Goal: Task Accomplishment & Management: Complete application form

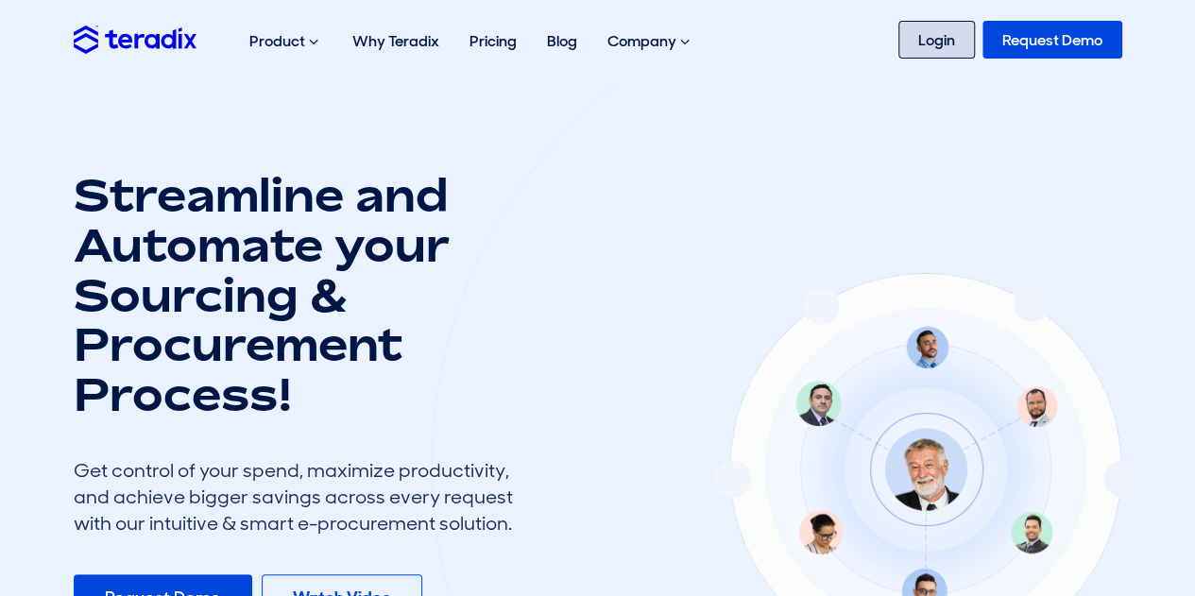
click at [920, 42] on link "Login" at bounding box center [936, 40] width 77 height 38
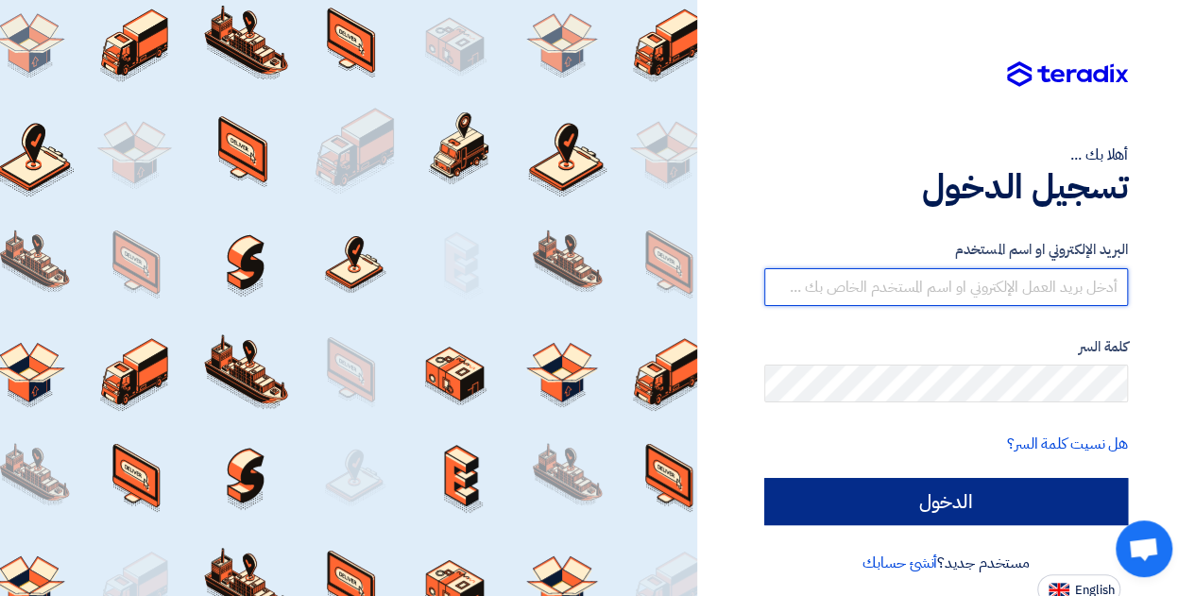
type input "[EMAIL_ADDRESS][DOMAIN_NAME]"
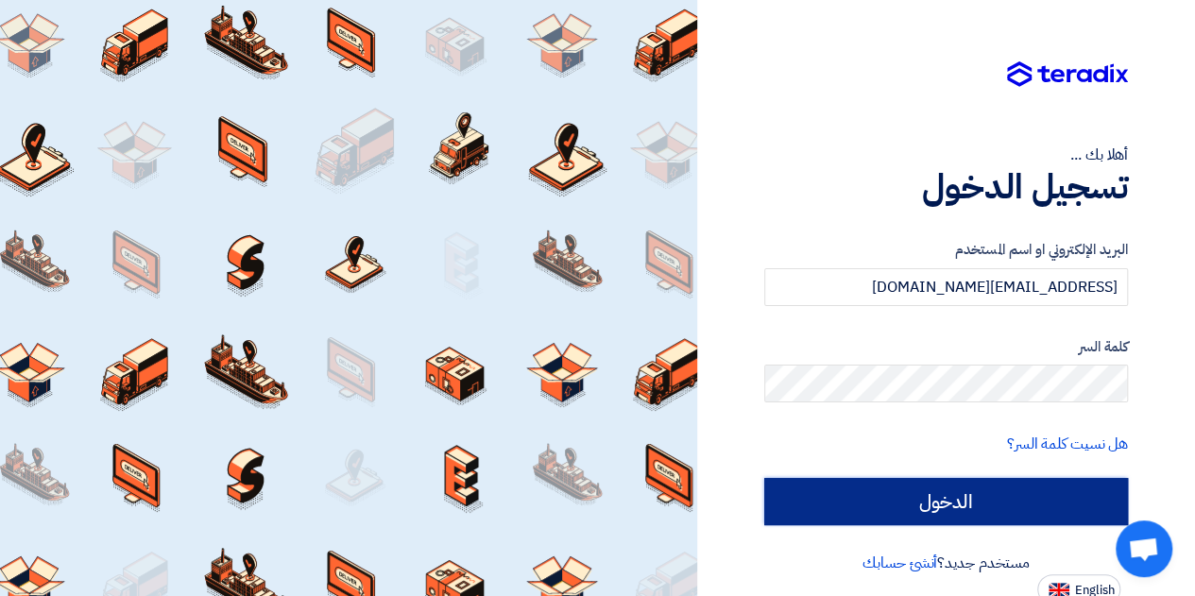
click at [906, 498] on input "الدخول" at bounding box center [946, 501] width 364 height 47
type input "Sign in"
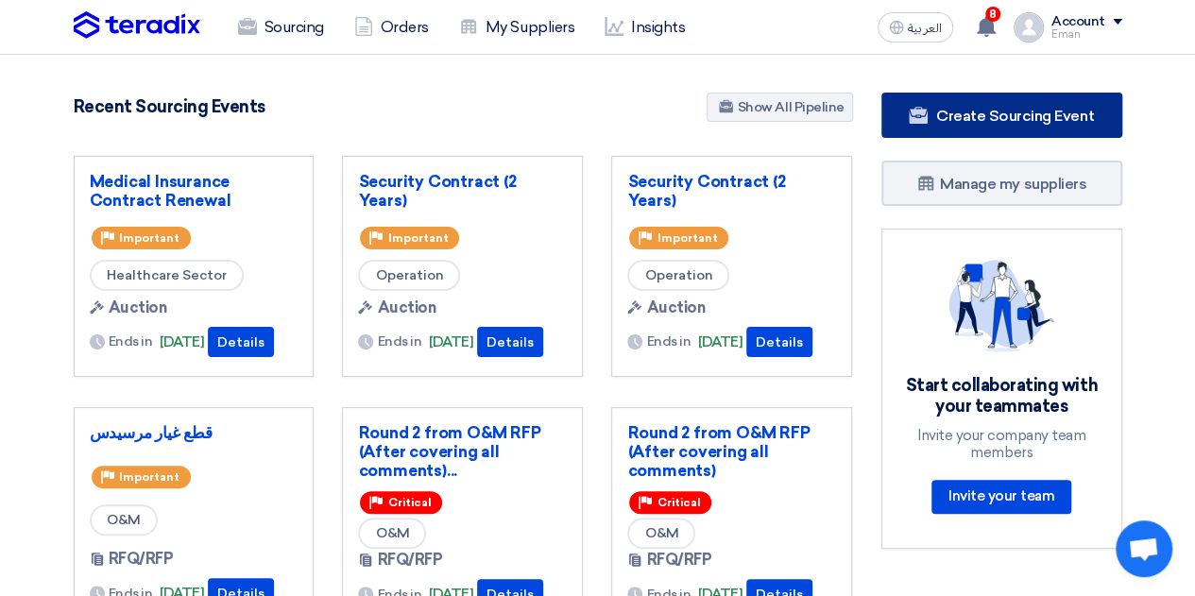
click at [931, 129] on link "Create Sourcing Event" at bounding box center [1001, 115] width 241 height 45
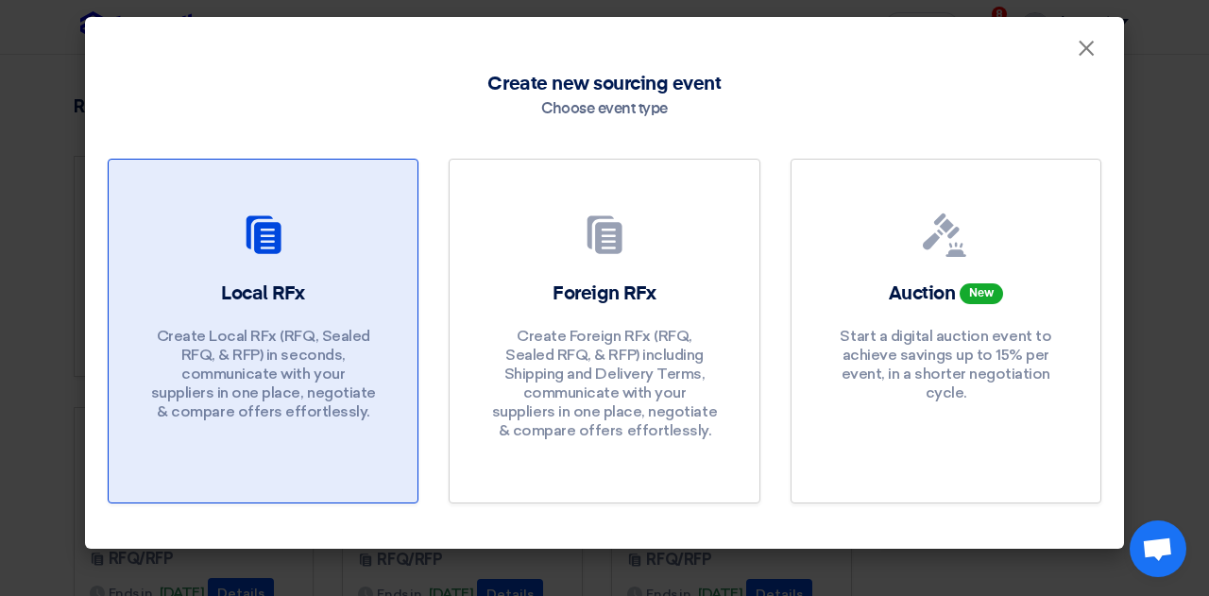
click at [234, 255] on div at bounding box center [263, 239] width 264 height 53
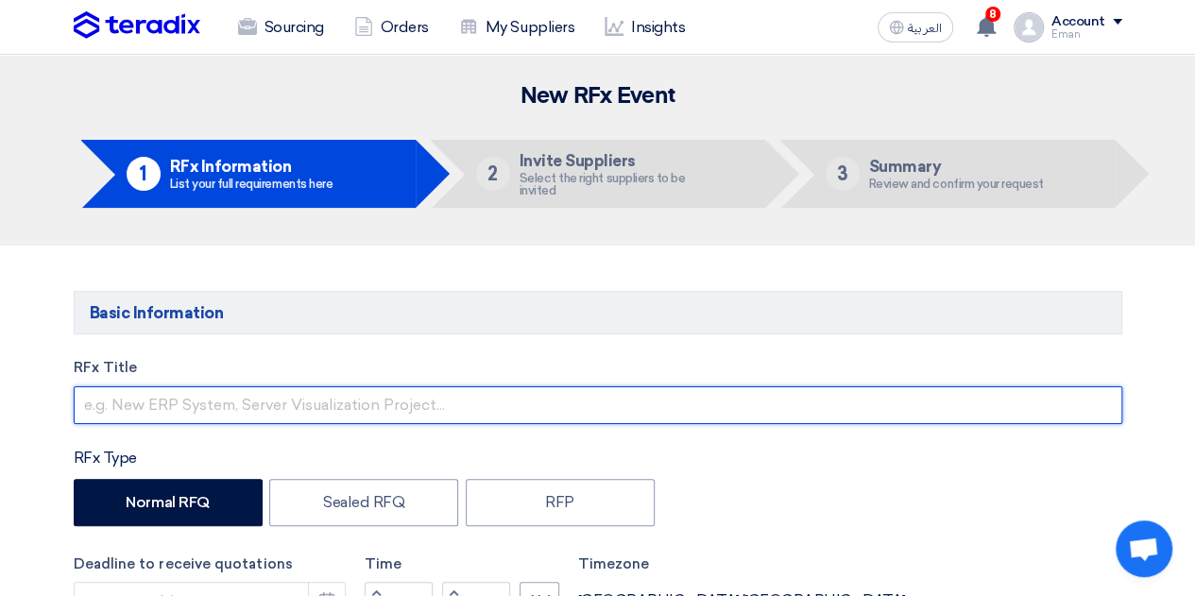
click at [130, 409] on input "text" at bounding box center [598, 405] width 1049 height 38
click at [79, 406] on input "Rebranding Event" at bounding box center [598, 405] width 1049 height 38
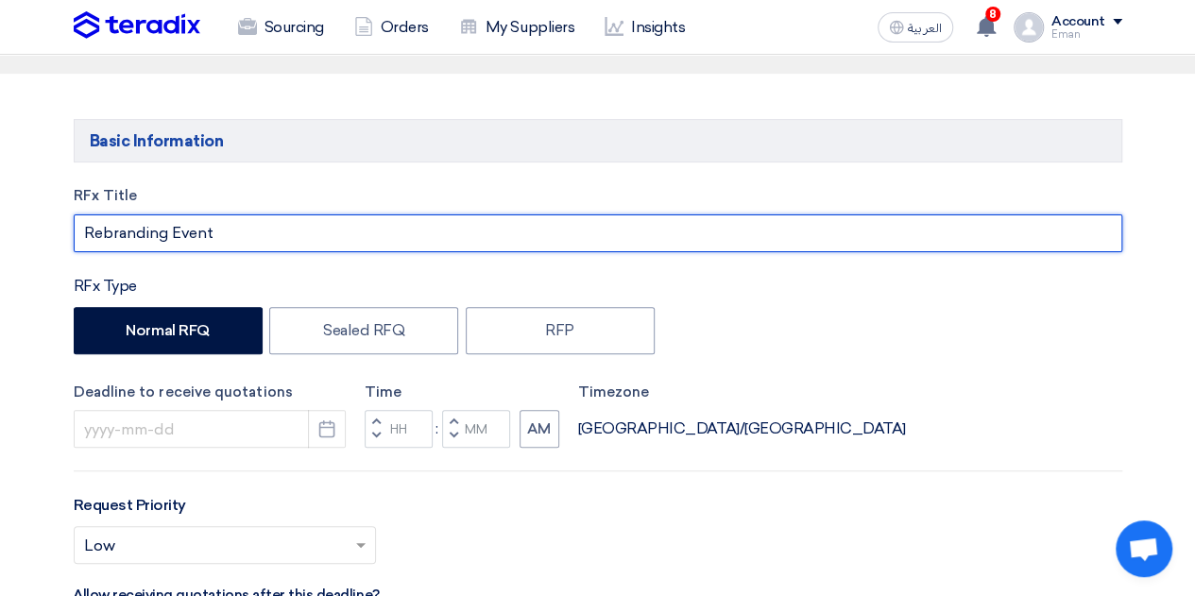
scroll to position [225, 0]
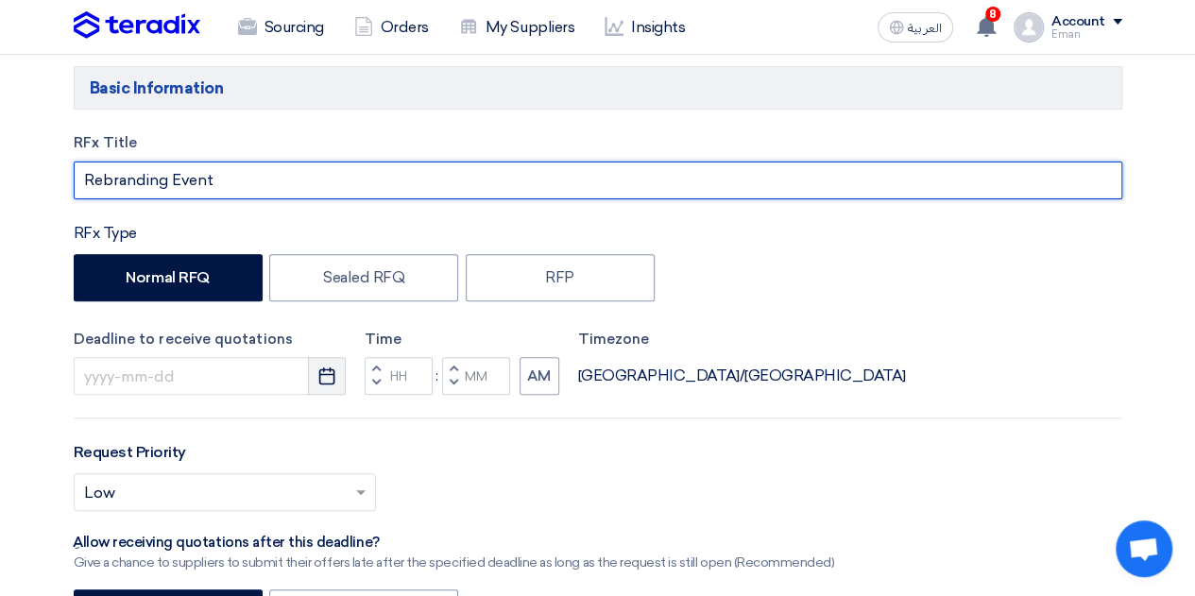
type input "Rebranding Event"
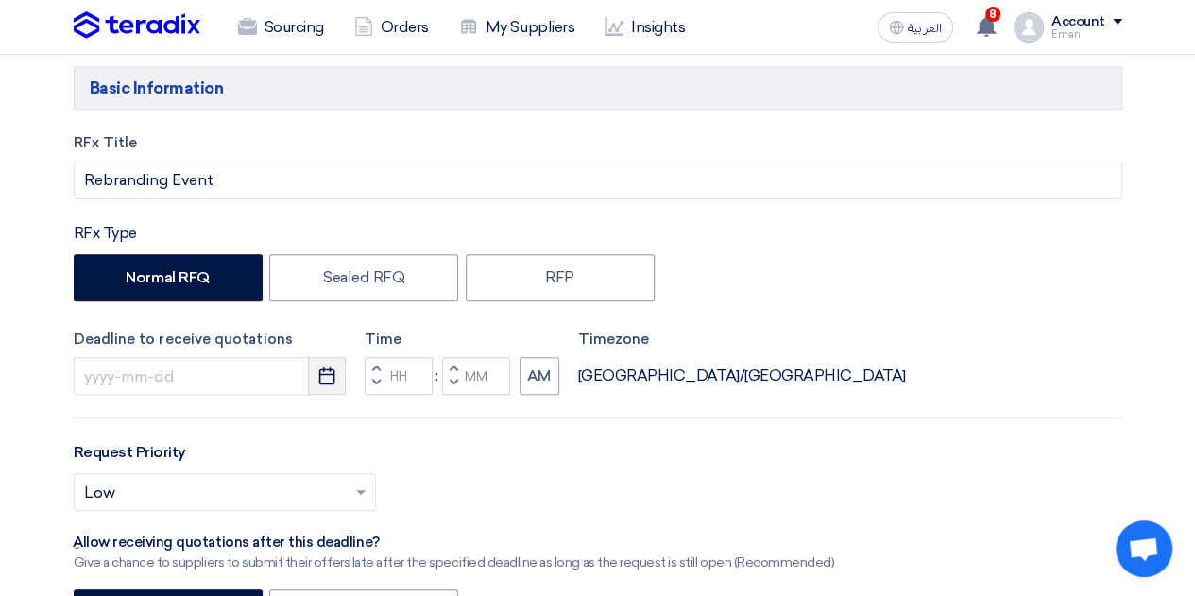
click at [322, 375] on icon "Pick a date" at bounding box center [326, 376] width 19 height 19
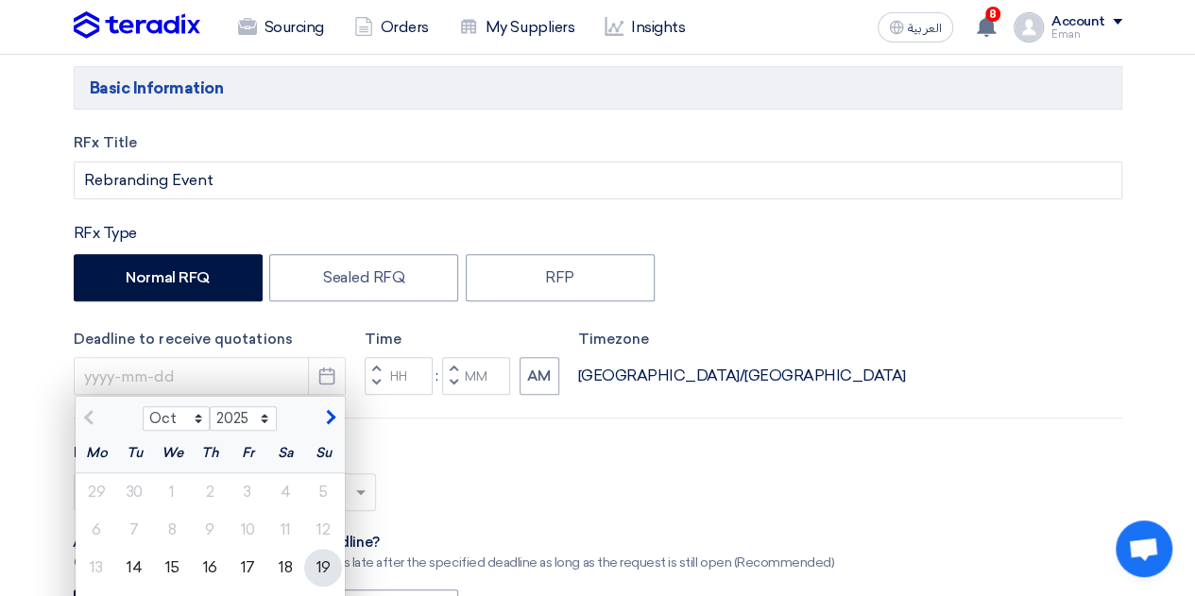
click at [319, 571] on div "19" at bounding box center [323, 568] width 38 height 38
type input "[DATE]"
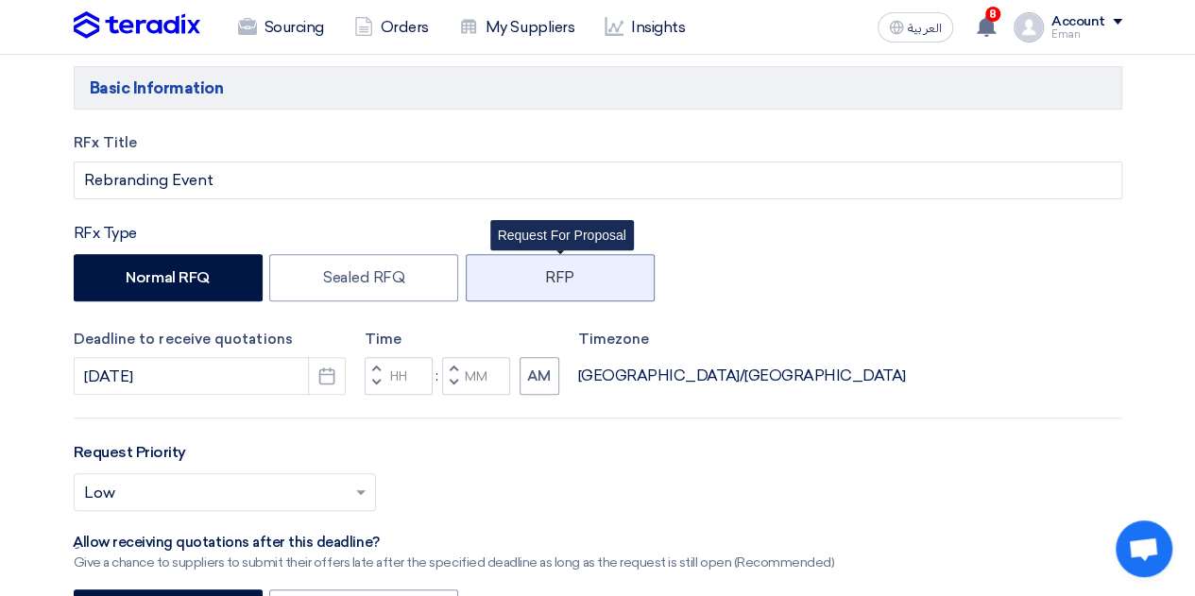
click at [559, 284] on label "RFP" at bounding box center [560, 277] width 189 height 47
click at [557, 282] on input "RFP" at bounding box center [551, 276] width 12 height 12
radio input "true"
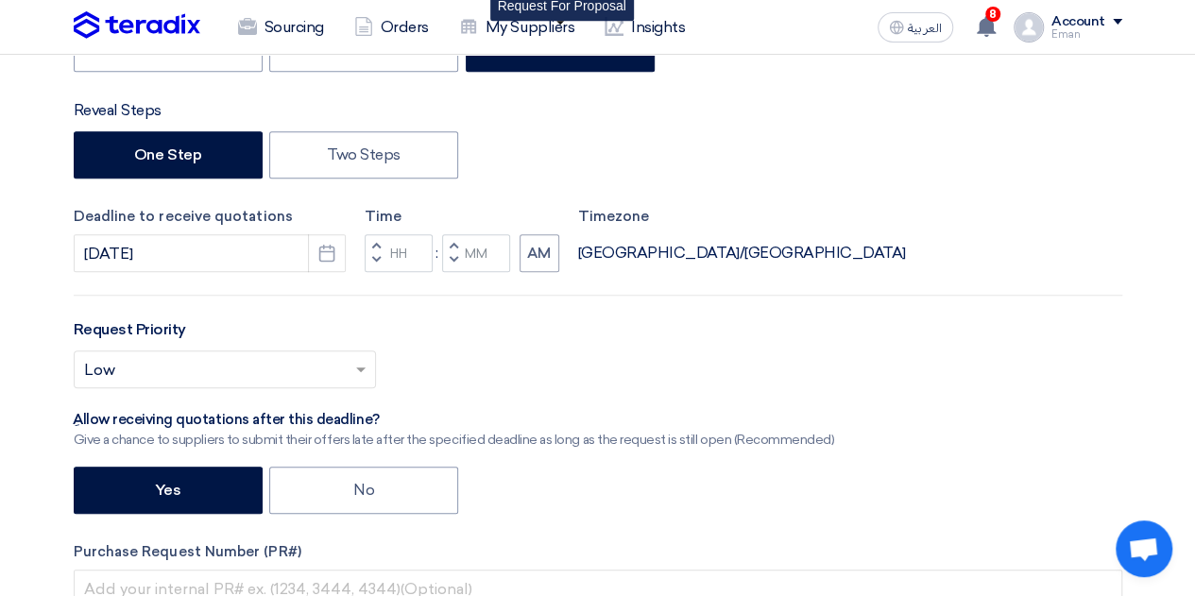
scroll to position [463, 0]
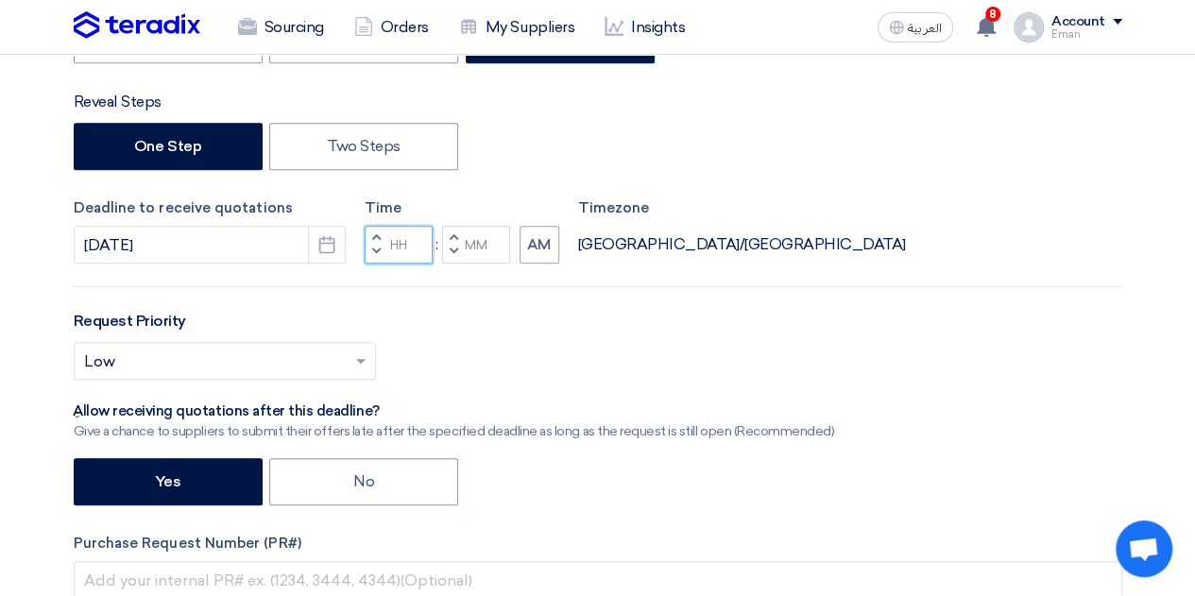
click at [407, 245] on input "Hours" at bounding box center [399, 245] width 68 height 38
type input "11"
click at [487, 244] on div "Time Increment hours 11 Decrement hours : Increment minutes Decrement minutes AM" at bounding box center [462, 230] width 195 height 67
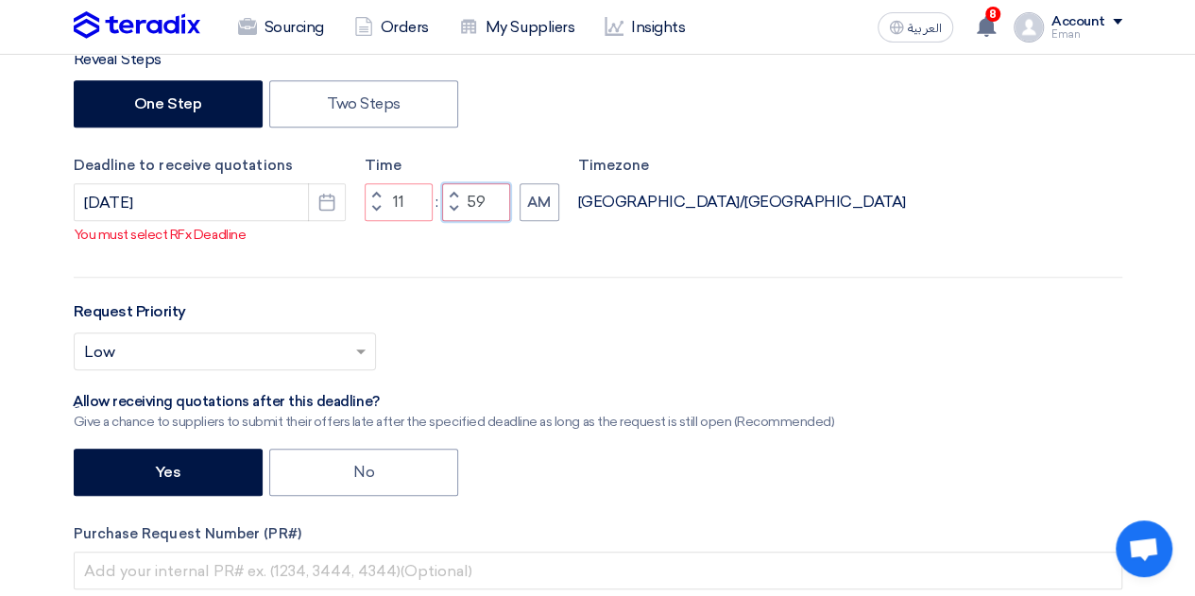
scroll to position [523, 0]
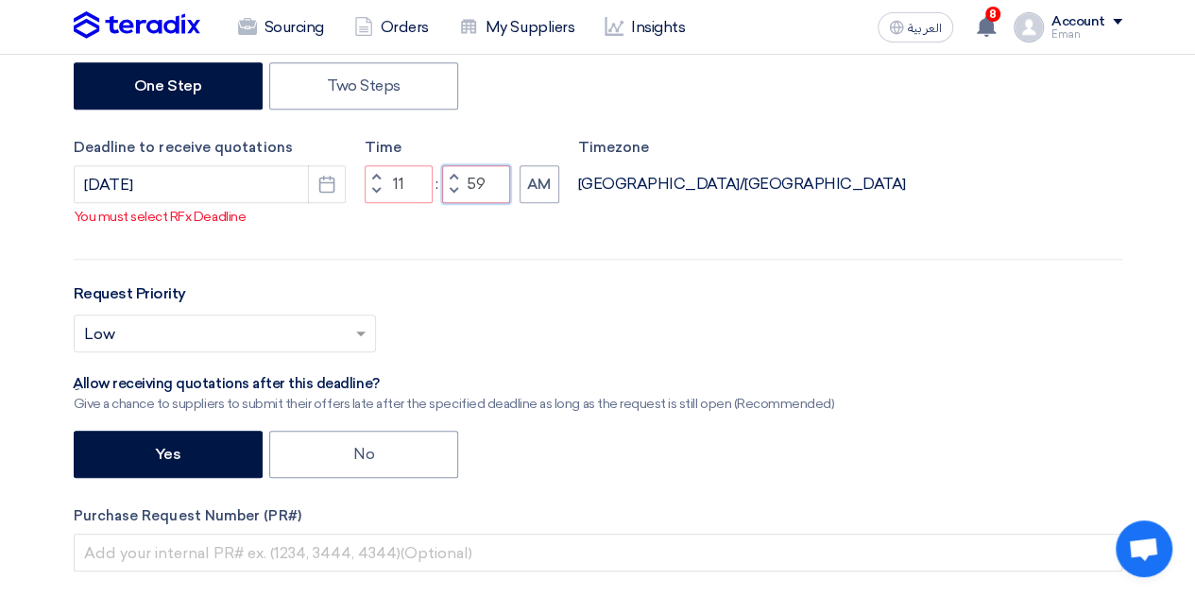
type input "59"
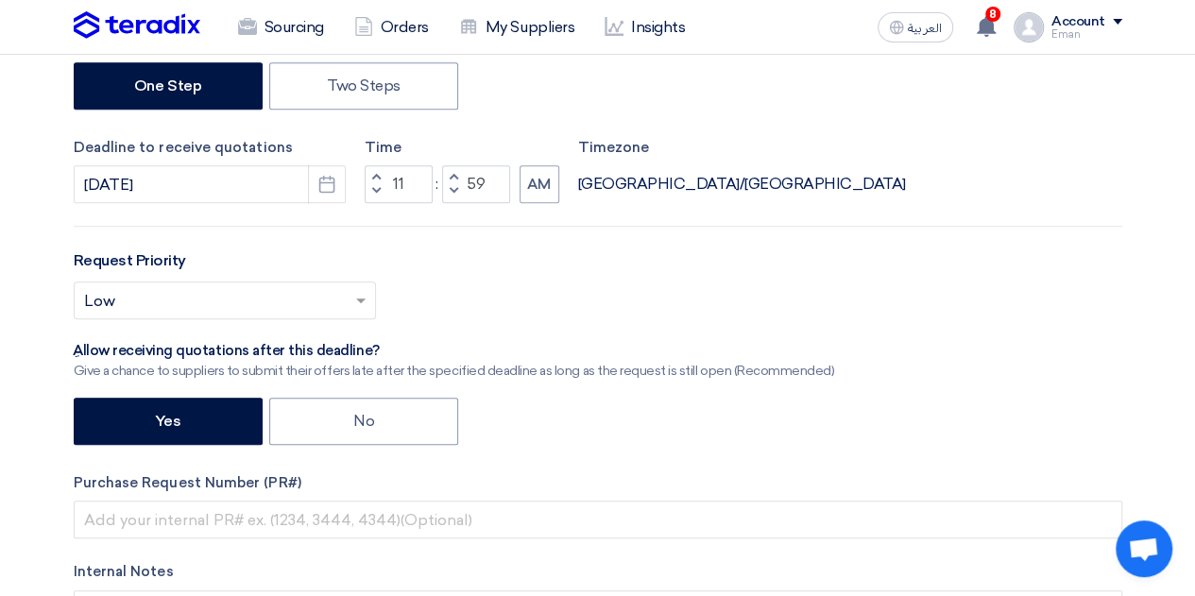
click at [181, 224] on div "RFx Title Rebranding Event RFx Type Normal RFQ Sealed RFQ RFP Reveal Steps One …" at bounding box center [598, 269] width 1077 height 871
click at [577, 271] on div "Request Priority Select priority... × Low ×" at bounding box center [598, 291] width 1049 height 85
click at [538, 192] on button "AM" at bounding box center [540, 184] width 40 height 38
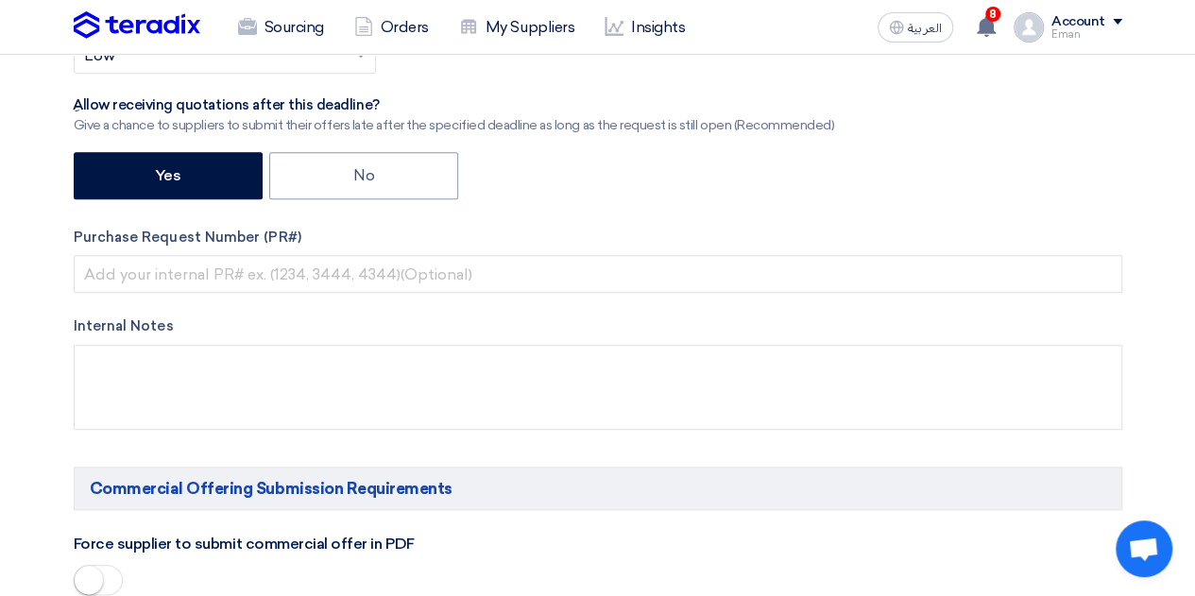
scroll to position [773, 0]
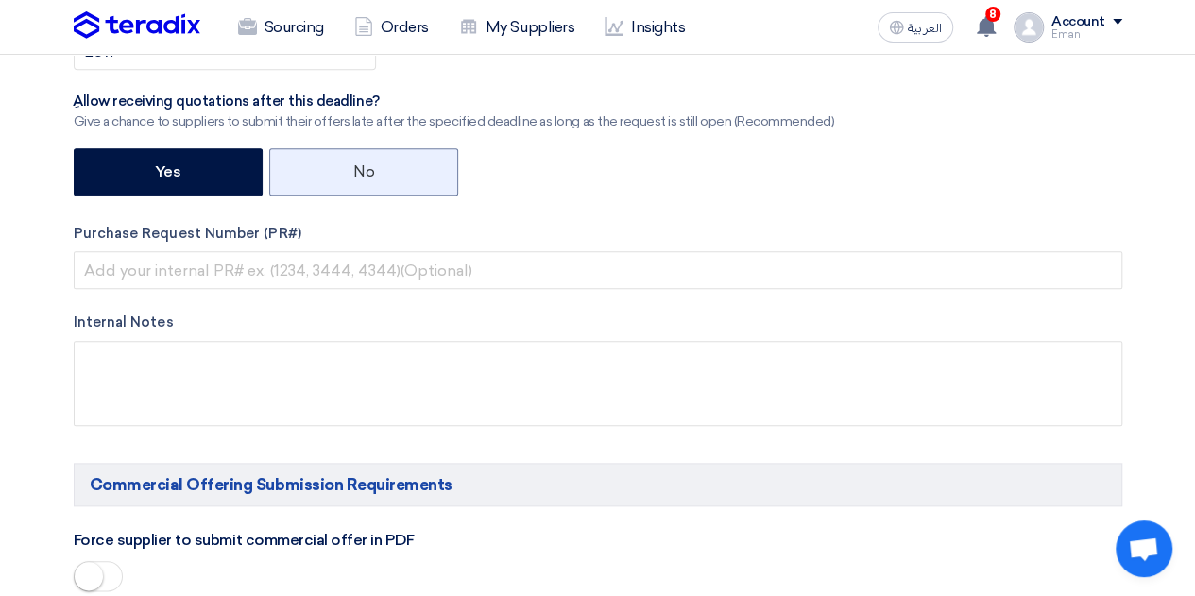
click at [325, 149] on label "No" at bounding box center [363, 171] width 189 height 47
click at [353, 164] on input "No" at bounding box center [359, 170] width 12 height 12
radio input "true"
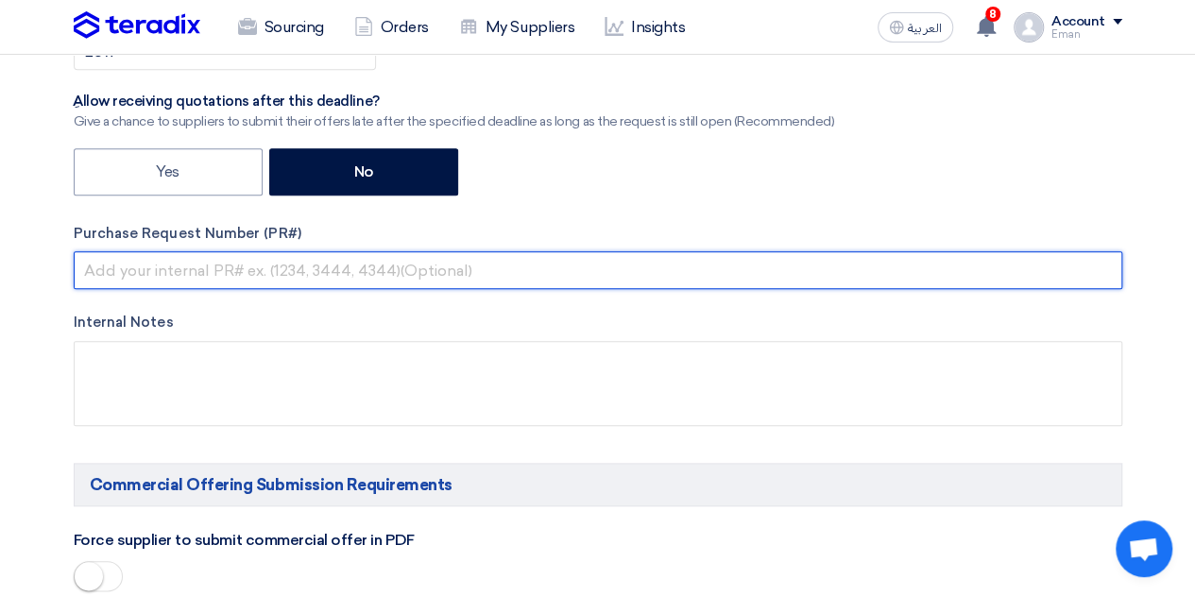
click at [125, 282] on input "text" at bounding box center [598, 270] width 1049 height 38
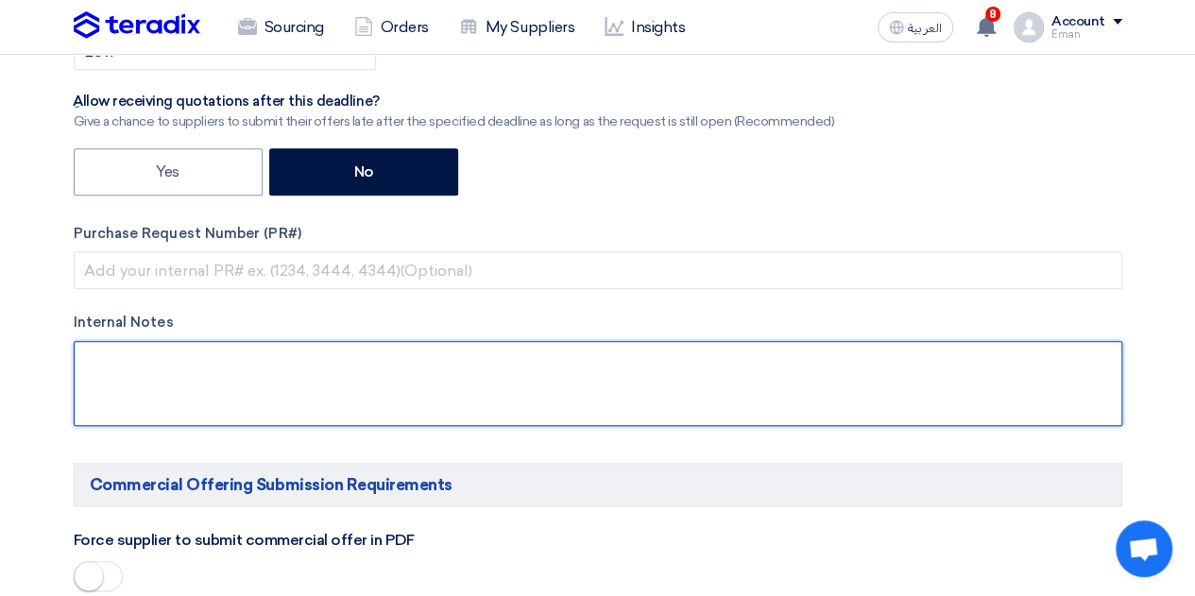
click at [109, 363] on textarea at bounding box center [598, 383] width 1049 height 85
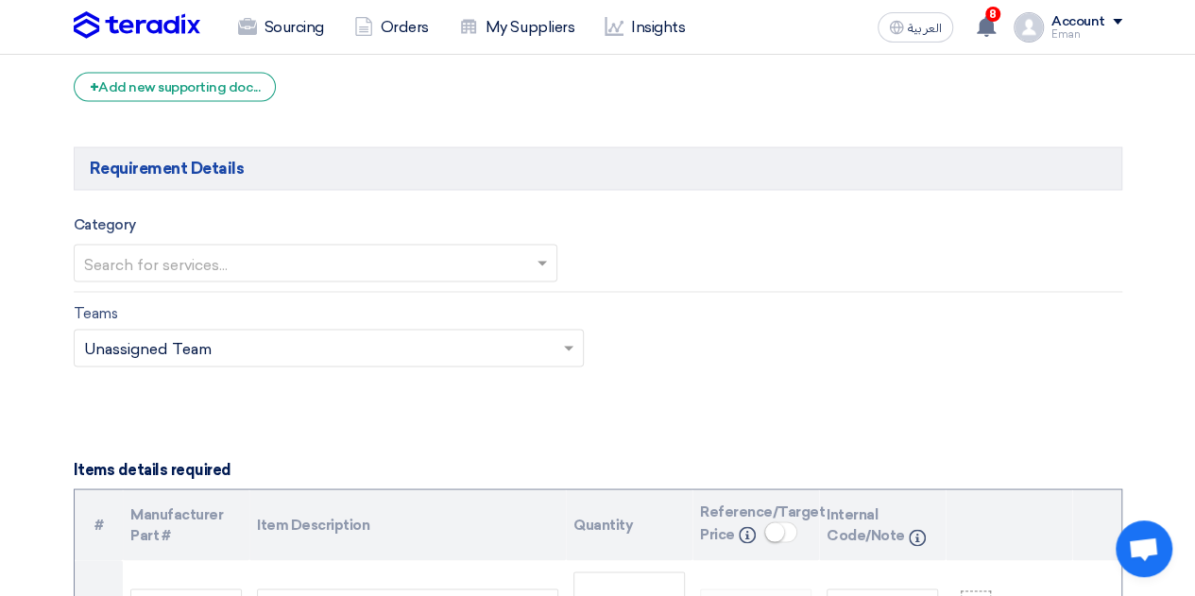
scroll to position [1590, 0]
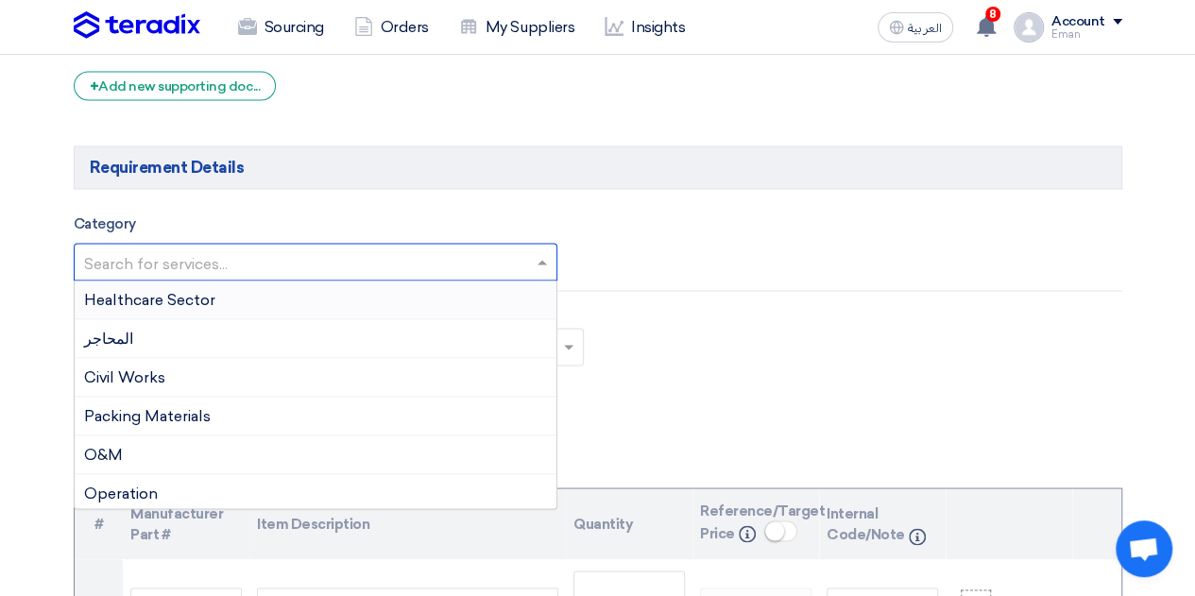
click at [525, 254] on input "text" at bounding box center [306, 263] width 444 height 31
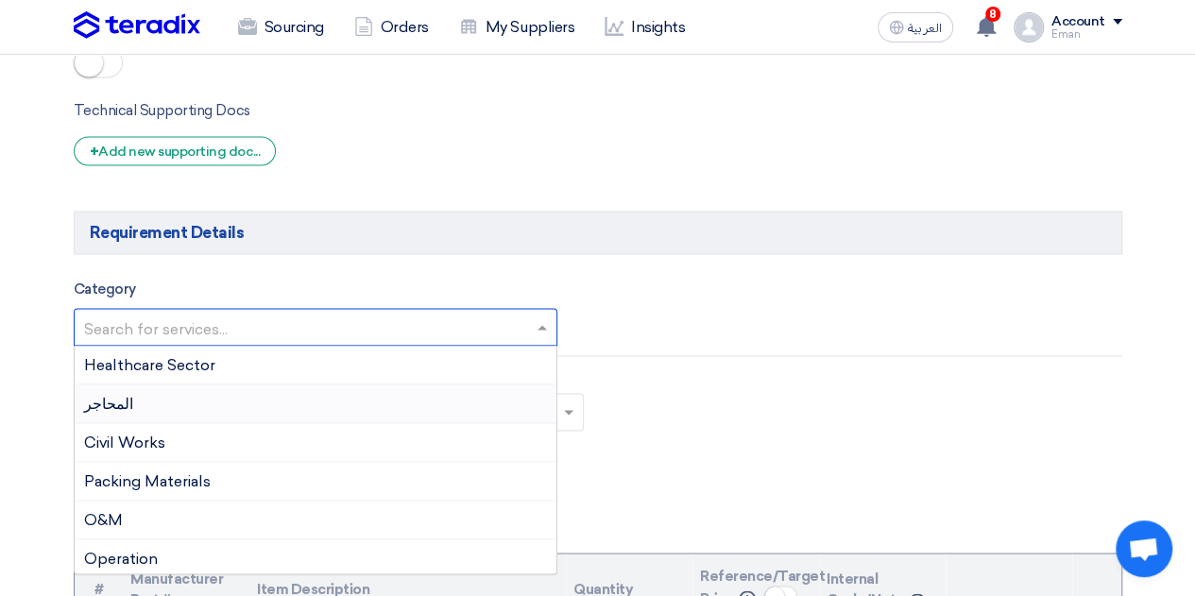
scroll to position [1526, 0]
click at [815, 315] on div "Category Search for services... Healthcare Sector المحاجر Civil Works Packing M…" at bounding box center [598, 311] width 1077 height 70
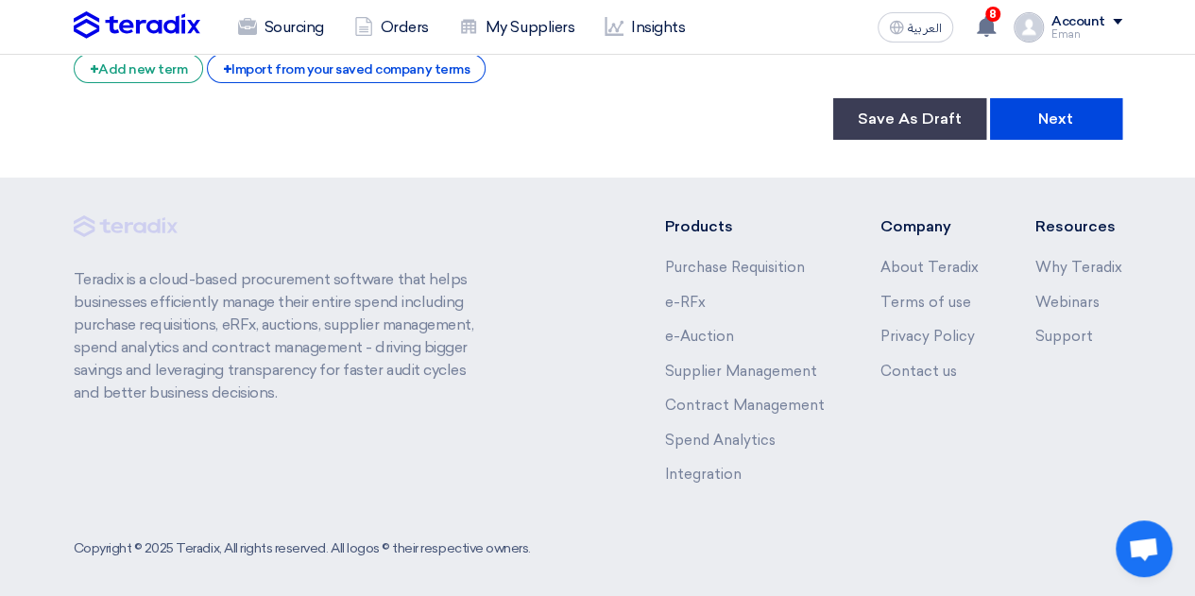
scroll to position [3155, 0]
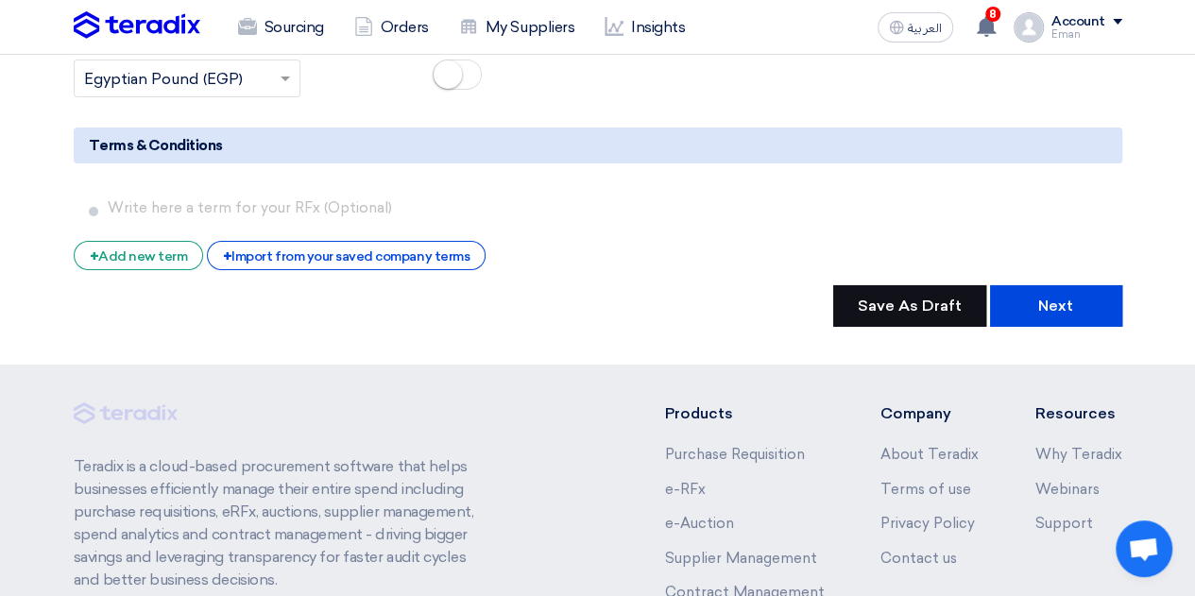
click at [908, 308] on button "Save As Draft" at bounding box center [909, 306] width 153 height 42
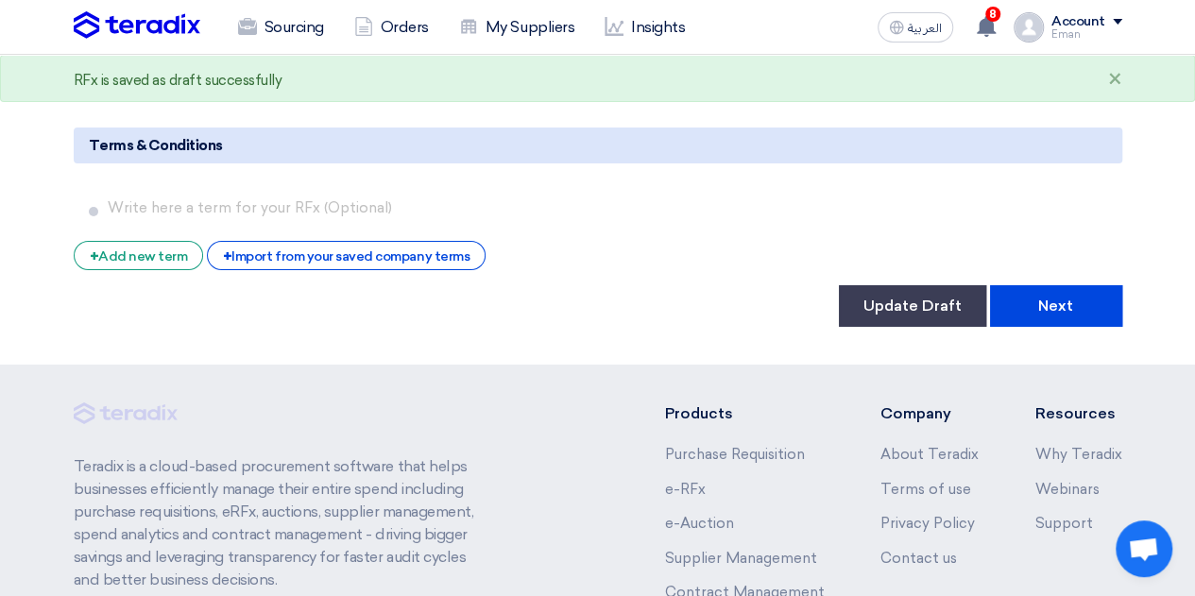
click at [1087, 31] on div "Eman" at bounding box center [1086, 34] width 71 height 10
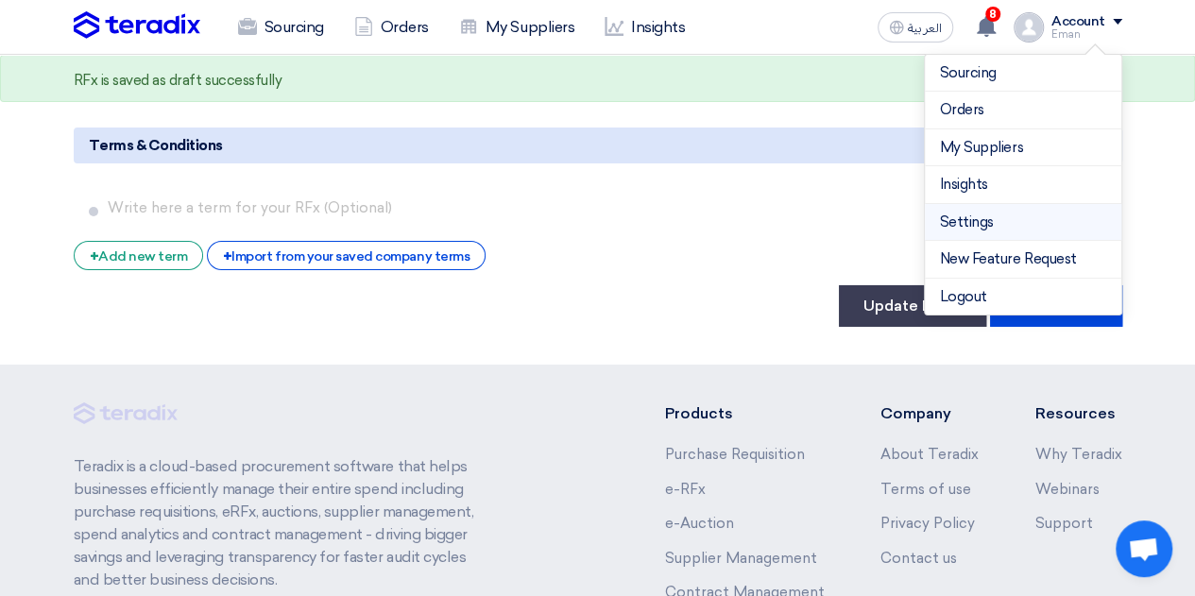
click at [1016, 212] on link "Settings" at bounding box center [1023, 223] width 166 height 22
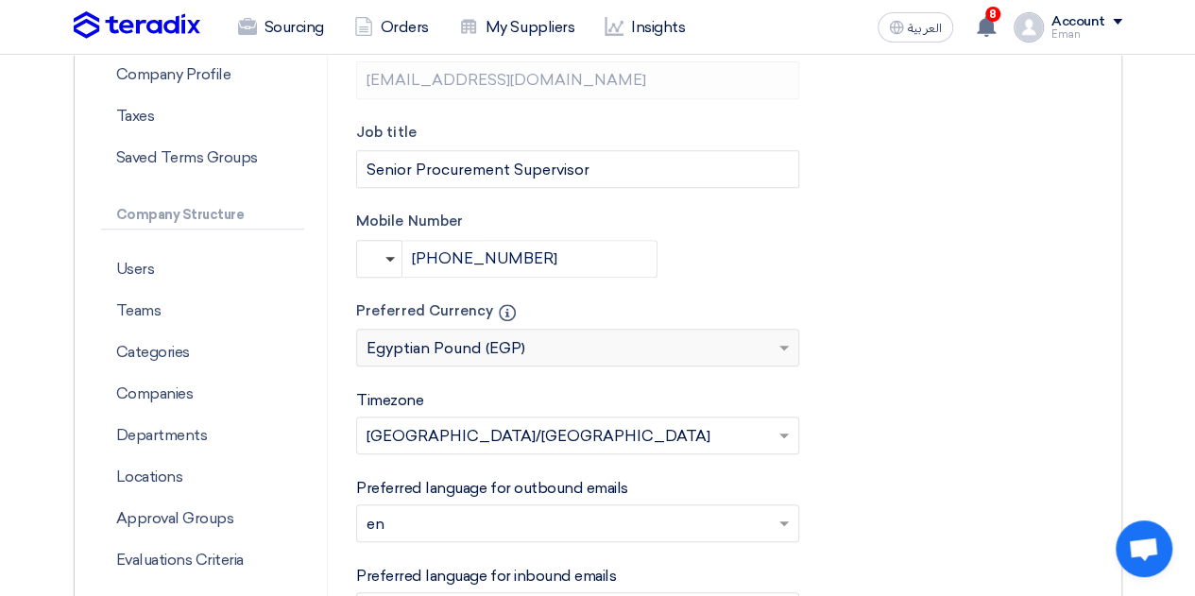
scroll to position [485, 0]
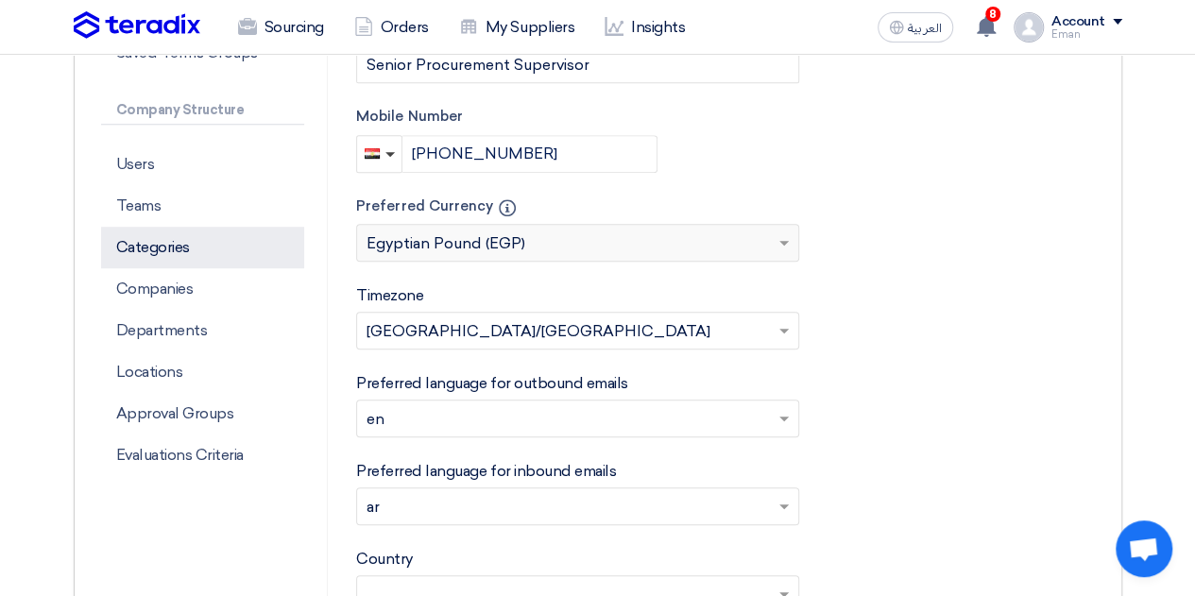
click at [209, 252] on p "Categories" at bounding box center [203, 248] width 204 height 42
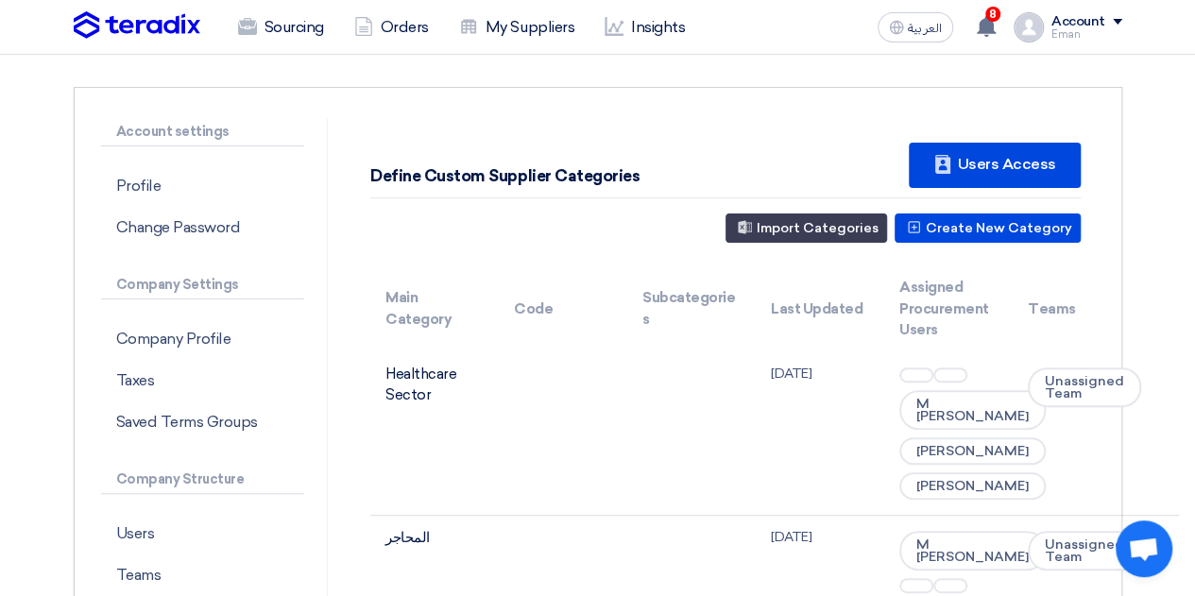
scroll to position [112, 0]
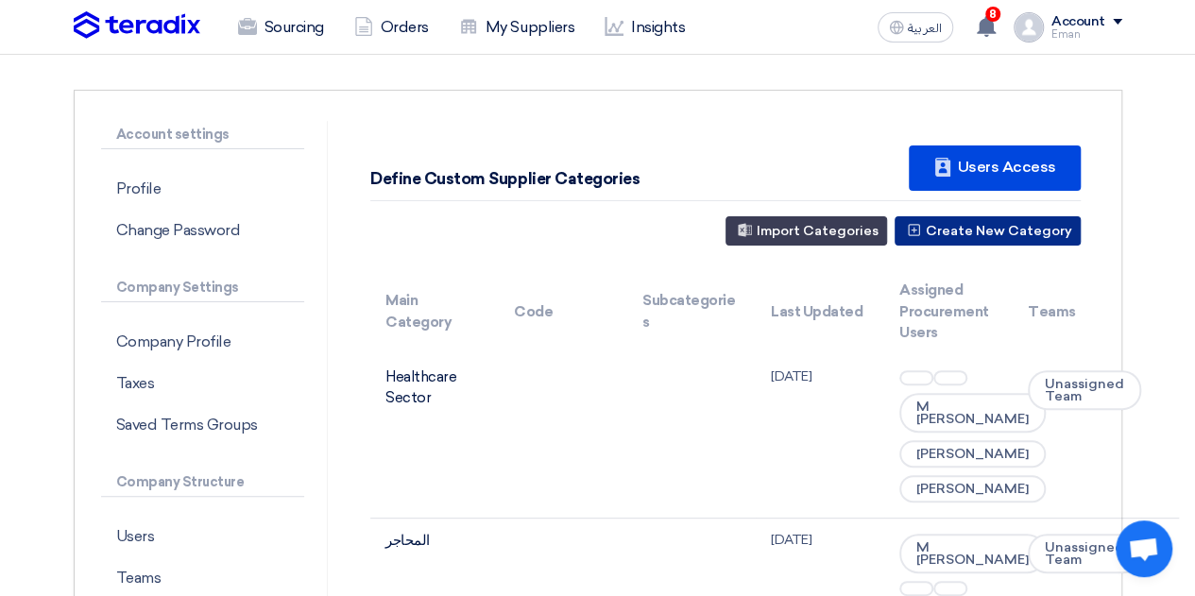
click at [996, 224] on button "Create New Category" at bounding box center [988, 230] width 186 height 29
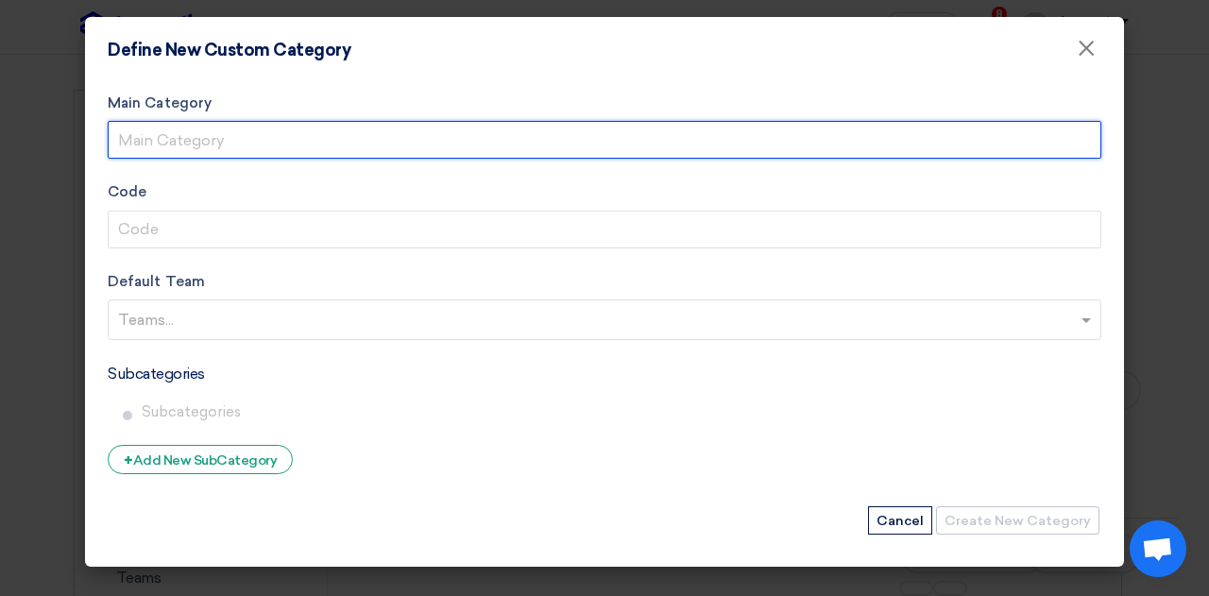
click at [505, 142] on input "Main Category" at bounding box center [605, 140] width 994 height 38
type input "k"
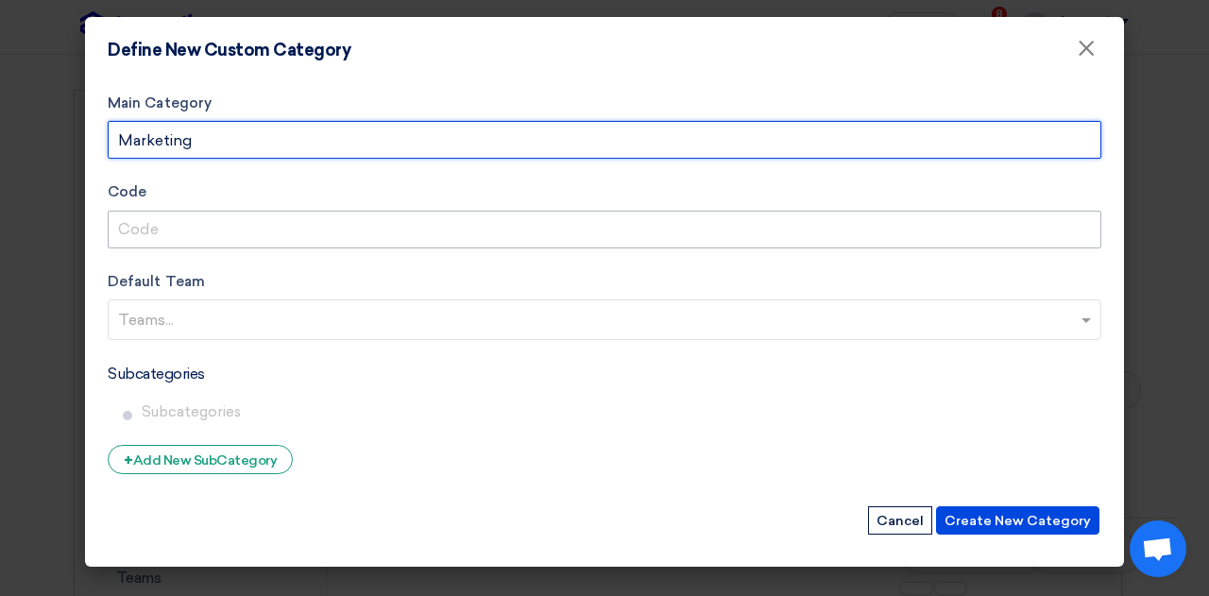
type input "Marketing"
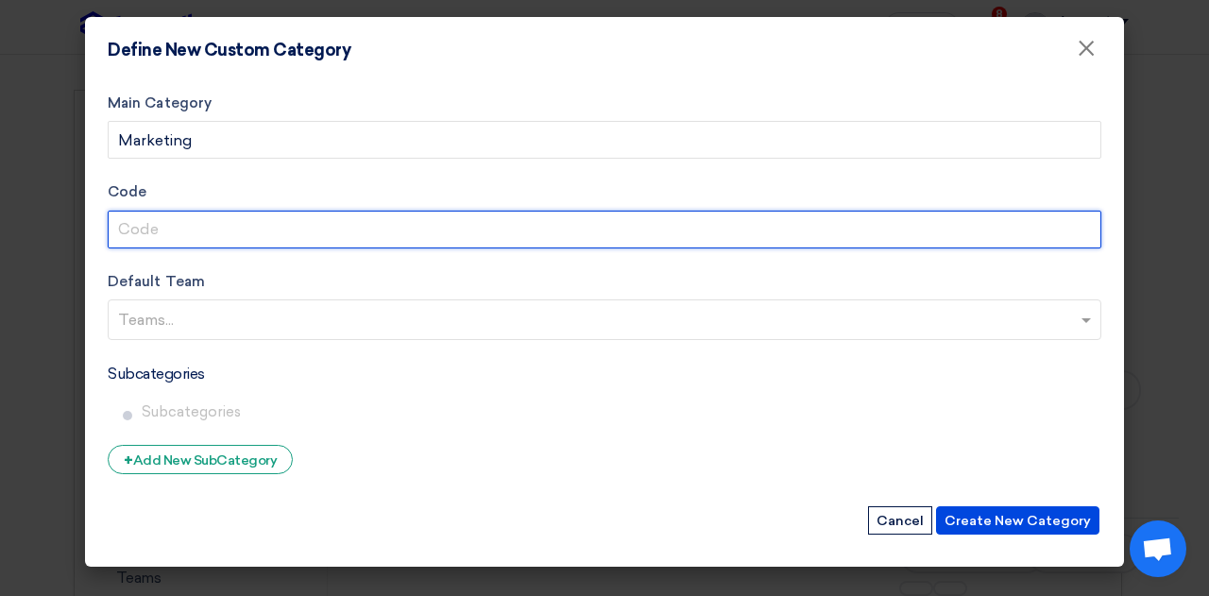
click at [393, 241] on input "Code" at bounding box center [605, 230] width 994 height 38
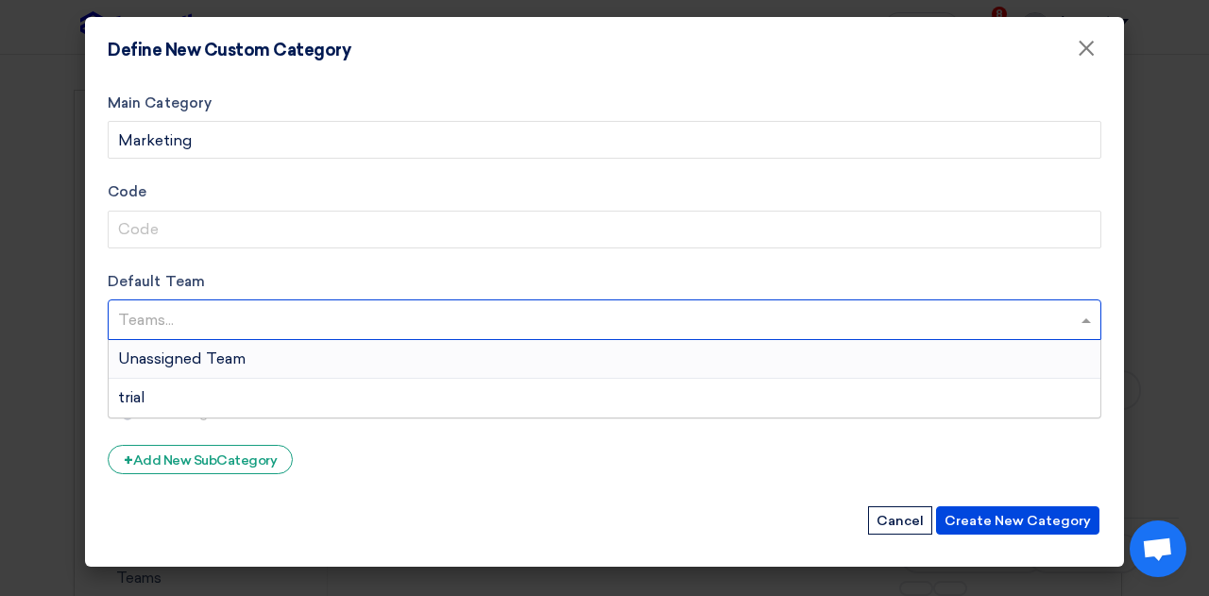
click at [332, 311] on input "text" at bounding box center [607, 321] width 978 height 31
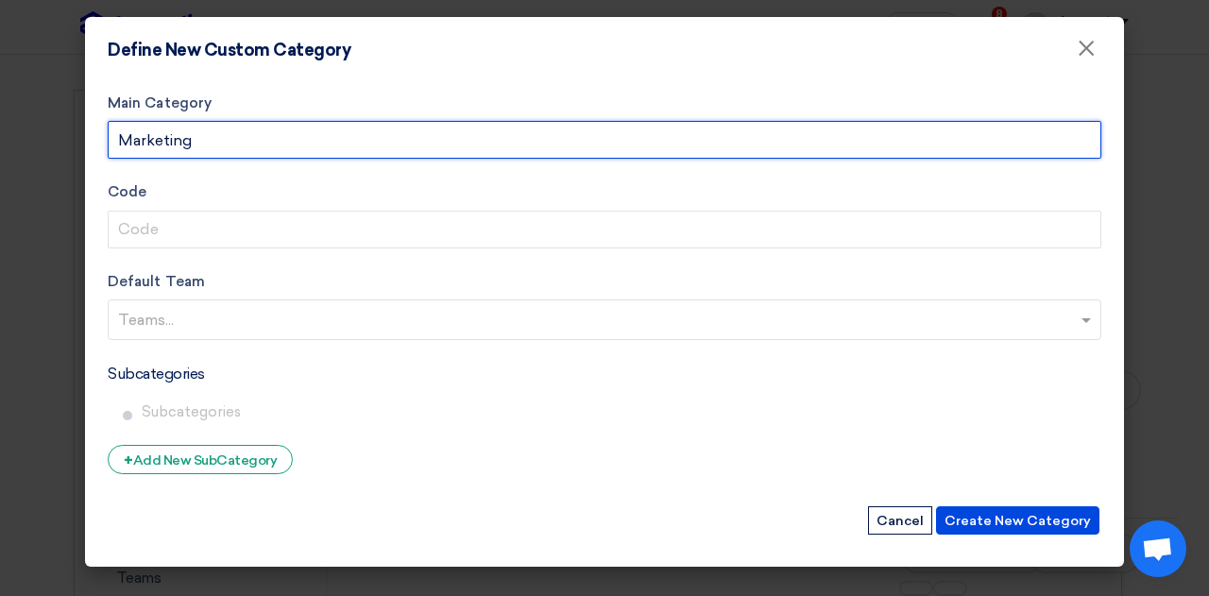
click at [179, 145] on input "Marketing" at bounding box center [605, 140] width 994 height 38
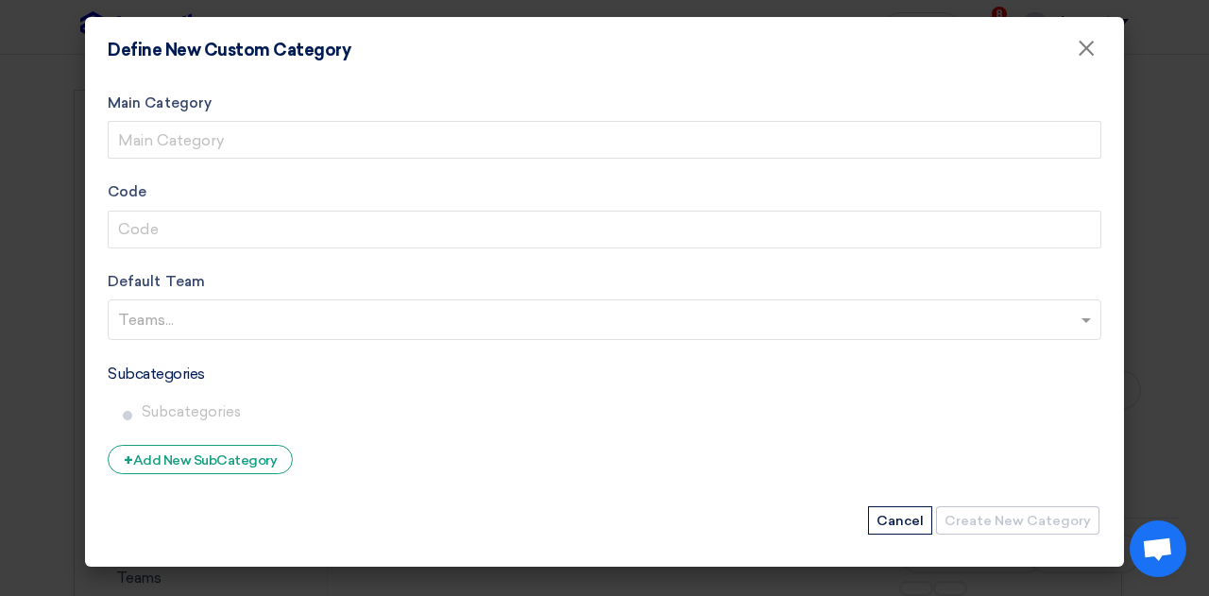
click at [15, 426] on modal-container "Define New Custom Category × Main Category Code Default Team Teams... Subcatego…" at bounding box center [604, 298] width 1209 height 596
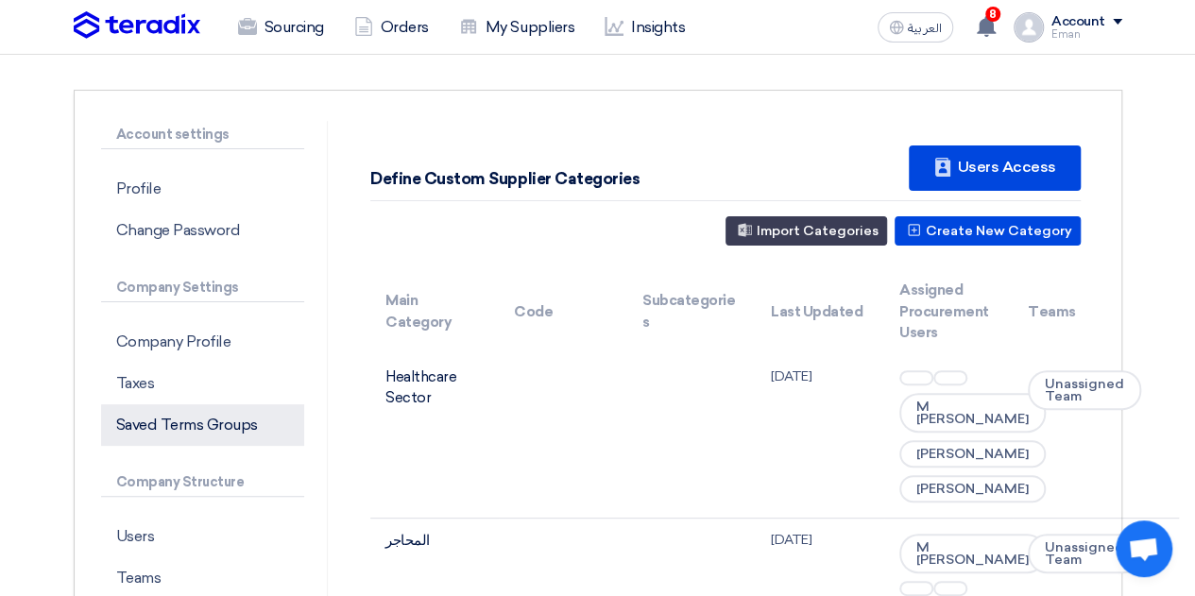
scroll to position [247, 0]
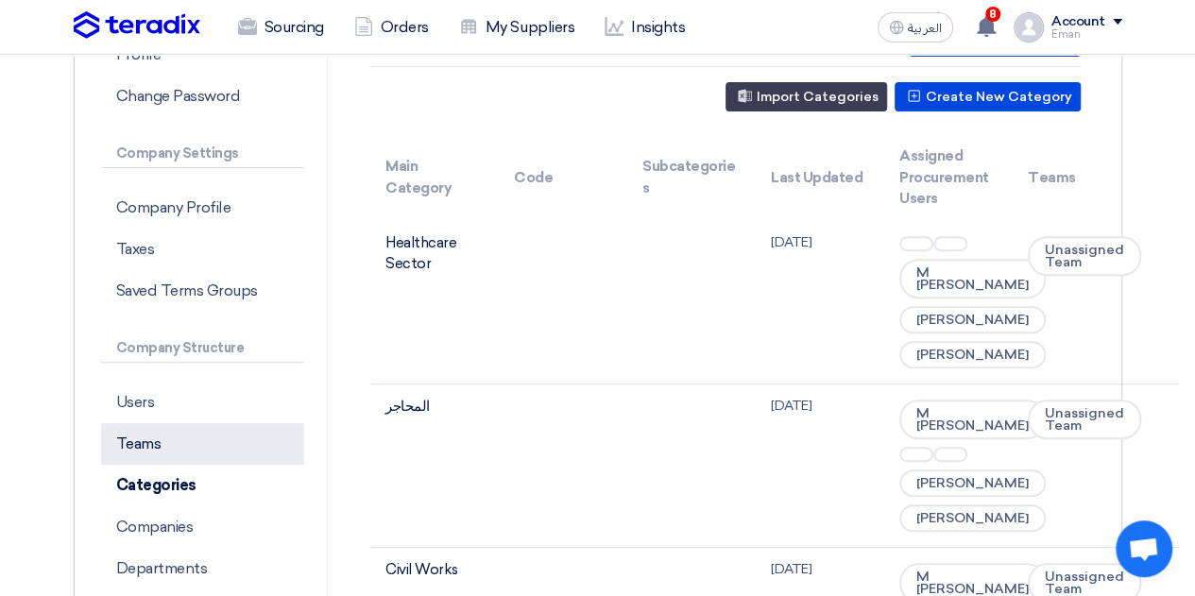
click at [171, 441] on p "Teams" at bounding box center [203, 444] width 204 height 42
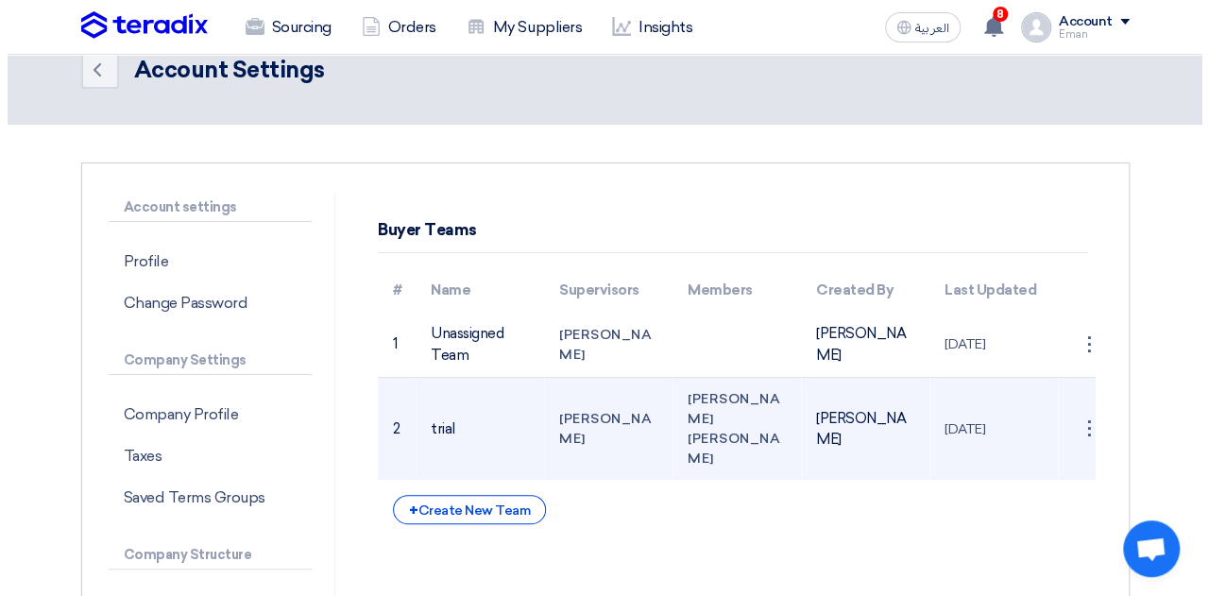
scroll to position [41, 0]
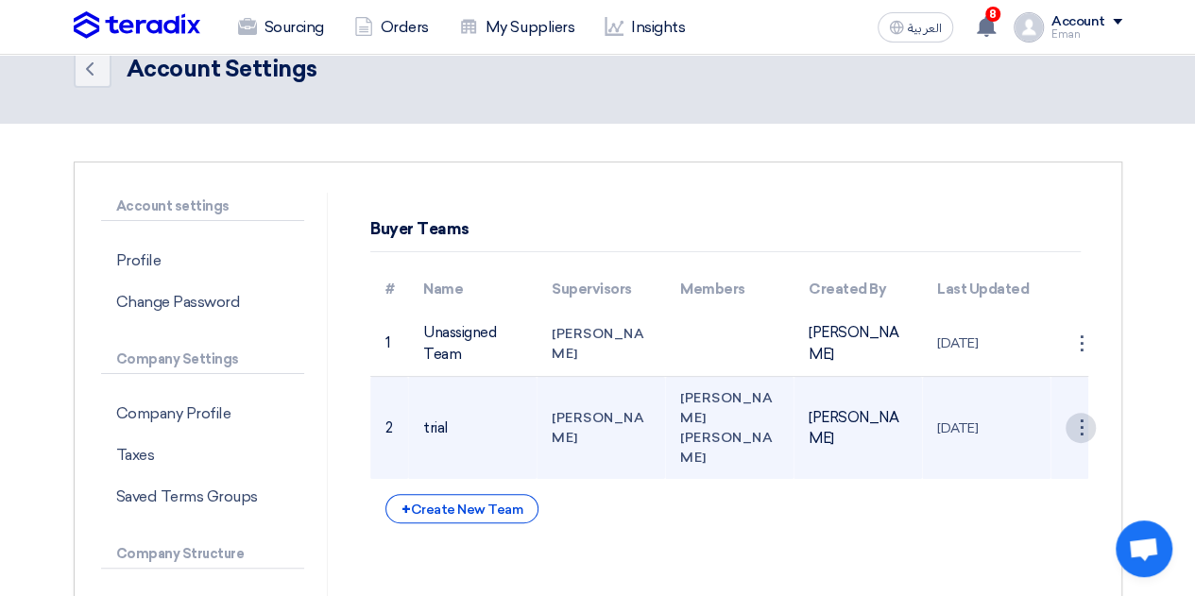
click at [1079, 435] on div "⋮" at bounding box center [1081, 428] width 30 height 30
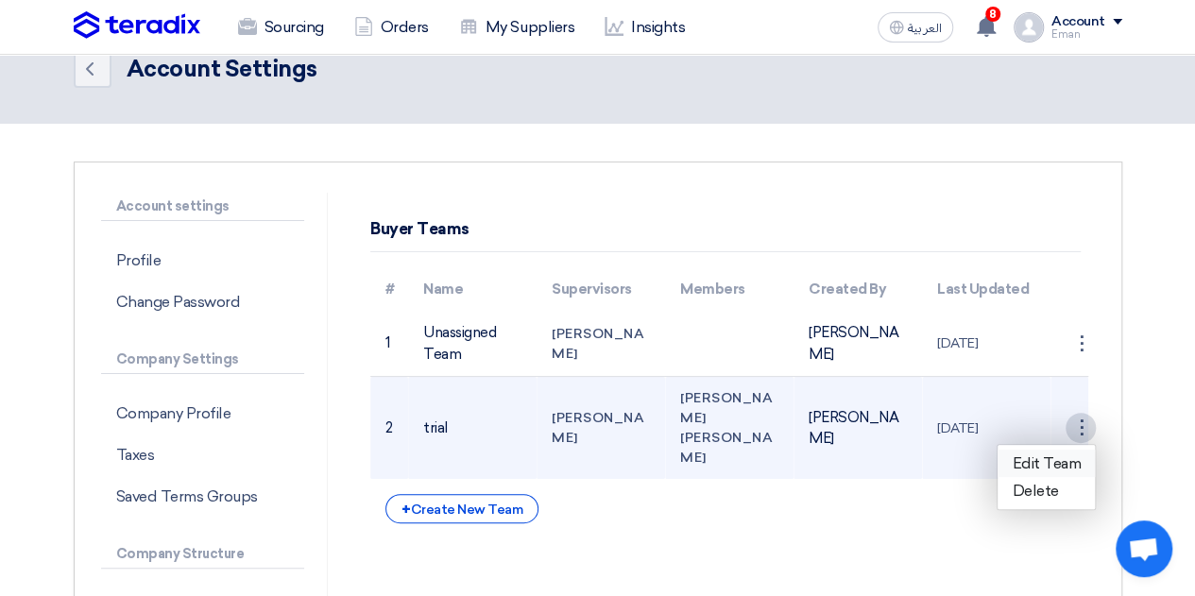
click at [1042, 474] on link "Edit Team" at bounding box center [1046, 463] width 97 height 27
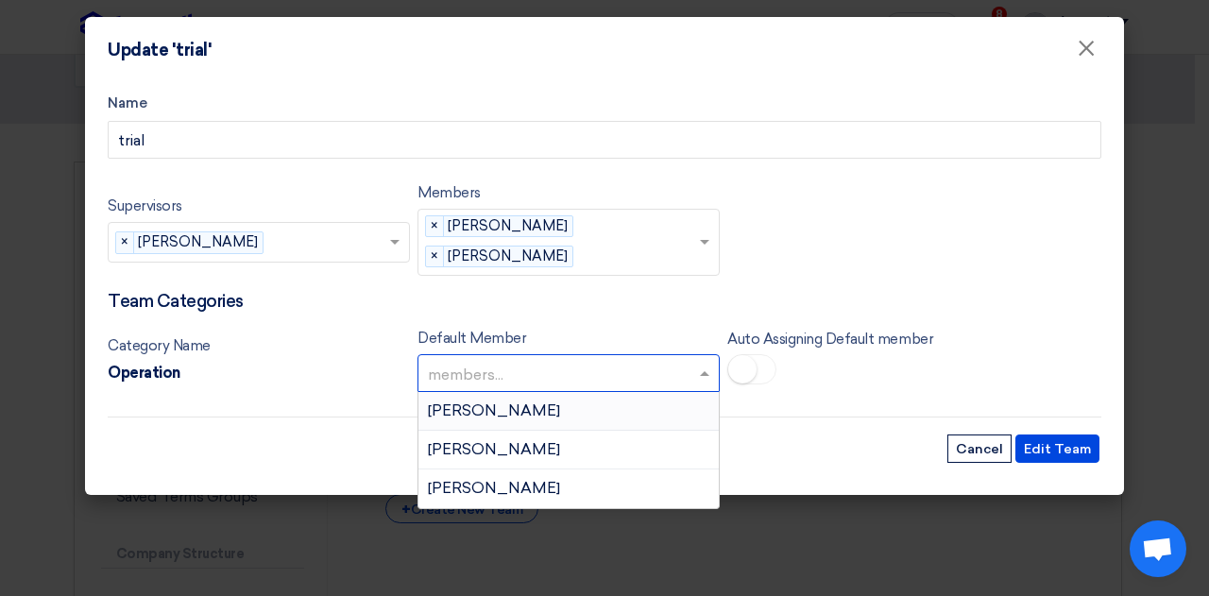
click at [661, 377] on input "text" at bounding box center [559, 374] width 263 height 31
click at [513, 486] on span "[PERSON_NAME]" at bounding box center [494, 488] width 132 height 18
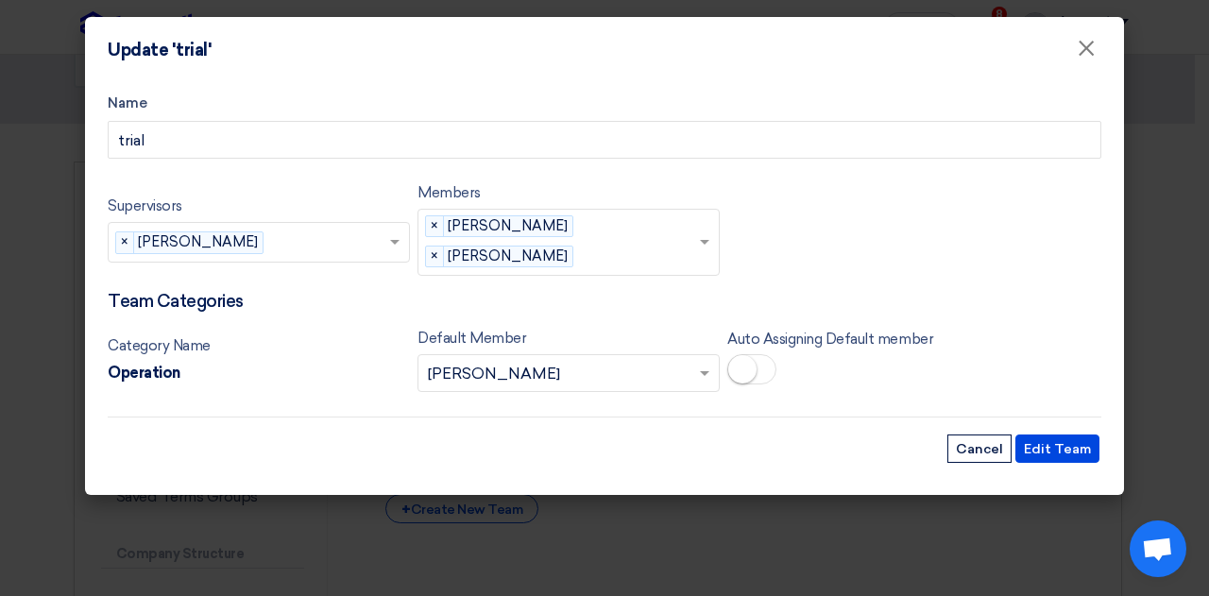
click at [748, 360] on small at bounding box center [742, 369] width 28 height 28
click at [743, 366] on span at bounding box center [751, 369] width 49 height 30
click at [438, 260] on span "×" at bounding box center [435, 257] width 18 height 21
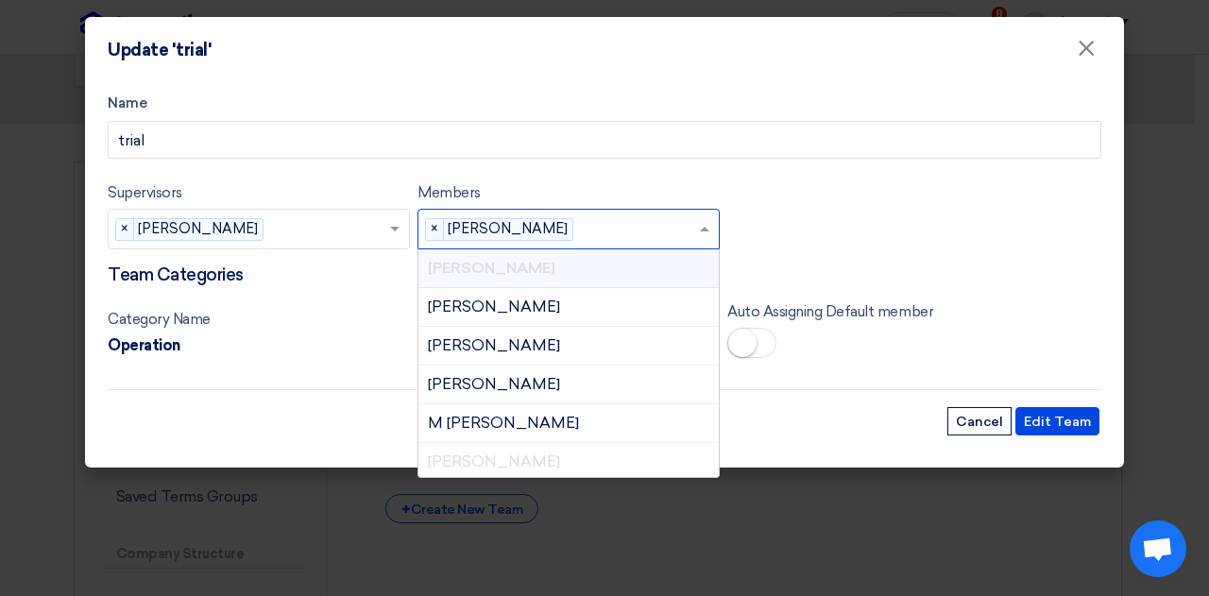
click at [610, 241] on input "text" at bounding box center [639, 230] width 117 height 31
click at [486, 407] on div "M [PERSON_NAME]" at bounding box center [568, 420] width 300 height 39
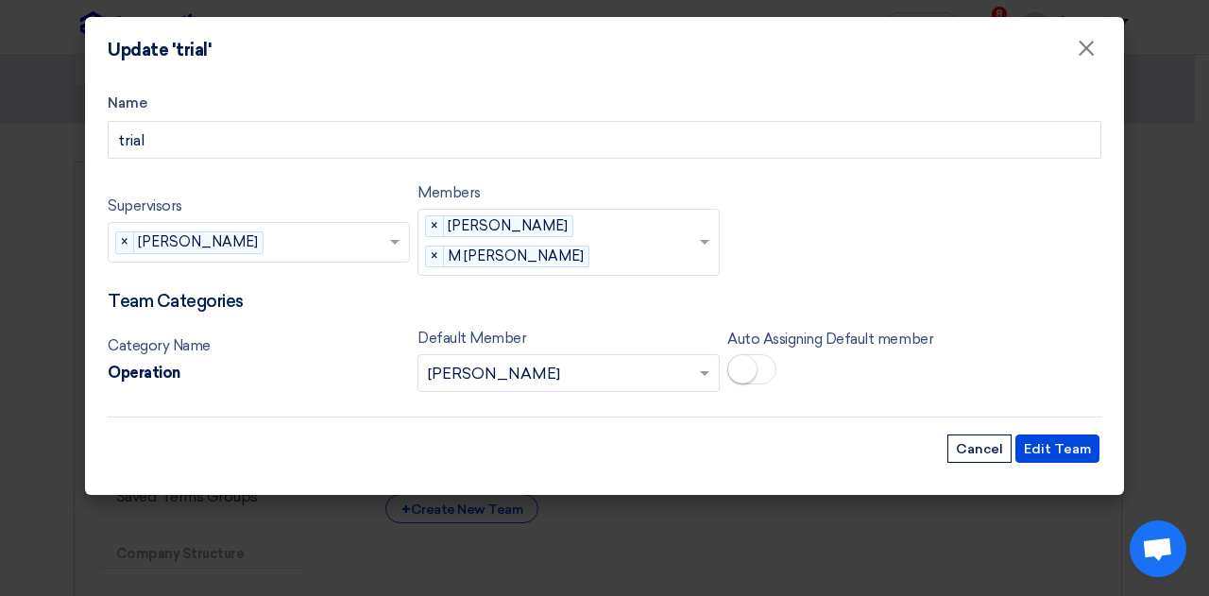
click at [332, 113] on div "Name trial" at bounding box center [605, 126] width 994 height 67
click at [261, 152] on input "trial" at bounding box center [605, 140] width 994 height 38
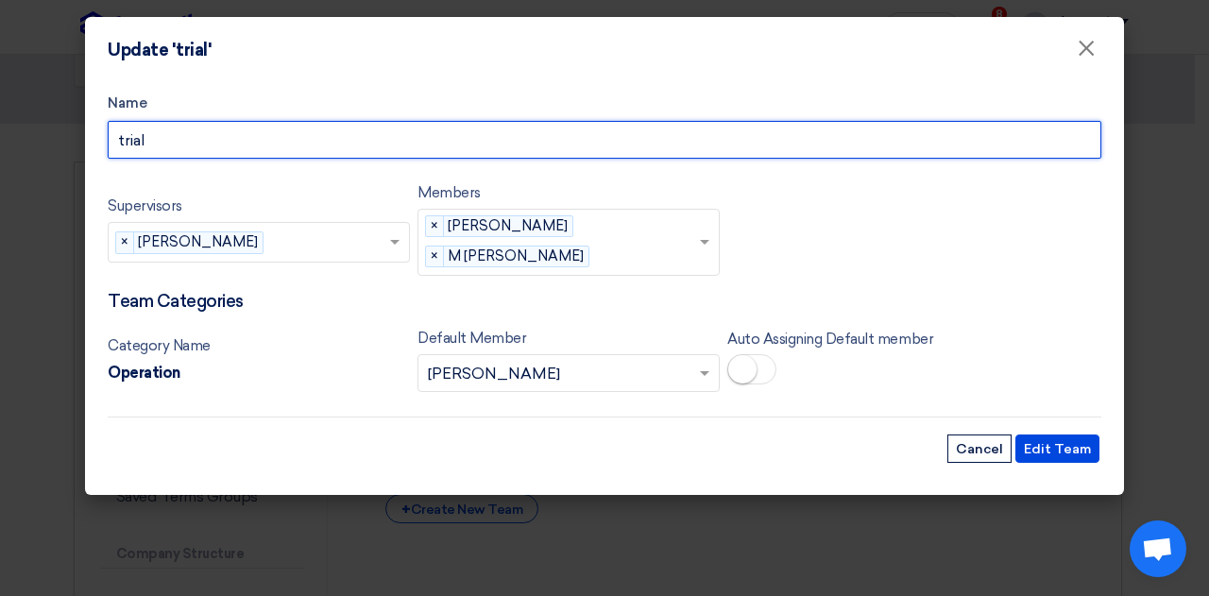
click at [261, 152] on input "trial" at bounding box center [605, 140] width 994 height 38
type input "Projects & MRO"
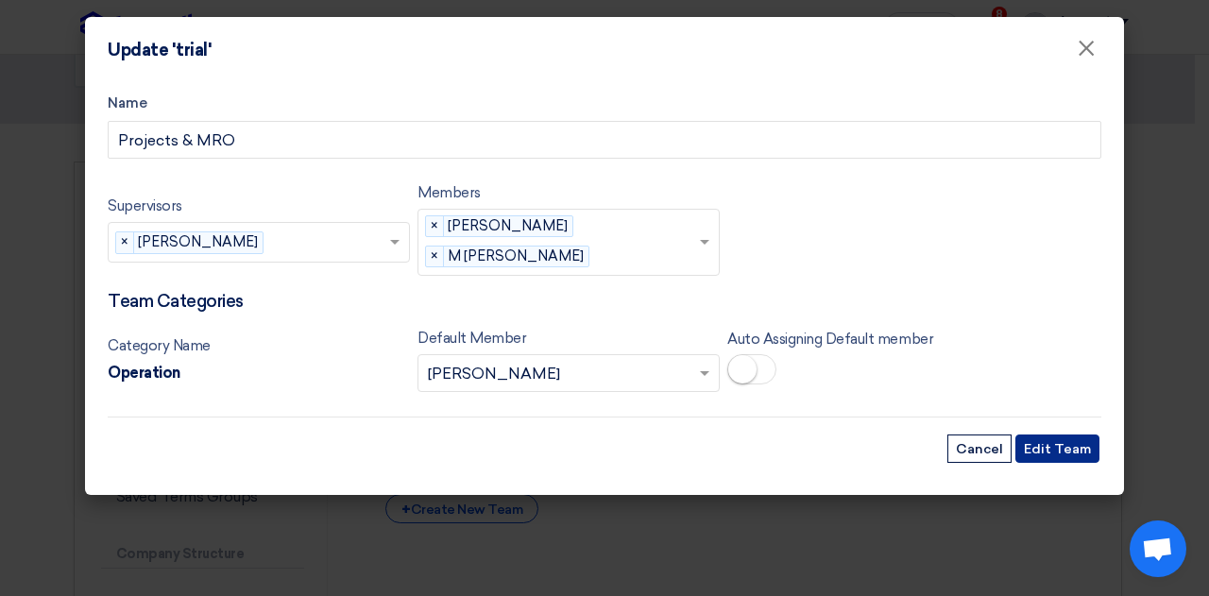
click at [1064, 443] on button "Edit Team" at bounding box center [1057, 449] width 84 height 28
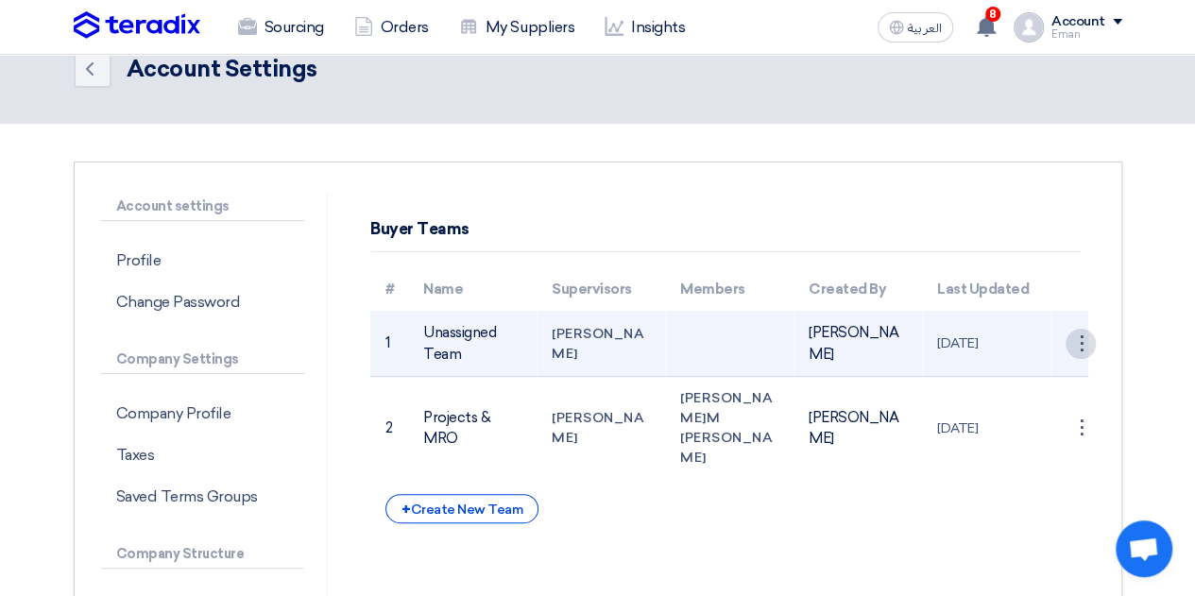
click at [1087, 343] on div "⋮" at bounding box center [1081, 344] width 30 height 30
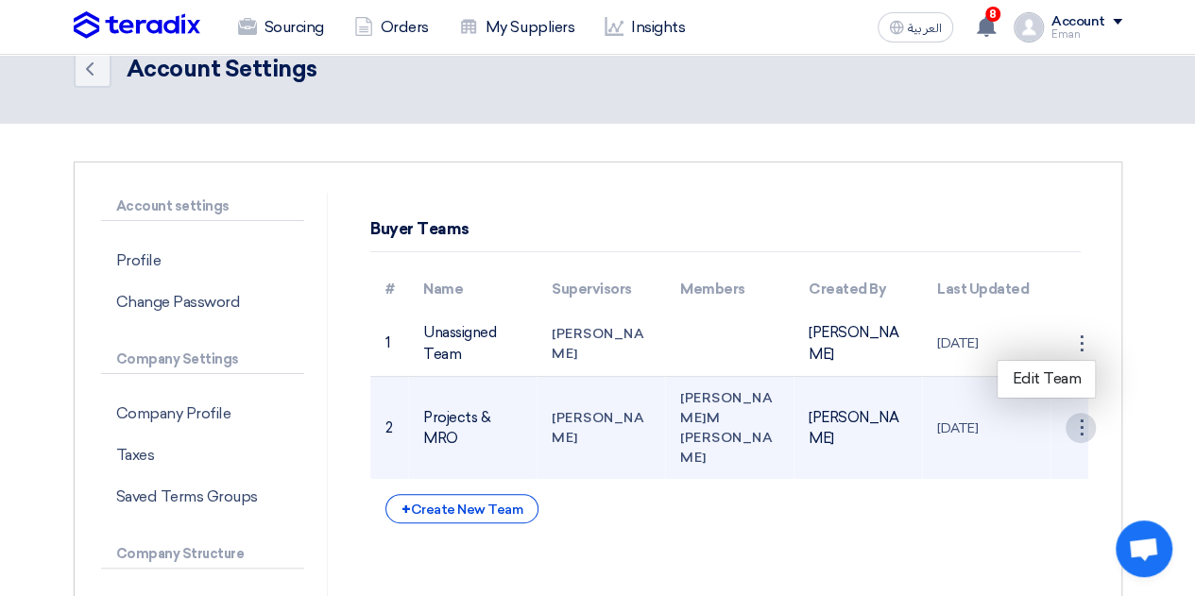
click at [1074, 413] on div "⋮" at bounding box center [1081, 428] width 30 height 30
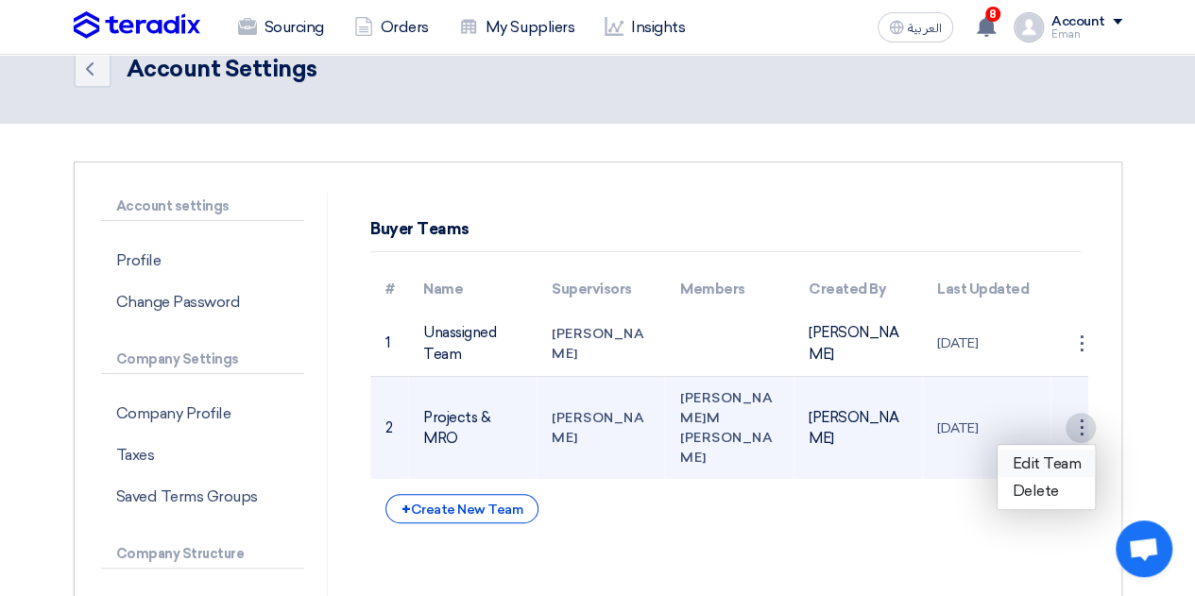
click at [1023, 450] on link "Edit Team" at bounding box center [1046, 463] width 97 height 27
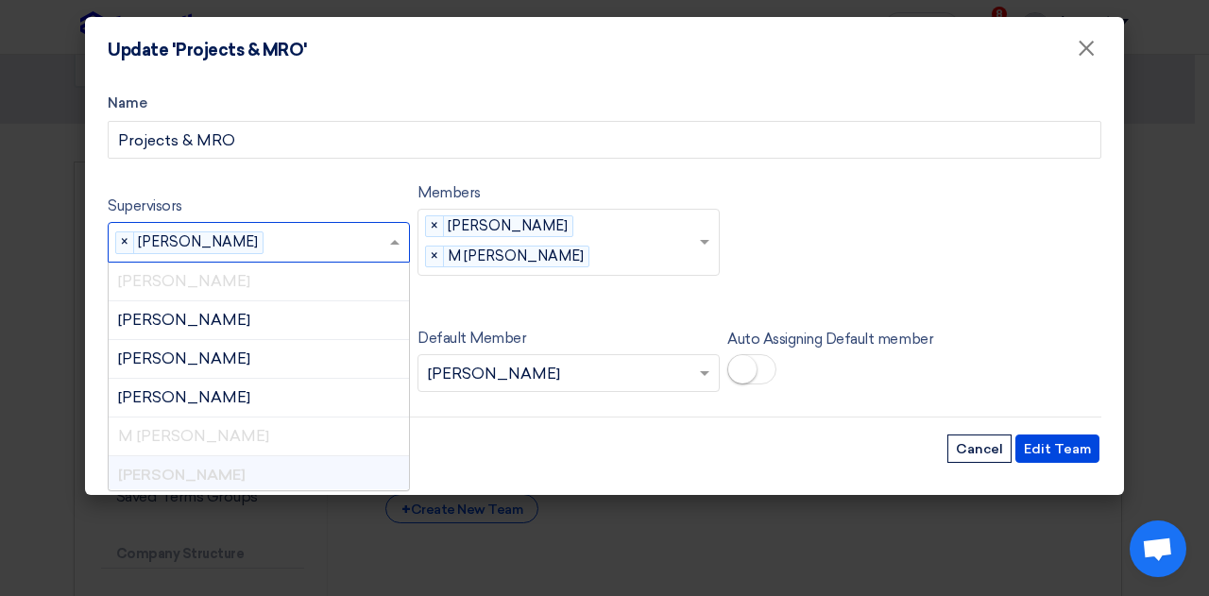
click at [344, 237] on input "text" at bounding box center [329, 244] width 117 height 31
click at [187, 371] on div "[PERSON_NAME]" at bounding box center [259, 359] width 300 height 39
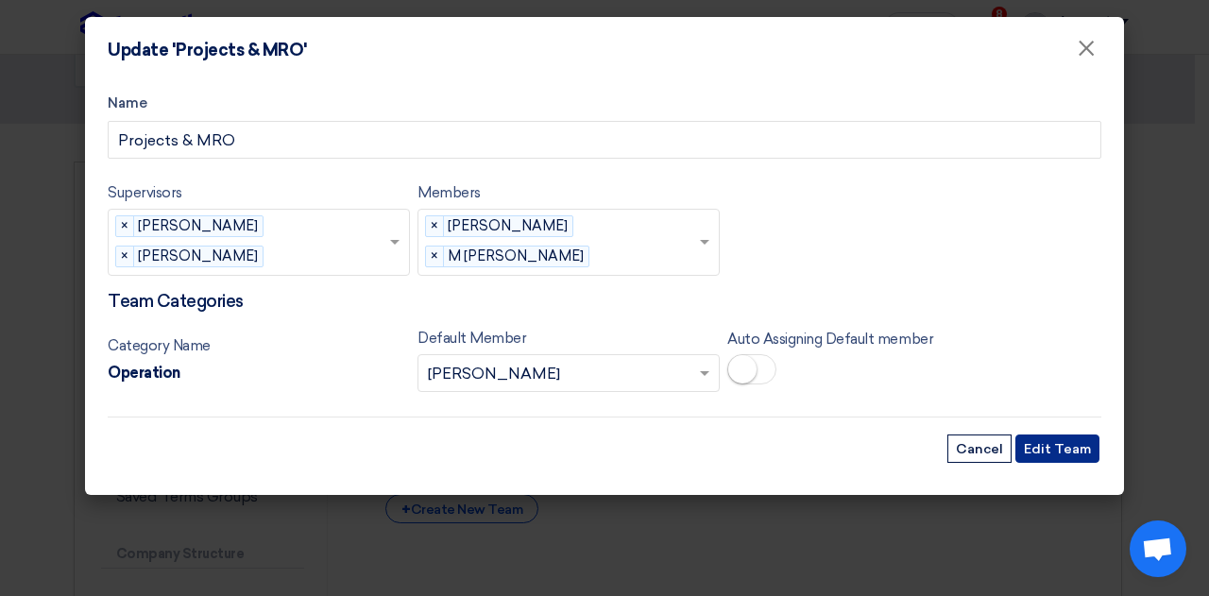
click at [1061, 445] on button "Edit Team" at bounding box center [1057, 449] width 84 height 28
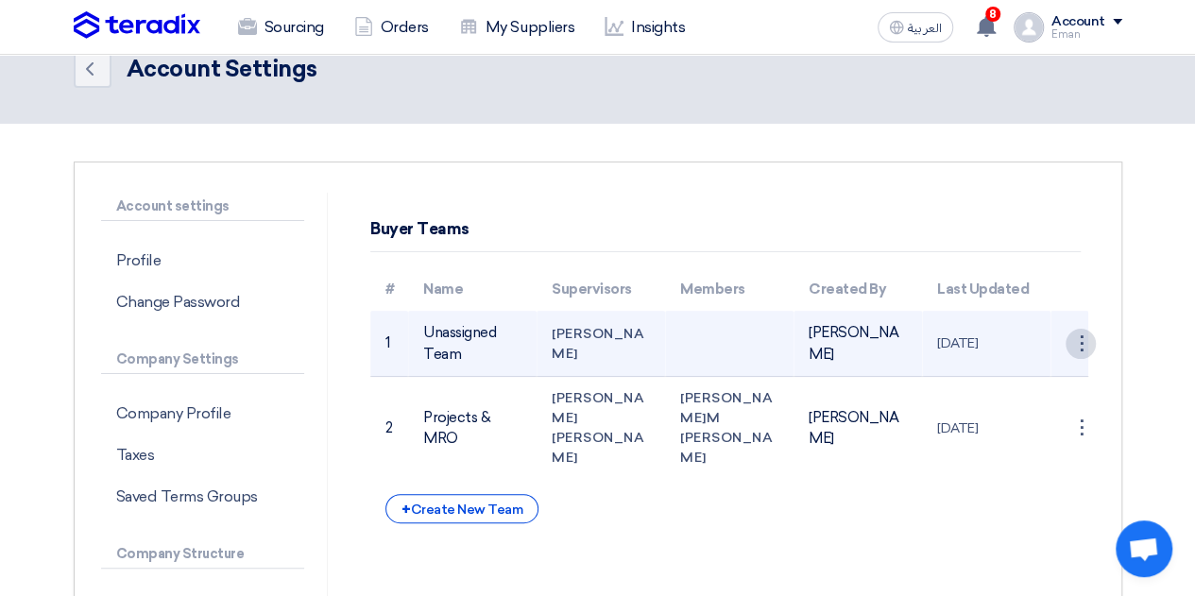
click at [1074, 342] on div "⋮" at bounding box center [1081, 344] width 30 height 30
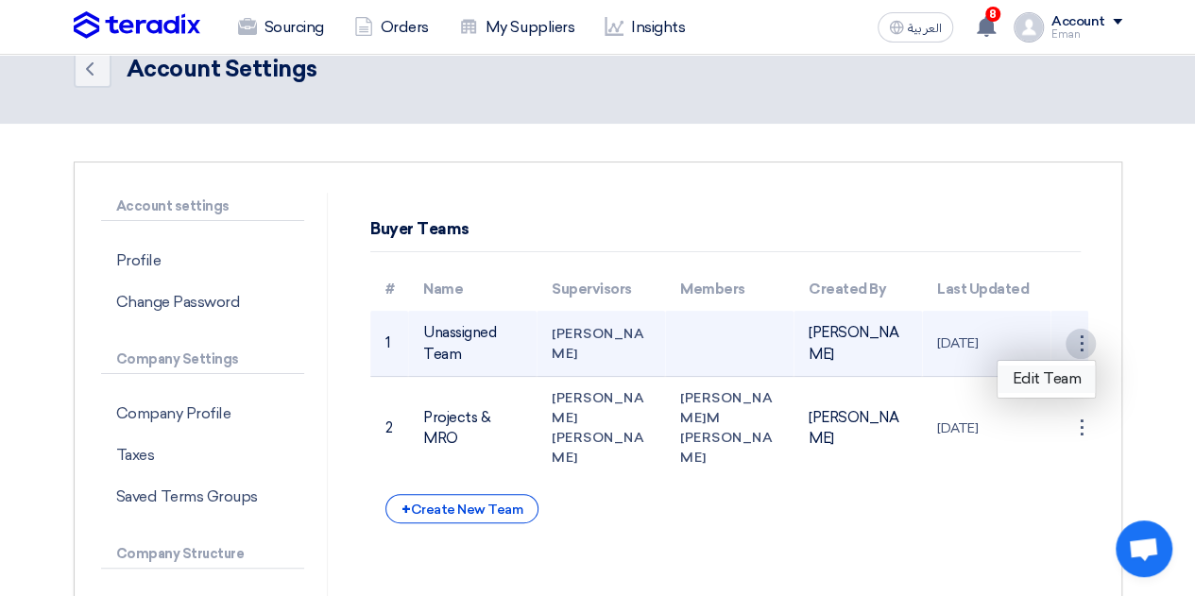
click at [1044, 376] on link "Edit Team" at bounding box center [1046, 379] width 97 height 27
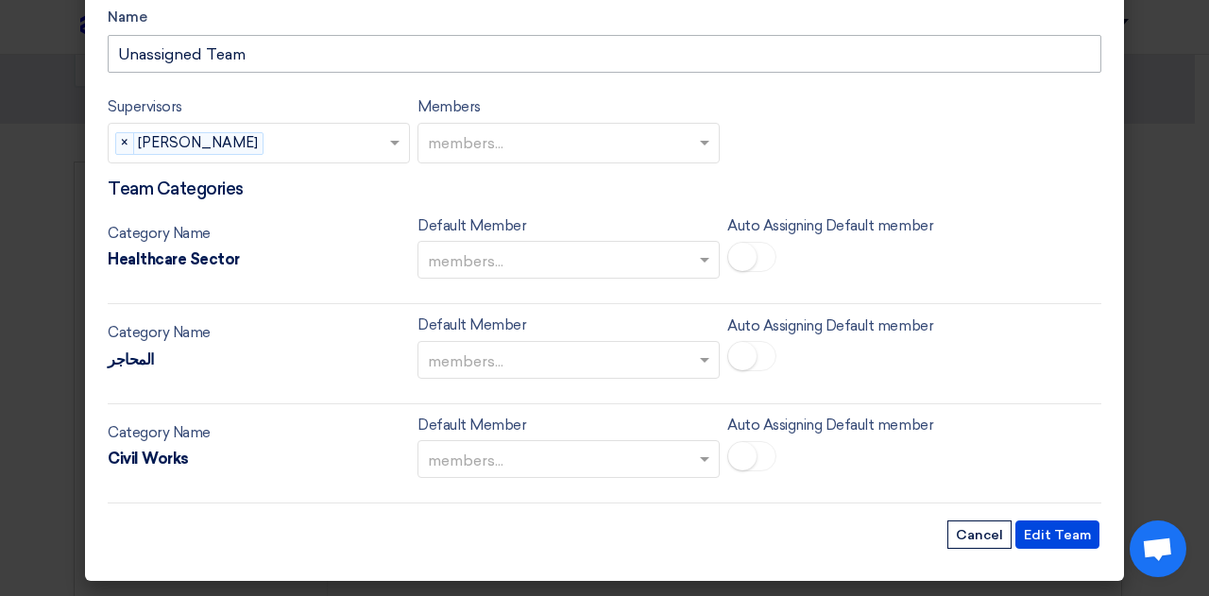
scroll to position [0, 0]
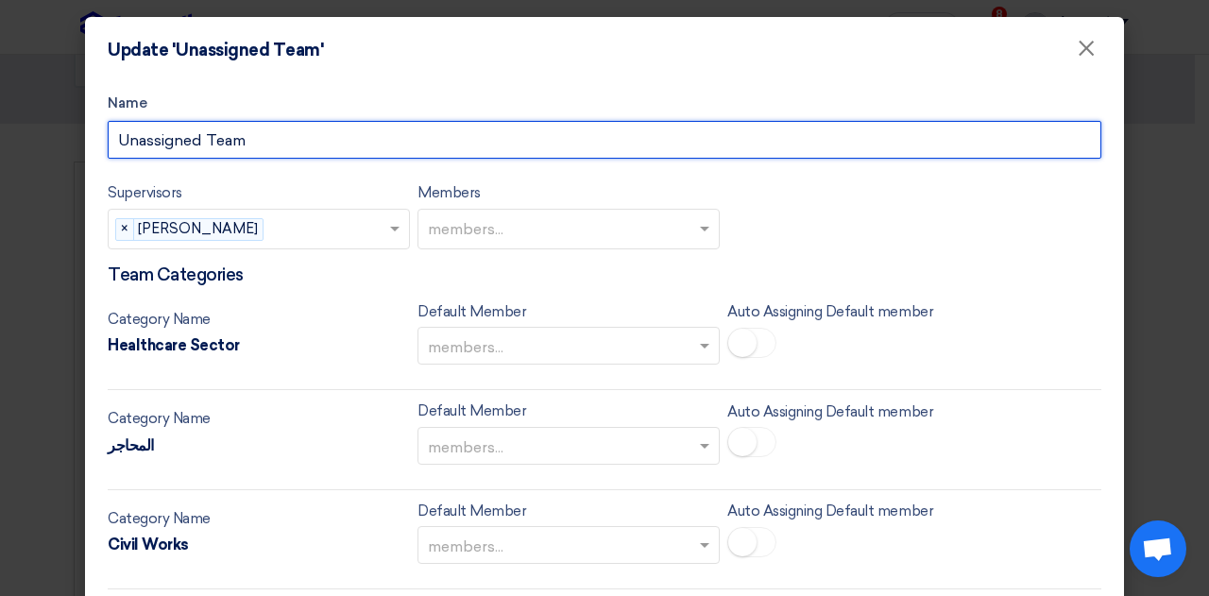
click at [269, 131] on input "Unassigned Team" at bounding box center [605, 140] width 994 height 38
type input "Indirect"
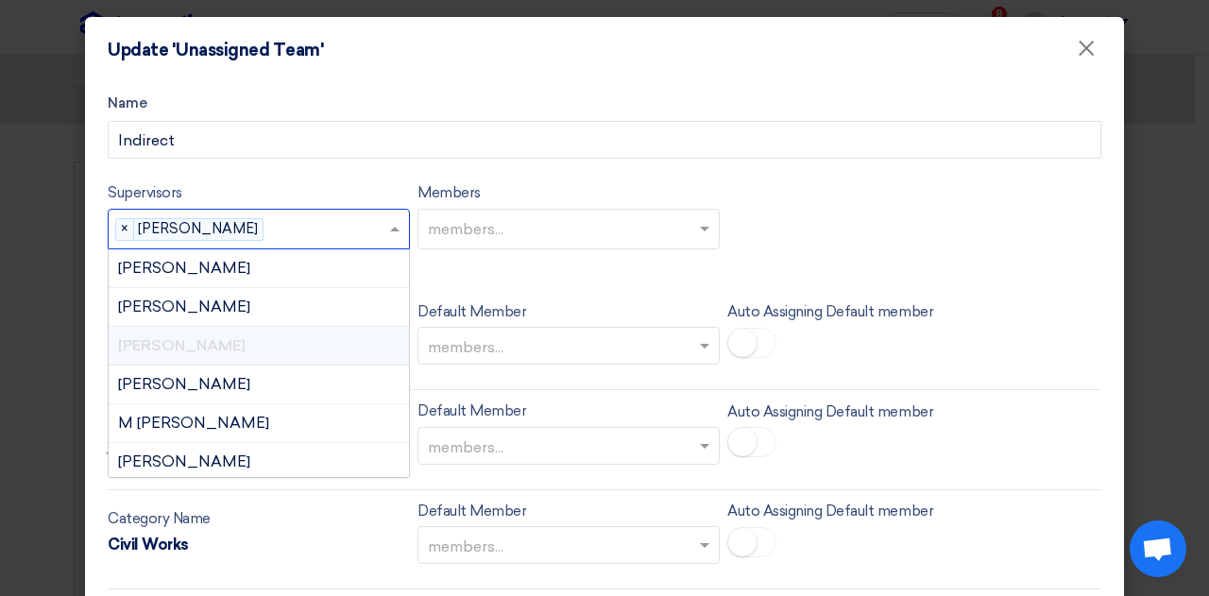
click at [271, 215] on input "text" at bounding box center [329, 230] width 117 height 31
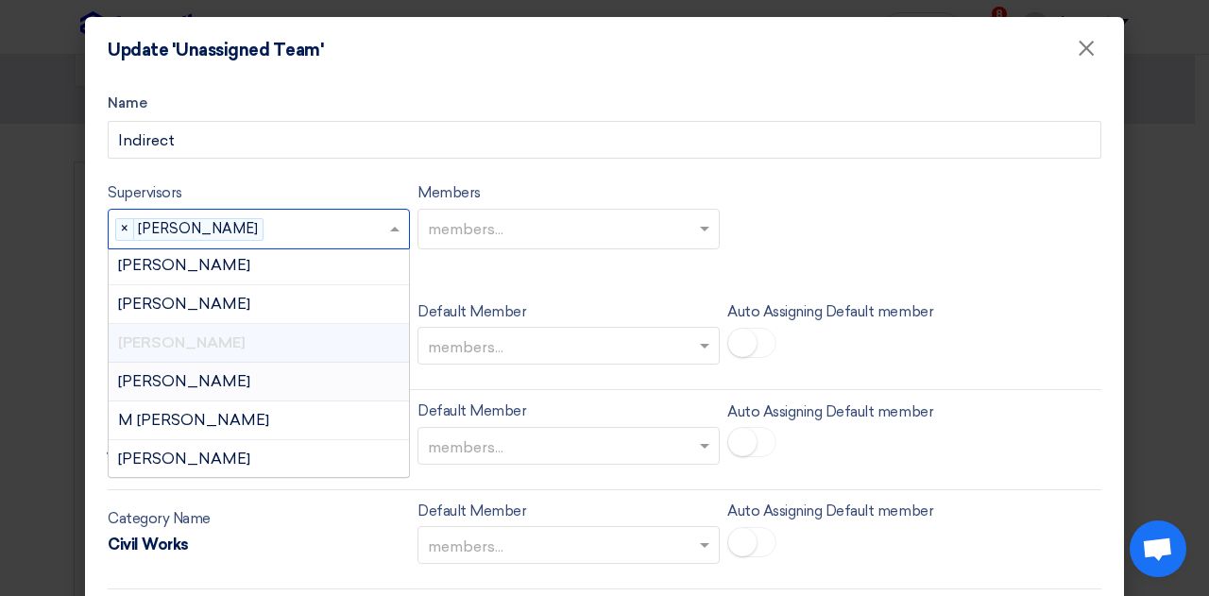
click at [175, 388] on div "[PERSON_NAME]" at bounding box center [259, 382] width 300 height 39
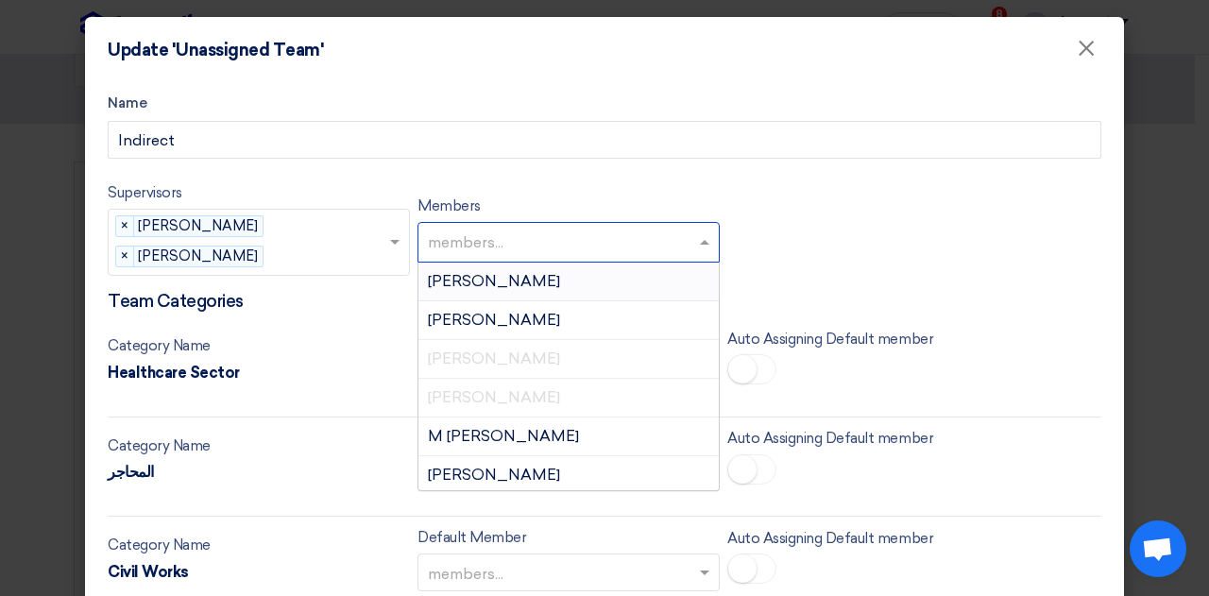
click at [472, 244] on input "text" at bounding box center [571, 244] width 286 height 31
click at [813, 199] on div "Supervisors Supervisors... × [PERSON_NAME] × [PERSON_NAME] × Members members...…" at bounding box center [605, 236] width 994 height 110
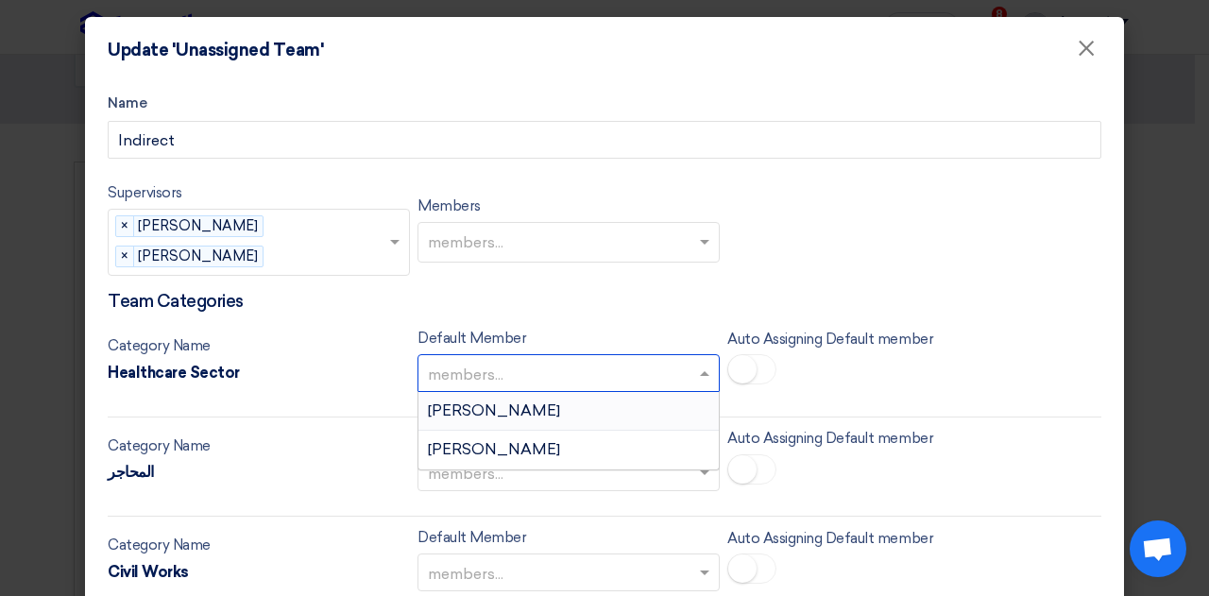
click at [624, 360] on input "text" at bounding box center [559, 374] width 263 height 31
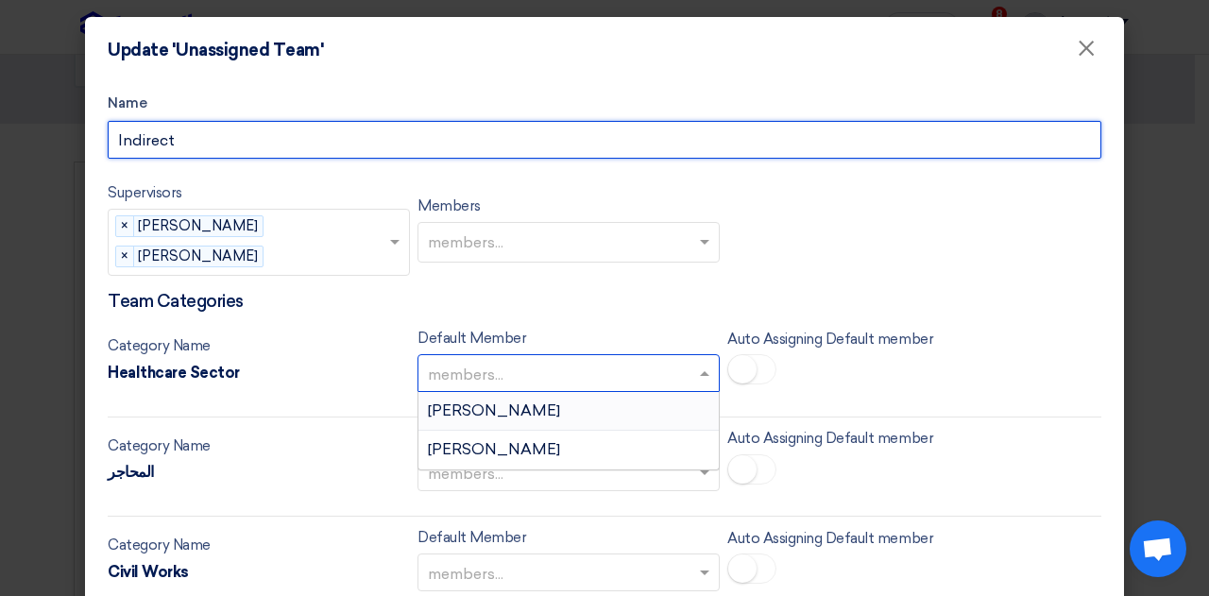
click at [799, 150] on input "Indirect" at bounding box center [605, 140] width 994 height 38
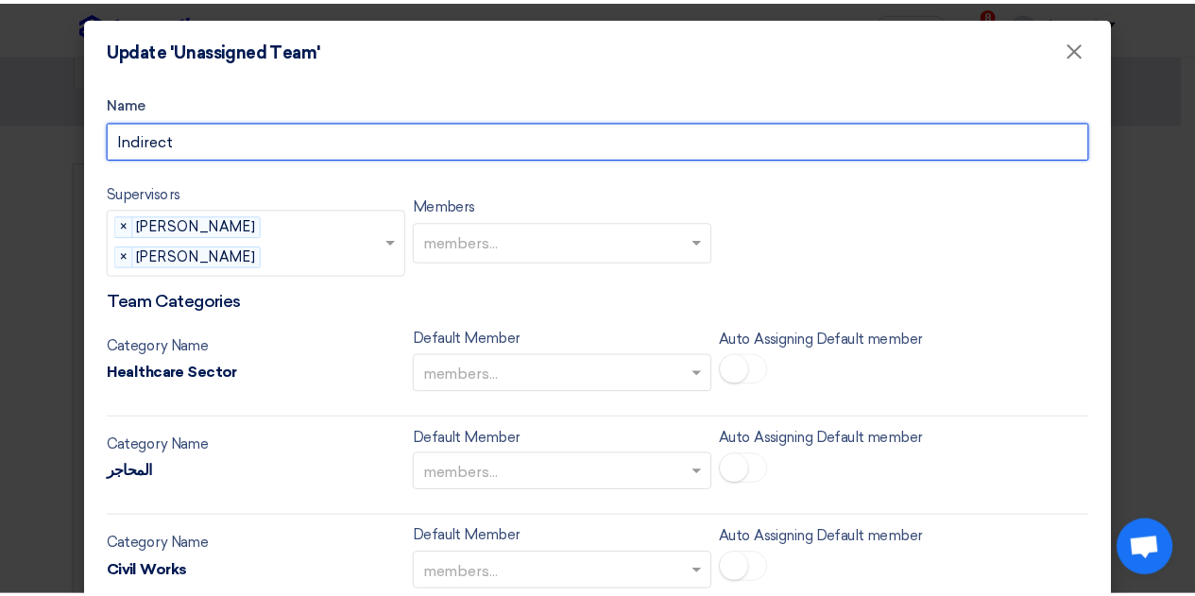
scroll to position [86, 0]
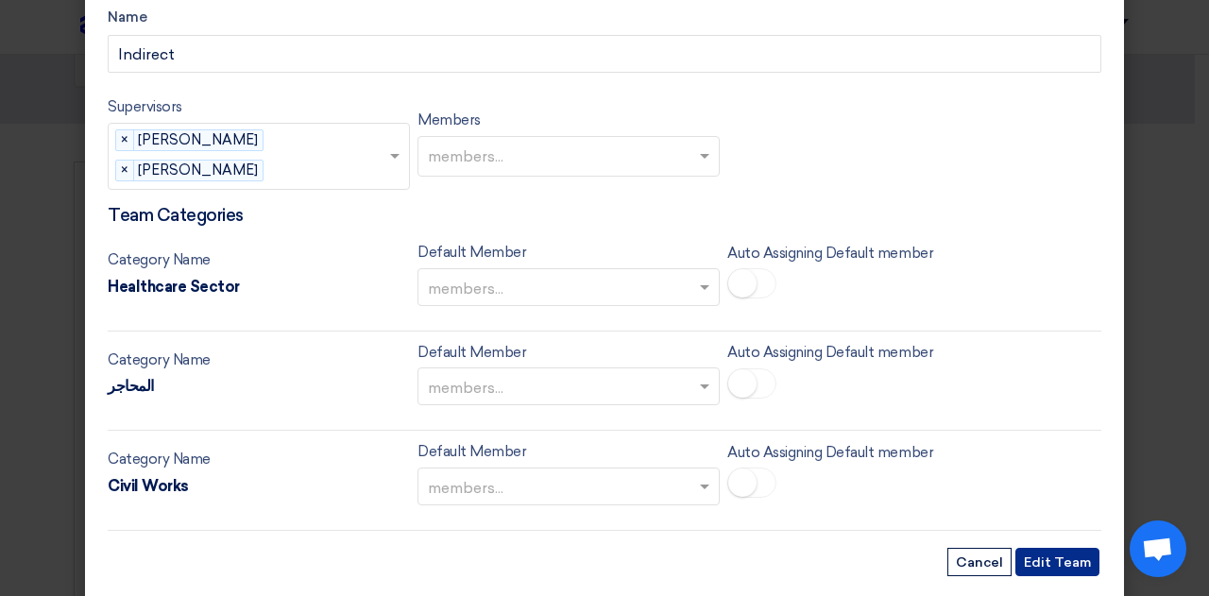
click at [1042, 548] on button "Edit Team" at bounding box center [1057, 562] width 84 height 28
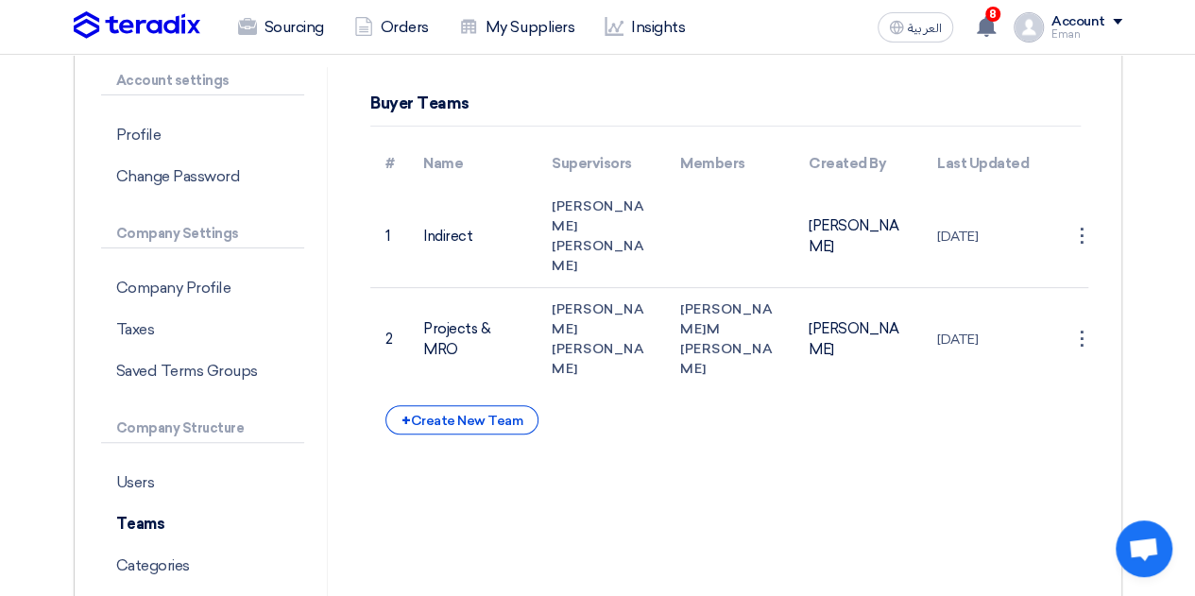
scroll to position [169, 0]
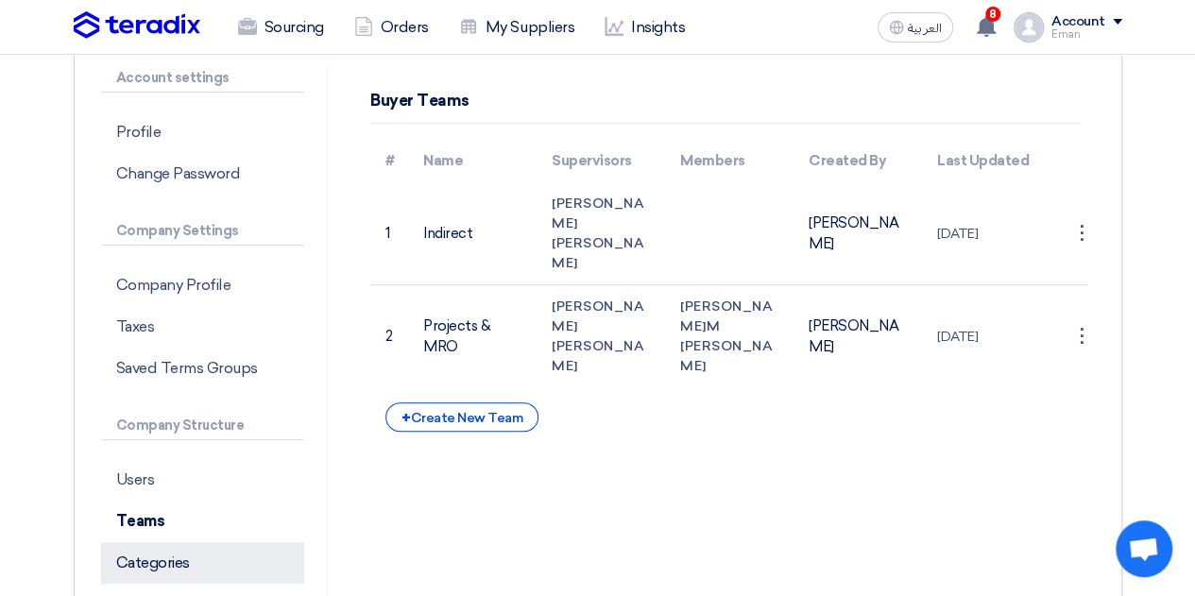
click at [186, 562] on p "Categories" at bounding box center [203, 563] width 204 height 42
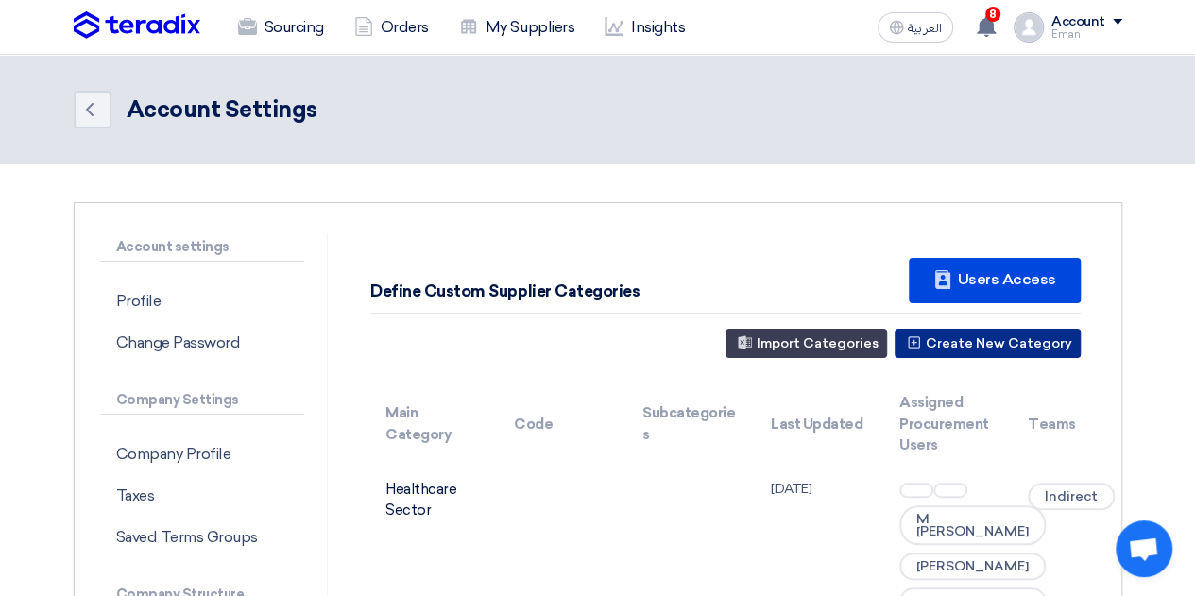
click at [971, 341] on button "Create New Category" at bounding box center [988, 343] width 186 height 29
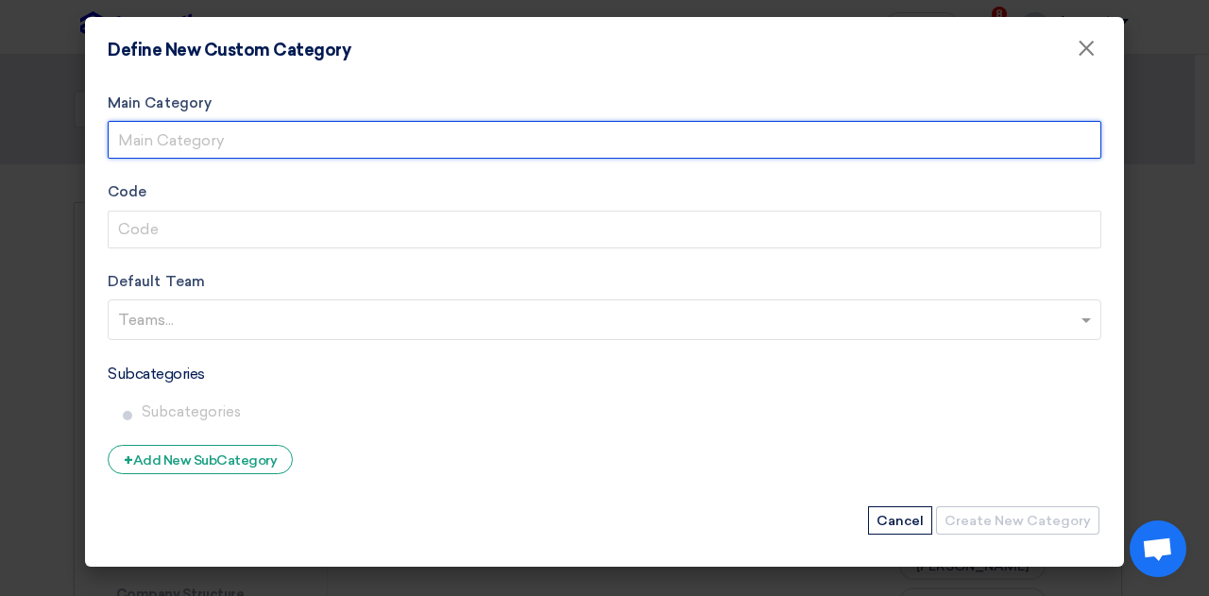
click at [653, 143] on input "Main Category" at bounding box center [605, 140] width 994 height 38
paste input "Marketing"
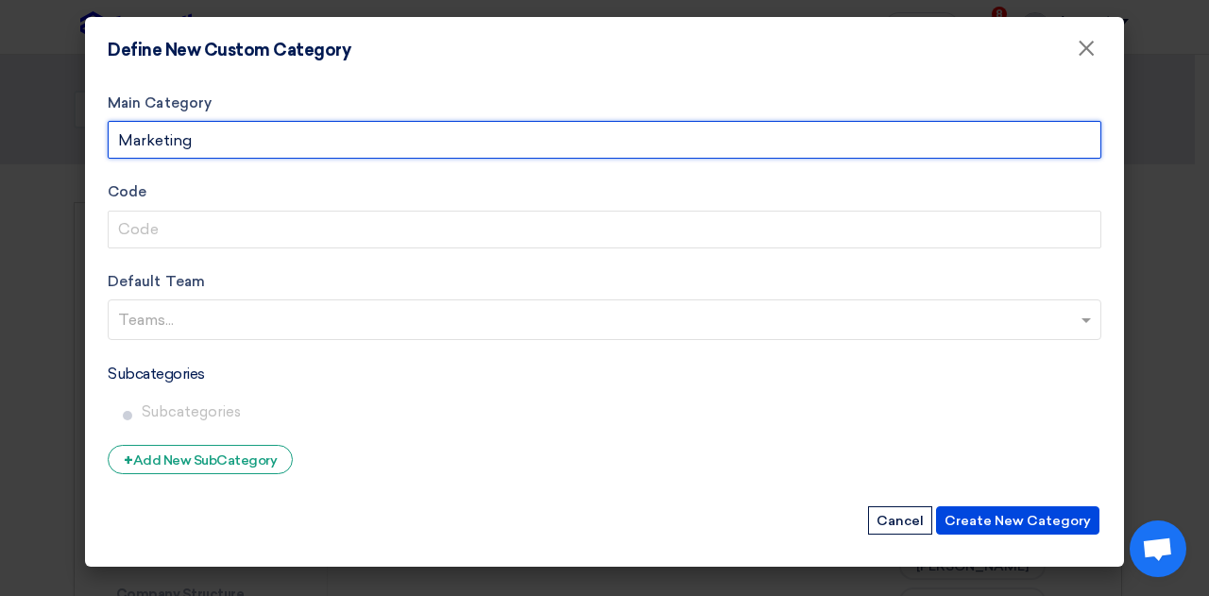
type input "Marketing"
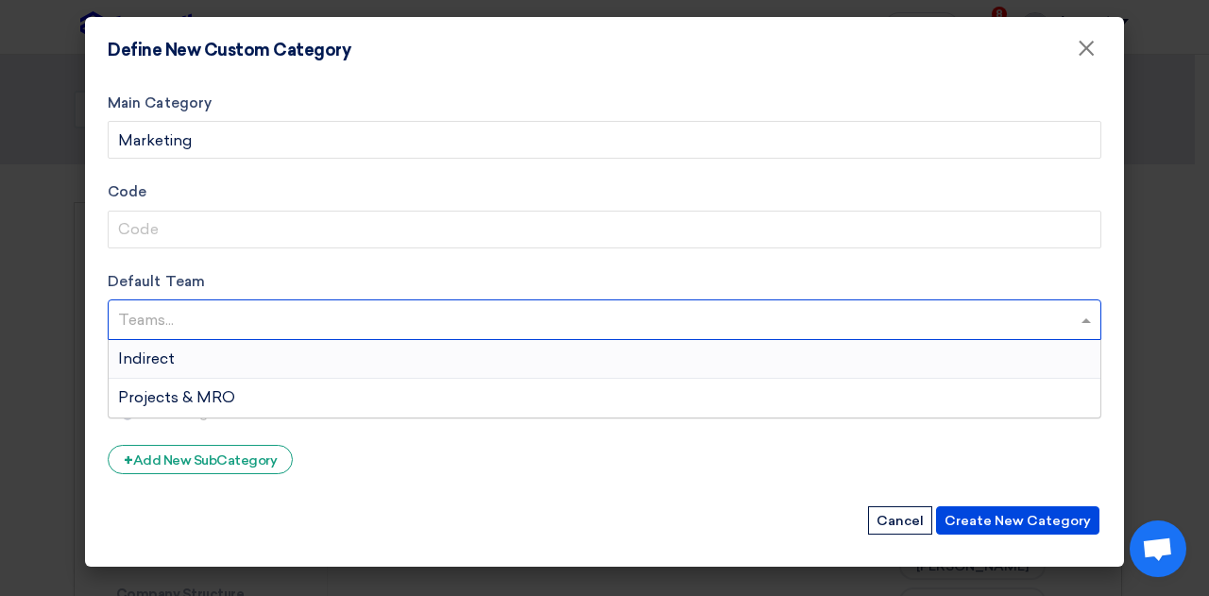
click at [393, 333] on input "text" at bounding box center [607, 321] width 978 height 31
click at [230, 356] on div "Indirect" at bounding box center [605, 359] width 992 height 39
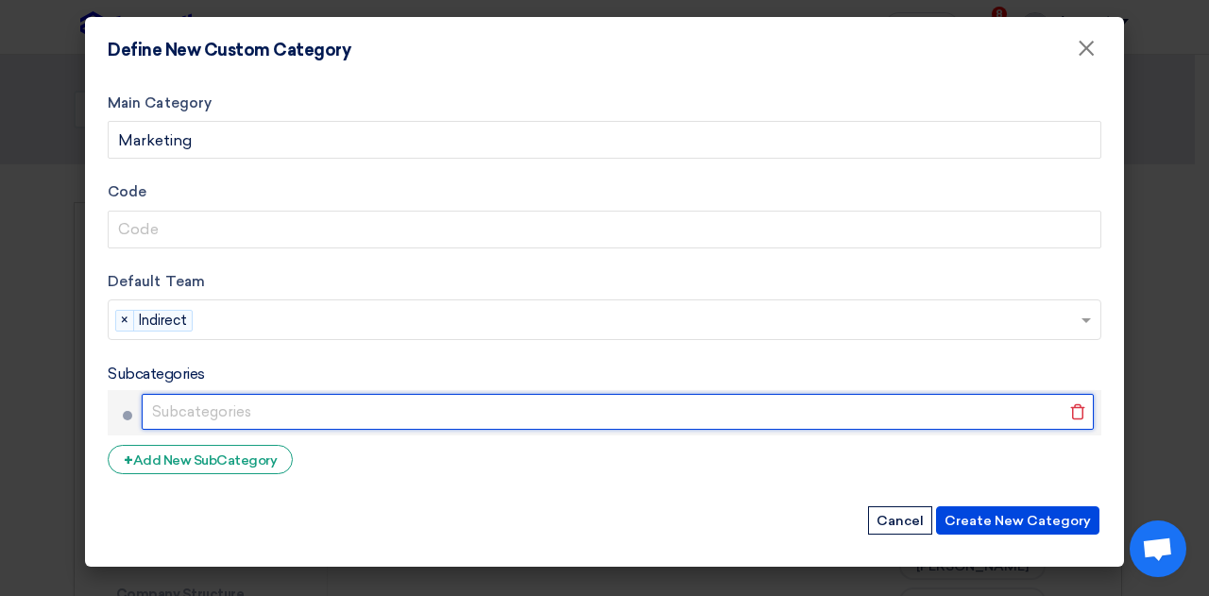
click at [320, 417] on input "text" at bounding box center [618, 412] width 952 height 36
type input "Giveaways"
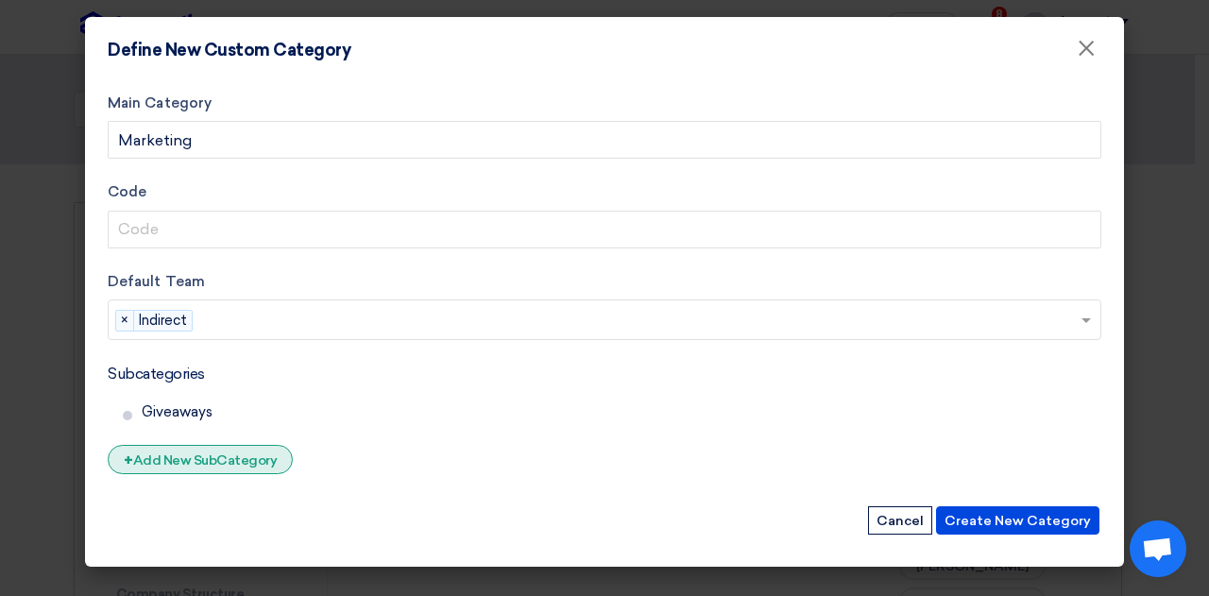
click at [149, 458] on div "+ Add New SubCategory" at bounding box center [200, 459] width 185 height 29
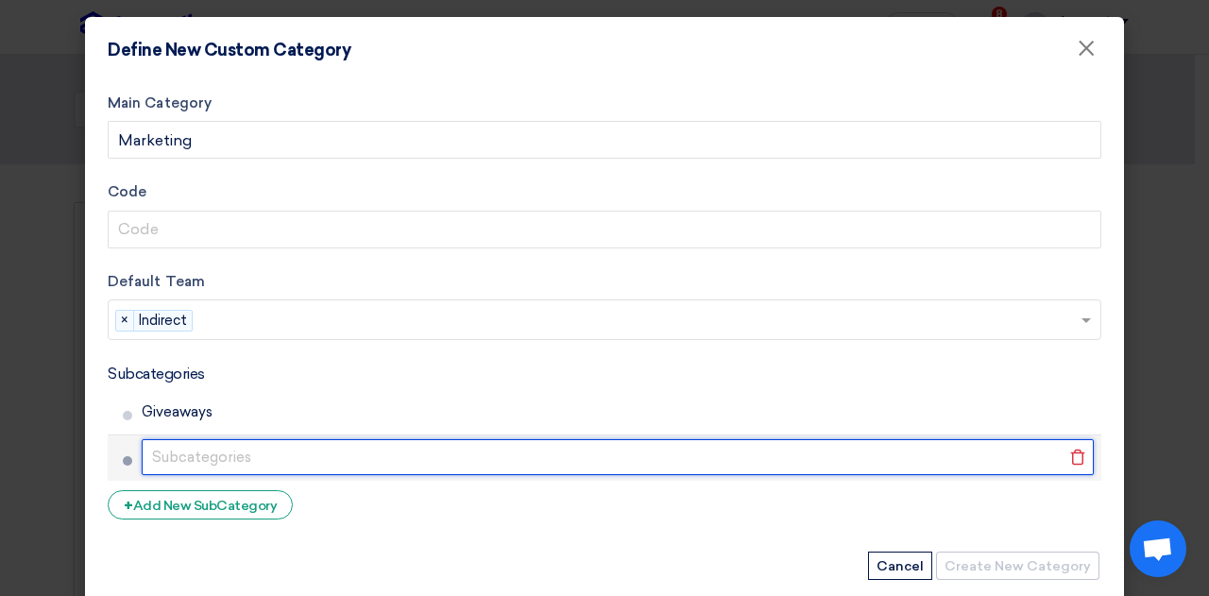
click at [215, 451] on input "text" at bounding box center [618, 457] width 952 height 36
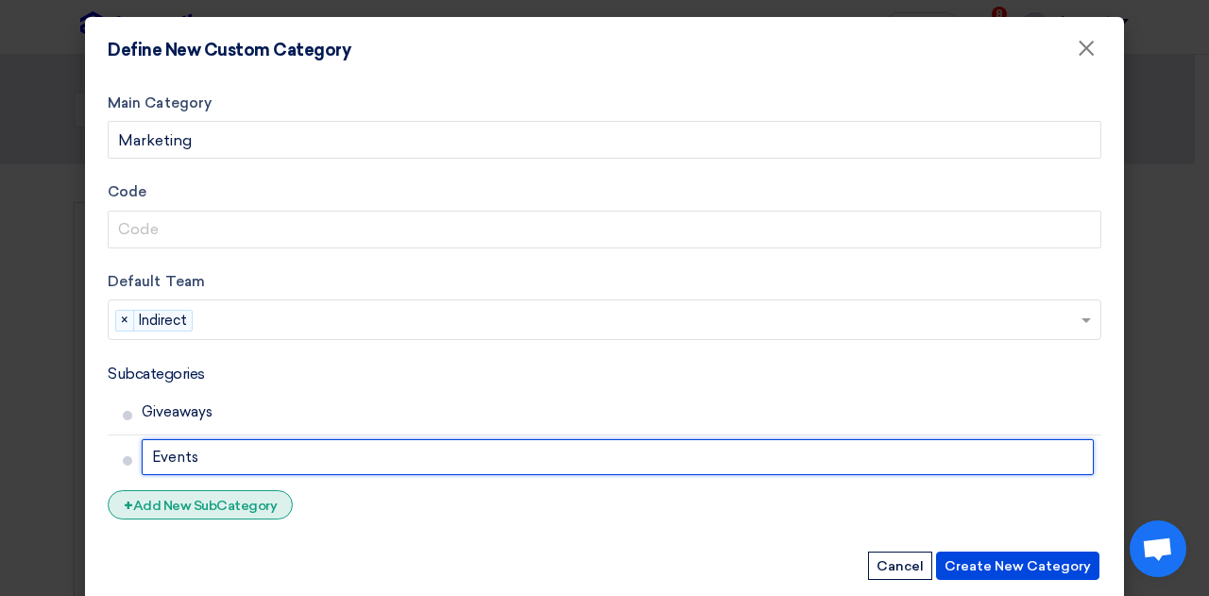
type input "Events"
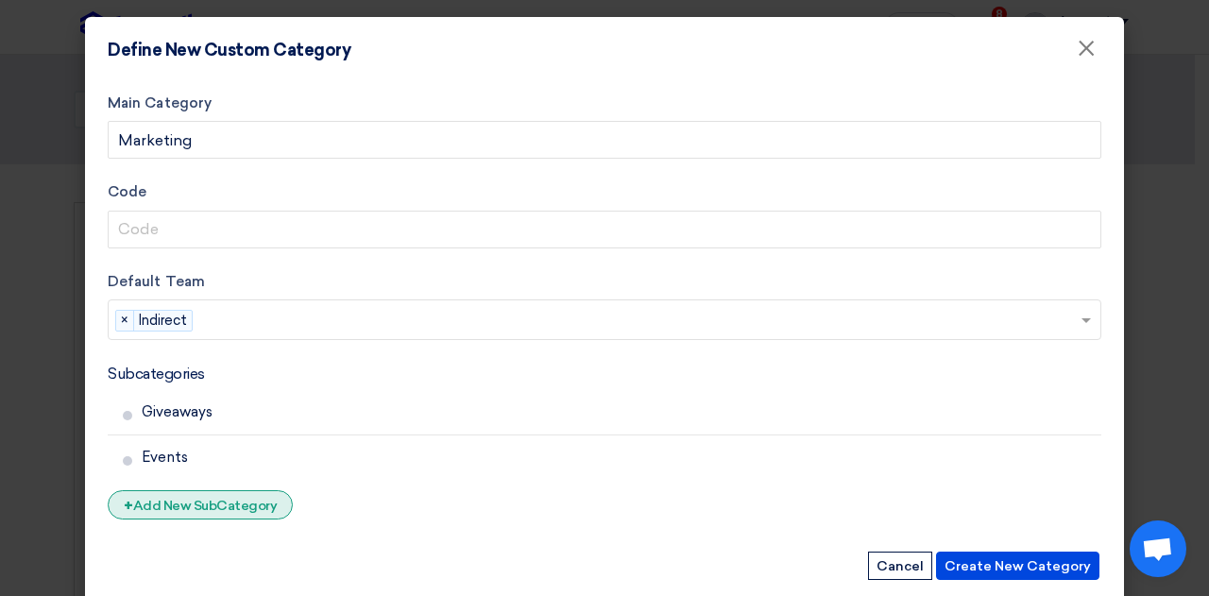
click at [187, 511] on div "+ Add New SubCategory" at bounding box center [200, 504] width 185 height 29
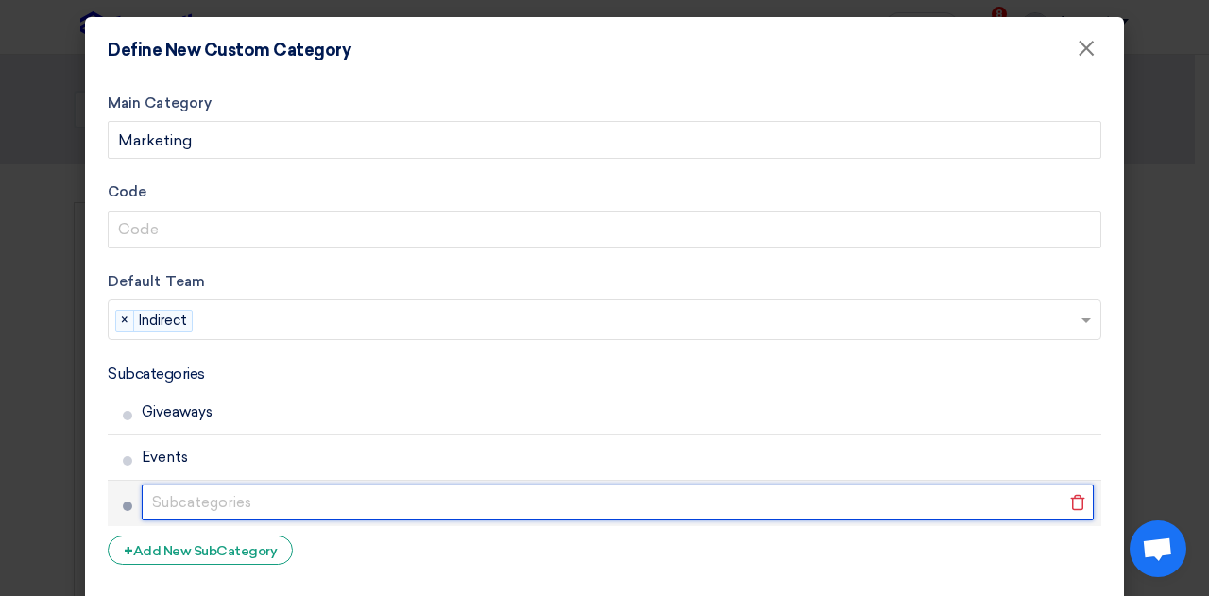
click at [187, 511] on input "text" at bounding box center [618, 503] width 952 height 36
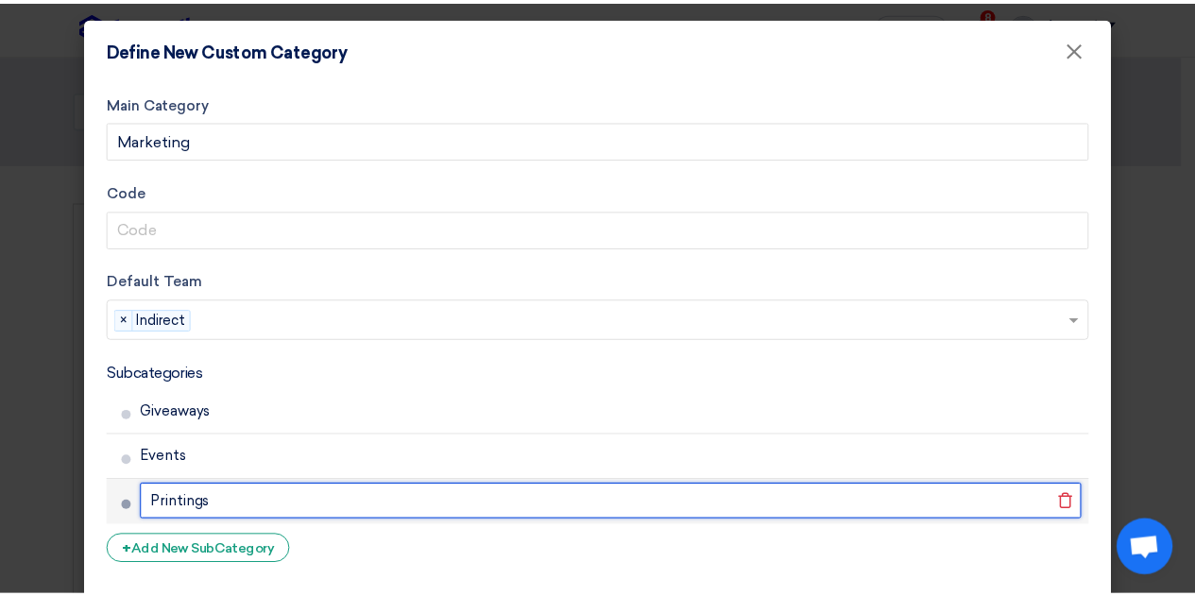
scroll to position [76, 0]
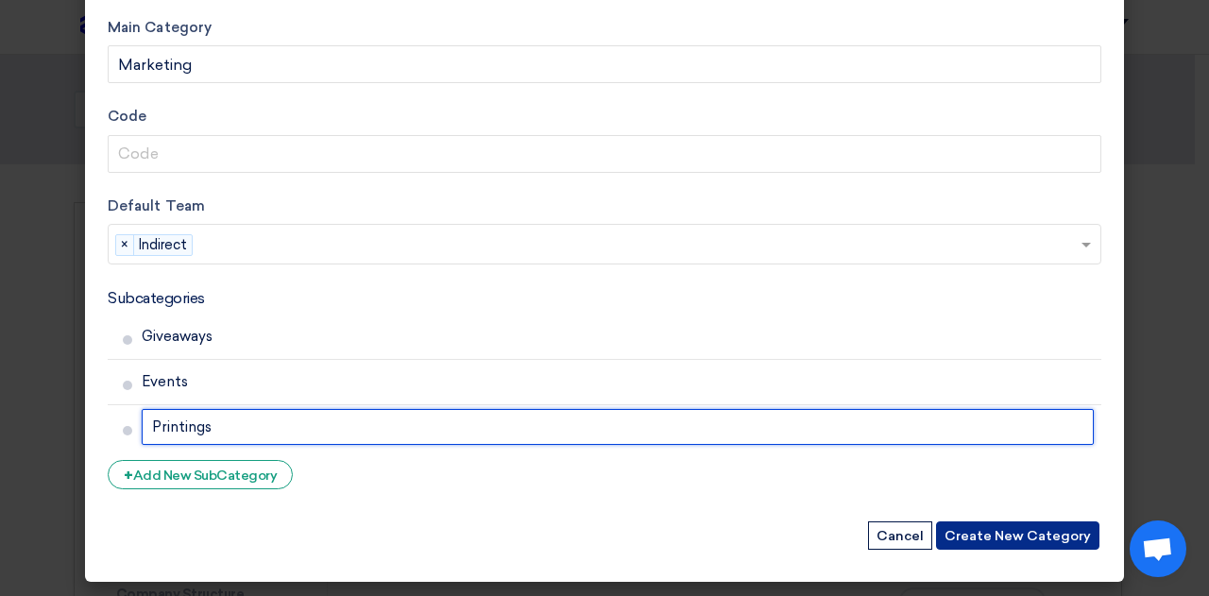
type input "Printings"
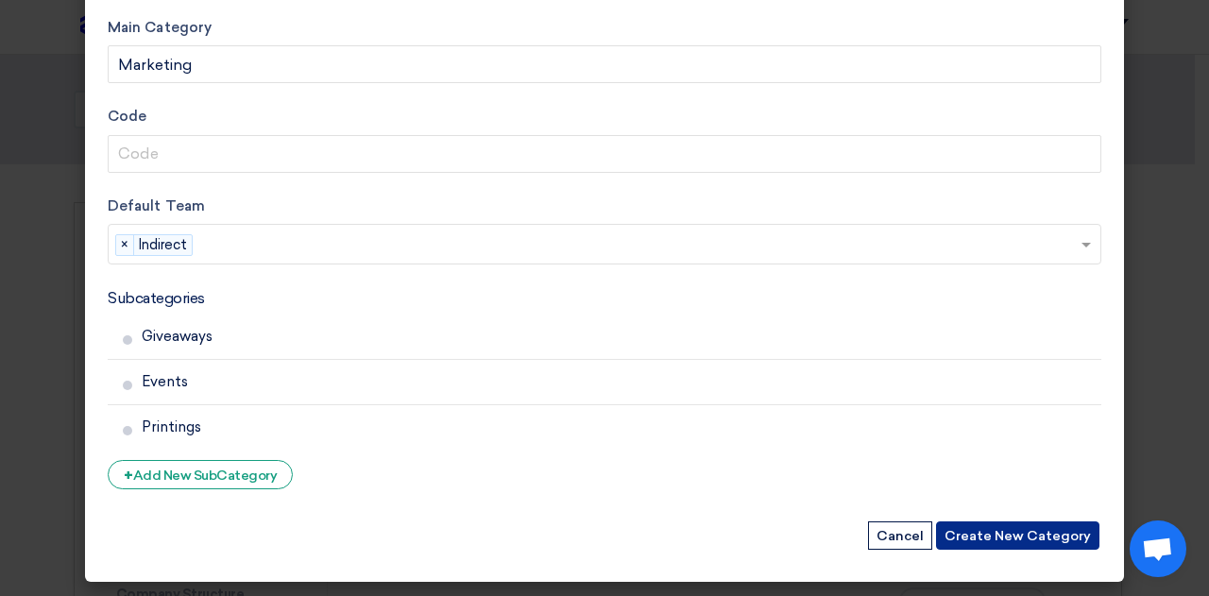
click at [1049, 538] on button "Create New Category" at bounding box center [1017, 535] width 163 height 28
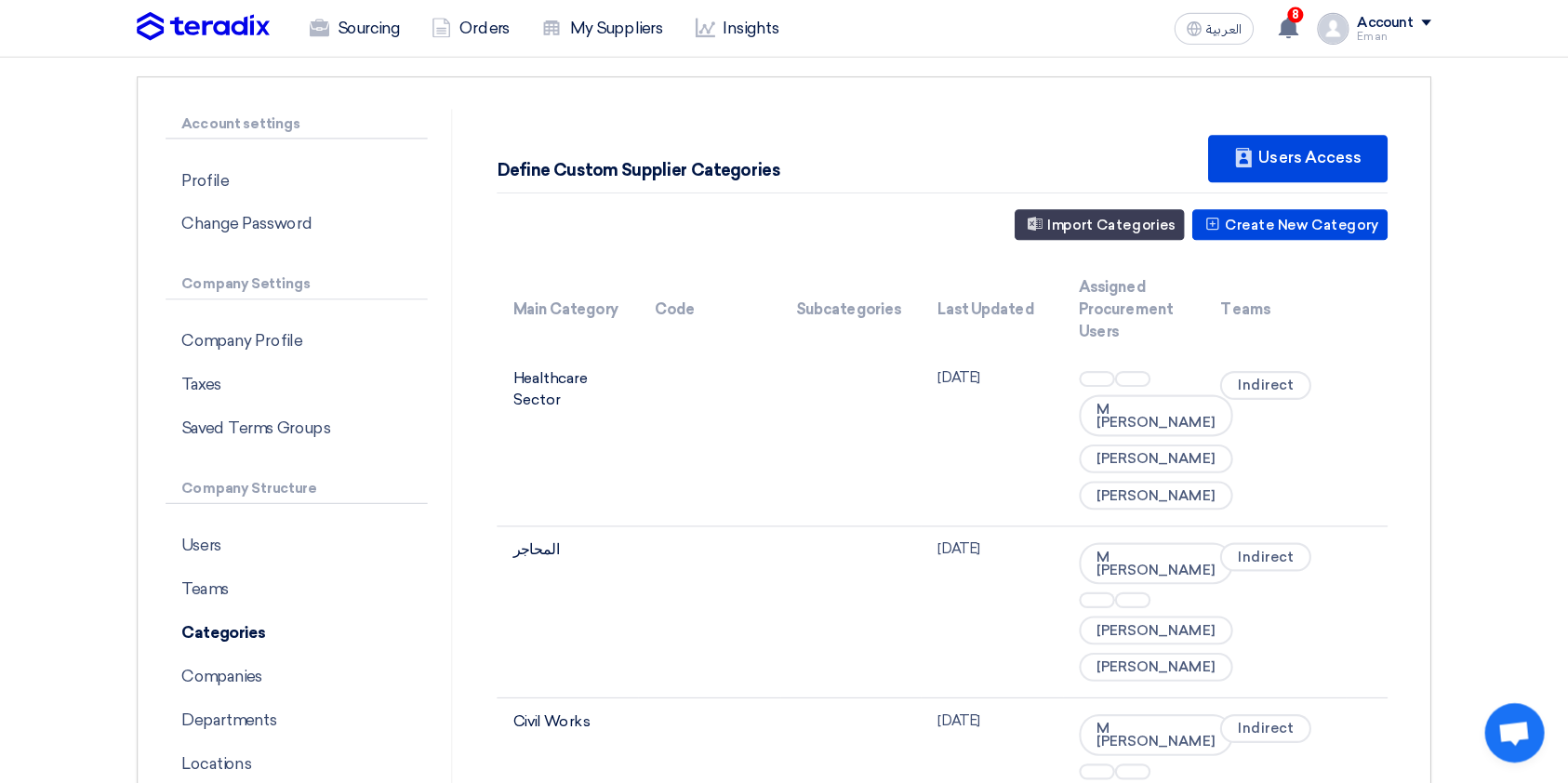
scroll to position [127, 0]
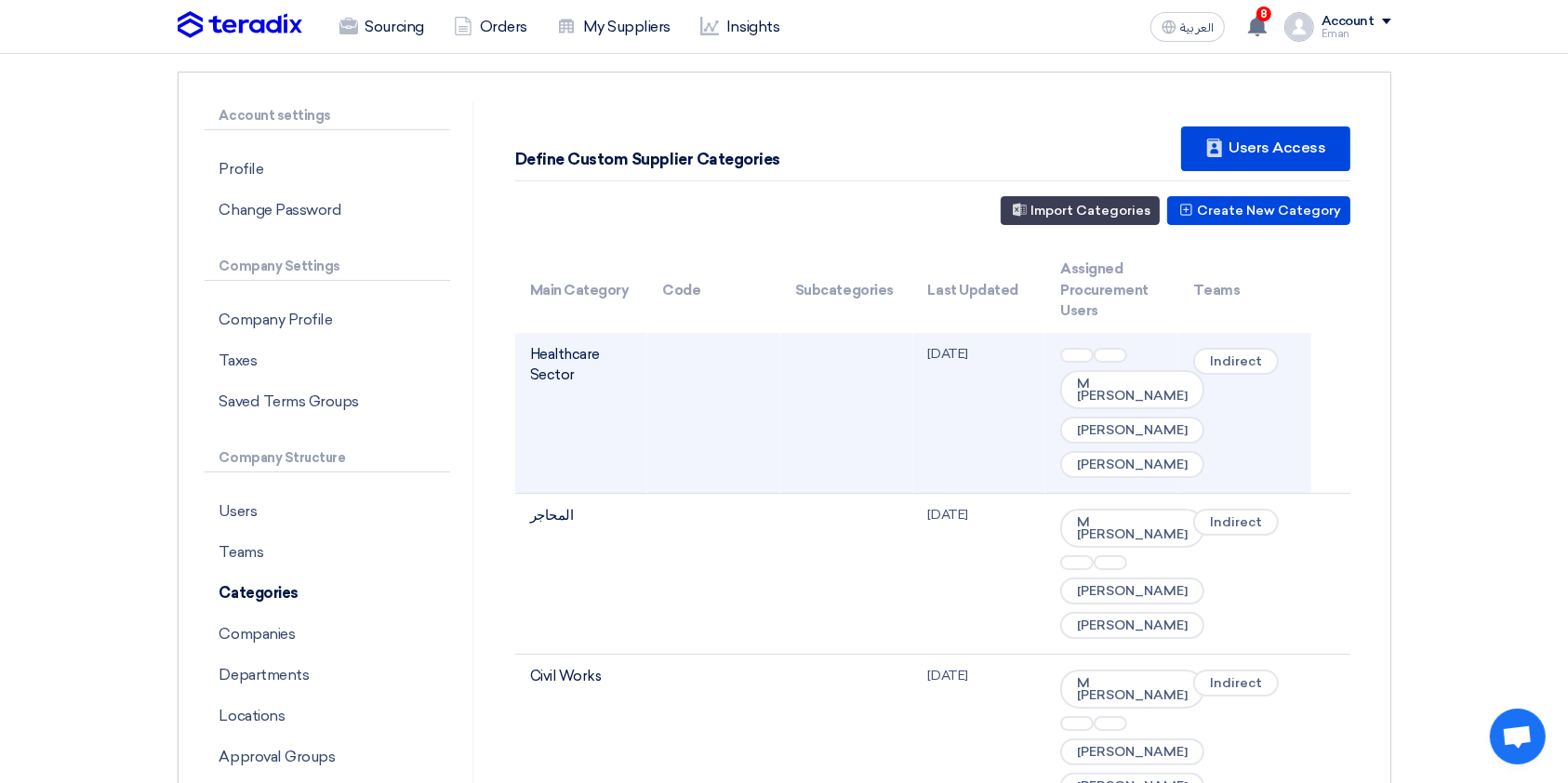
drag, startPoint x: 1159, startPoint y: 7, endPoint x: 801, endPoint y: 452, distance: 571.1
click at [801, 452] on td at bounding box center [847, 413] width 133 height 161
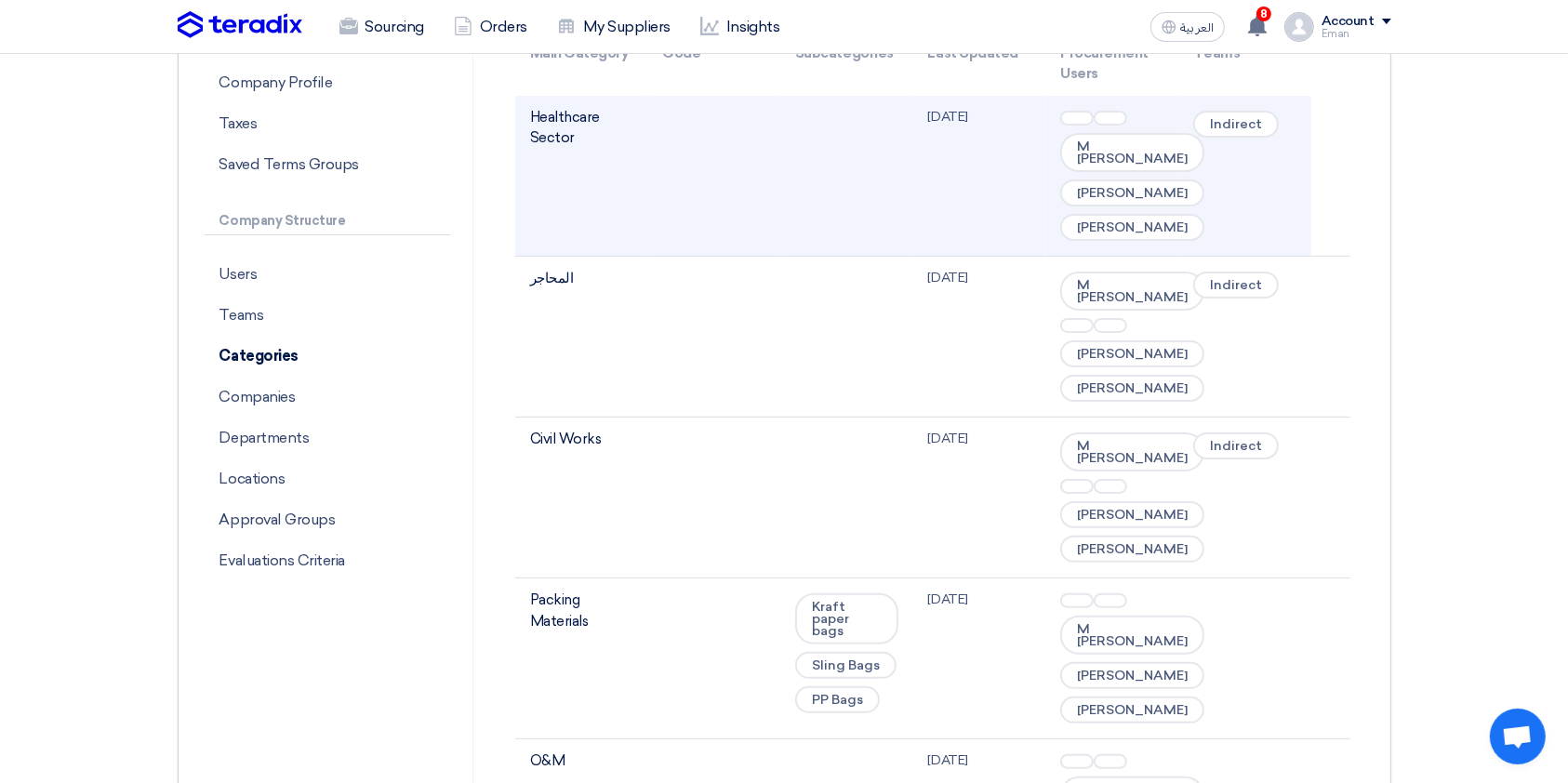
scroll to position [361, 0]
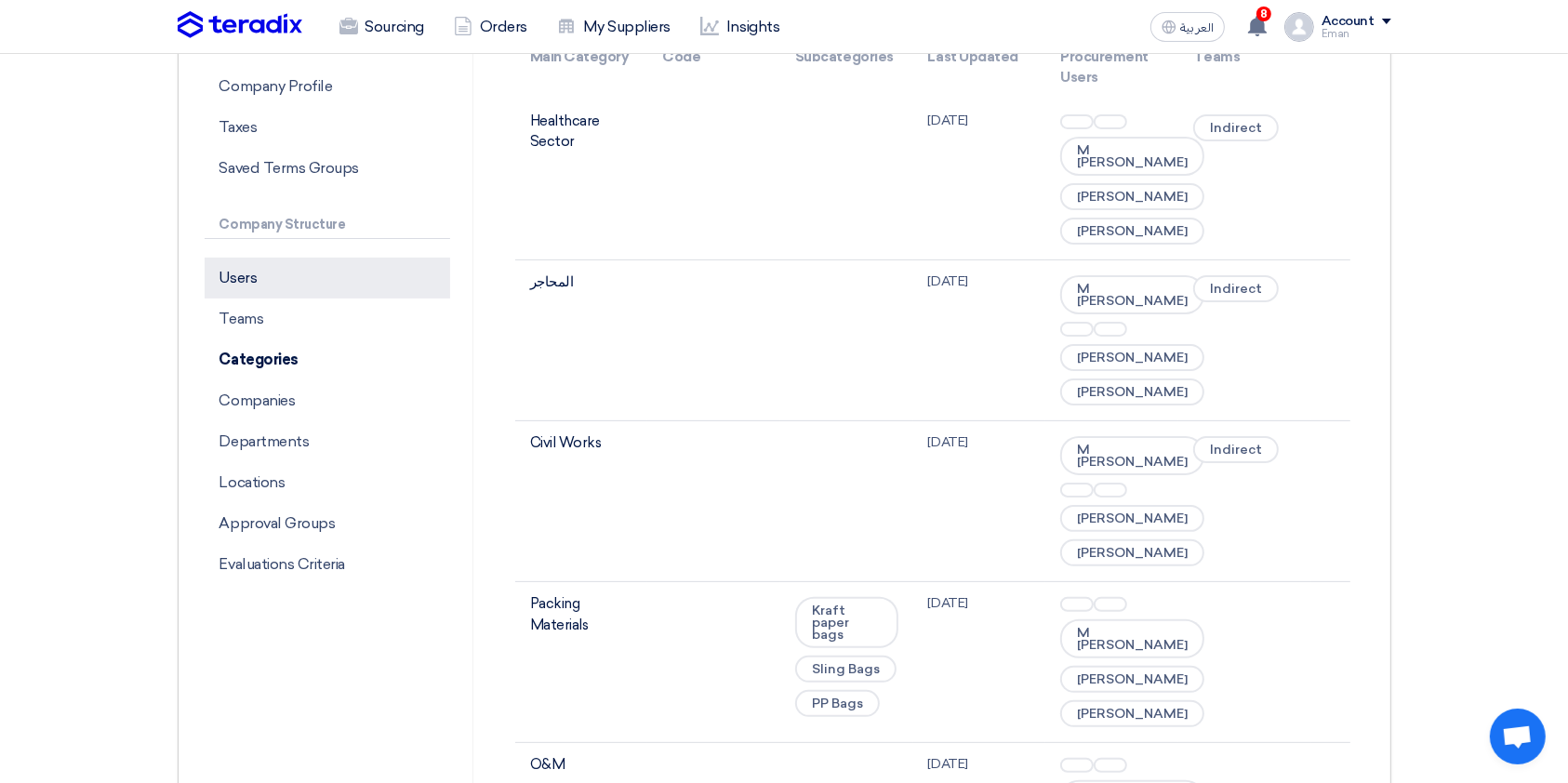
click at [260, 289] on p "Users" at bounding box center [327, 279] width 245 height 41
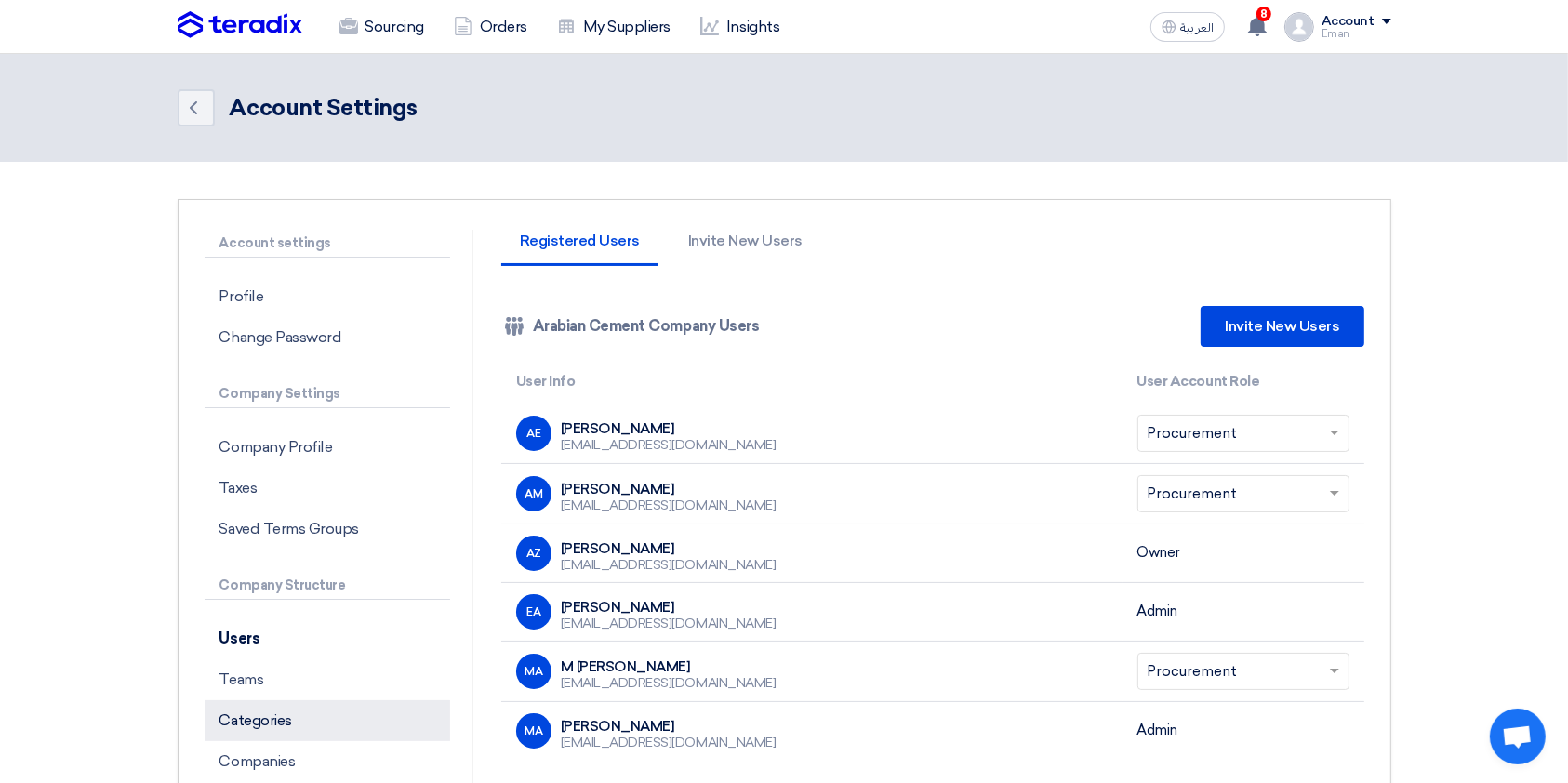
click at [349, 586] on p "Categories" at bounding box center [327, 721] width 245 height 41
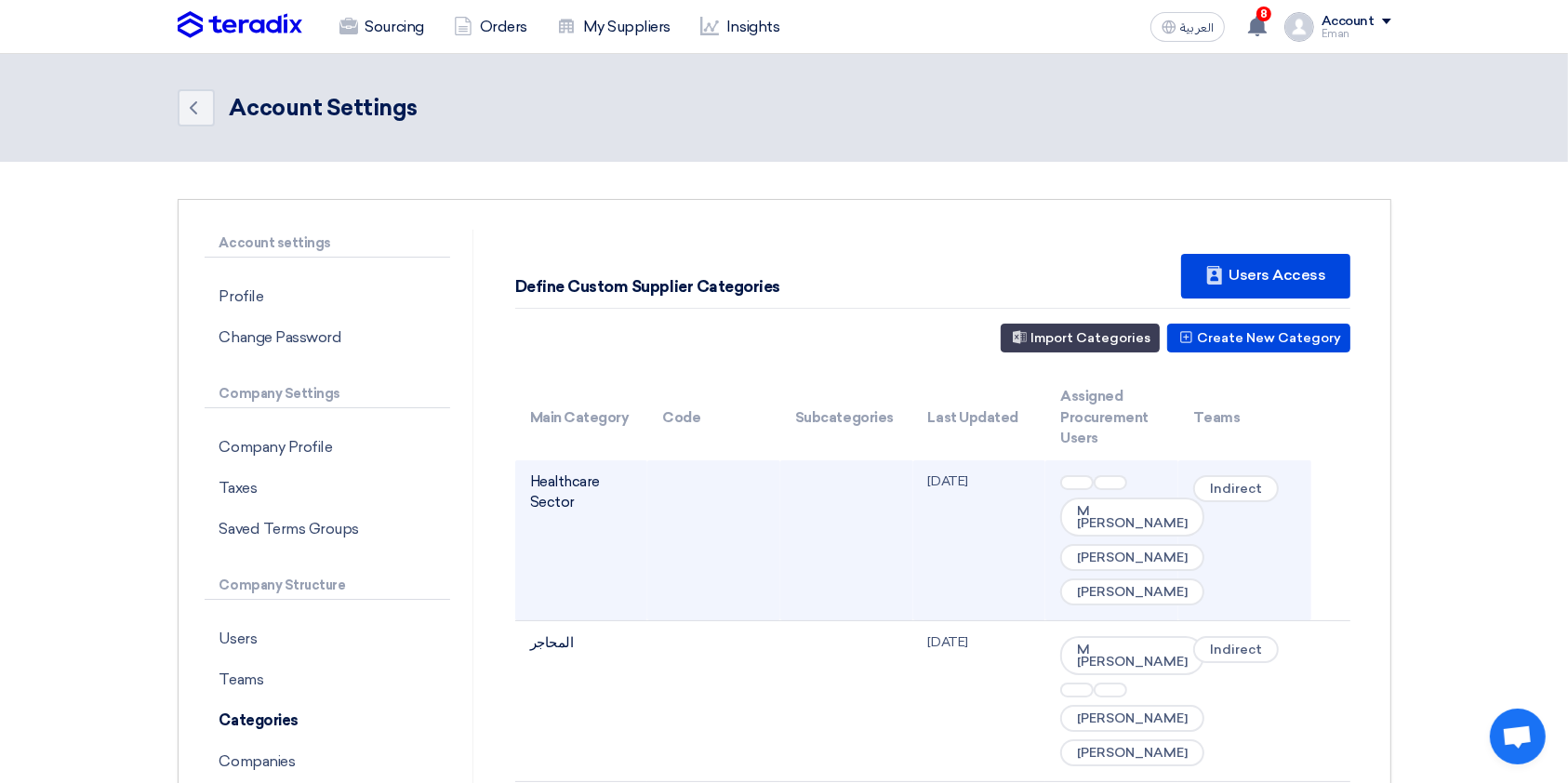
scroll to position [134, 0]
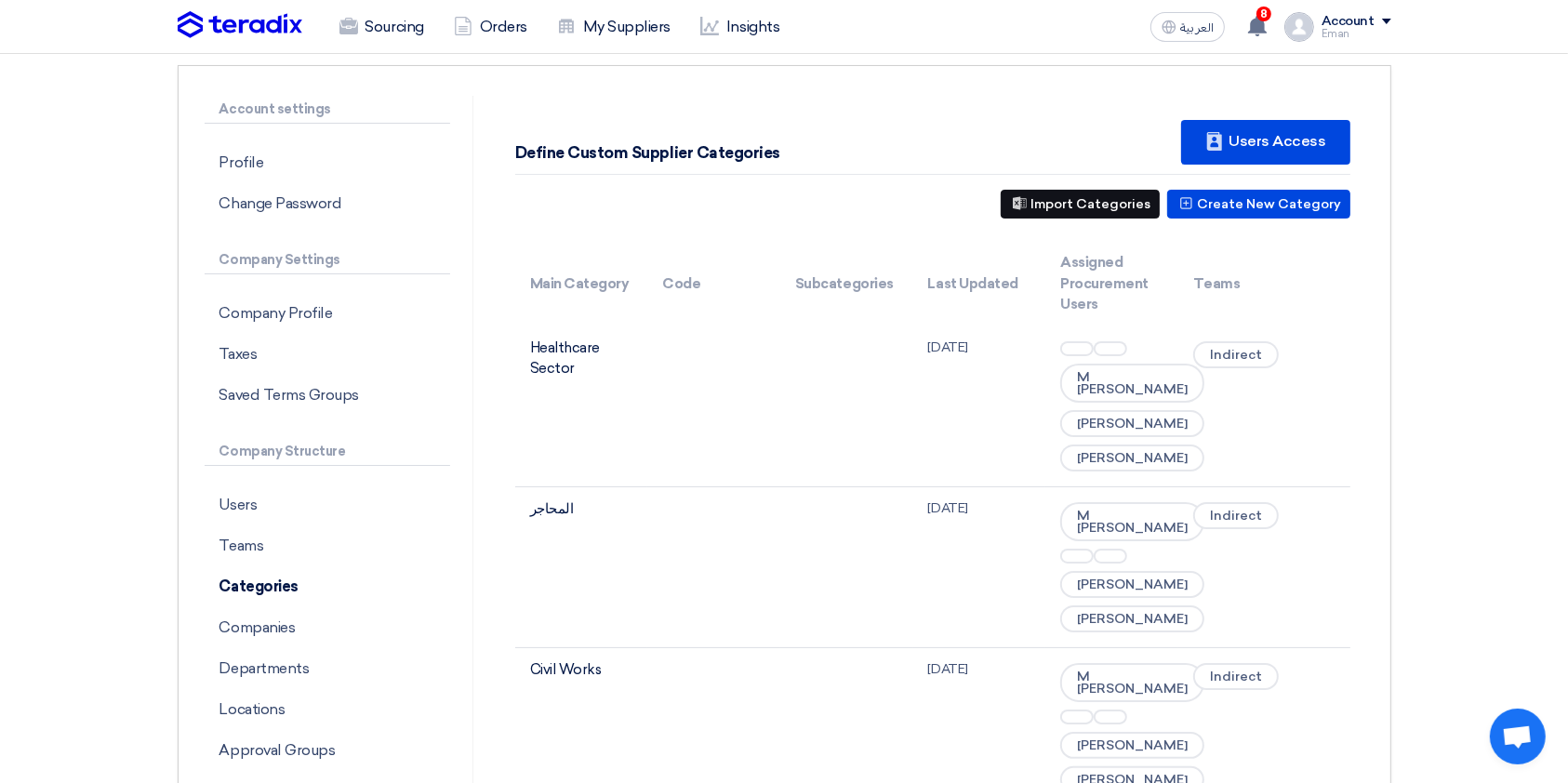
click at [1064, 208] on button "Import Categories" at bounding box center [1080, 204] width 159 height 29
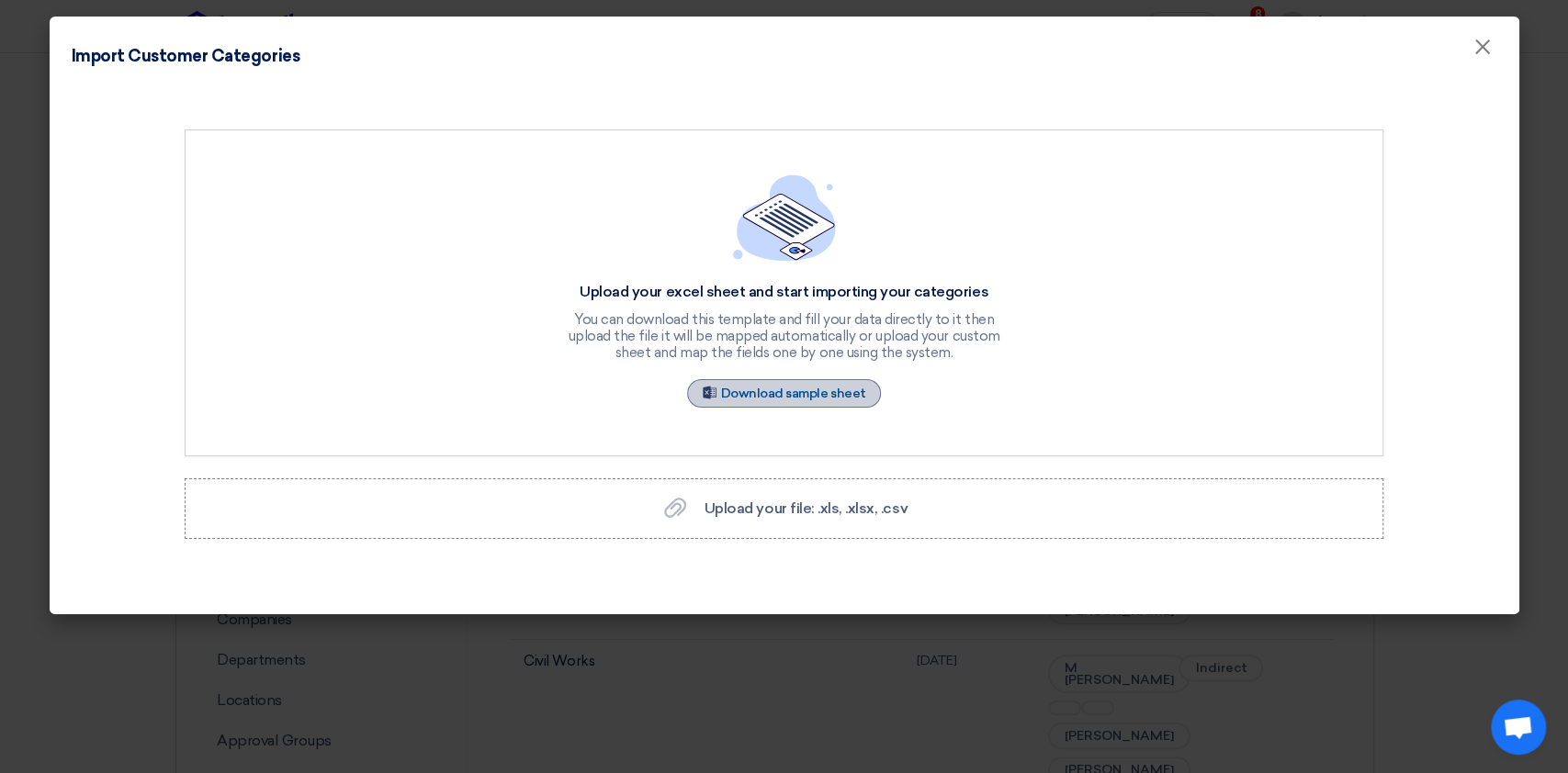
click at [795, 393] on link "Sample Sheet Download sample sheet" at bounding box center [785, 393] width 195 height 28
click at [9, 331] on modal-container "Import Customer Categories × Upload your excel sheet and start importing your c…" at bounding box center [784, 386] width 1568 height 773
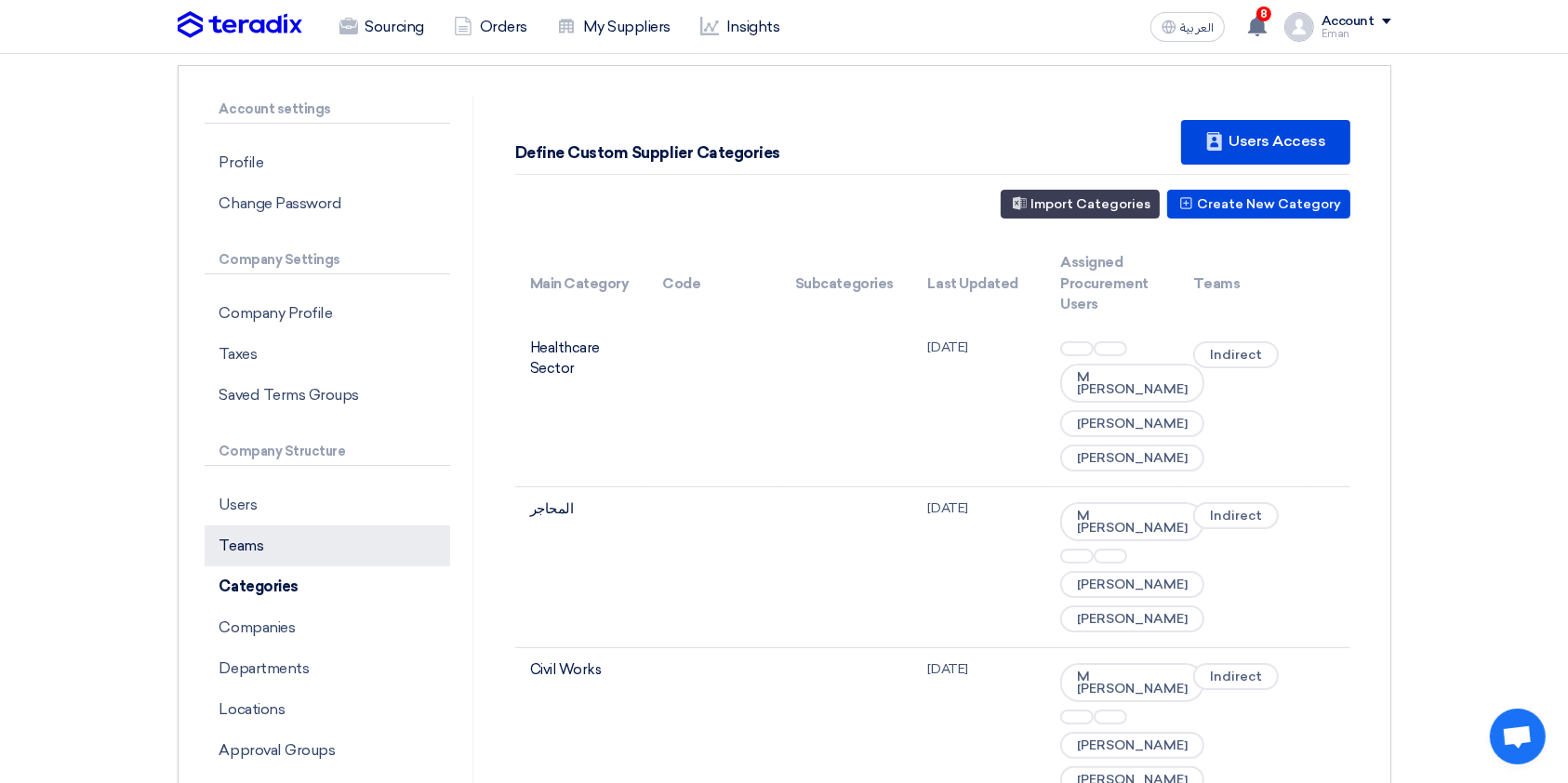
click at [295, 549] on p "Teams" at bounding box center [327, 547] width 245 height 41
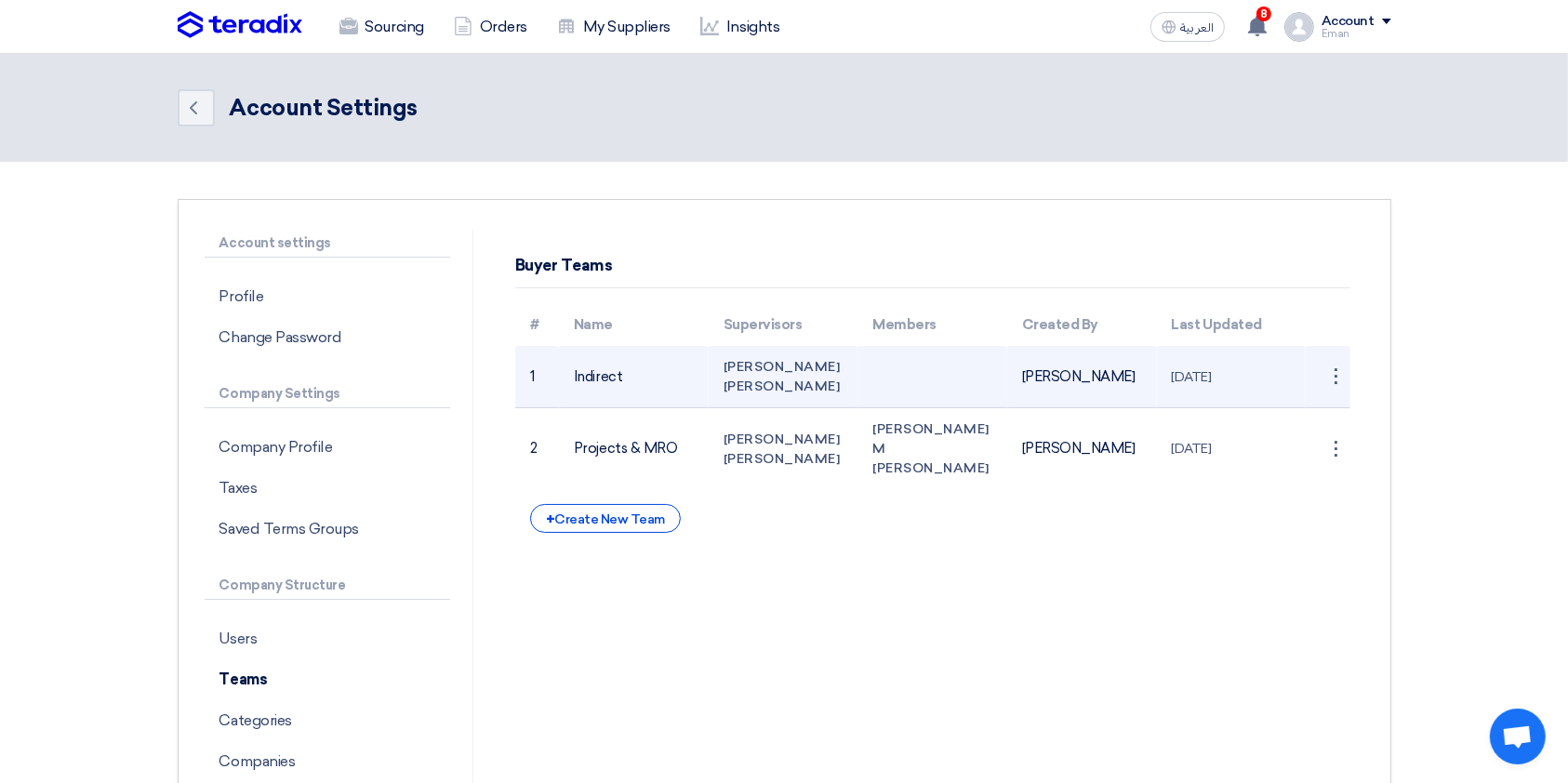
click at [592, 378] on td "Indirect" at bounding box center [634, 376] width 150 height 62
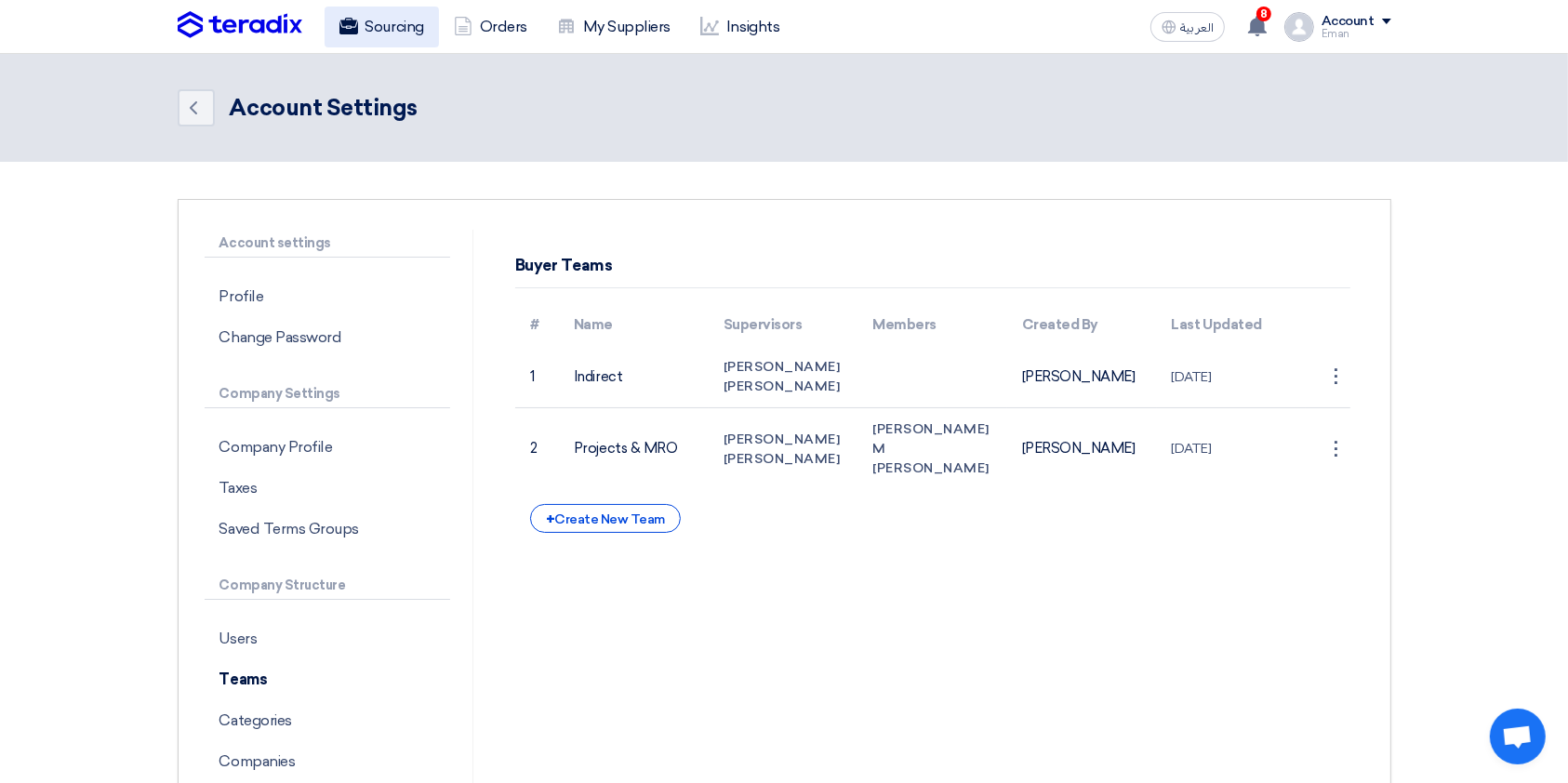
click at [397, 11] on link "Sourcing" at bounding box center [382, 28] width 114 height 41
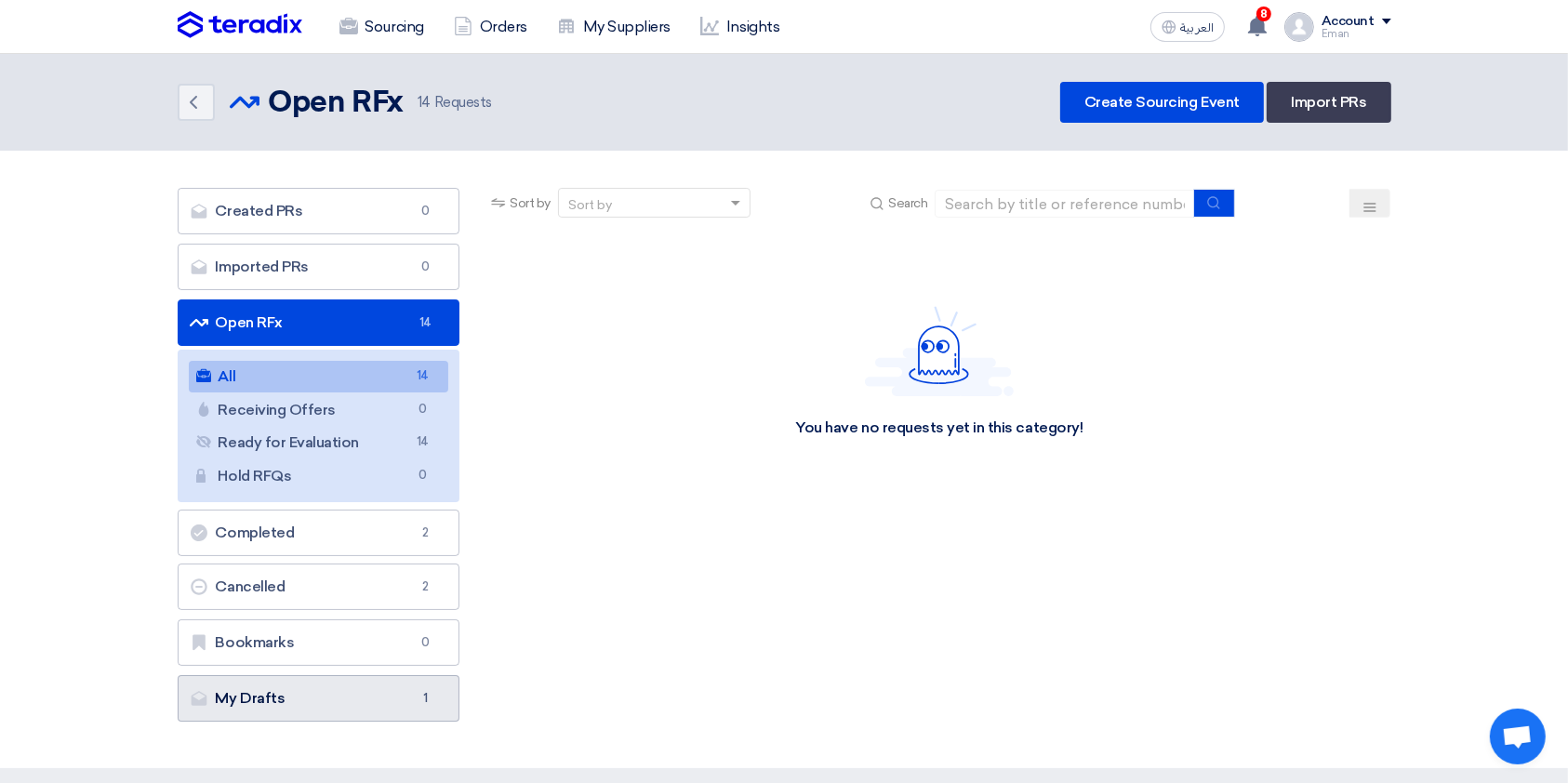
click at [278, 586] on link "My Drafts My Drafts 1" at bounding box center [318, 698] width 282 height 46
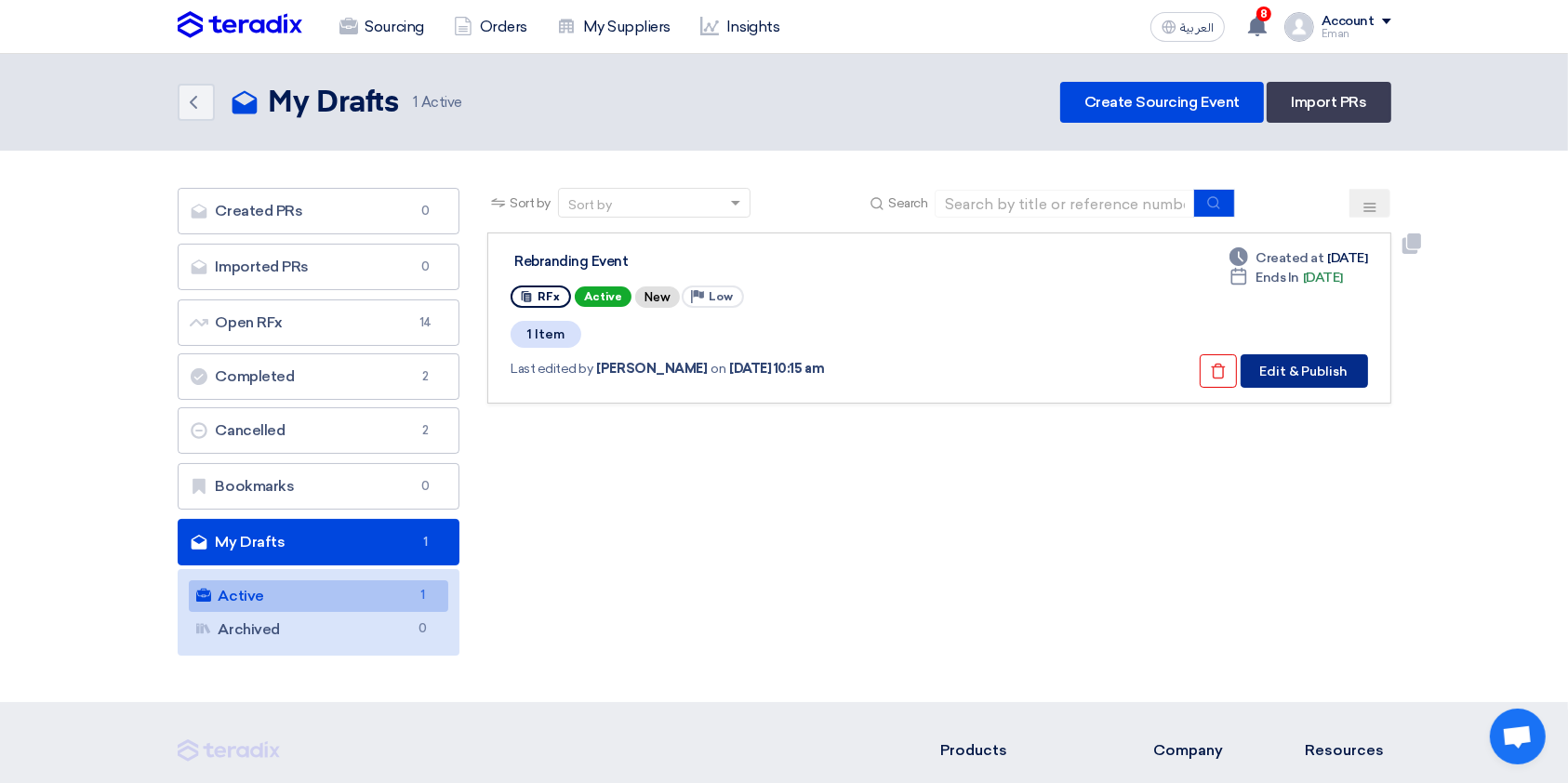
click at [1189, 373] on button "Edit & Publish" at bounding box center [1303, 371] width 127 height 33
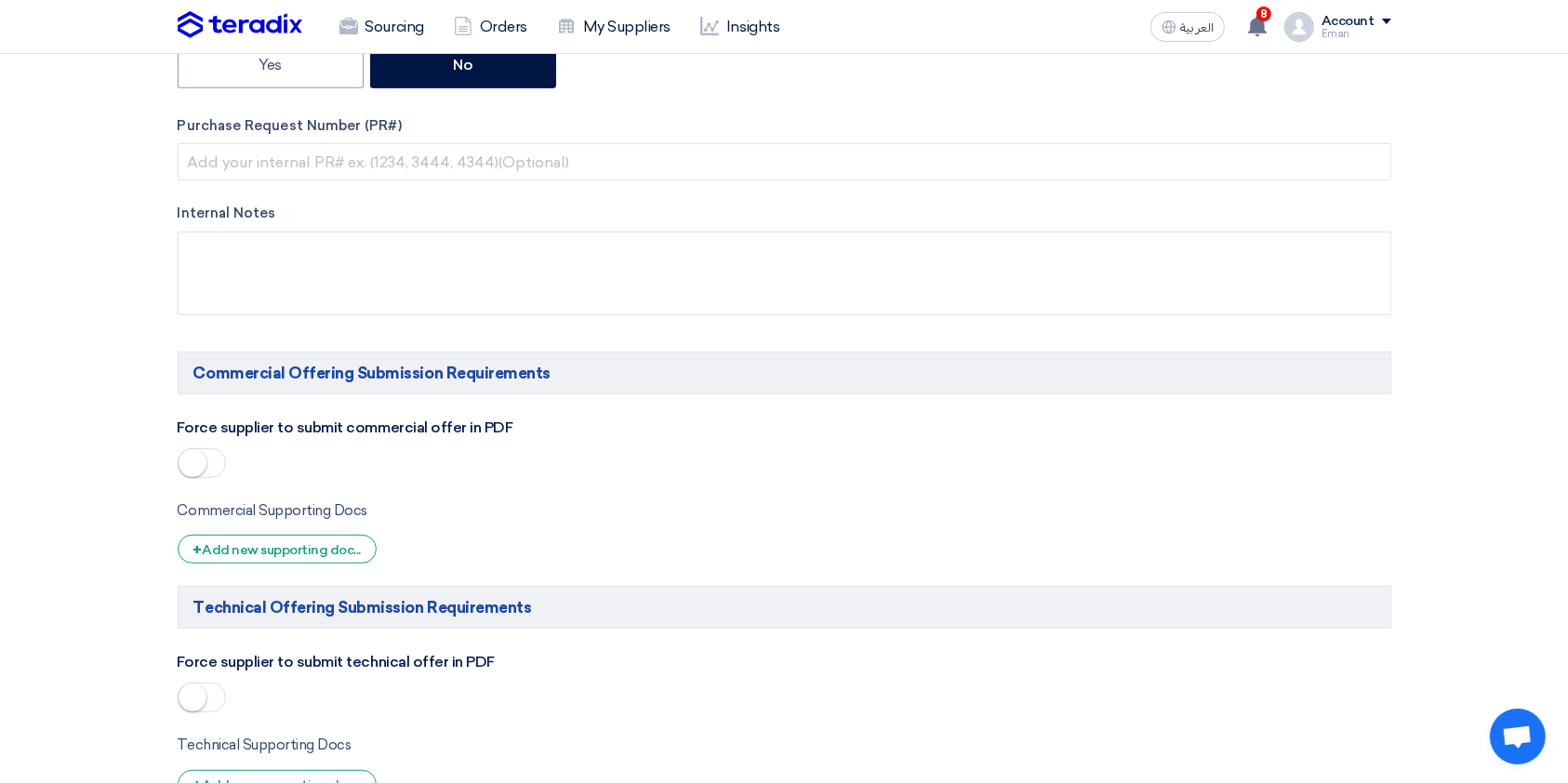
scroll to position [871, 0]
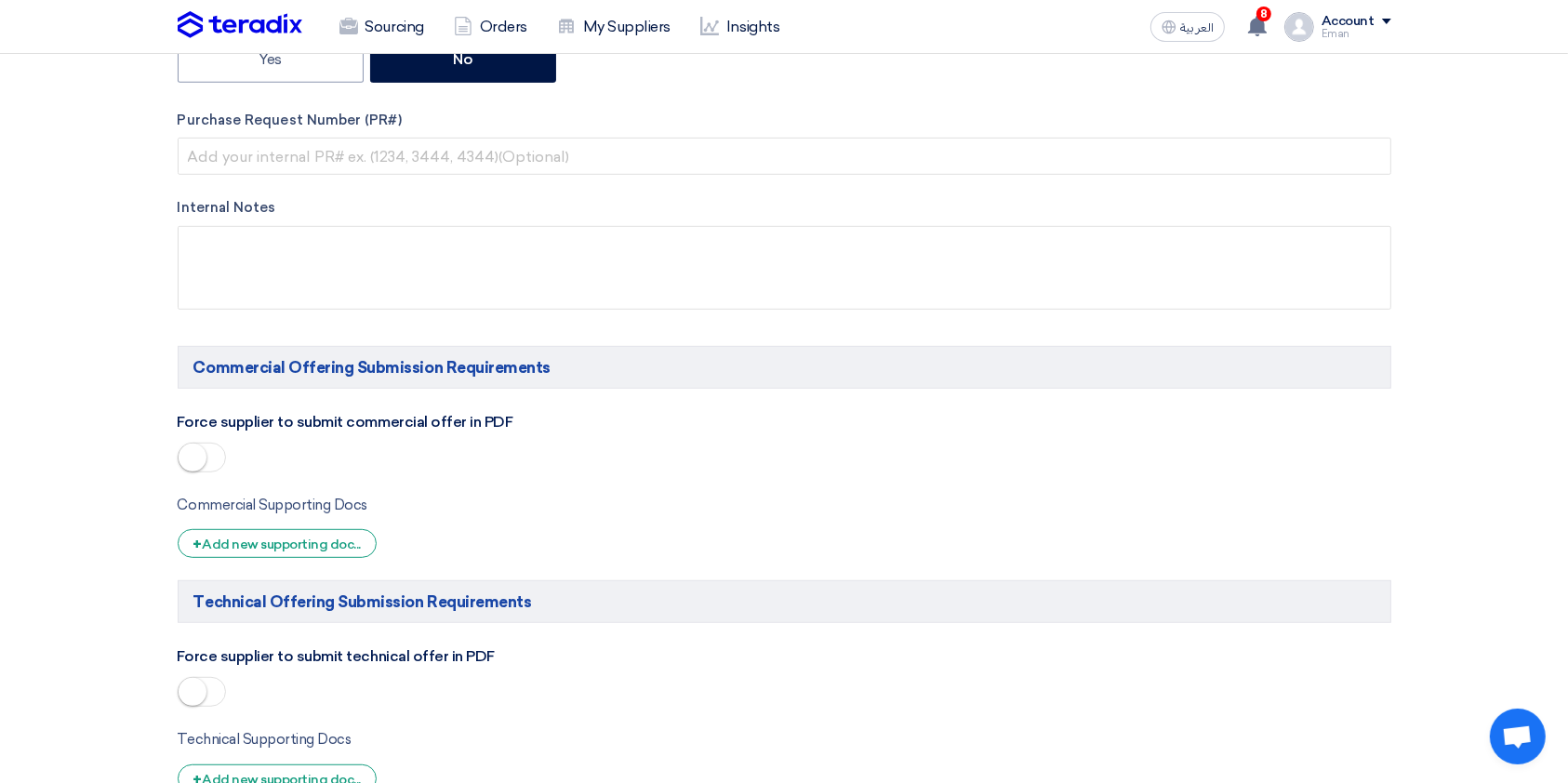
click at [187, 458] on small at bounding box center [192, 458] width 28 height 28
click at [319, 547] on div "+ Add new supporting doc..." at bounding box center [277, 543] width 200 height 29
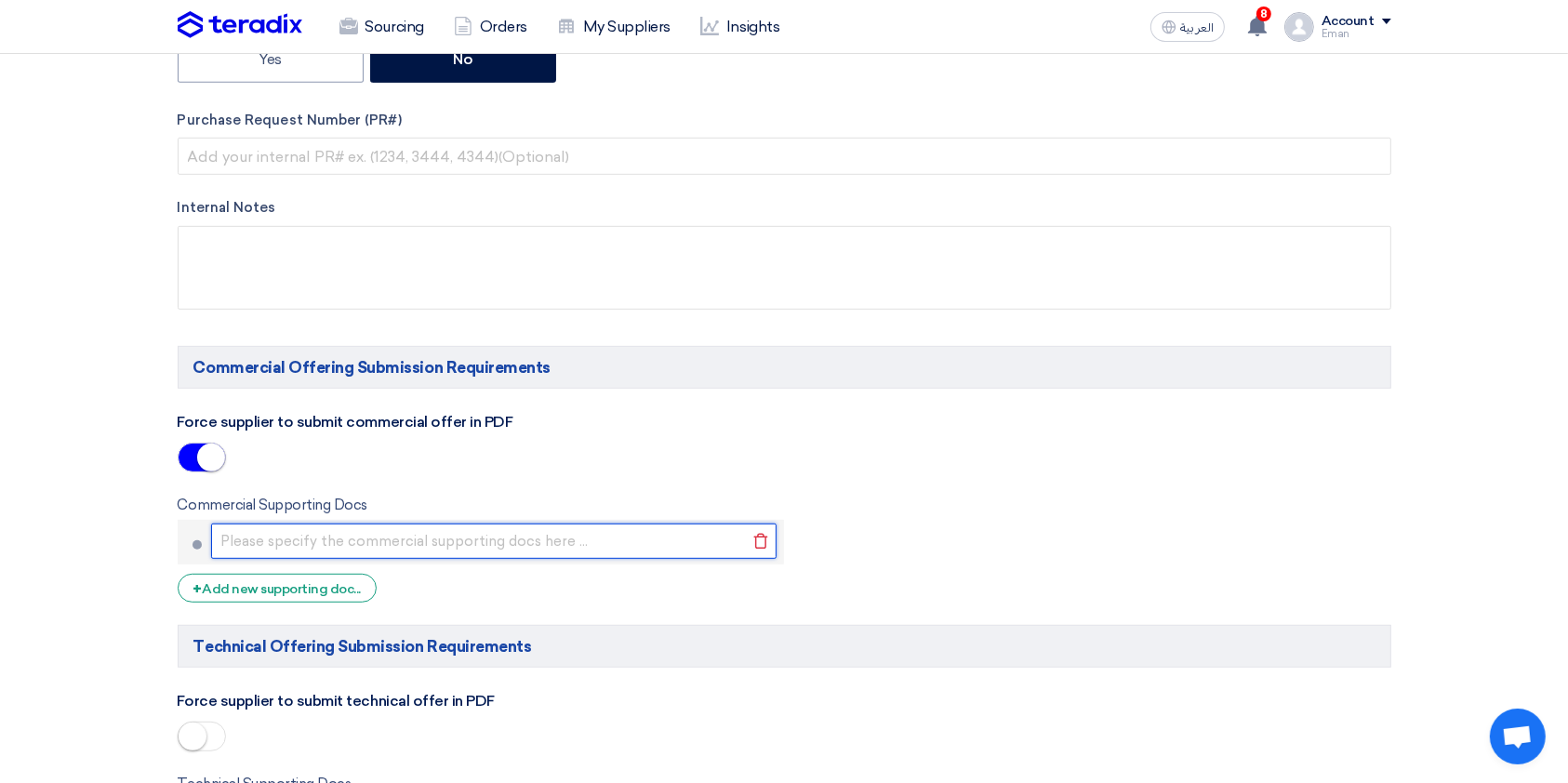
click at [309, 547] on input "text" at bounding box center [493, 542] width 566 height 35
type input "Company Portfolio"
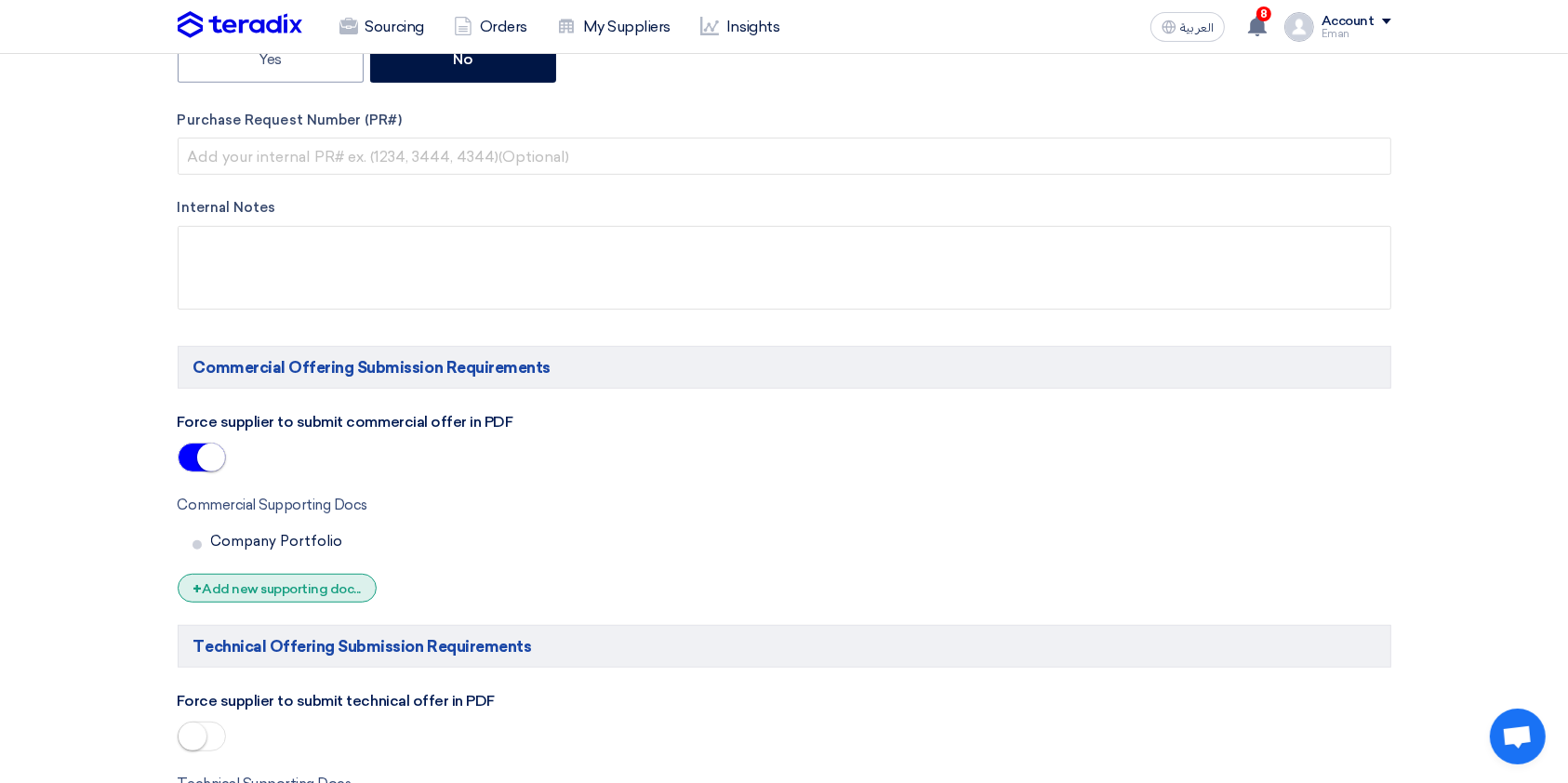
click at [252, 586] on div "+ Add new supporting doc..." at bounding box center [277, 588] width 200 height 29
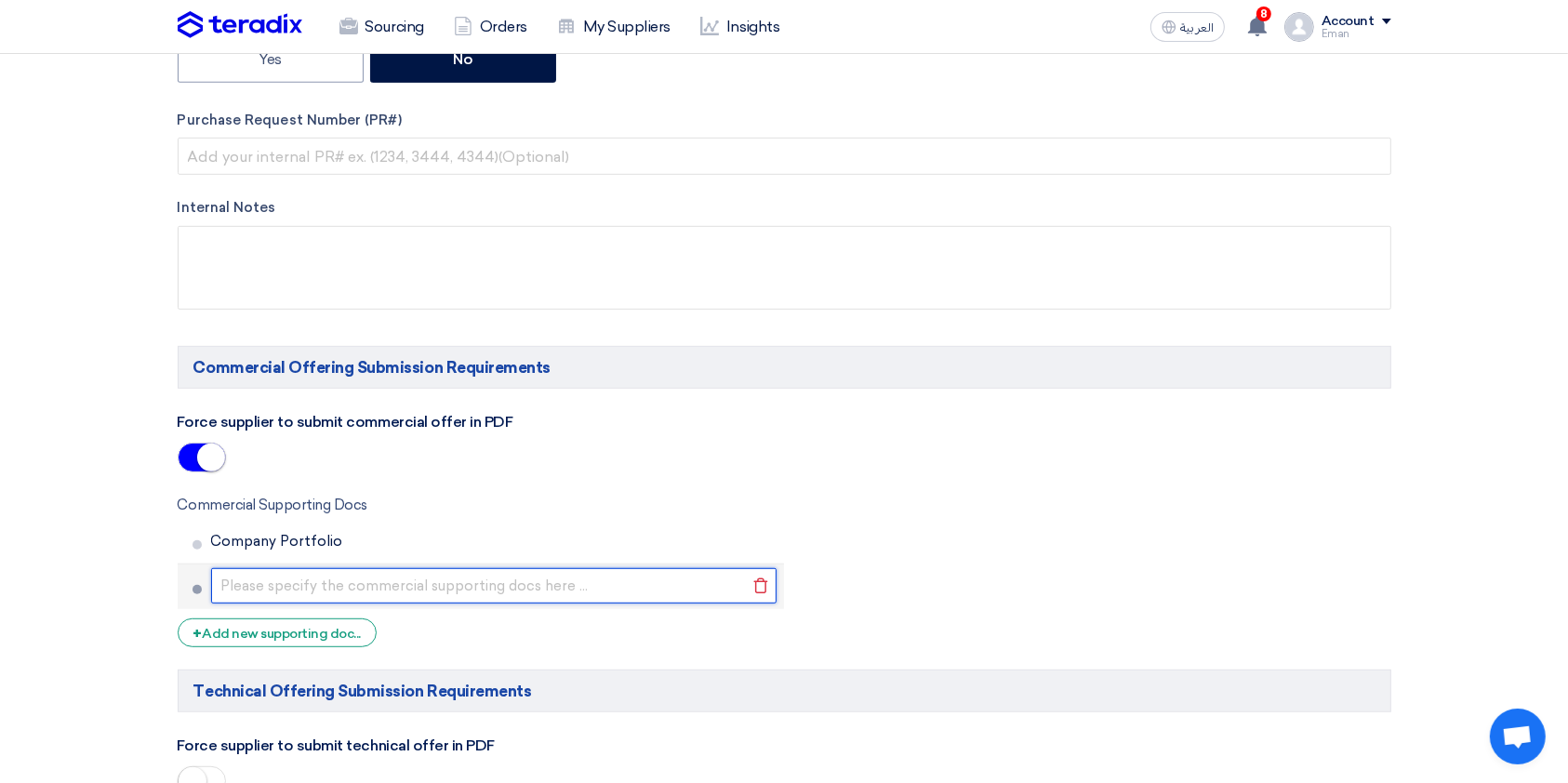
click at [252, 586] on input "text" at bounding box center [493, 586] width 566 height 35
type input "Commercial Register"
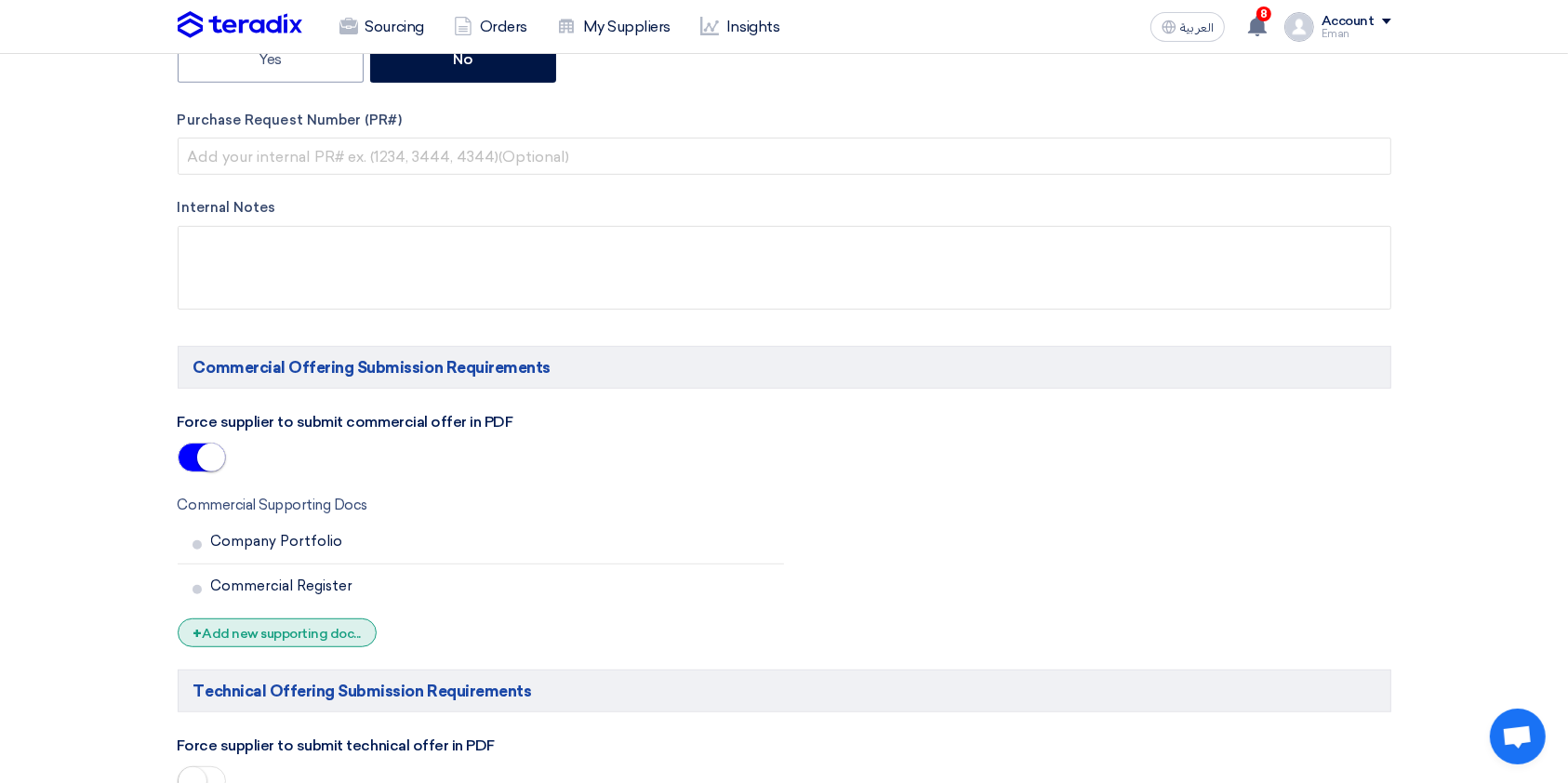
click at [252, 586] on div "+ Add new supporting doc..." at bounding box center [277, 632] width 200 height 29
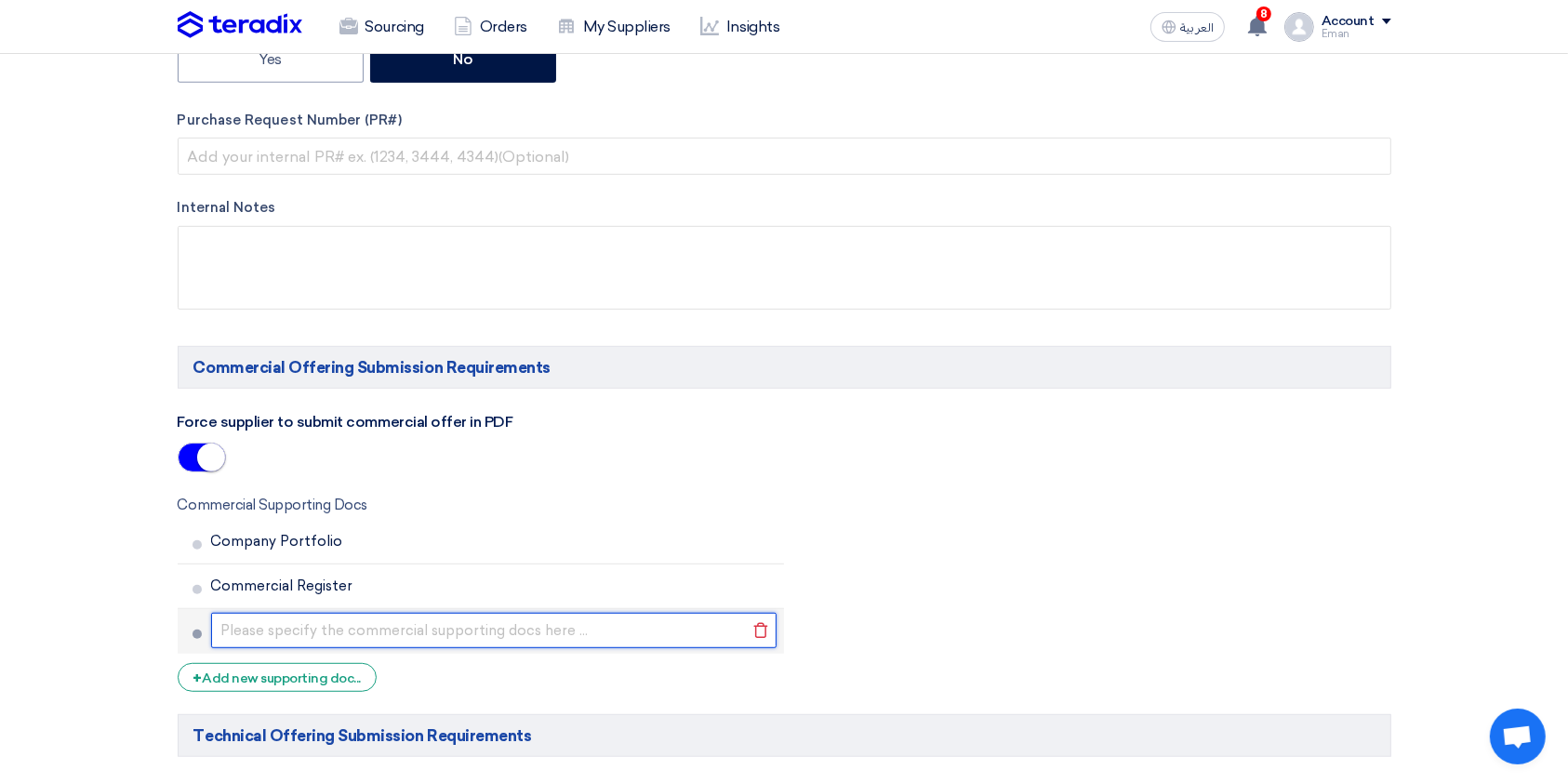
click at [252, 586] on input "text" at bounding box center [493, 630] width 566 height 35
type input "Tax Card"
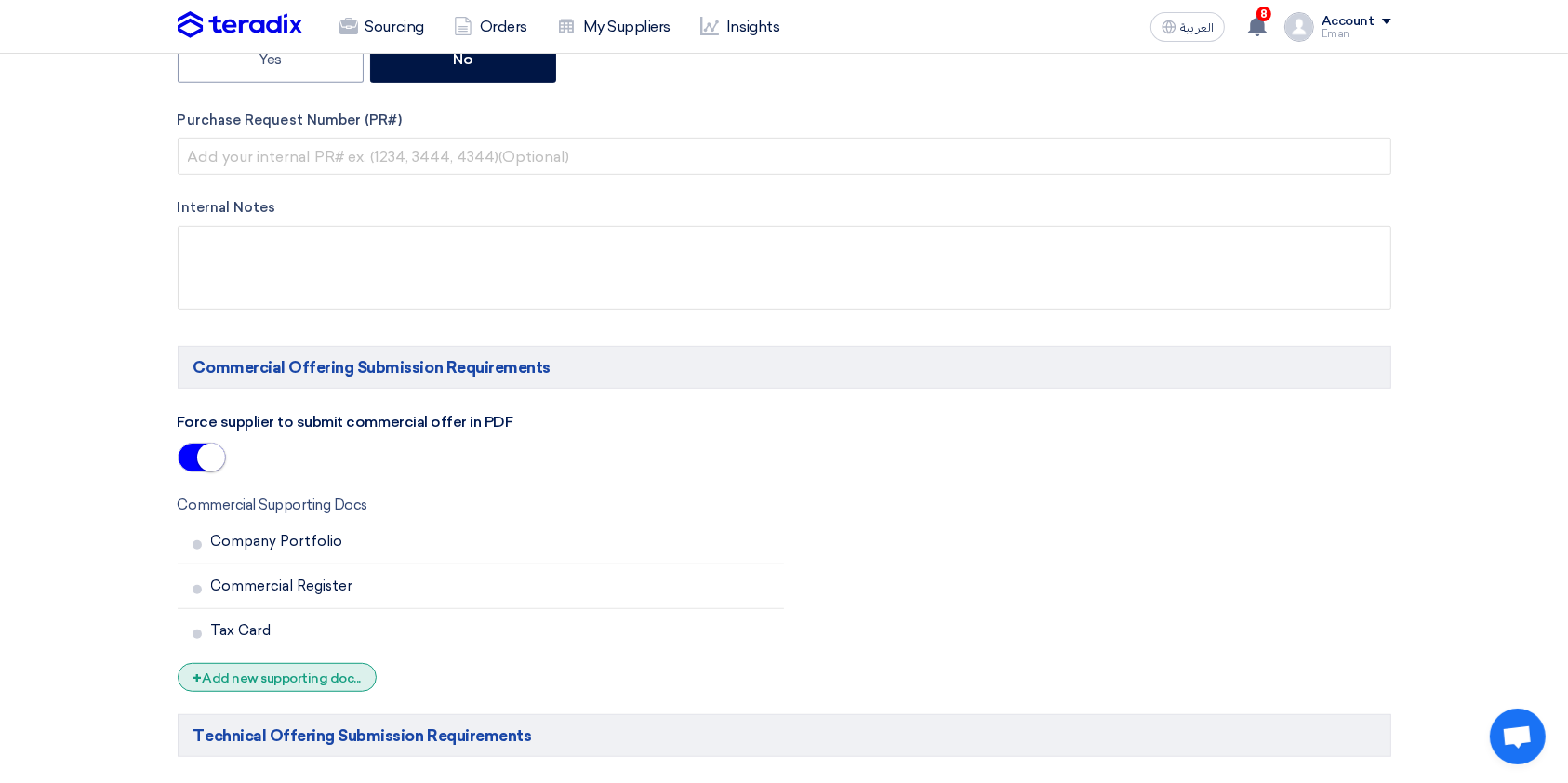
click at [268, 586] on div "+ Add new supporting doc..." at bounding box center [277, 678] width 200 height 29
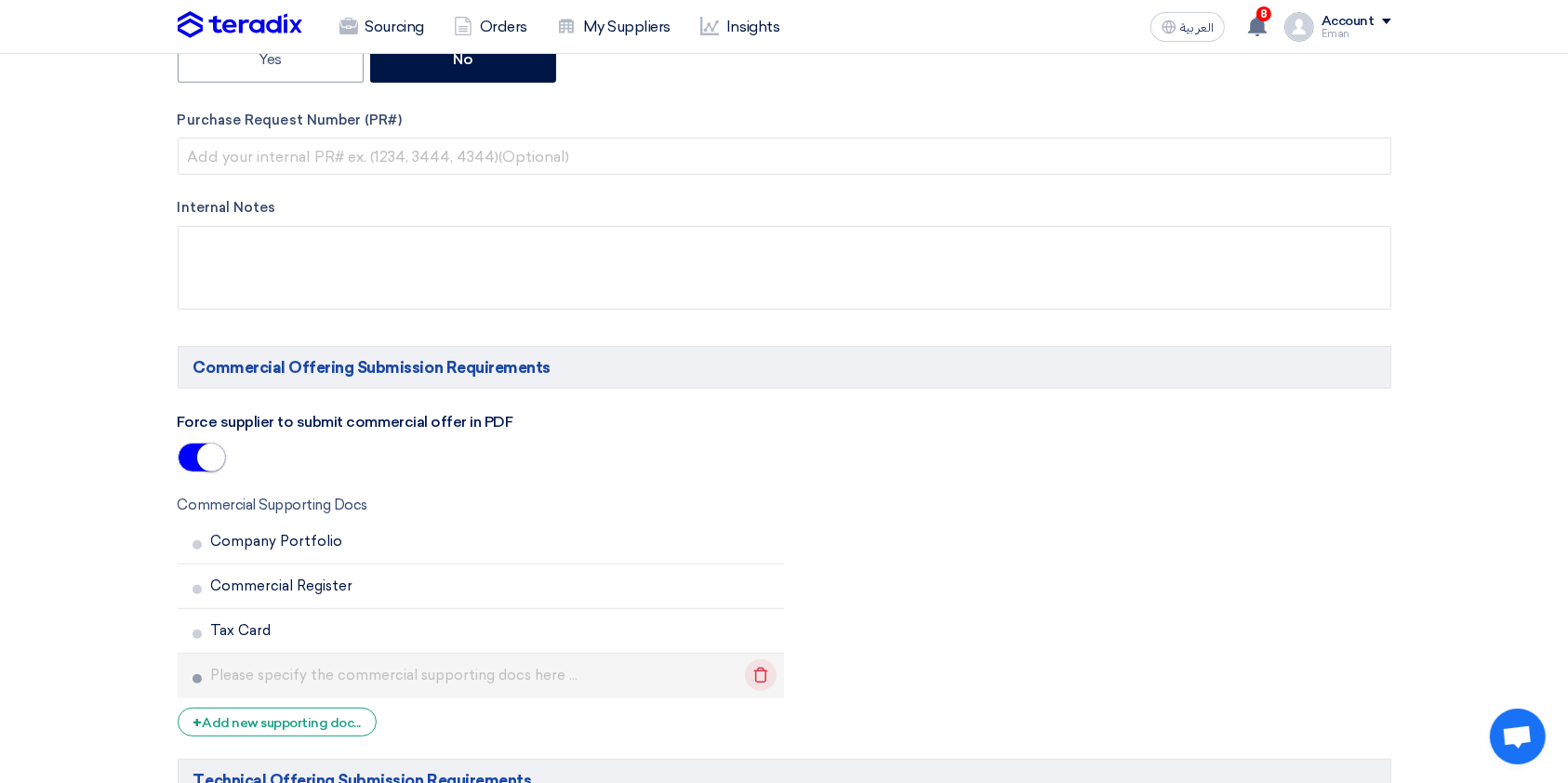
click at [754, 586] on icon "Delete" at bounding box center [761, 676] width 31 height 32
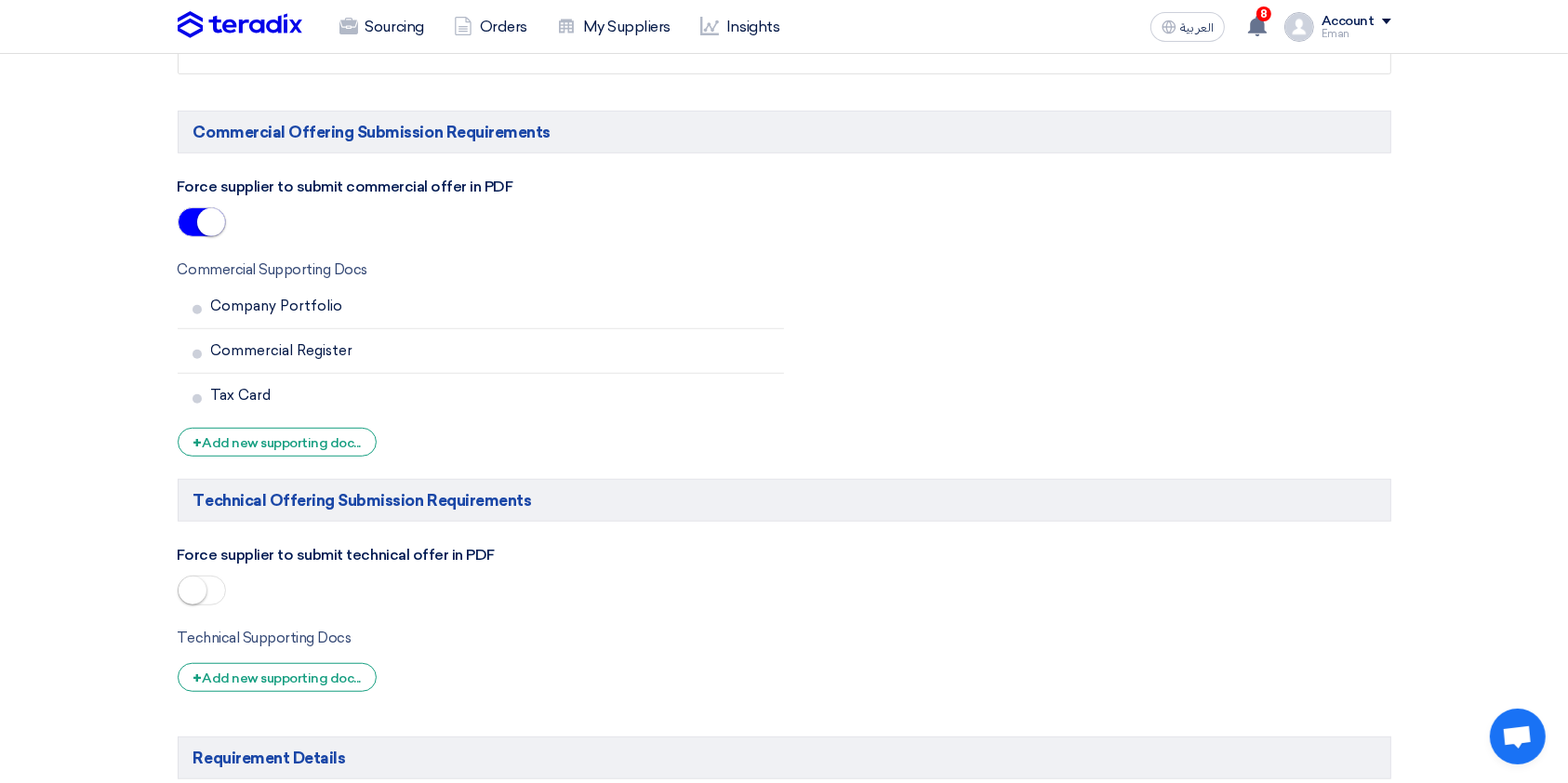
scroll to position [1110, 0]
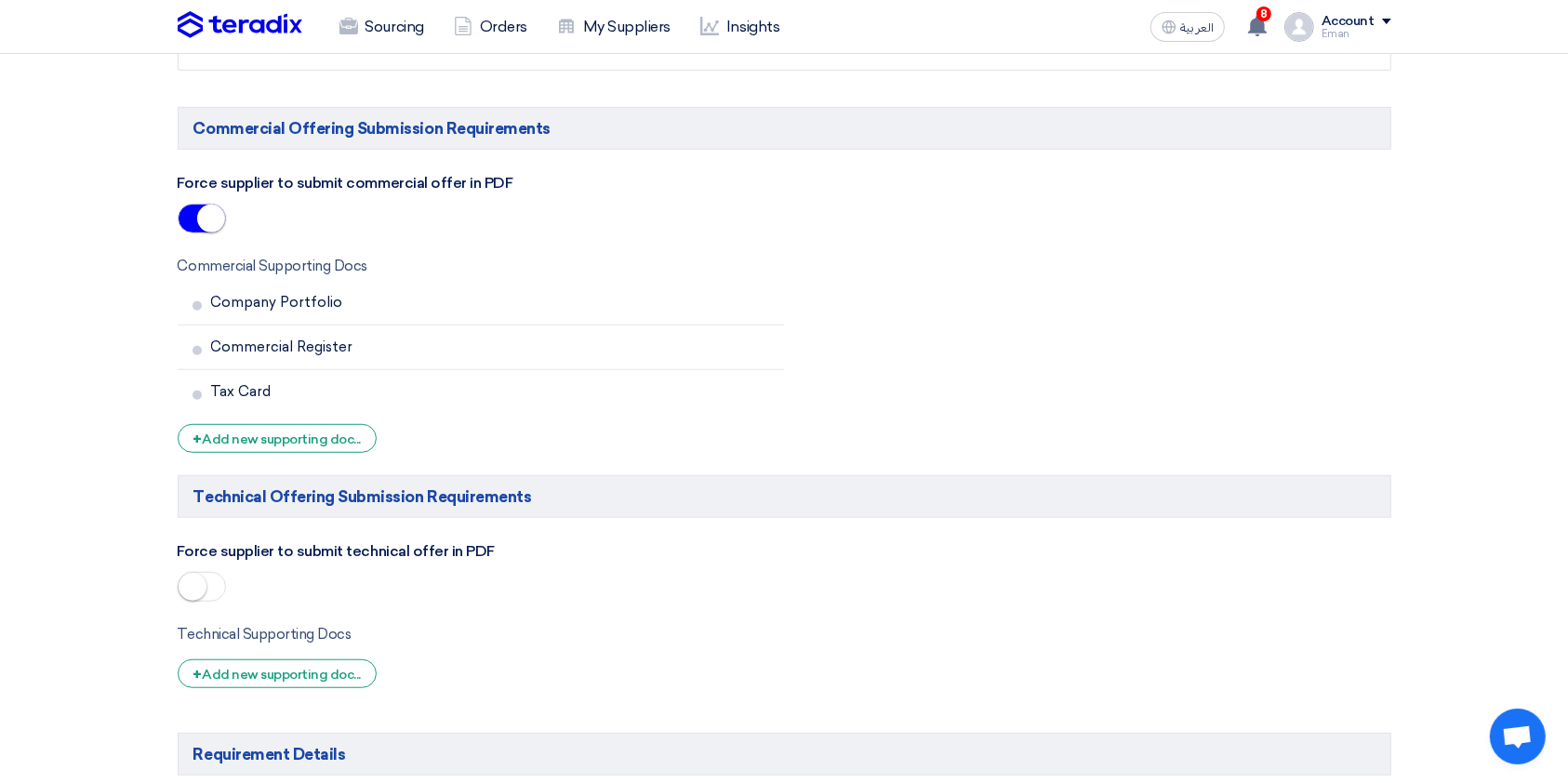
click at [194, 586] on small at bounding box center [192, 587] width 28 height 28
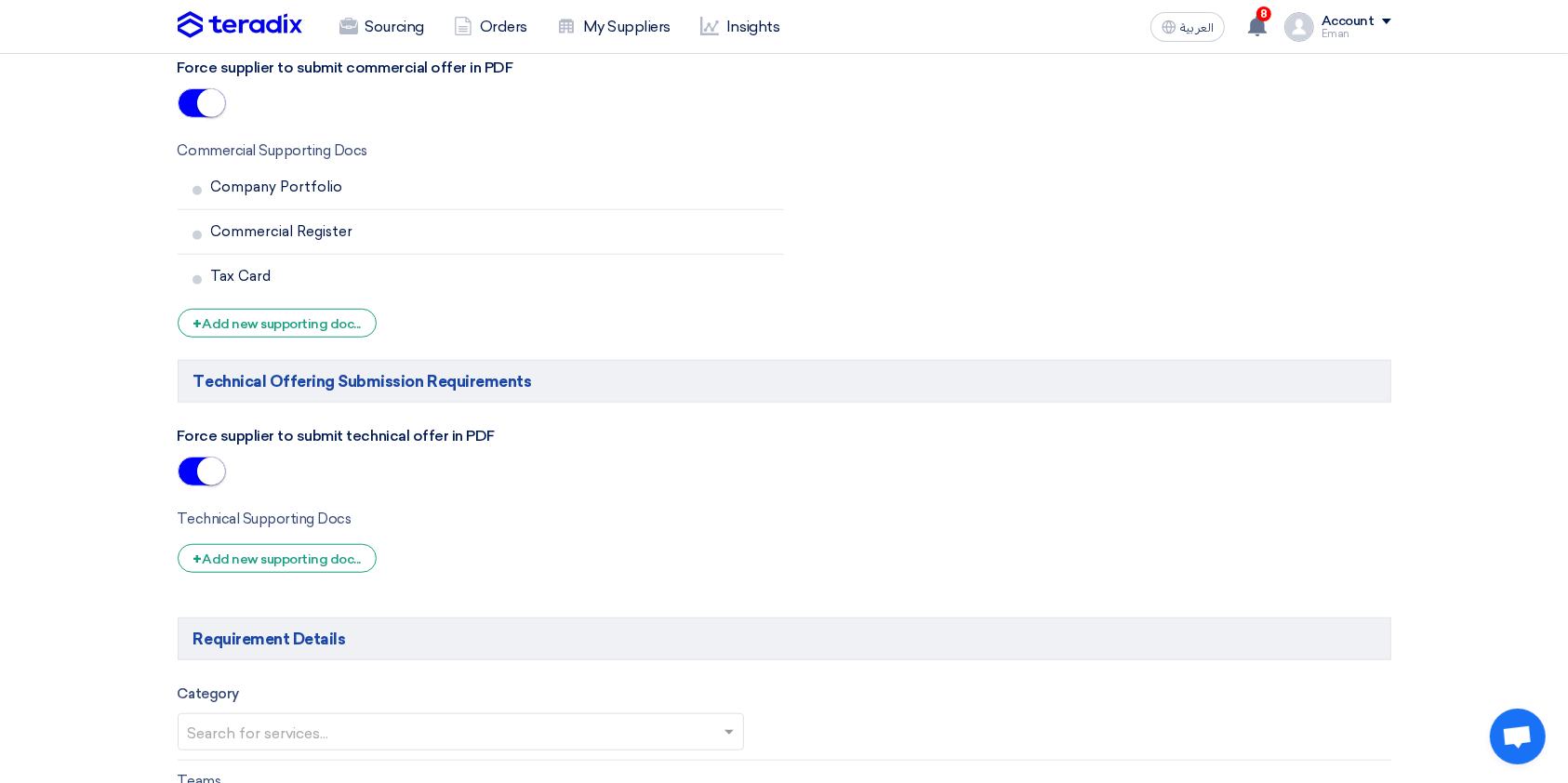
scroll to position [1210, 0]
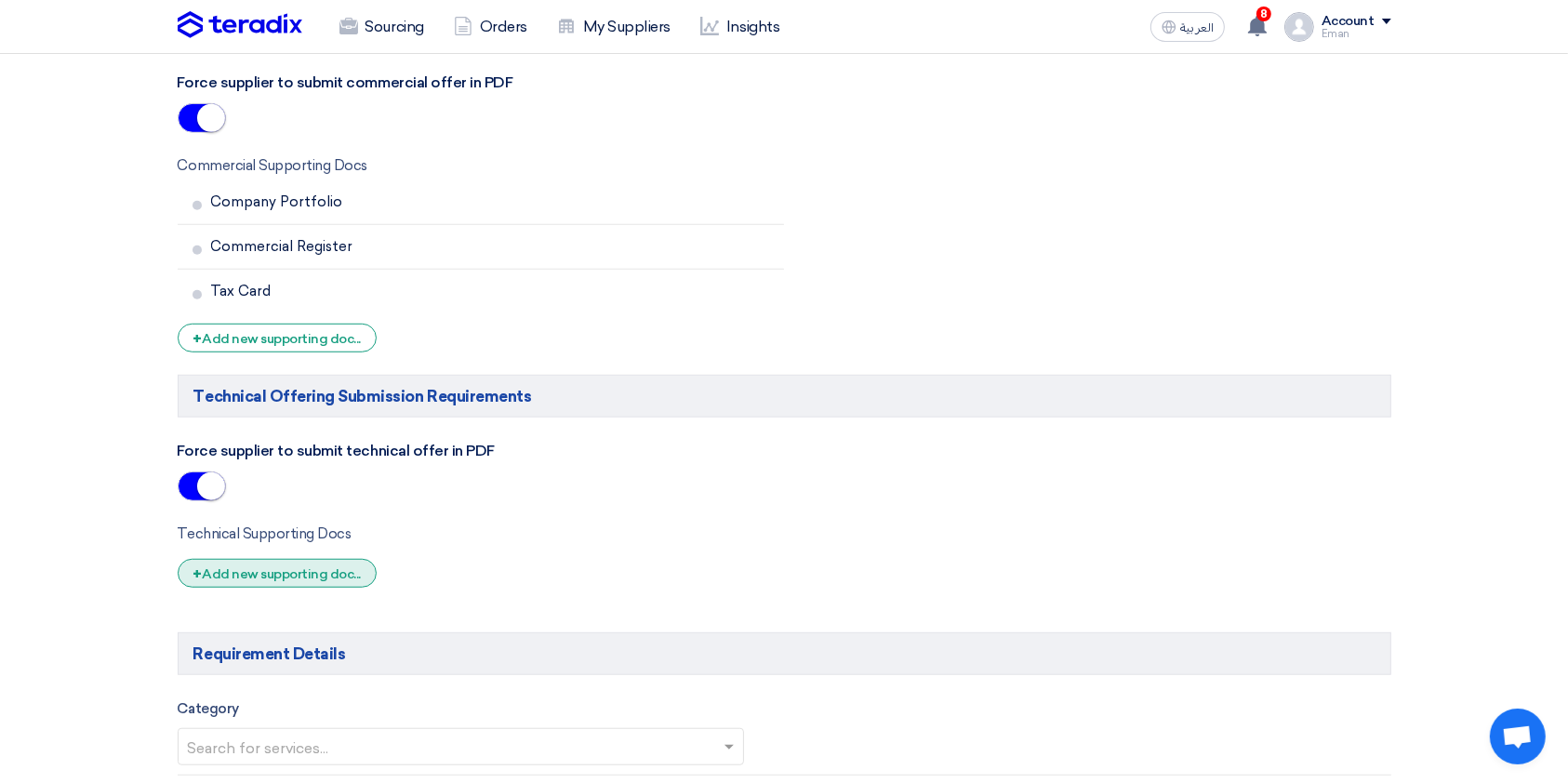
click at [295, 569] on div "+ Add new supporting doc..." at bounding box center [277, 573] width 200 height 29
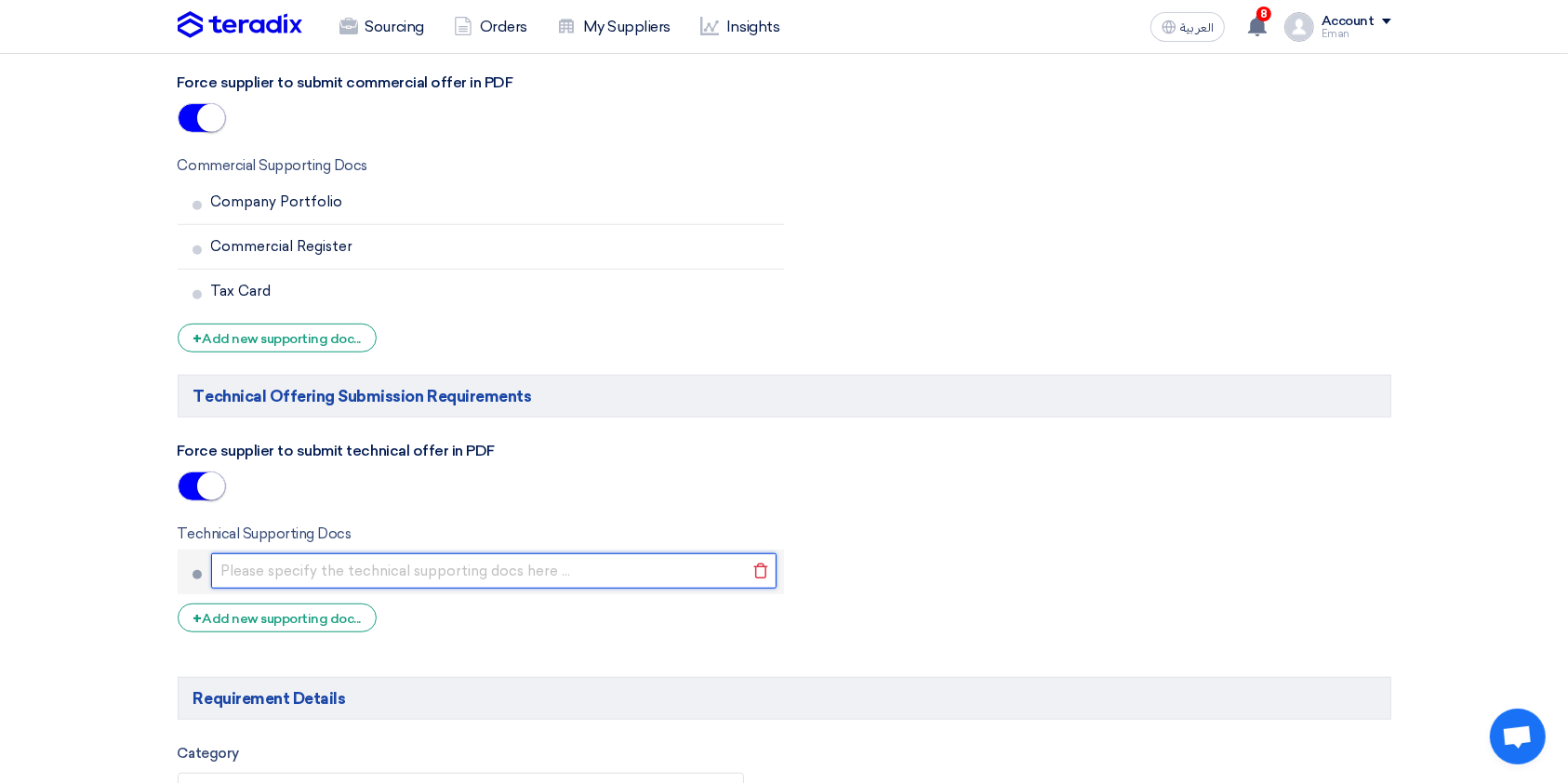
click at [295, 569] on input "text" at bounding box center [493, 571] width 566 height 35
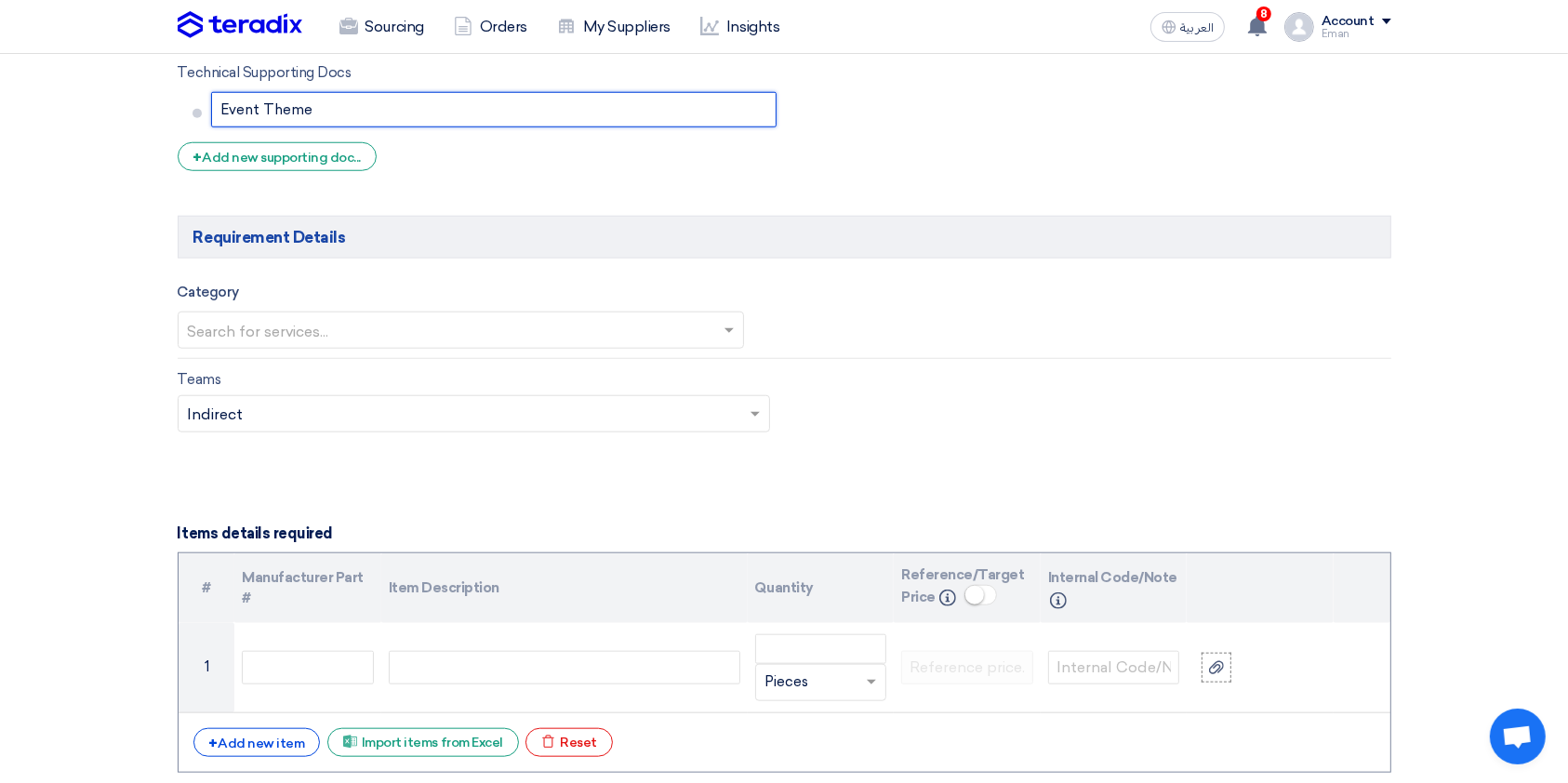
scroll to position [1680, 0]
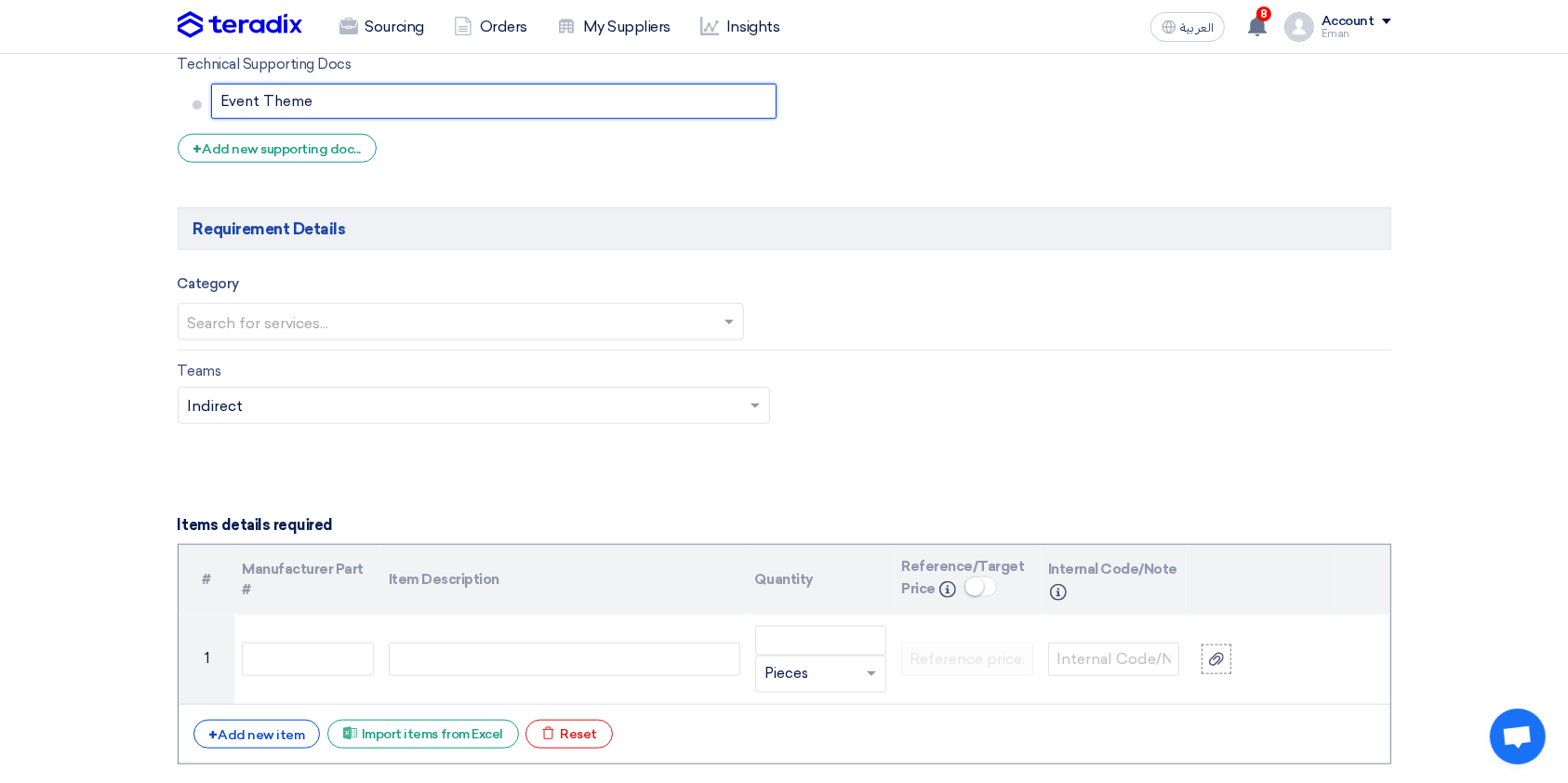
click at [225, 318] on input "text" at bounding box center [452, 324] width 529 height 31
type input "Event Theme"
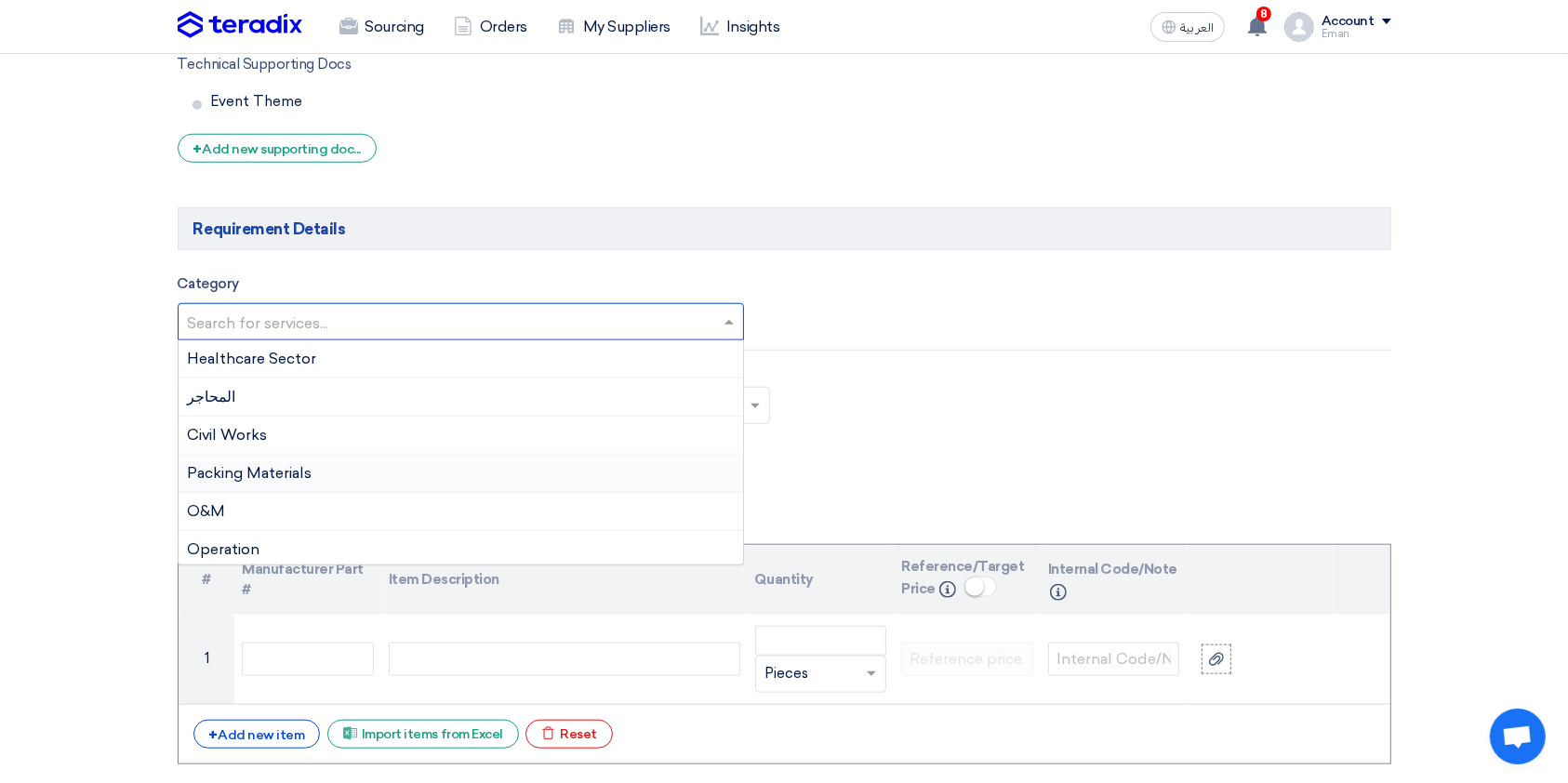
scroll to position [42, 0]
click at [489, 529] on div "Marketing" at bounding box center [461, 547] width 565 height 37
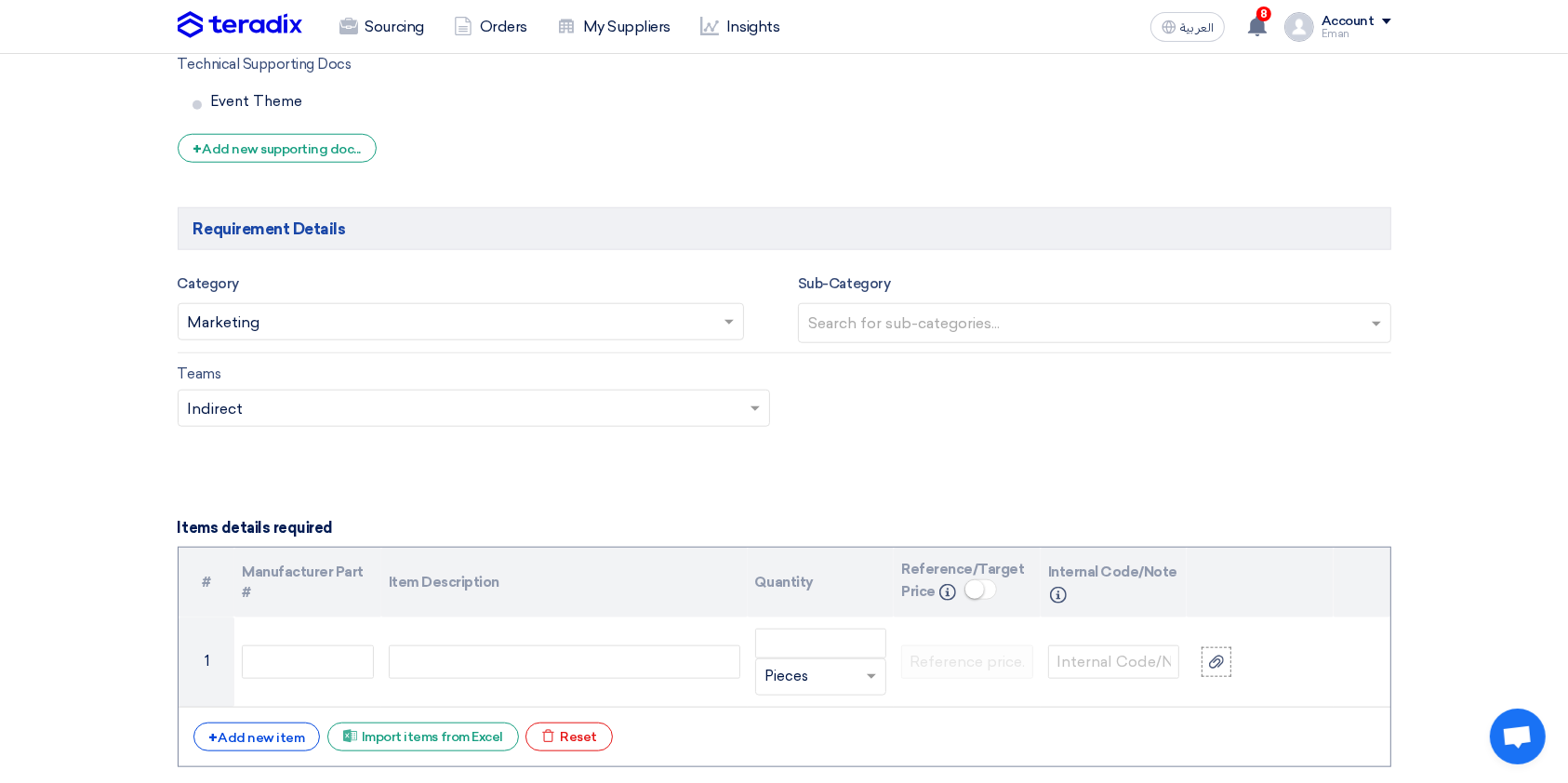
click at [1189, 319] on input "text" at bounding box center [1097, 325] width 578 height 31
click at [1100, 407] on div "Events" at bounding box center [1094, 400] width 592 height 38
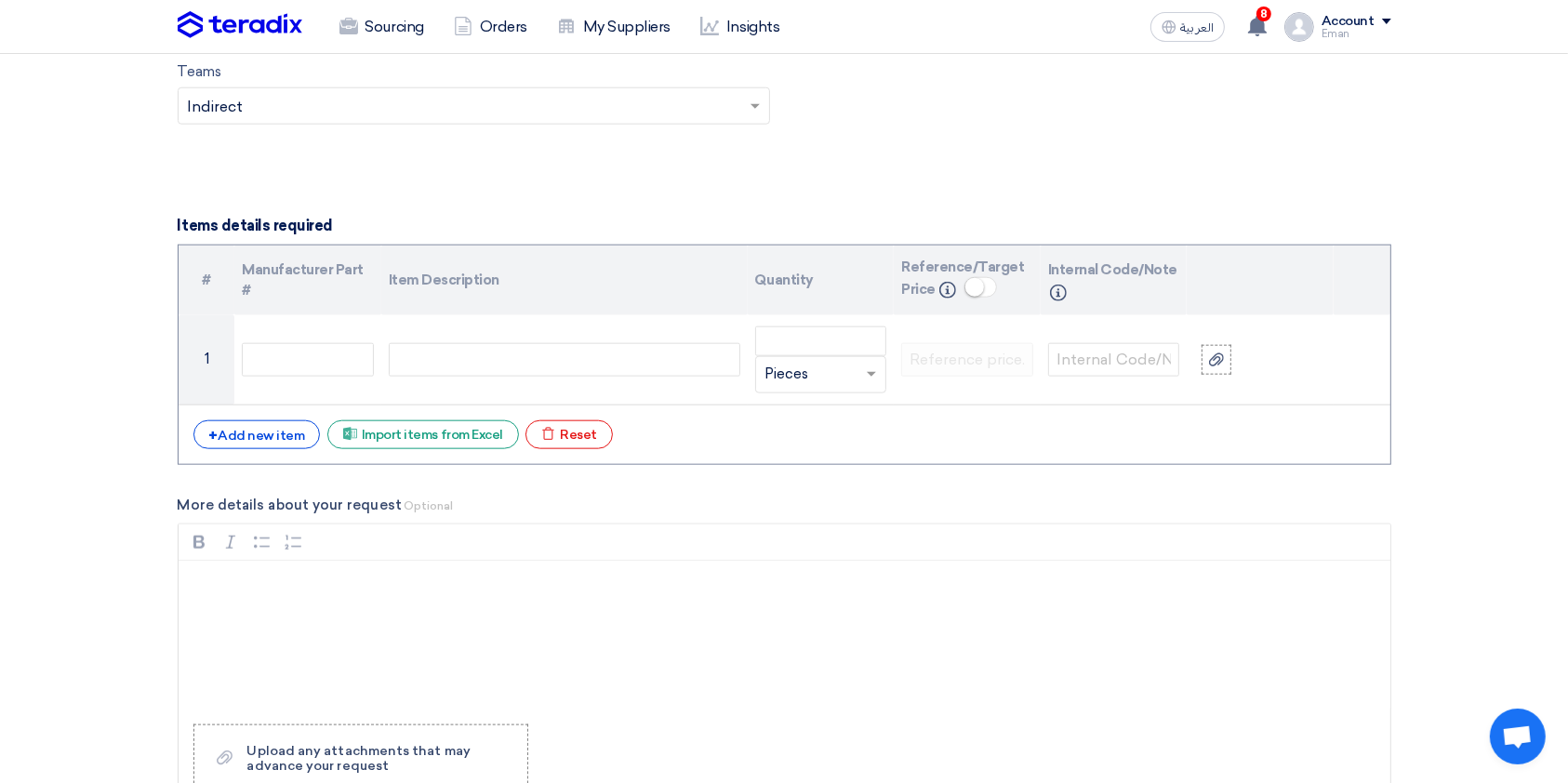
scroll to position [1979, 0]
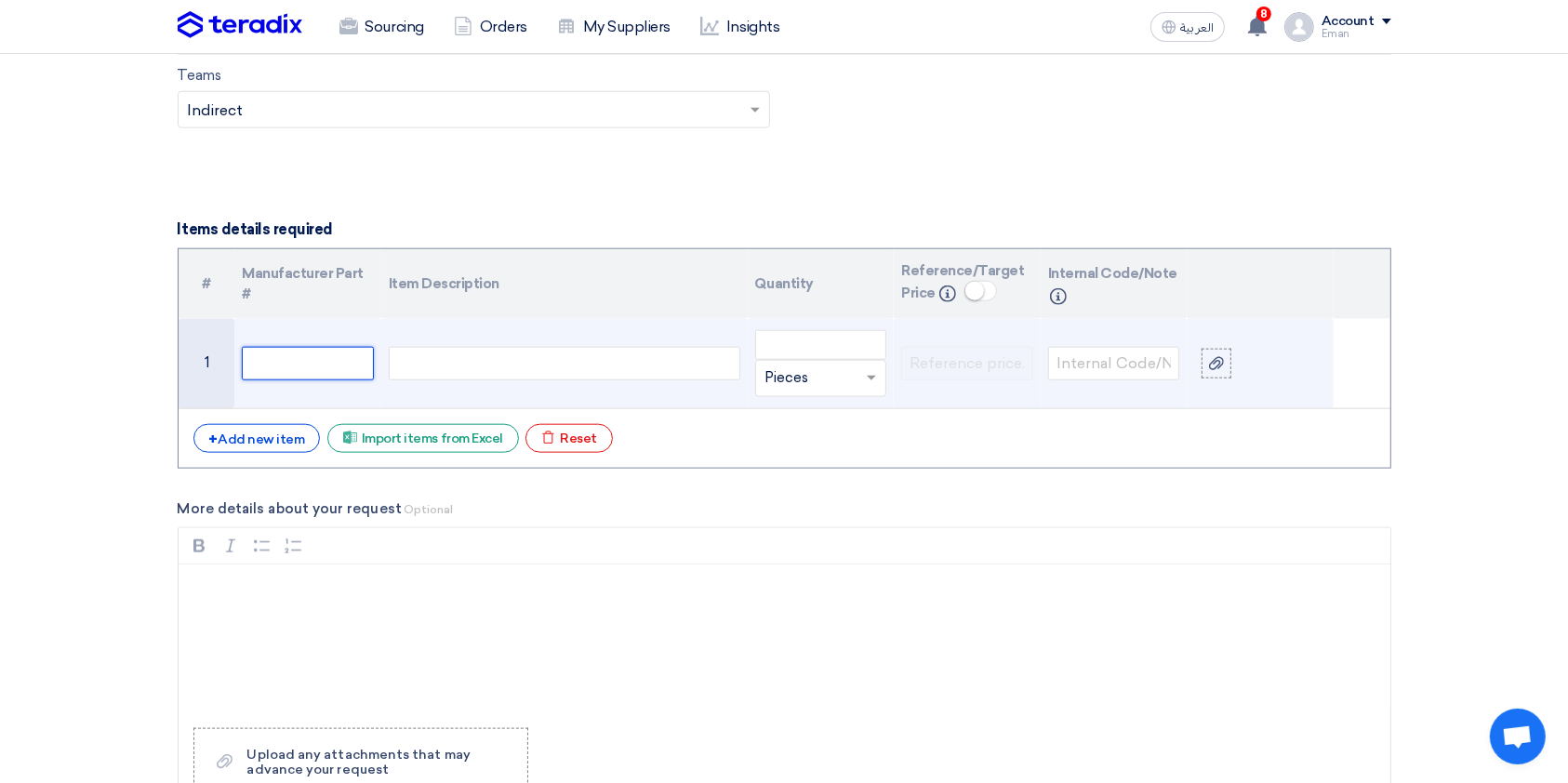
click at [297, 360] on input "text" at bounding box center [308, 363] width 132 height 33
click at [446, 356] on div at bounding box center [564, 363] width 351 height 33
click at [474, 357] on div "Rebranding Event" at bounding box center [564, 363] width 351 height 33
click at [654, 358] on div "Rebranding Launch Event" at bounding box center [564, 363] width 351 height 33
click at [791, 341] on input "number" at bounding box center [821, 345] width 132 height 30
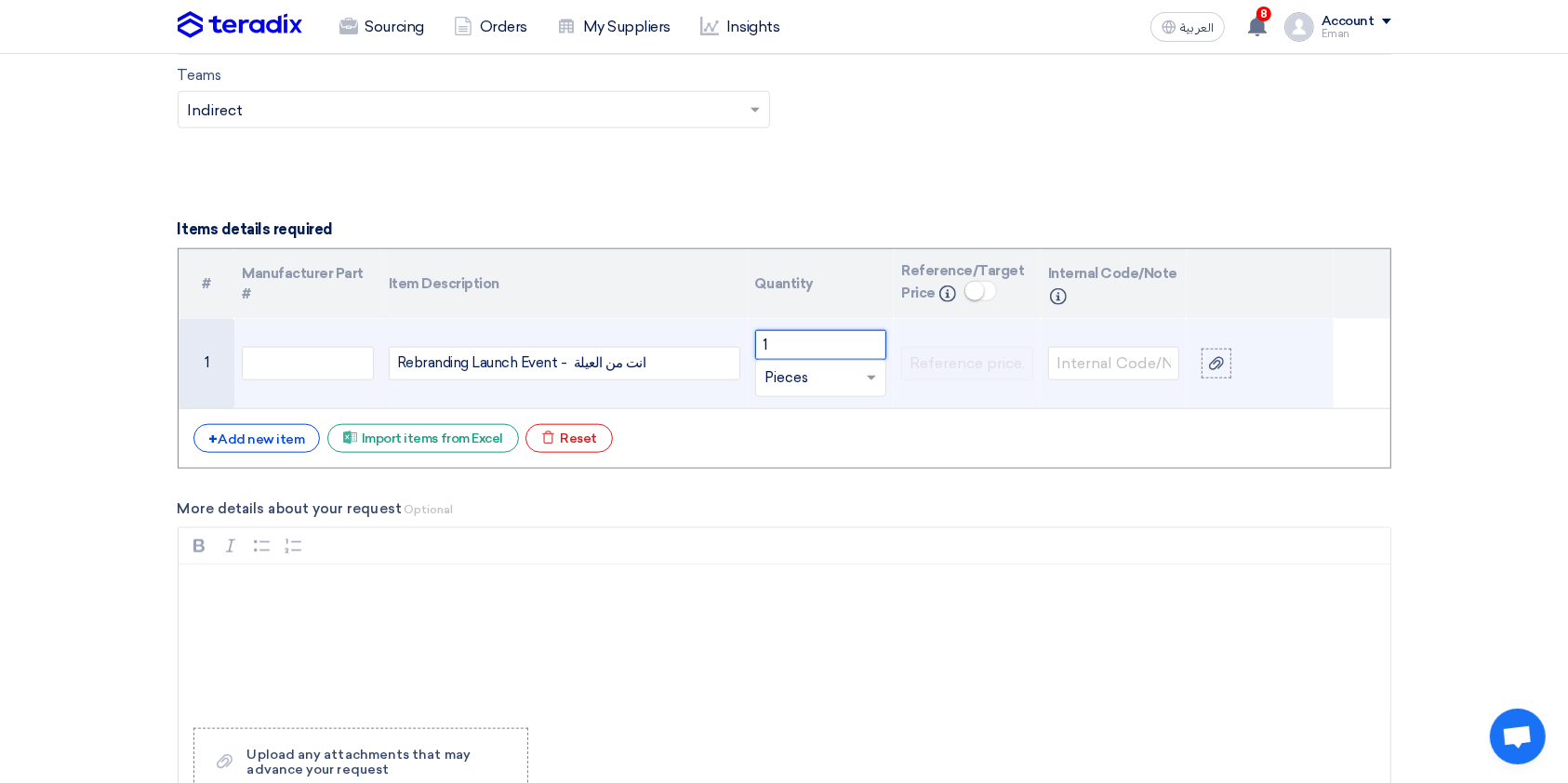
type input "1"
click at [824, 383] on input "text" at bounding box center [809, 378] width 90 height 30
click at [843, 382] on input "text" at bounding box center [809, 378] width 90 height 30
click at [805, 371] on input "text" at bounding box center [809, 378] width 90 height 30
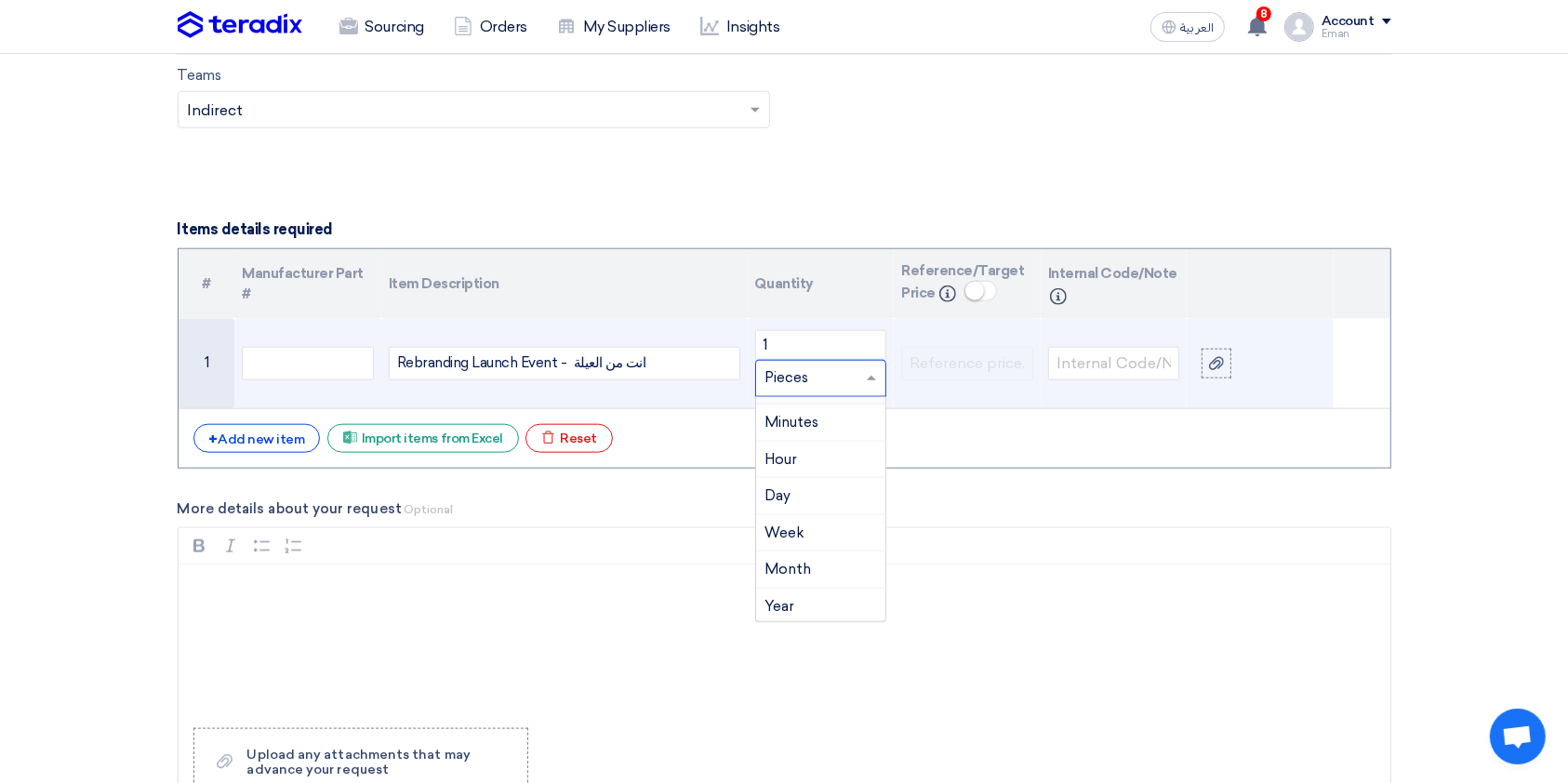
click at [805, 371] on input "text" at bounding box center [809, 378] width 90 height 30
click at [796, 381] on input "text" at bounding box center [809, 378] width 90 height 30
type input "Event"
click at [827, 413] on span "Add type... "Event"" at bounding box center [819, 415] width 109 height 17
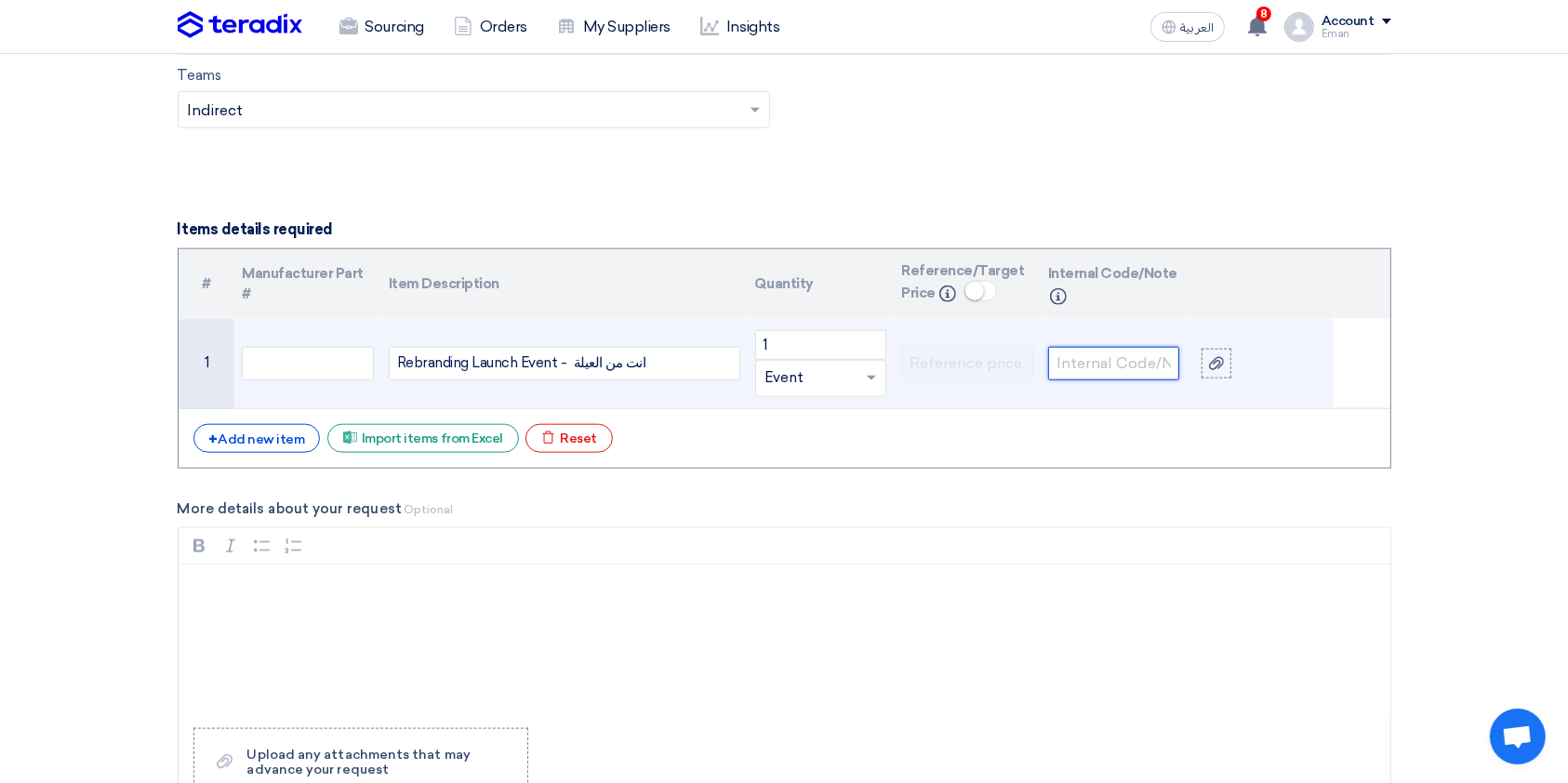
click at [1092, 364] on input "text" at bounding box center [1114, 363] width 132 height 33
click at [1189, 359] on use at bounding box center [1216, 363] width 15 height 13
click at [0, 0] on input "file" at bounding box center [0, 0] width 0 height 0
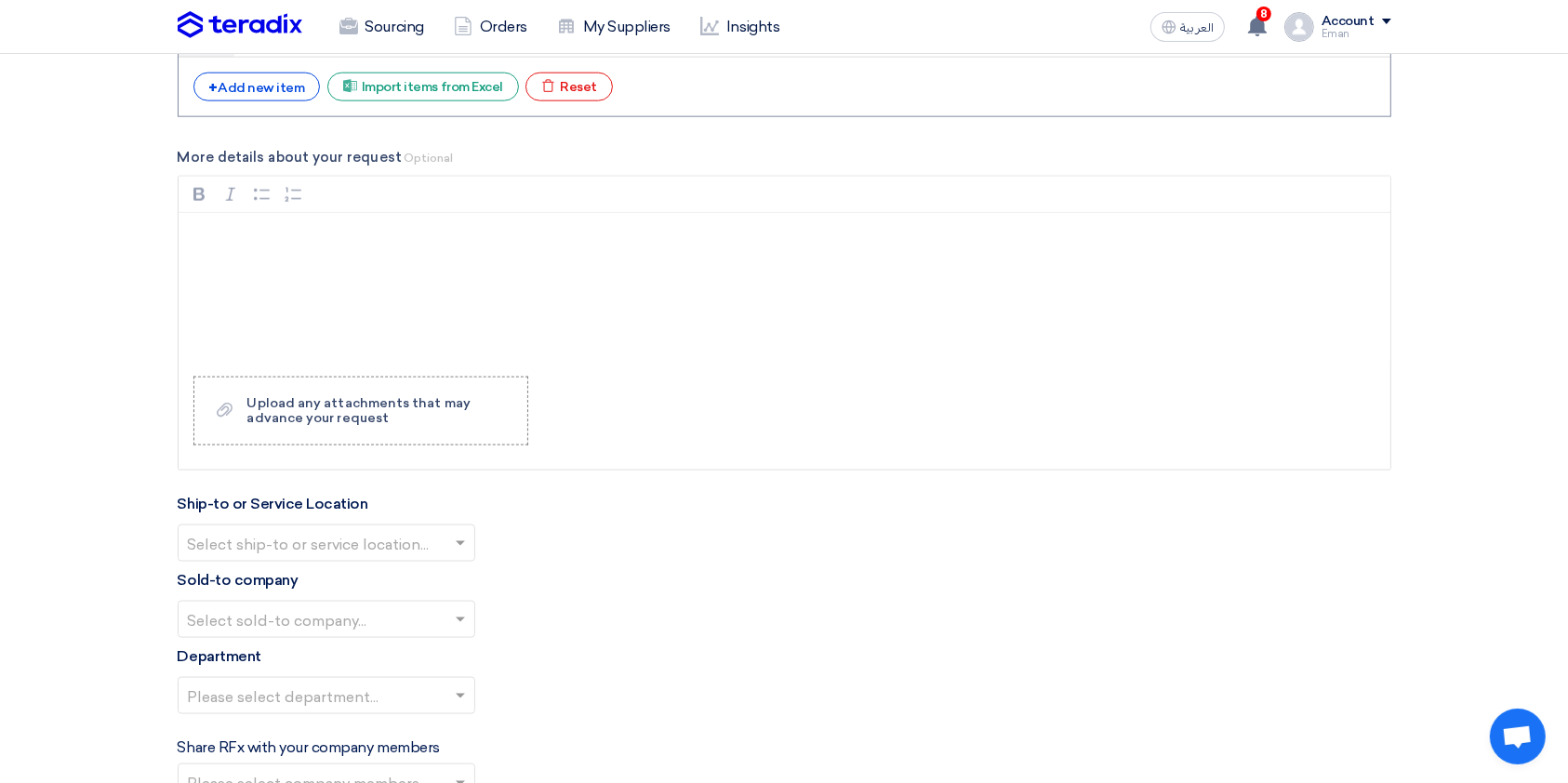
scroll to position [2409, 0]
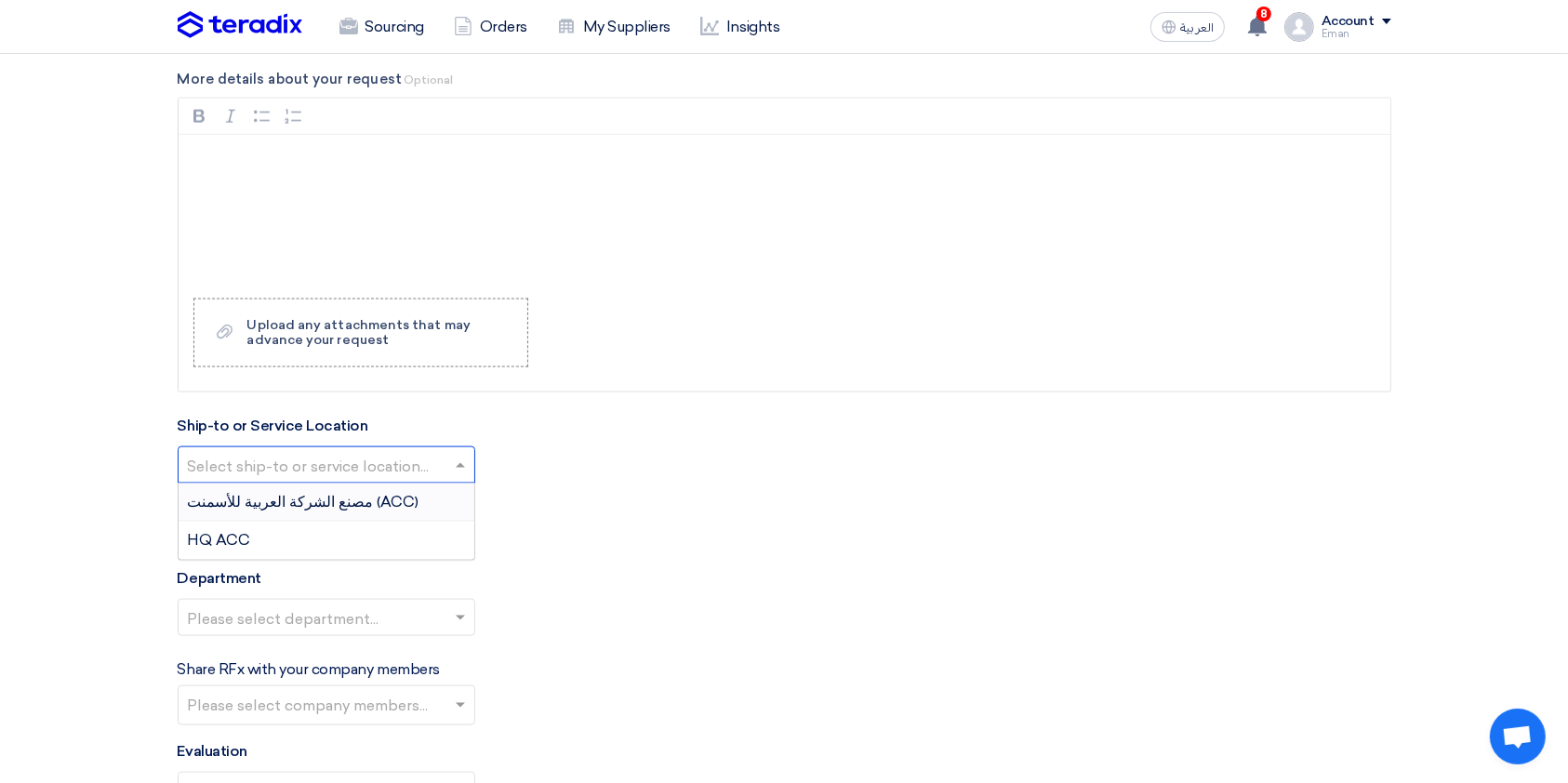
click at [342, 462] on input "text" at bounding box center [317, 466] width 259 height 31
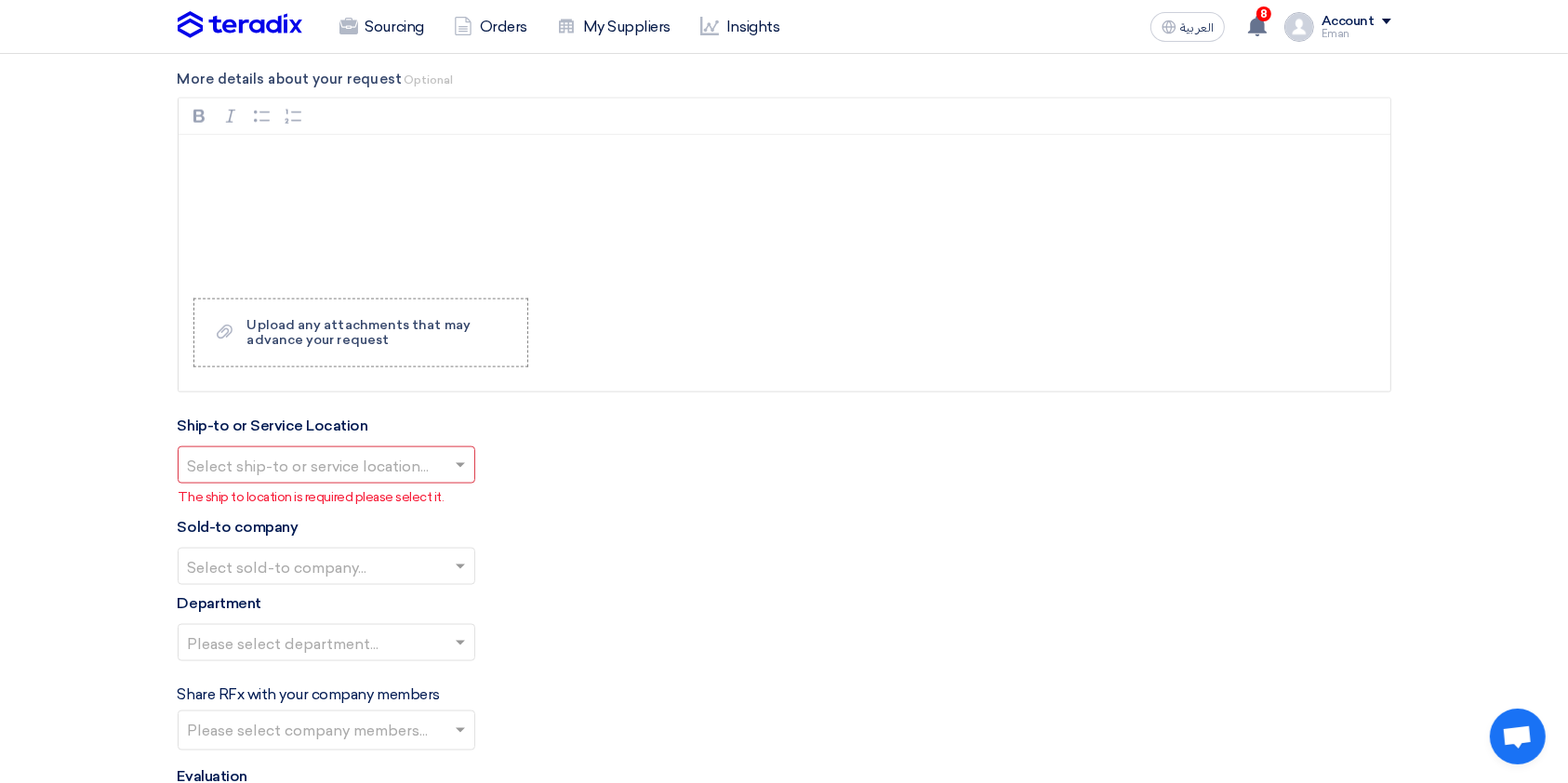
click at [555, 462] on div "Select ship-to or service location..." at bounding box center [784, 465] width 1214 height 37
click at [416, 459] on input "text" at bounding box center [317, 466] width 259 height 31
click at [253, 532] on div "HQ ACC" at bounding box center [326, 541] width 295 height 37
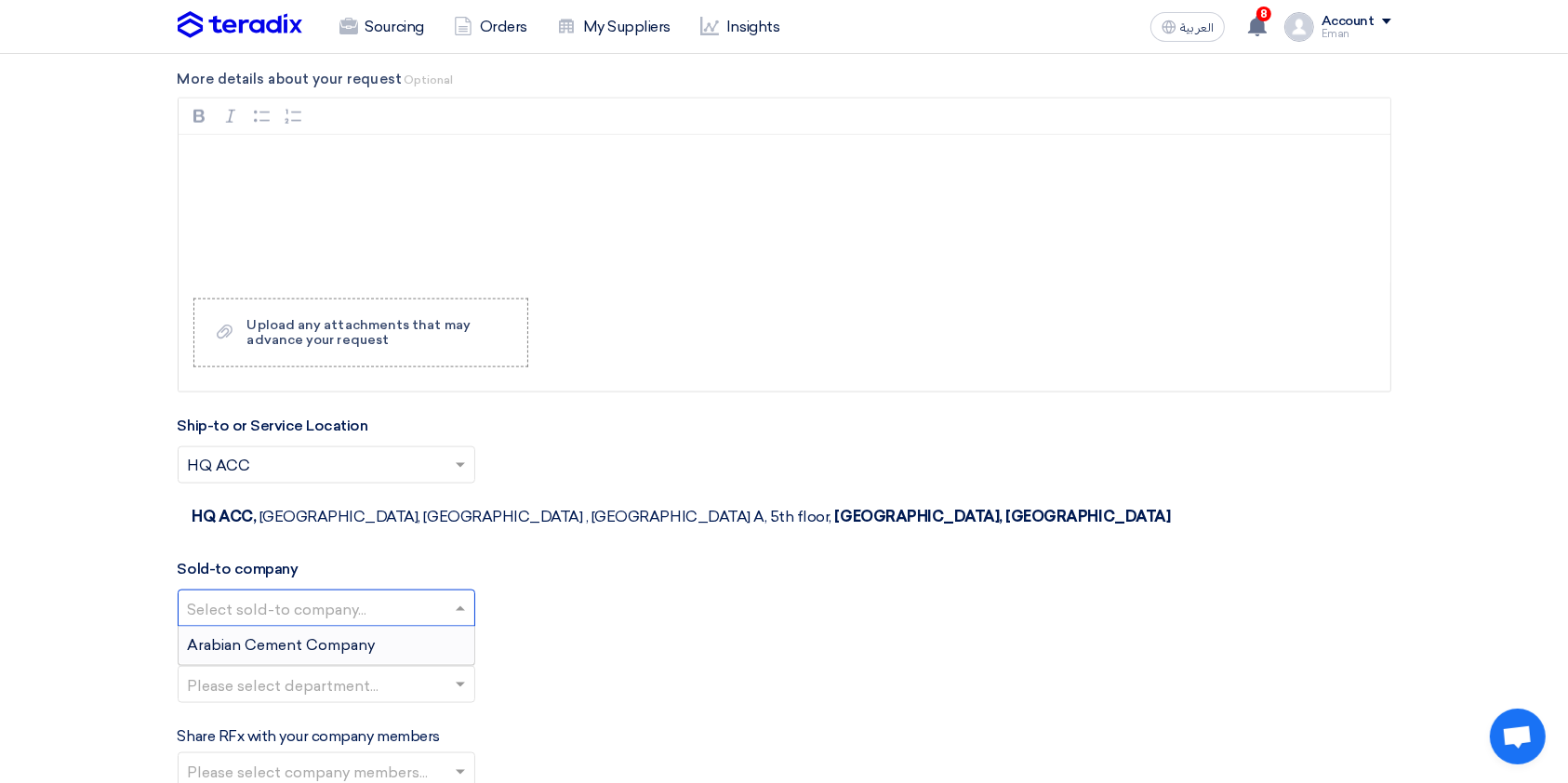
click at [275, 586] on input "text" at bounding box center [317, 610] width 259 height 31
click at [258, 586] on span "Arabian Cement Company" at bounding box center [282, 645] width 188 height 18
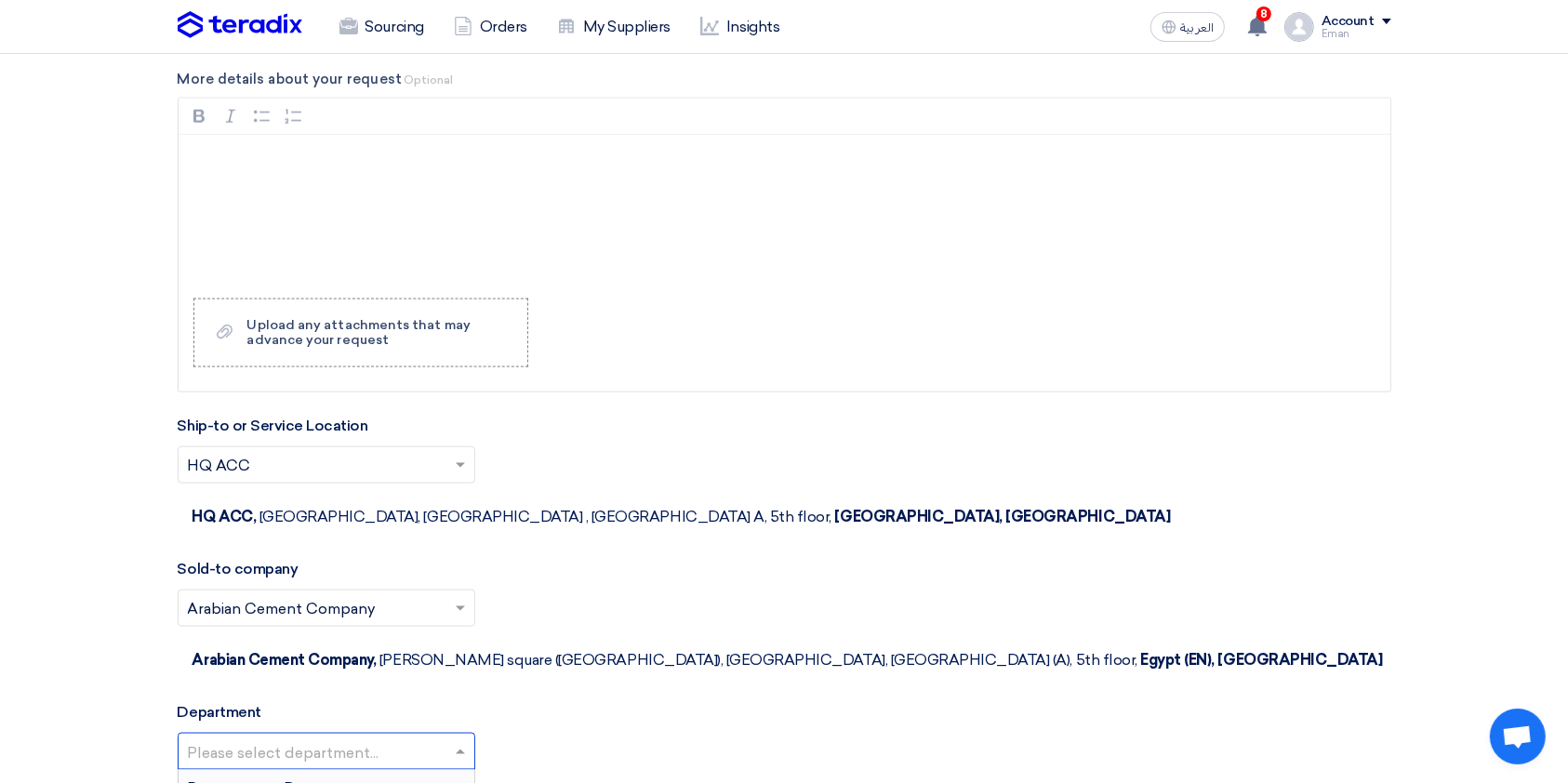
click at [237, 586] on input "text" at bounding box center [317, 752] width 259 height 31
click at [395, 586] on div "Procurement Department" at bounding box center [326, 789] width 295 height 37
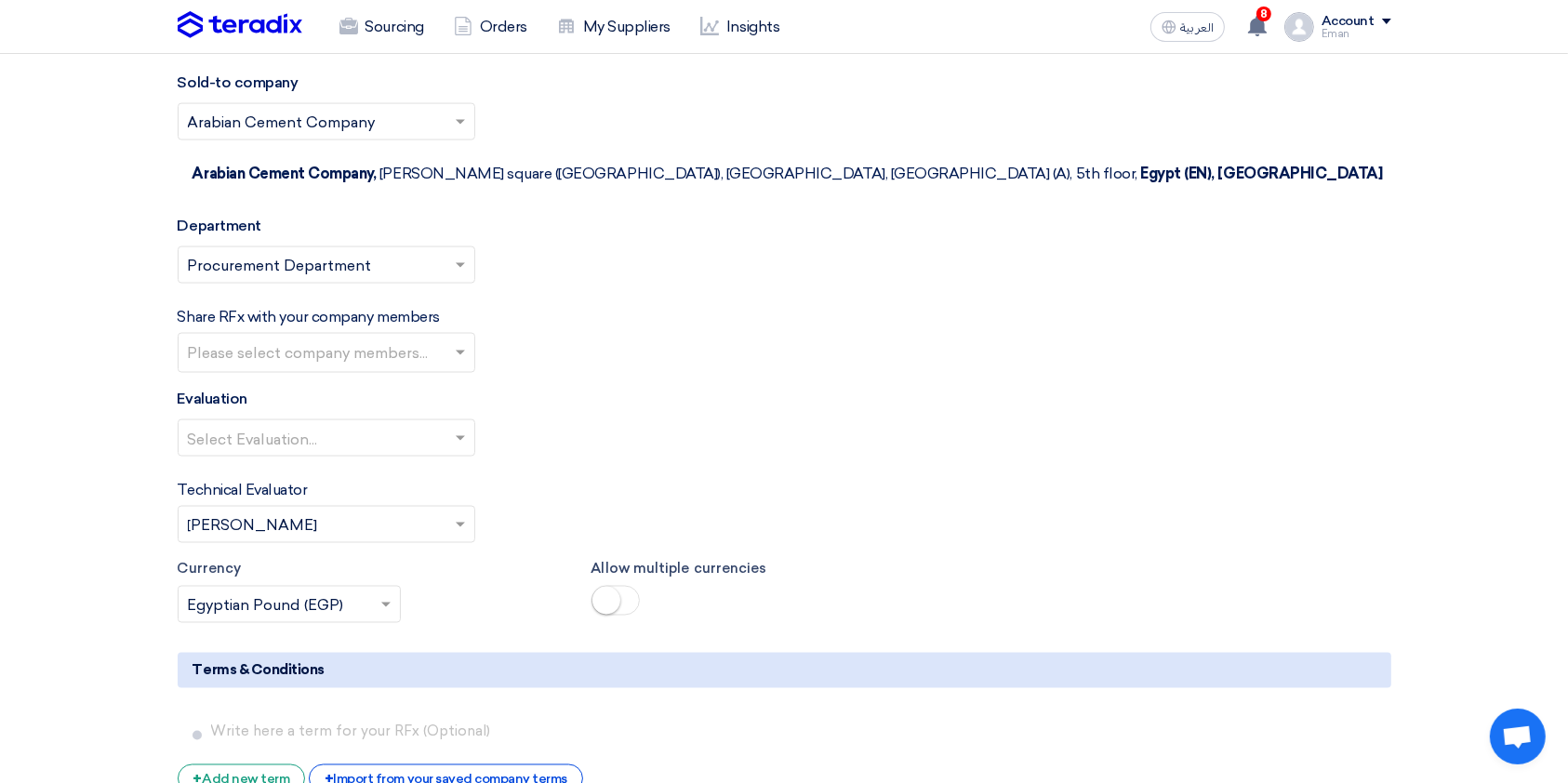
scroll to position [2897, 0]
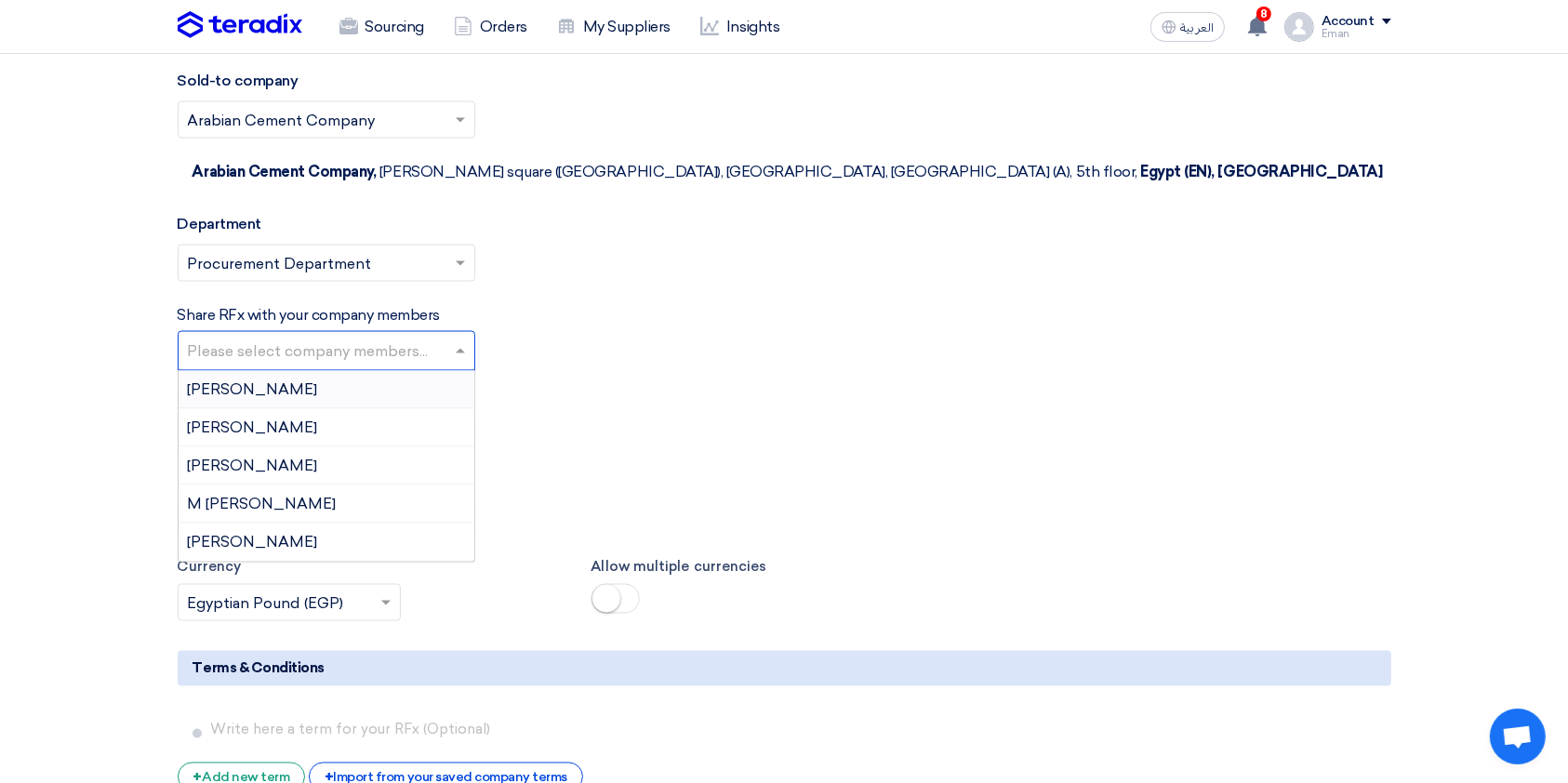
click at [345, 338] on input "text" at bounding box center [329, 353] width 282 height 31
click at [260, 447] on div "[PERSON_NAME]" at bounding box center [326, 466] width 295 height 38
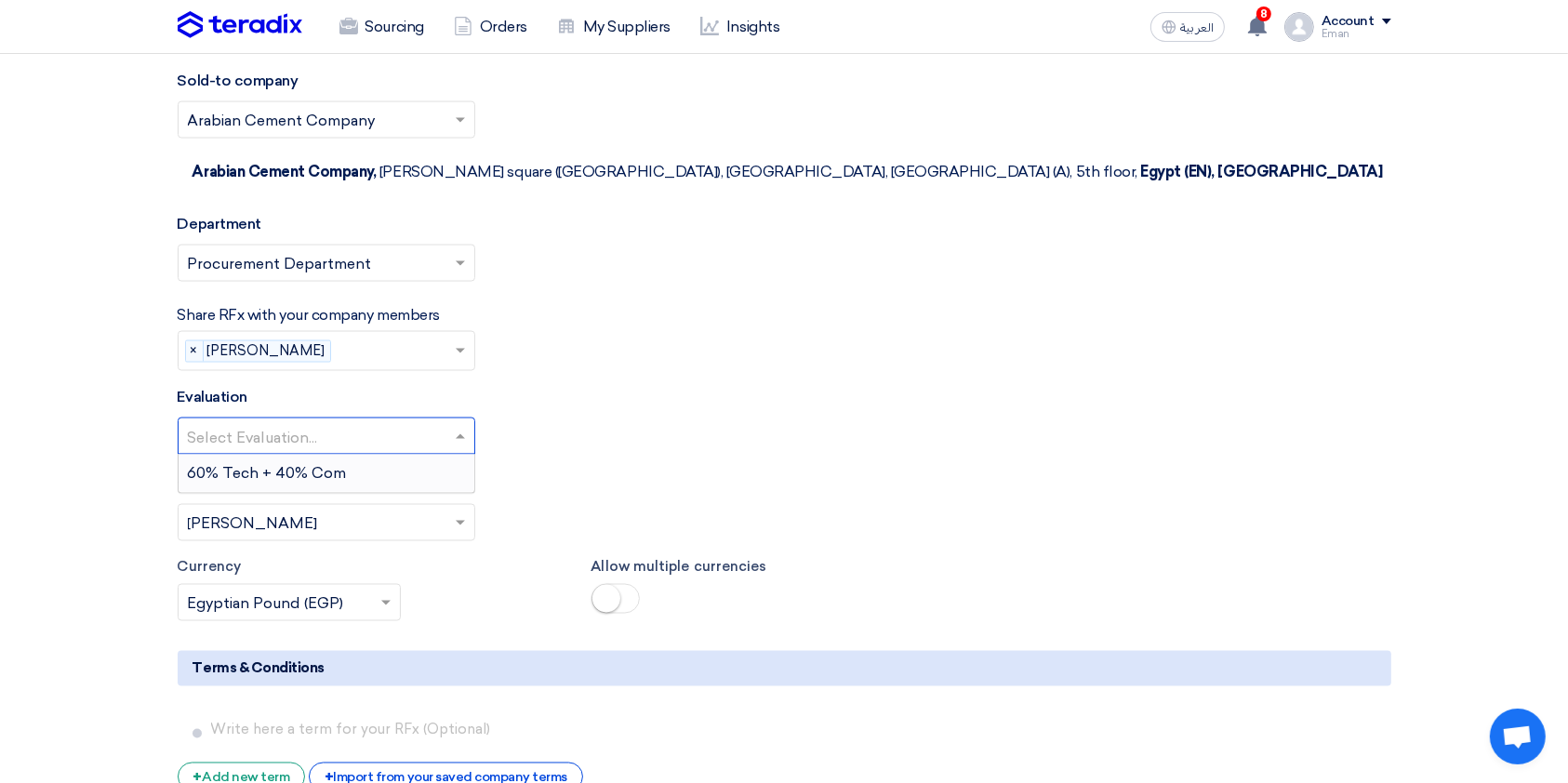
click at [269, 423] on input "text" at bounding box center [317, 437] width 259 height 31
click at [269, 464] on span "60% Tech + 40% Com" at bounding box center [268, 473] width 159 height 18
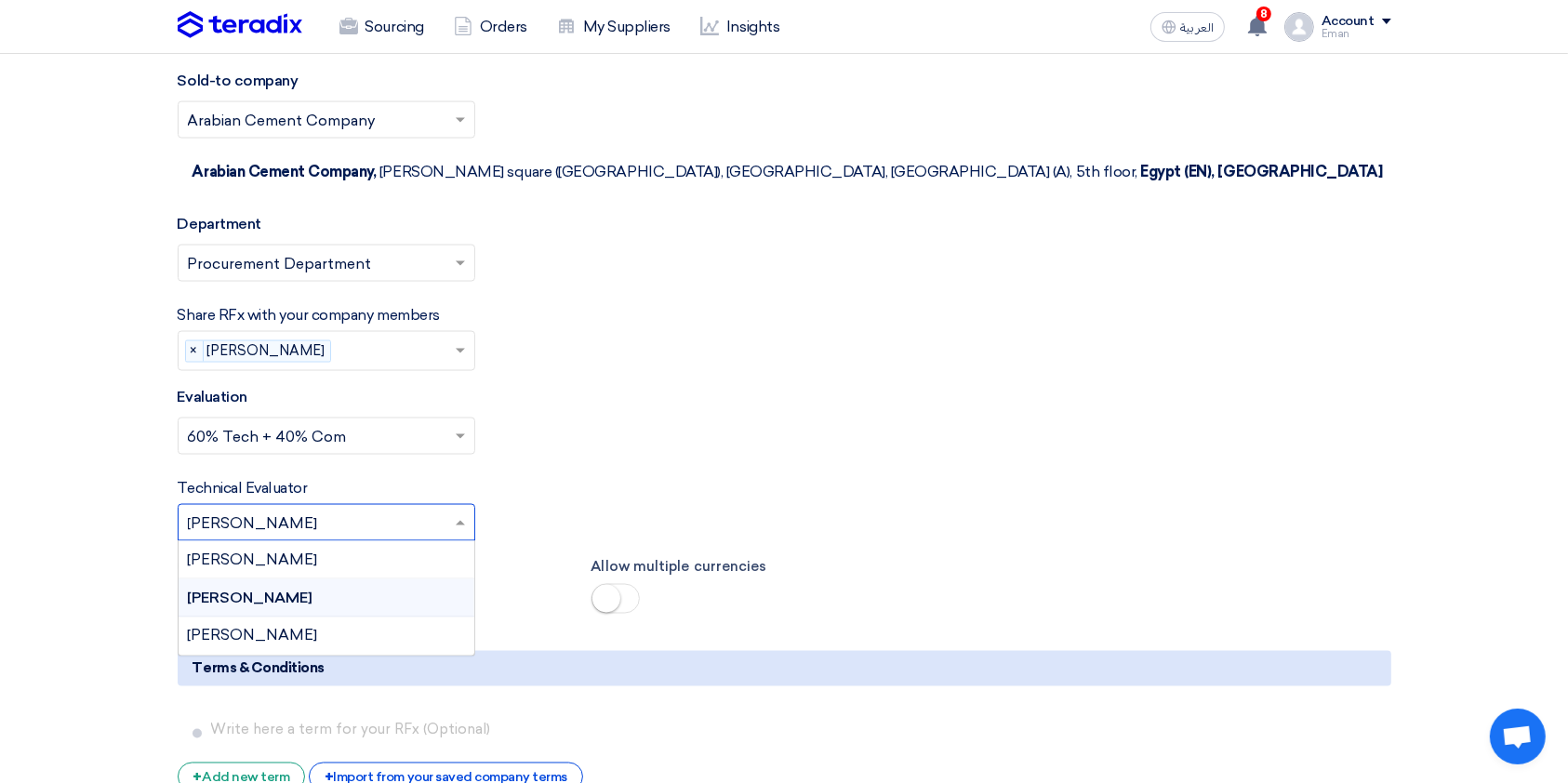
click at [277, 509] on input "text" at bounding box center [317, 524] width 259 height 31
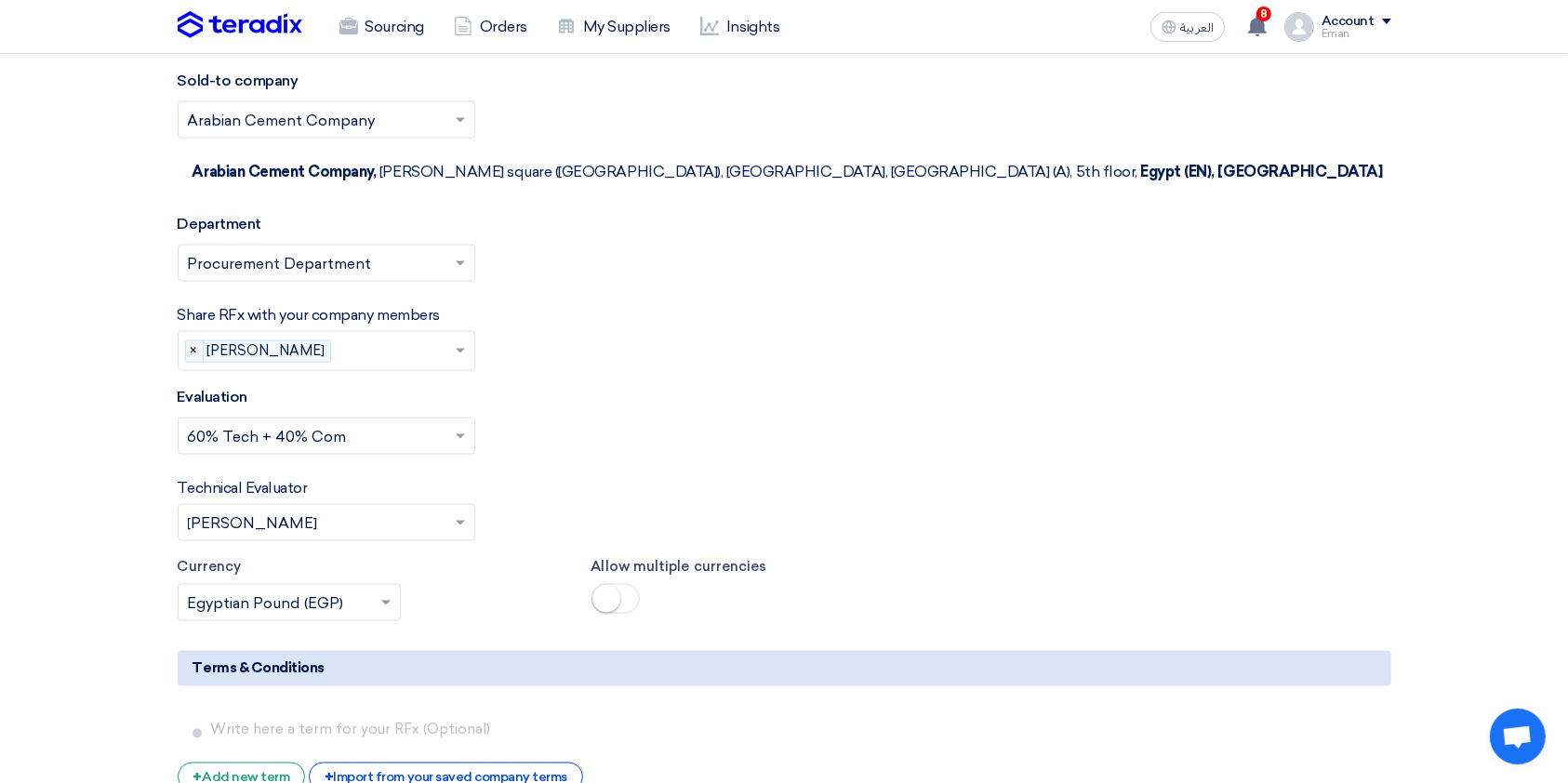
click at [1189, 16] on div "Account" at bounding box center [1348, 22] width 53 height 16
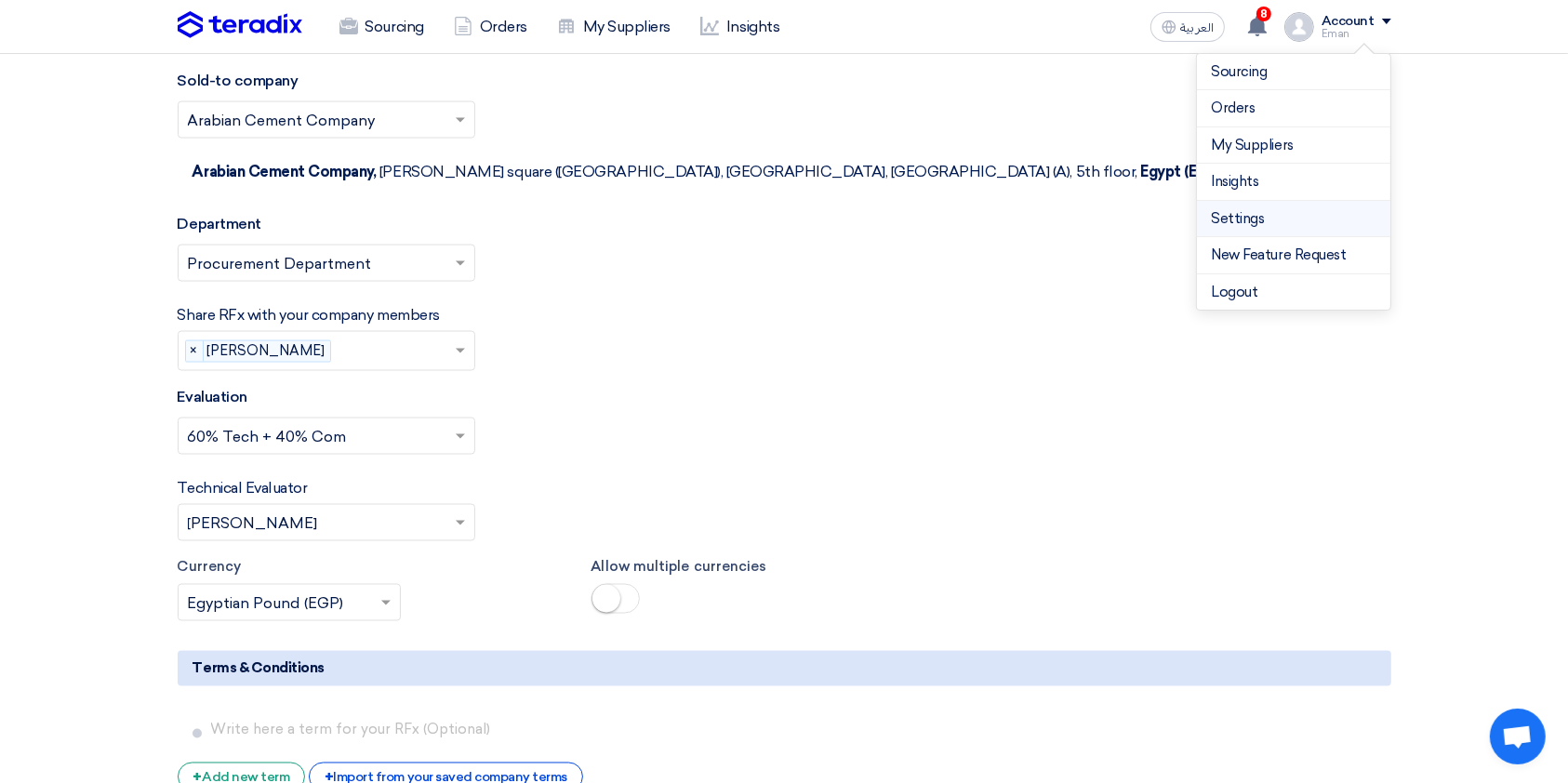
click at [1189, 212] on link "Settings" at bounding box center [1293, 220] width 163 height 22
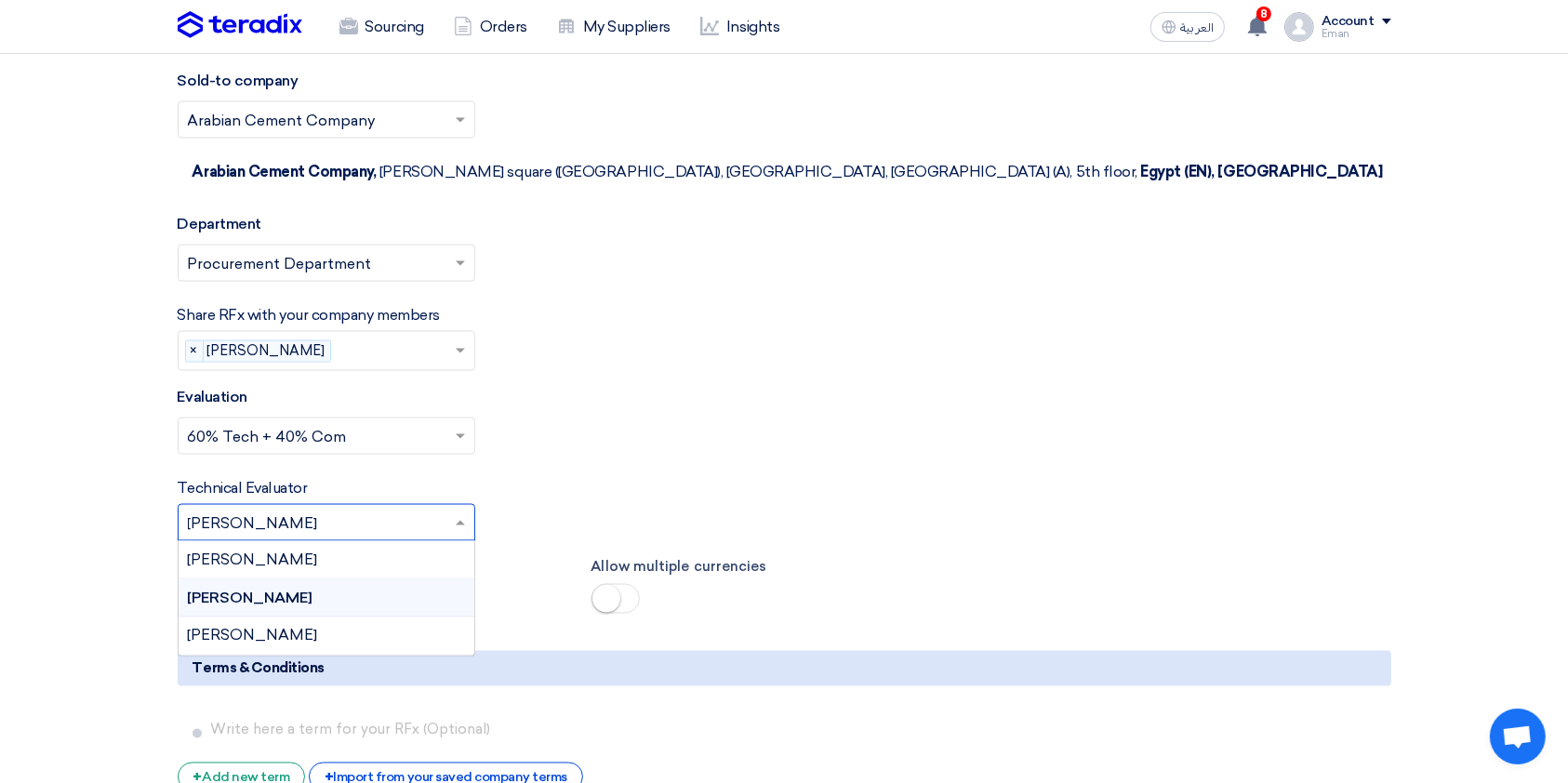
click at [380, 509] on input "text" at bounding box center [317, 524] width 259 height 31
click at [283, 542] on div "[PERSON_NAME]" at bounding box center [326, 560] width 295 height 38
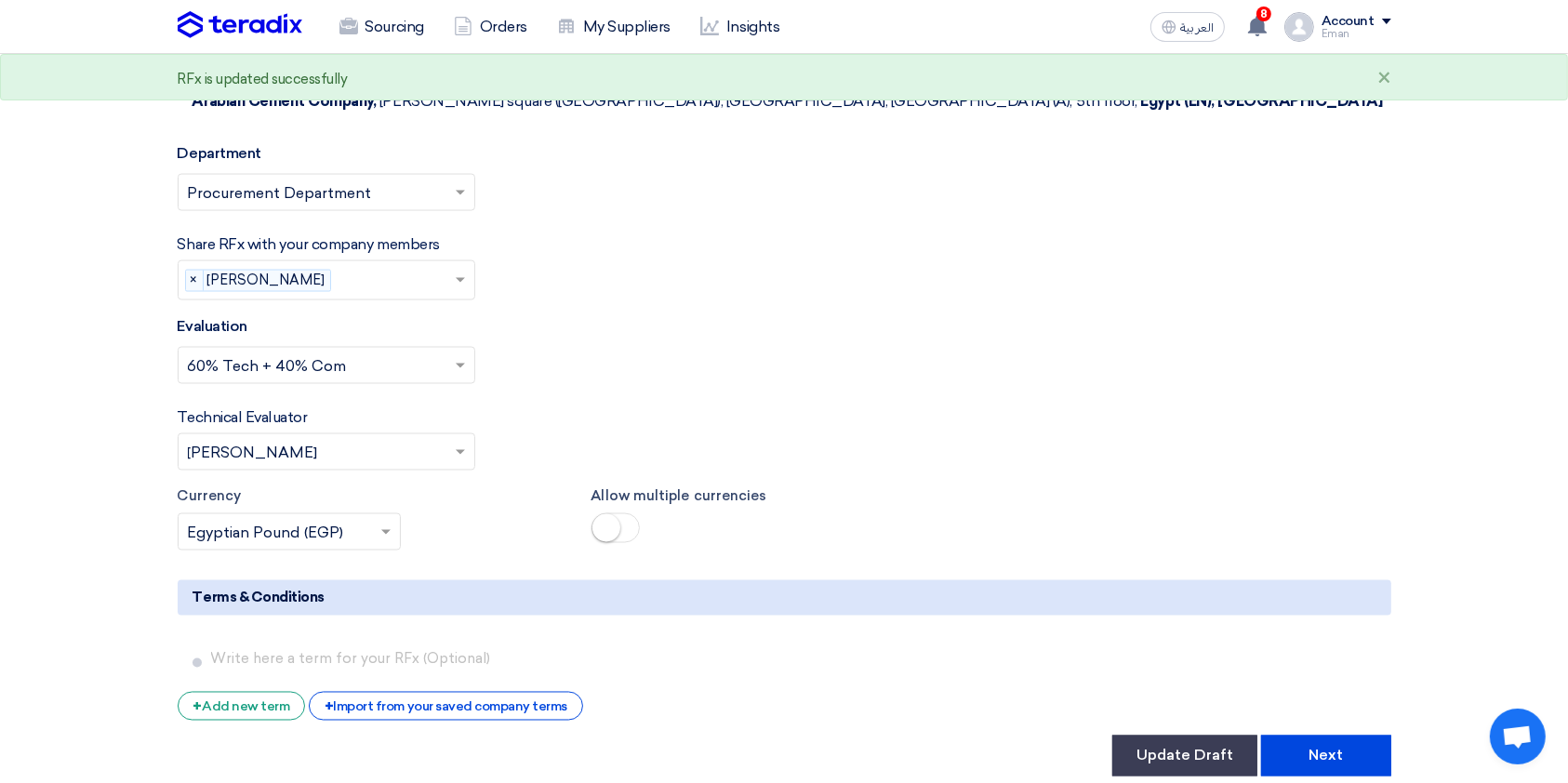
scroll to position [2955, 0]
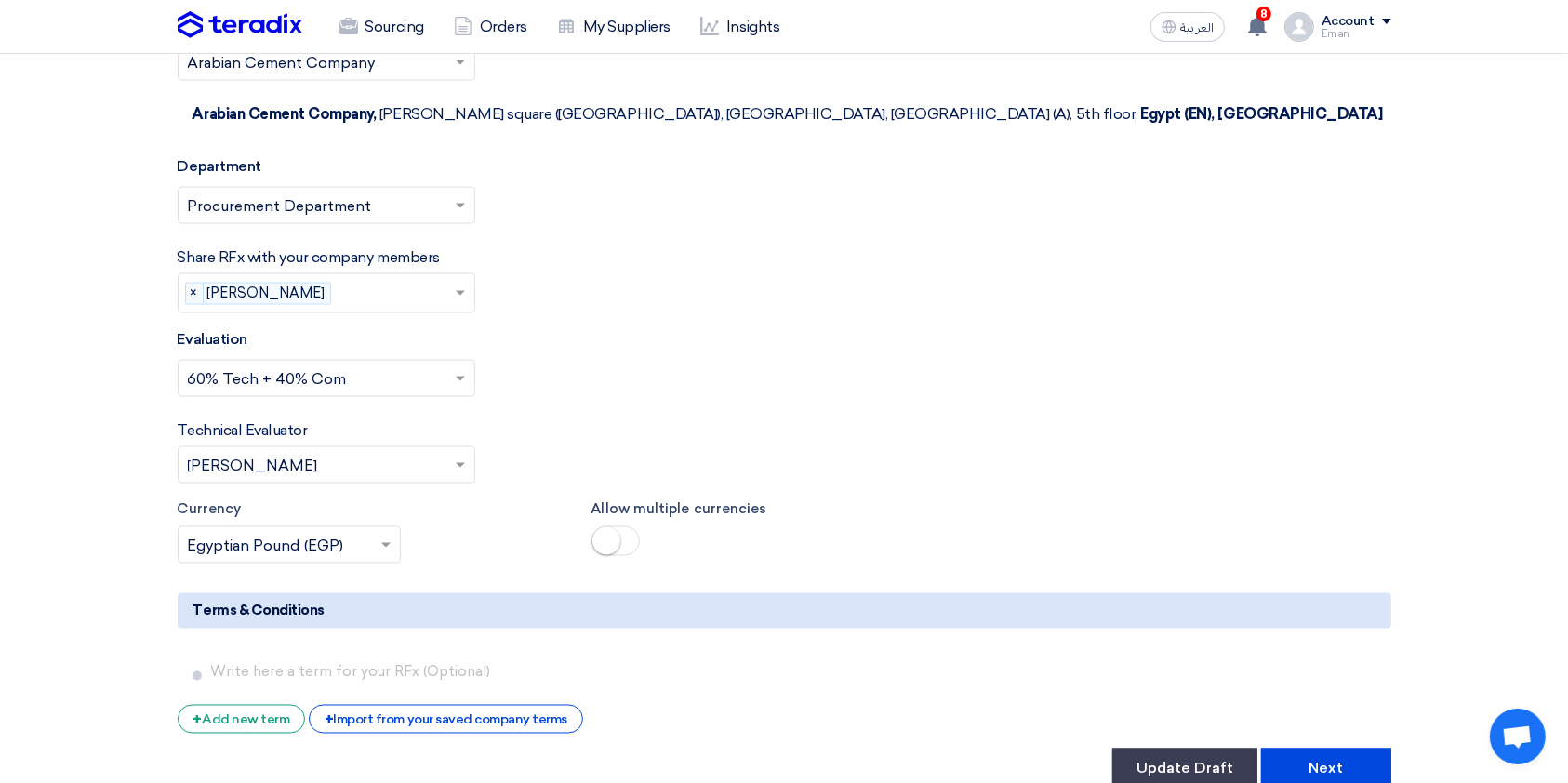
click at [415, 451] on input "text" at bounding box center [317, 466] width 259 height 31
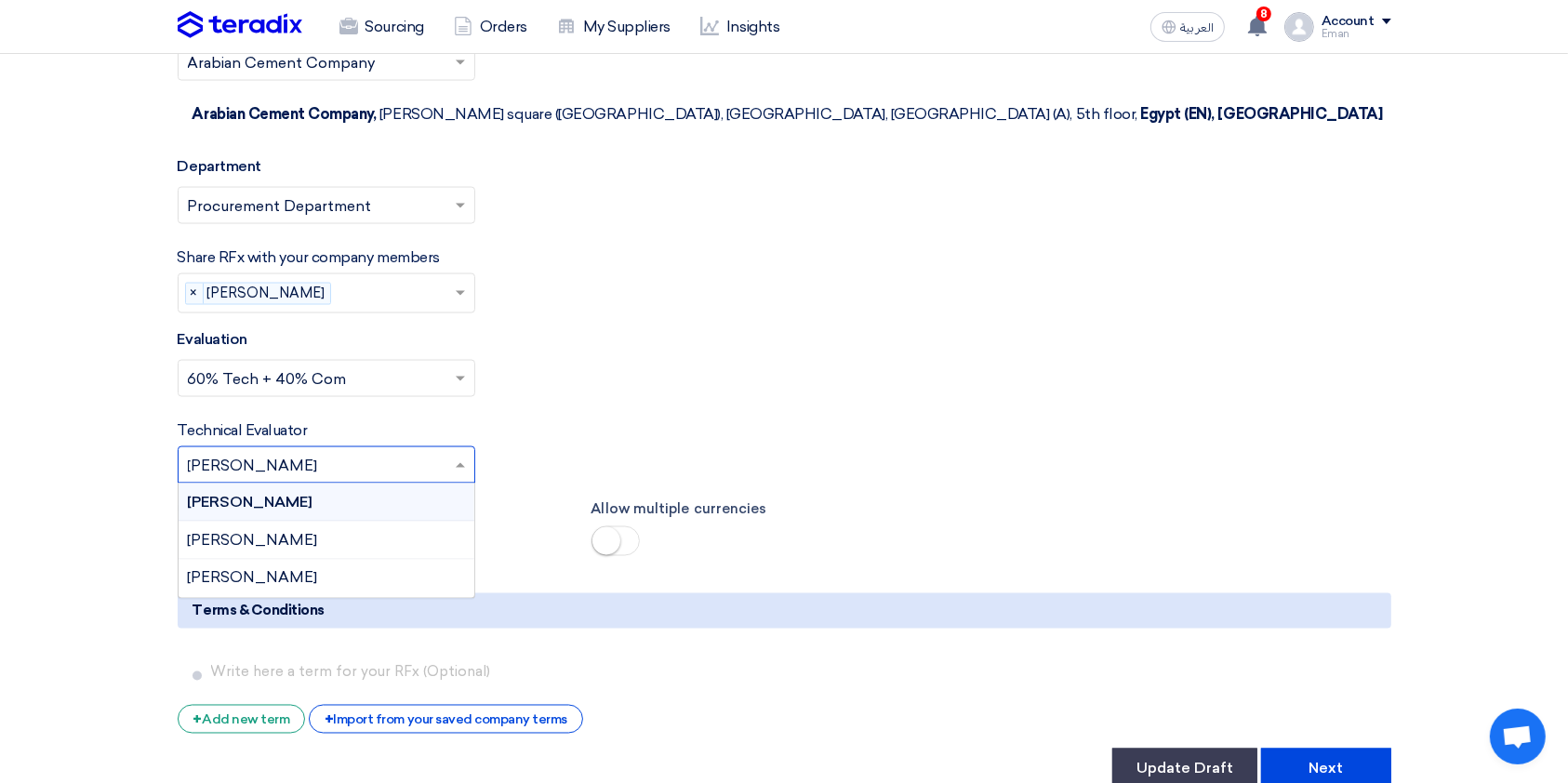
click at [293, 522] on div "[PERSON_NAME]" at bounding box center [326, 541] width 295 height 38
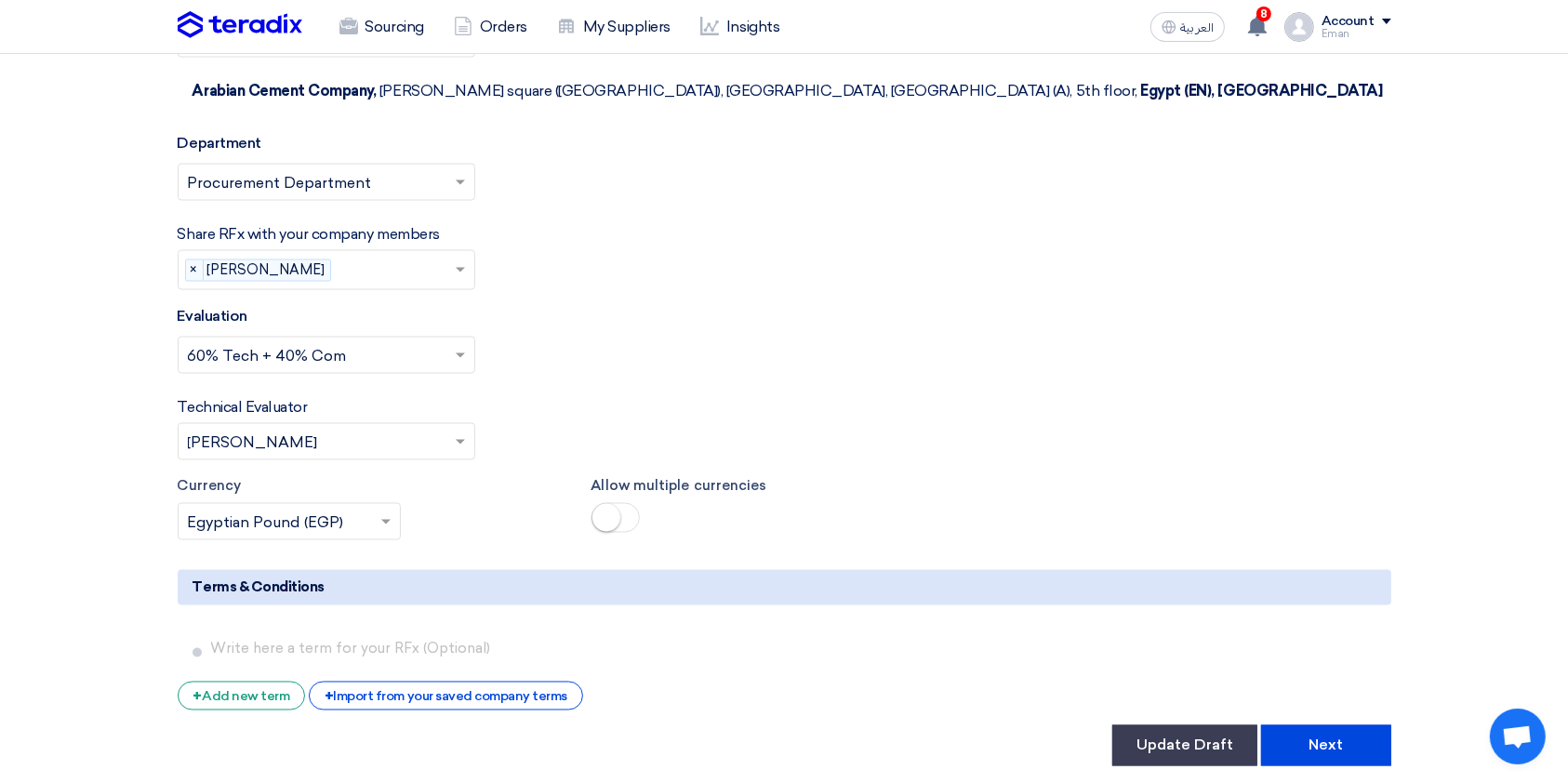
scroll to position [2998, 0]
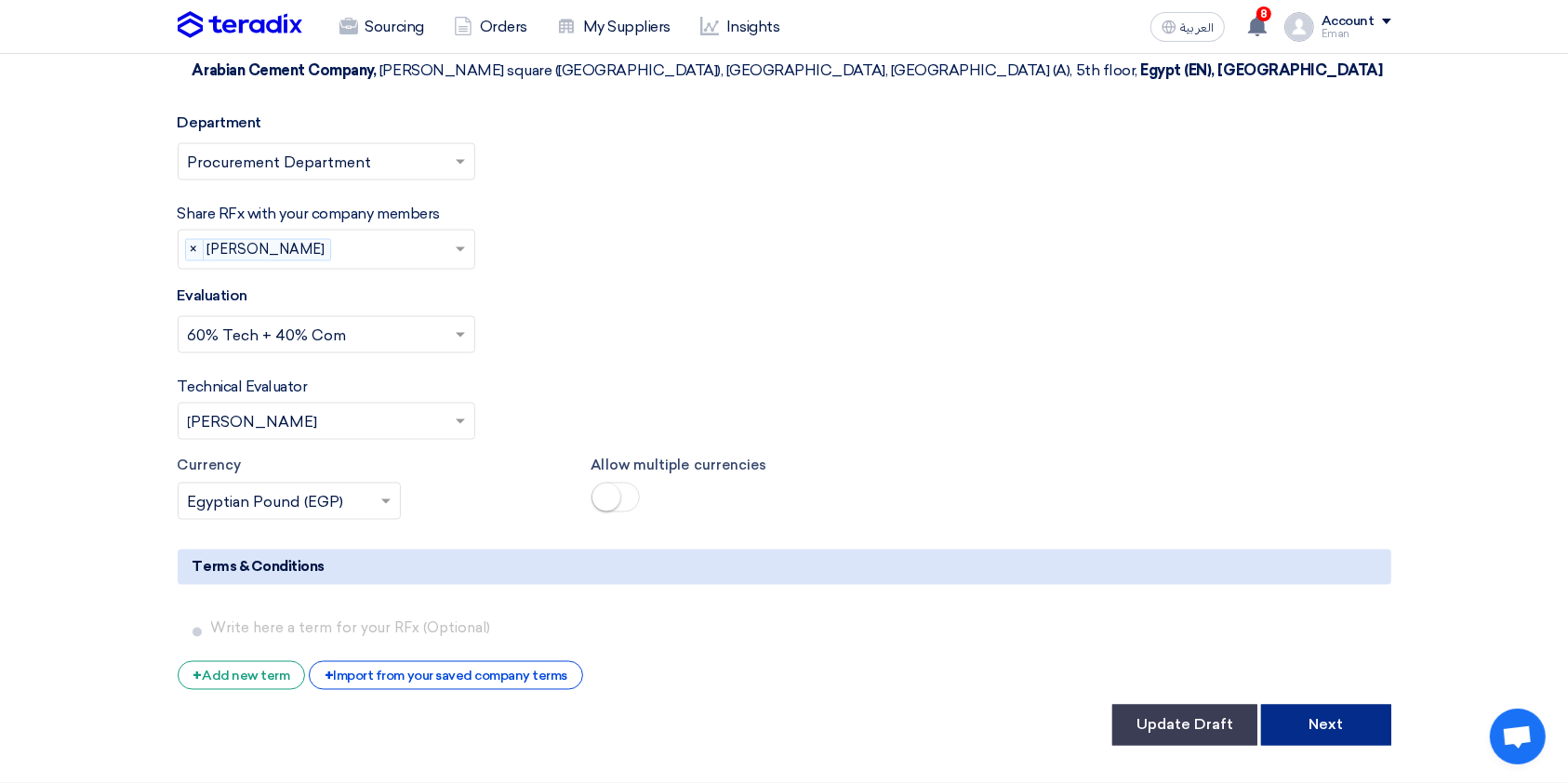
click at [1189, 586] on button "Next" at bounding box center [1326, 726] width 130 height 41
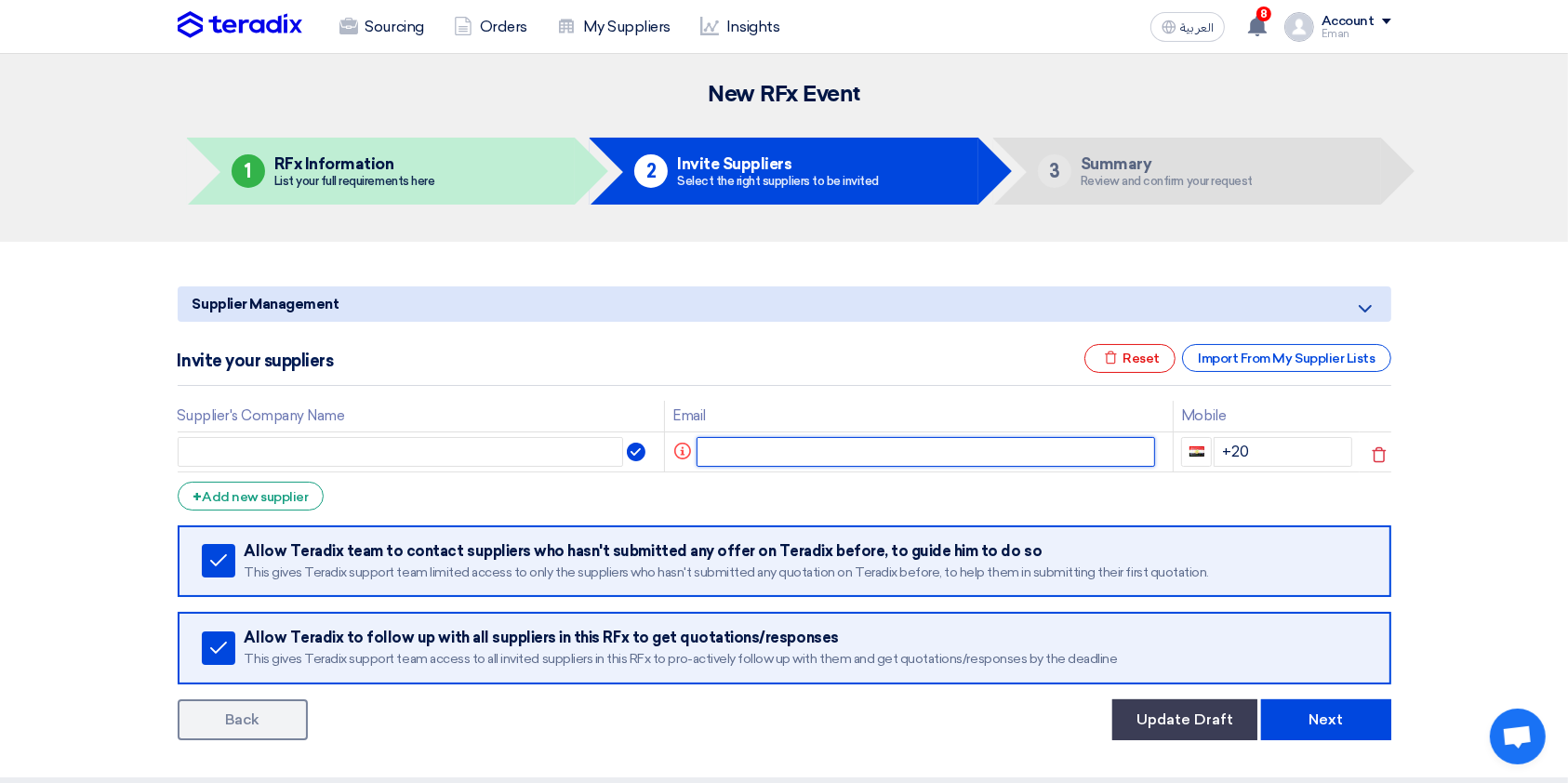
click at [796, 447] on input "text" at bounding box center [926, 452] width 459 height 30
paste input "[PERSON_NAME][EMAIL_ADDRESS][DOMAIN_NAME]"
type input "[PERSON_NAME][EMAIL_ADDRESS][DOMAIN_NAME]"
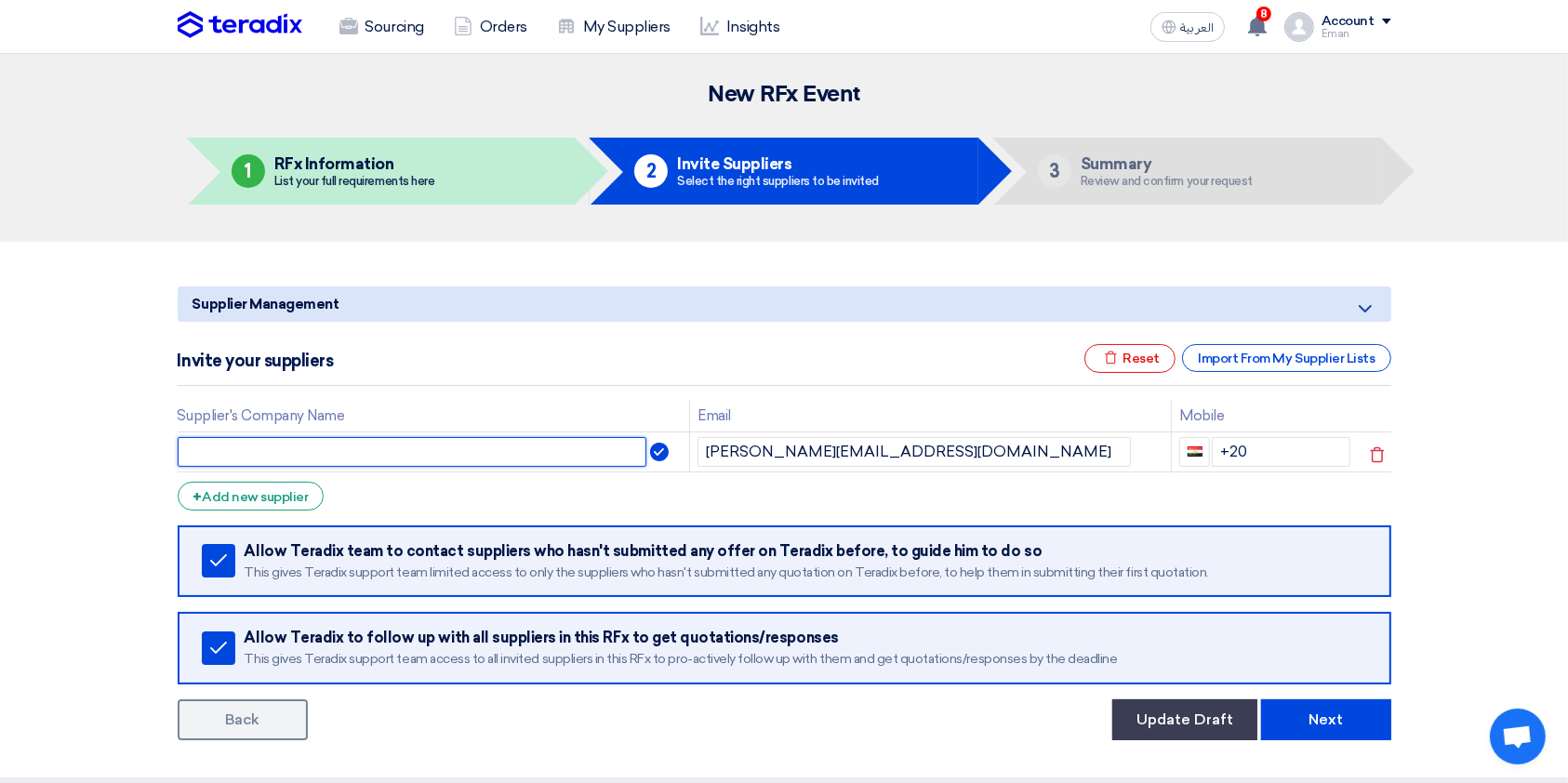
click at [504, 451] on input "text" at bounding box center [411, 452] width 470 height 30
type input "CAT"
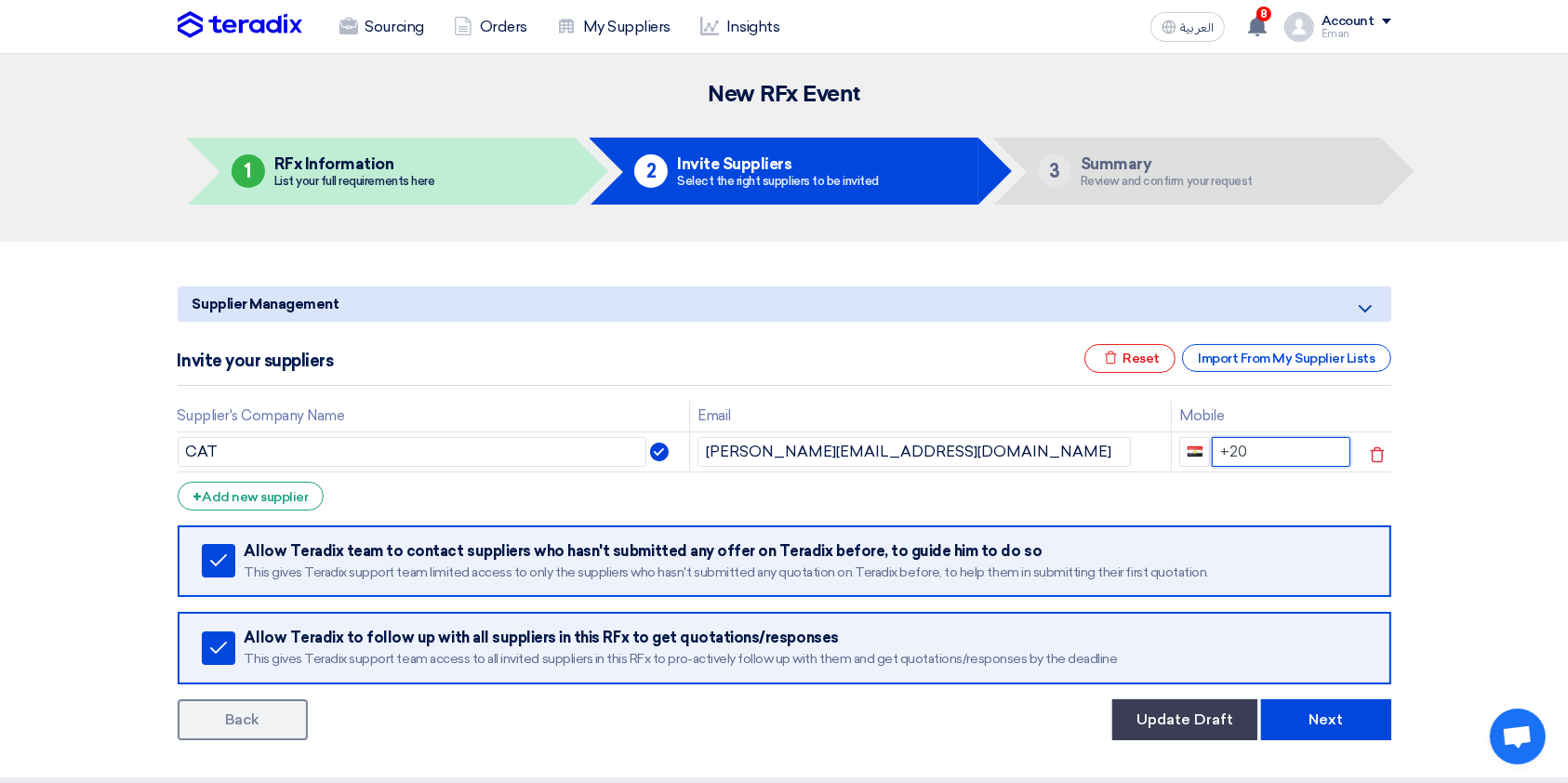
click at [1189, 454] on input "+20" at bounding box center [1281, 452] width 139 height 30
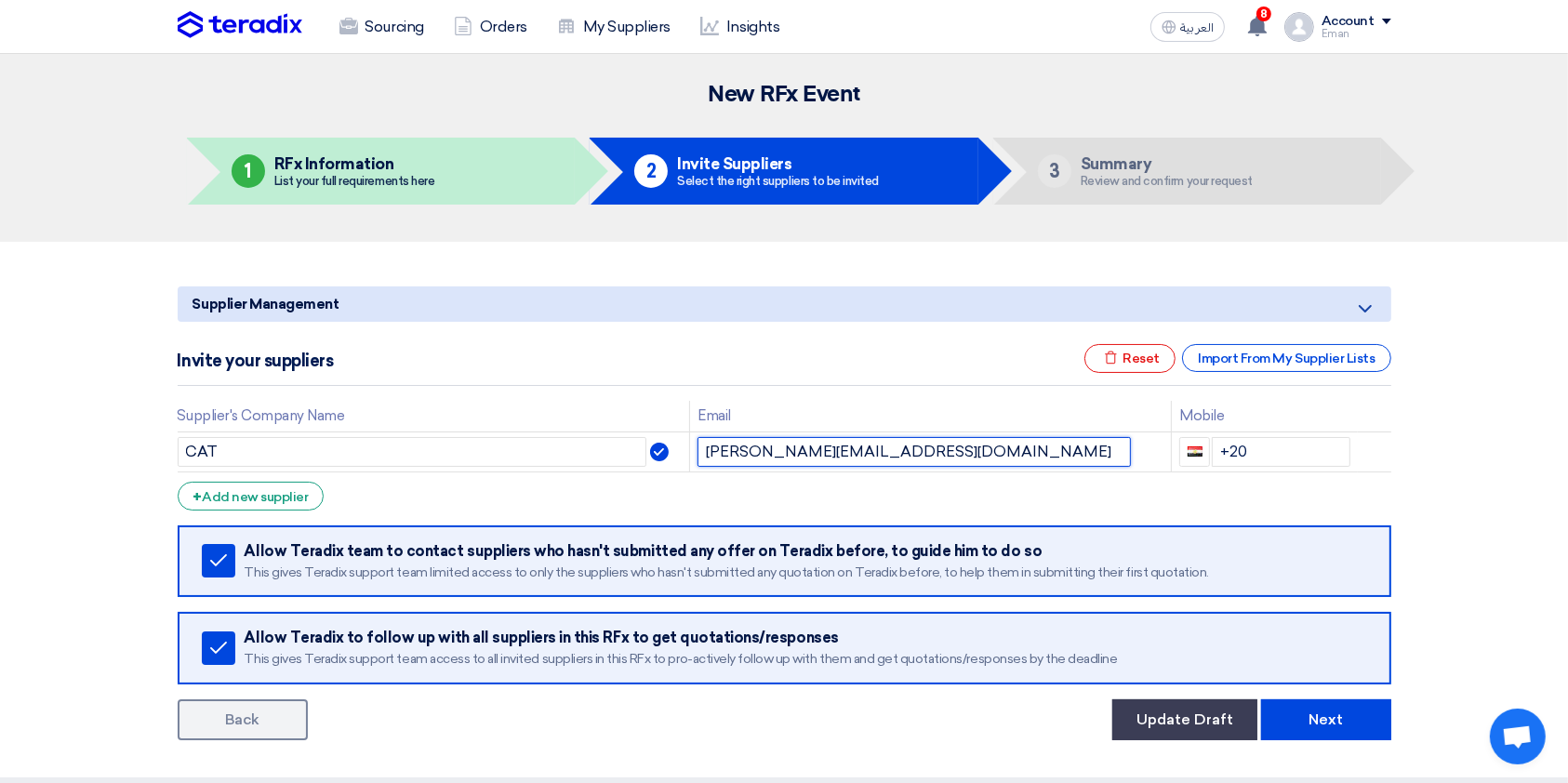
drag, startPoint x: 882, startPoint y: 451, endPoint x: 516, endPoint y: 492, distance: 368.3
click at [516, 492] on form "Supplier Management Minimize/Maximize Category Invite your suppliers Excel file…" at bounding box center [784, 513] width 1214 height 454
paste input "heba.belal"
type input "[EMAIL_ADDRESS][DOMAIN_NAME]"
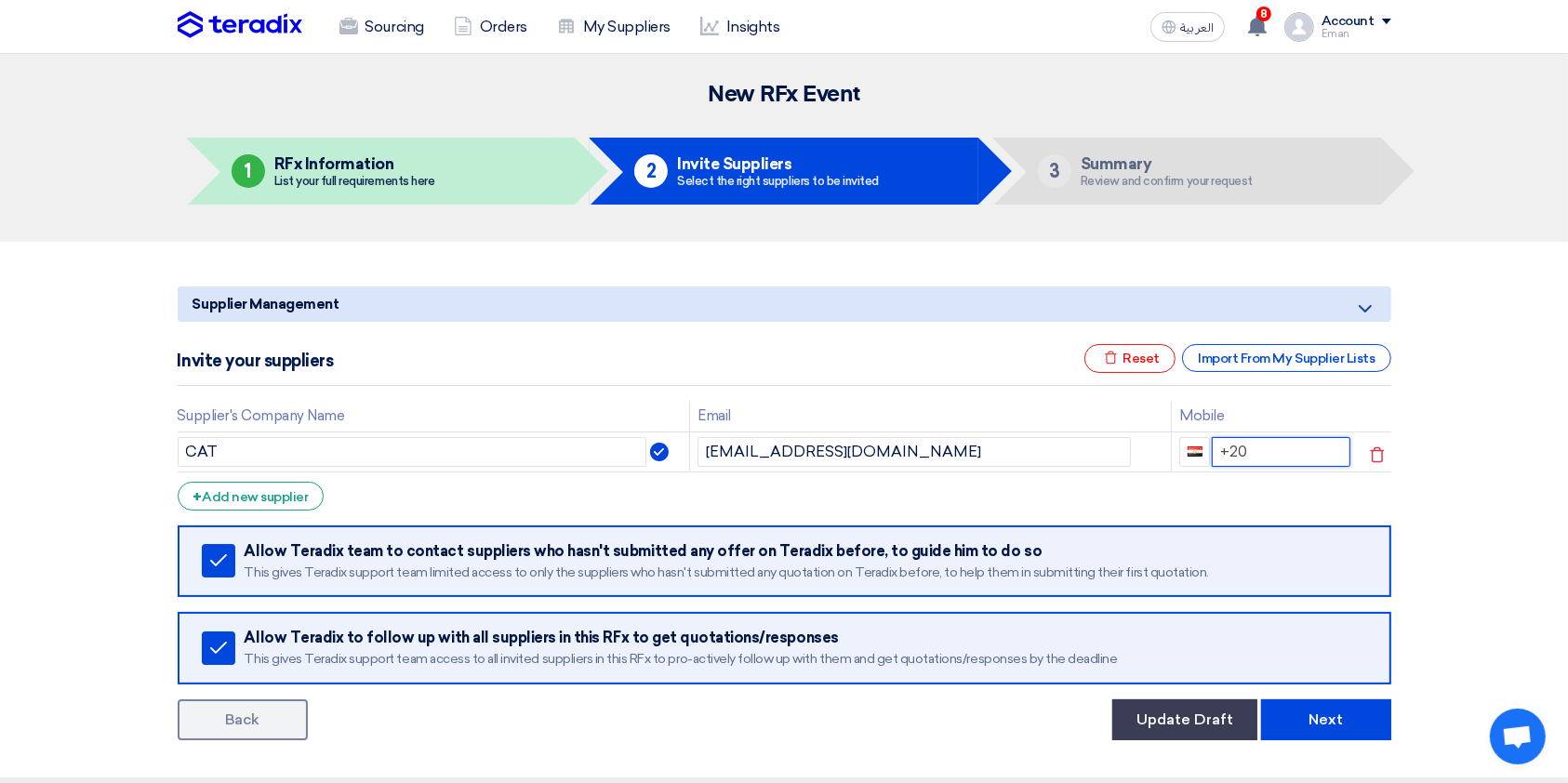
click at [1189, 438] on input "+20" at bounding box center [1281, 452] width 139 height 30
click at [1189, 451] on input "[PHONE_NUMBER]" at bounding box center [1281, 452] width 139 height 30
type input "[PHONE_NUMBER]"
click at [271, 493] on div "+ Add new supplier" at bounding box center [250, 495] width 147 height 29
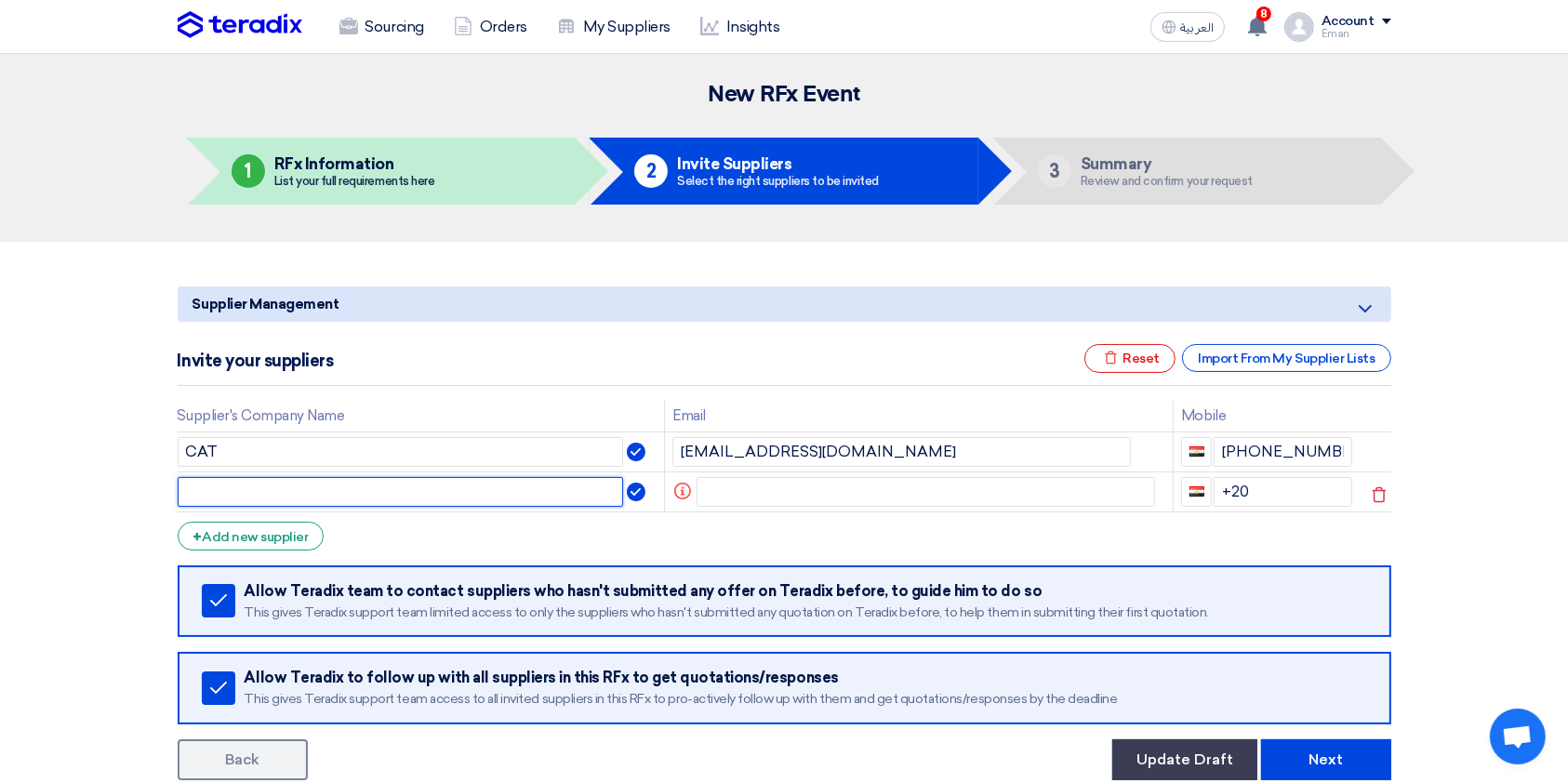
click at [261, 490] on input "text" at bounding box center [400, 492] width 446 height 30
type input "CAT"
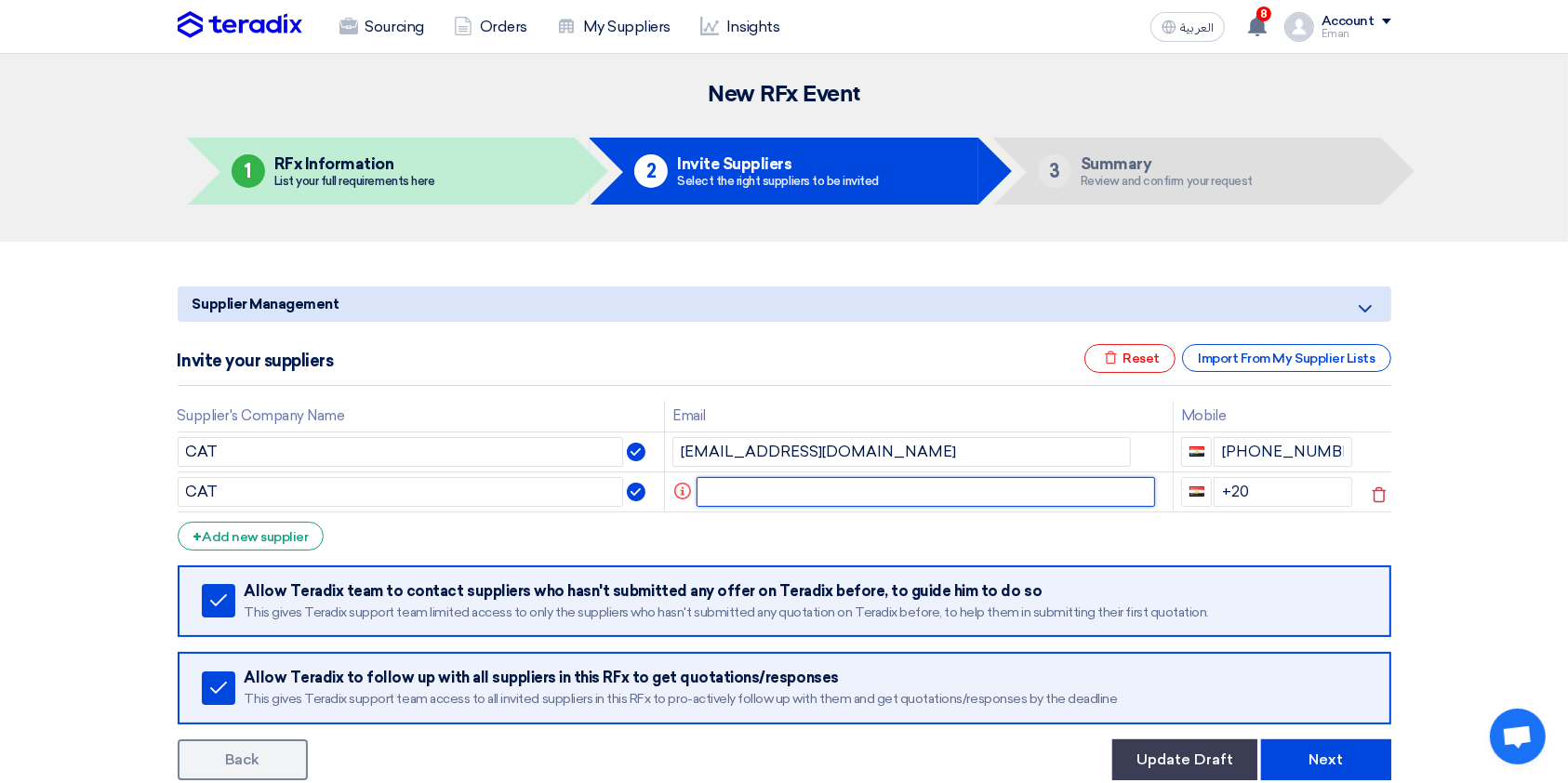
click at [757, 490] on input "text" at bounding box center [926, 492] width 459 height 30
paste input "[PERSON_NAME][EMAIL_ADDRESS][DOMAIN_NAME]"
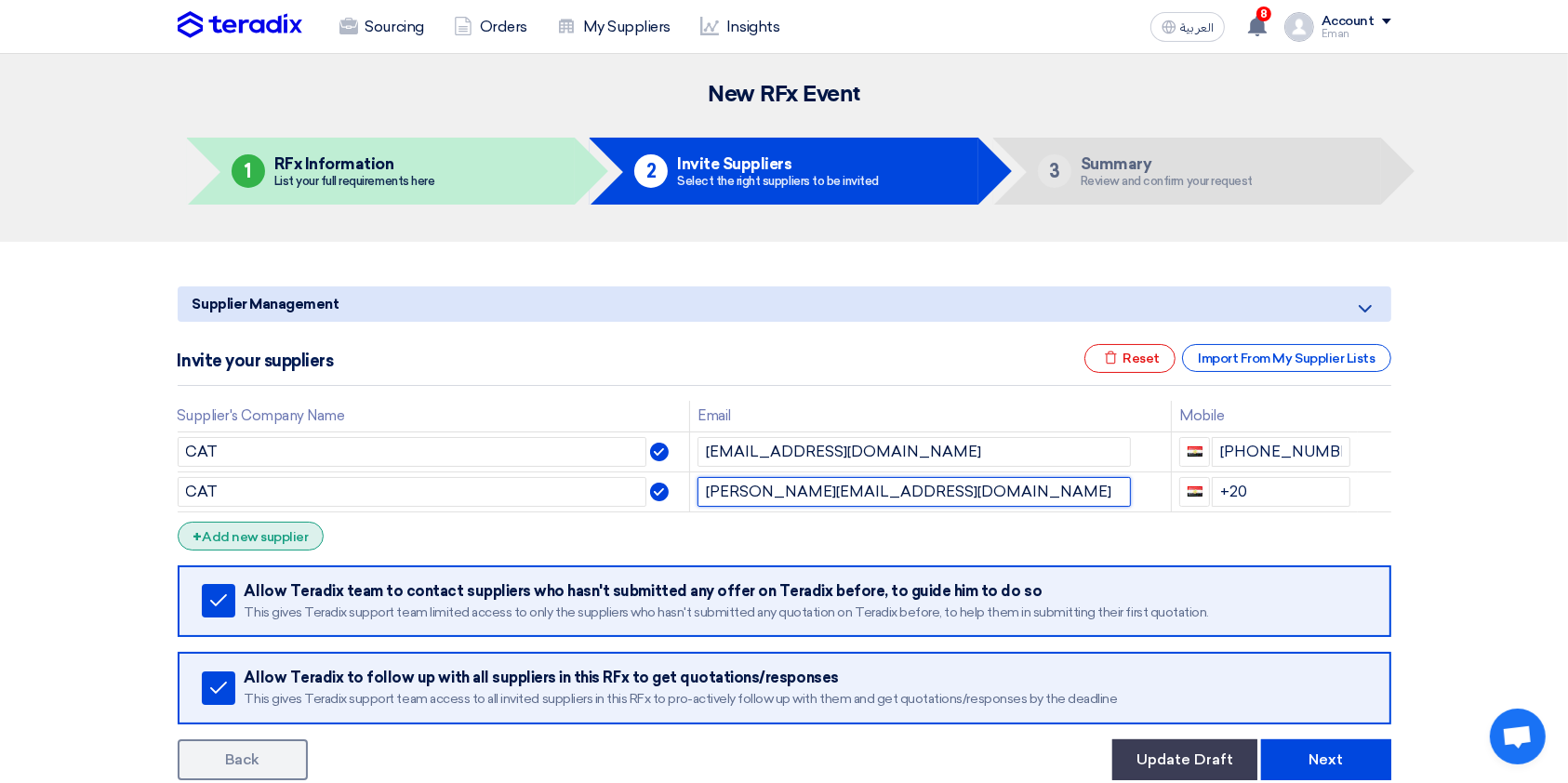
type input "[PERSON_NAME][EMAIL_ADDRESS][DOMAIN_NAME]"
click at [236, 538] on div "+ Add new supplier" at bounding box center [250, 536] width 147 height 29
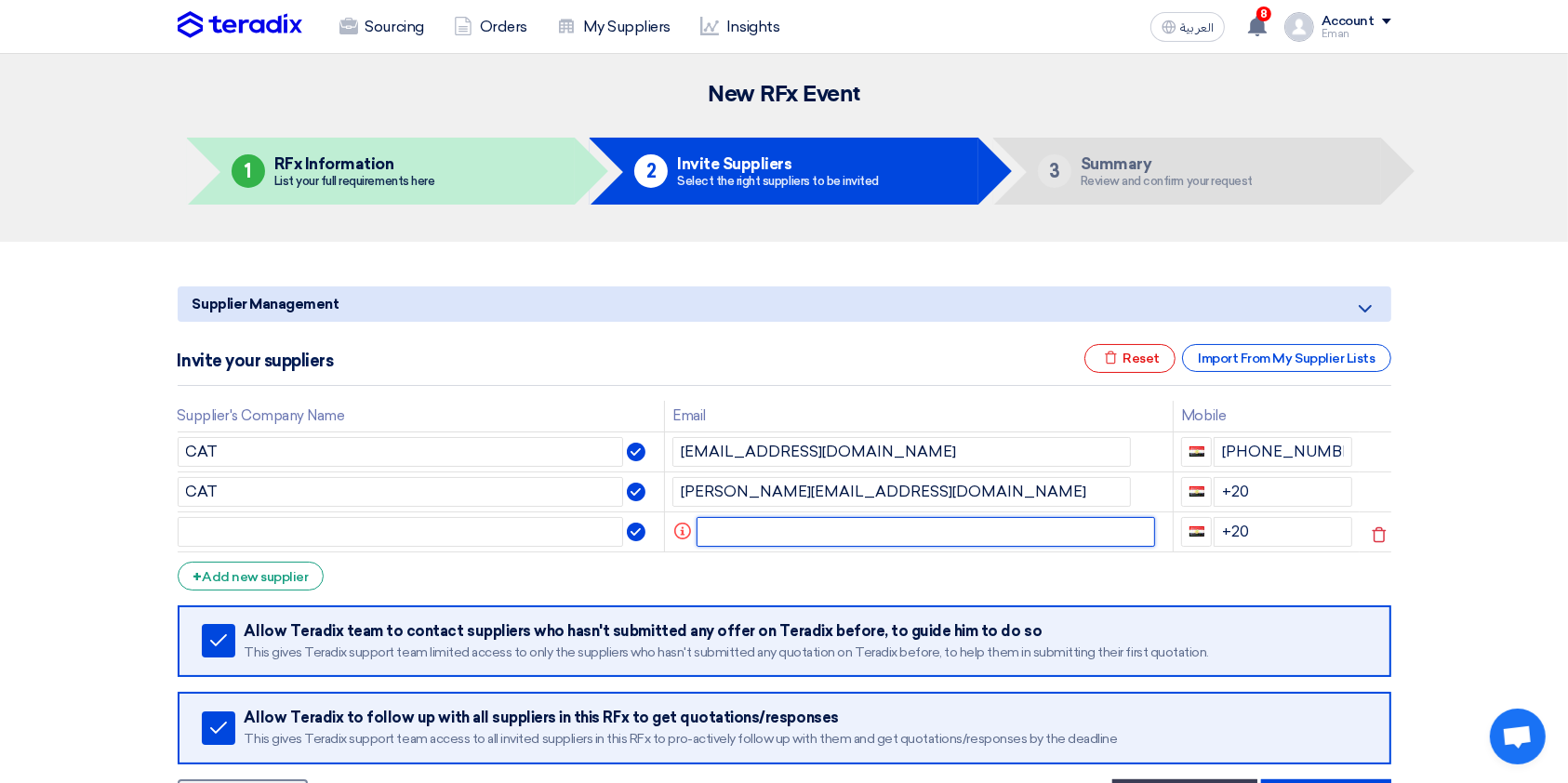
click at [746, 518] on input "text" at bounding box center [926, 532] width 459 height 30
paste input "[PERSON_NAME][EMAIL_ADDRESS][DOMAIN_NAME]"
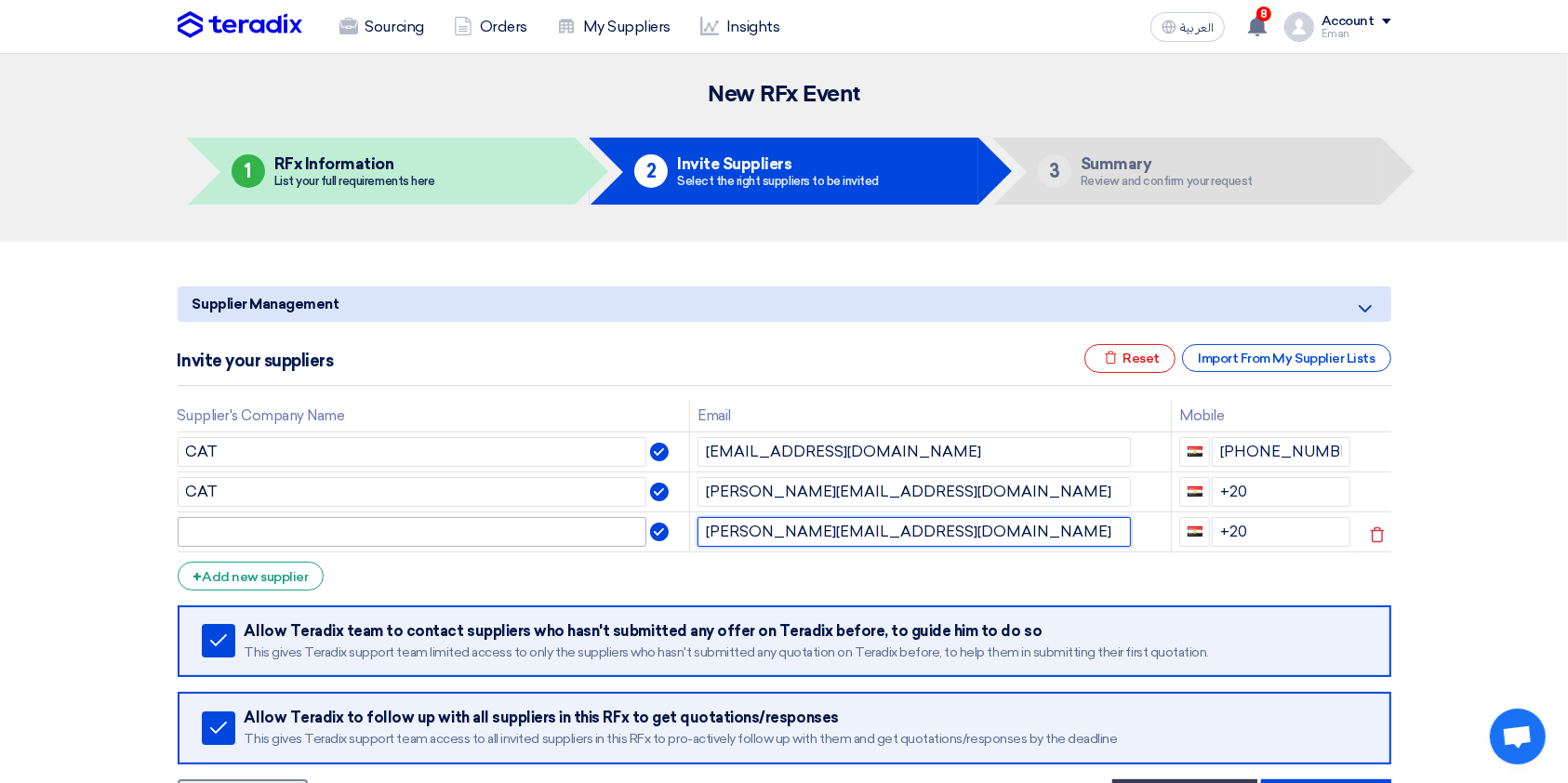
type input "[PERSON_NAME][EMAIL_ADDRESS][DOMAIN_NAME]"
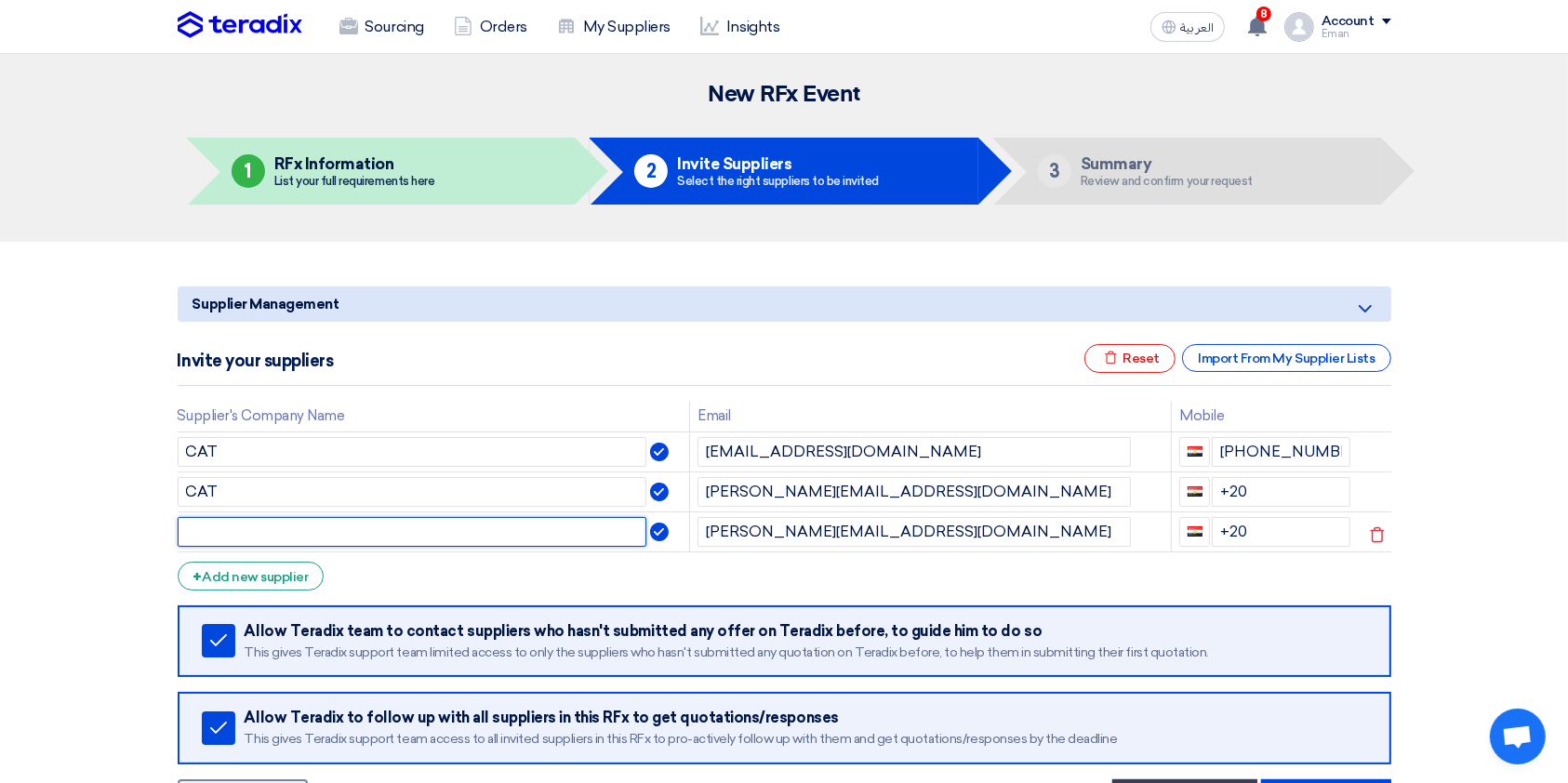
click at [491, 529] on input "text" at bounding box center [411, 532] width 470 height 30
type input "H2H"
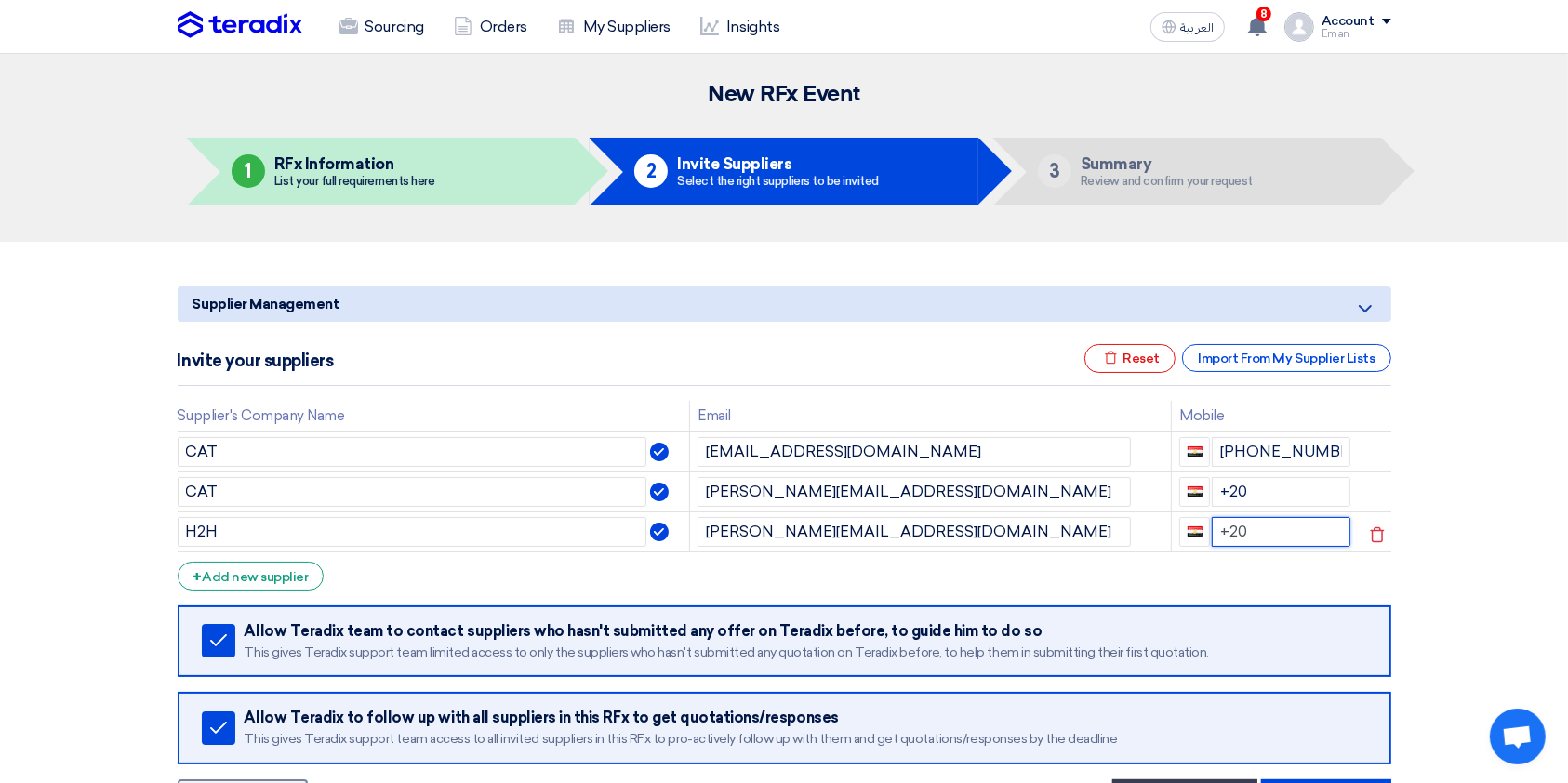
click at [1189, 523] on input "+20" at bounding box center [1281, 532] width 139 height 30
click at [240, 583] on div "+ Add new supplier" at bounding box center [250, 576] width 147 height 29
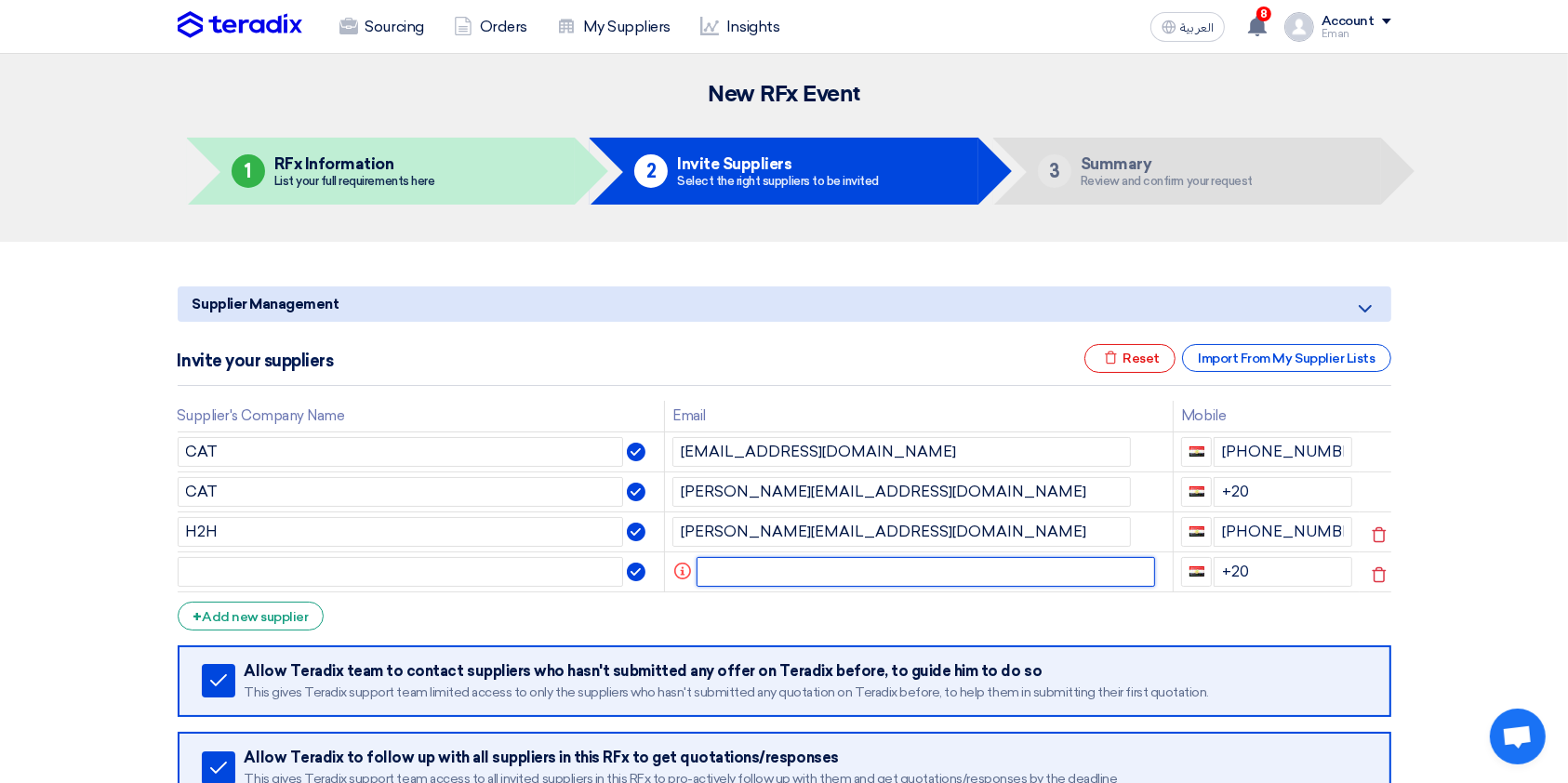
click at [733, 561] on input "text" at bounding box center [926, 572] width 459 height 30
paste input "[EMAIL_ADDRESS][DOMAIN_NAME]"
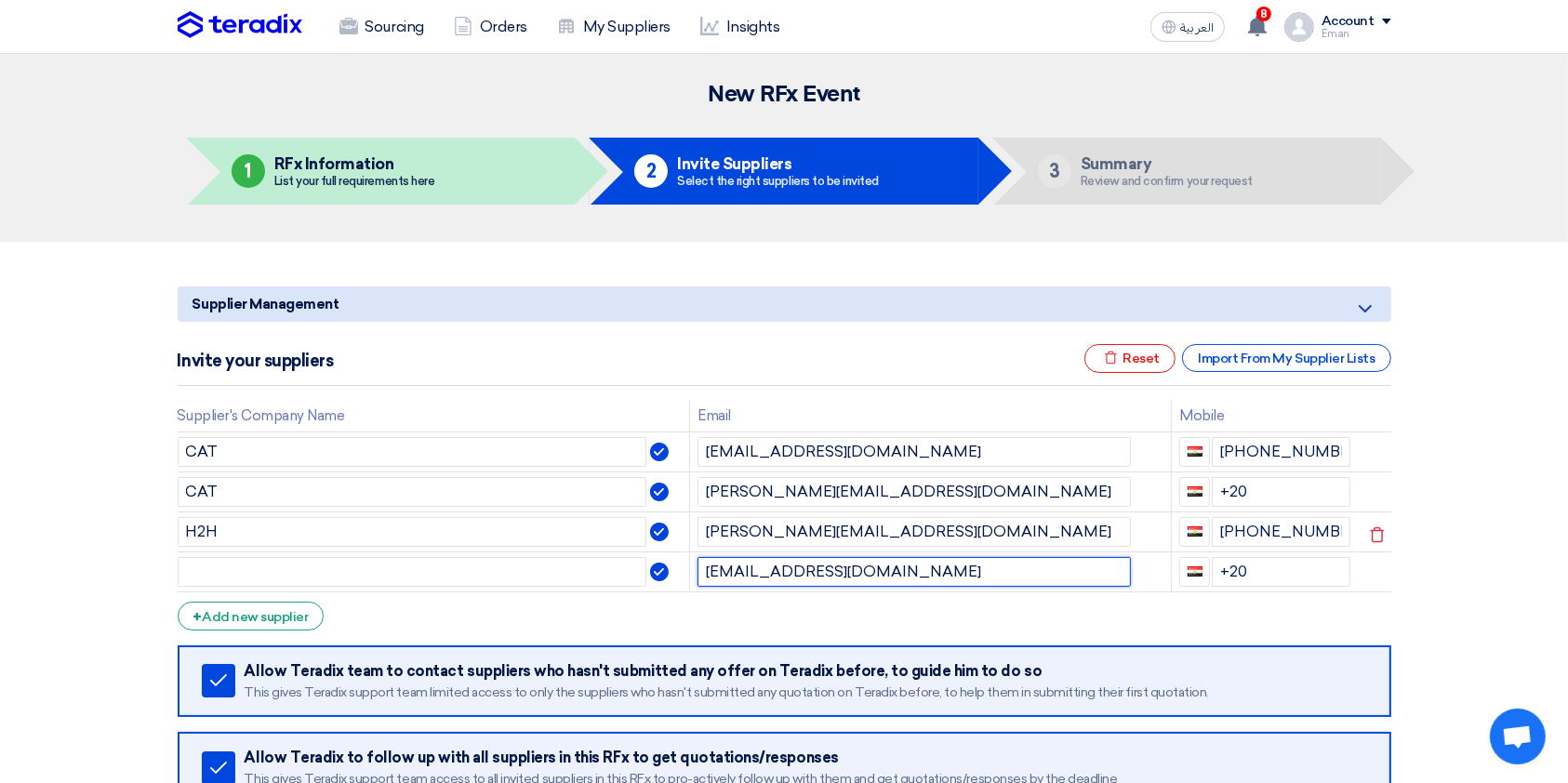
type input "[EMAIL_ADDRESS][DOMAIN_NAME]"
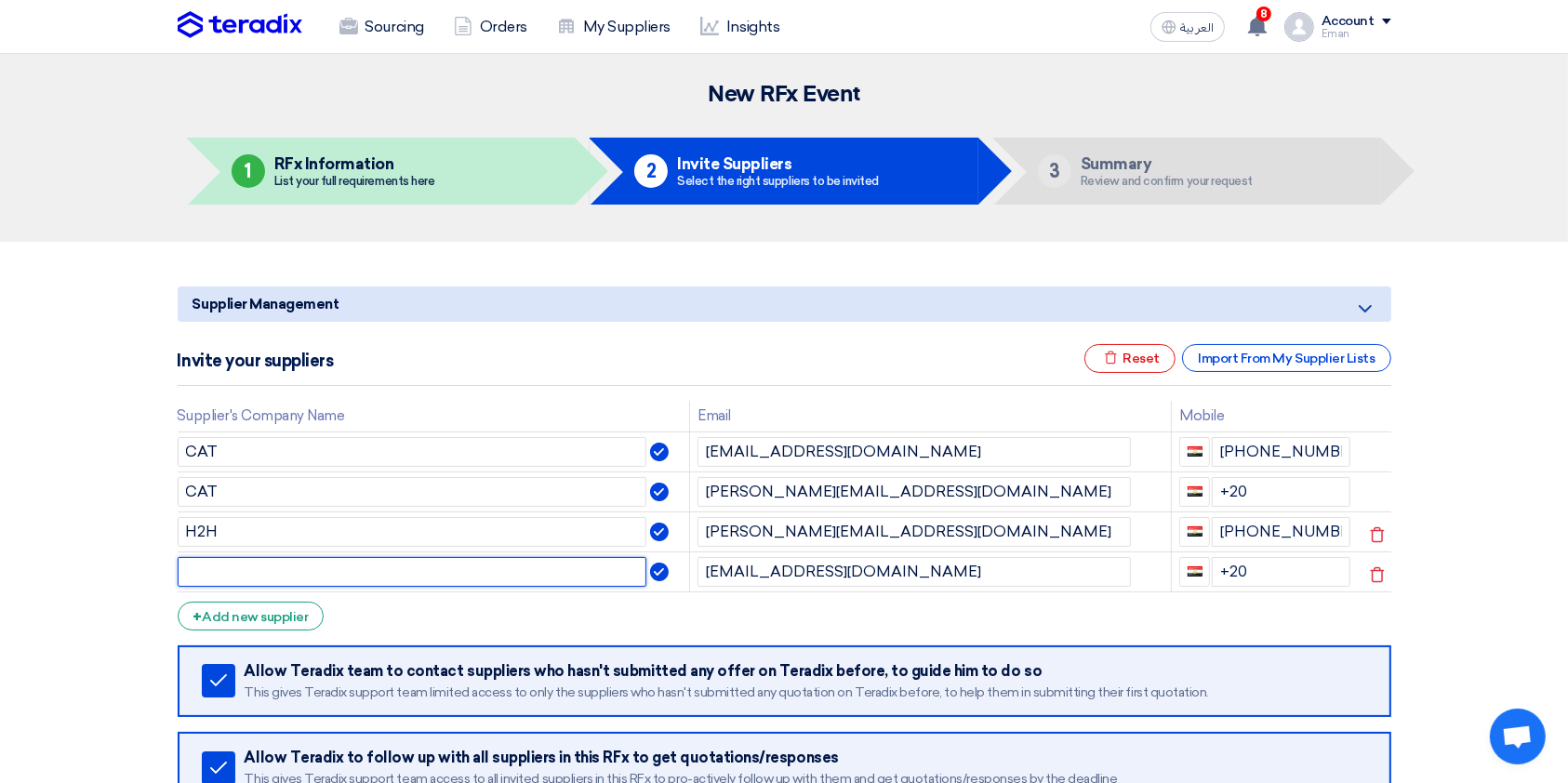
click at [390, 574] on input "text" at bounding box center [411, 572] width 470 height 30
paste input "Meraki and beyond"
click at [277, 568] on input "Meraki and beyond" at bounding box center [411, 572] width 470 height 30
click at [260, 569] on input "Meraki and Beyond" at bounding box center [411, 572] width 470 height 30
type input "Meraki & Beyond"
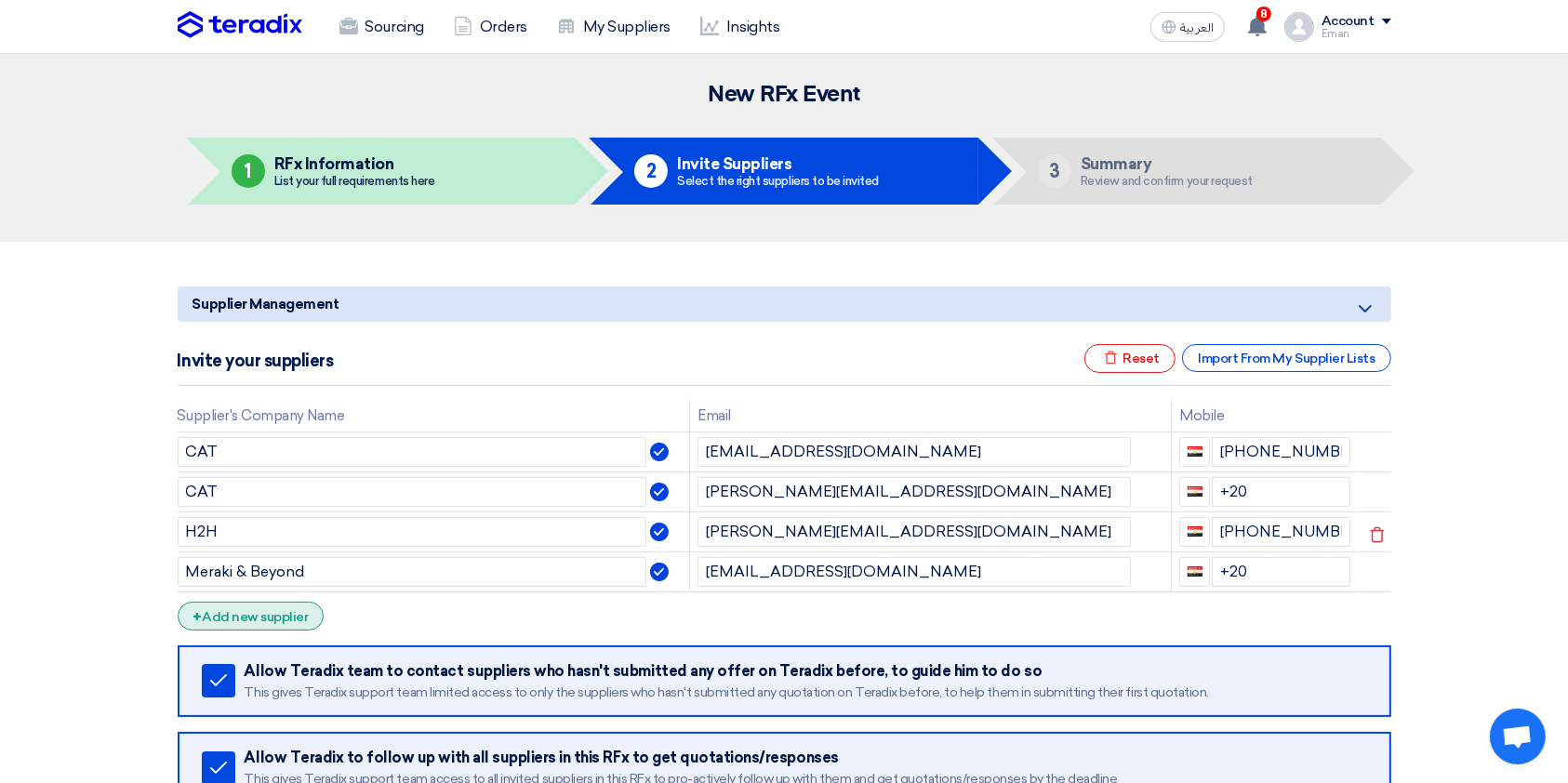
click at [243, 586] on div "+ Add new supplier" at bounding box center [250, 616] width 147 height 29
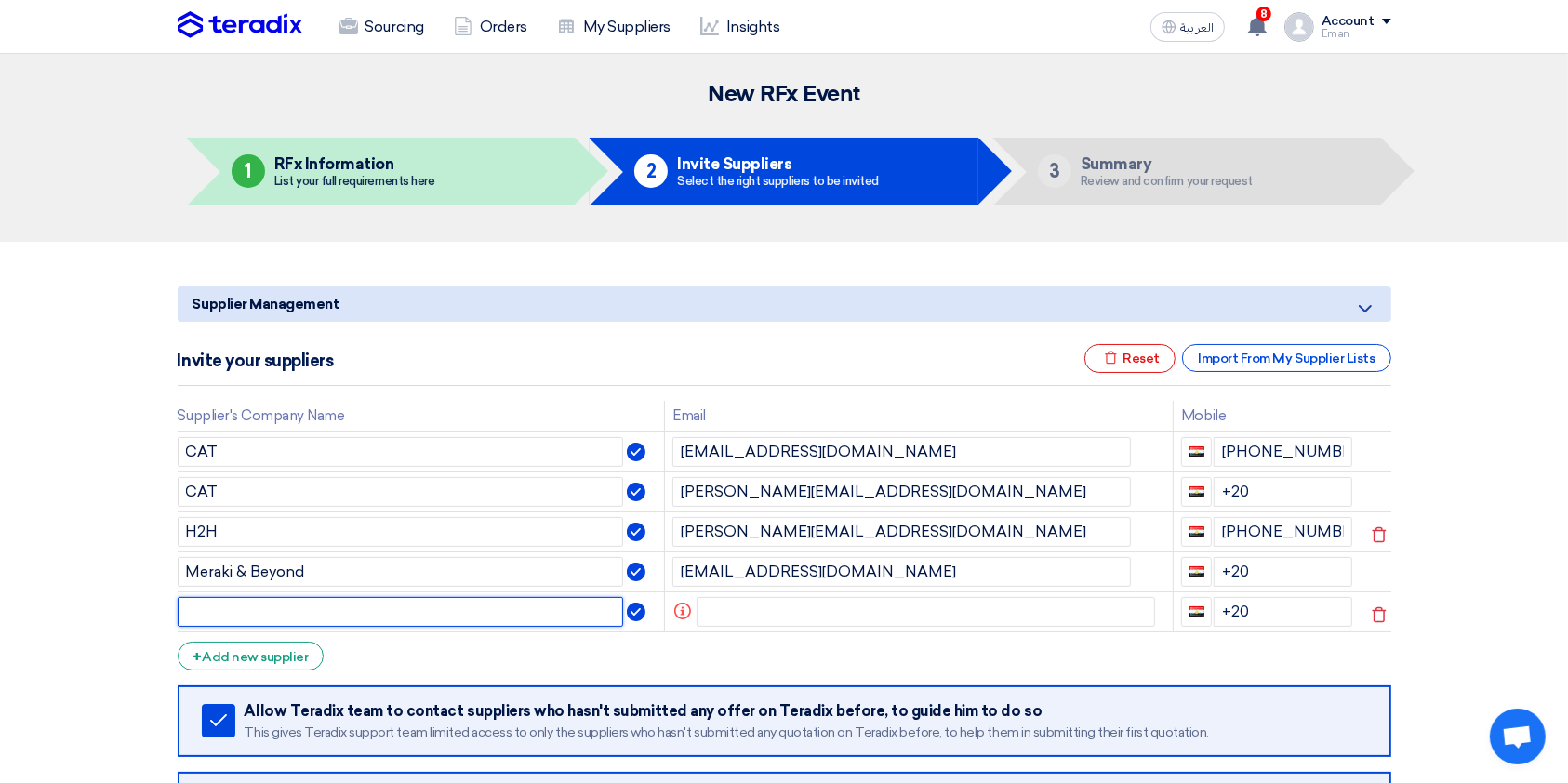
click at [395, 586] on input "text" at bounding box center [400, 612] width 446 height 30
type input "Masterpiece"
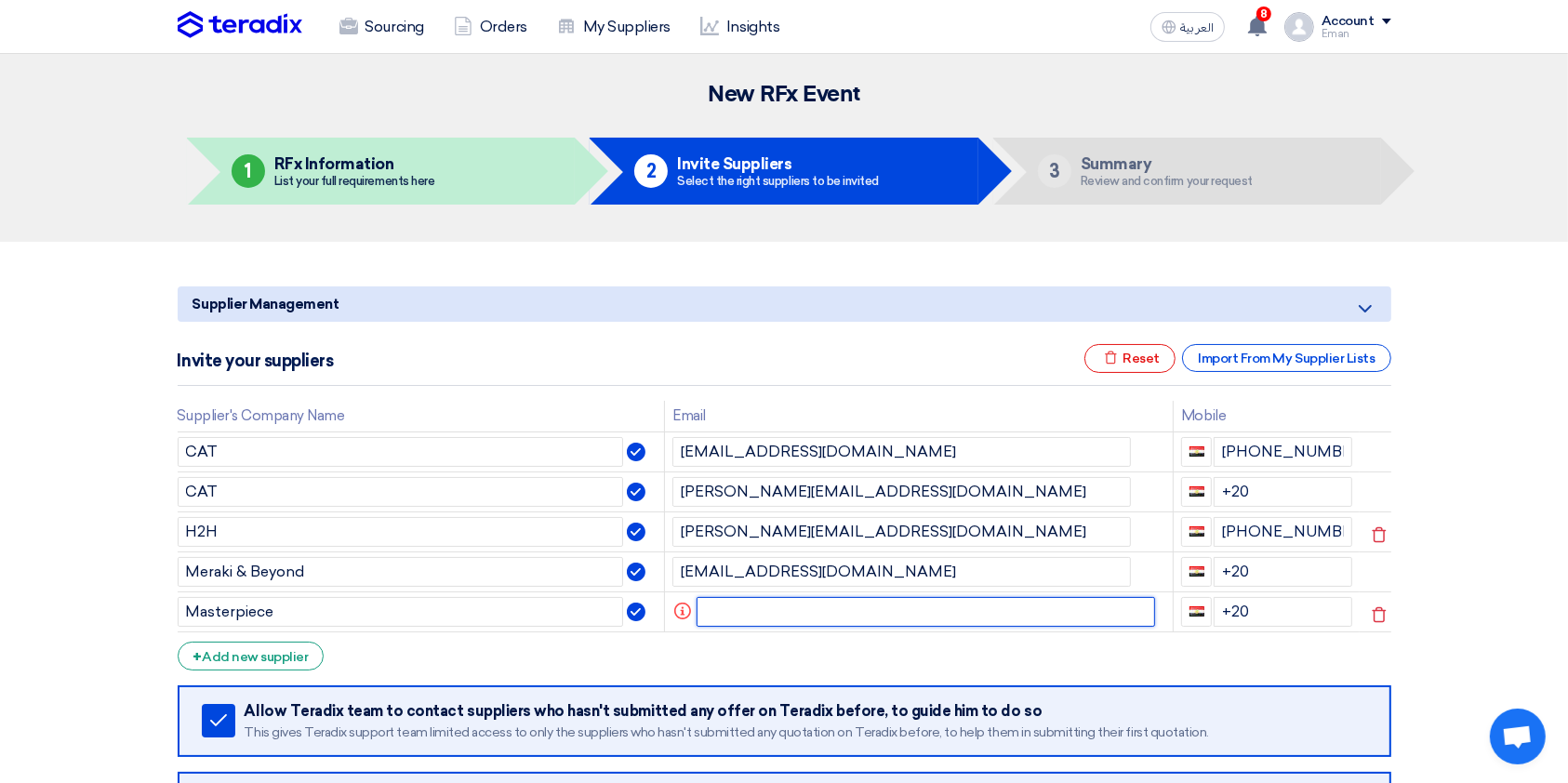
click at [727, 586] on input "text" at bounding box center [926, 612] width 459 height 30
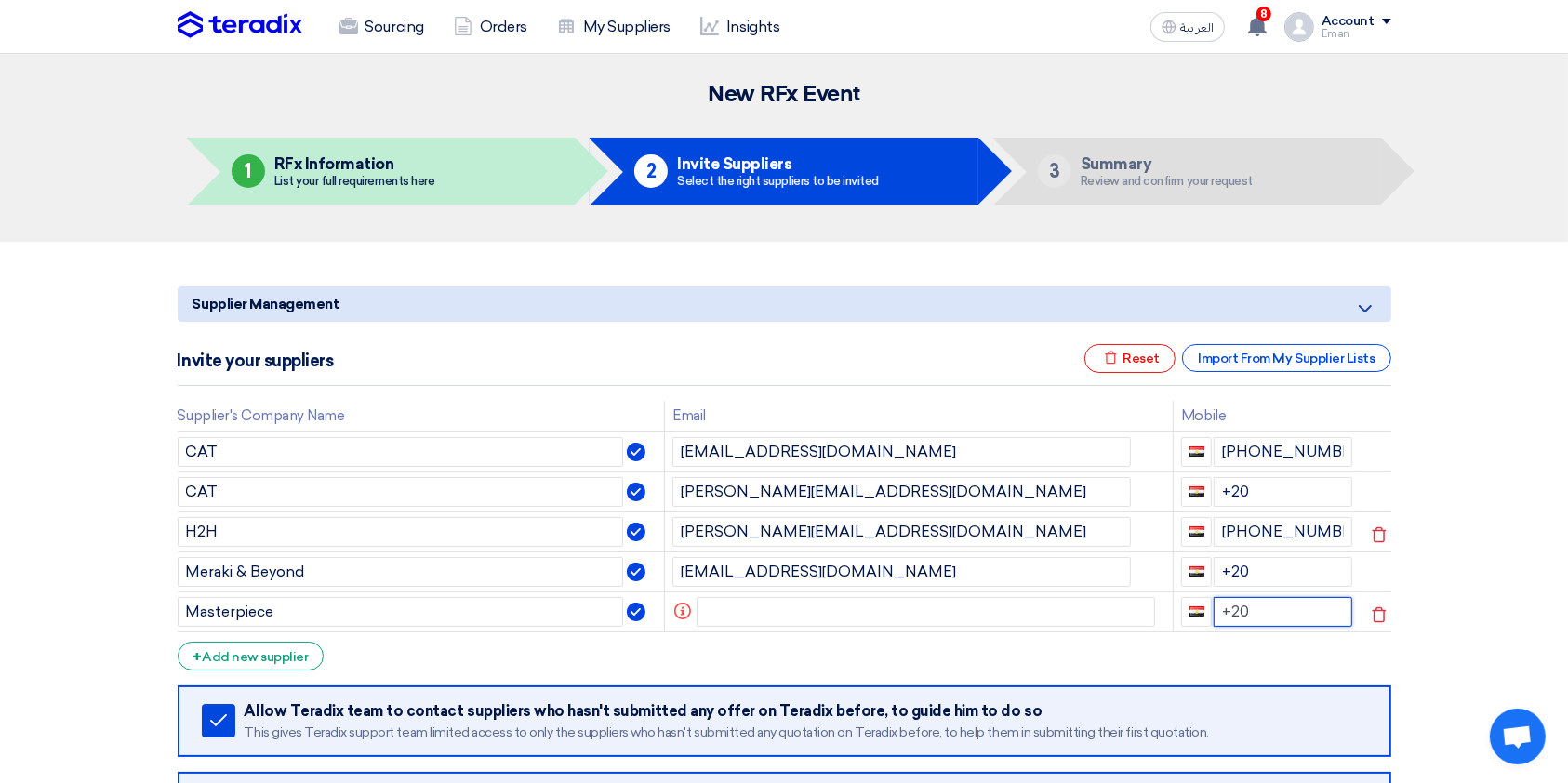
click at [1189, 586] on input "+20" at bounding box center [1283, 612] width 139 height 30
type input "[PHONE_NUMBER]"
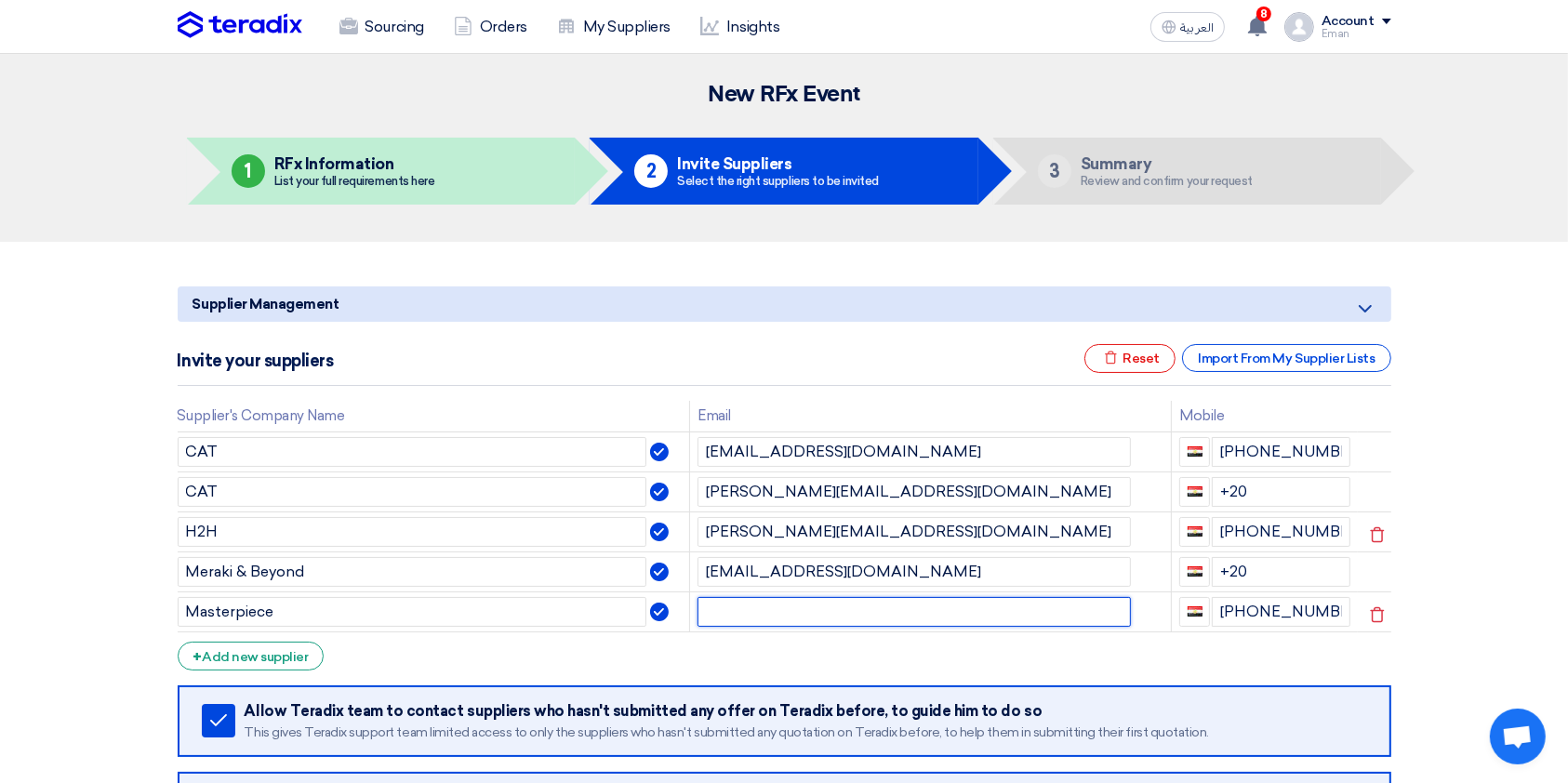
click at [1024, 586] on input "text" at bounding box center [913, 612] width 433 height 30
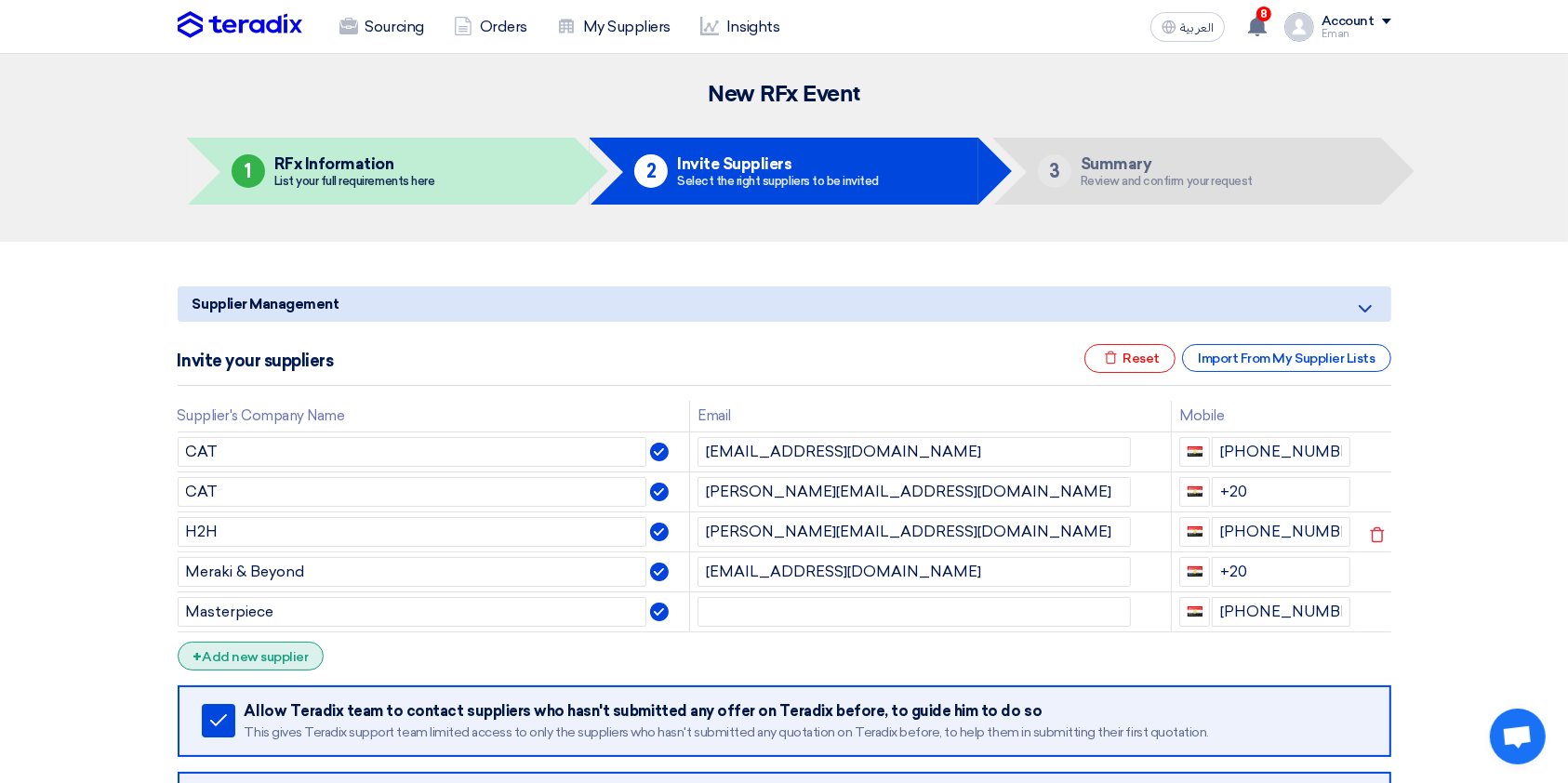
click at [216, 586] on div "+ Add new supplier" at bounding box center [250, 656] width 147 height 29
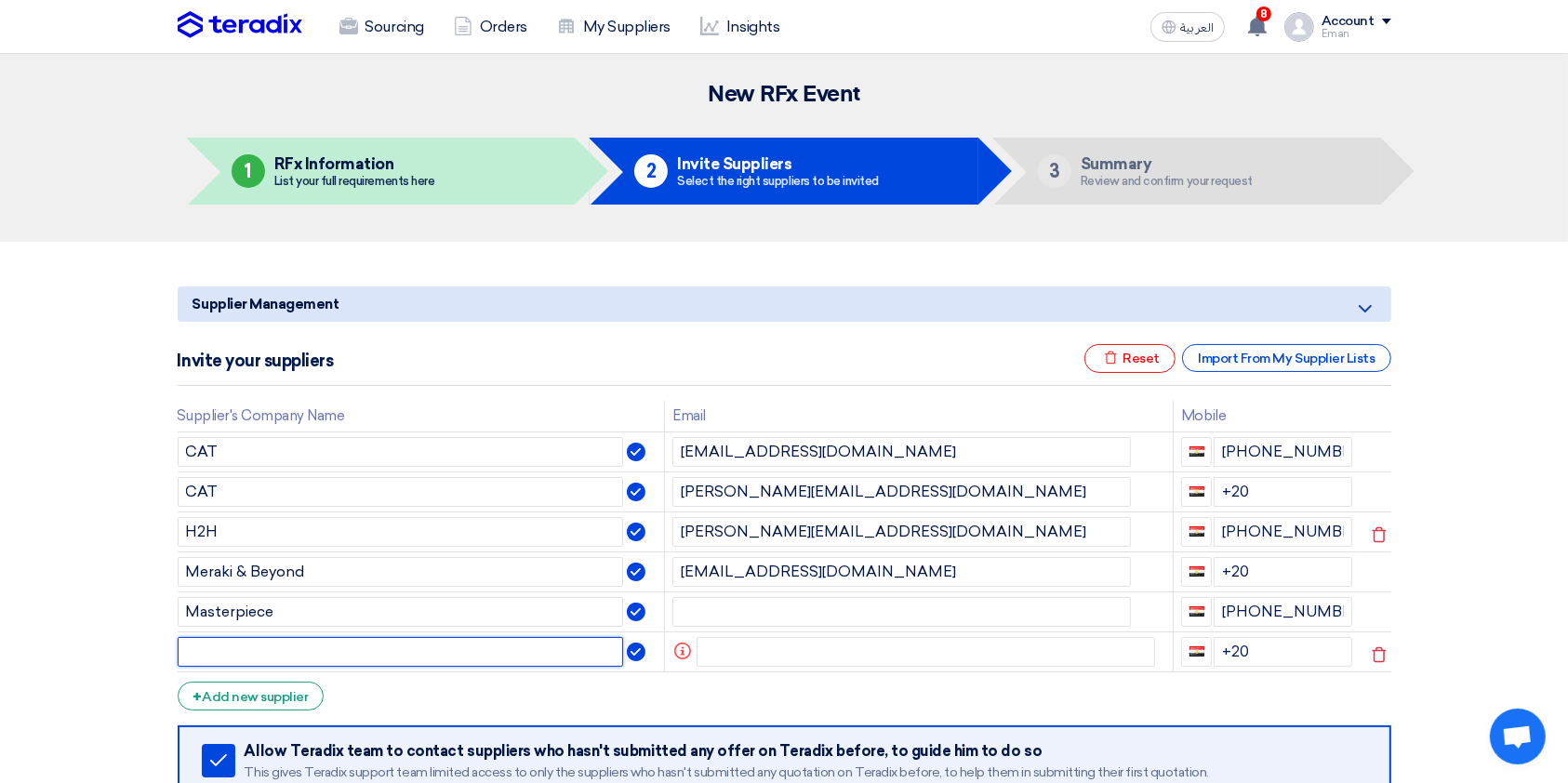
click at [243, 586] on input "text" at bounding box center [400, 652] width 446 height 30
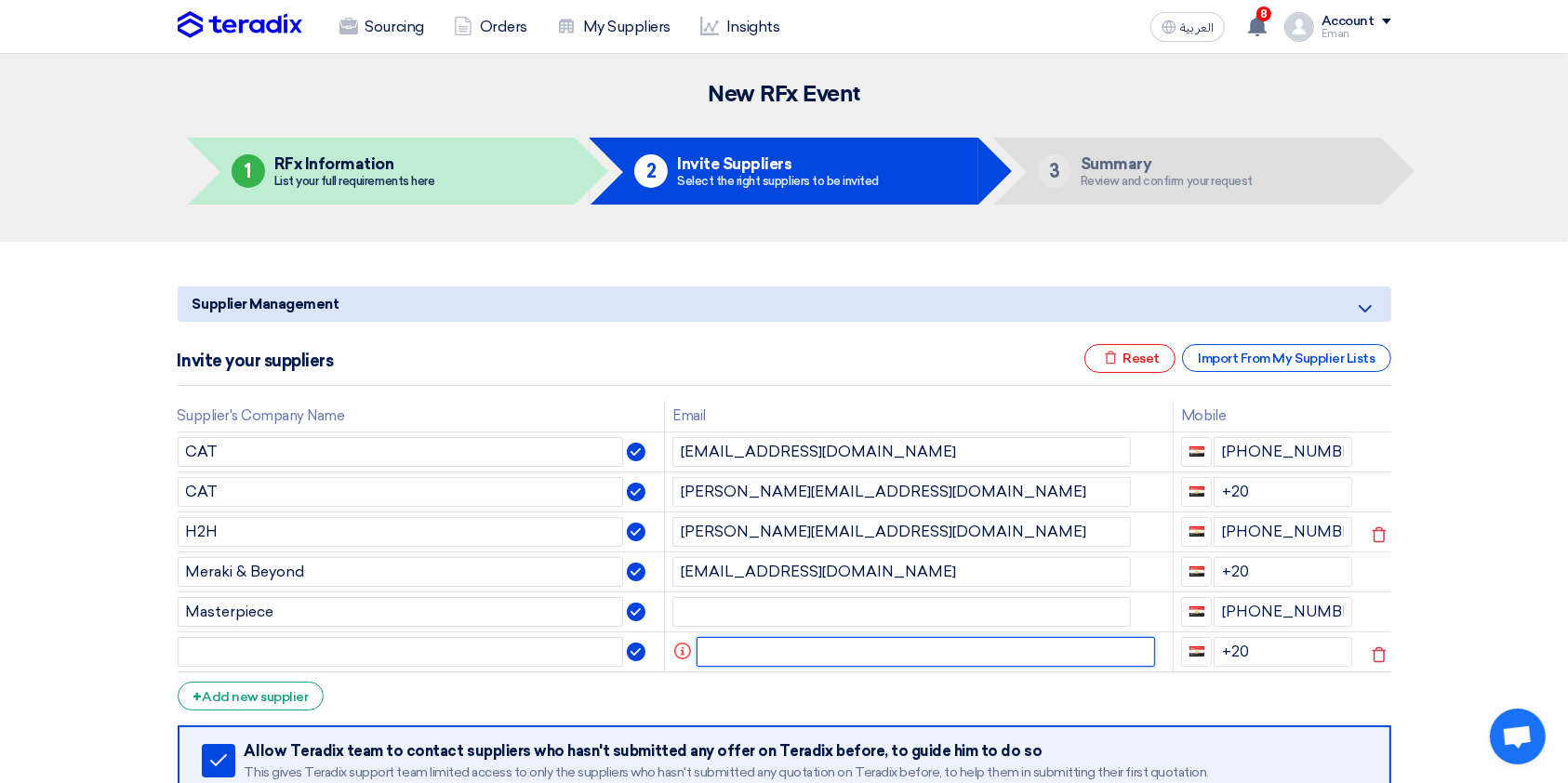
click at [734, 586] on input "text" at bounding box center [926, 652] width 459 height 30
paste input "[EMAIL_ADDRESS][DOMAIN_NAME]"
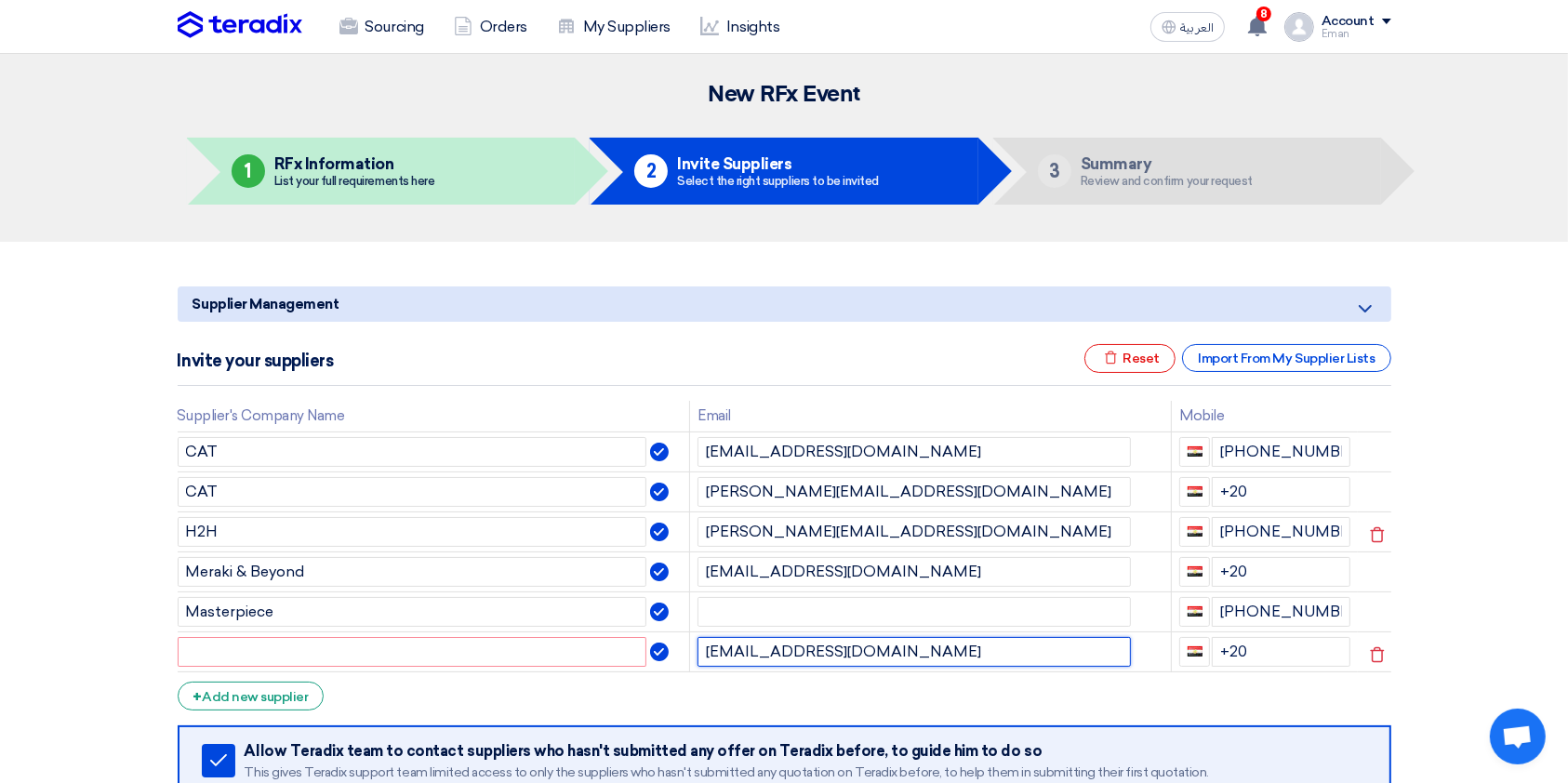
type input "[EMAIL_ADDRESS][DOMAIN_NAME]"
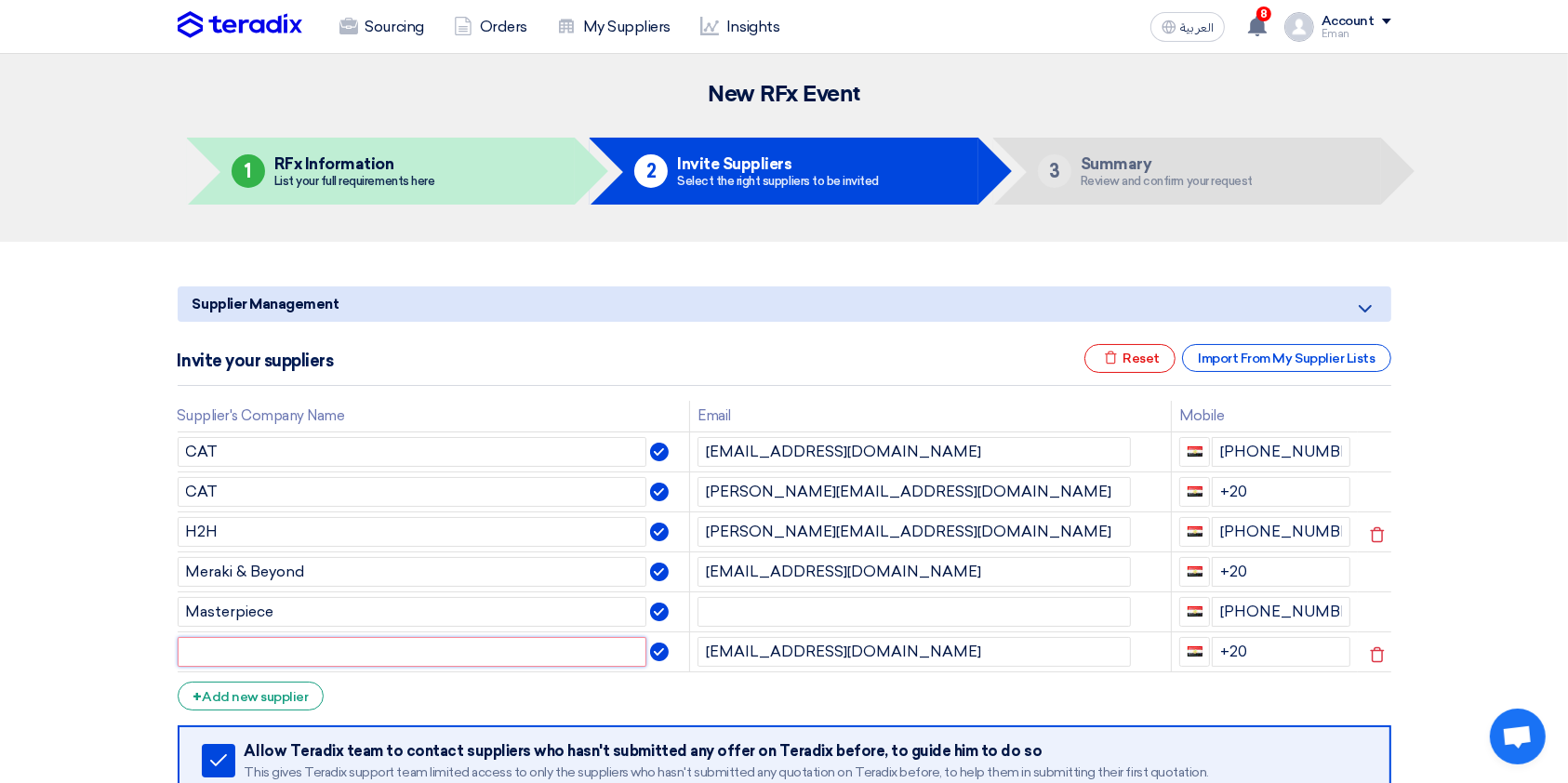
click at [543, 586] on input "text" at bounding box center [411, 652] width 470 height 30
type input "Inspire [GEOGRAPHIC_DATA]"
click at [1189, 586] on input "+20" at bounding box center [1281, 652] width 139 height 30
click at [288, 586] on div "+ Add new supplier" at bounding box center [250, 695] width 147 height 29
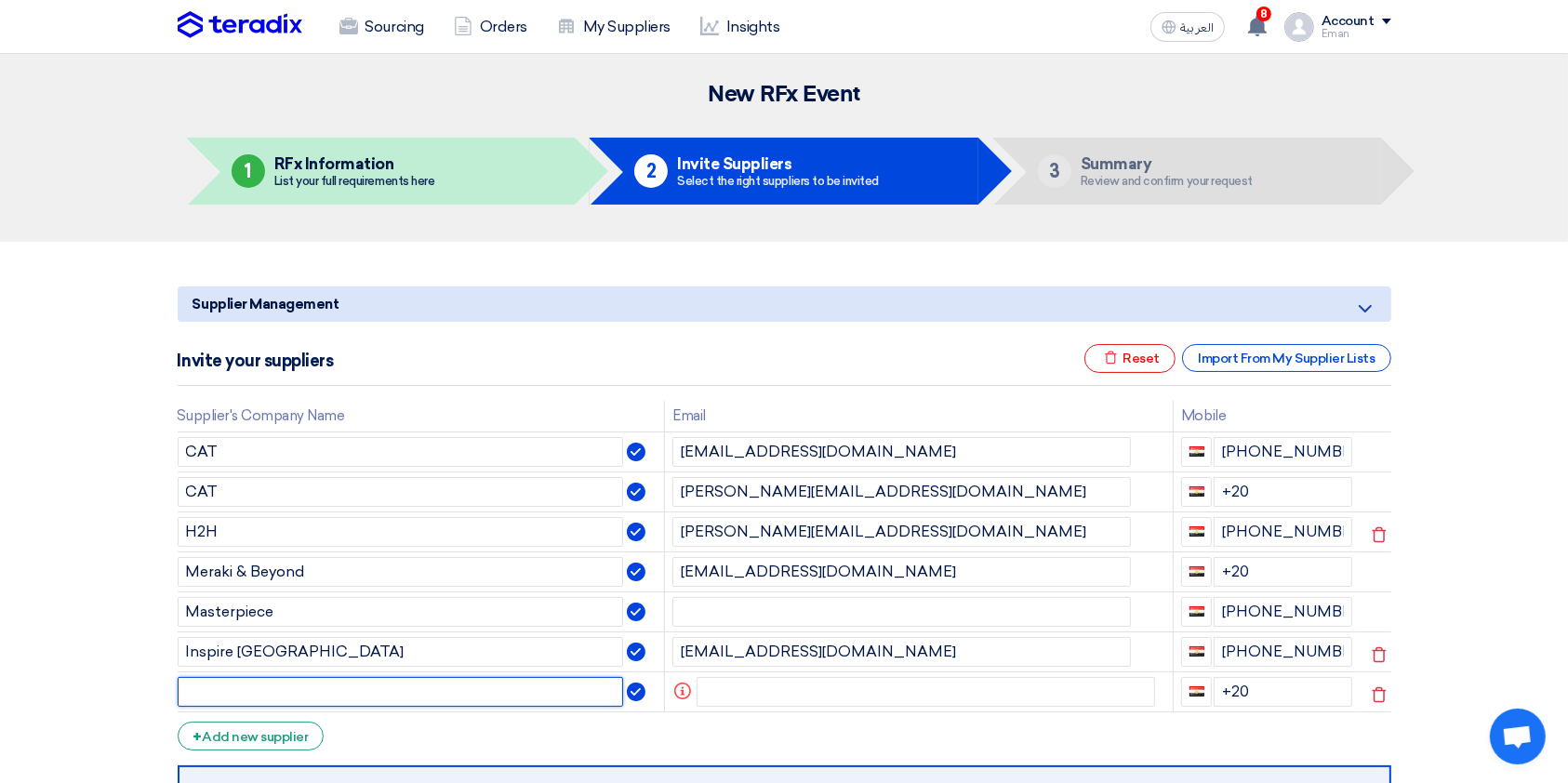
click at [204, 586] on input "text" at bounding box center [400, 692] width 446 height 30
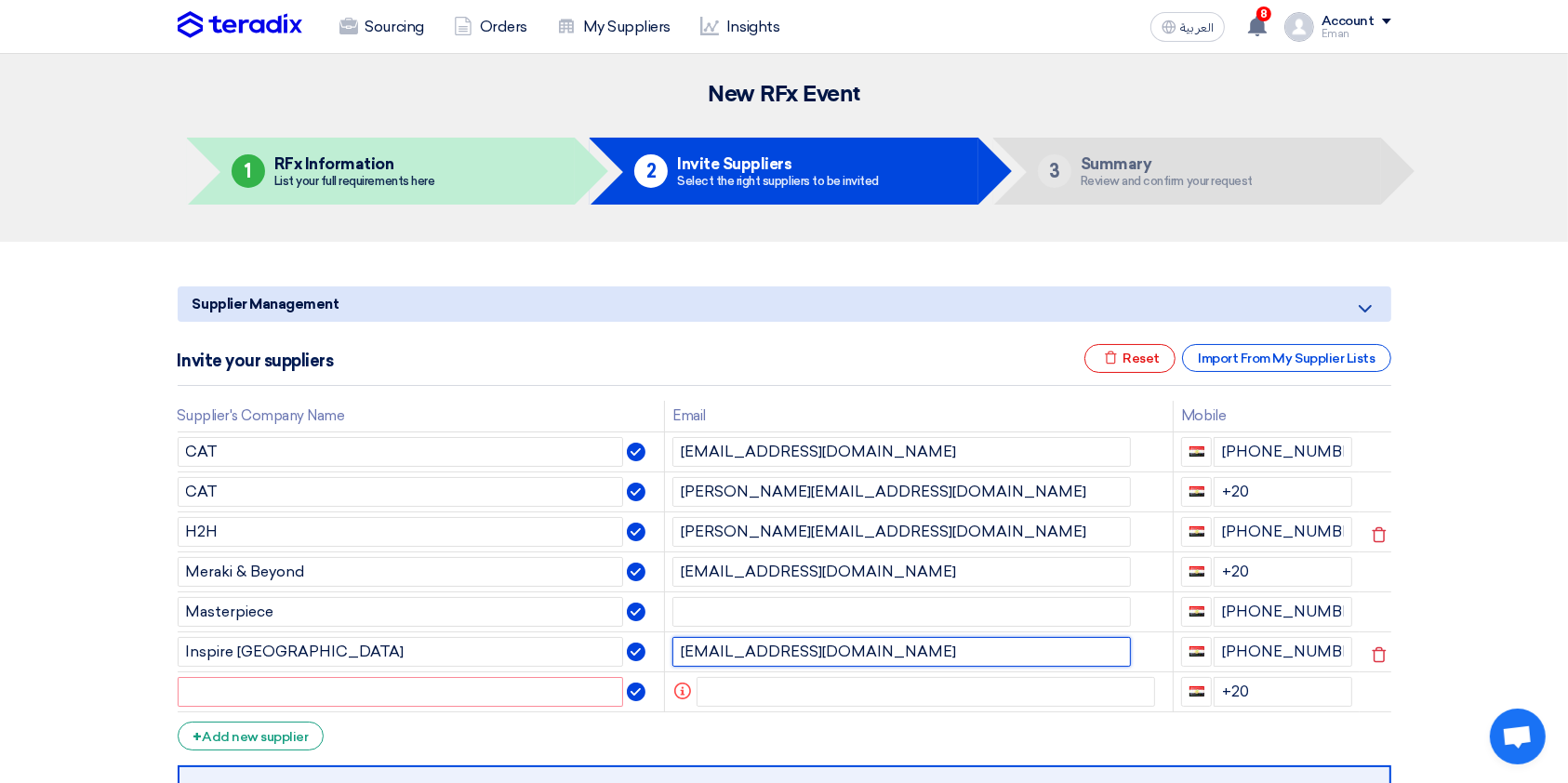
click at [684, 586] on input "[EMAIL_ADDRESS][DOMAIN_NAME]" at bounding box center [902, 652] width 459 height 30
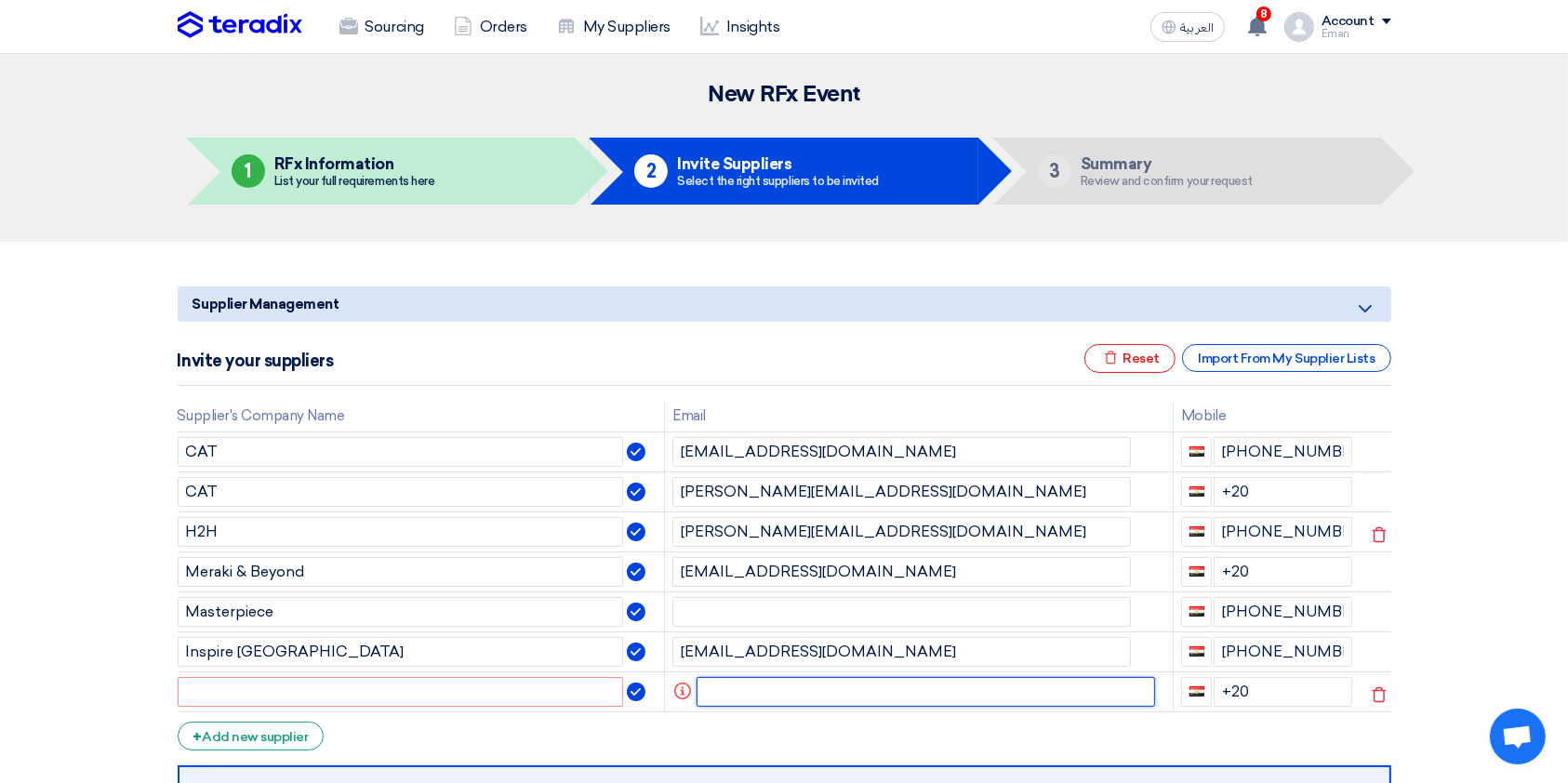
click at [718, 586] on input "text" at bounding box center [926, 692] width 459 height 30
paste input "[EMAIL_ADDRESS][DOMAIN_NAME]"
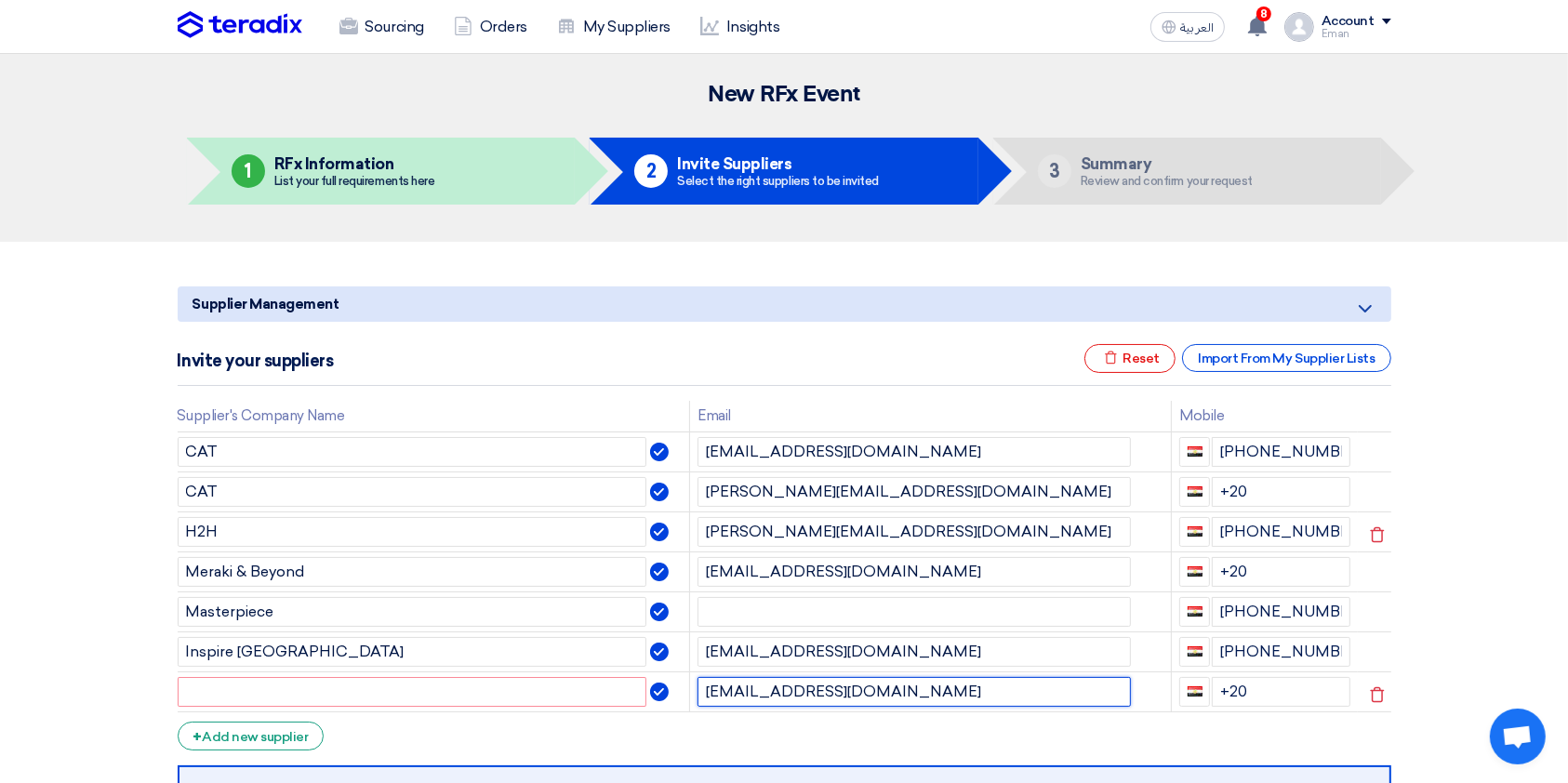
type input "[EMAIL_ADDRESS][DOMAIN_NAME]"
click at [409, 586] on input "text" at bounding box center [411, 692] width 470 height 30
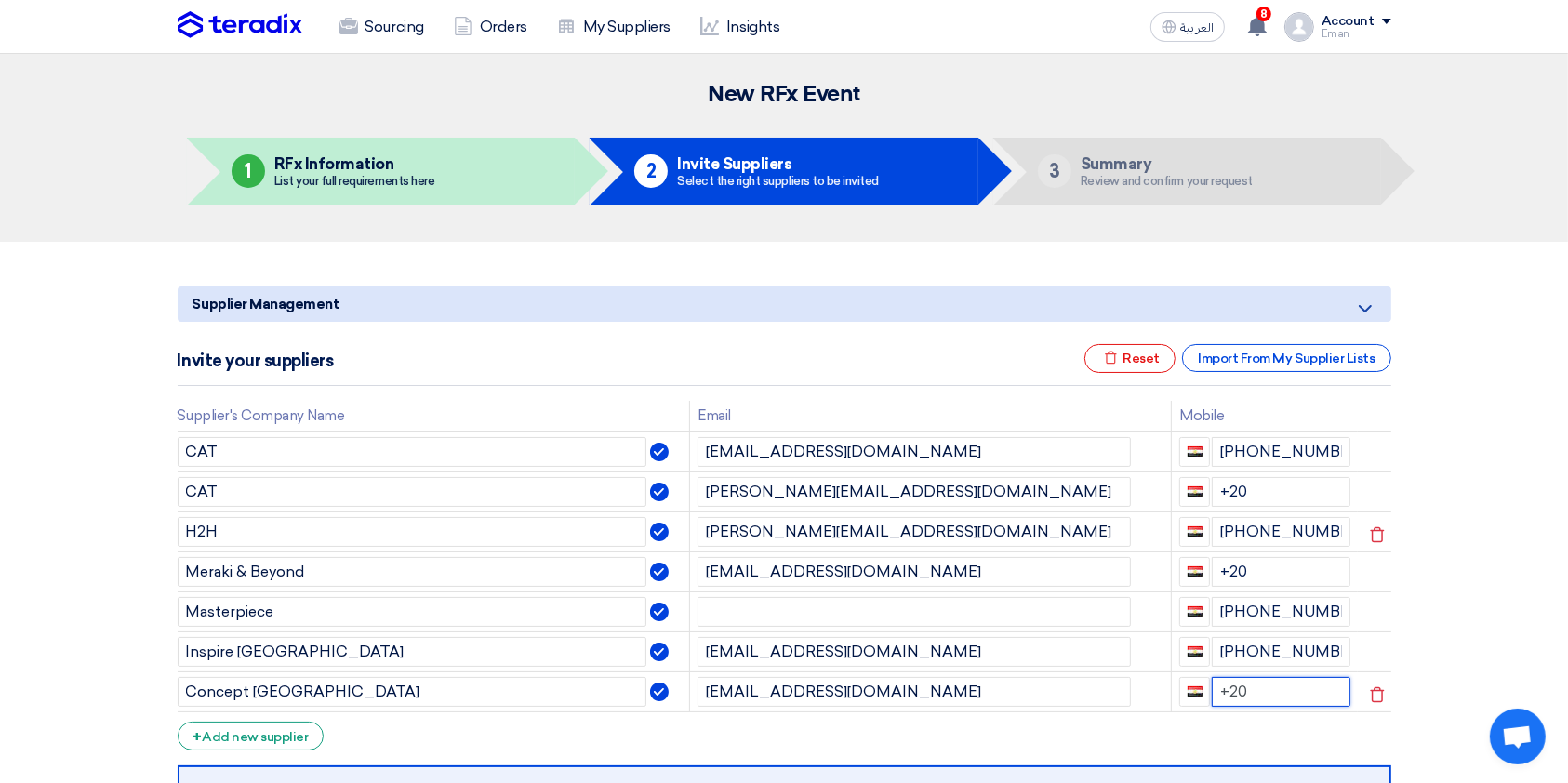
click at [1189, 586] on input "+20" at bounding box center [1281, 692] width 139 height 30
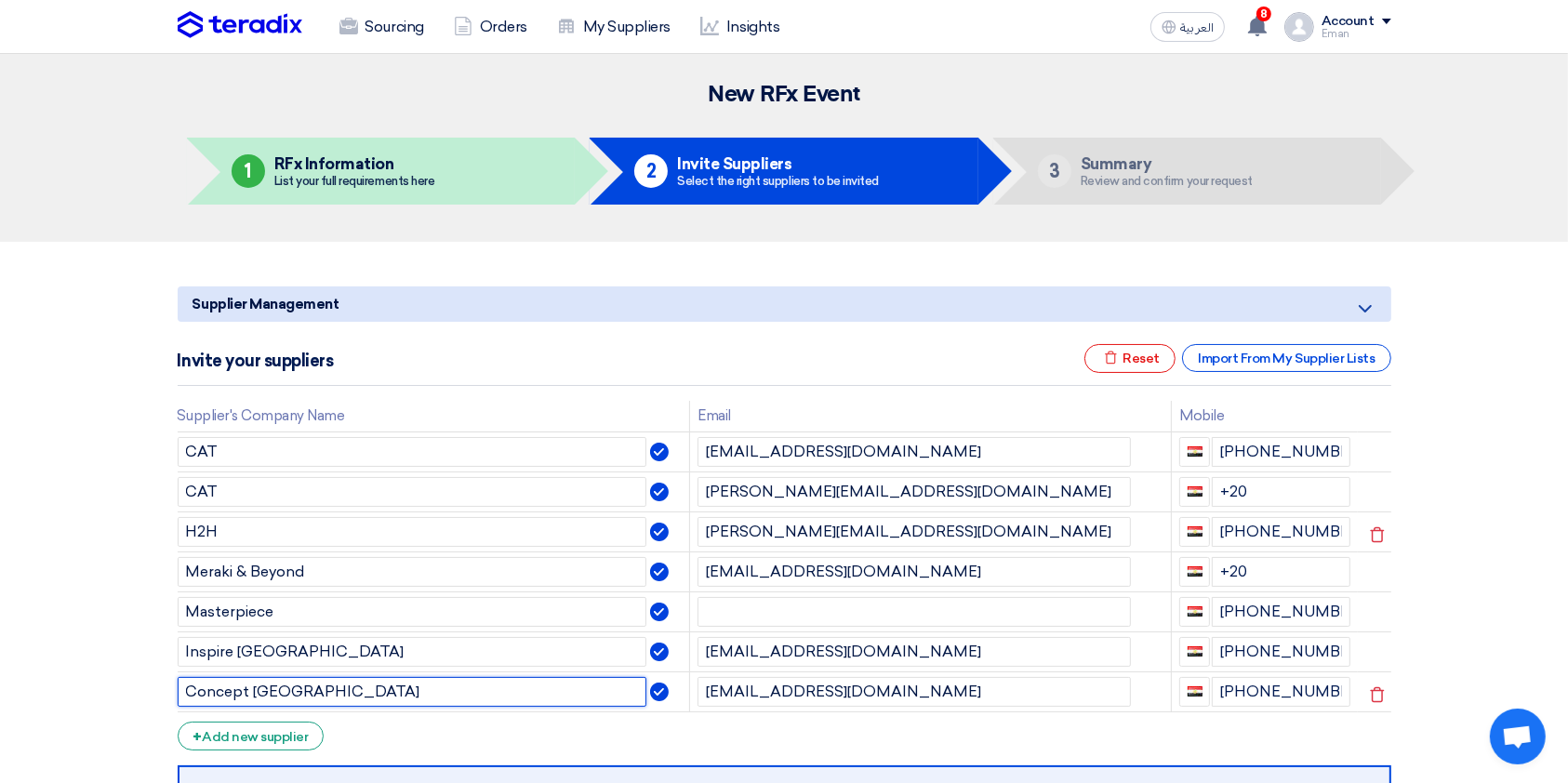
click at [310, 586] on input "Concept [GEOGRAPHIC_DATA]" at bounding box center [411, 692] width 470 height 30
type input "Concept Event Solutions"
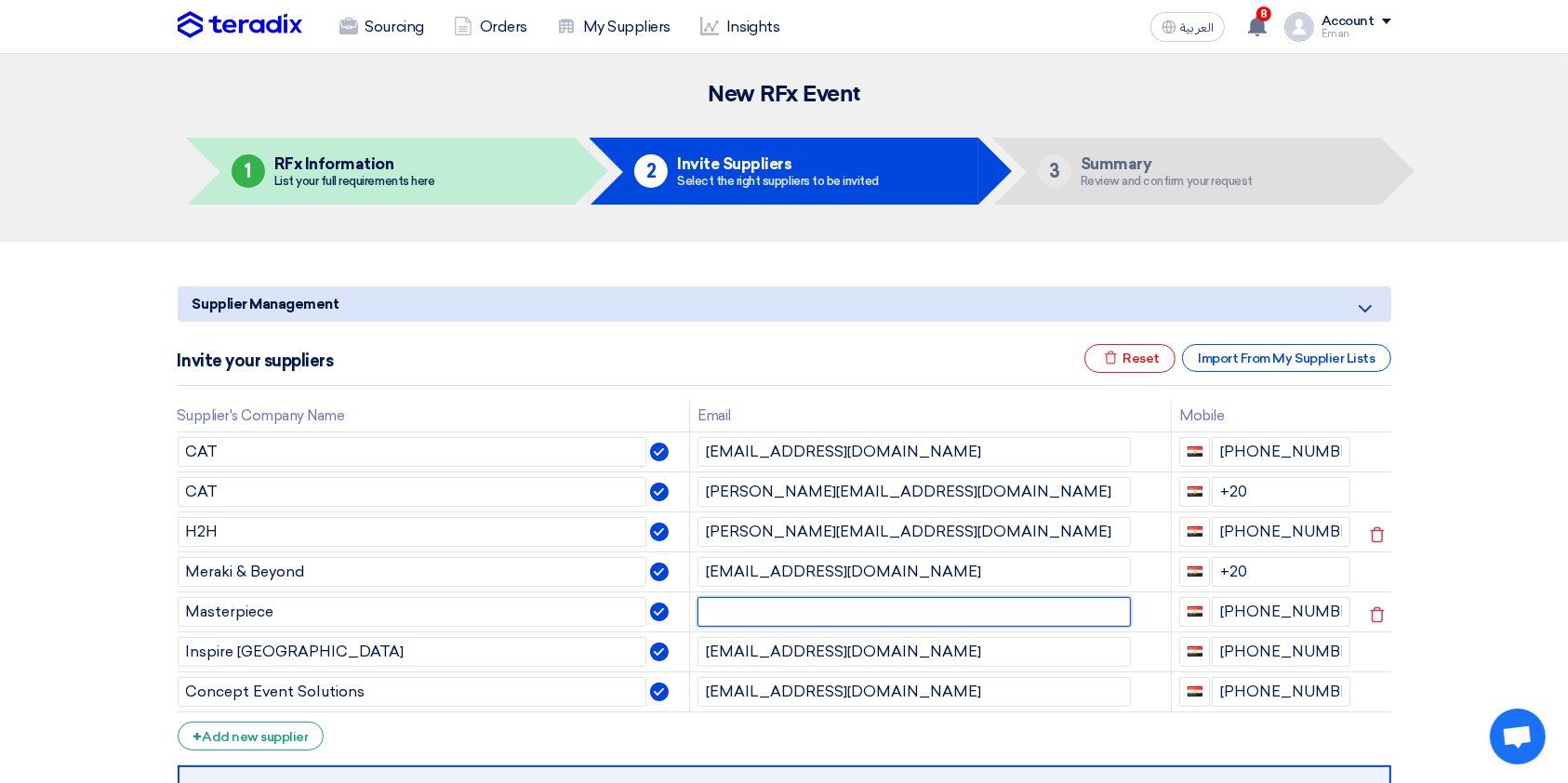
click at [974, 586] on input "text" at bounding box center [913, 612] width 433 height 30
paste input "[EMAIL_ADDRESS][DOMAIN_NAME]"
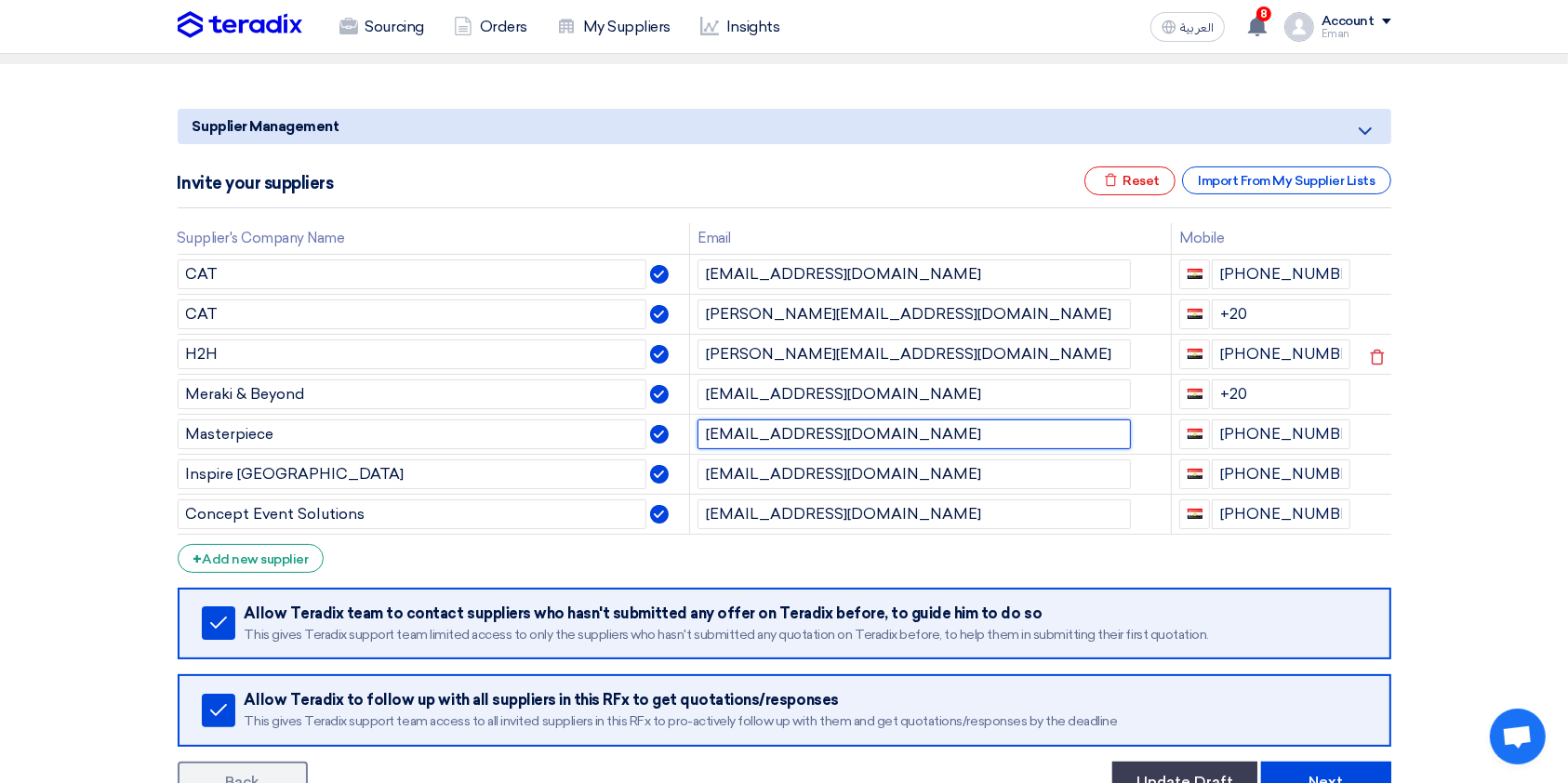
scroll to position [179, 0]
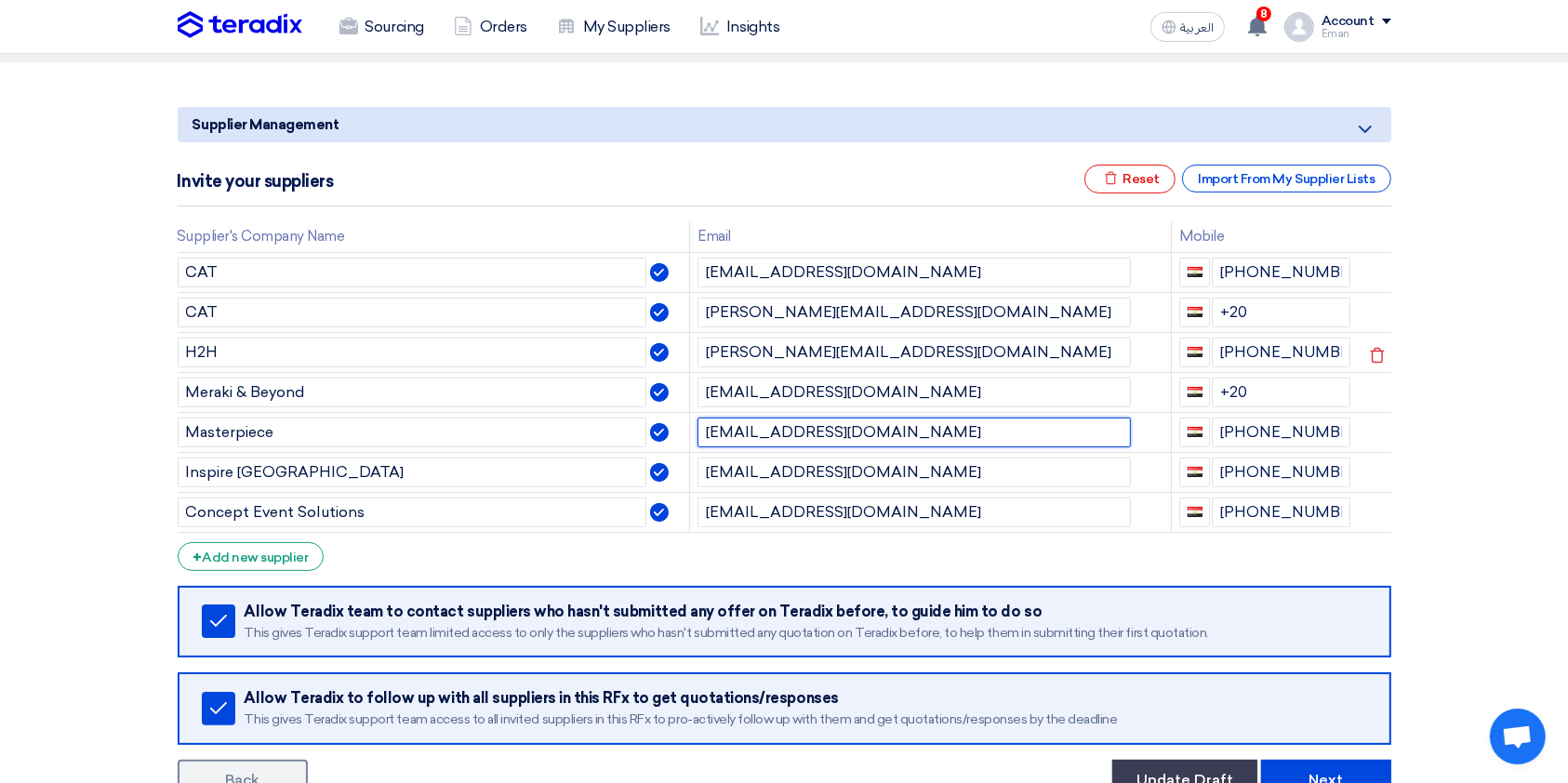
type input "[EMAIL_ADDRESS][DOMAIN_NAME]"
click at [1189, 515] on section "Supplier Management Minimize/Maximize Category Invite your suppliers Excel file…" at bounding box center [784, 450] width 1568 height 776
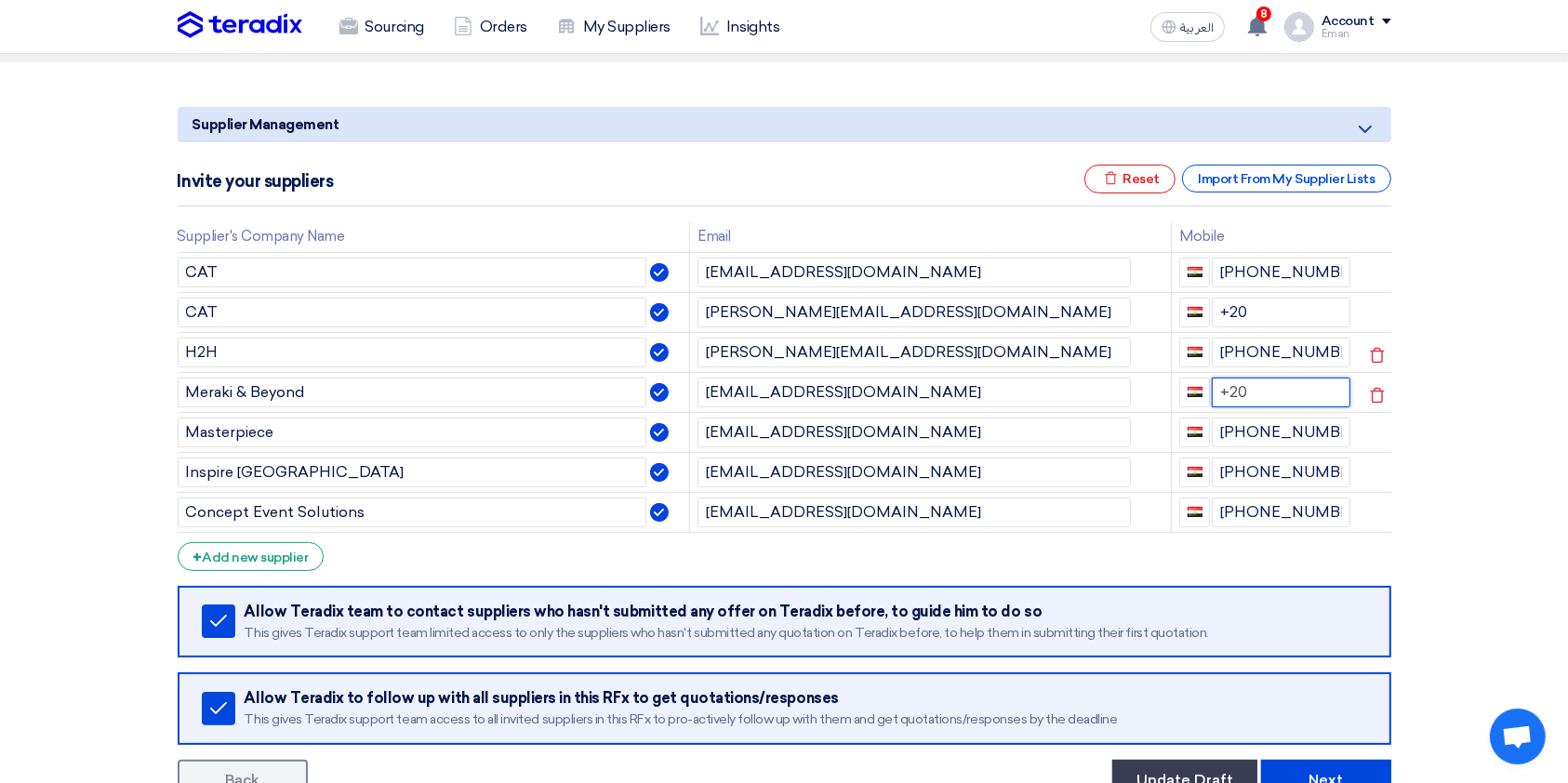
click at [1189, 378] on input "+20" at bounding box center [1281, 393] width 139 height 30
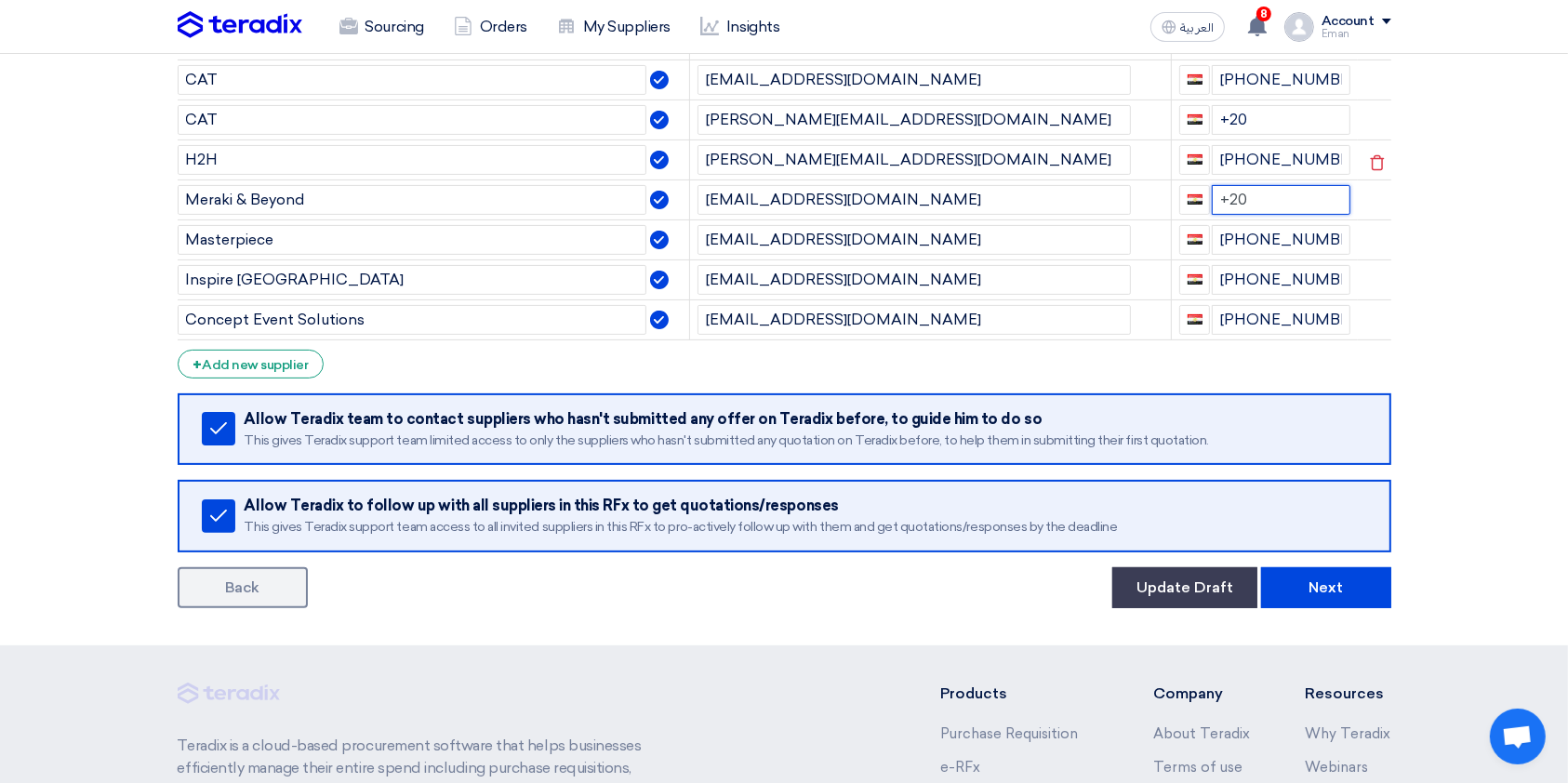
scroll to position [383, 0]
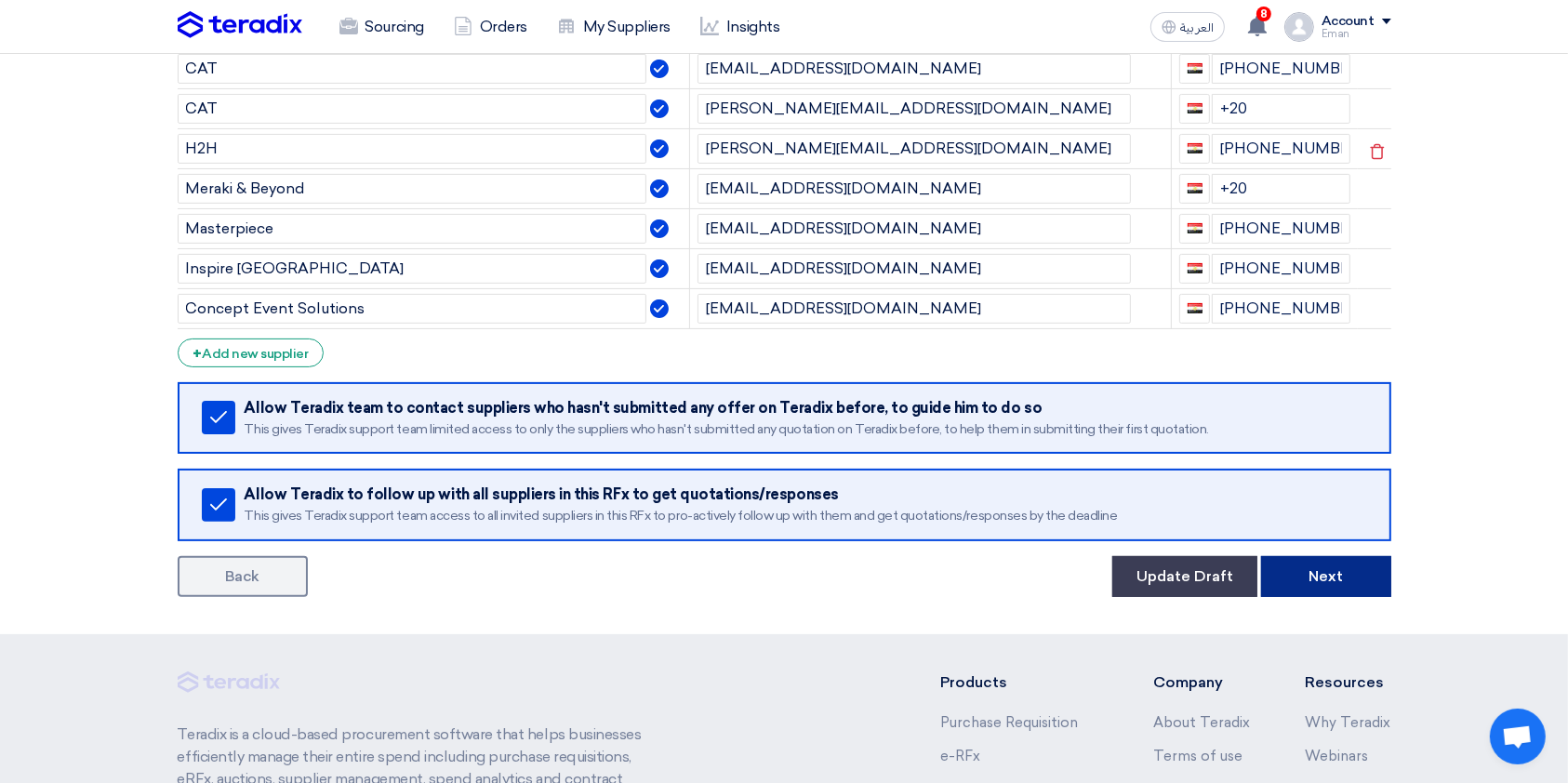
click at [1189, 562] on button "Next" at bounding box center [1326, 577] width 130 height 41
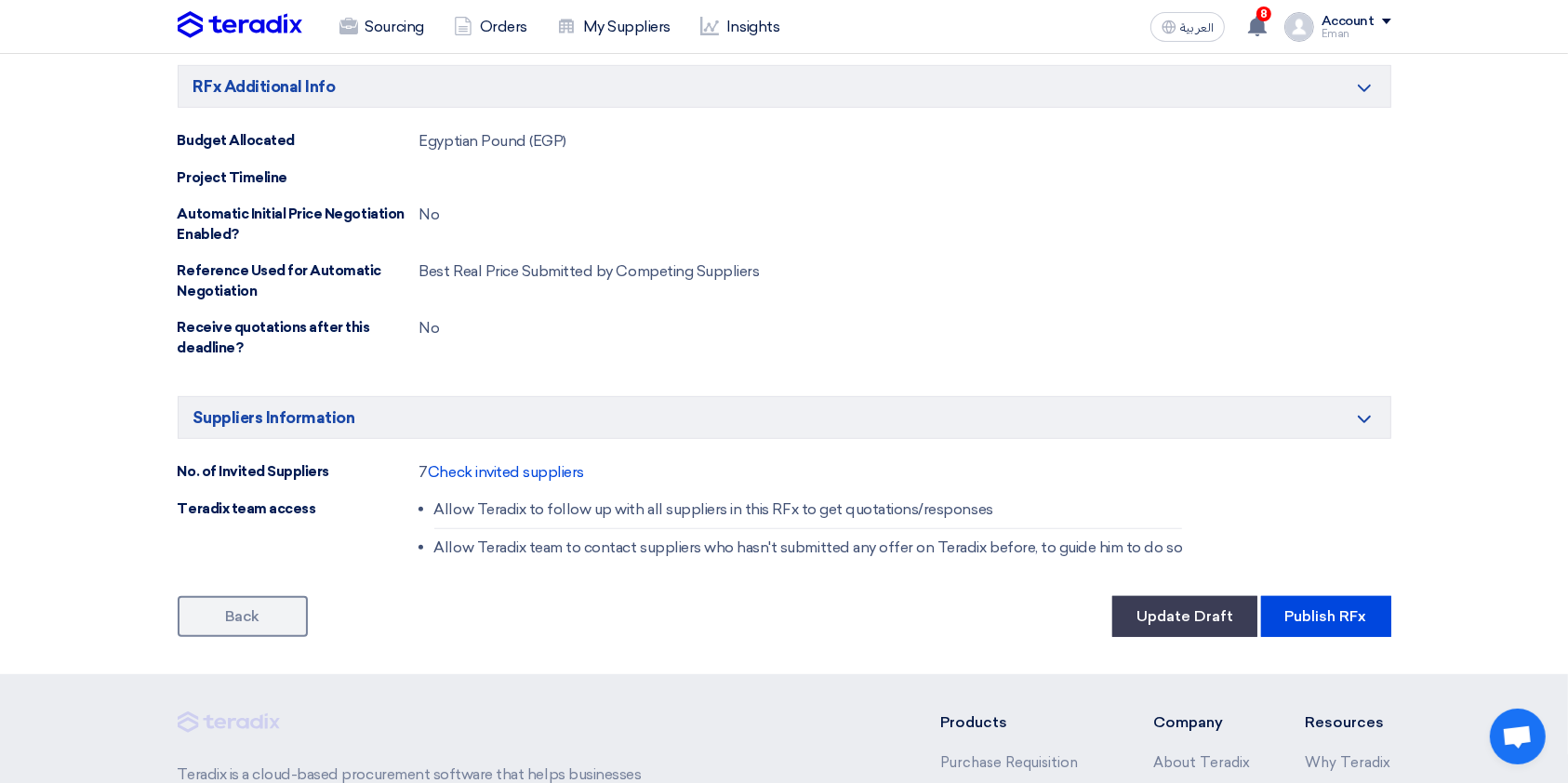
scroll to position [922, 0]
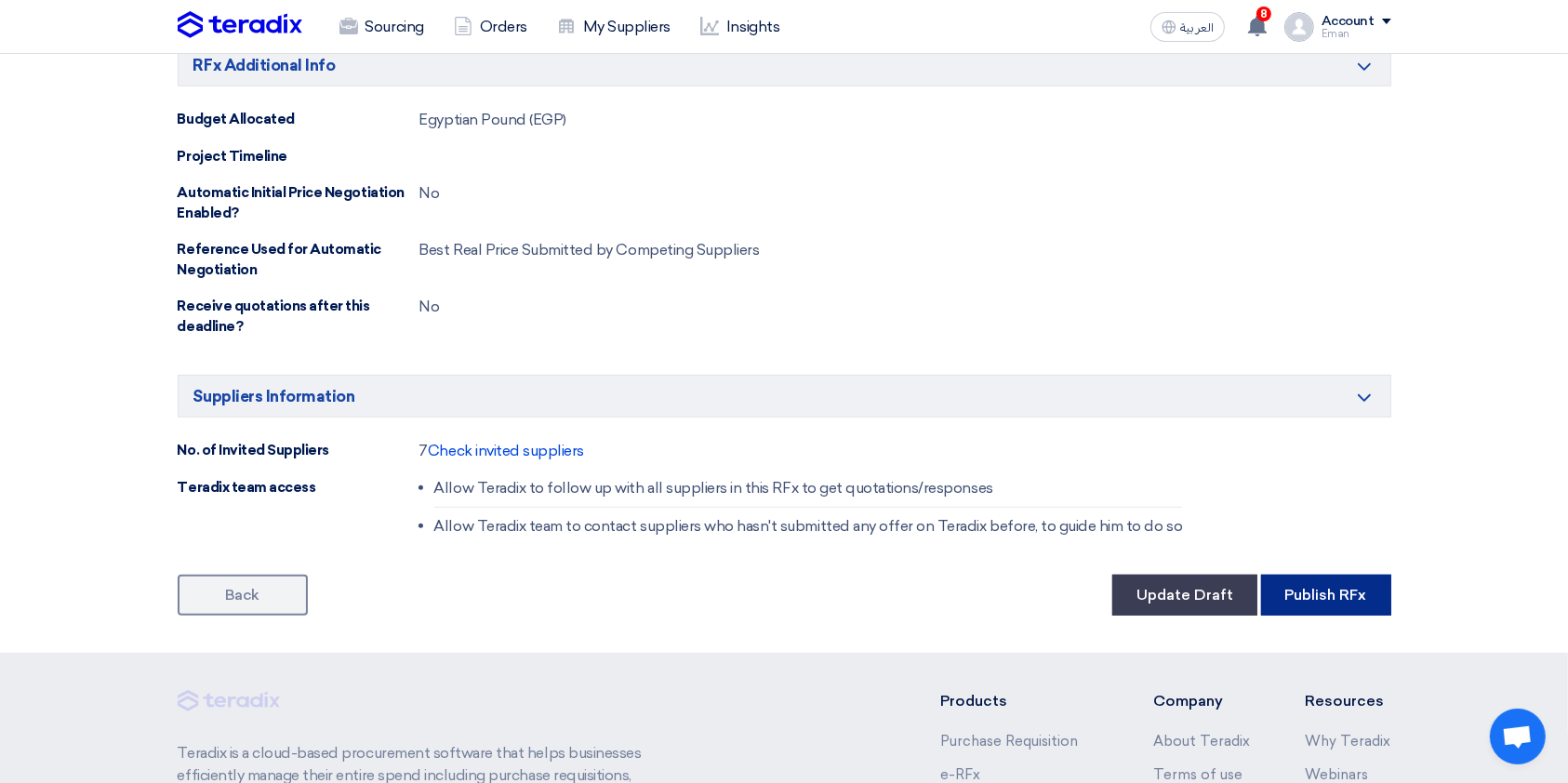
click at [1189, 583] on button "Publish RFx" at bounding box center [1326, 596] width 130 height 41
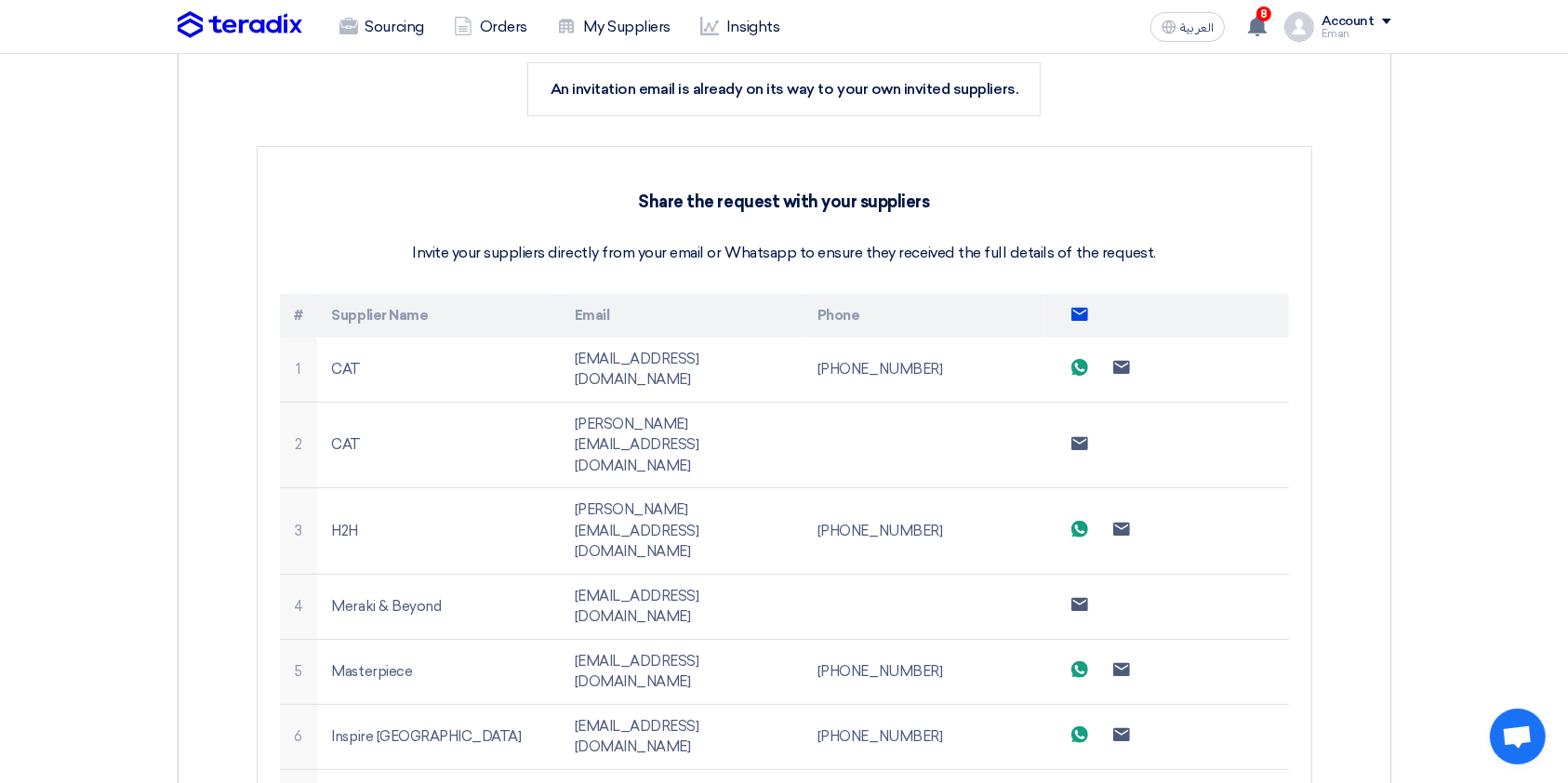
scroll to position [435, 0]
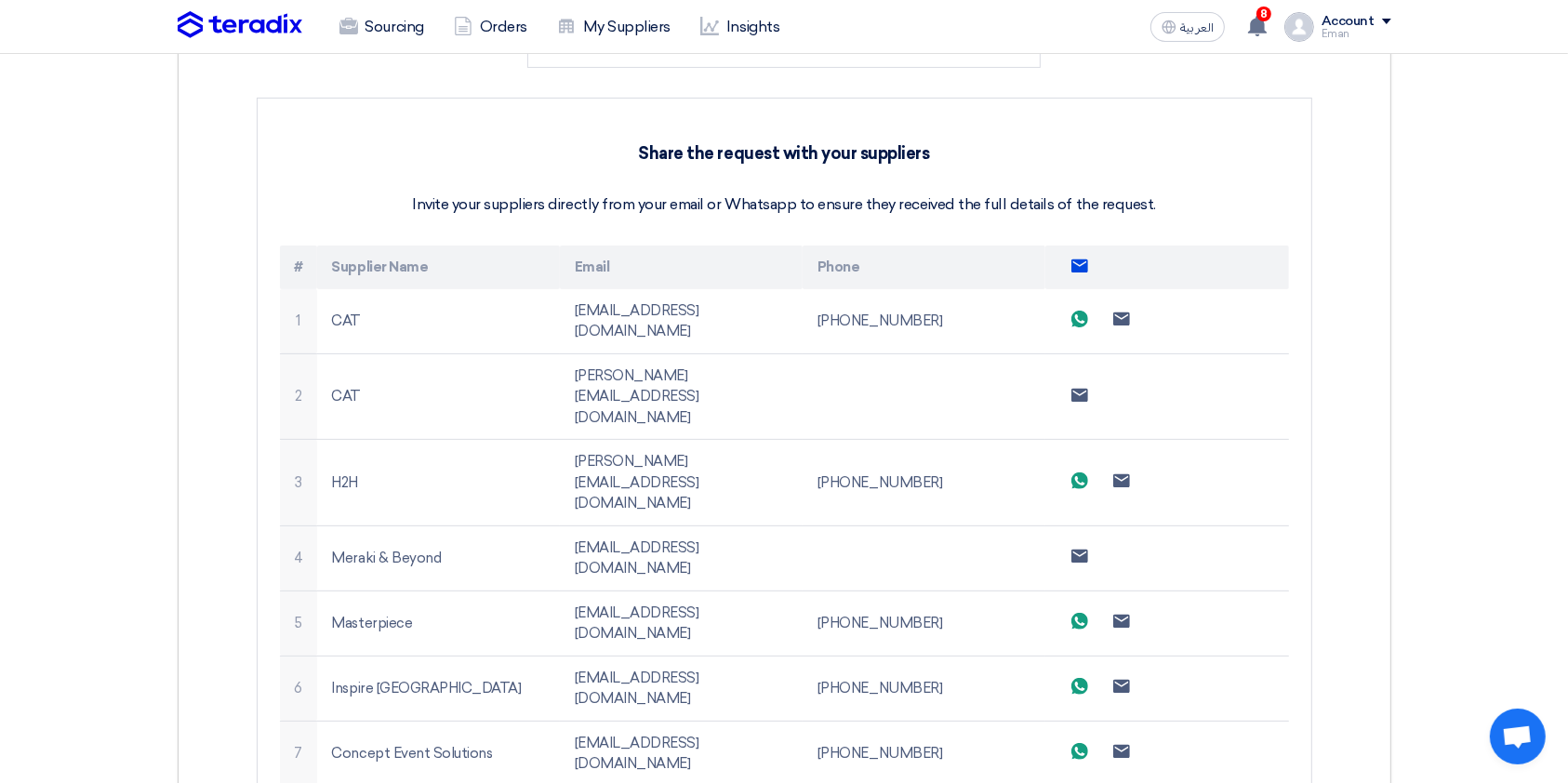
click at [1081, 270] on use at bounding box center [1079, 265] width 17 height 13
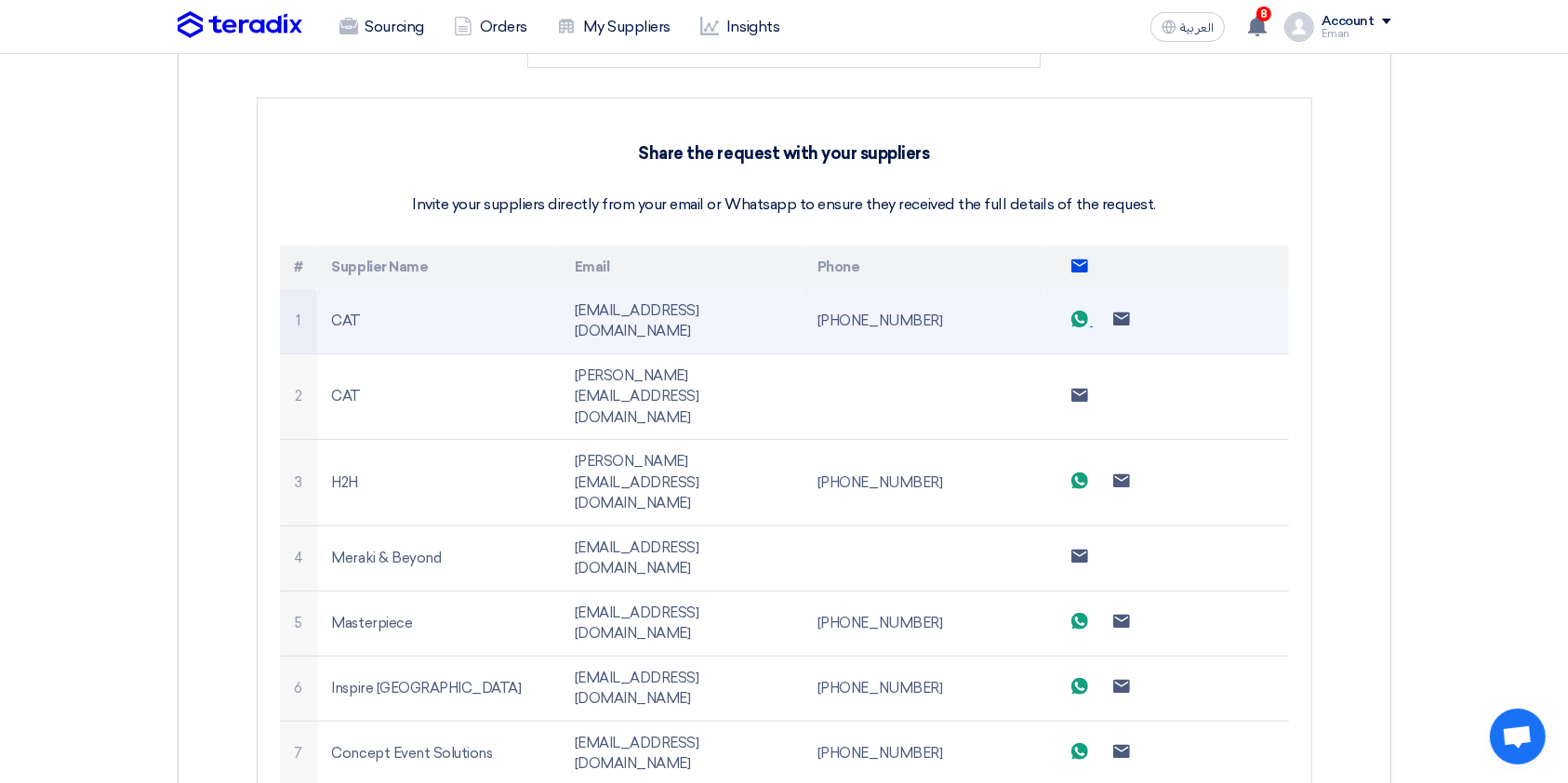
click at [1083, 310] on use at bounding box center [1079, 318] width 17 height 17
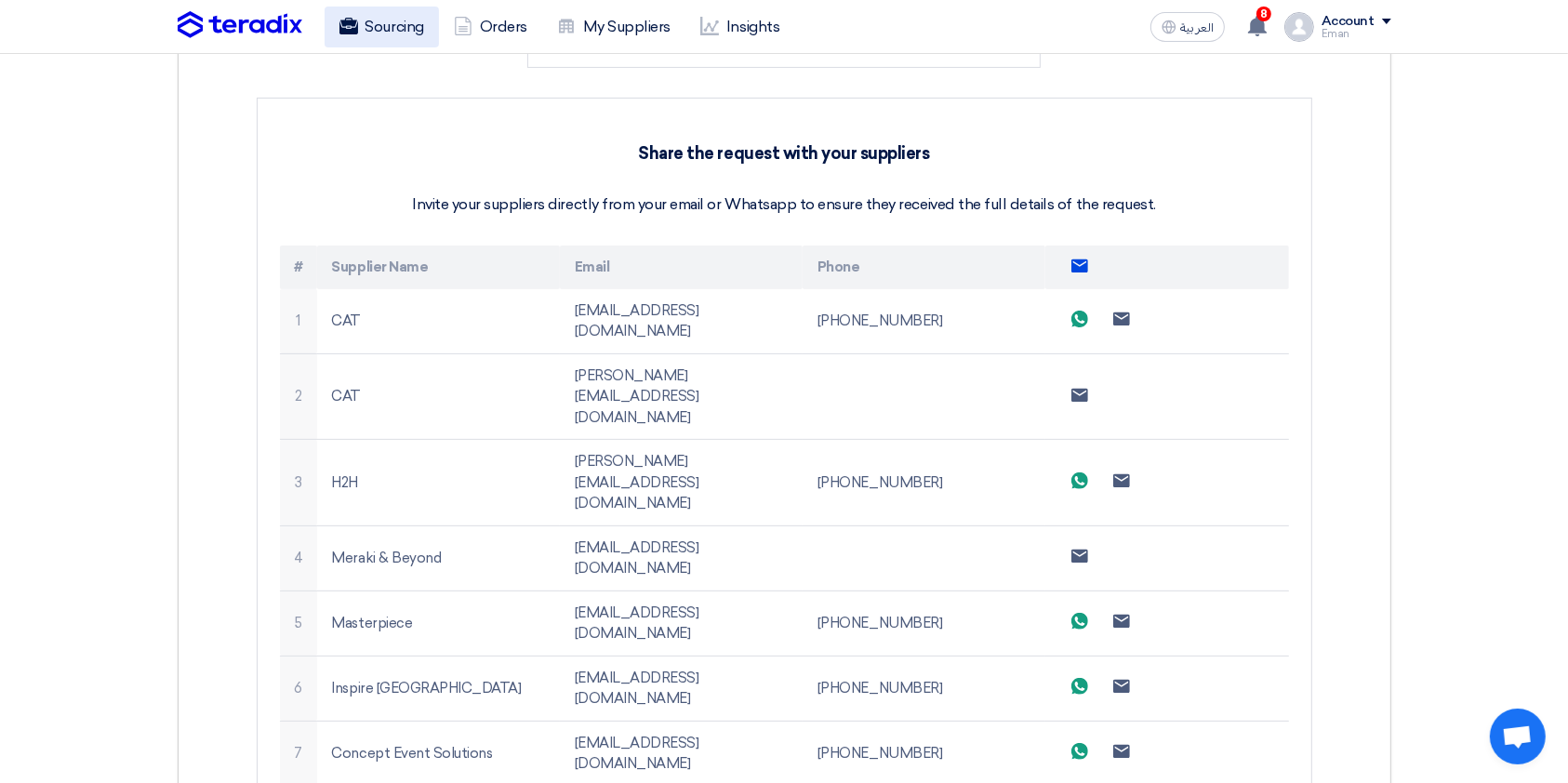
click at [404, 26] on link "Sourcing" at bounding box center [382, 28] width 114 height 41
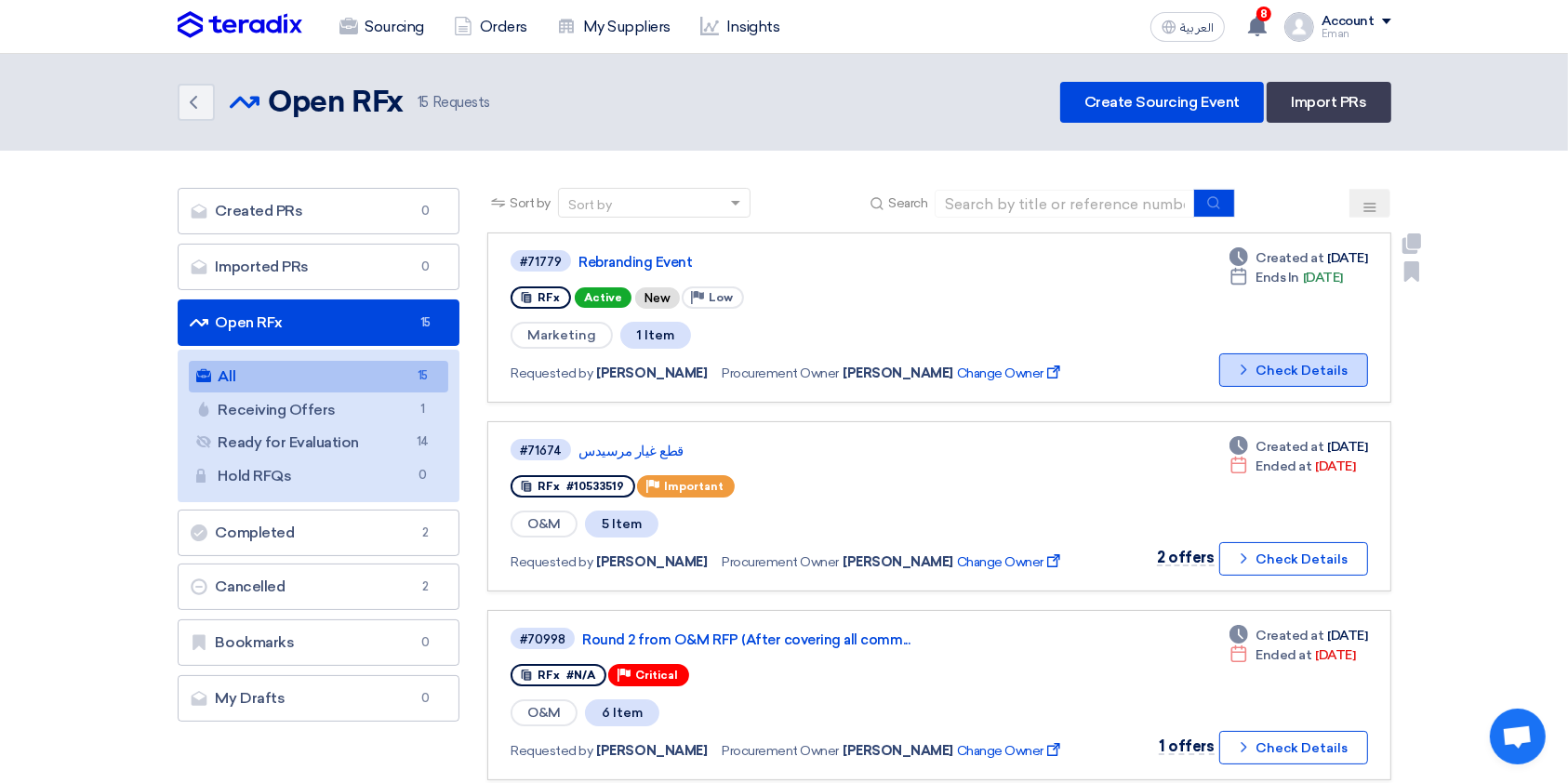
click at [1189, 365] on button "Check details Check Details" at bounding box center [1292, 370] width 149 height 33
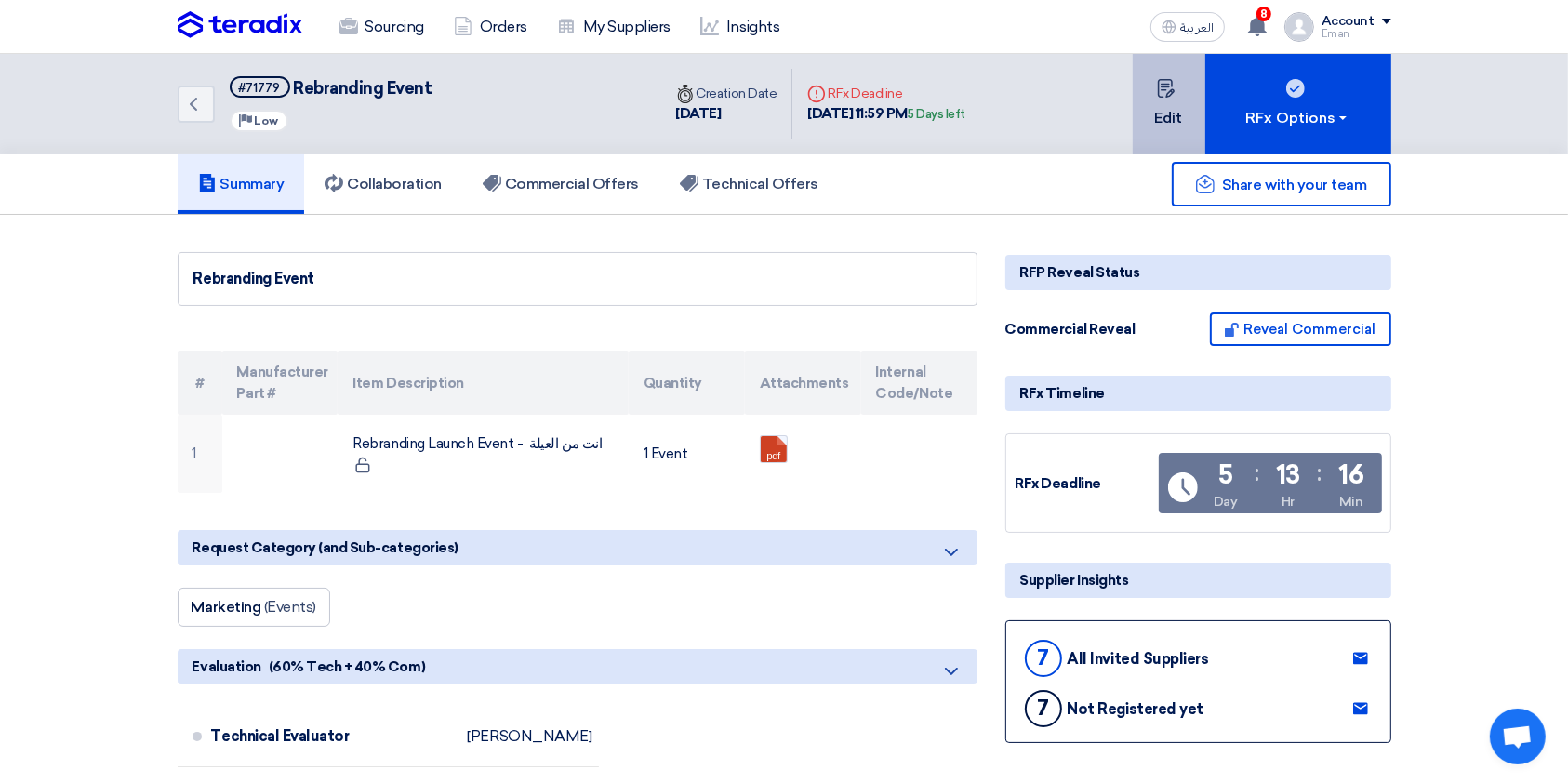
click at [1173, 125] on button "Edit" at bounding box center [1169, 104] width 73 height 100
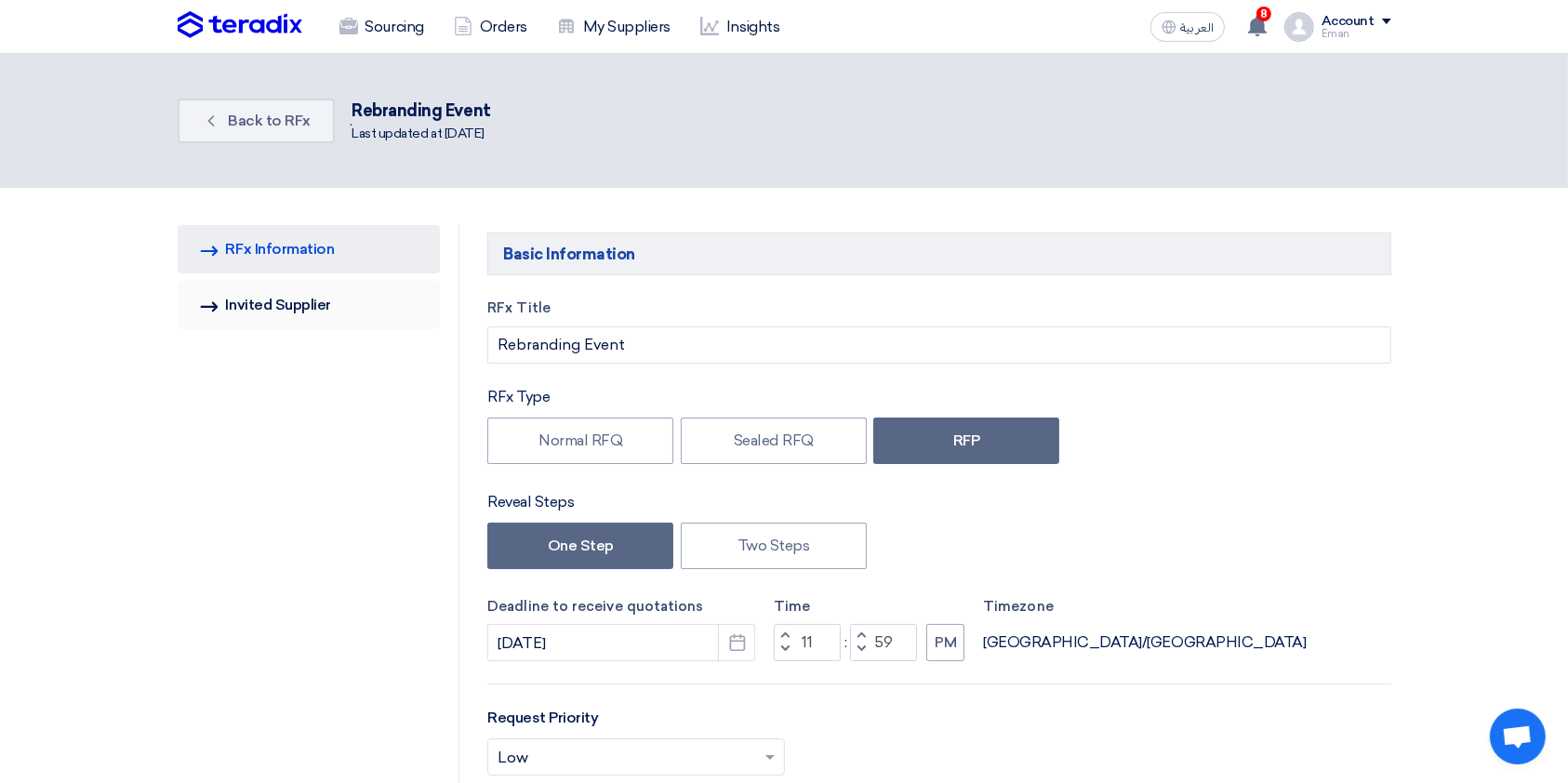
click at [342, 291] on link "Invited Suppliers Invited Supplier" at bounding box center [308, 304] width 263 height 48
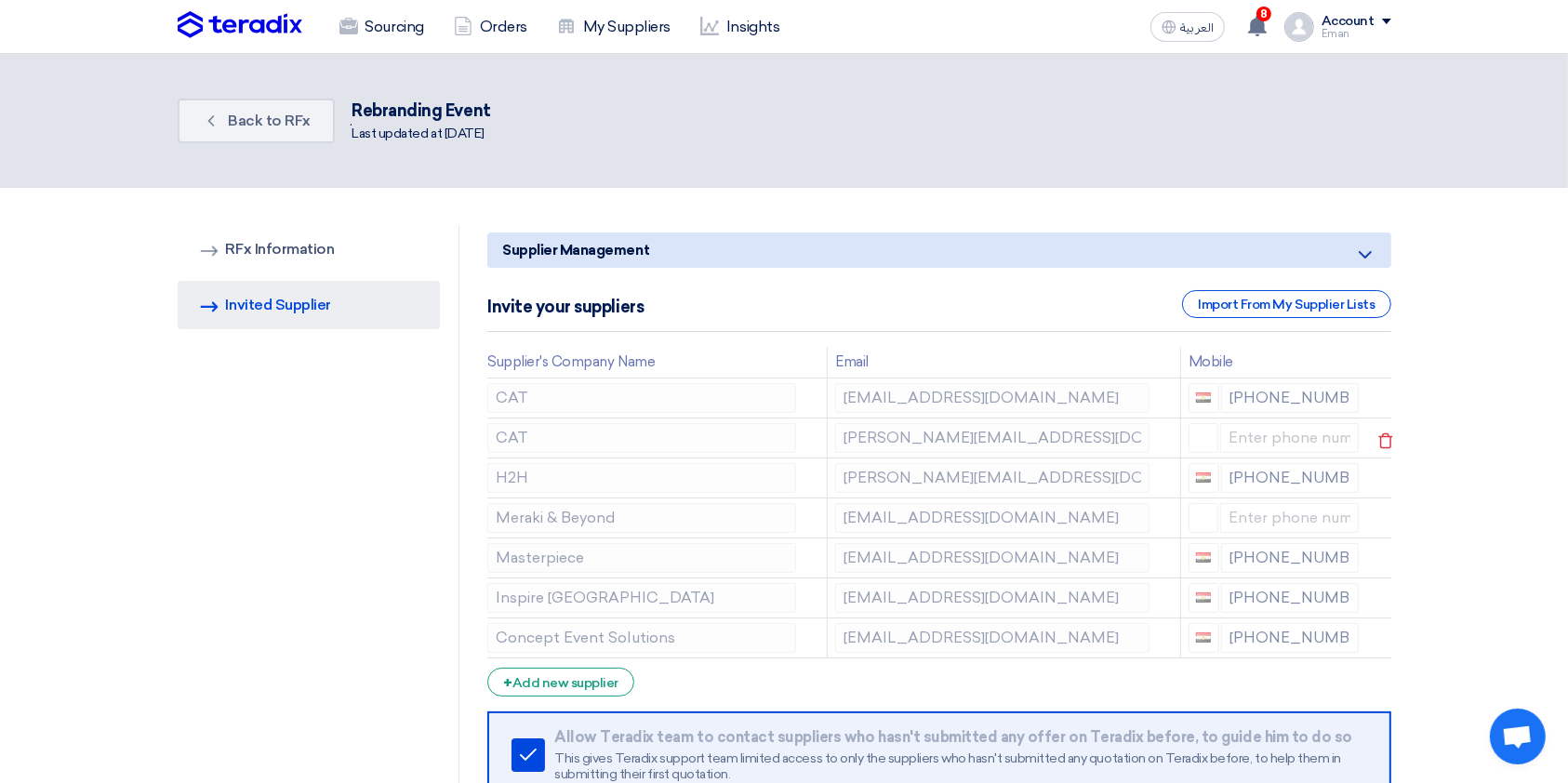
click at [1189, 418] on td at bounding box center [1273, 437] width 186 height 40
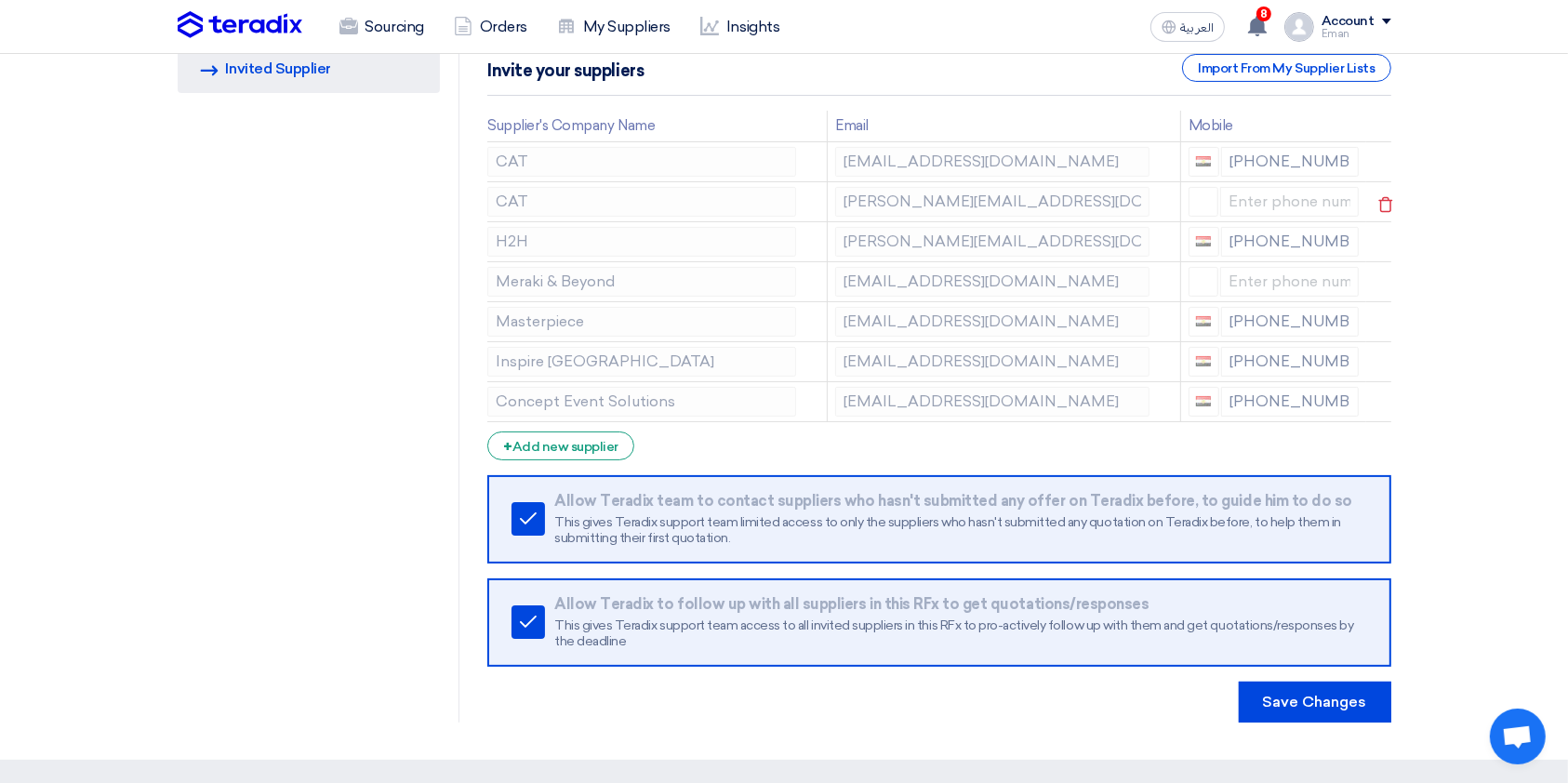
scroll to position [237, 0]
click at [596, 436] on div "+ Add new supplier" at bounding box center [560, 444] width 147 height 29
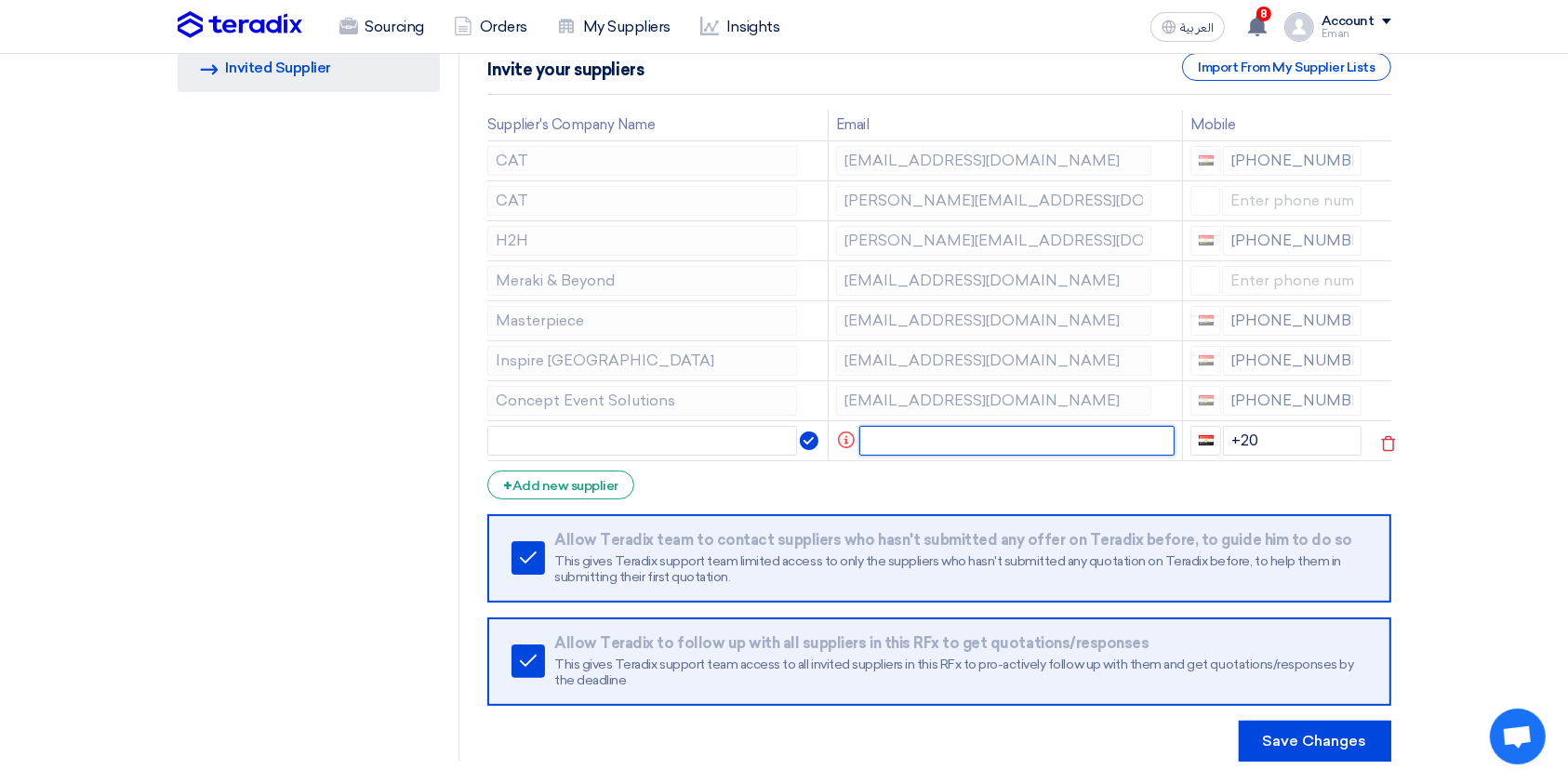
click at [880, 442] on input "text" at bounding box center [1017, 441] width 315 height 30
paste input "[EMAIL_ADDRESS][DOMAIN_NAME]"
type input "[EMAIL_ADDRESS][DOMAIN_NAME]"
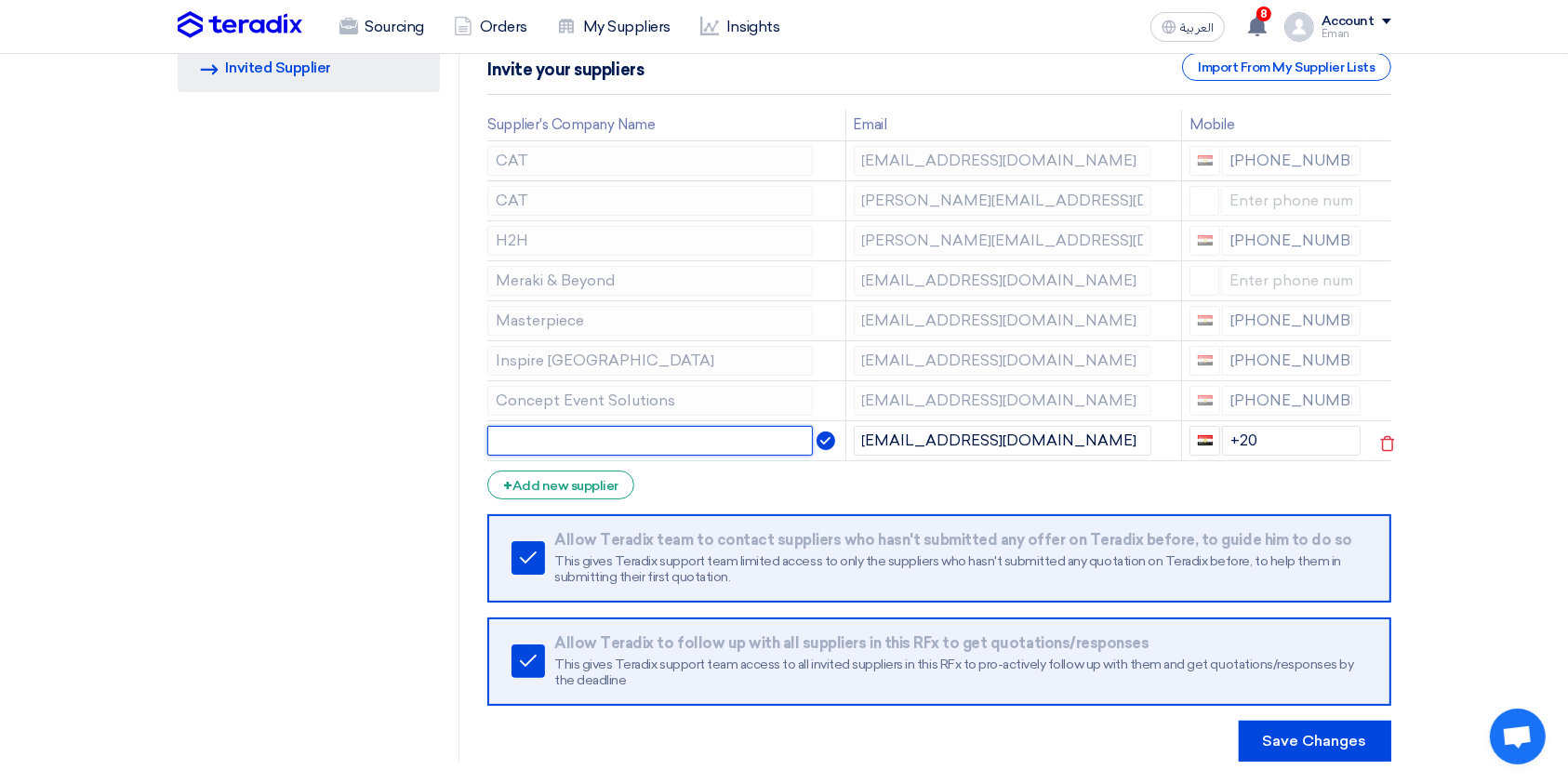
click at [707, 445] on input "text" at bounding box center [650, 441] width 326 height 30
type input "King Tut"
click at [1189, 440] on input "+20" at bounding box center [1290, 441] width 139 height 30
type input "[PHONE_NUMBER]"
click at [1189, 470] on form "Supplier Management Minimize/Maximize Category Invite your suppliers Import Fro…" at bounding box center [938, 378] width 903 height 766
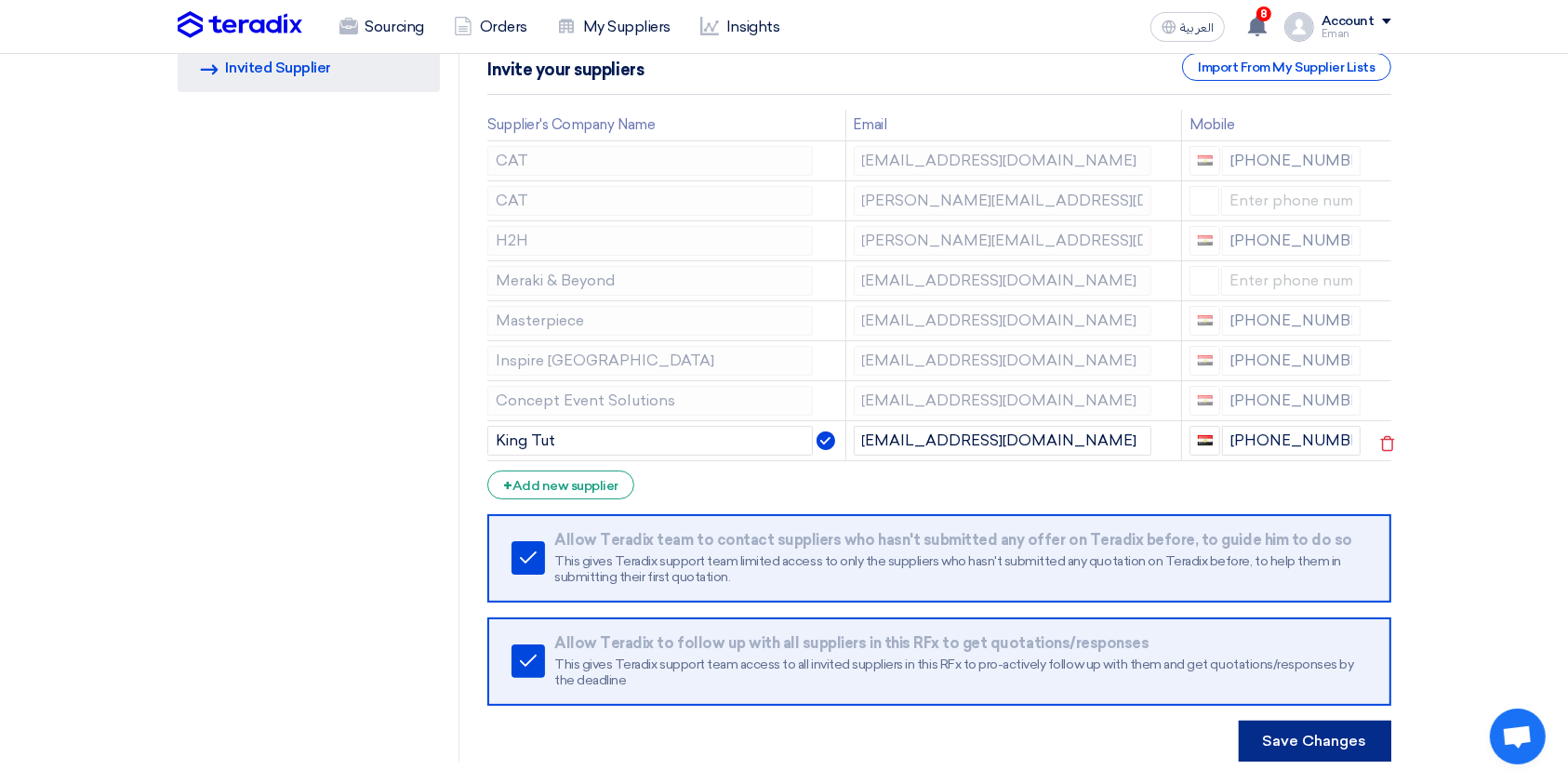
click at [1189, 586] on button "Save Changes" at bounding box center [1314, 742] width 153 height 41
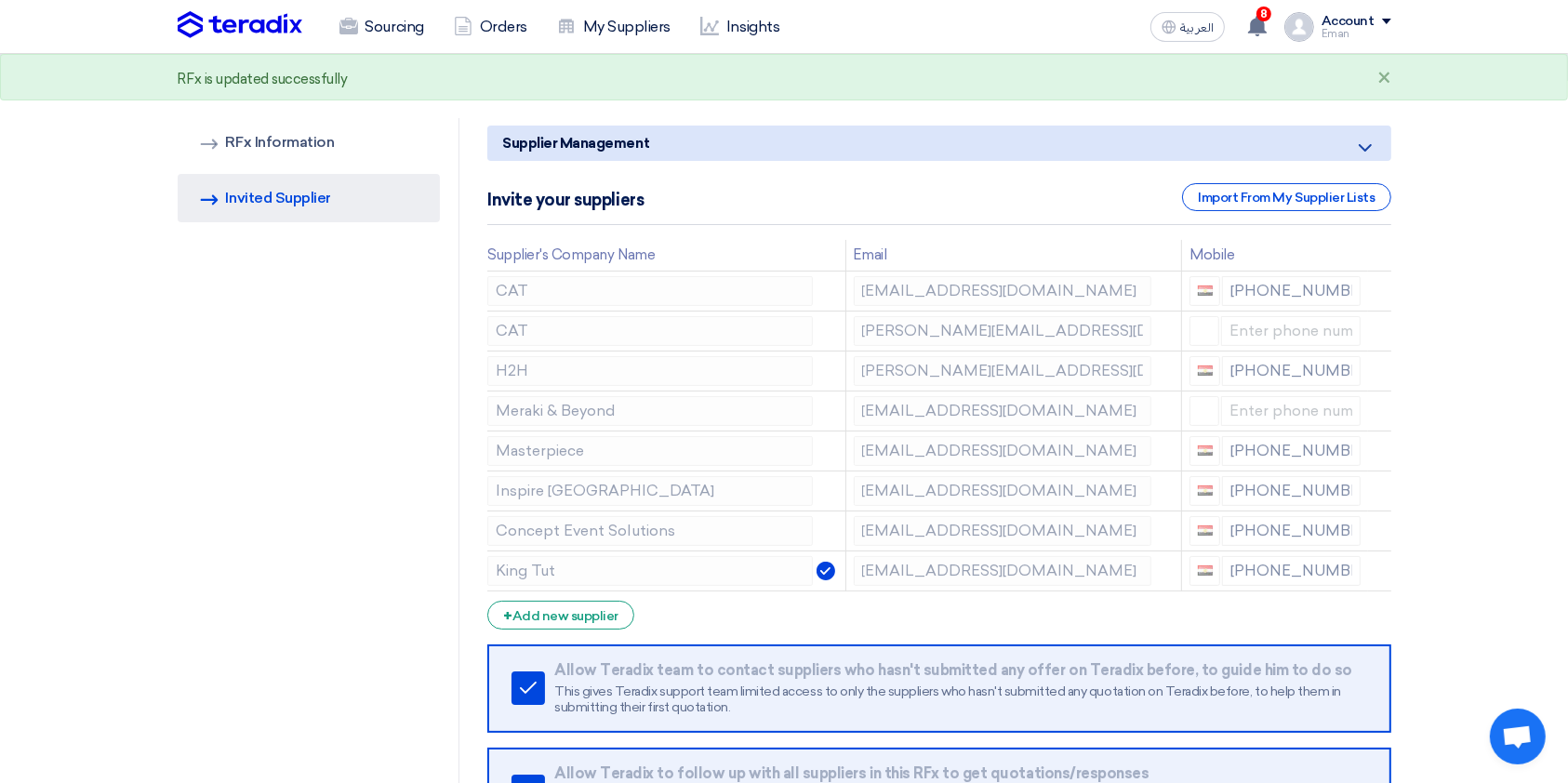
scroll to position [0, 0]
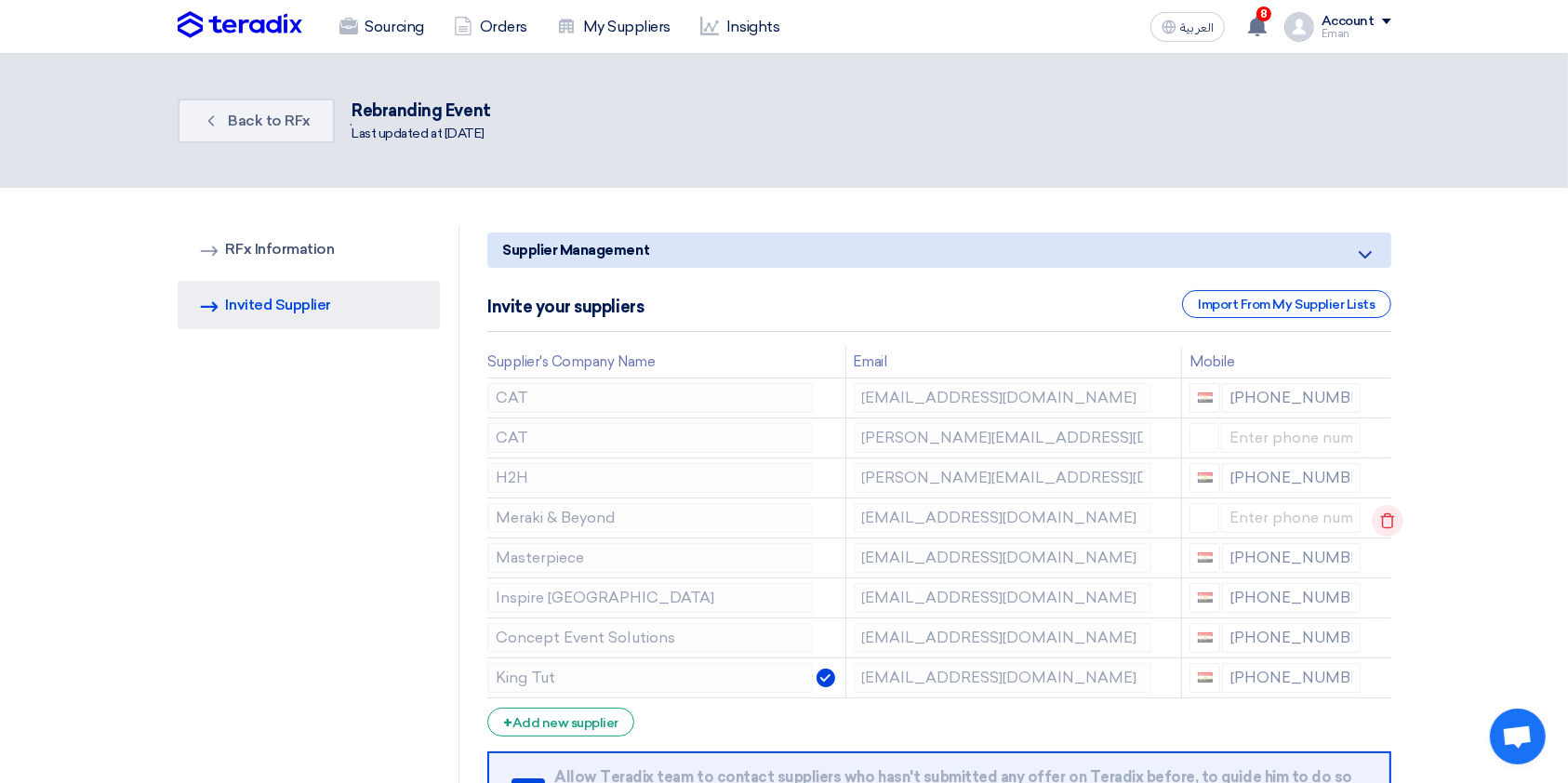
click at [1189, 515] on icon at bounding box center [1387, 521] width 31 height 32
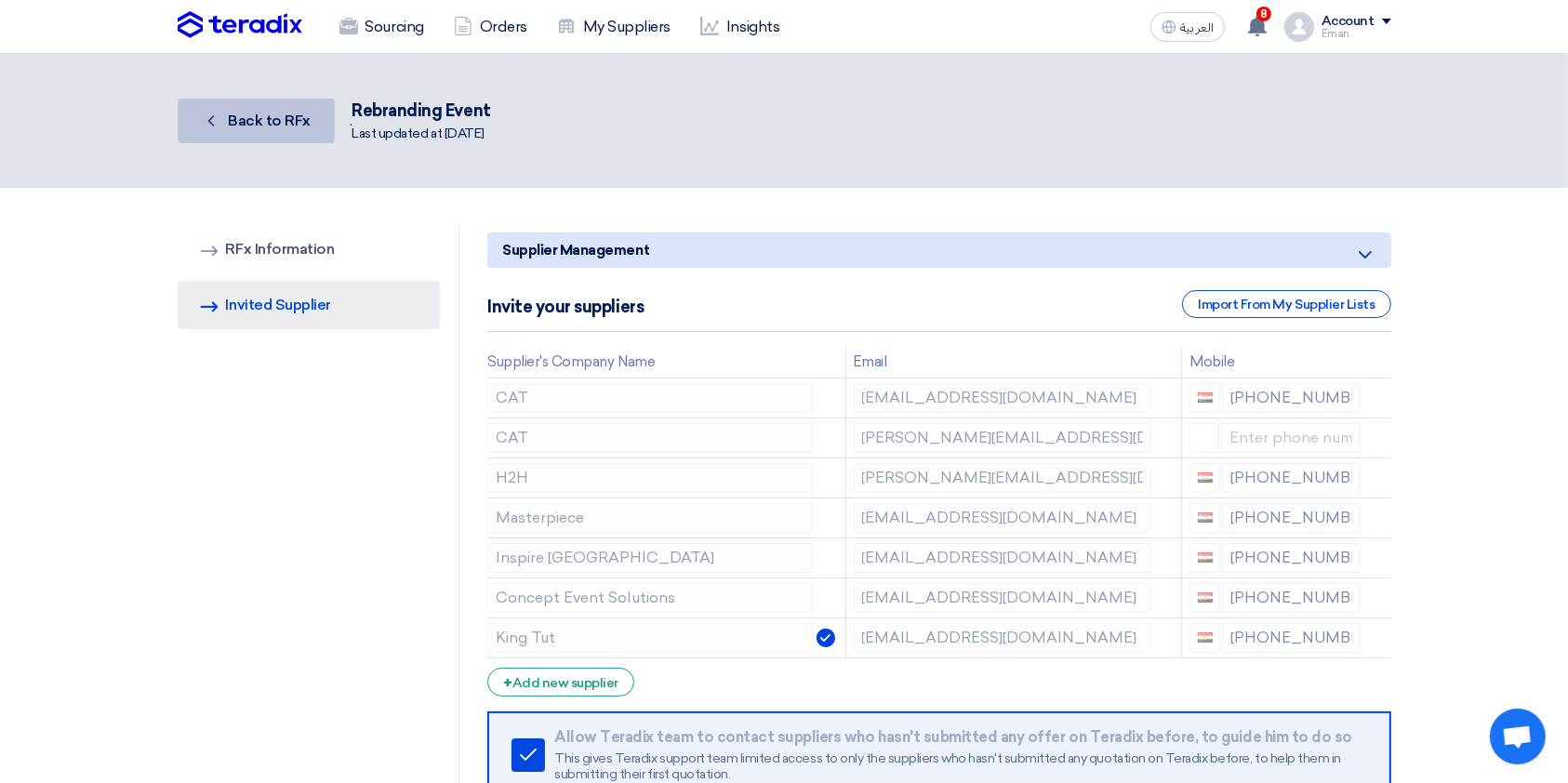
click at [274, 117] on span "Back to RFx" at bounding box center [269, 120] width 83 height 18
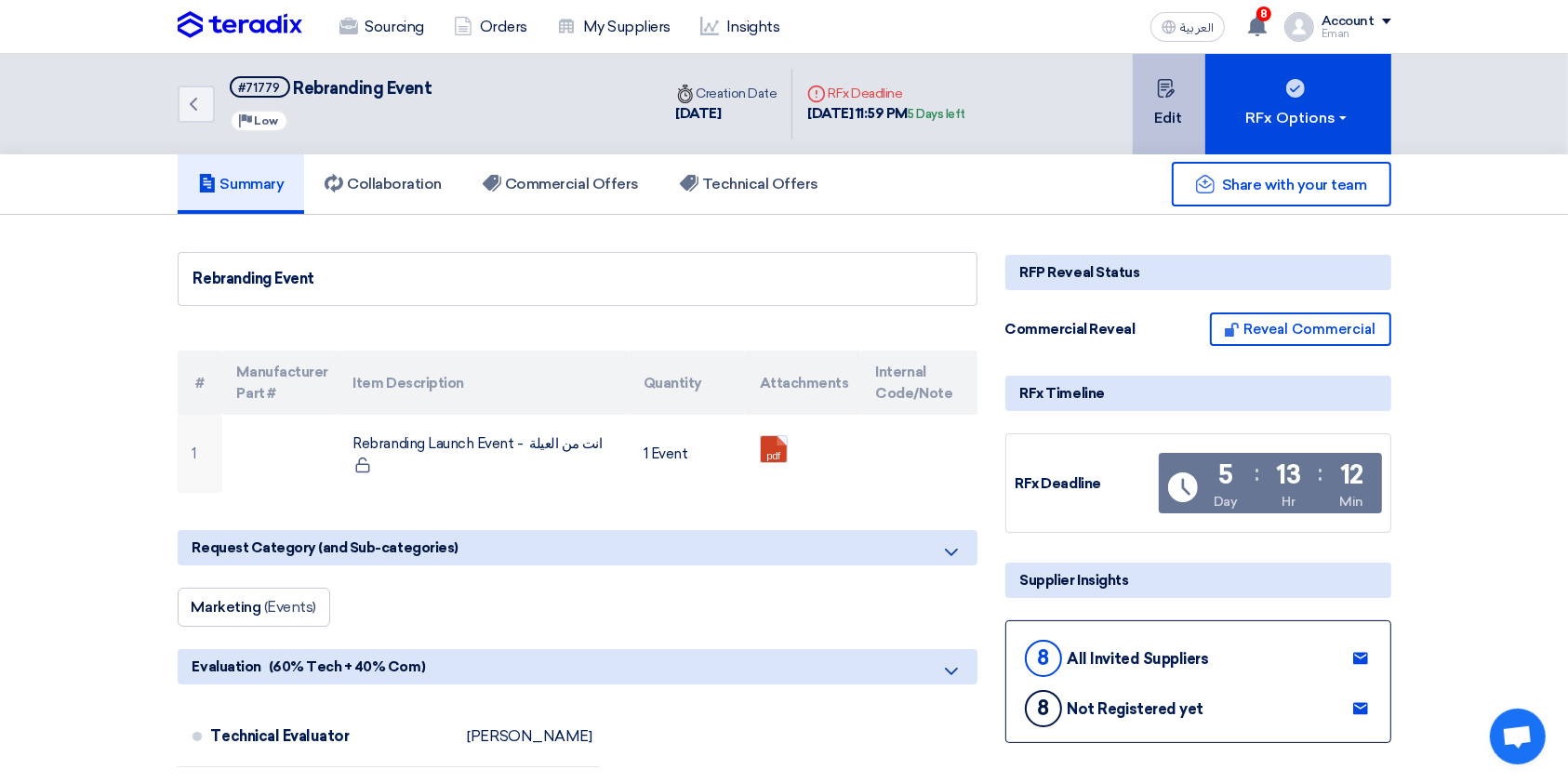
click at [1186, 108] on button "Edit" at bounding box center [1169, 104] width 73 height 100
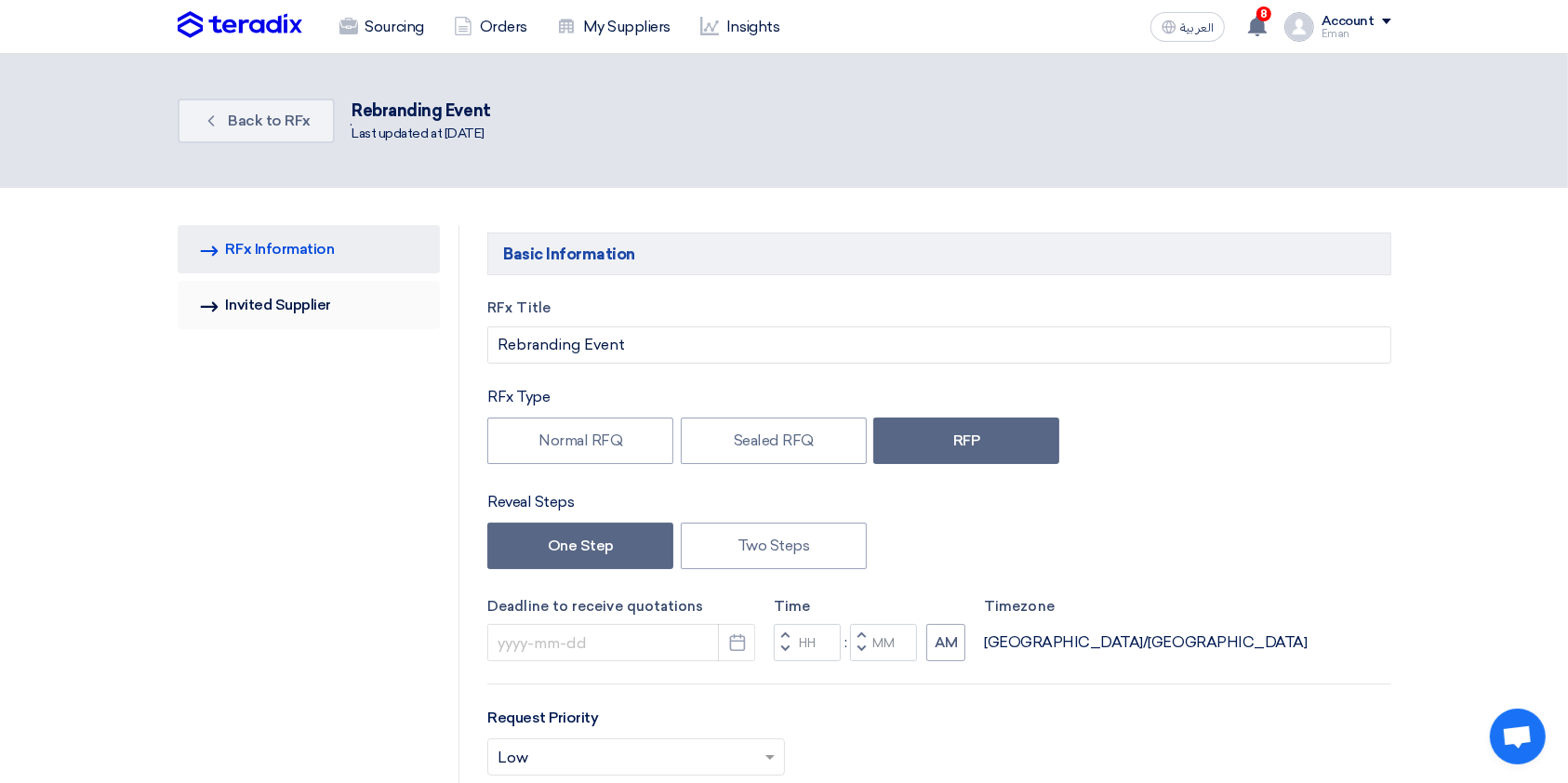
type input "[DATE]"
type input "11"
type input "59"
click at [374, 315] on link "Invited Suppliers Invited Supplier" at bounding box center [308, 304] width 263 height 48
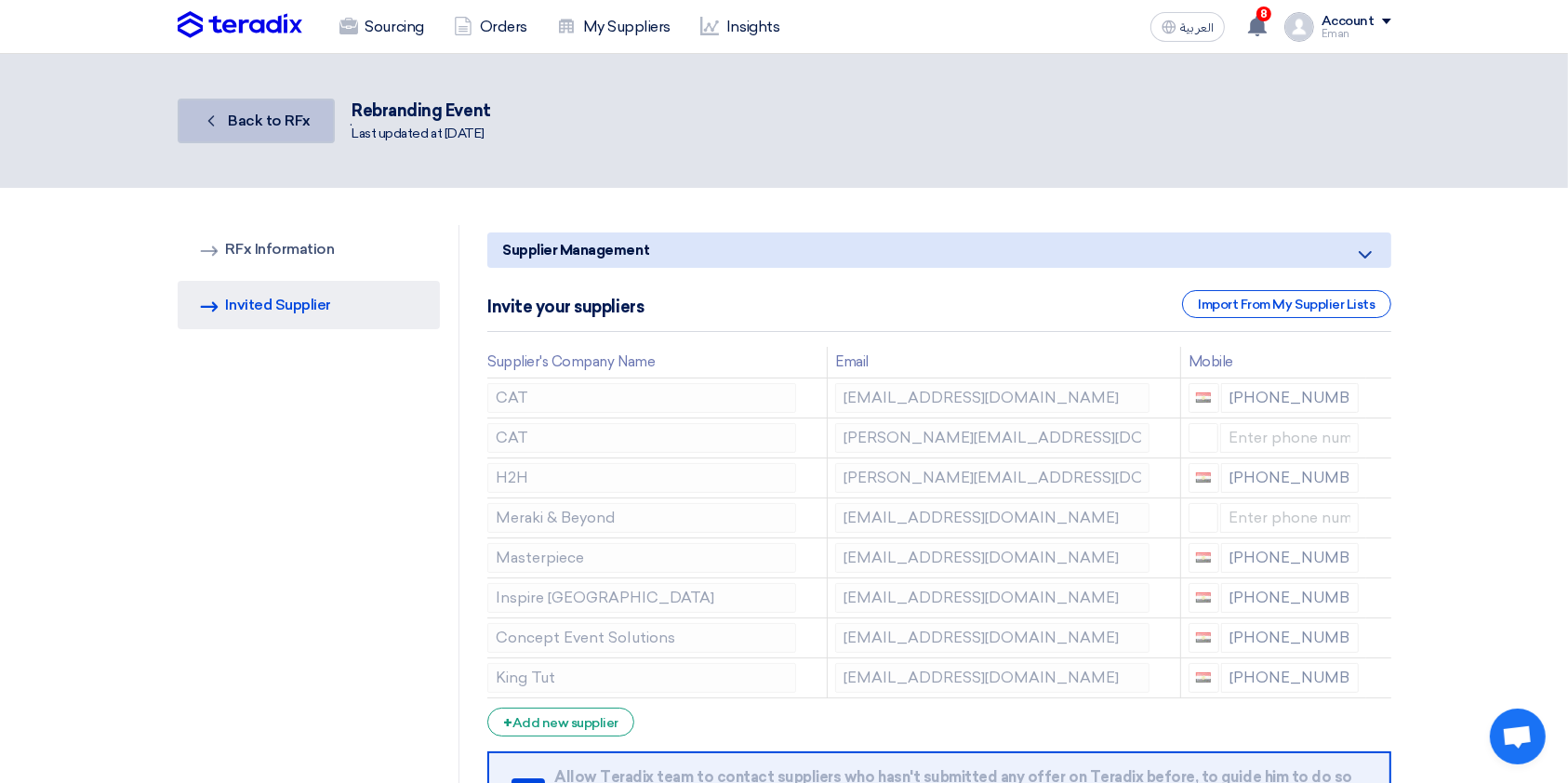
click at [253, 136] on link "Back Back to RFx" at bounding box center [256, 120] width 157 height 44
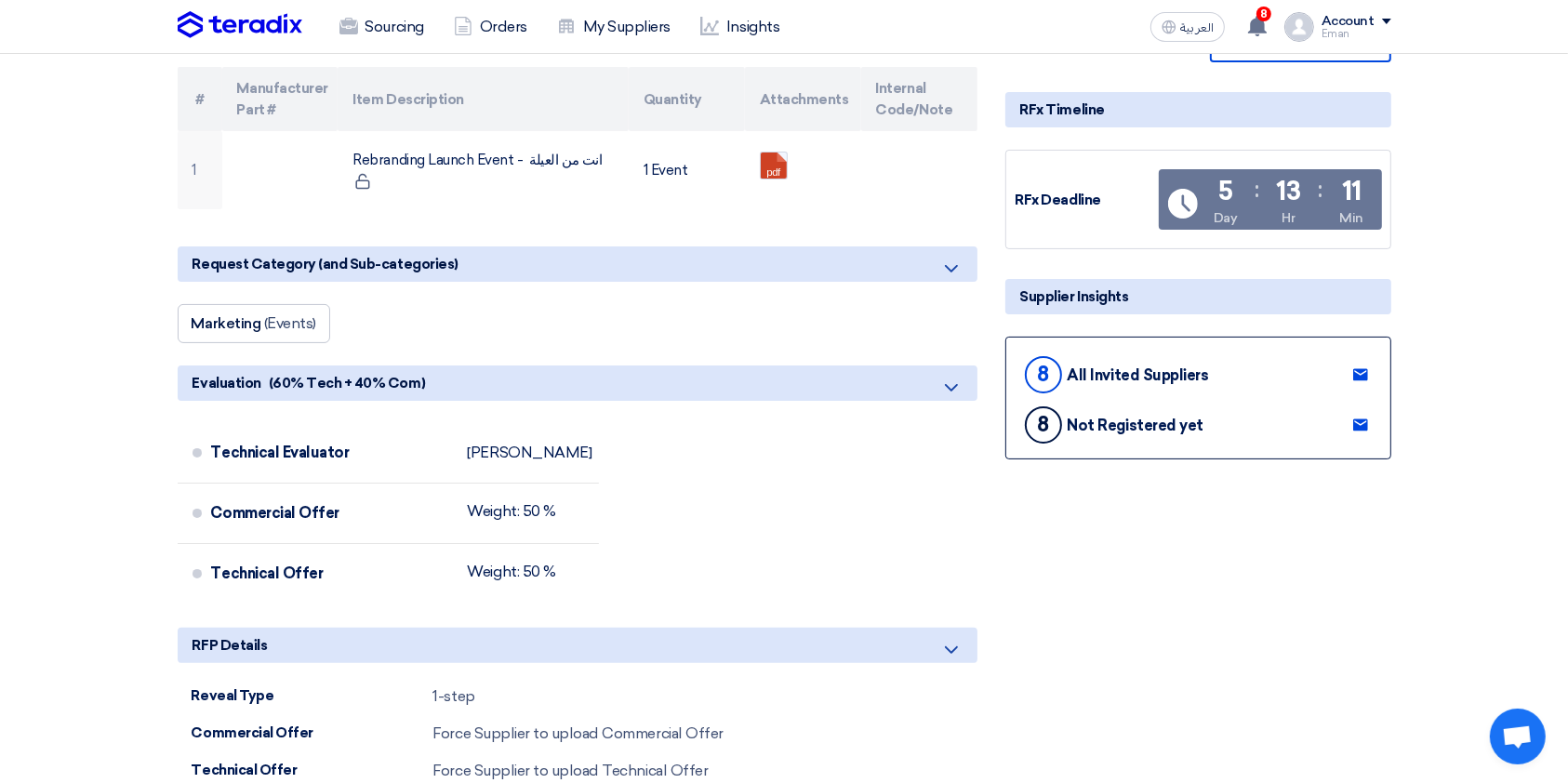
scroll to position [292, 0]
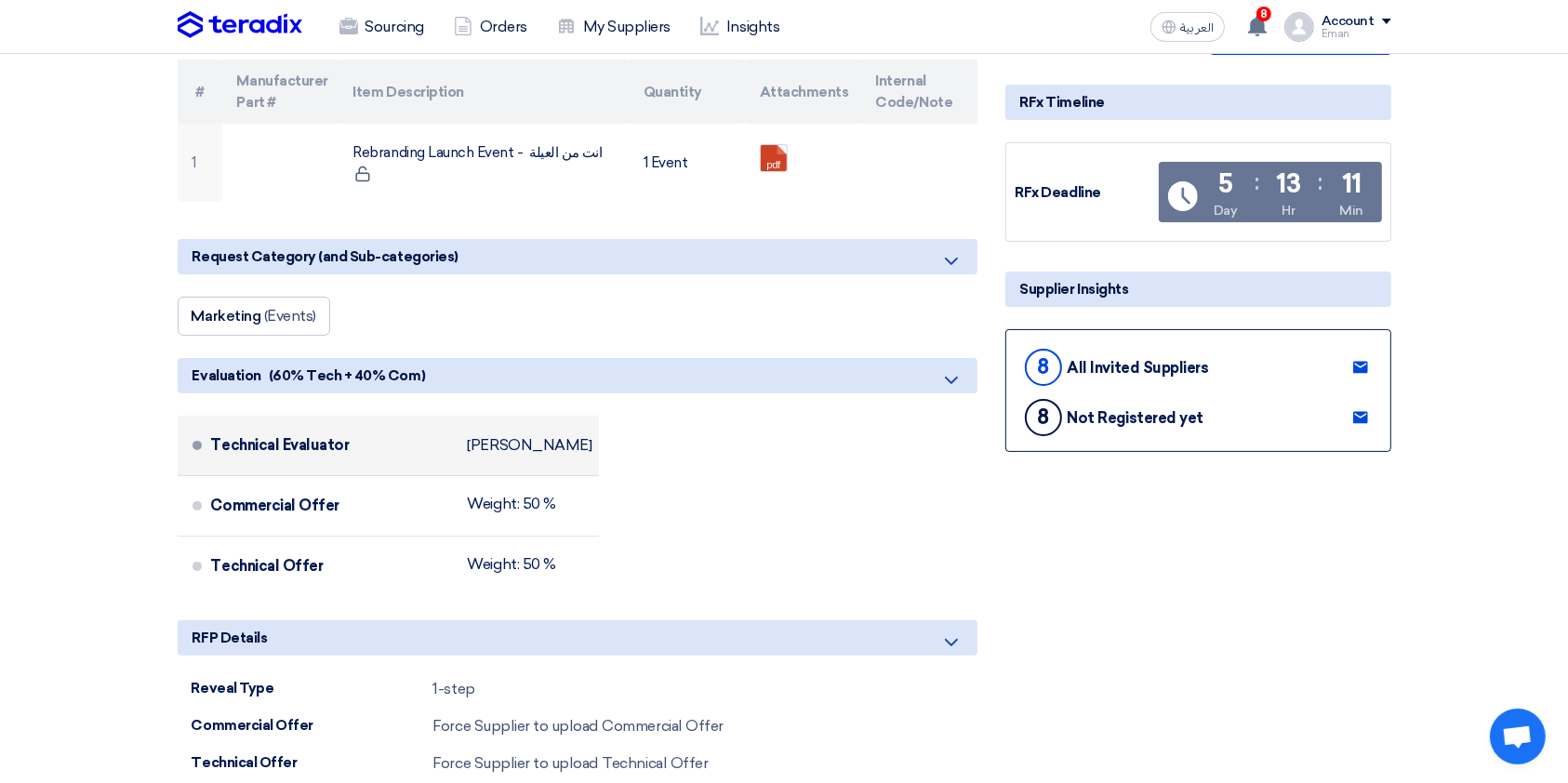
click at [180, 460] on li "Technical Evaluator [PERSON_NAME]" at bounding box center [388, 445] width 422 height 60
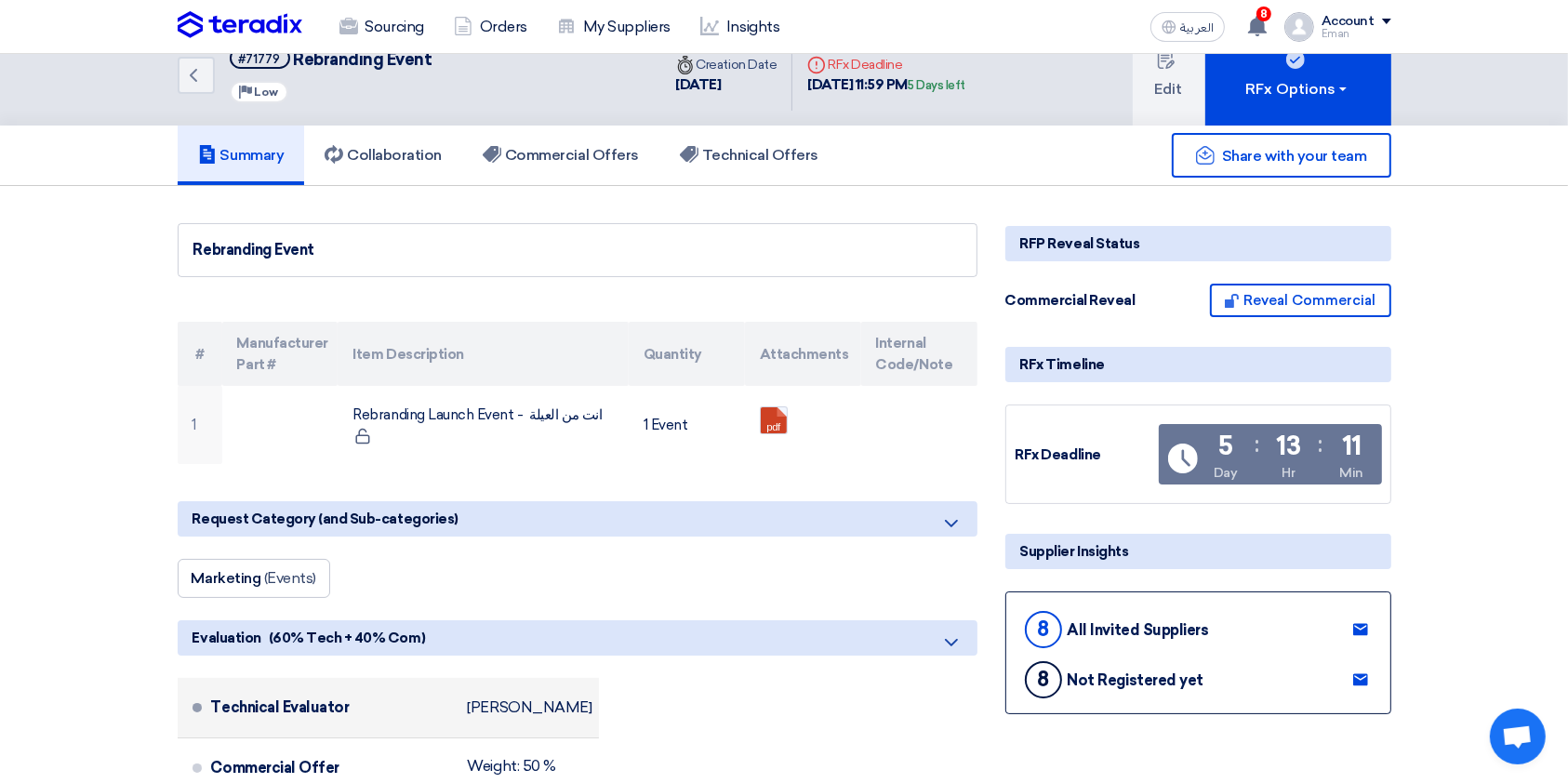
scroll to position [0, 0]
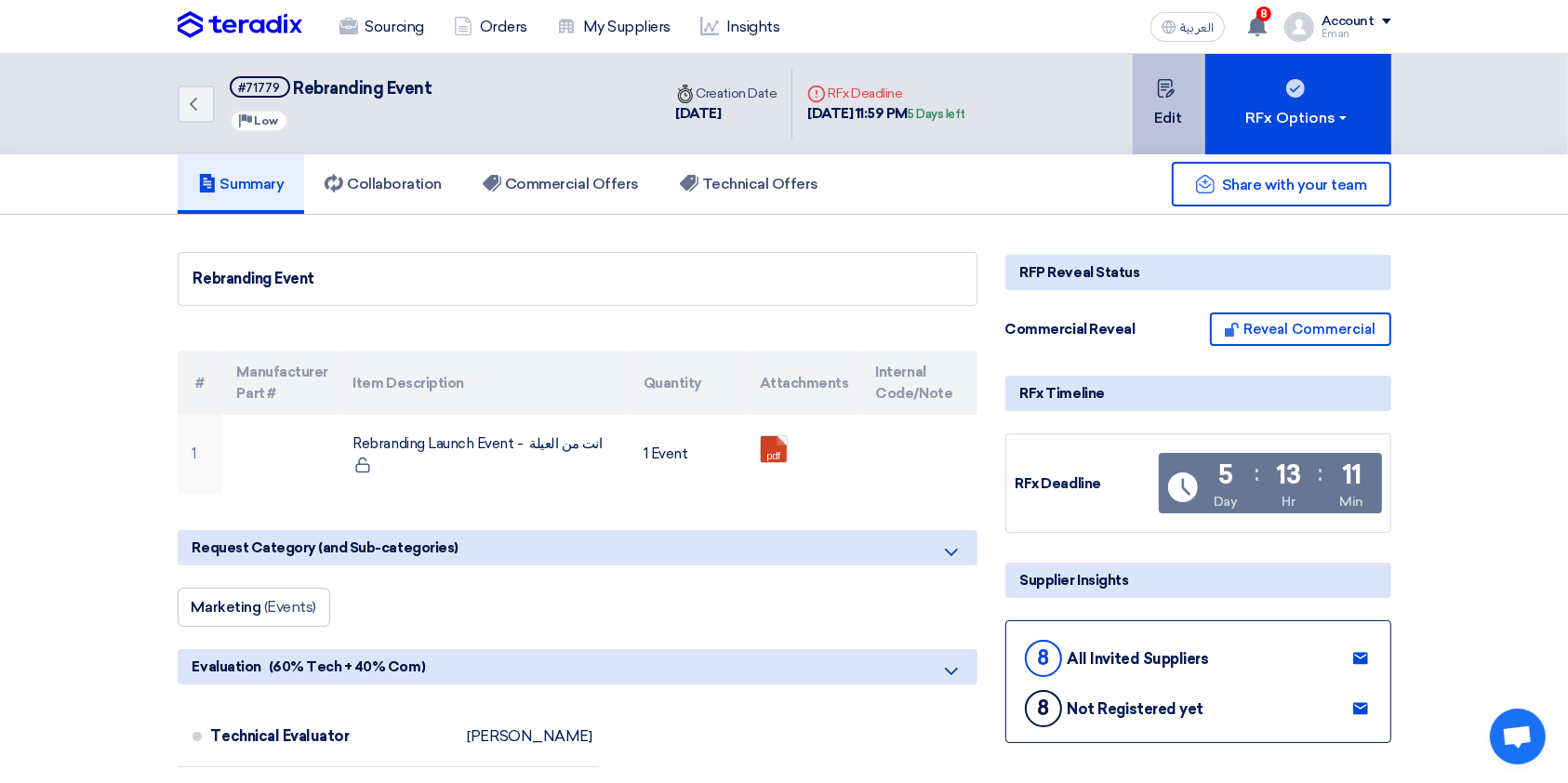
click at [1173, 98] on button "Edit" at bounding box center [1169, 104] width 73 height 100
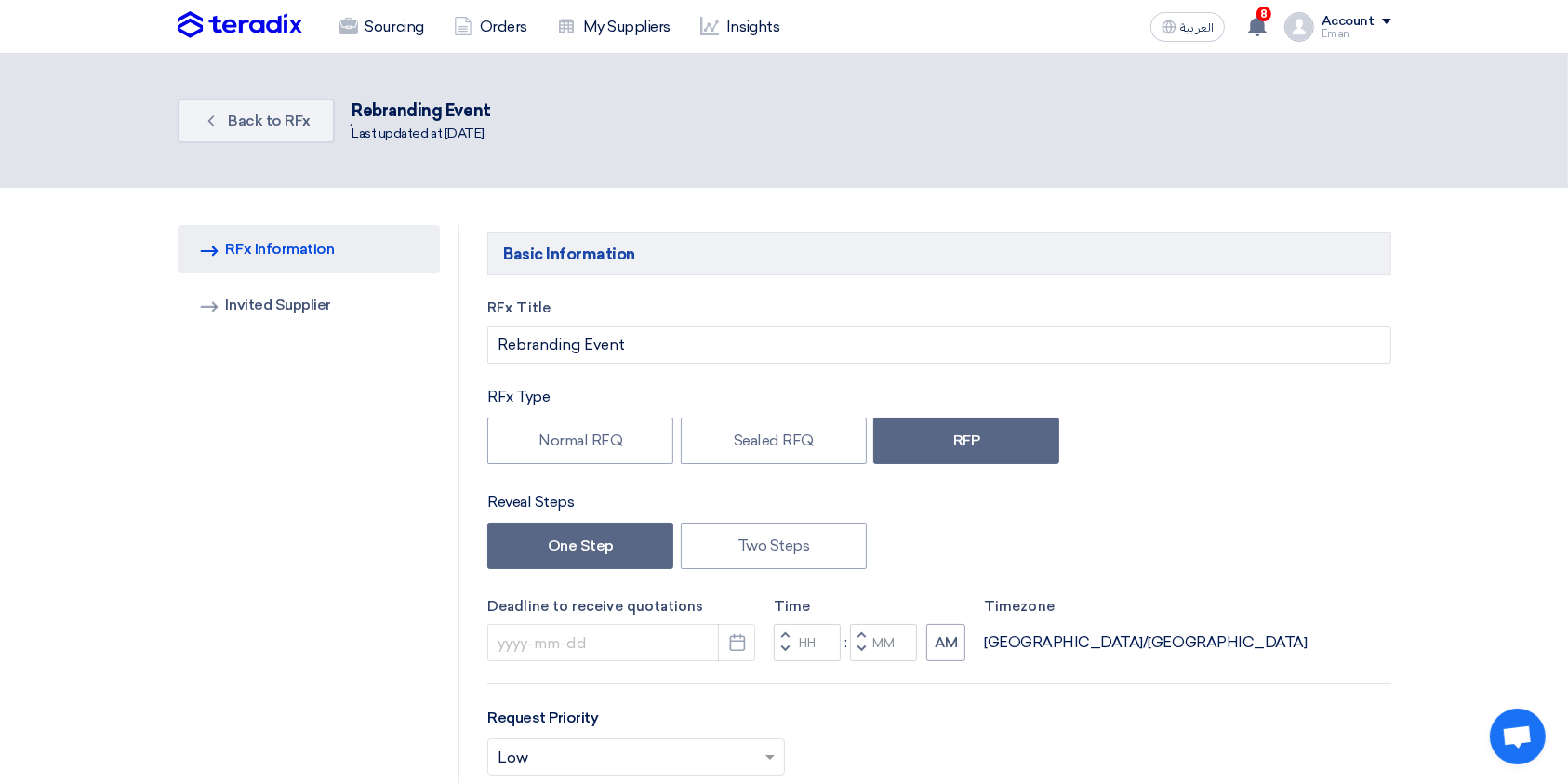
type input "[DATE]"
type input "11"
type input "59"
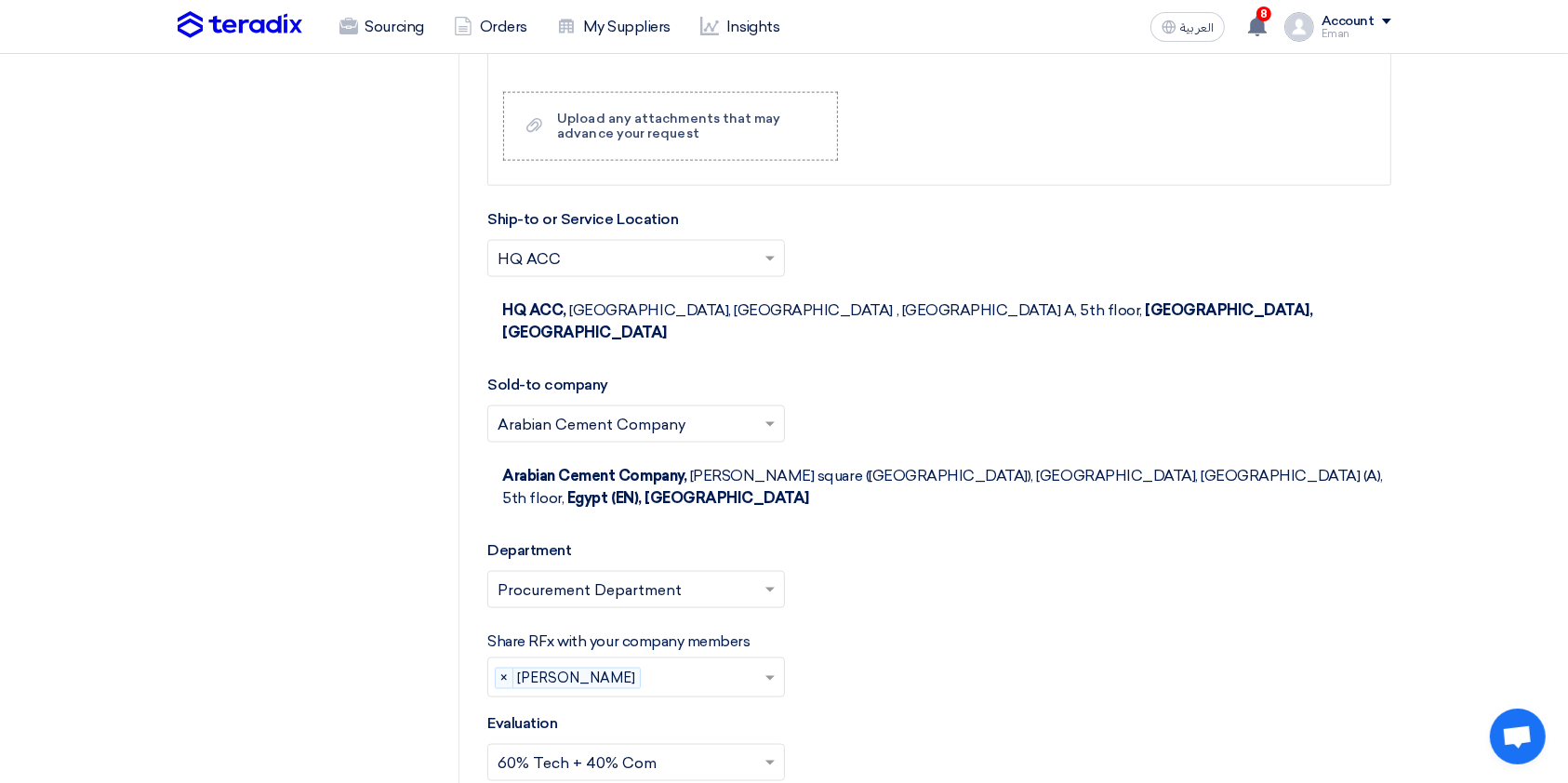
scroll to position [2710, 0]
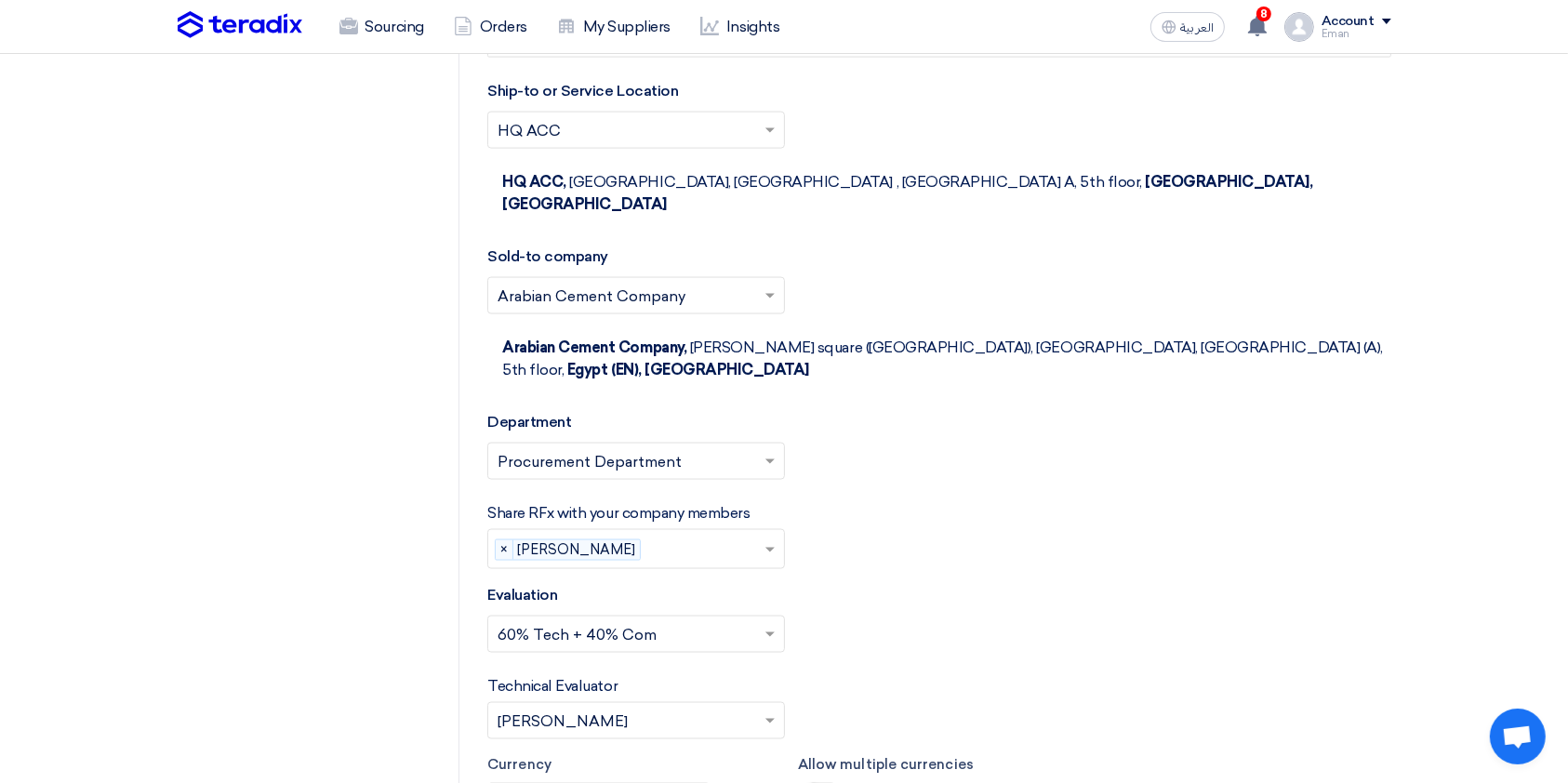
click at [607, 586] on input "text" at bounding box center [626, 723] width 259 height 31
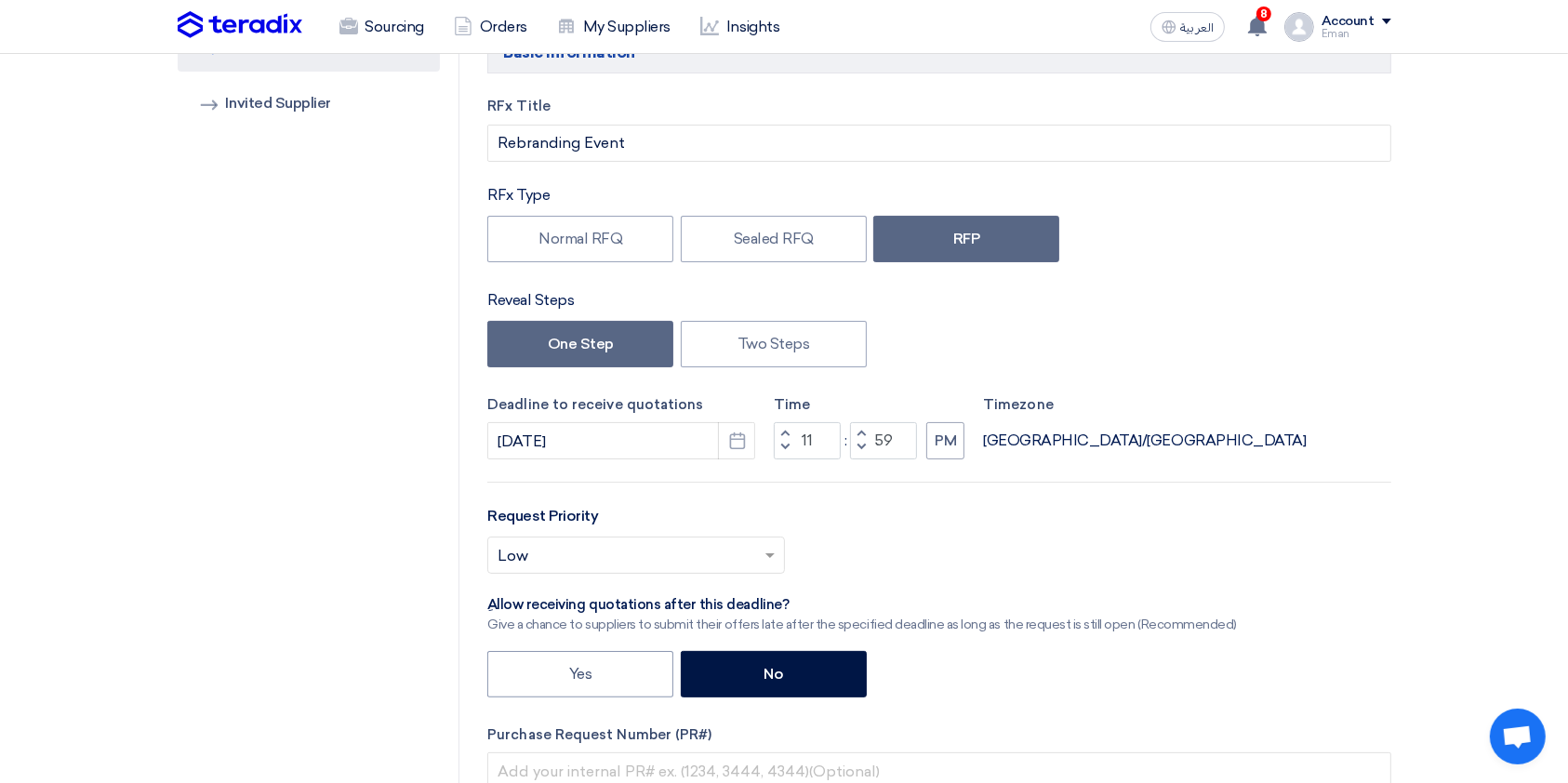
scroll to position [0, 0]
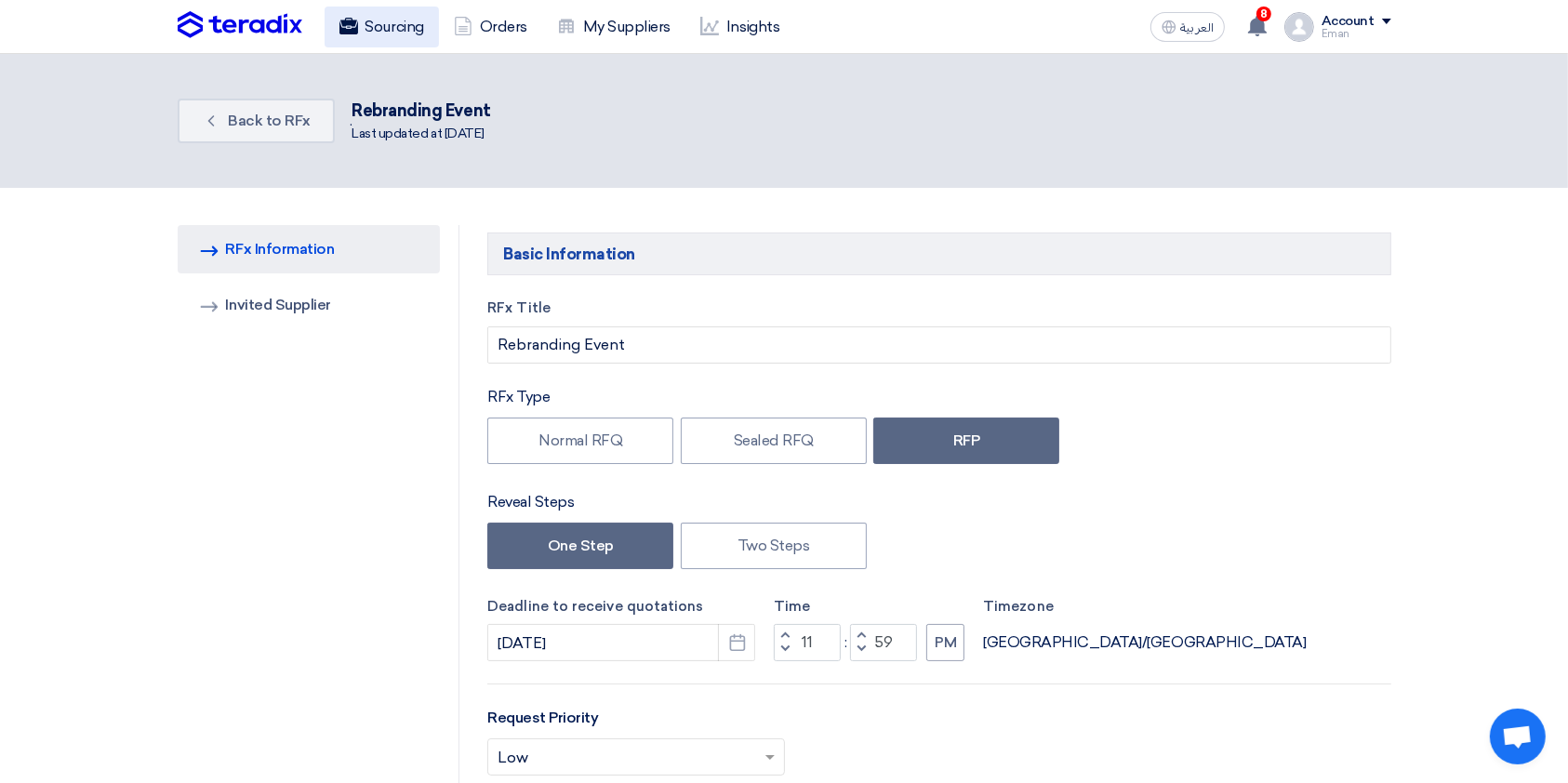
click at [397, 19] on link "Sourcing" at bounding box center [382, 28] width 114 height 41
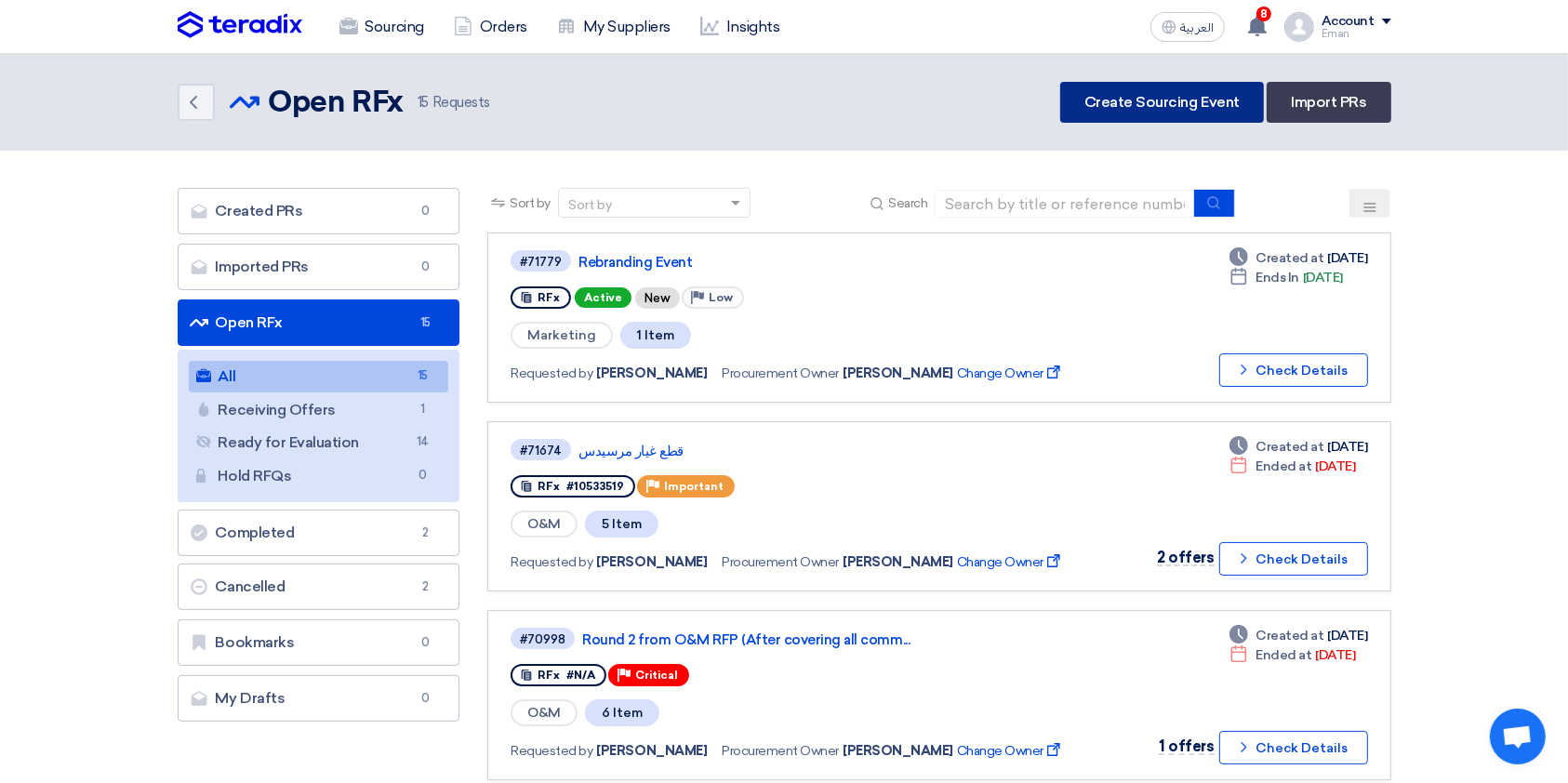
click at [1165, 94] on link "Create Sourcing Event" at bounding box center [1161, 102] width 204 height 41
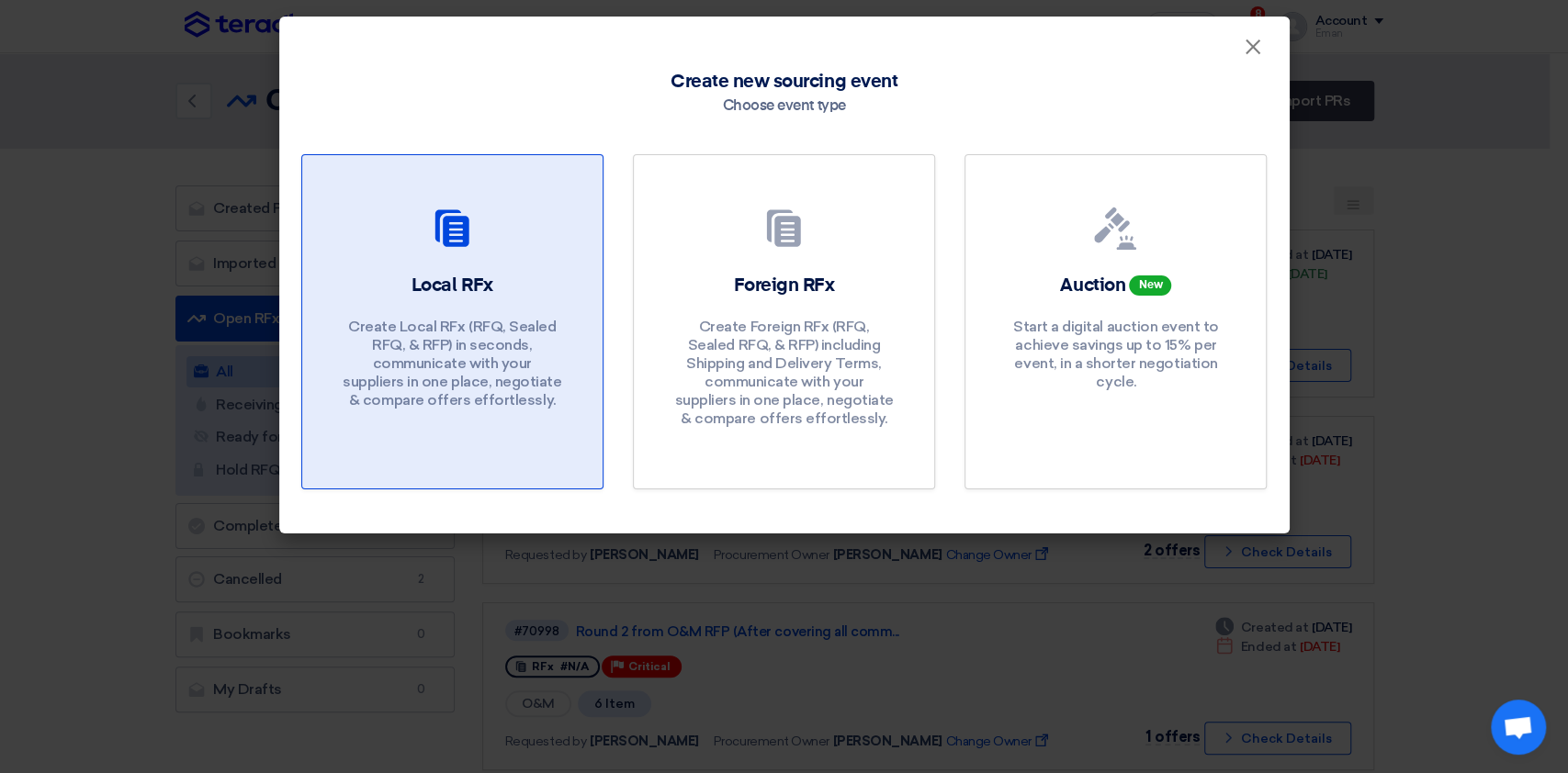
click at [430, 359] on p "Create Local RFx (RFQ, Sealed RFQ, & RFP) in seconds, communicate with your sup…" at bounding box center [451, 364] width 221 height 91
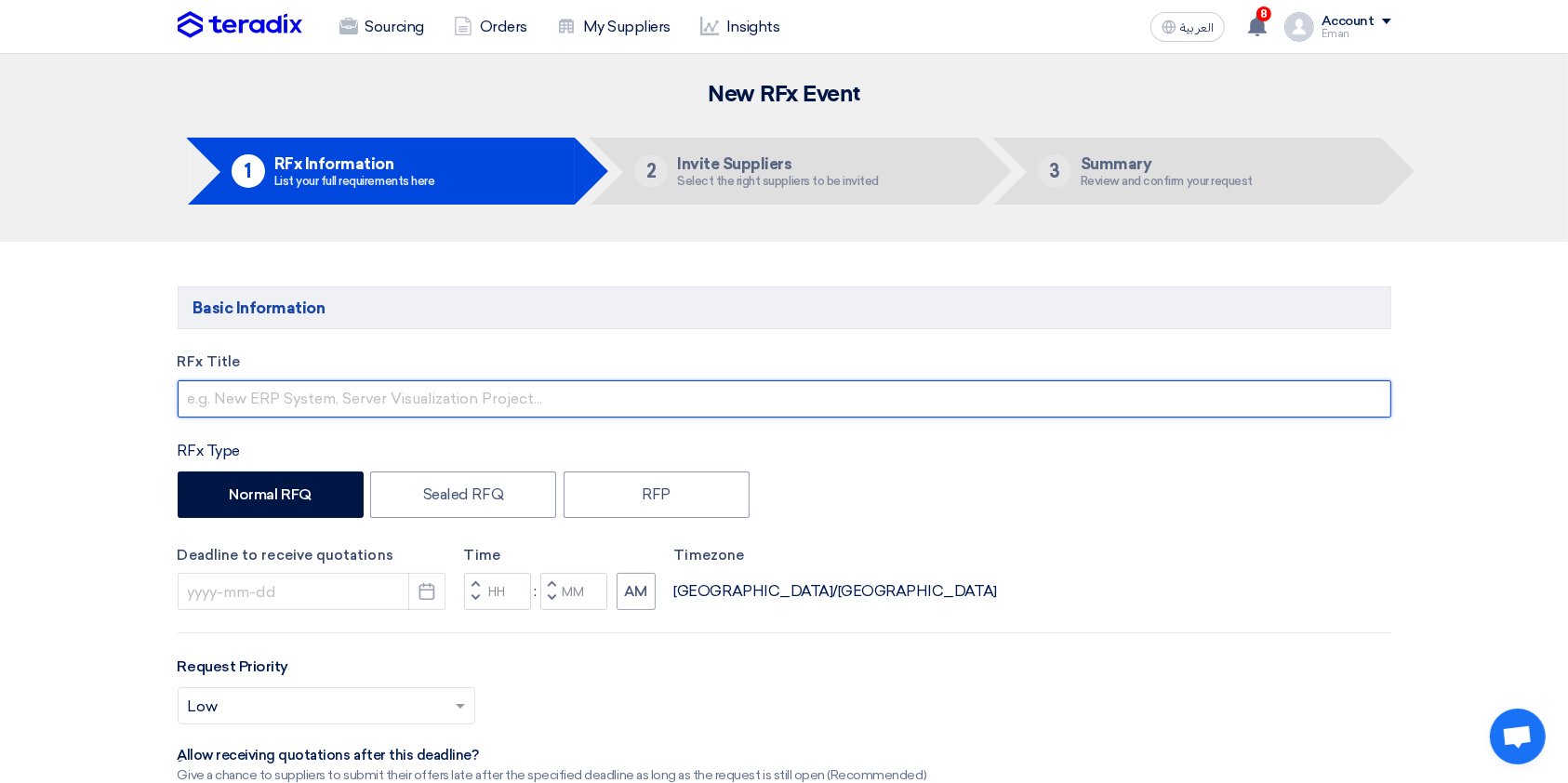
click at [457, 395] on input "text" at bounding box center [784, 399] width 1214 height 37
type input "IT Hardware"
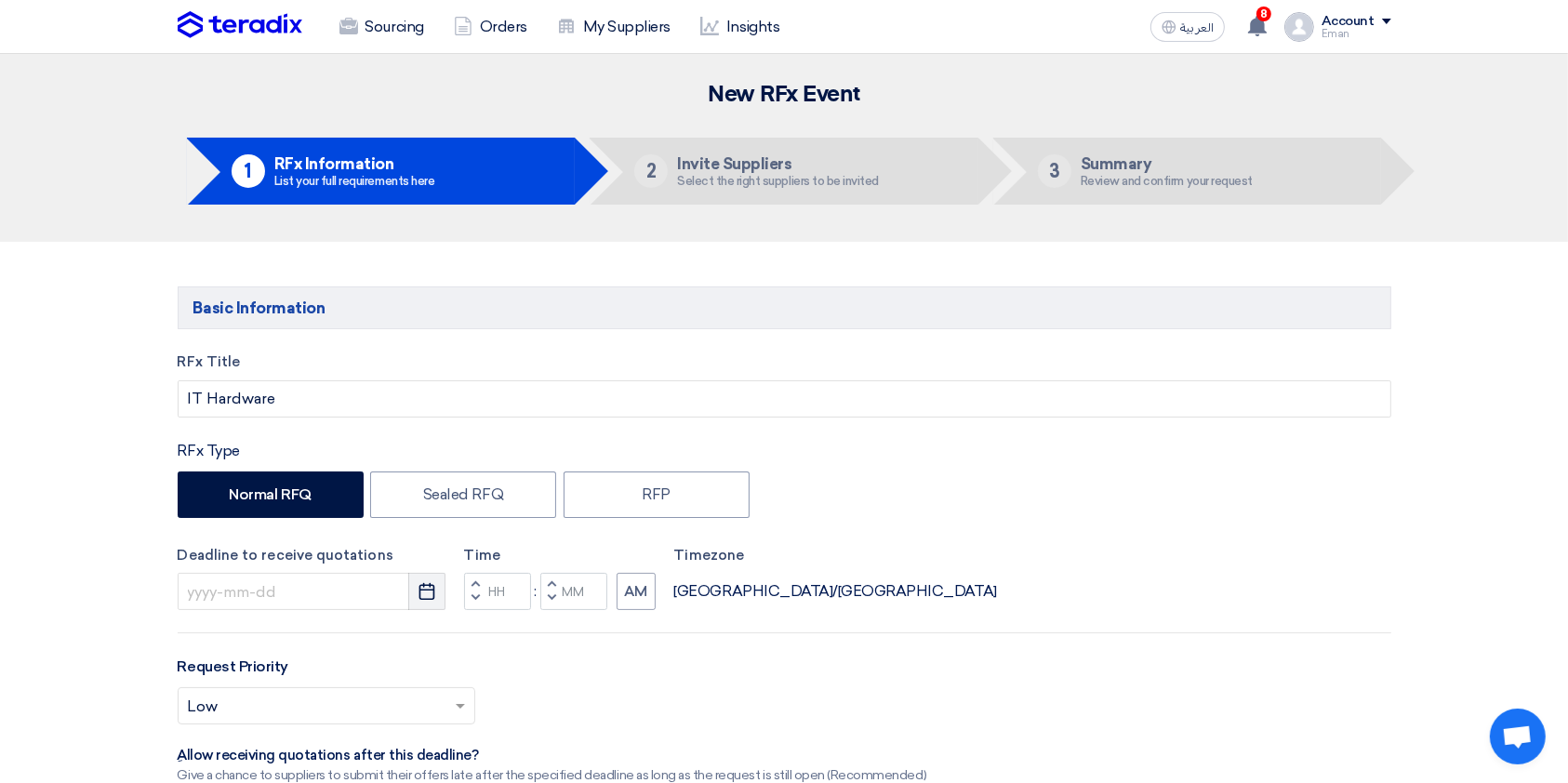
click at [427, 586] on use "button" at bounding box center [427, 591] width 16 height 17
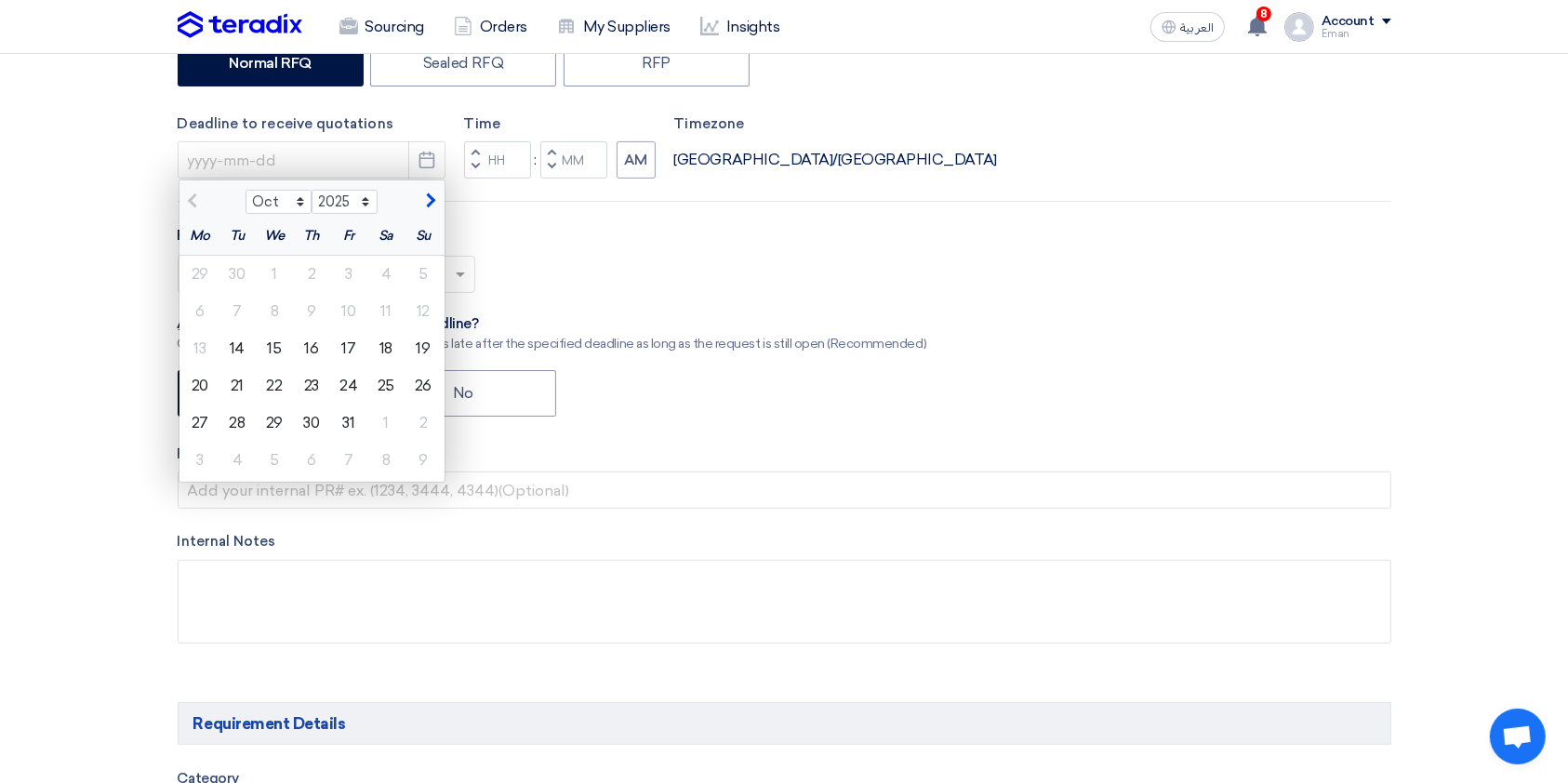
scroll to position [428, 0]
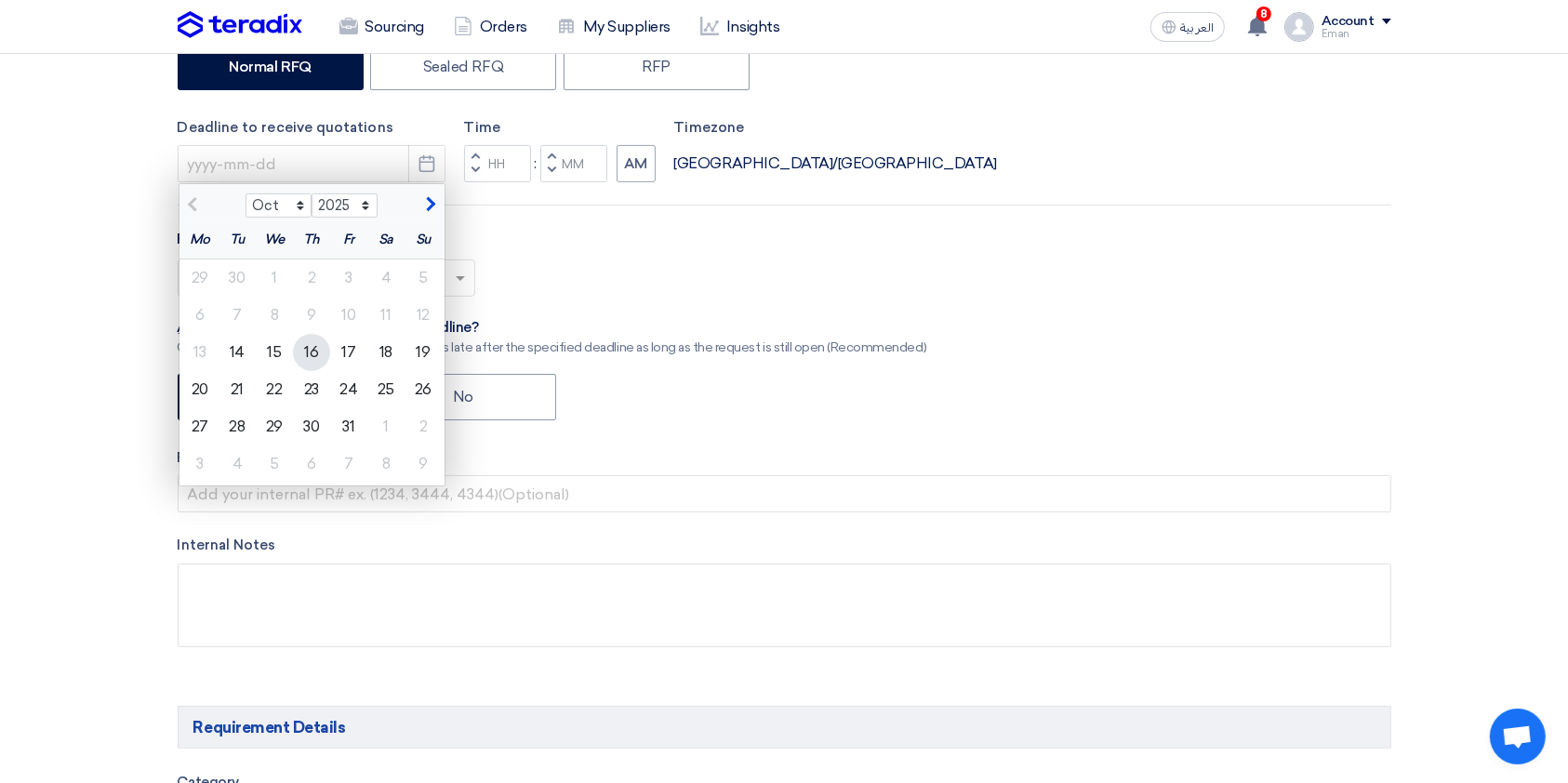
click at [320, 353] on div "16" at bounding box center [312, 353] width 37 height 37
type input "[DATE]"
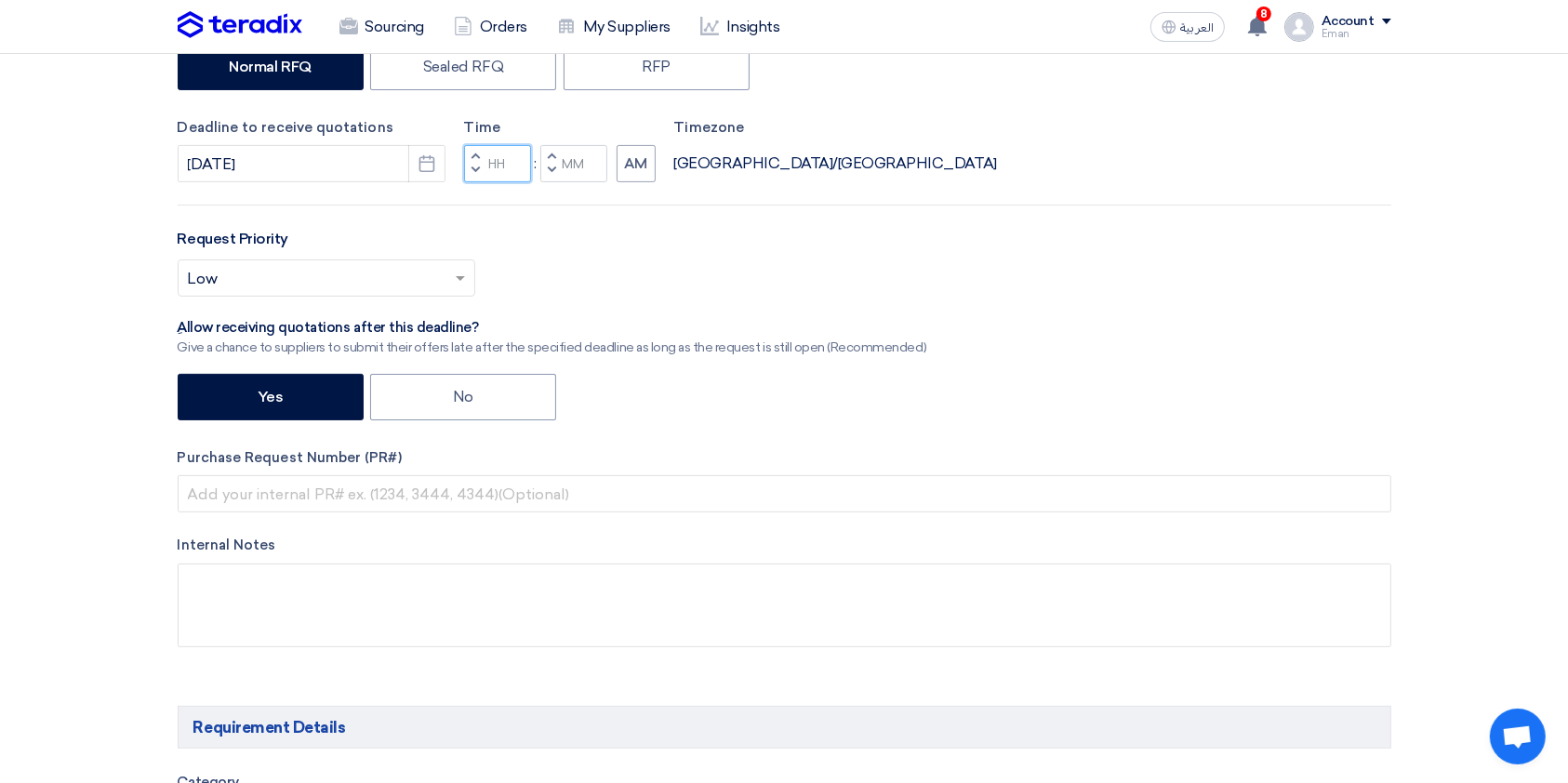
click at [509, 159] on input "Hours" at bounding box center [497, 163] width 67 height 37
type input "11"
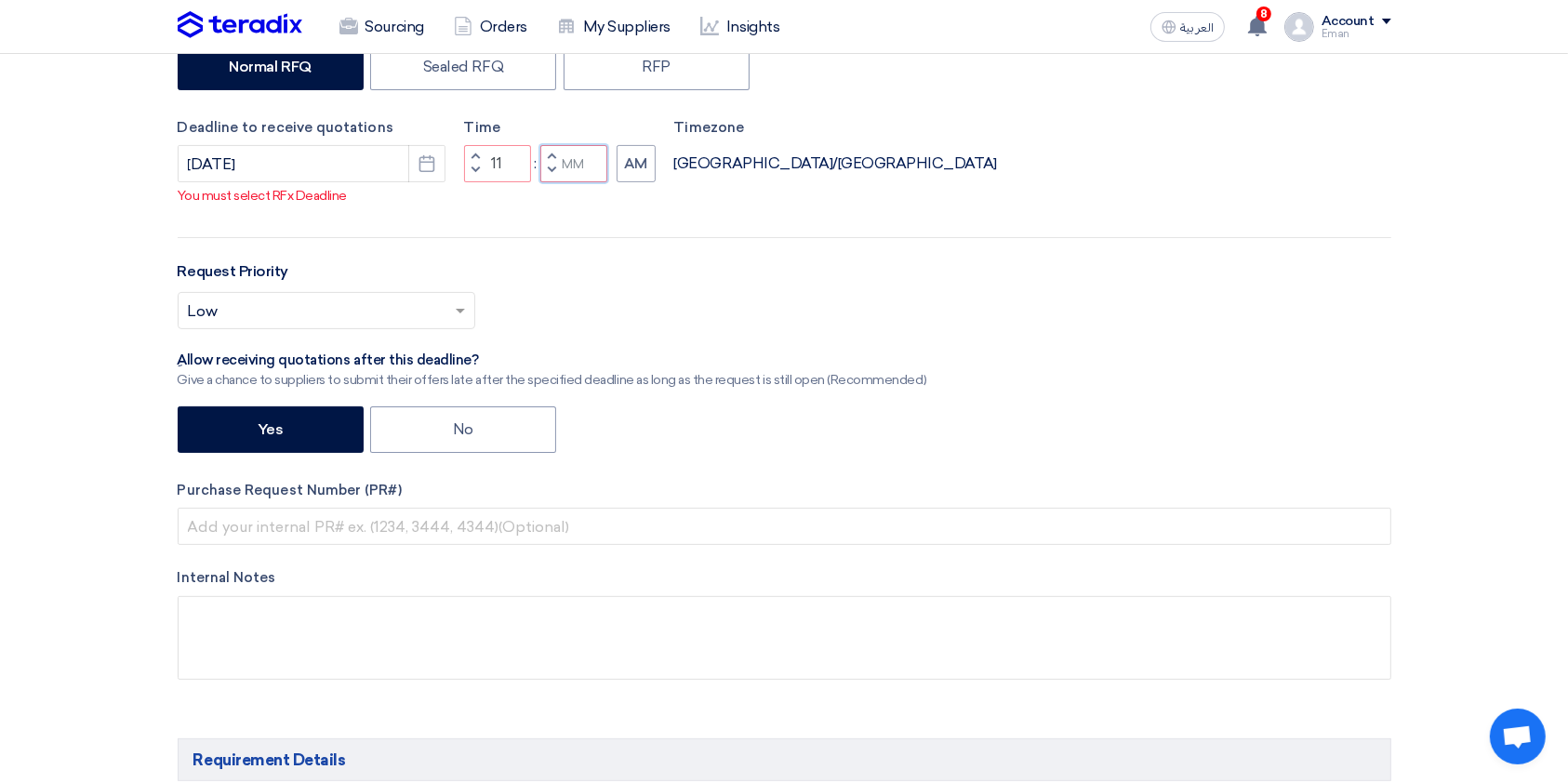
click at [583, 163] on div "Time Increment hours 11 Decrement hours : Increment minutes Decrement minutes AM" at bounding box center [559, 150] width 192 height 66
type input "59"
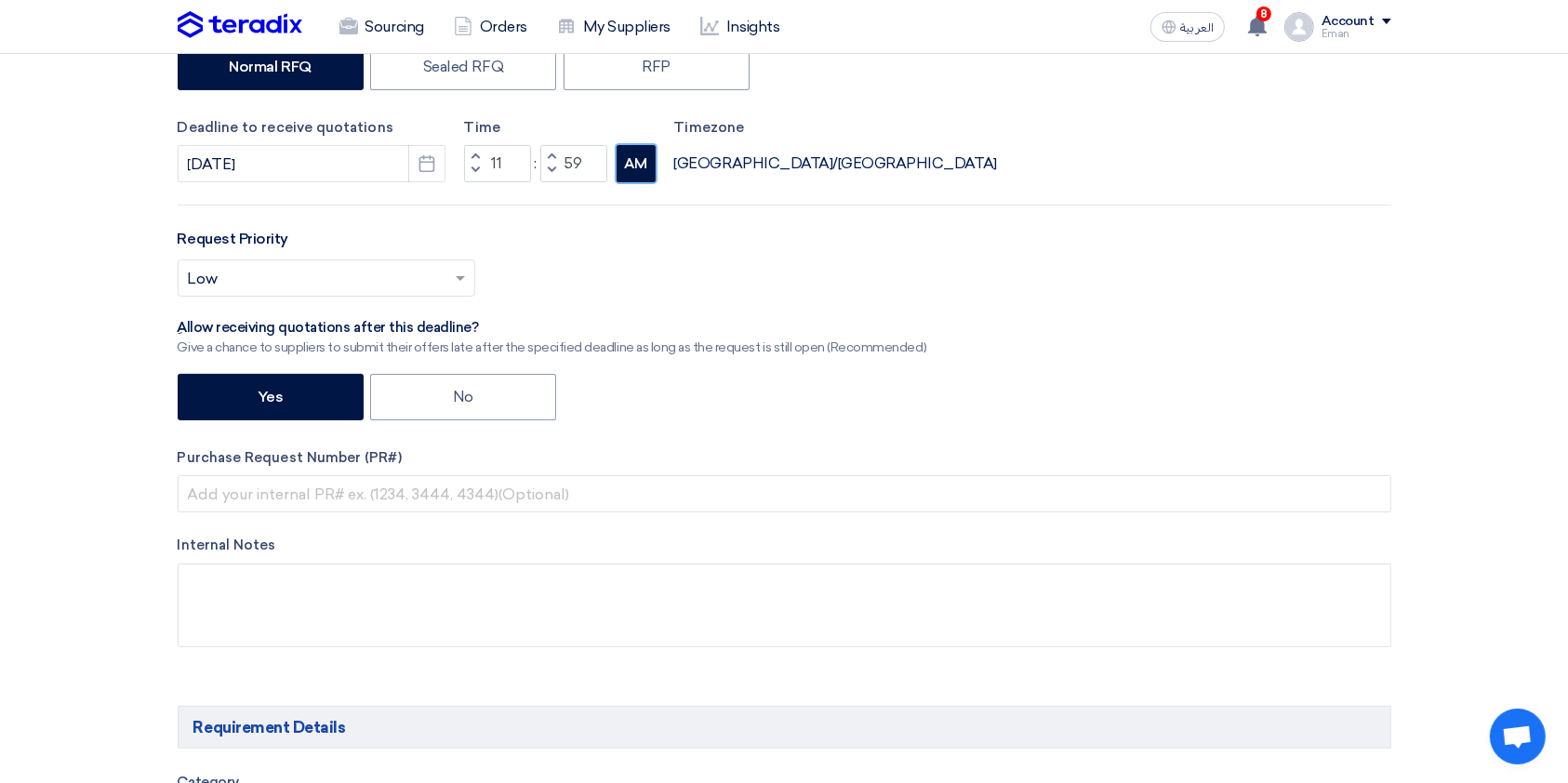
click at [641, 182] on div "RFx Title IT Hardware RFx Type Normal RFQ Sealed RFQ RFP Deadline to receive qu…" at bounding box center [784, 300] width 1241 height 752
click at [639, 160] on button "AM" at bounding box center [636, 163] width 39 height 37
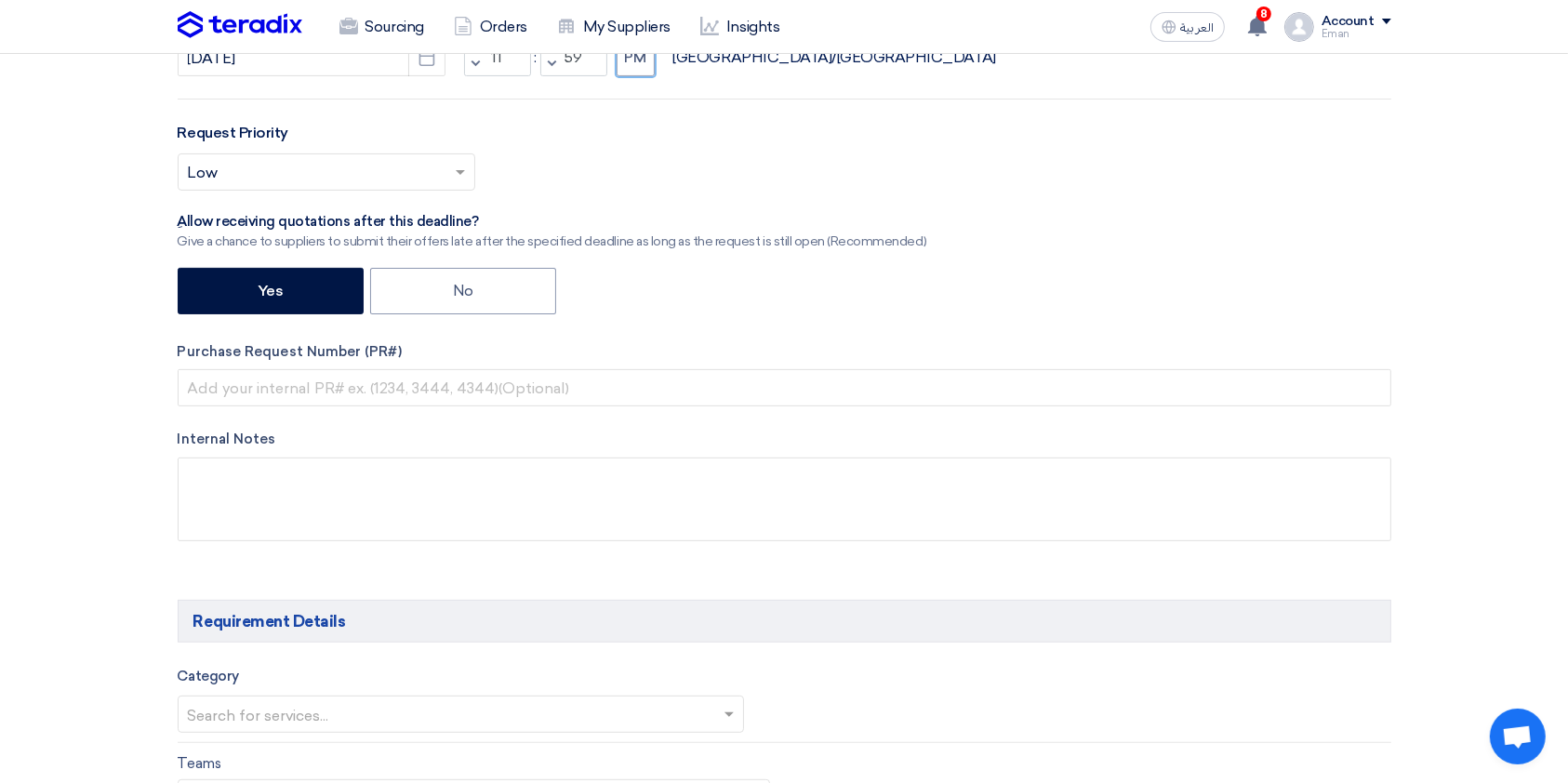
scroll to position [551, 0]
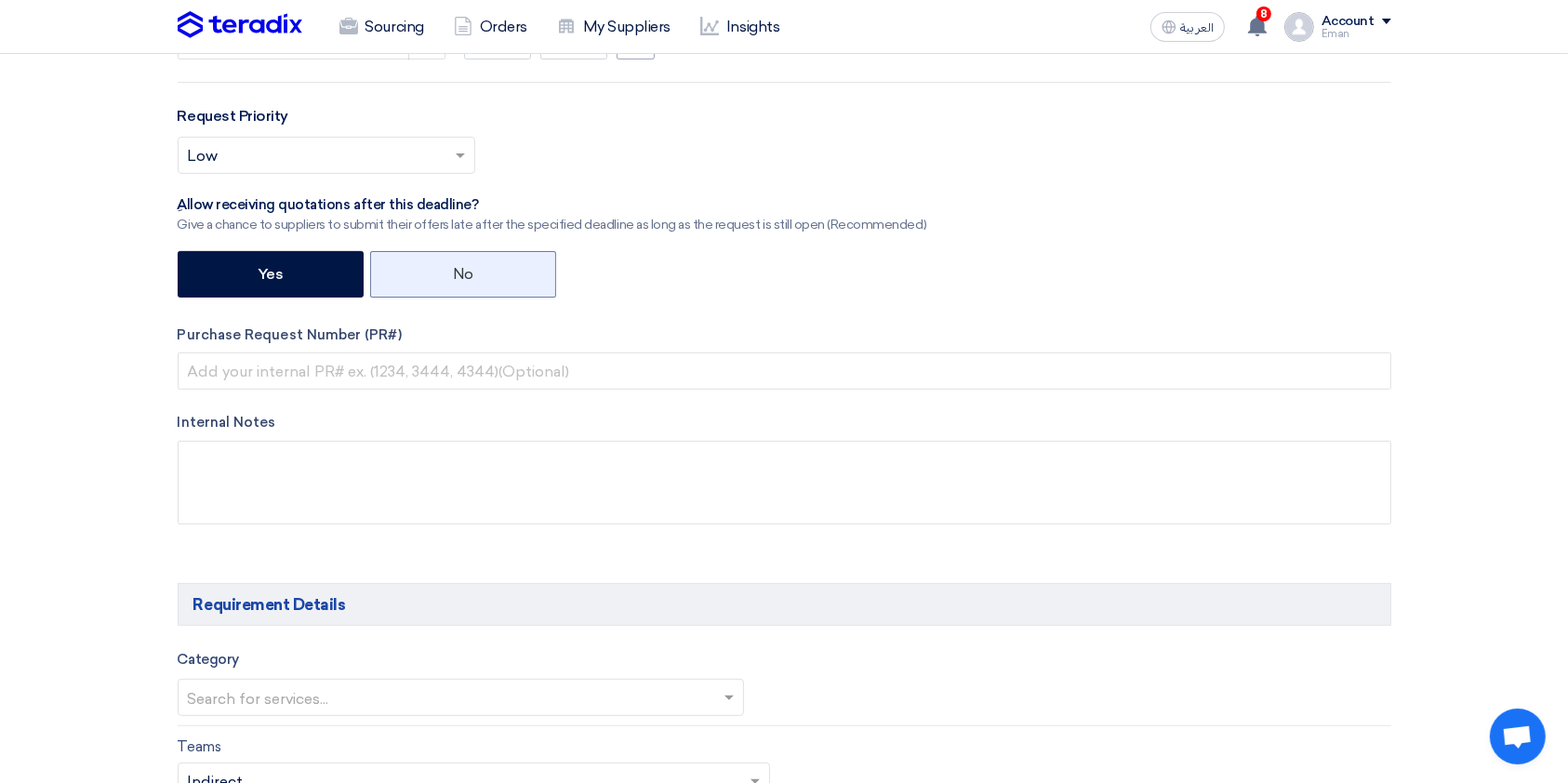
click at [405, 265] on label "No" at bounding box center [463, 274] width 186 height 46
click at [453, 267] on input "No" at bounding box center [459, 273] width 12 height 12
radio input "true"
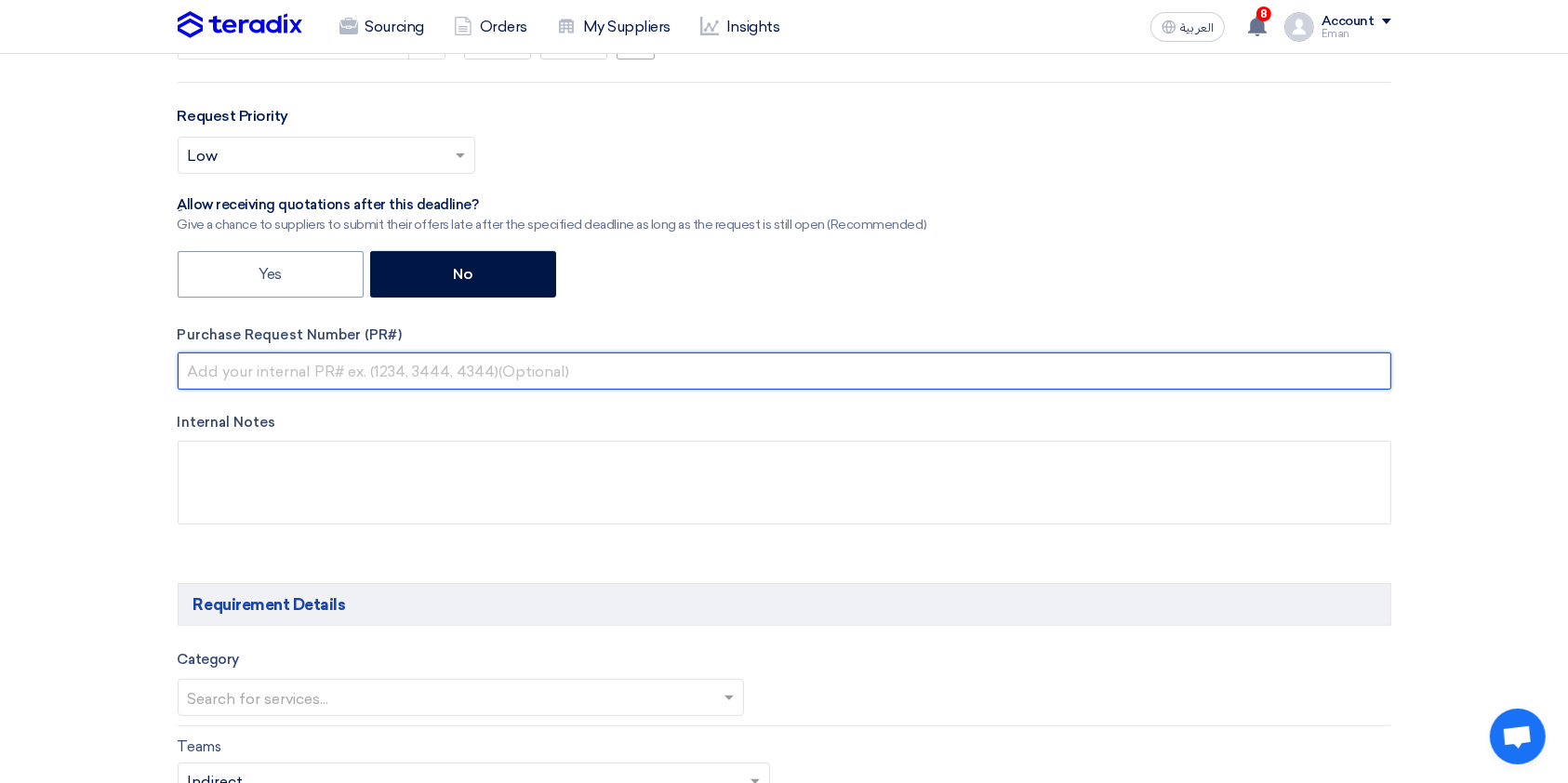
click at [312, 371] on input "text" at bounding box center [784, 371] width 1214 height 37
paste input "10537454"
type input "10537454"
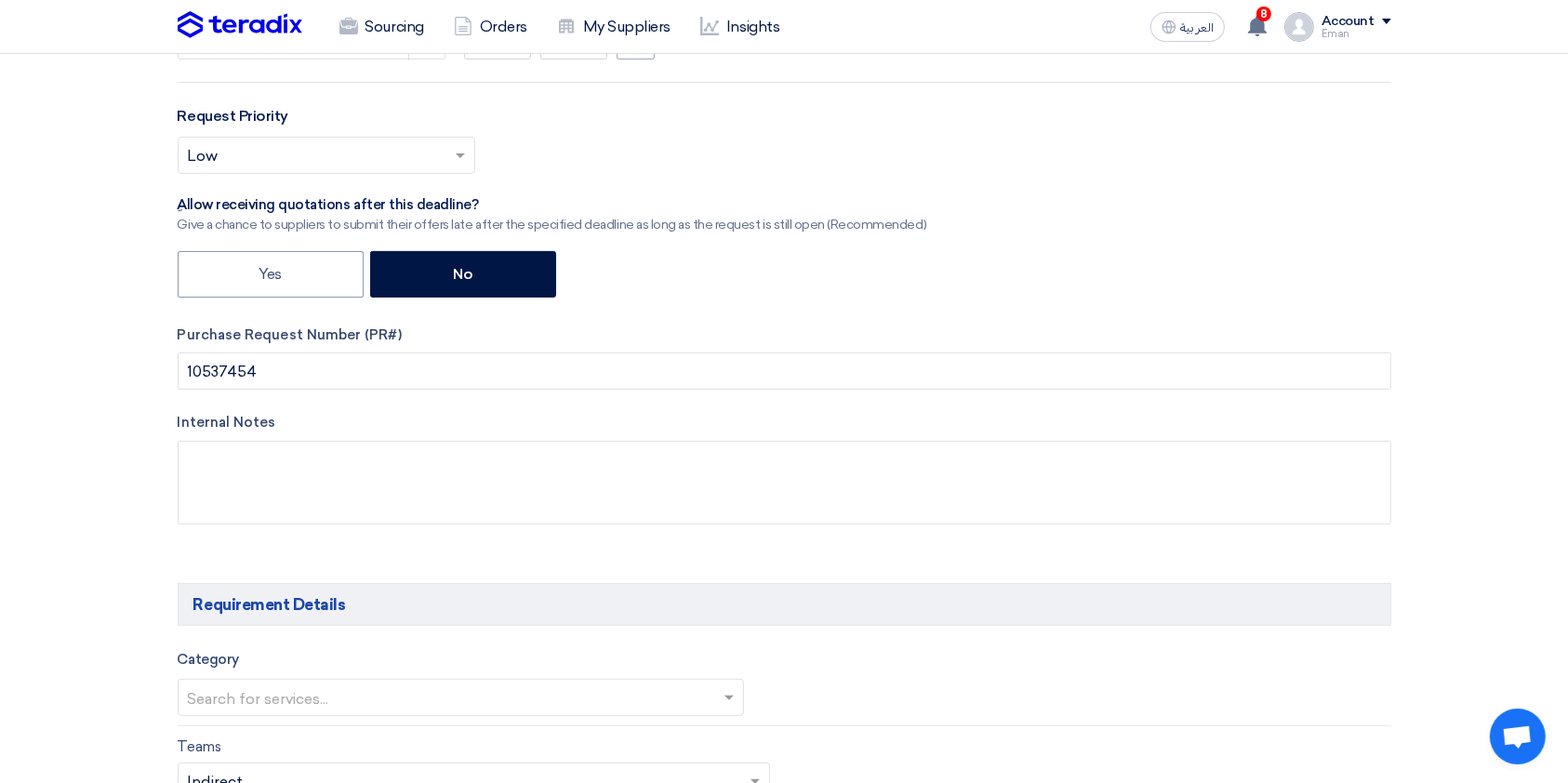
click at [249, 437] on div "Internal Notes" at bounding box center [784, 471] width 1214 height 119
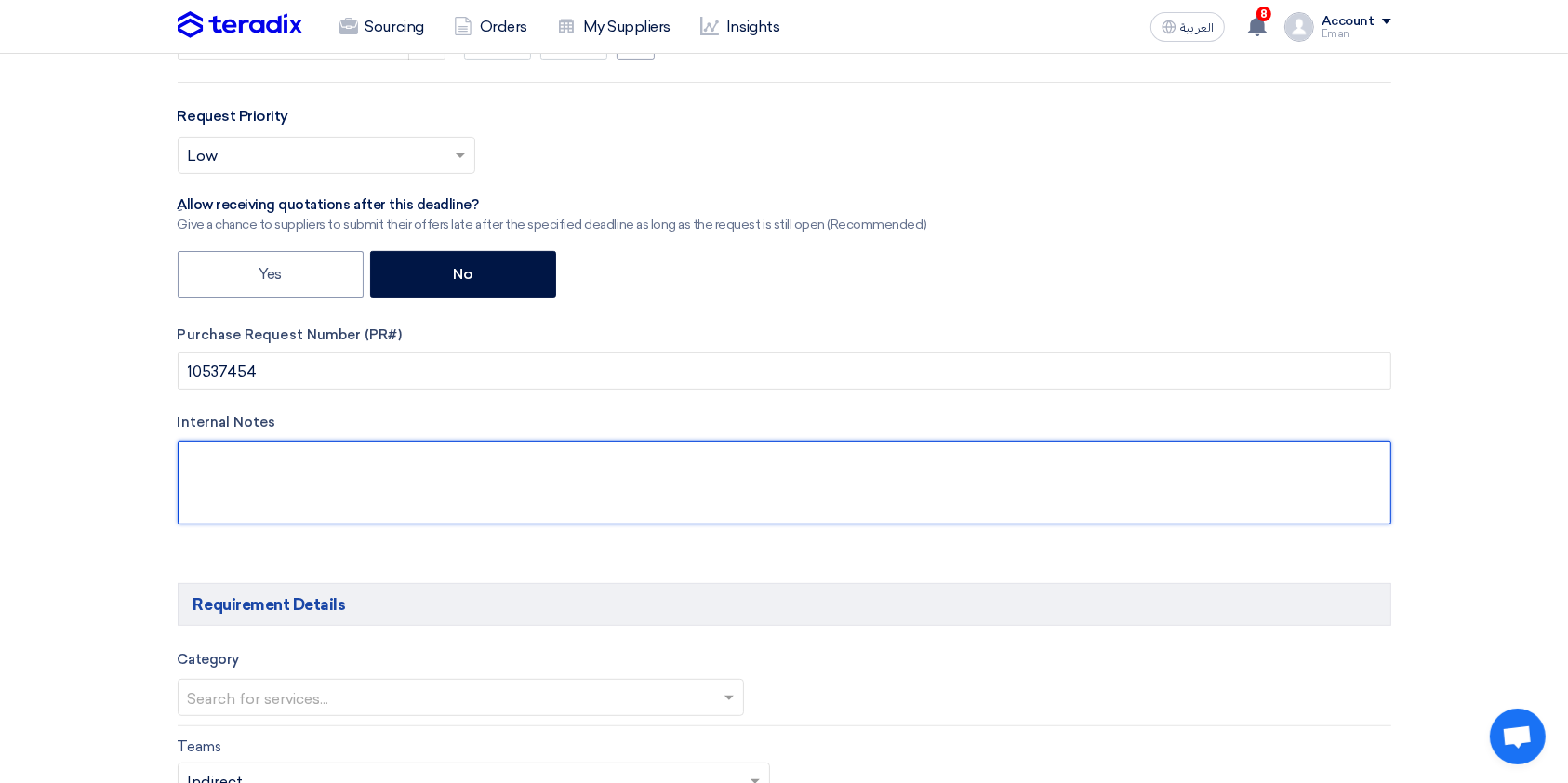
click at [243, 463] on textarea at bounding box center [784, 483] width 1214 height 84
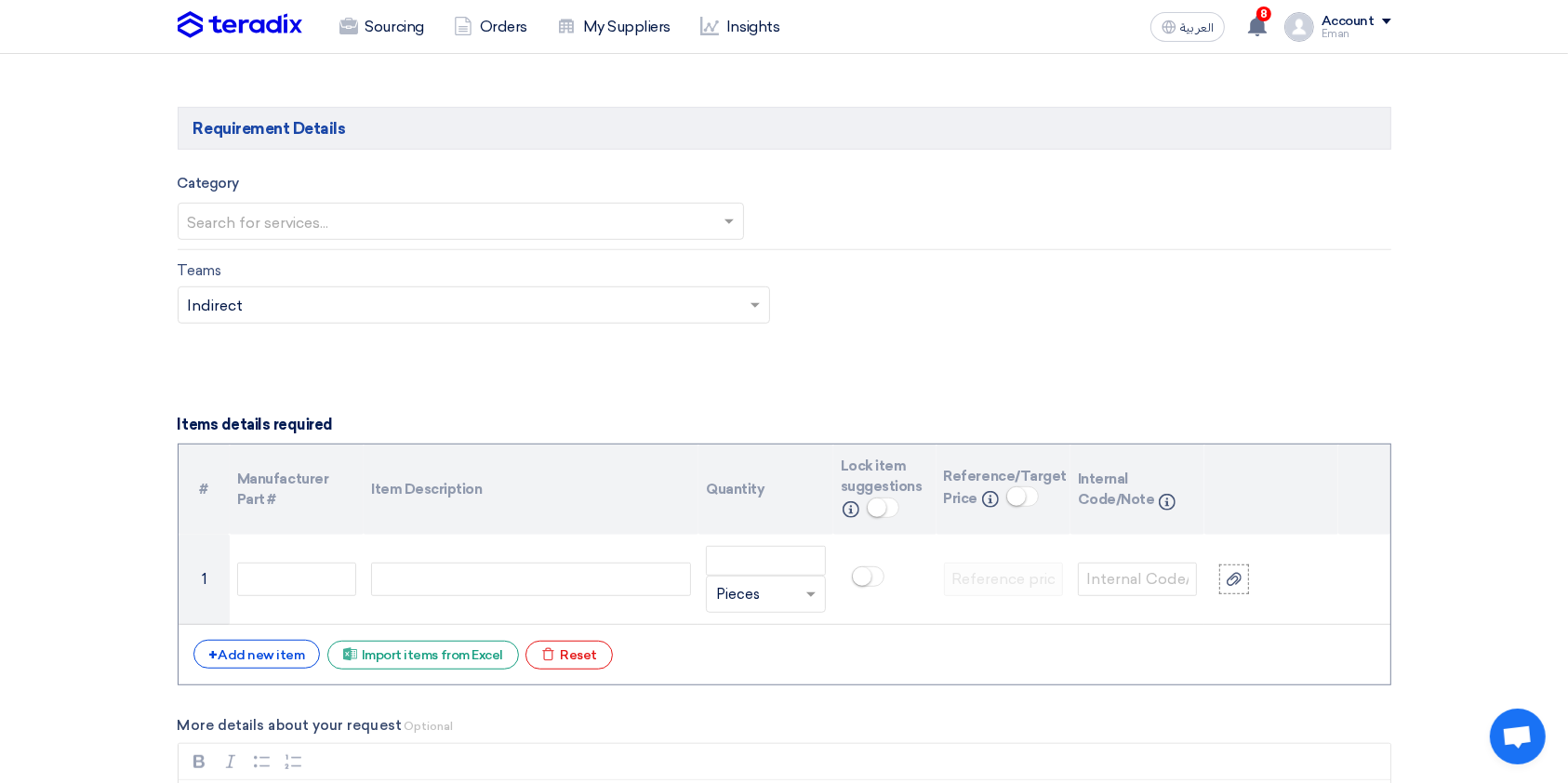
scroll to position [1018, 0]
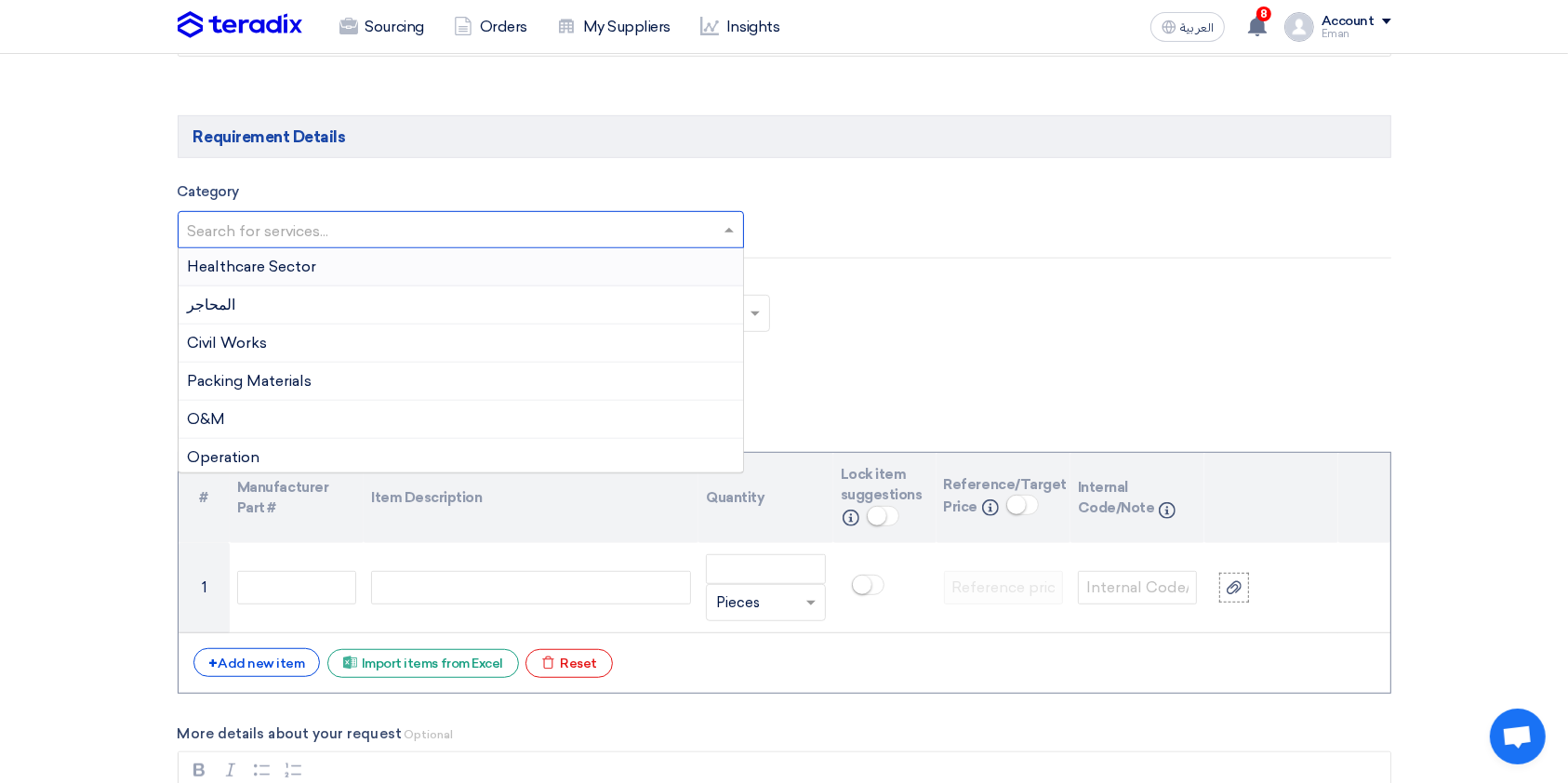
click at [461, 240] on input "text" at bounding box center [452, 231] width 529 height 31
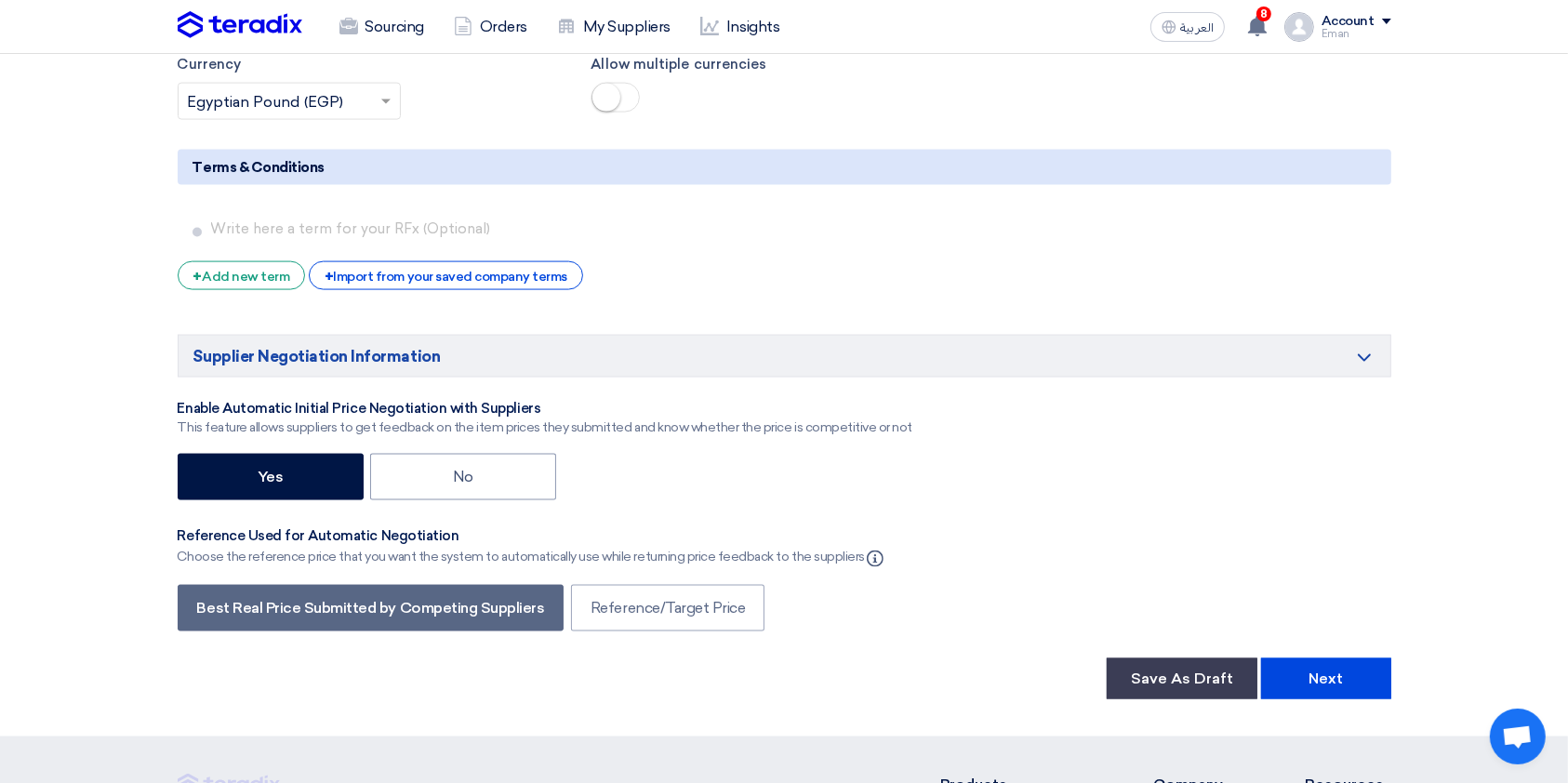
scroll to position [2687, 0]
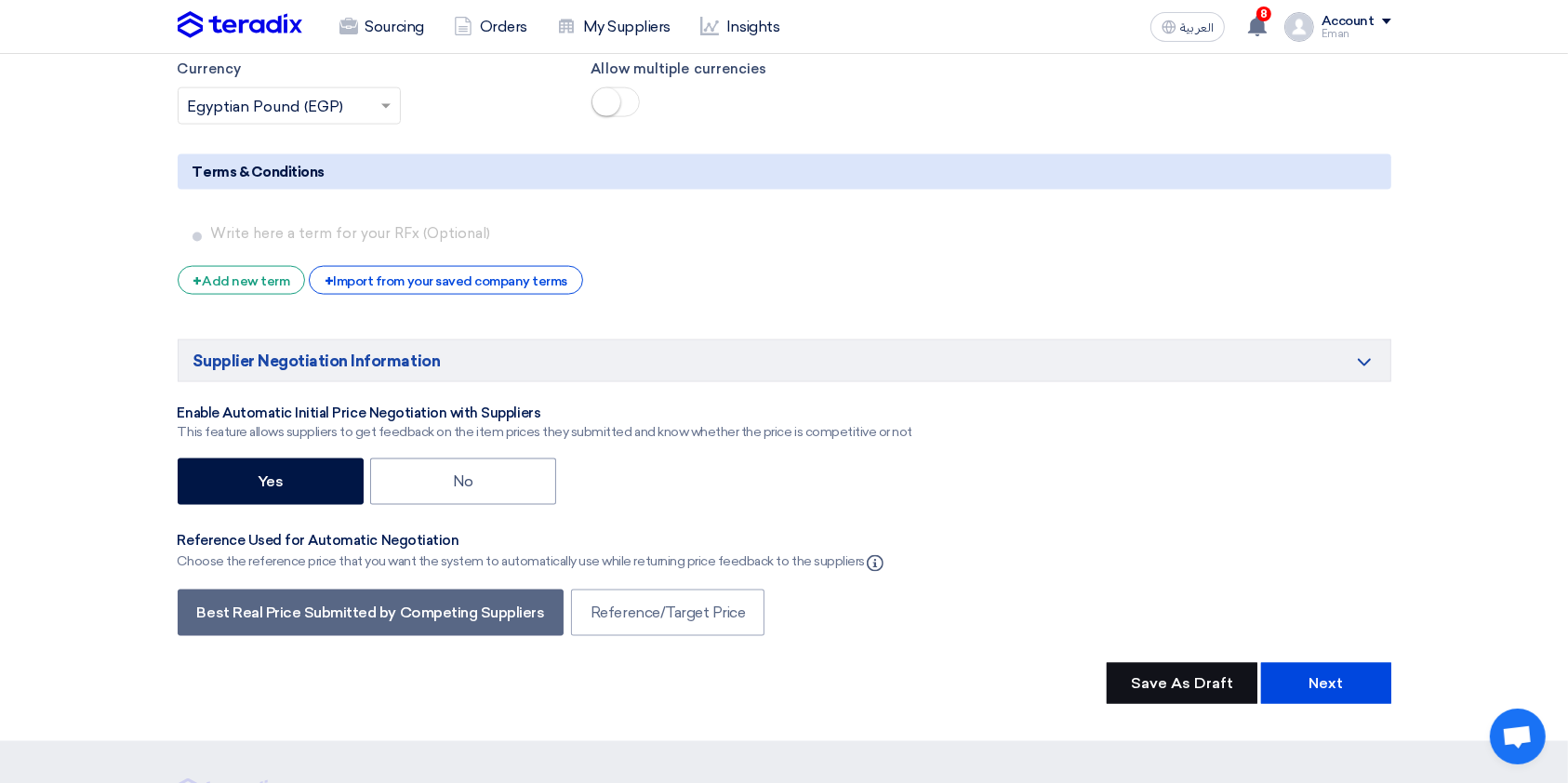
click at [1146, 586] on button "Save As Draft" at bounding box center [1181, 685] width 151 height 41
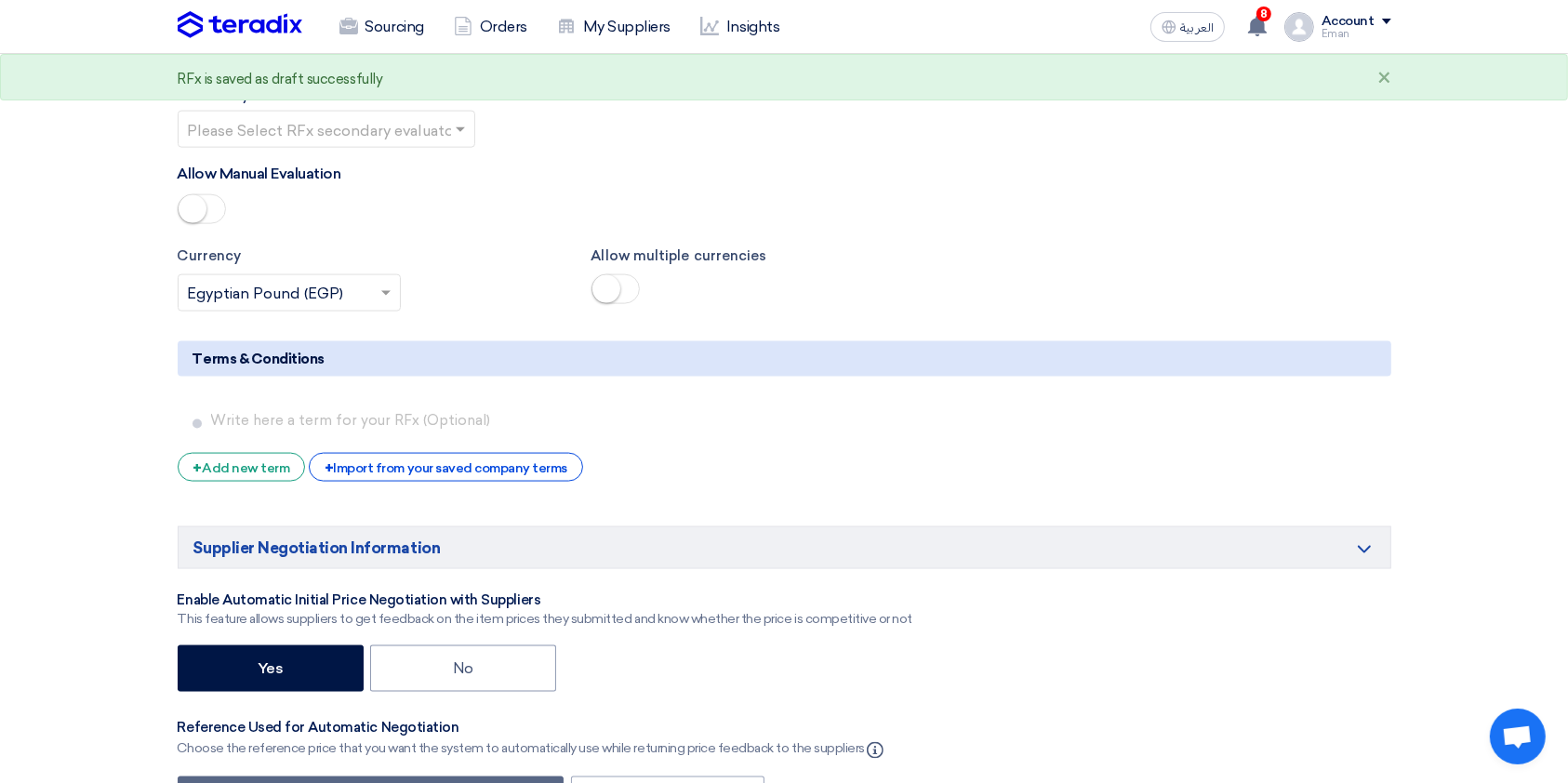
scroll to position [3062, 0]
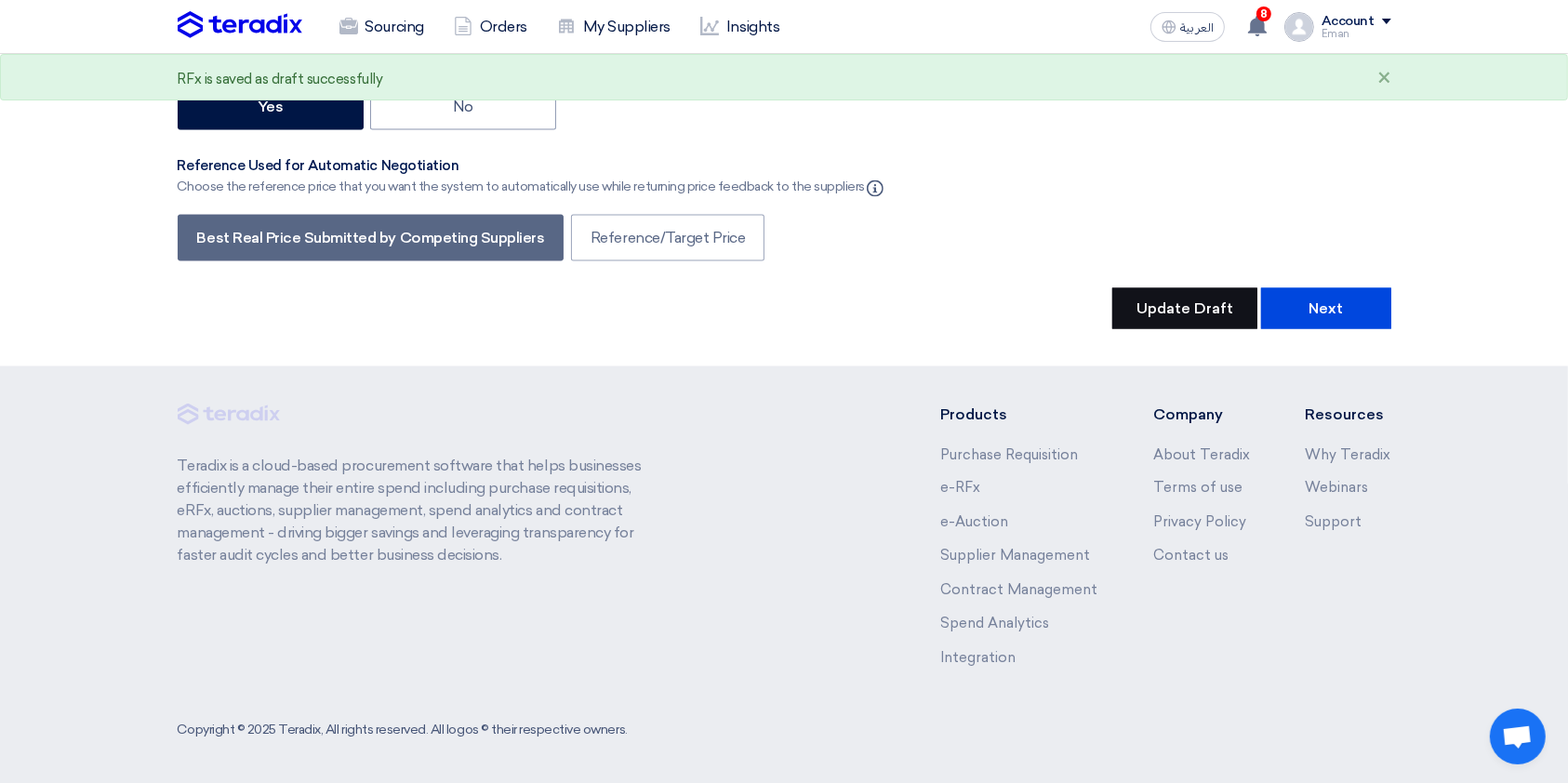
click at [1143, 310] on button "Update Draft" at bounding box center [1184, 309] width 145 height 41
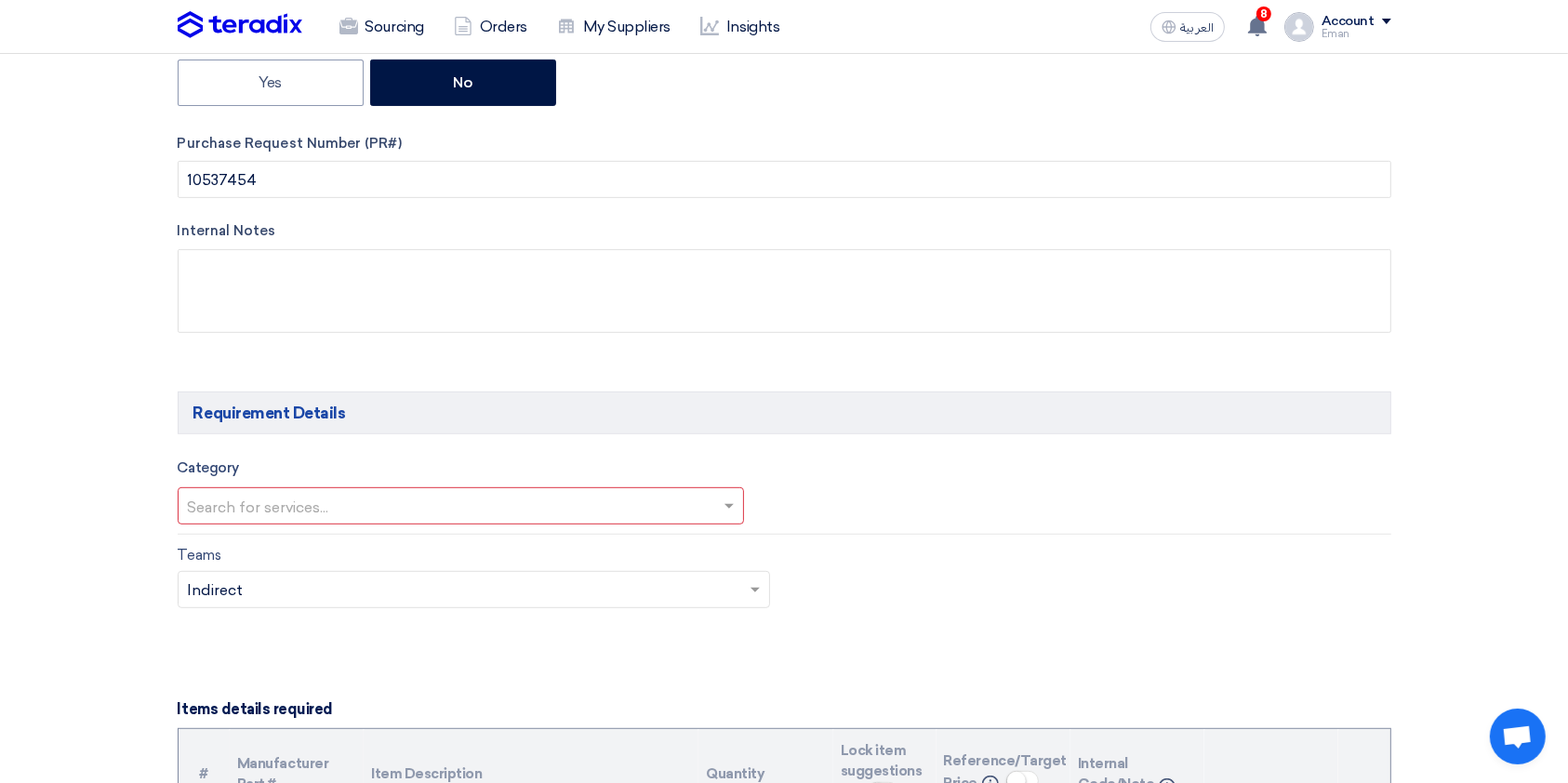
scroll to position [759, 0]
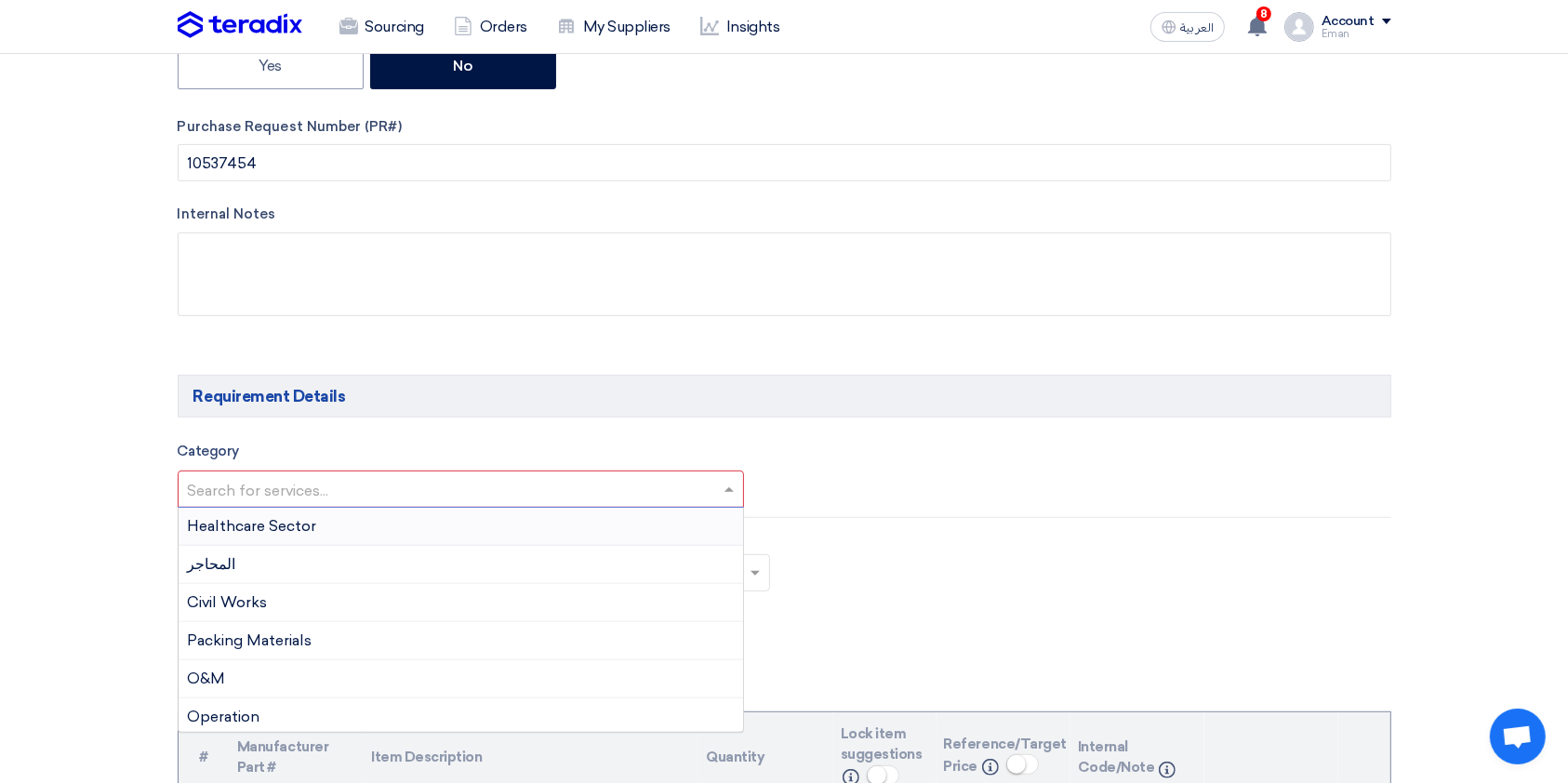
click at [707, 480] on input "text" at bounding box center [452, 491] width 529 height 31
click at [383, 18] on link "Sourcing" at bounding box center [382, 28] width 114 height 41
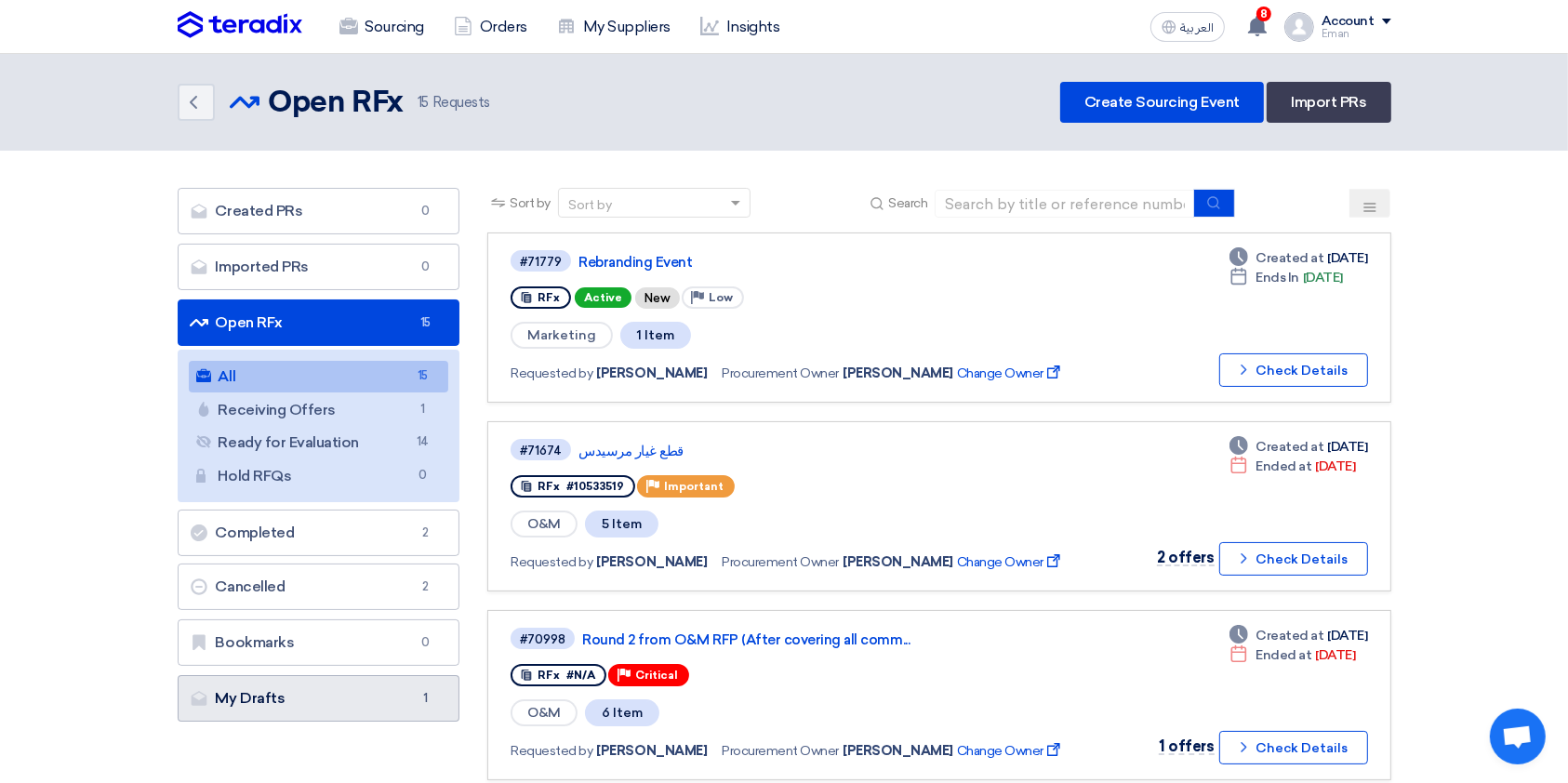
click at [267, 586] on link "My Drafts My Drafts 1" at bounding box center [318, 698] width 282 height 46
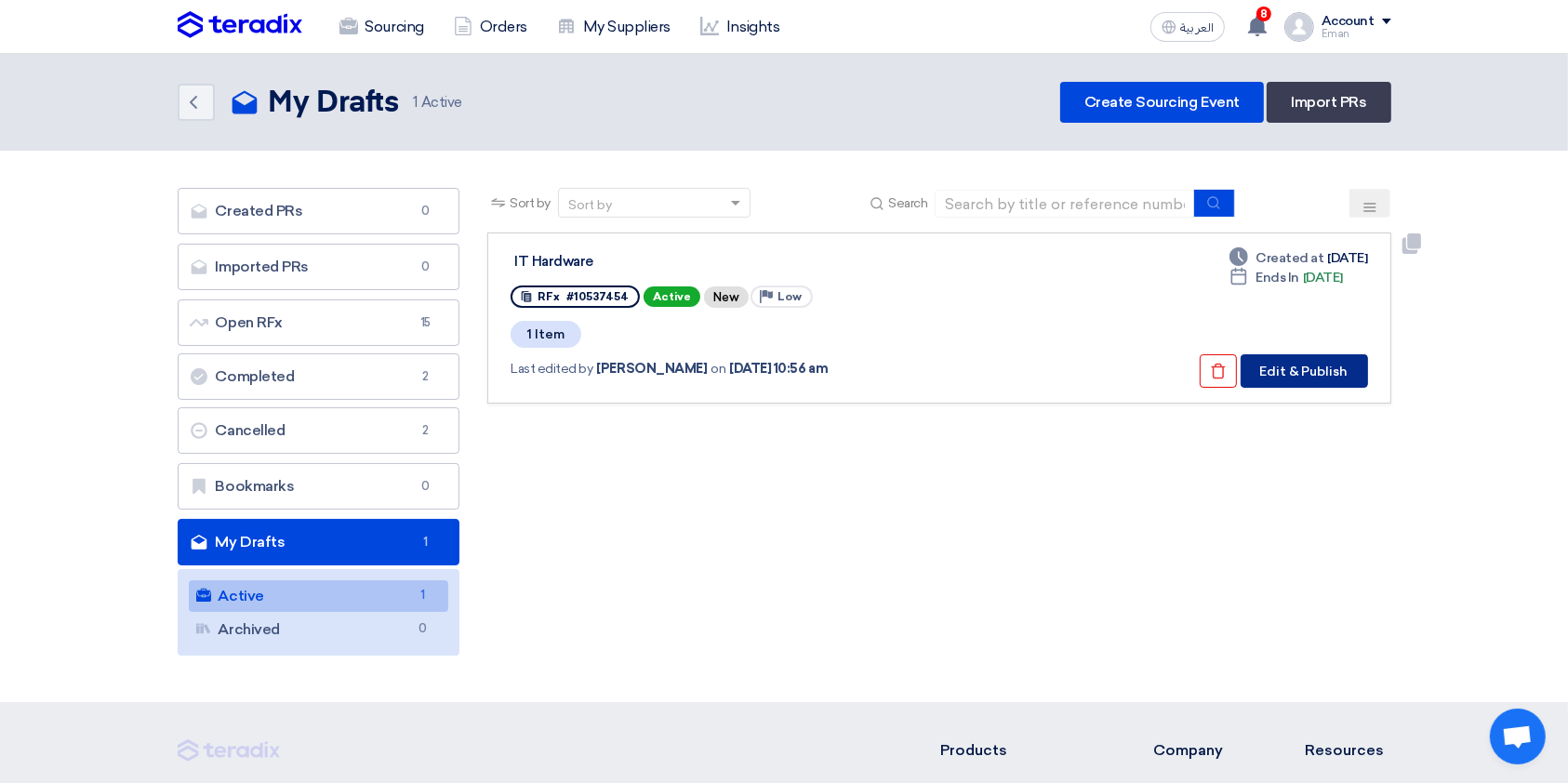
click at [1189, 362] on button "Edit & Publish" at bounding box center [1303, 371] width 127 height 33
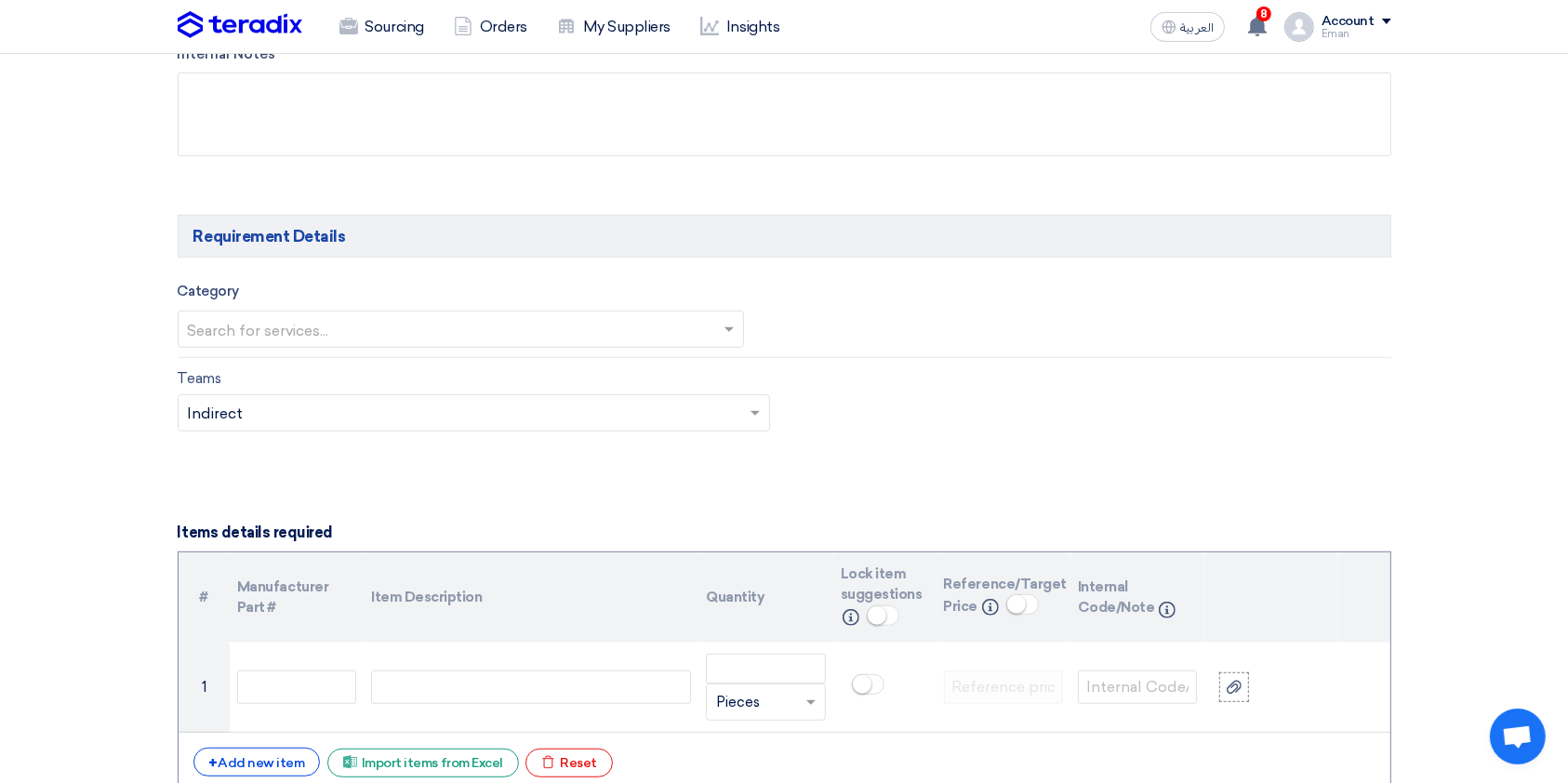
scroll to position [901, 0]
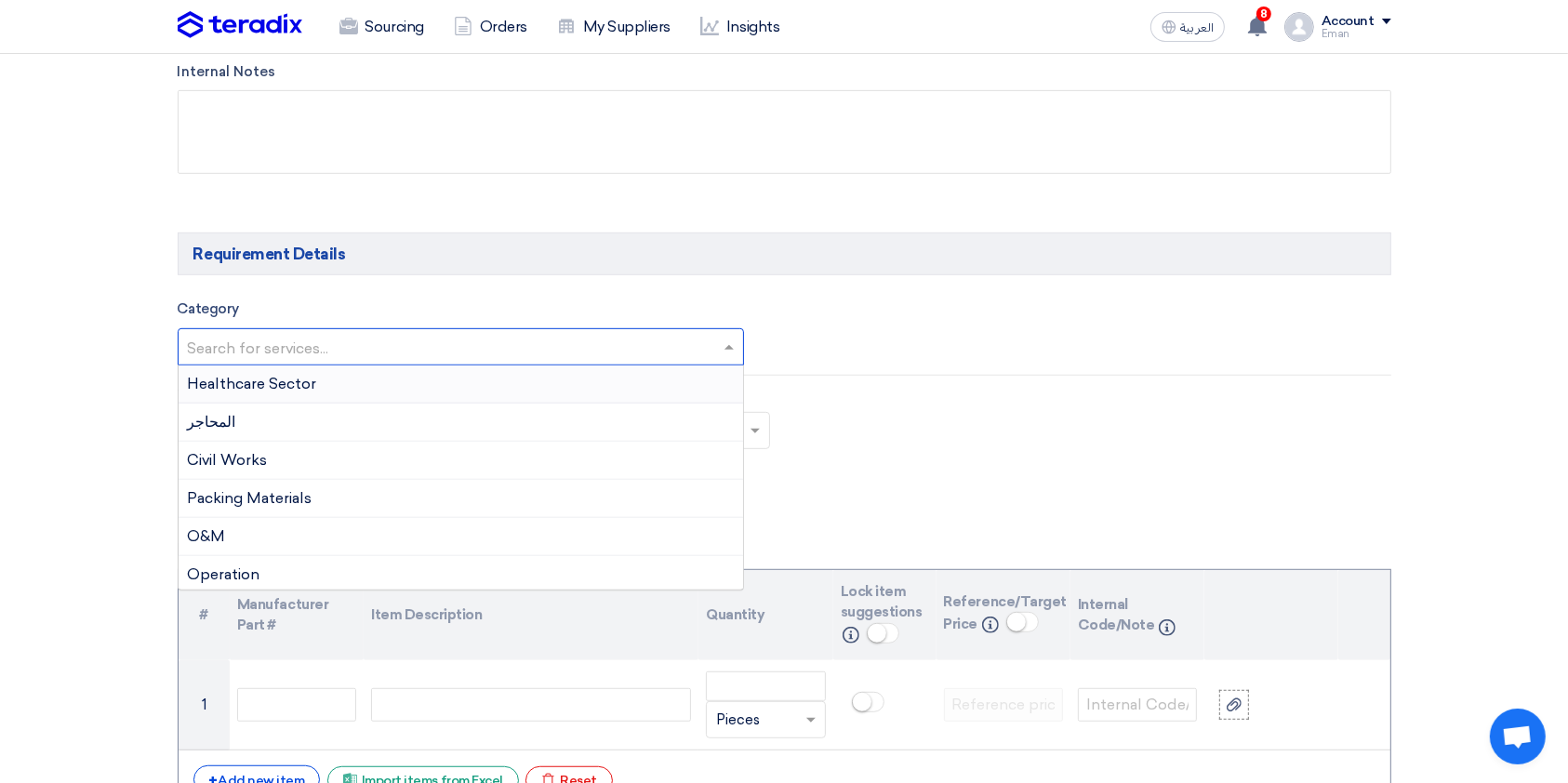
click at [628, 358] on input "text" at bounding box center [452, 349] width 529 height 31
click at [518, 561] on div "IT" at bounding box center [461, 571] width 565 height 37
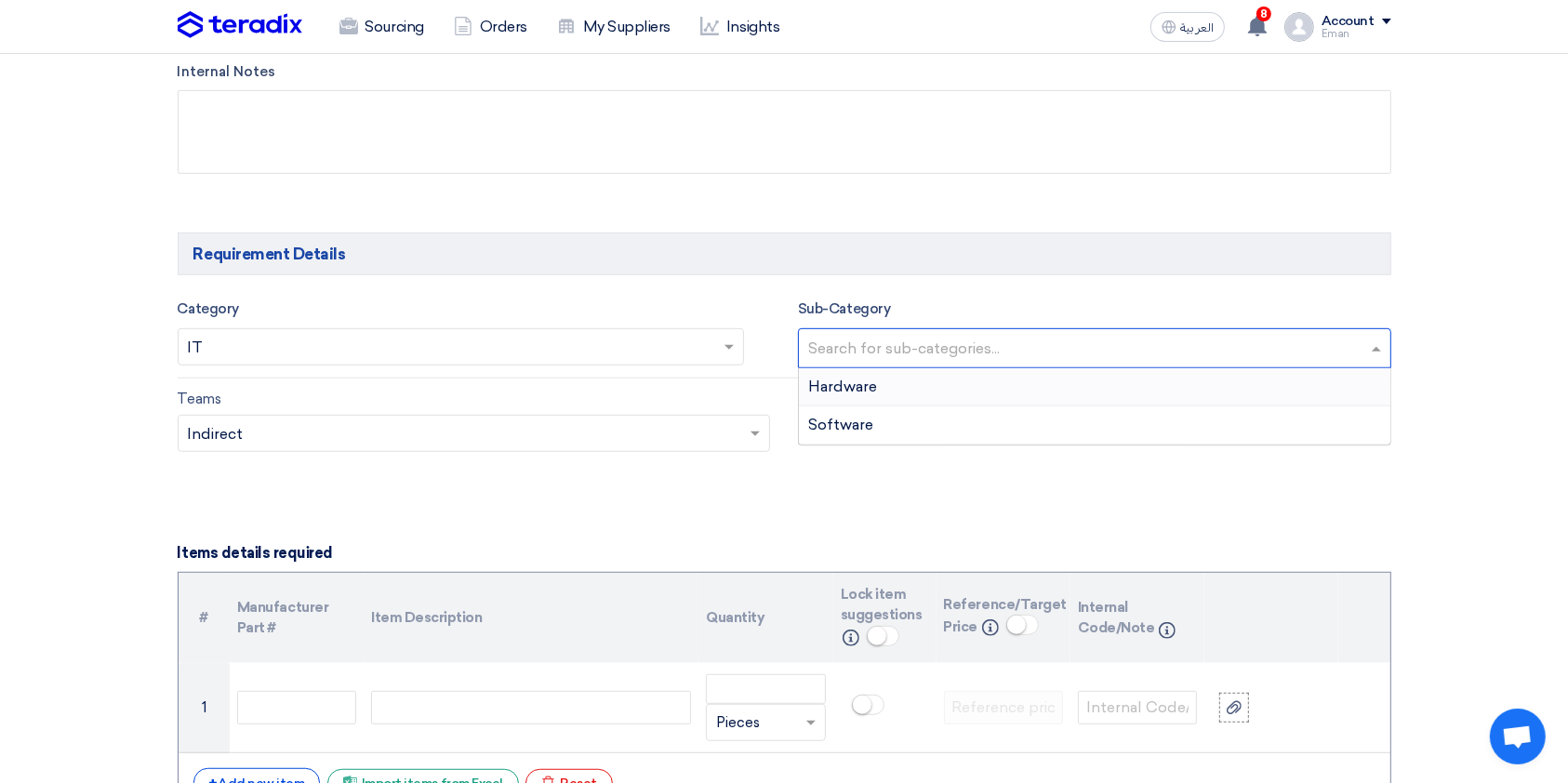
click at [1189, 332] on div "Search for sub-categories..." at bounding box center [1094, 348] width 594 height 40
click at [1155, 383] on div "Hardware" at bounding box center [1094, 387] width 592 height 38
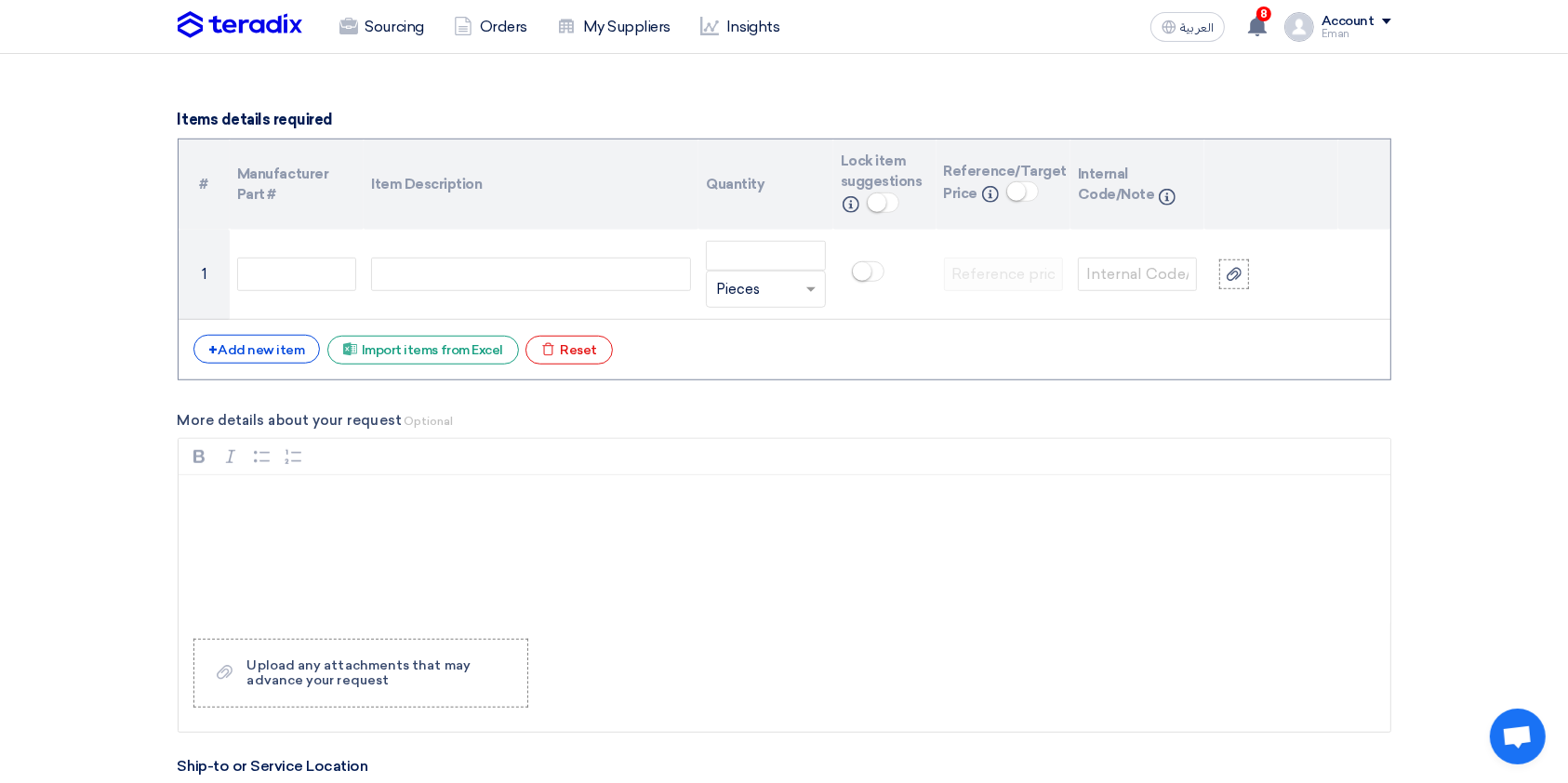
scroll to position [1339, 0]
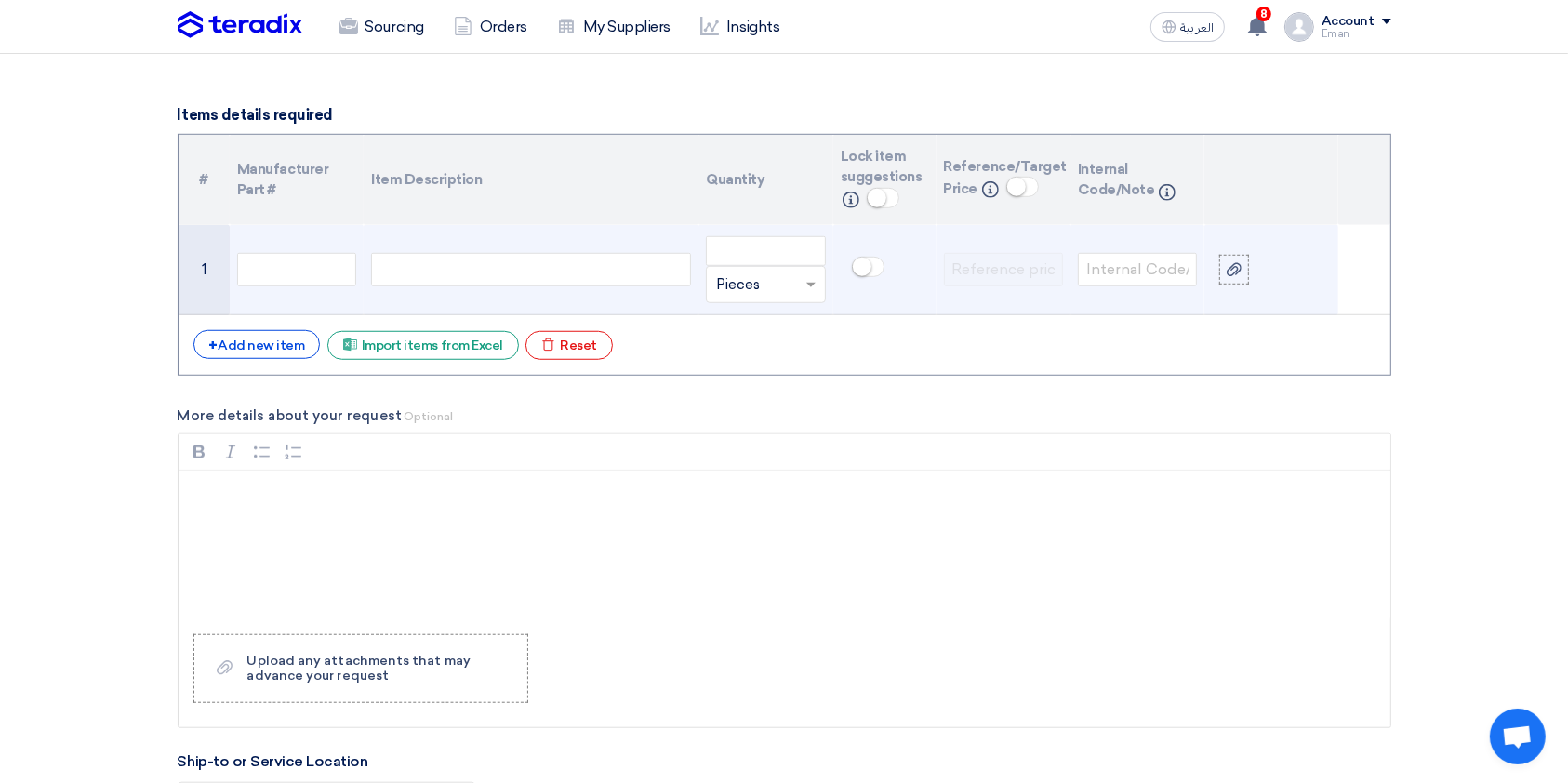
click at [405, 277] on div at bounding box center [531, 270] width 320 height 33
paste div
click at [783, 247] on input "number" at bounding box center [765, 251] width 119 height 30
type input "4"
click at [1123, 274] on input "text" at bounding box center [1137, 270] width 119 height 33
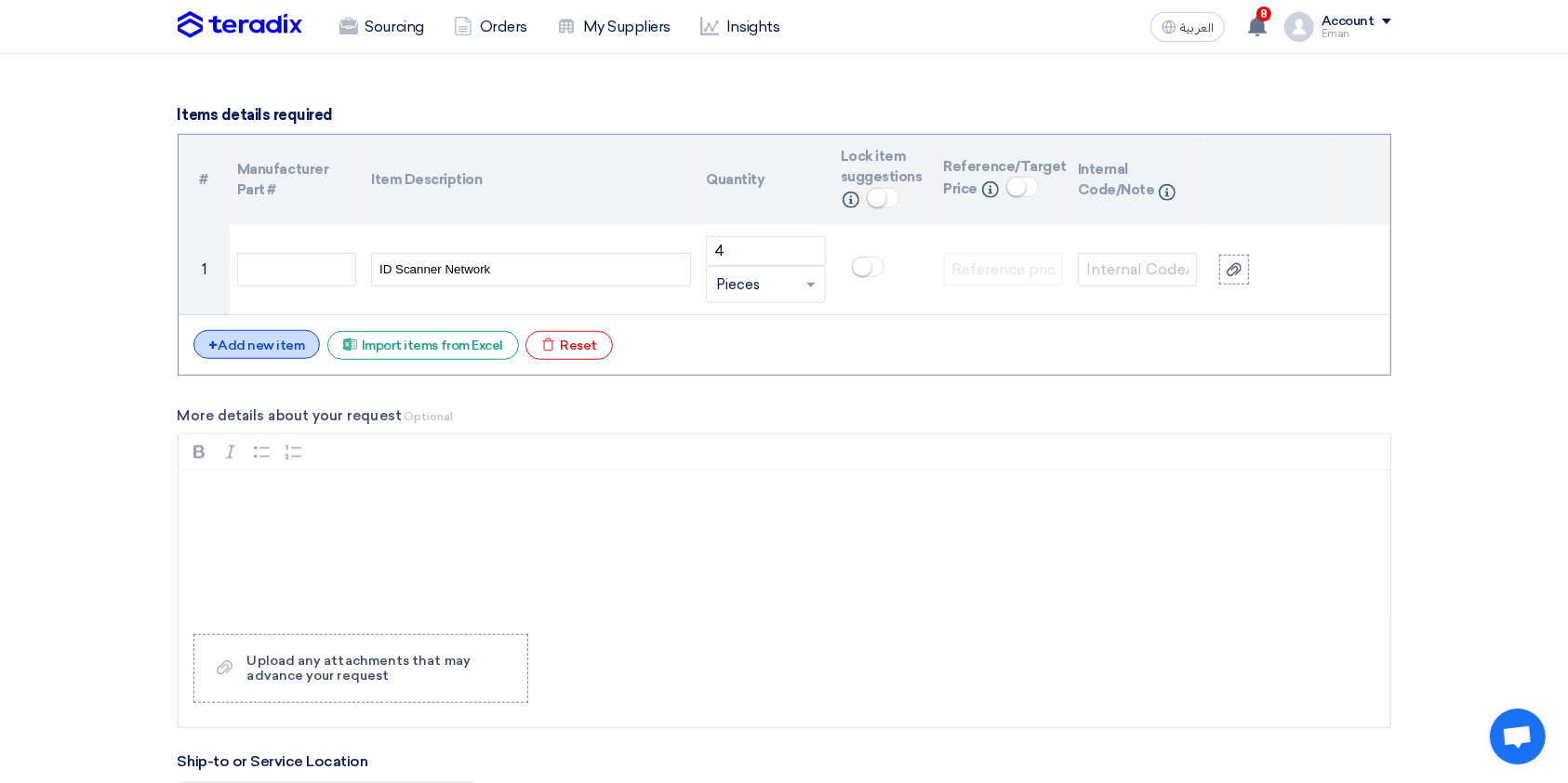
click at [236, 345] on div "+ Add new item" at bounding box center [256, 344] width 127 height 29
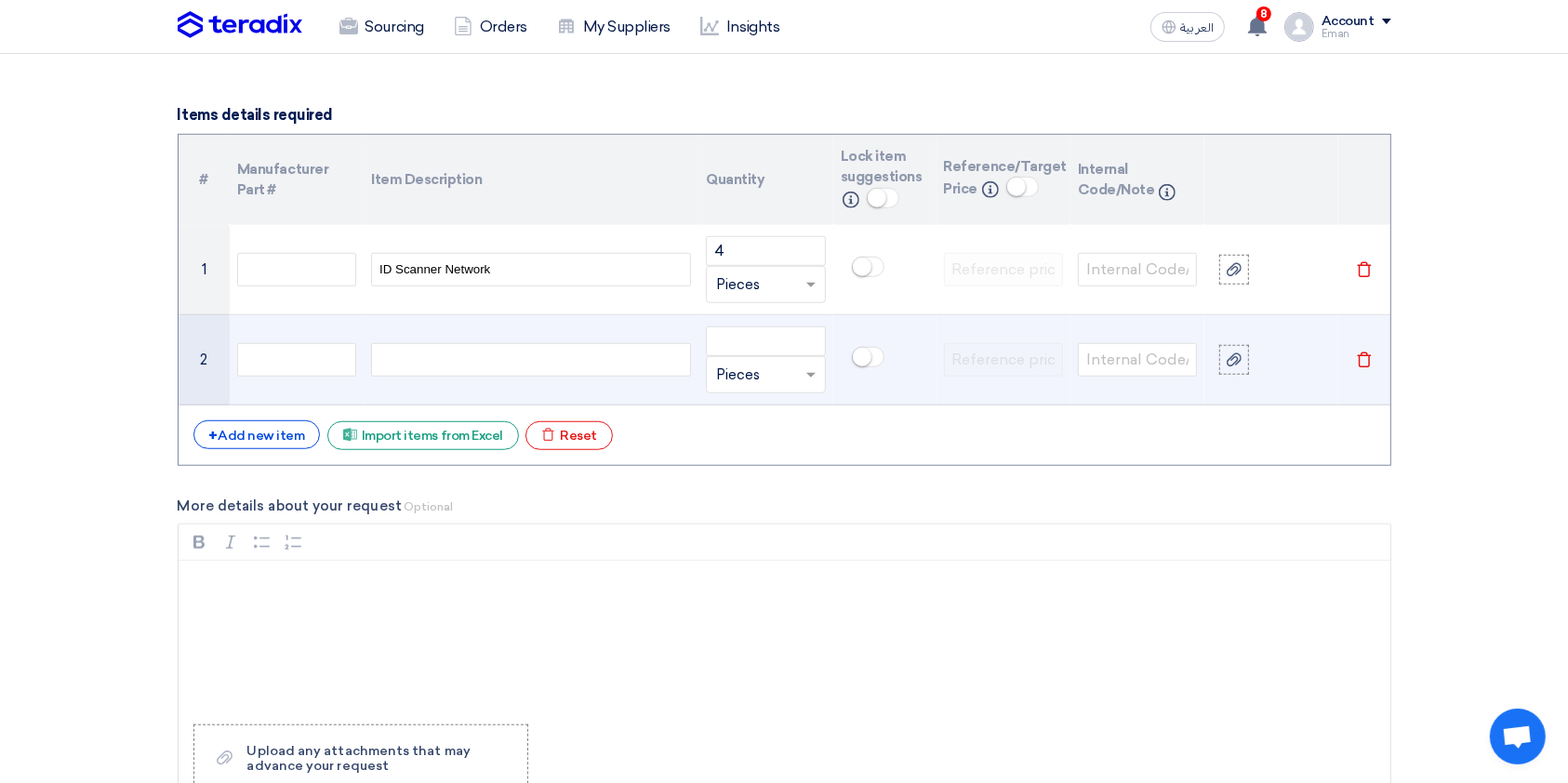
click at [426, 349] on div at bounding box center [531, 360] width 320 height 33
paste div
click at [743, 353] on input "number" at bounding box center [765, 342] width 119 height 30
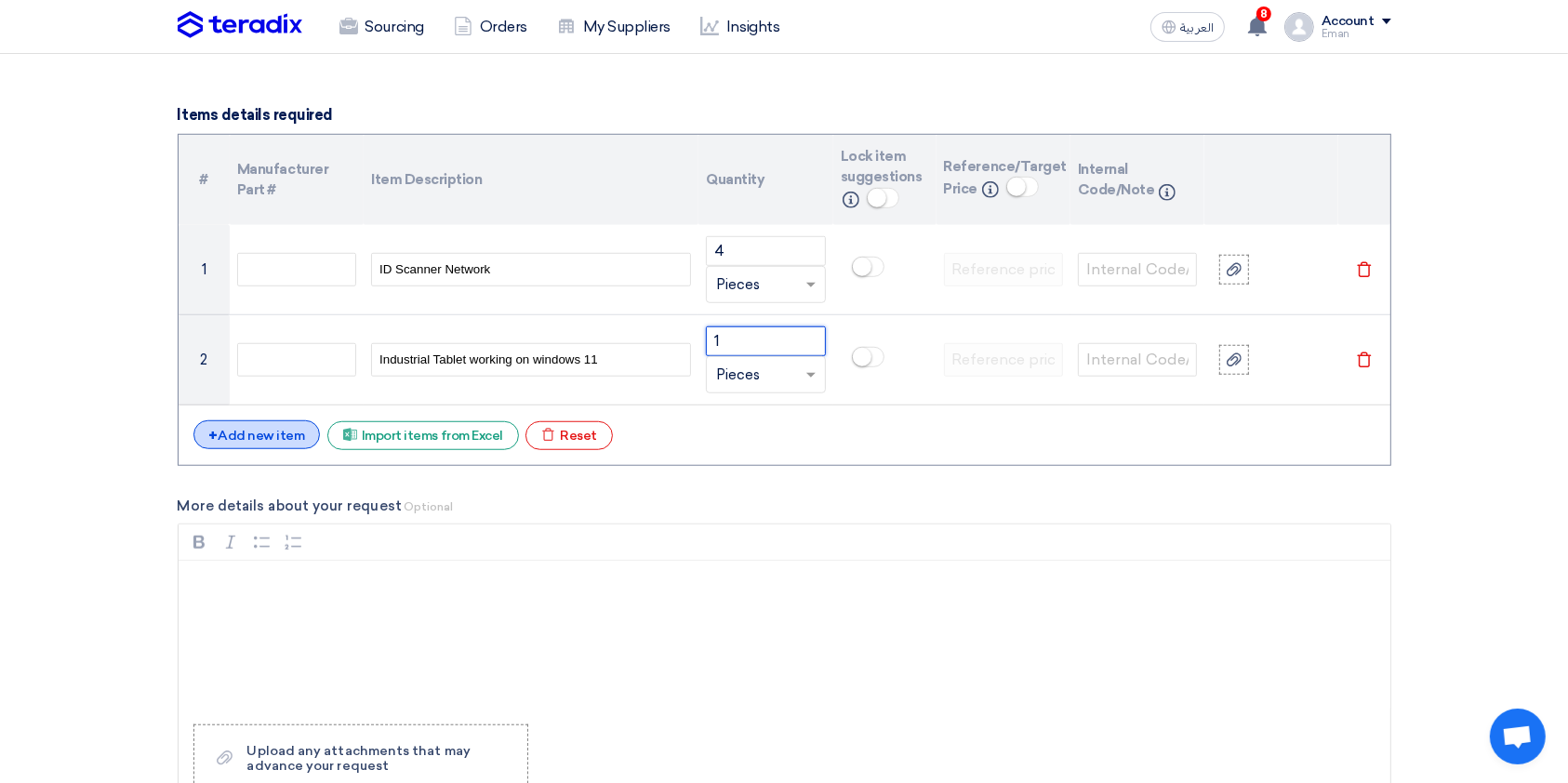
type input "1"
click at [271, 442] on div "+ Add new item" at bounding box center [256, 434] width 127 height 29
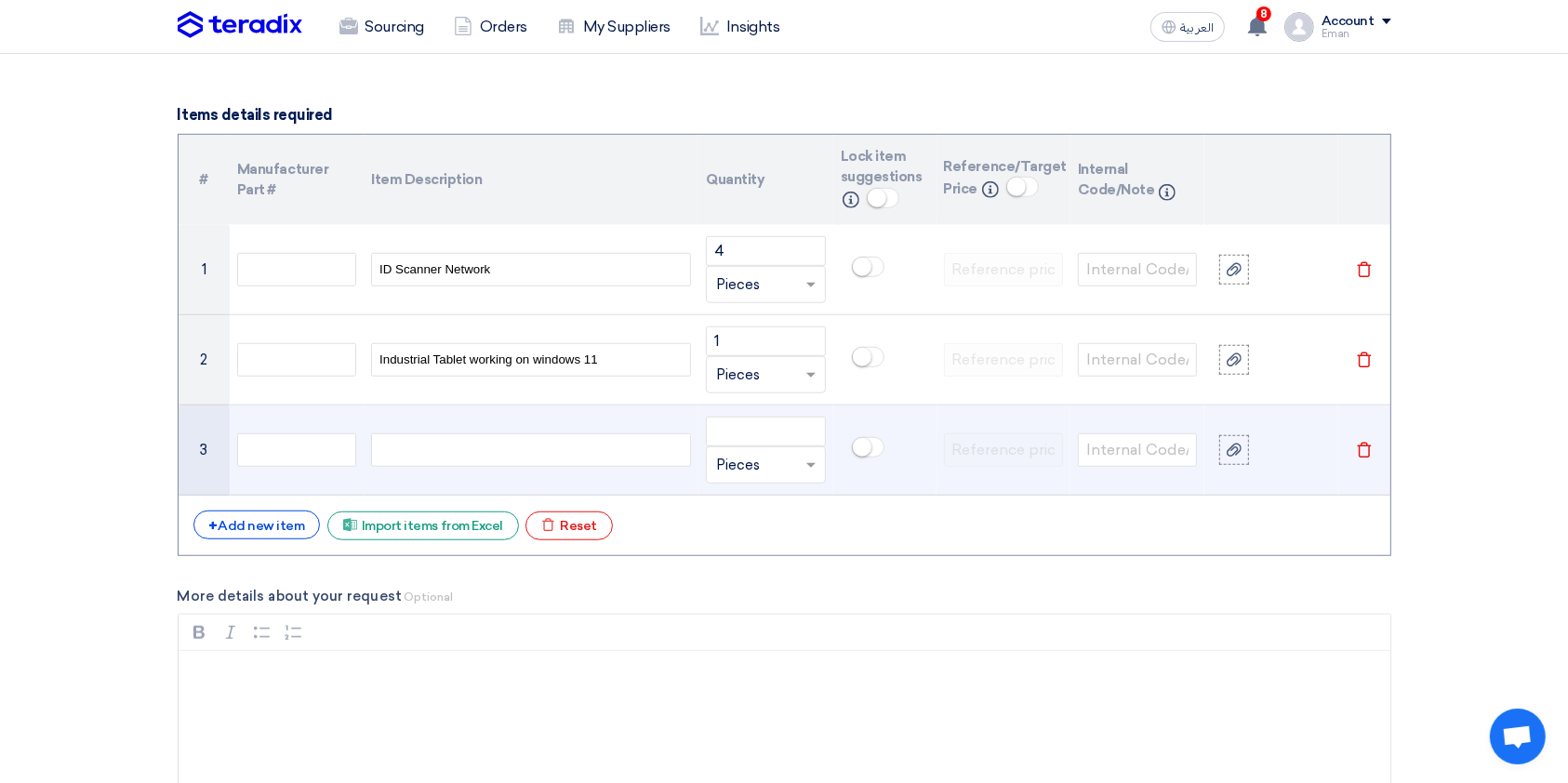
click at [604, 452] on div at bounding box center [531, 450] width 320 height 33
paste div
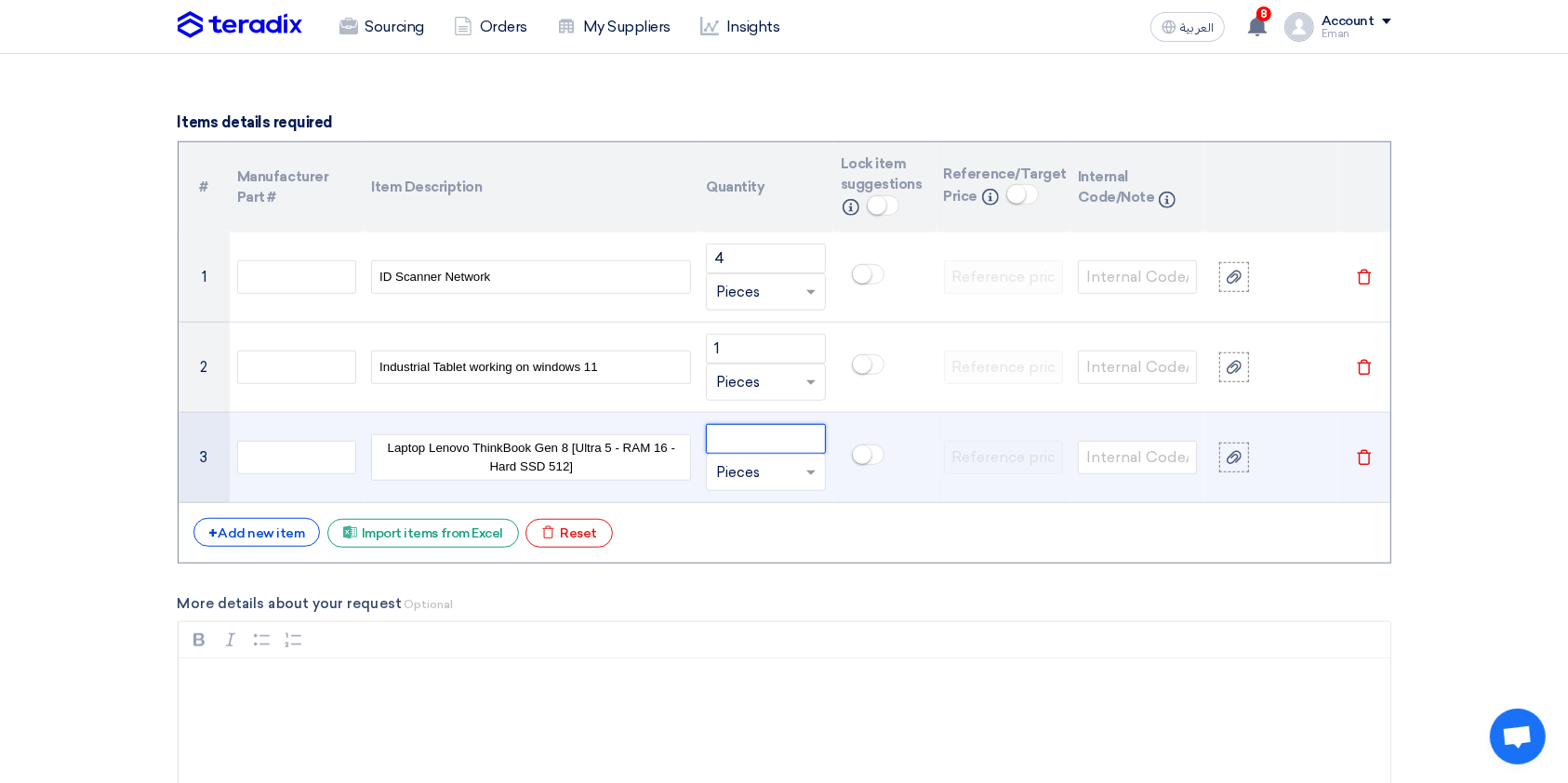
click at [757, 443] on input "number" at bounding box center [765, 439] width 119 height 30
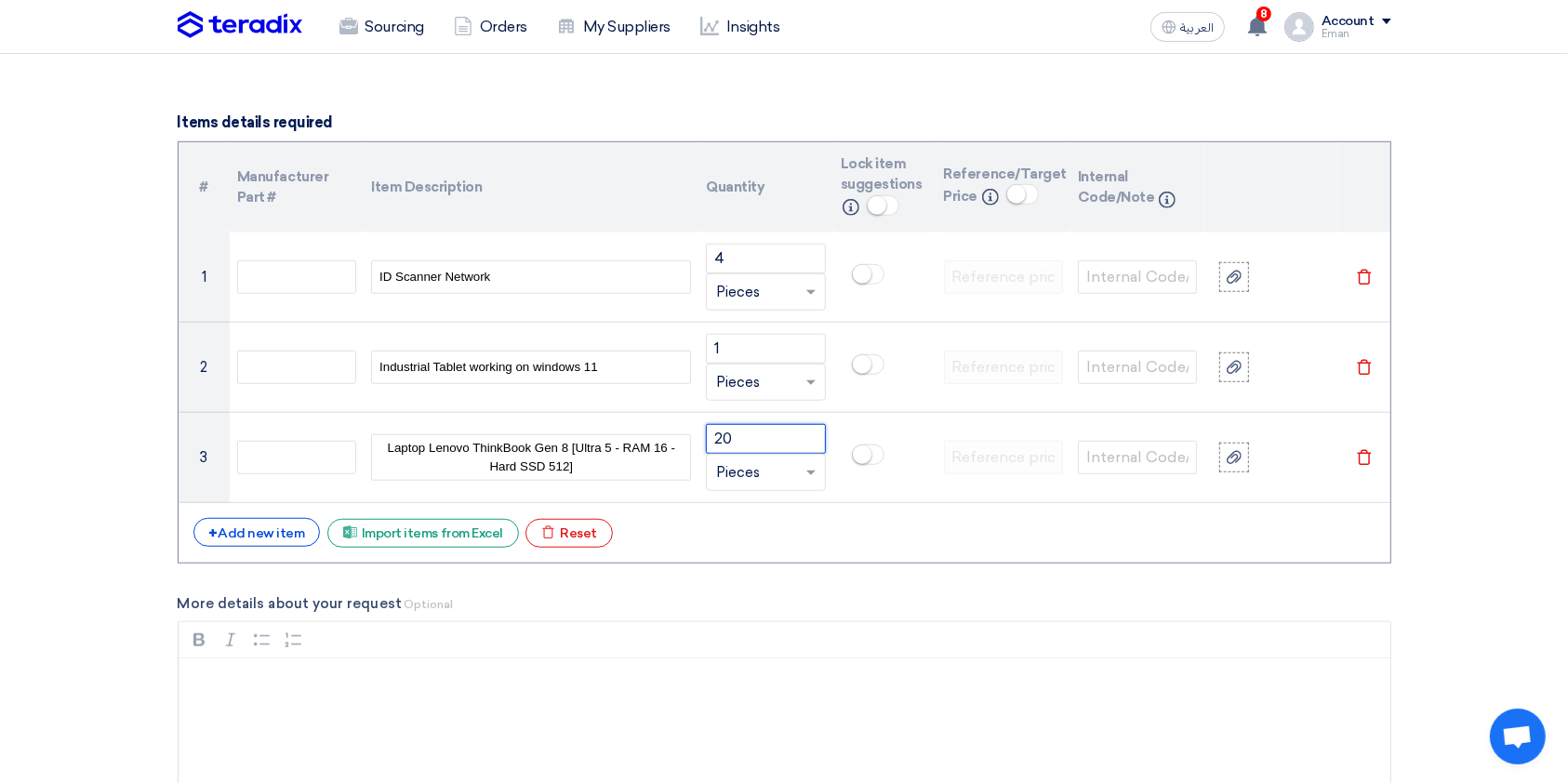
type input "20"
click at [1189, 444] on section "Basic Information RFx Title IT Hardware RFx Type Normal RFQ Sealed RFQ RFP Dead…" at bounding box center [784, 594] width 1568 height 3369
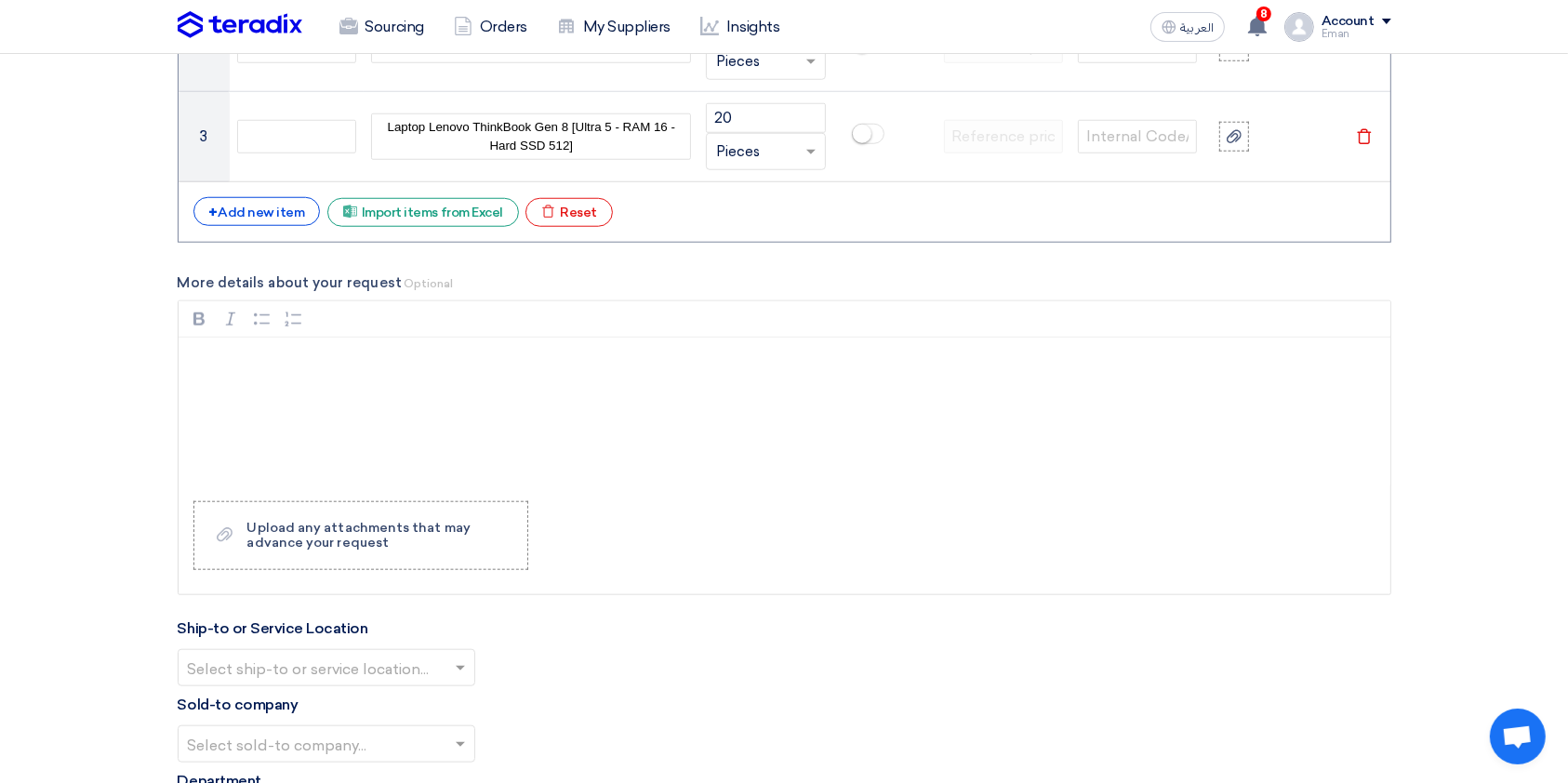
scroll to position [1649, 0]
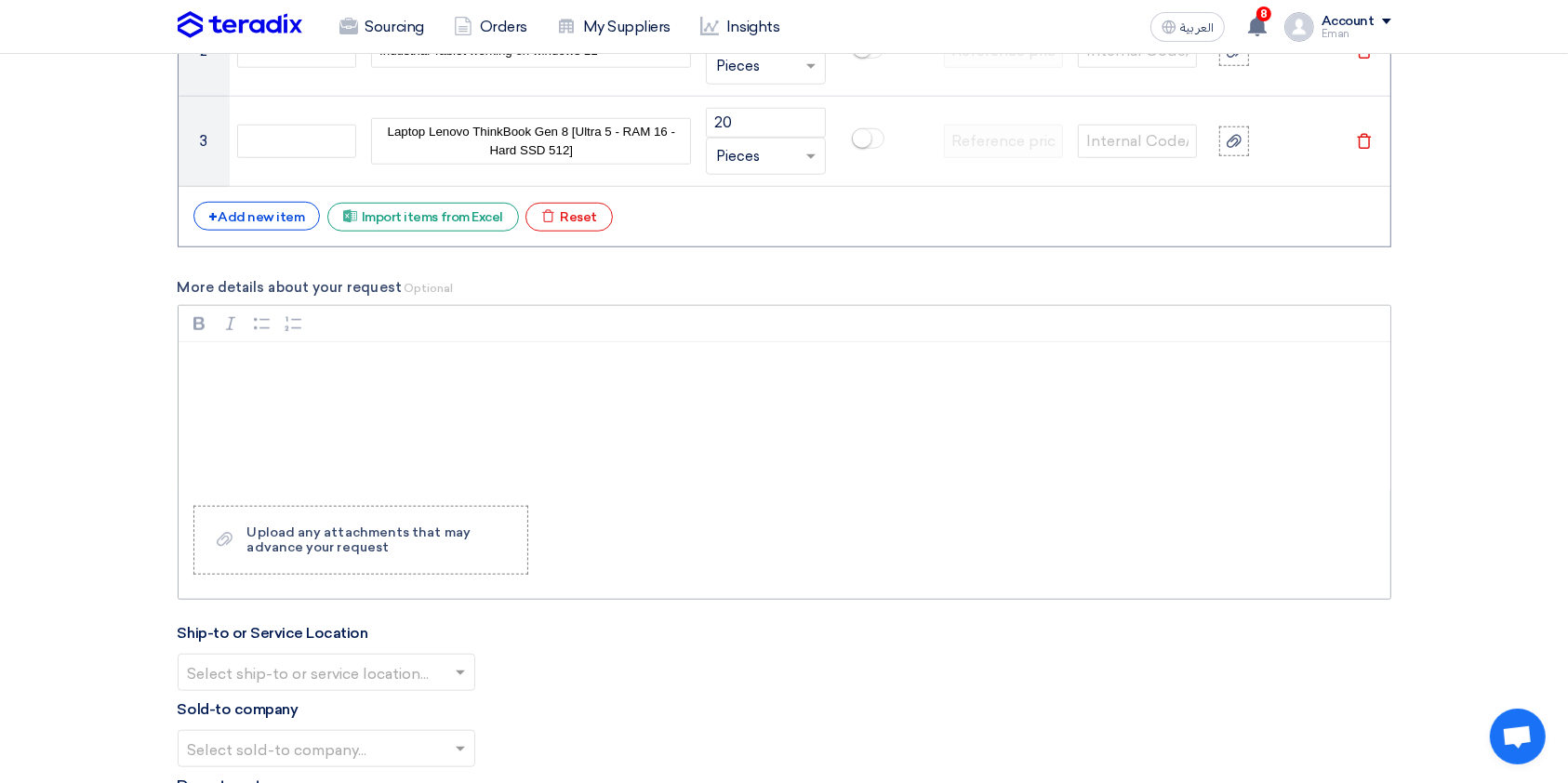
click at [1189, 409] on div "Rich Text Editor, main" at bounding box center [784, 417] width 1212 height 149
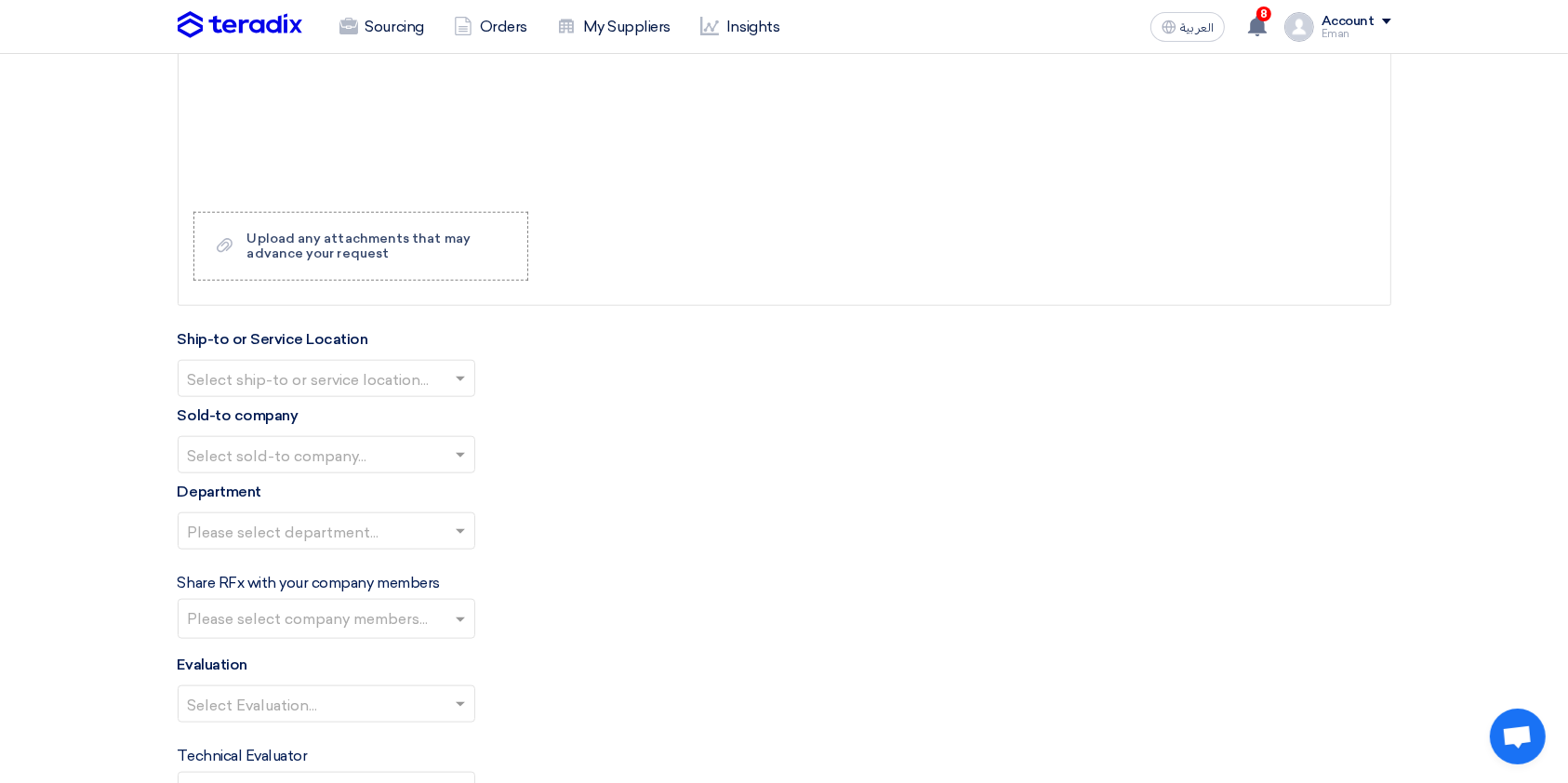
scroll to position [1946, 0]
click at [447, 371] on div at bounding box center [326, 375] width 295 height 31
click at [380, 433] on div "HQ ACC" at bounding box center [326, 450] width 295 height 37
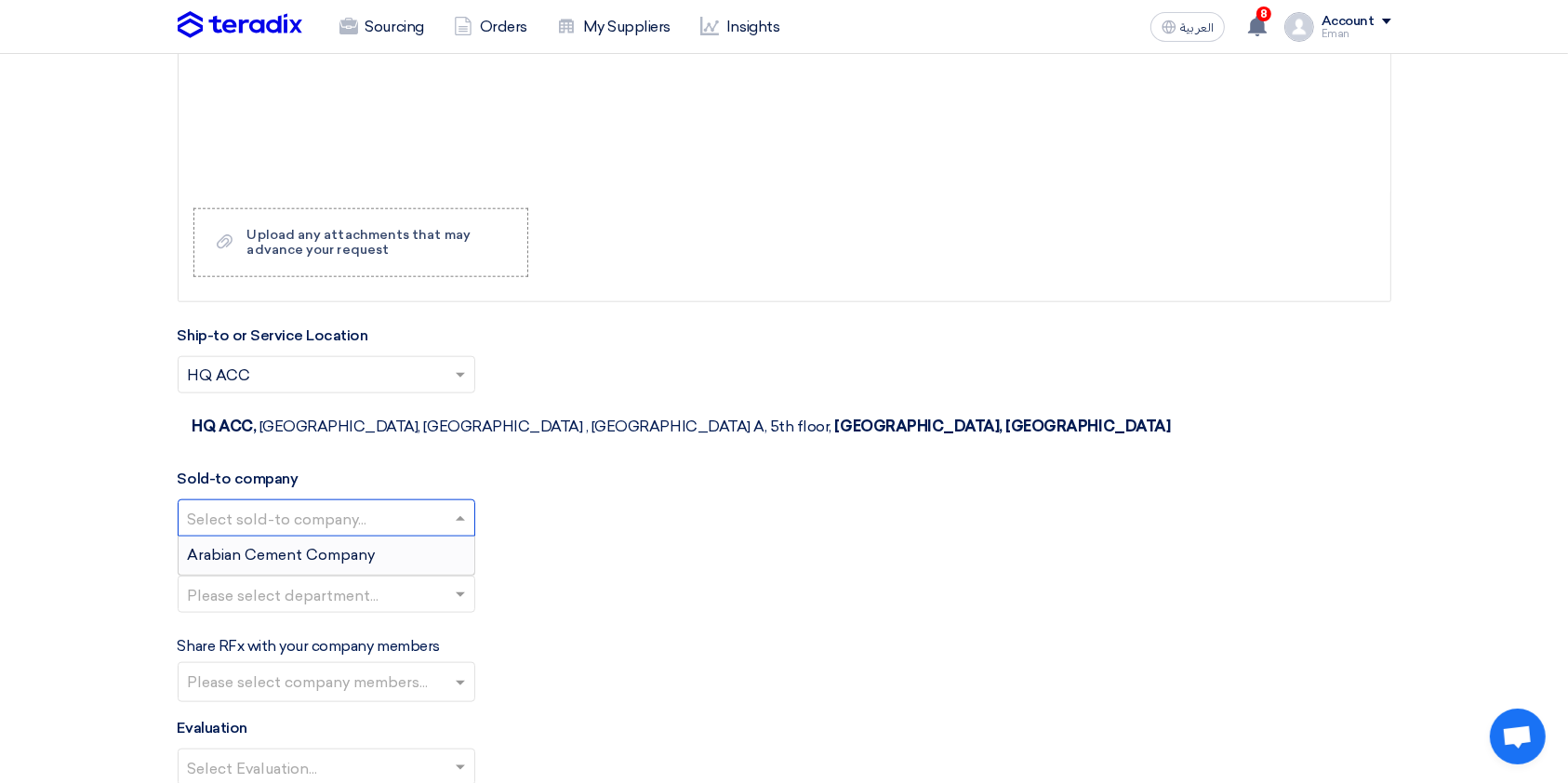
click at [455, 507] on span at bounding box center [463, 518] width 24 height 23
drag, startPoint x: 429, startPoint y: 490, endPoint x: 419, endPoint y: 507, distance: 19.7
click at [419, 537] on div "Arabian Cement Company" at bounding box center [326, 555] width 295 height 37
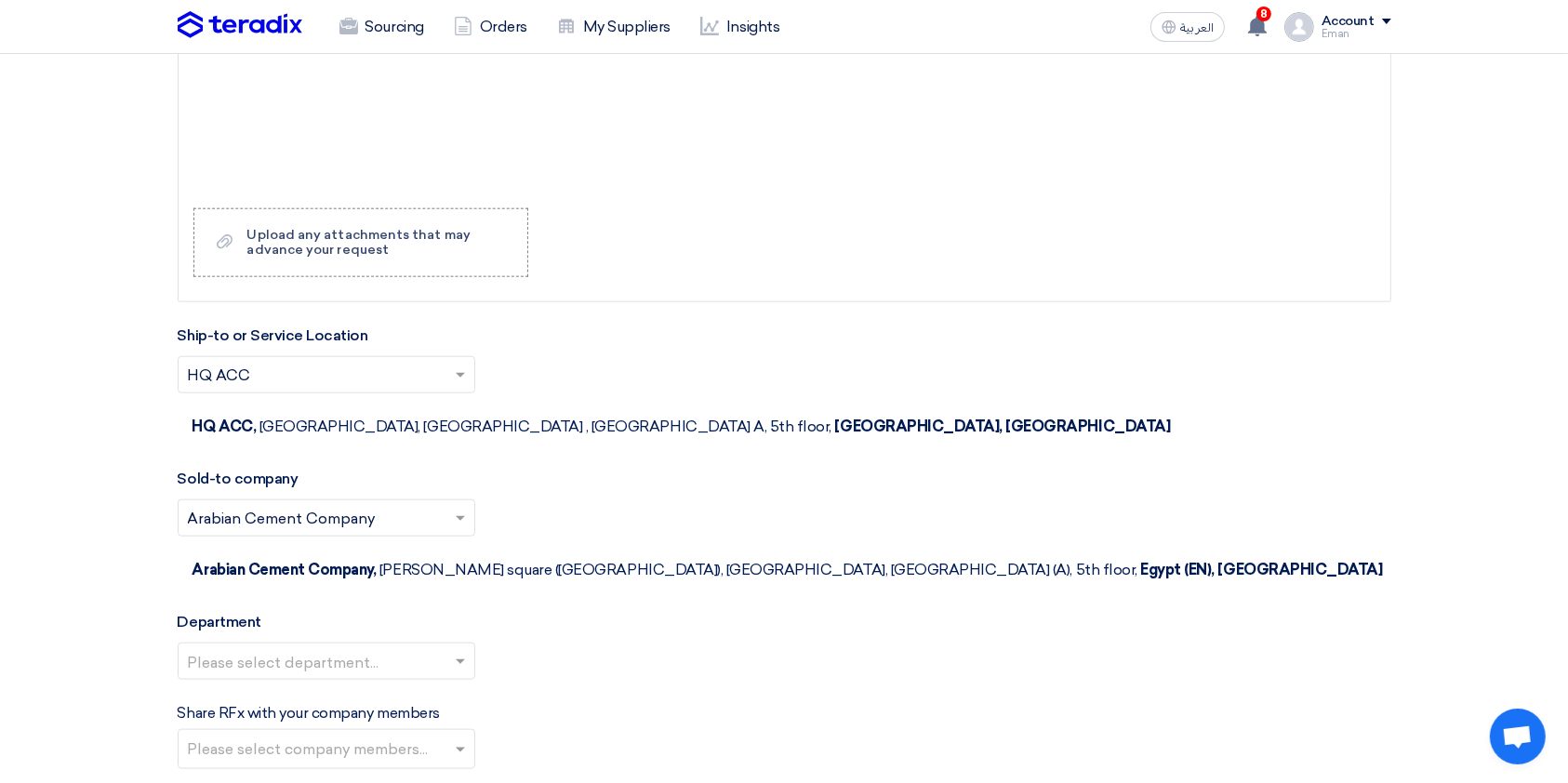
click at [419, 507] on div "Select sold-to company... × Arabian Cement Company × Arabian Cement Company, [P…" at bounding box center [784, 552] width 1214 height 104
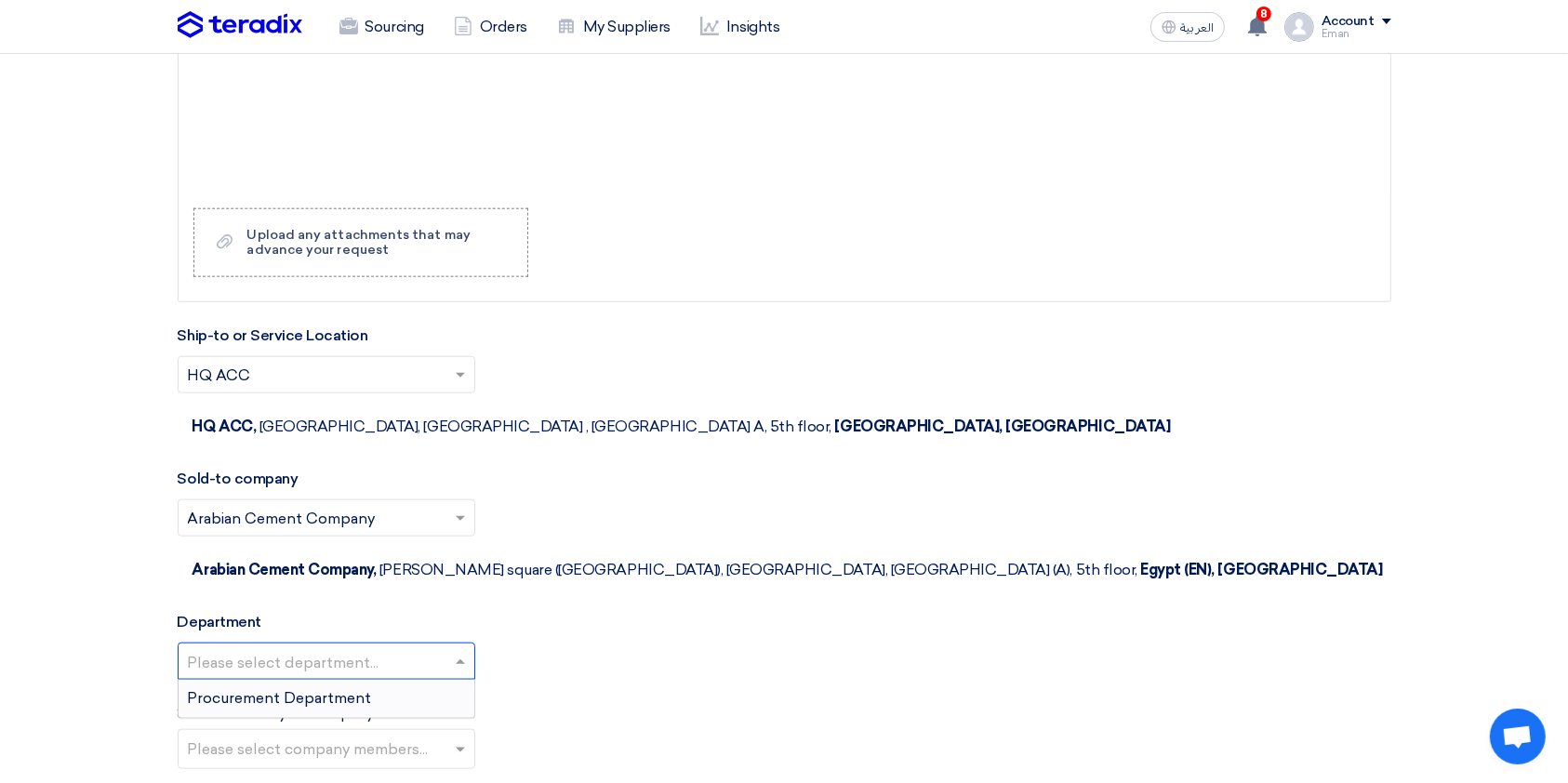
click at [417, 586] on input "text" at bounding box center [317, 663] width 259 height 31
click at [396, 586] on div "Procurement Department" at bounding box center [326, 699] width 295 height 37
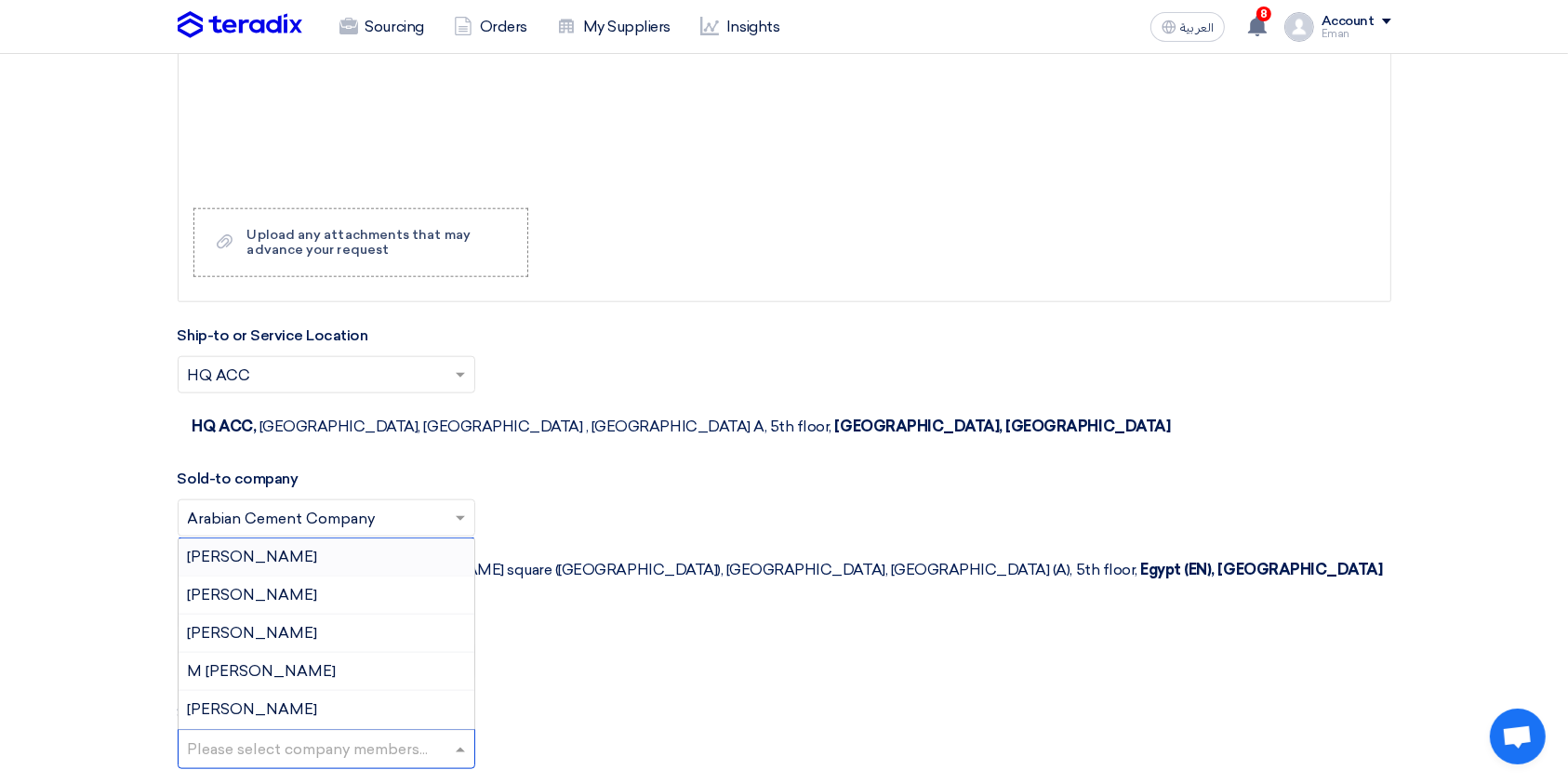
click at [448, 586] on input "text" at bounding box center [329, 750] width 282 height 31
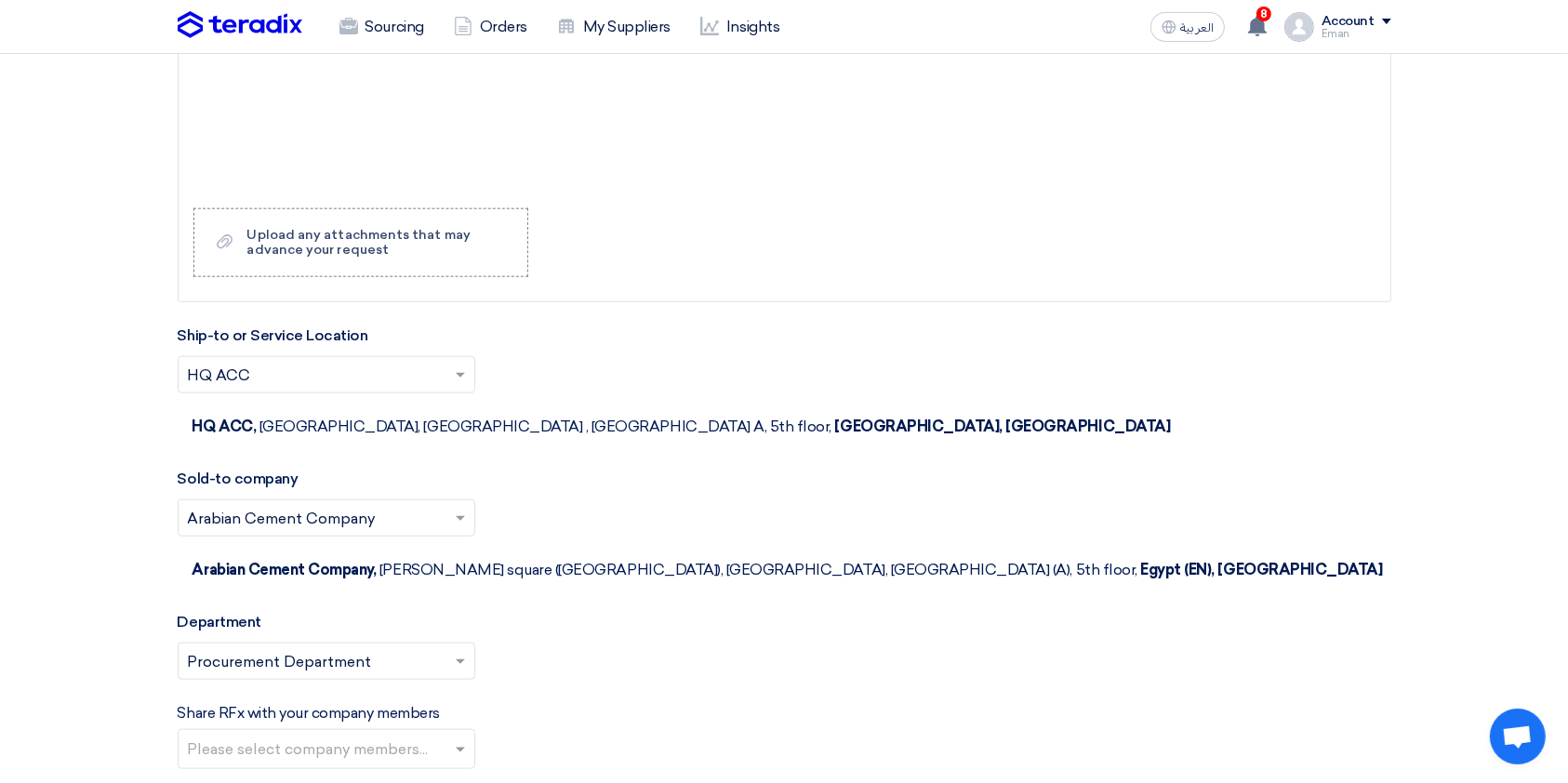
click at [552, 586] on div "Share RFx with your company members Please select company members..." at bounding box center [784, 736] width 1214 height 67
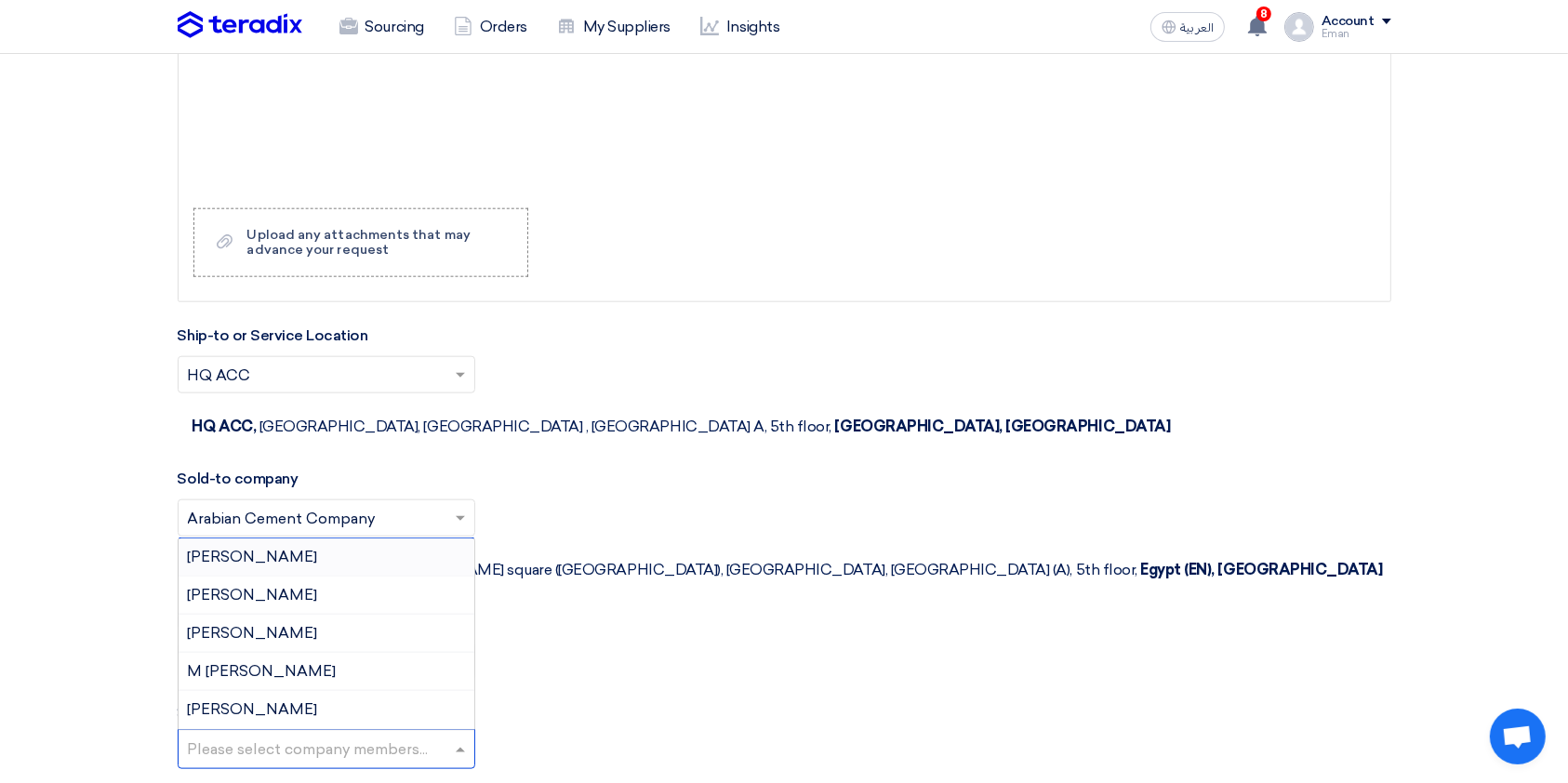
click at [454, 586] on input "text" at bounding box center [329, 750] width 282 height 31
click at [327, 586] on div "[PERSON_NAME]" at bounding box center [326, 633] width 295 height 38
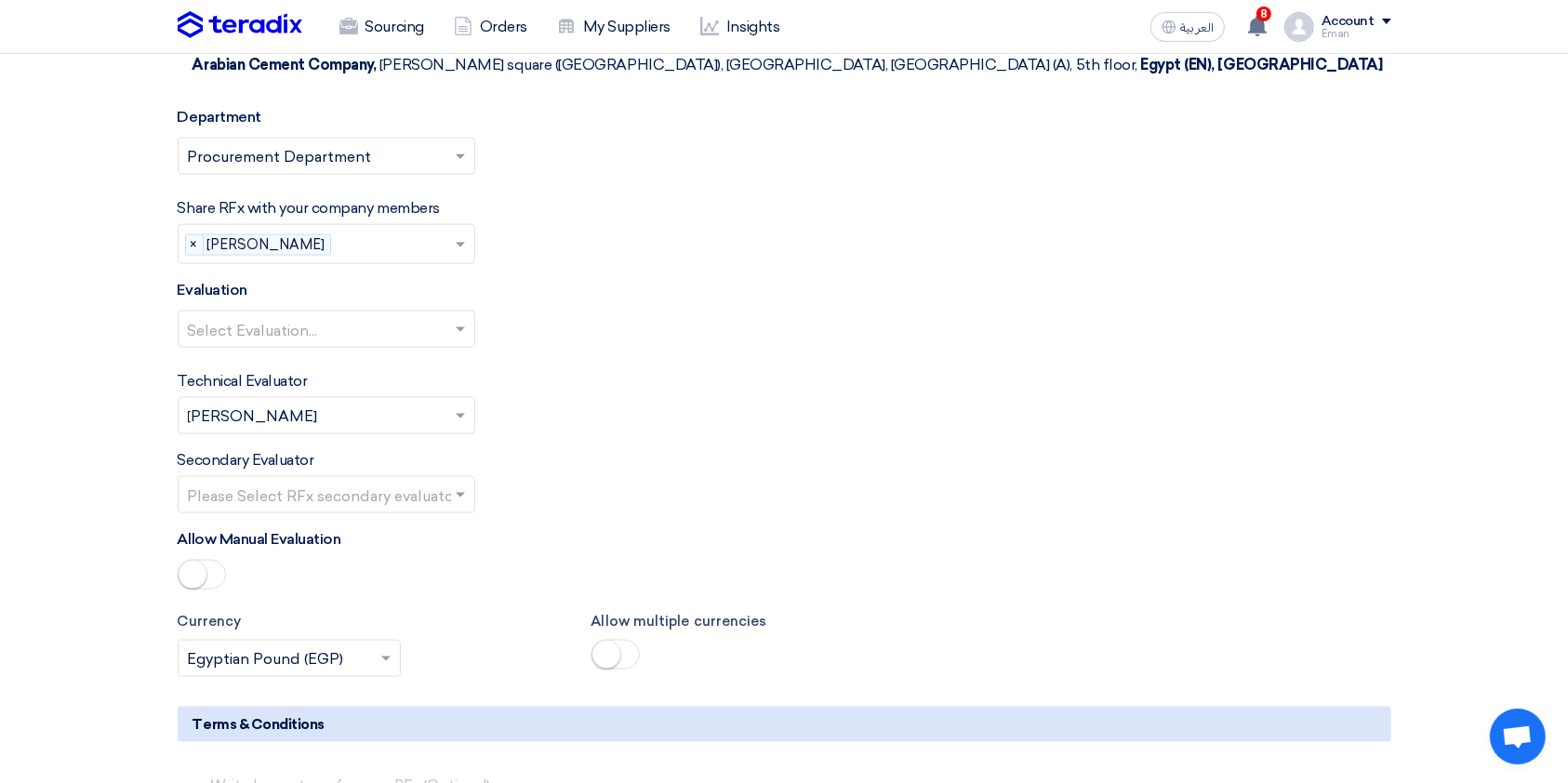
scroll to position [2456, 0]
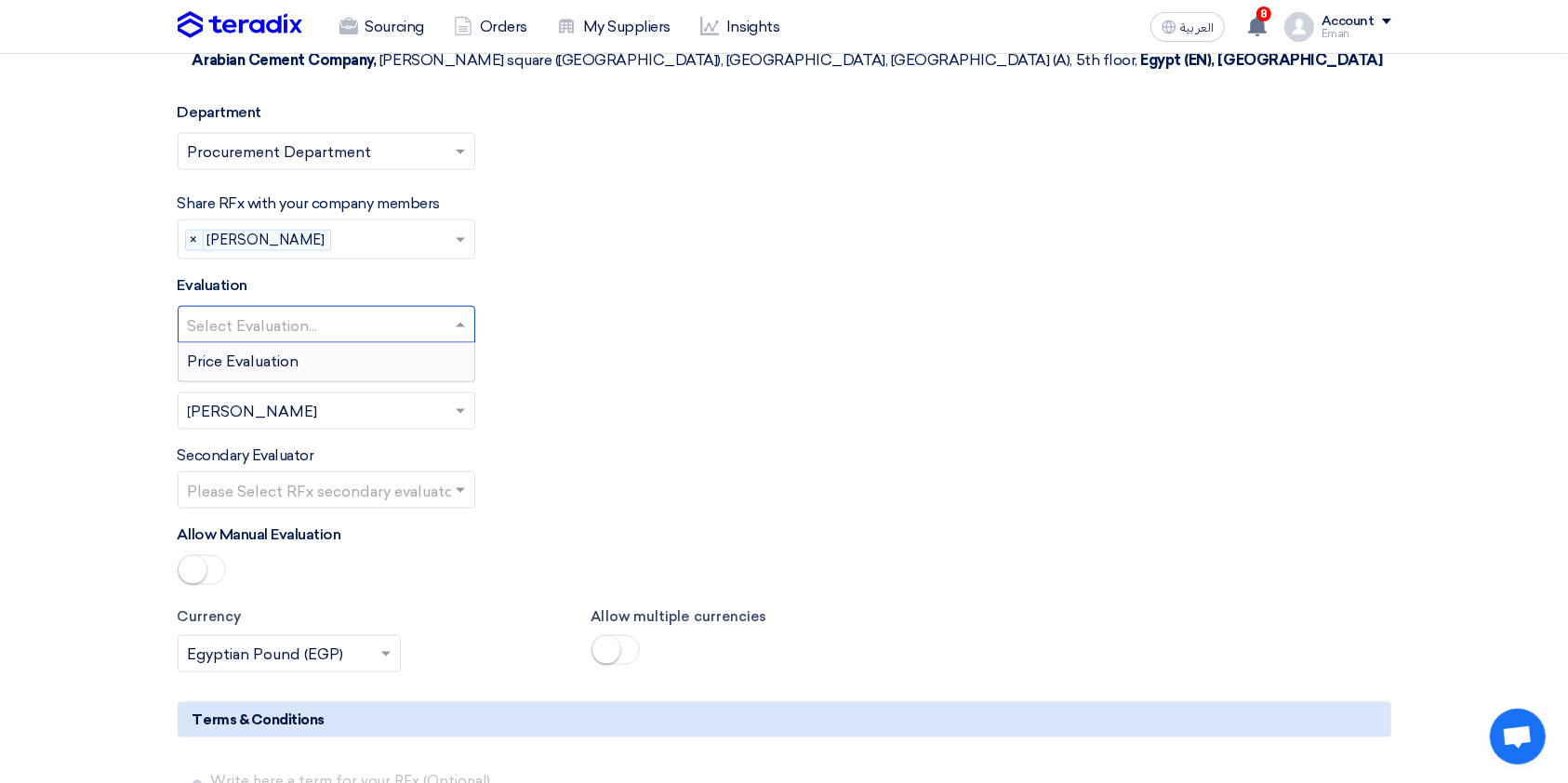
click at [381, 311] on input "text" at bounding box center [317, 326] width 259 height 31
click at [357, 344] on div "Price Evaluation" at bounding box center [326, 362] width 295 height 37
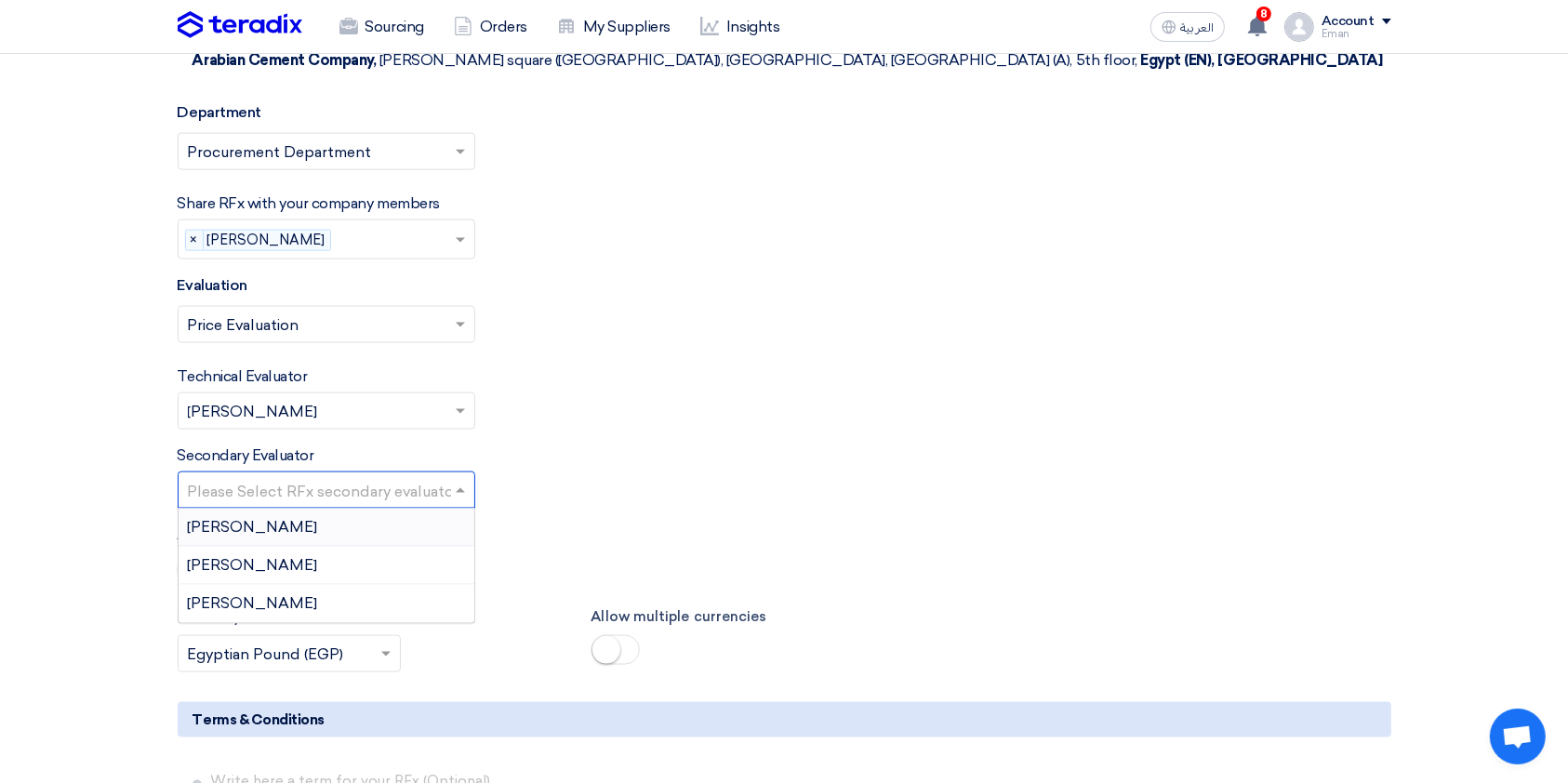
click at [458, 479] on span at bounding box center [463, 489] width 24 height 23
click at [617, 445] on div "Secondary Evaluator Please Select RFx secondary evaluator..." at bounding box center [784, 477] width 1214 height 64
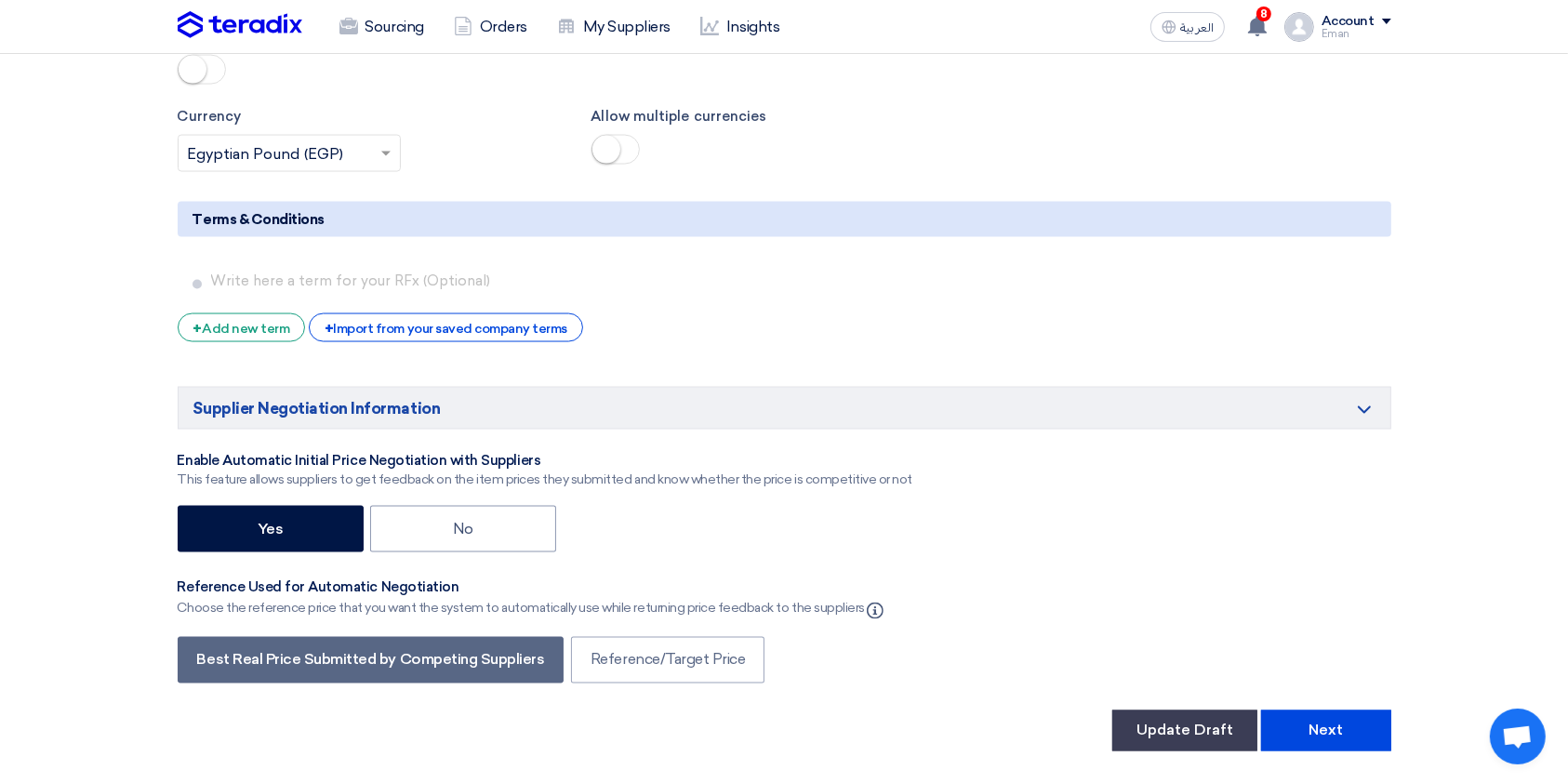
scroll to position [2948, 0]
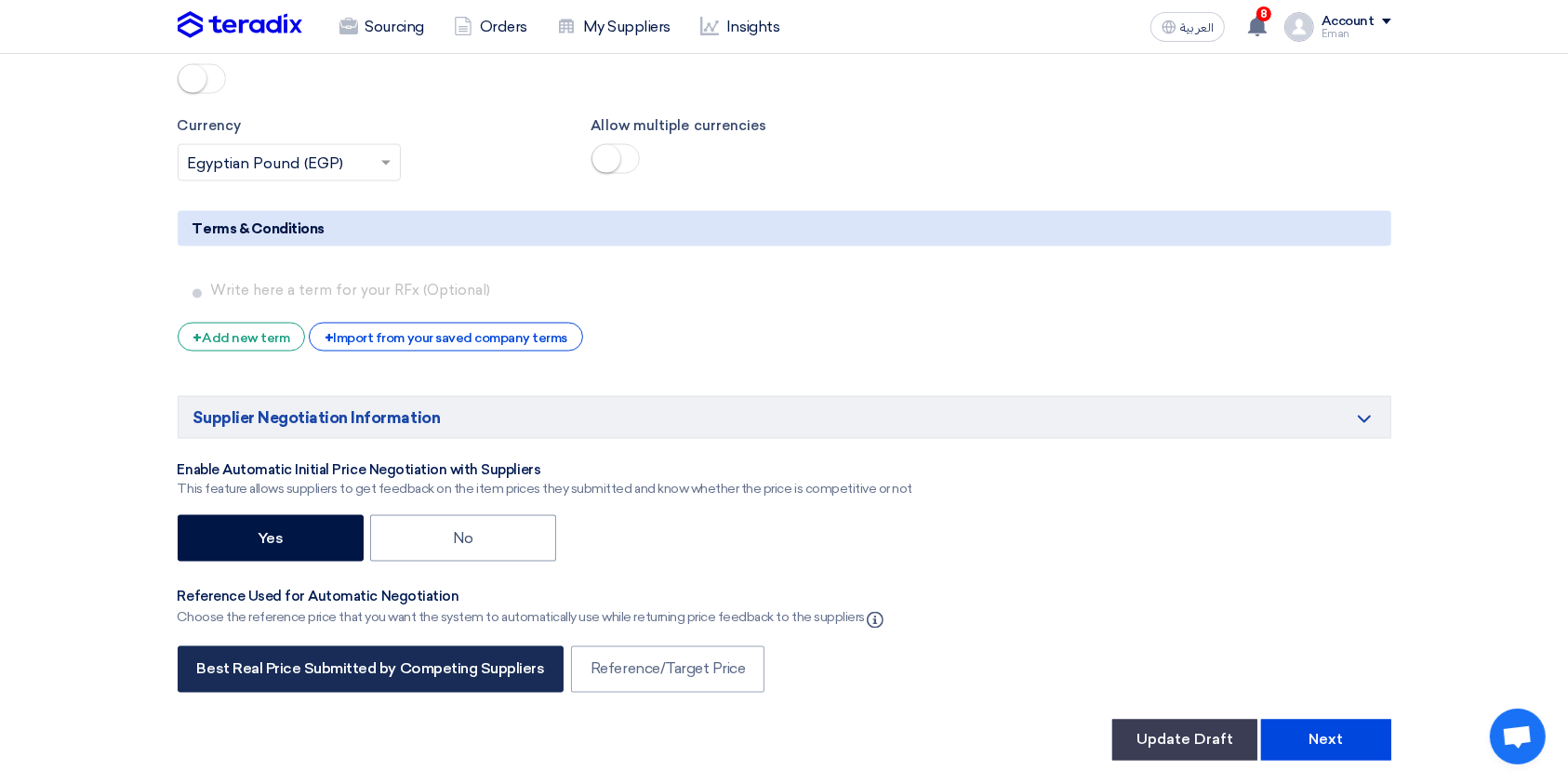
click at [385, 586] on label "Best Real Price Submitted by Competing Suppliers" at bounding box center [370, 669] width 387 height 46
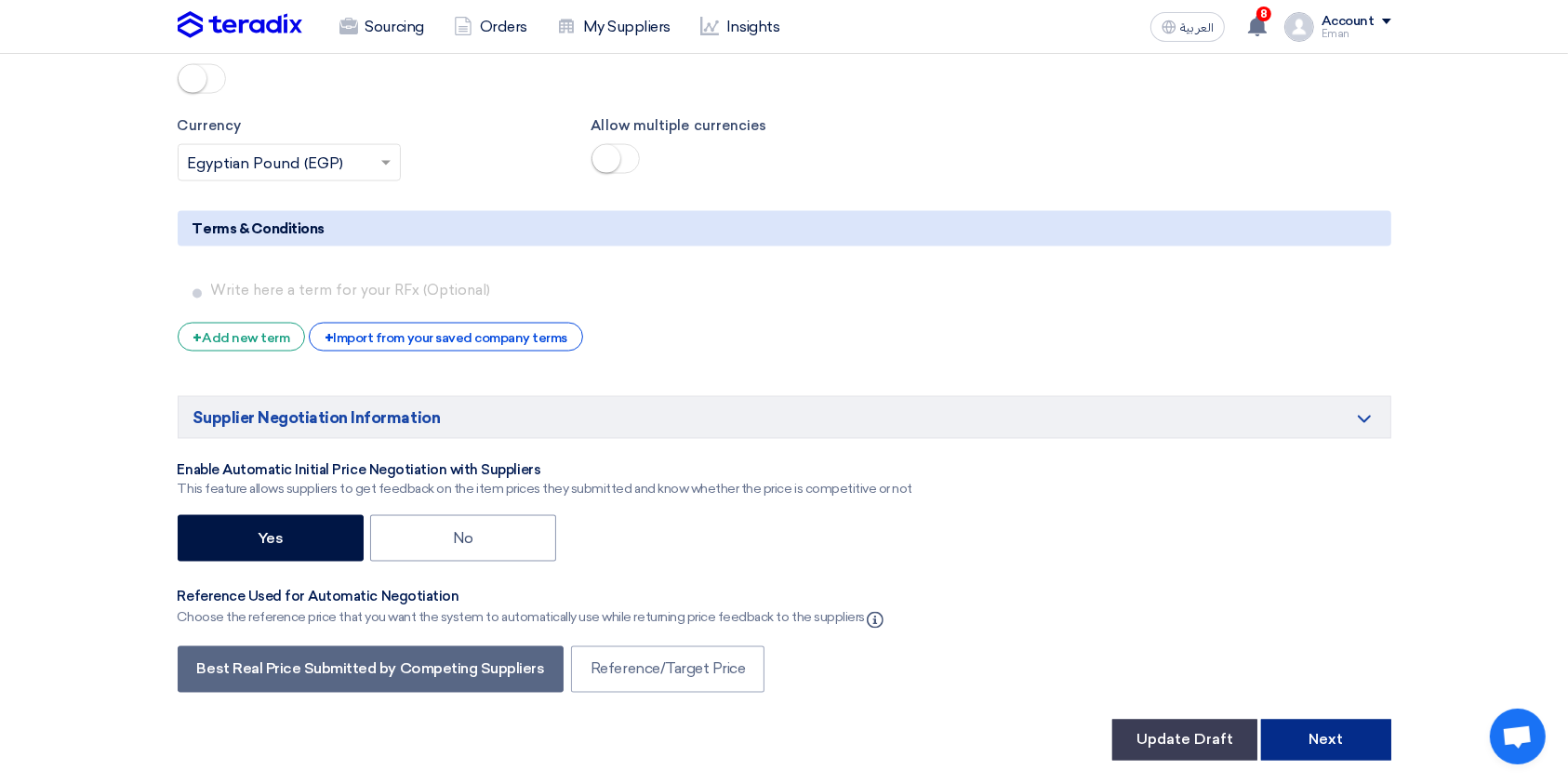
click at [1189, 586] on button "Next" at bounding box center [1326, 741] width 130 height 41
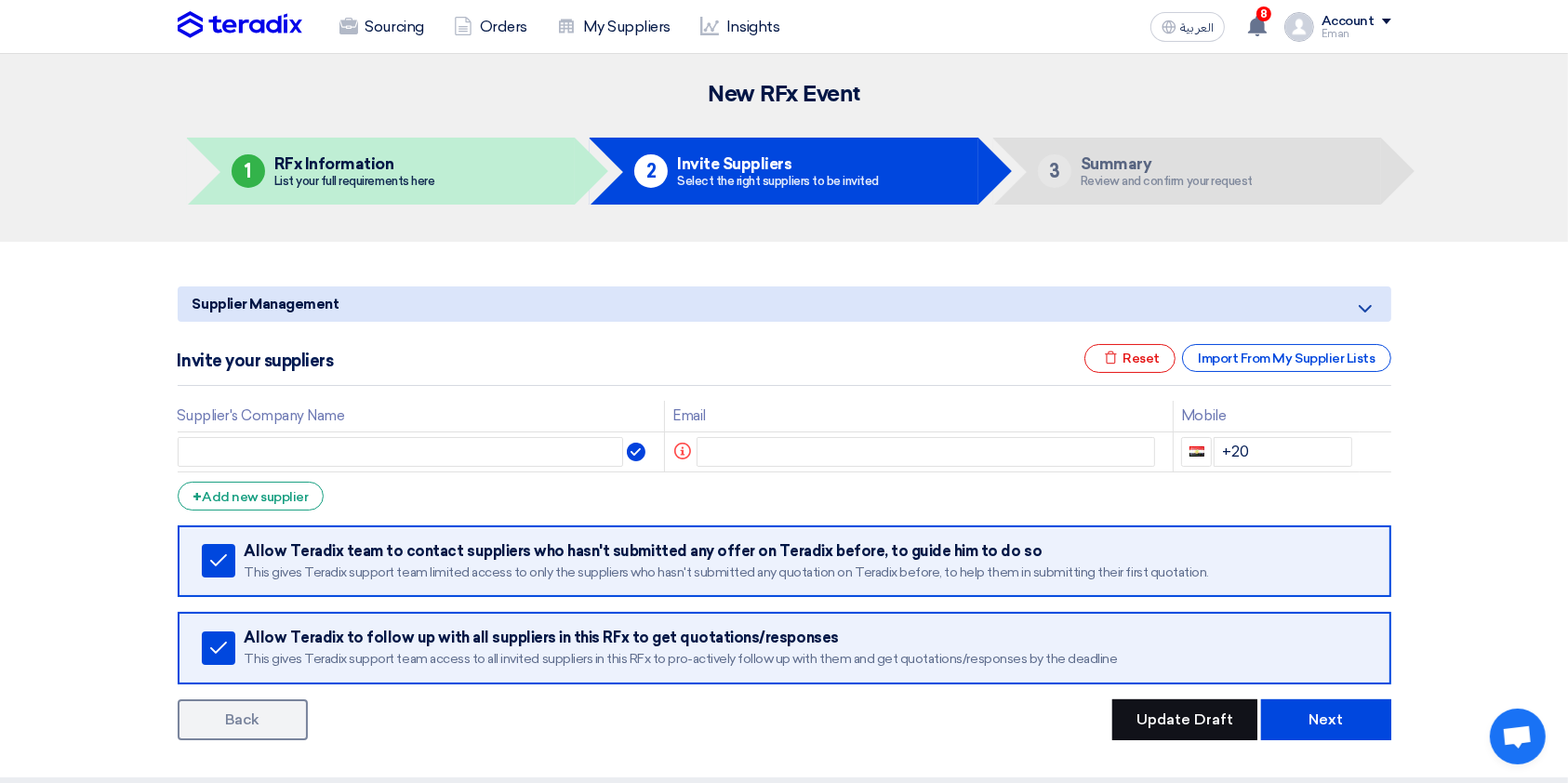
click at [1189, 586] on button "Update Draft" at bounding box center [1184, 720] width 145 height 41
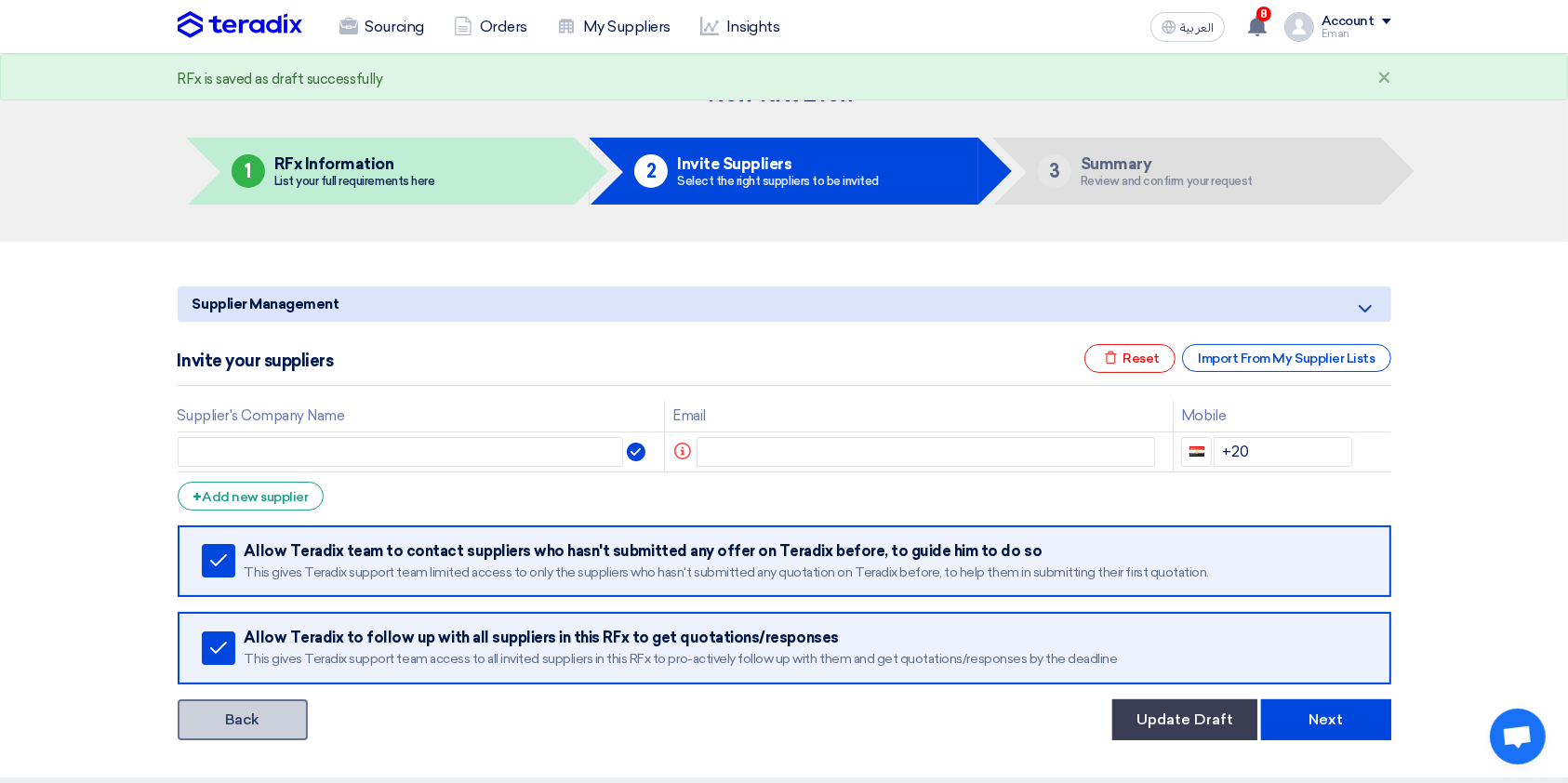
click at [233, 586] on link "Back" at bounding box center [242, 720] width 130 height 41
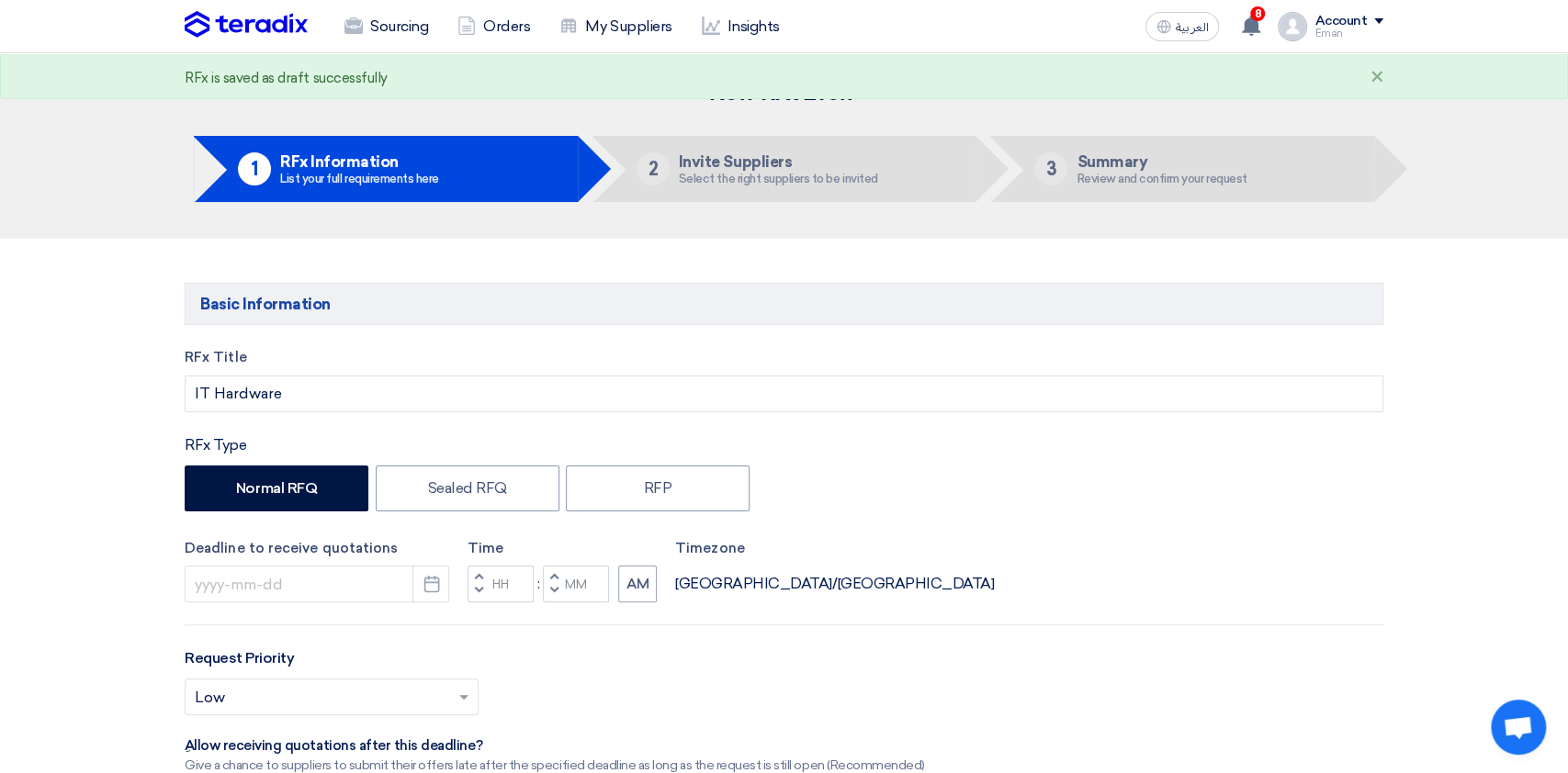
type input "[DATE]"
type input "11"
type input "59"
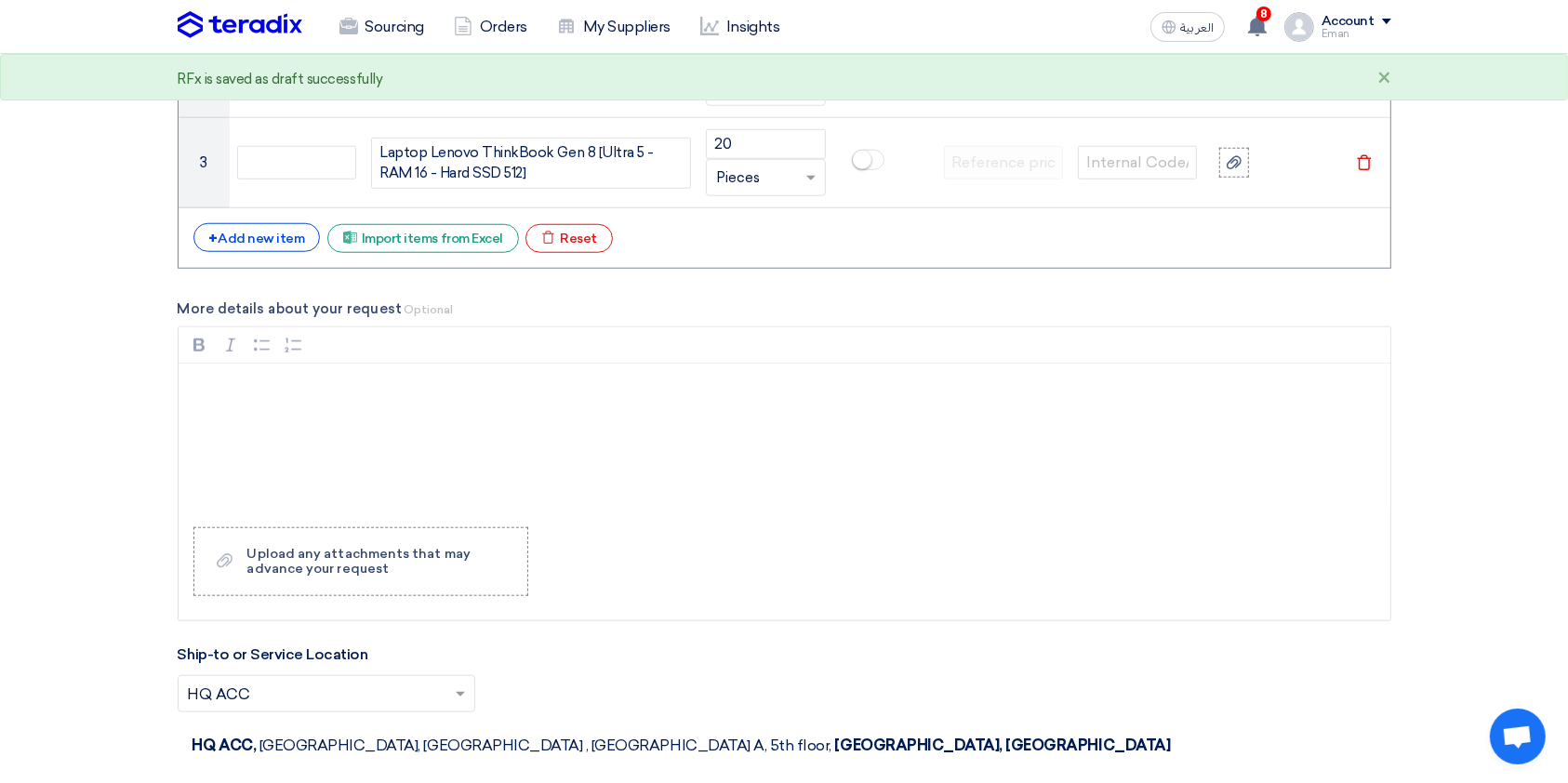
scroll to position [1630, 0]
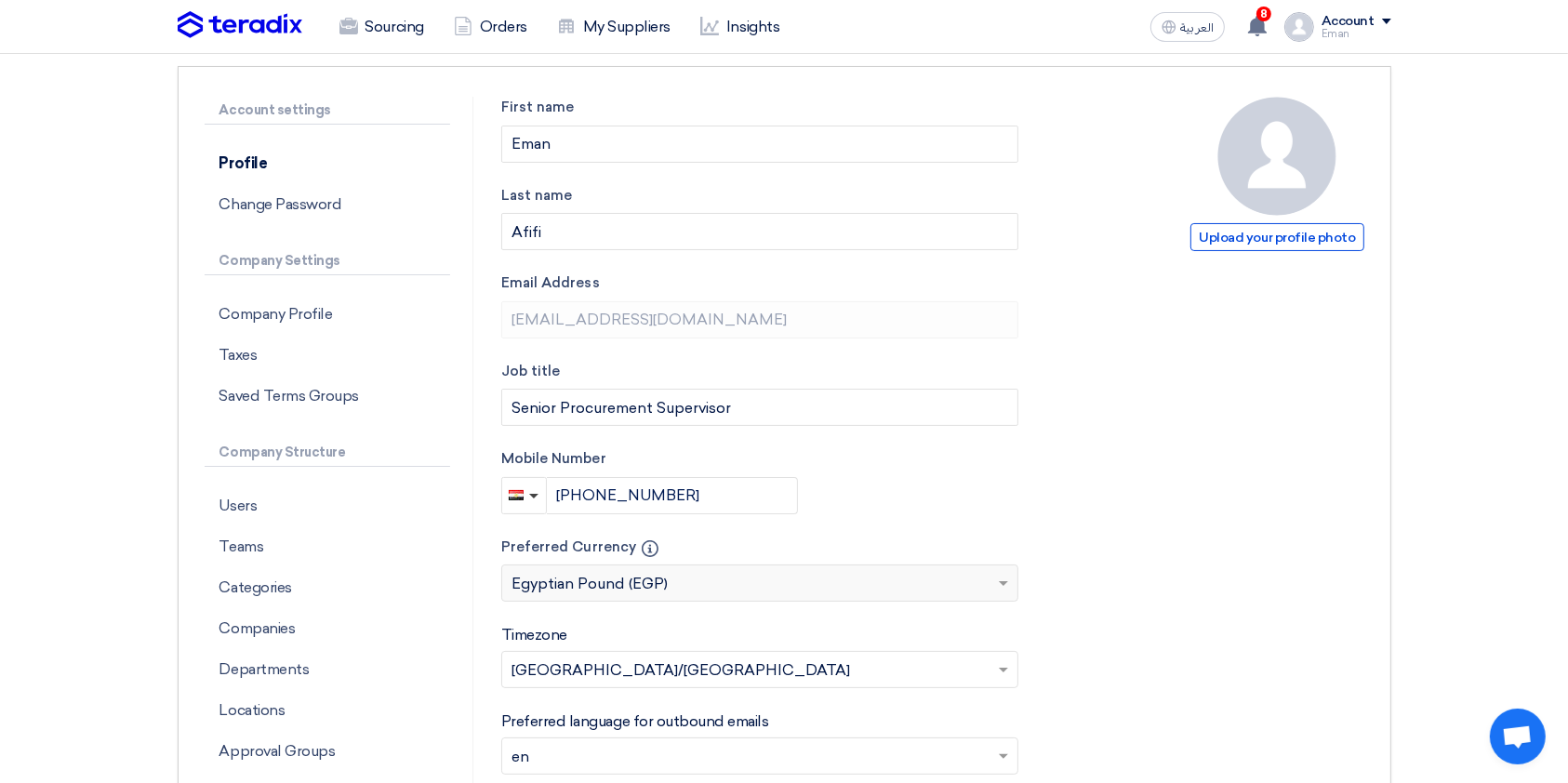
scroll to position [116, 0]
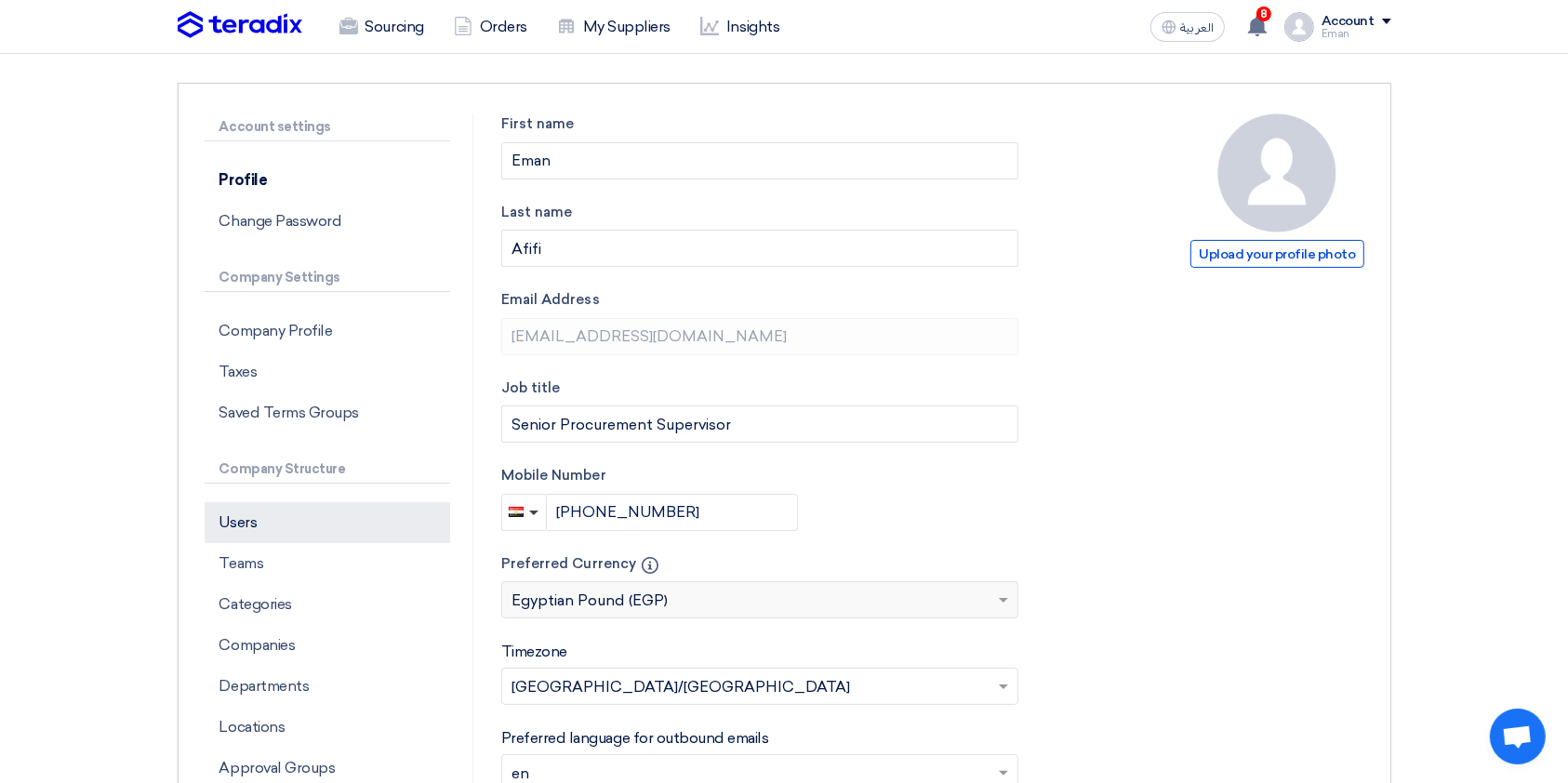
click at [269, 510] on p "Users" at bounding box center [327, 523] width 245 height 41
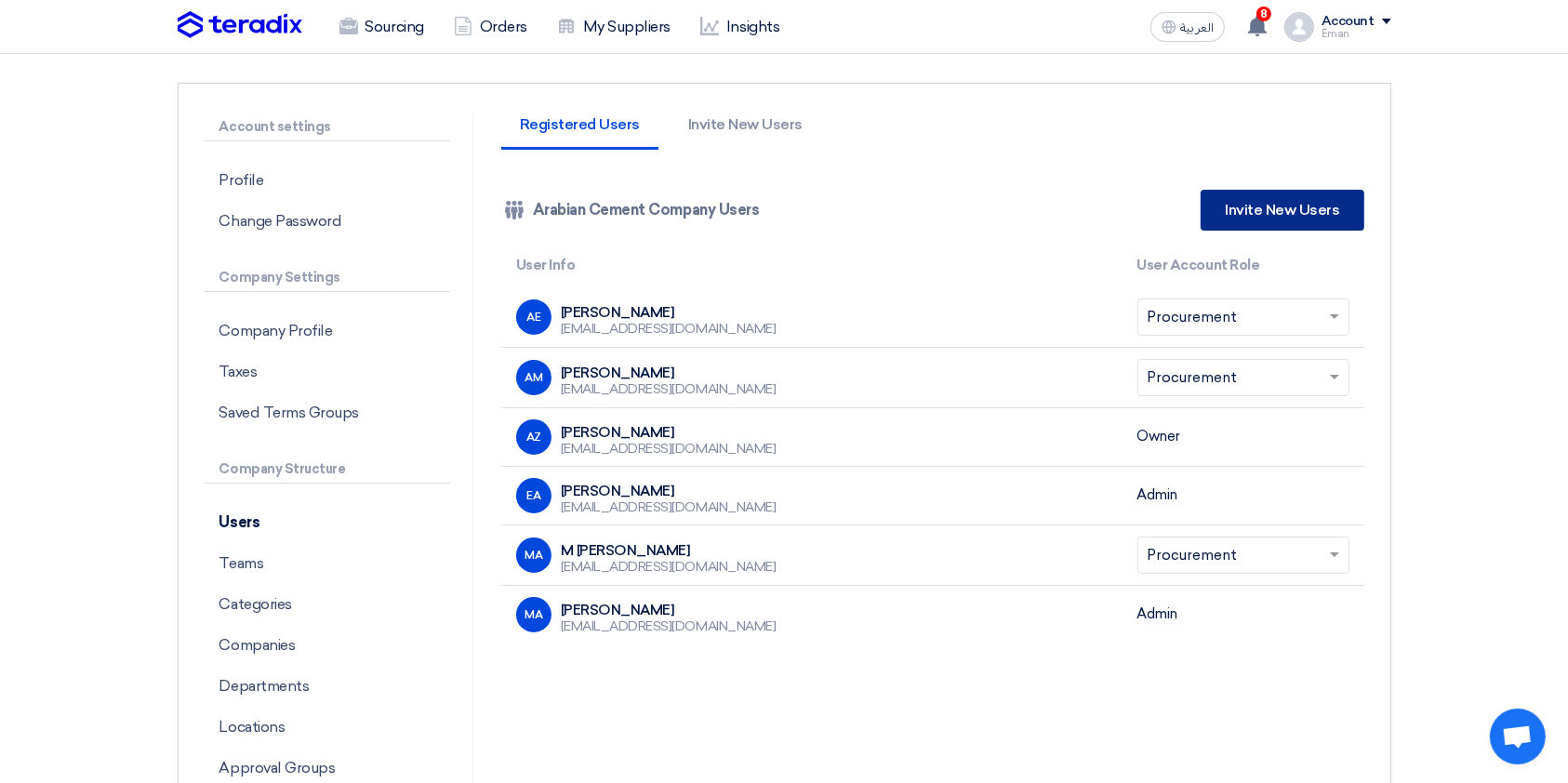
click at [1309, 214] on link "Invite New Users" at bounding box center [1281, 211] width 162 height 41
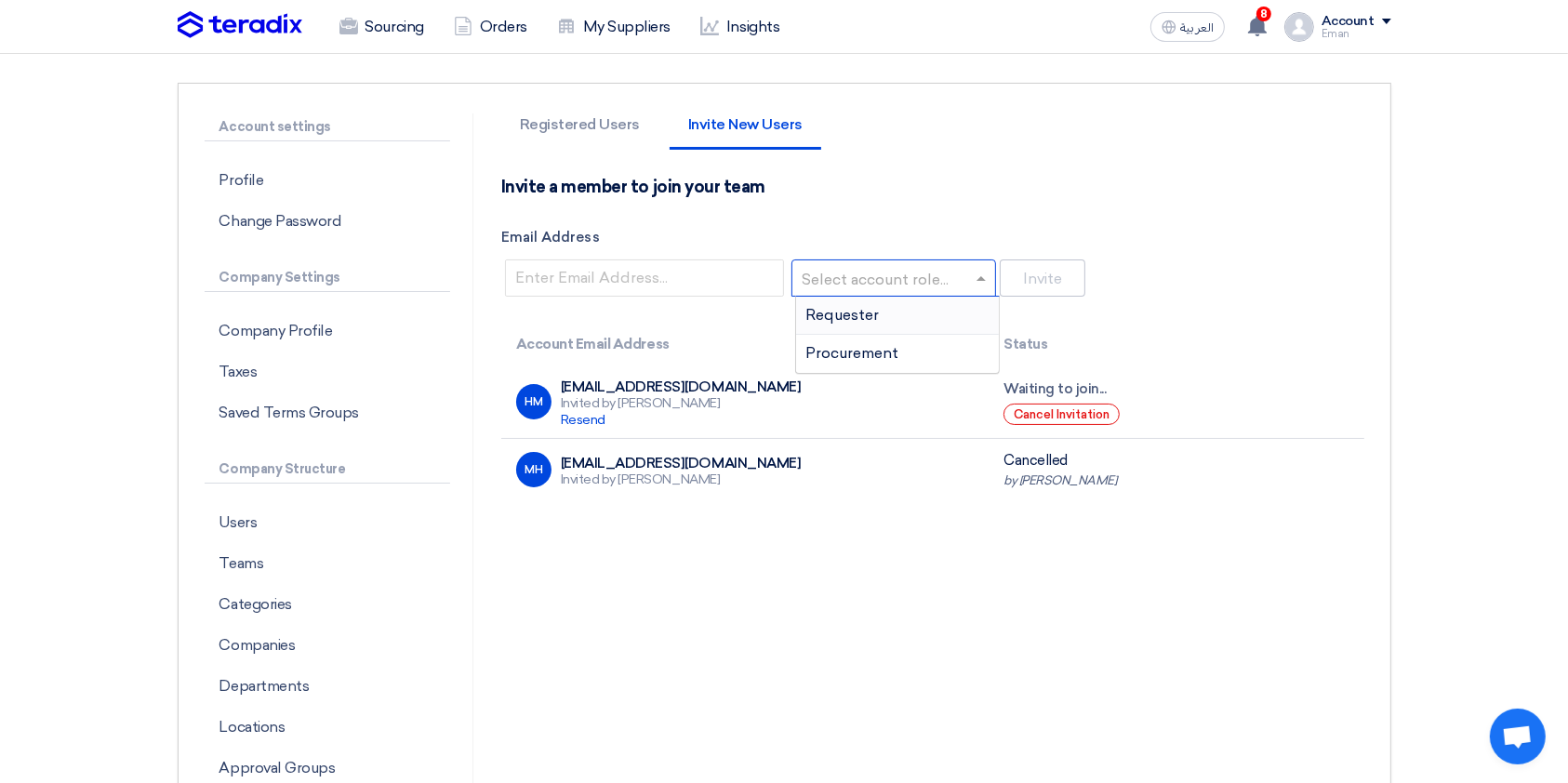
click at [893, 281] on input "text" at bounding box center [888, 279] width 165 height 31
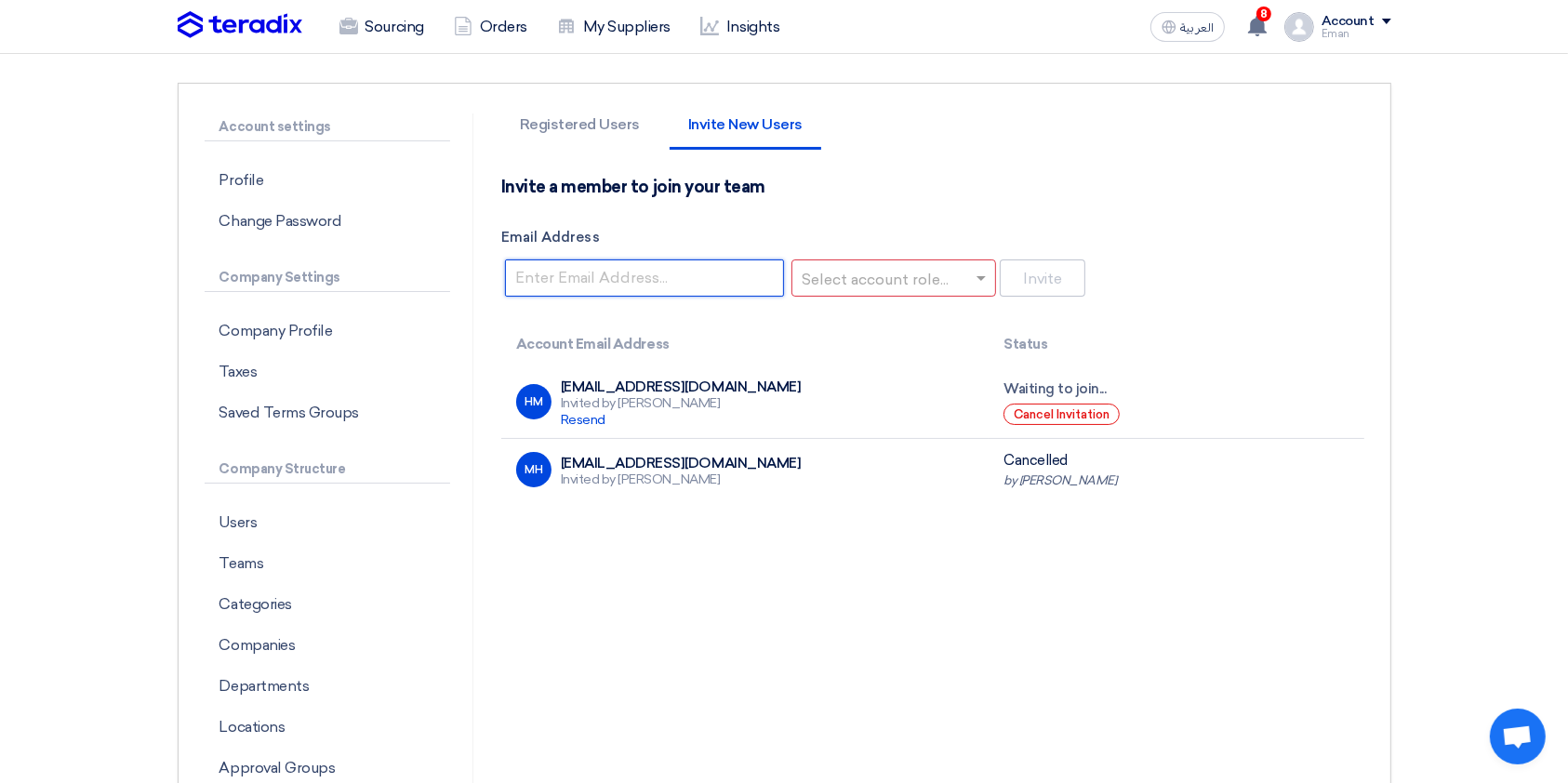
click at [707, 276] on input "Email Address" at bounding box center [644, 279] width 279 height 37
type input "H"
paste input "hmonier@arabiancementcompany.com"
type input "hmonier@arabiancementcompany.com"
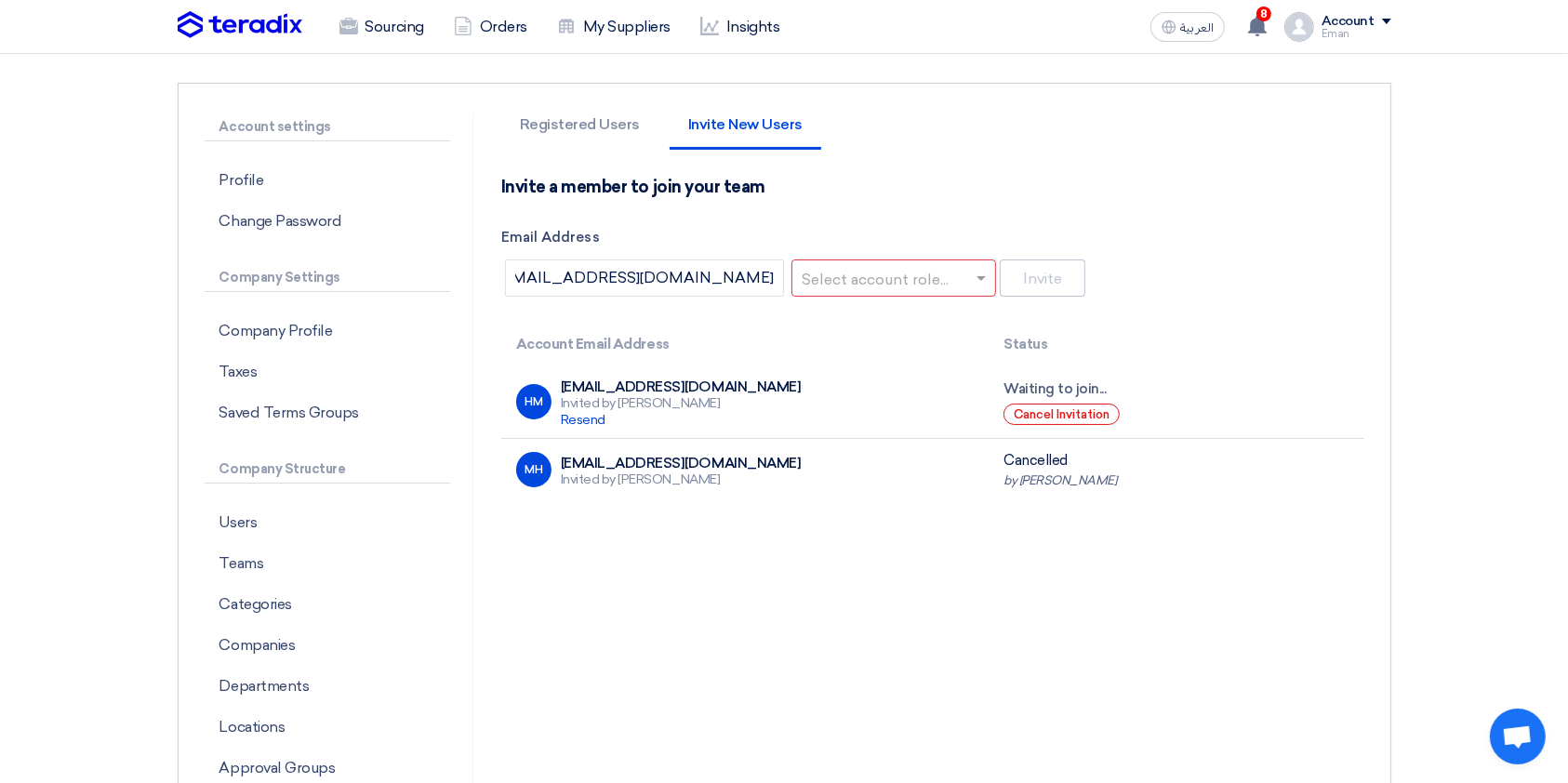
scroll to position [0, 0]
click at [847, 283] on input "text" at bounding box center [888, 279] width 165 height 31
click at [847, 315] on span "Requester" at bounding box center [842, 315] width 74 height 18
click at [1022, 284] on button "Invite" at bounding box center [1041, 279] width 86 height 37
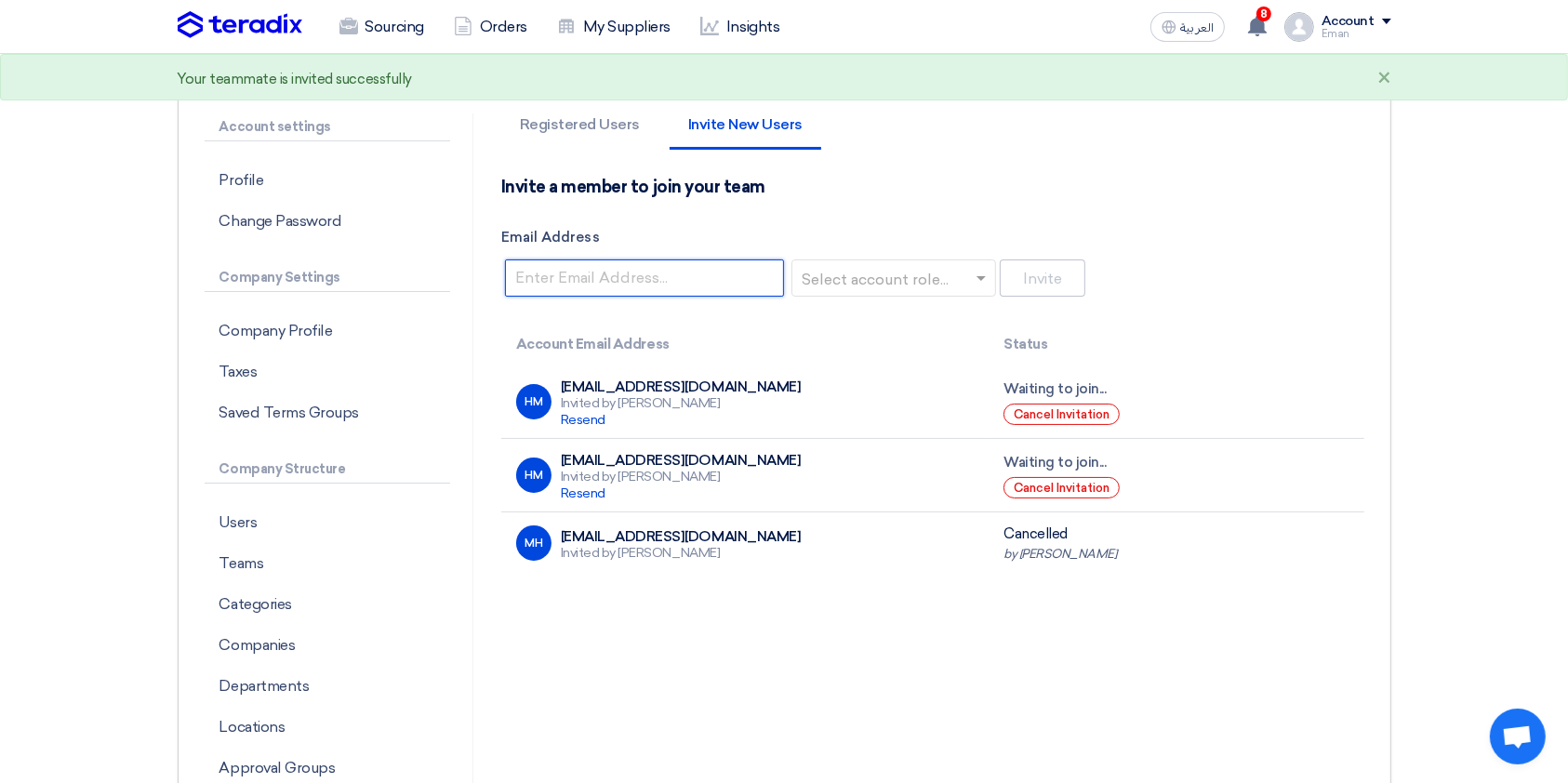
click at [614, 277] on input "Email Address" at bounding box center [644, 279] width 279 height 37
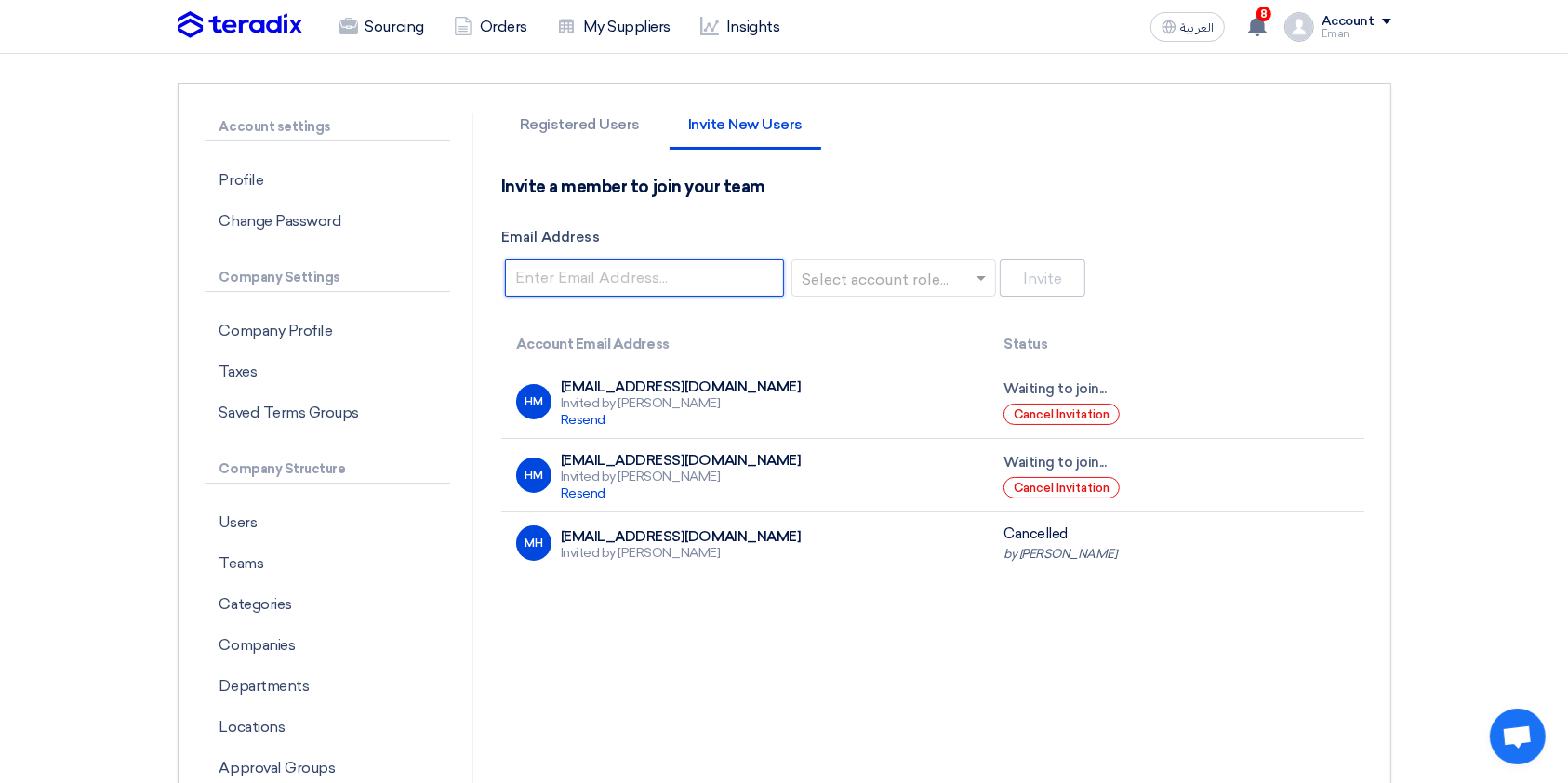
paste input "hghareeb@arabiancementcompany.com"
type input "hghareeb@arabiancementcompany.com"
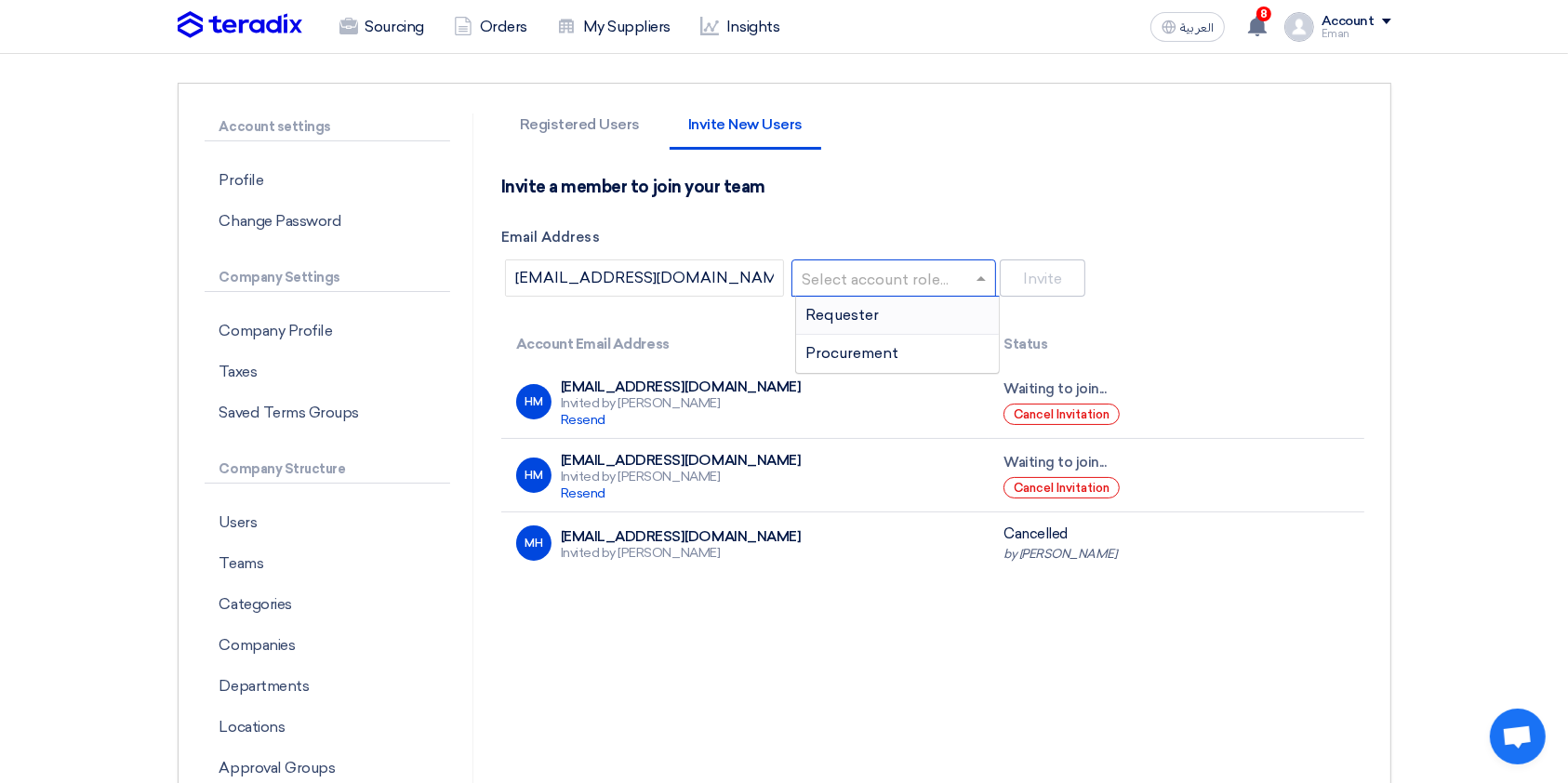
click at [835, 282] on input "text" at bounding box center [888, 279] width 165 height 31
click at [834, 312] on span "Requester" at bounding box center [842, 315] width 74 height 18
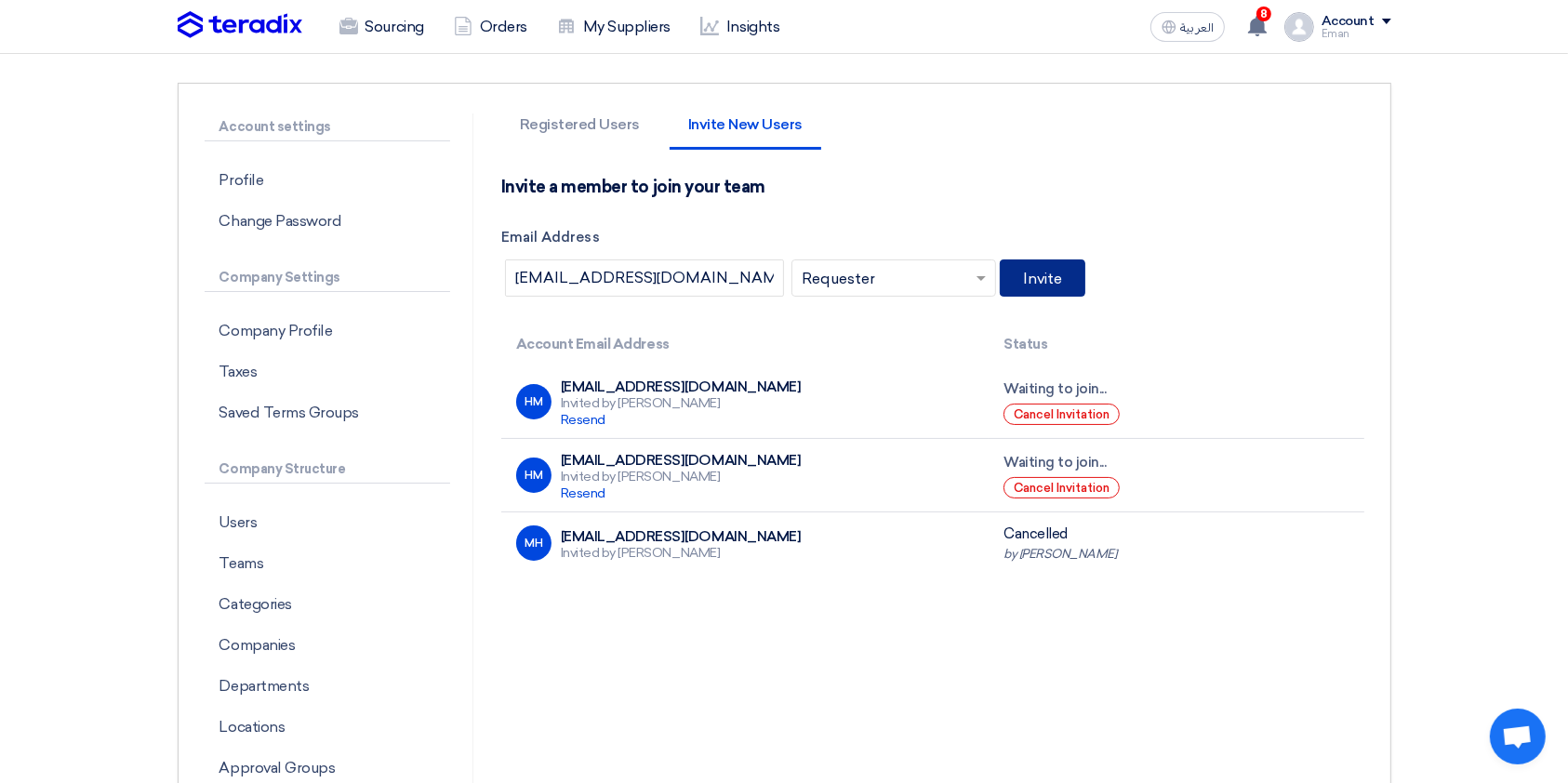
click at [1024, 284] on button "Invite" at bounding box center [1041, 279] width 86 height 37
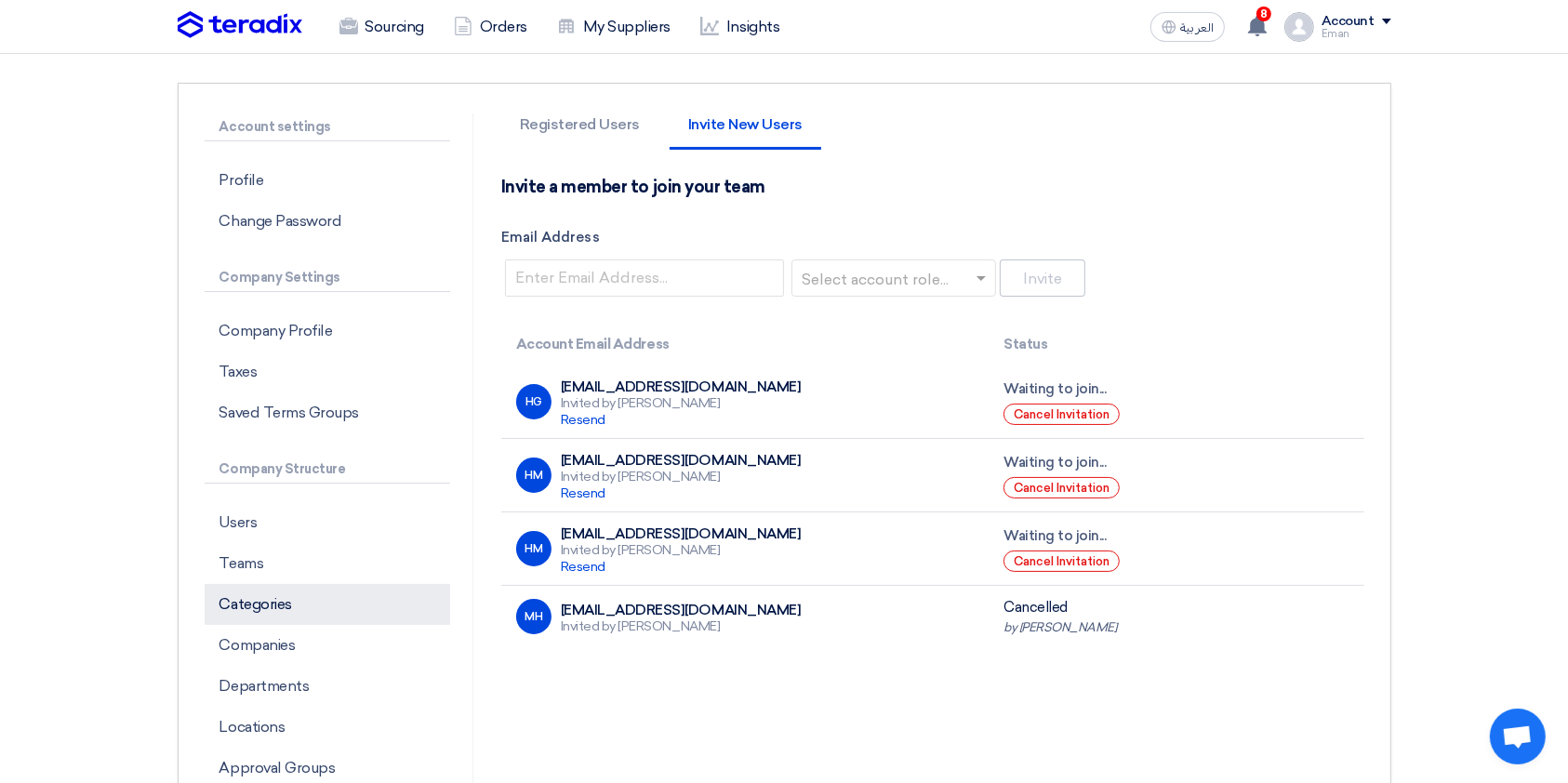
click at [246, 607] on p "Categories" at bounding box center [327, 605] width 245 height 41
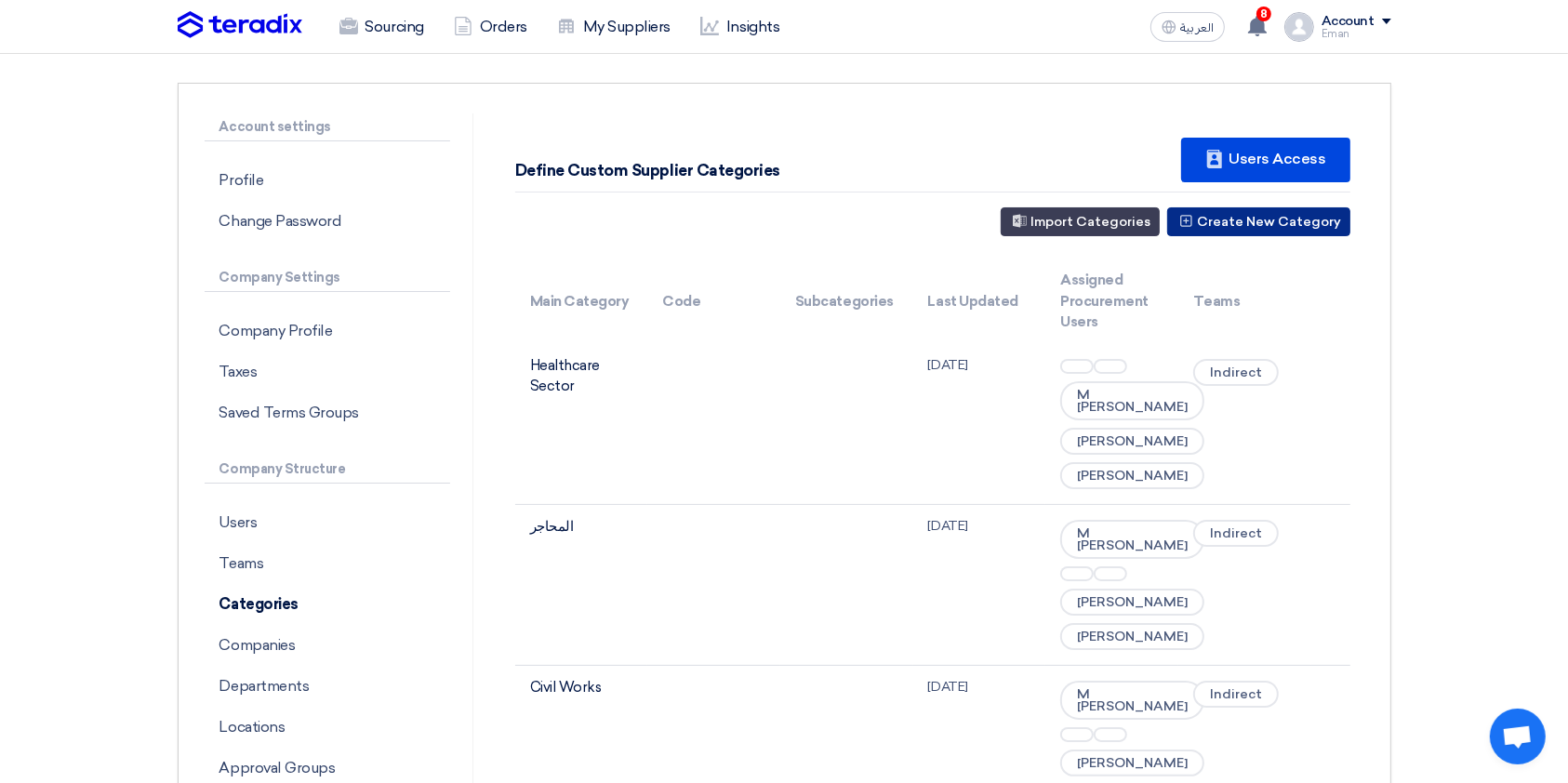
click at [1242, 216] on button "Create New Category" at bounding box center [1258, 222] width 183 height 29
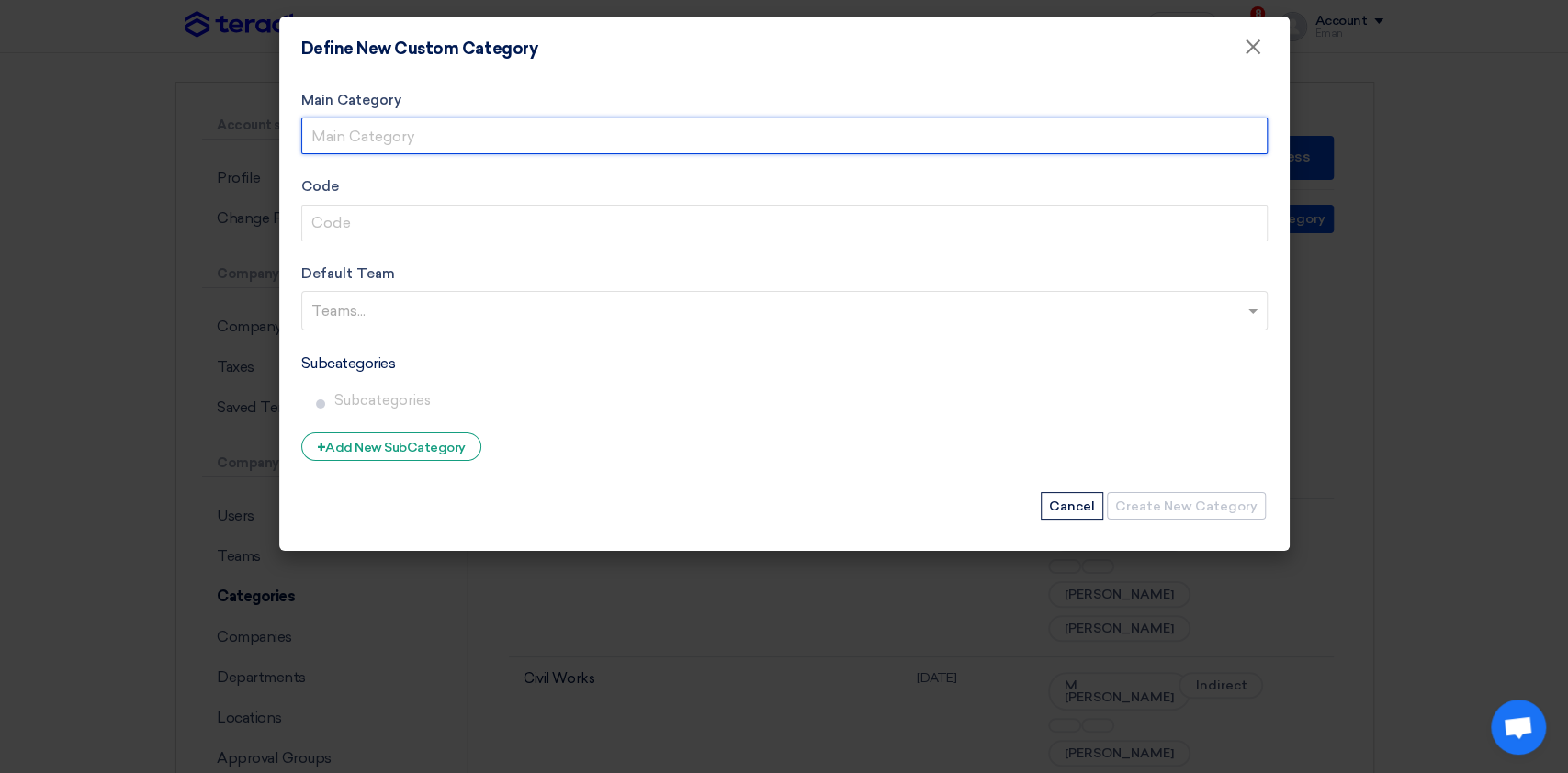
click at [466, 138] on input "Main Category" at bounding box center [785, 136] width 967 height 37
type input "Indirect"
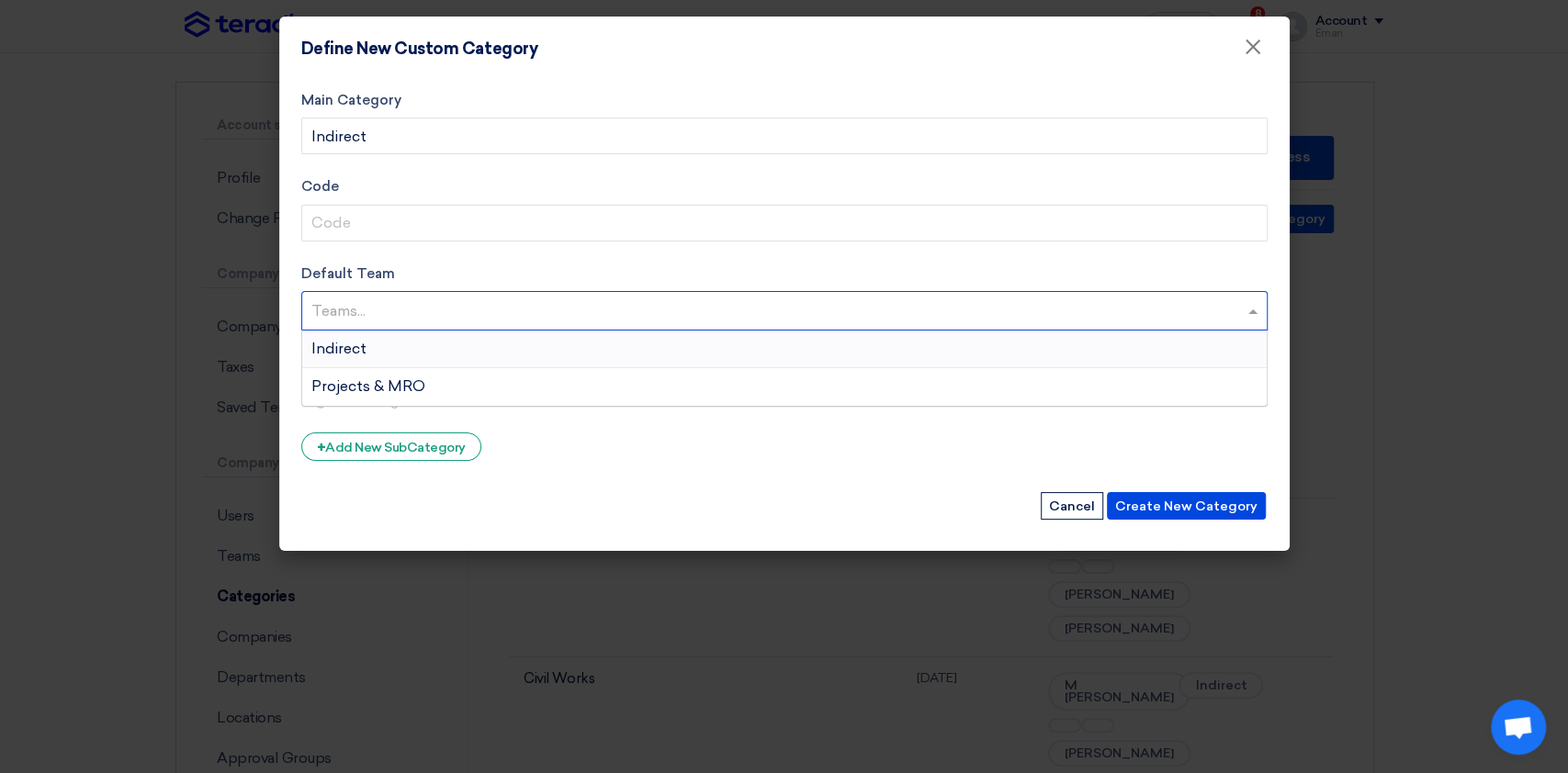
click at [392, 311] on input "text" at bounding box center [787, 312] width 951 height 30
click at [377, 353] on div "Indirect" at bounding box center [785, 349] width 965 height 38
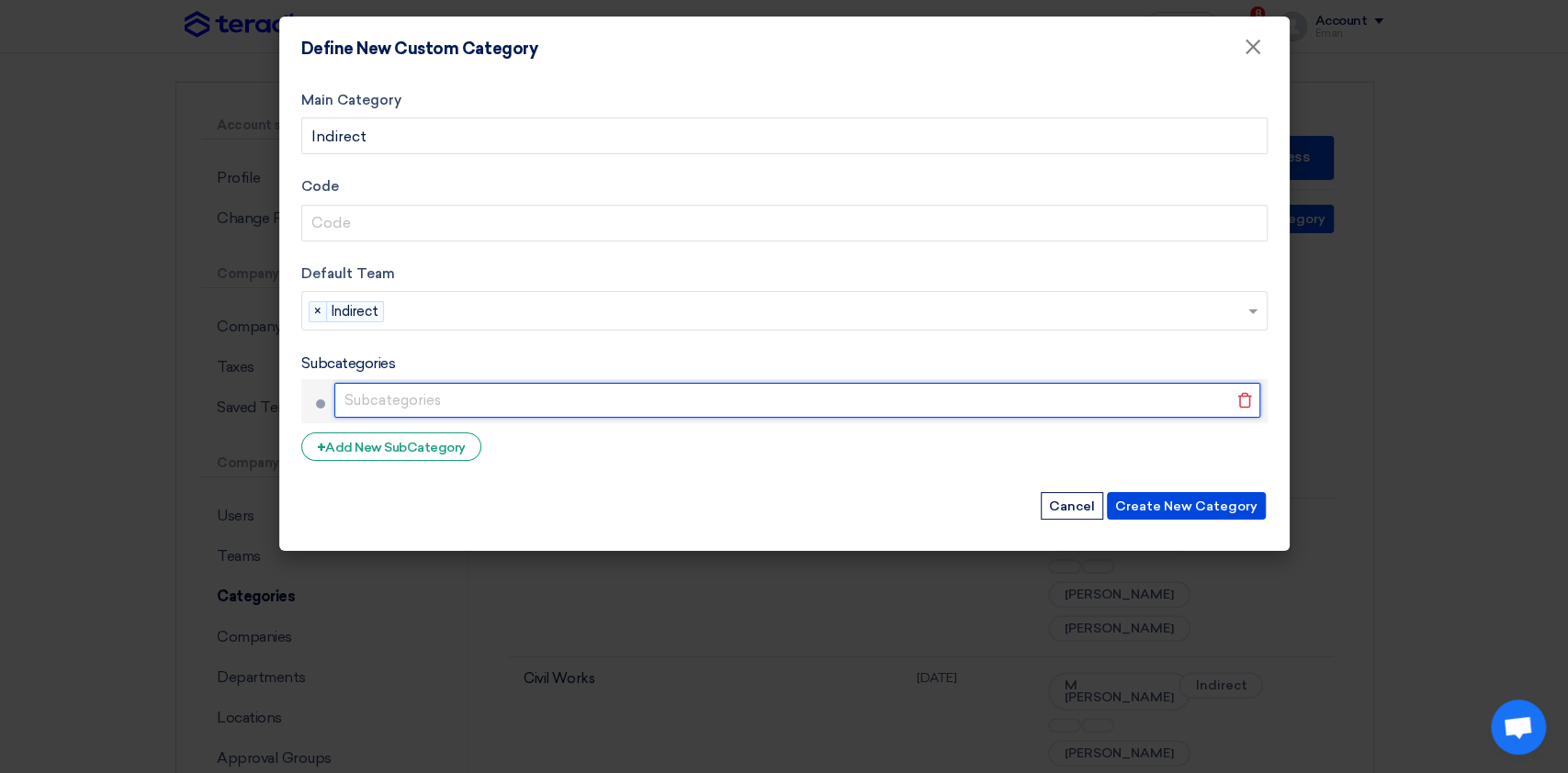
click at [358, 402] on input "text" at bounding box center [798, 401] width 926 height 35
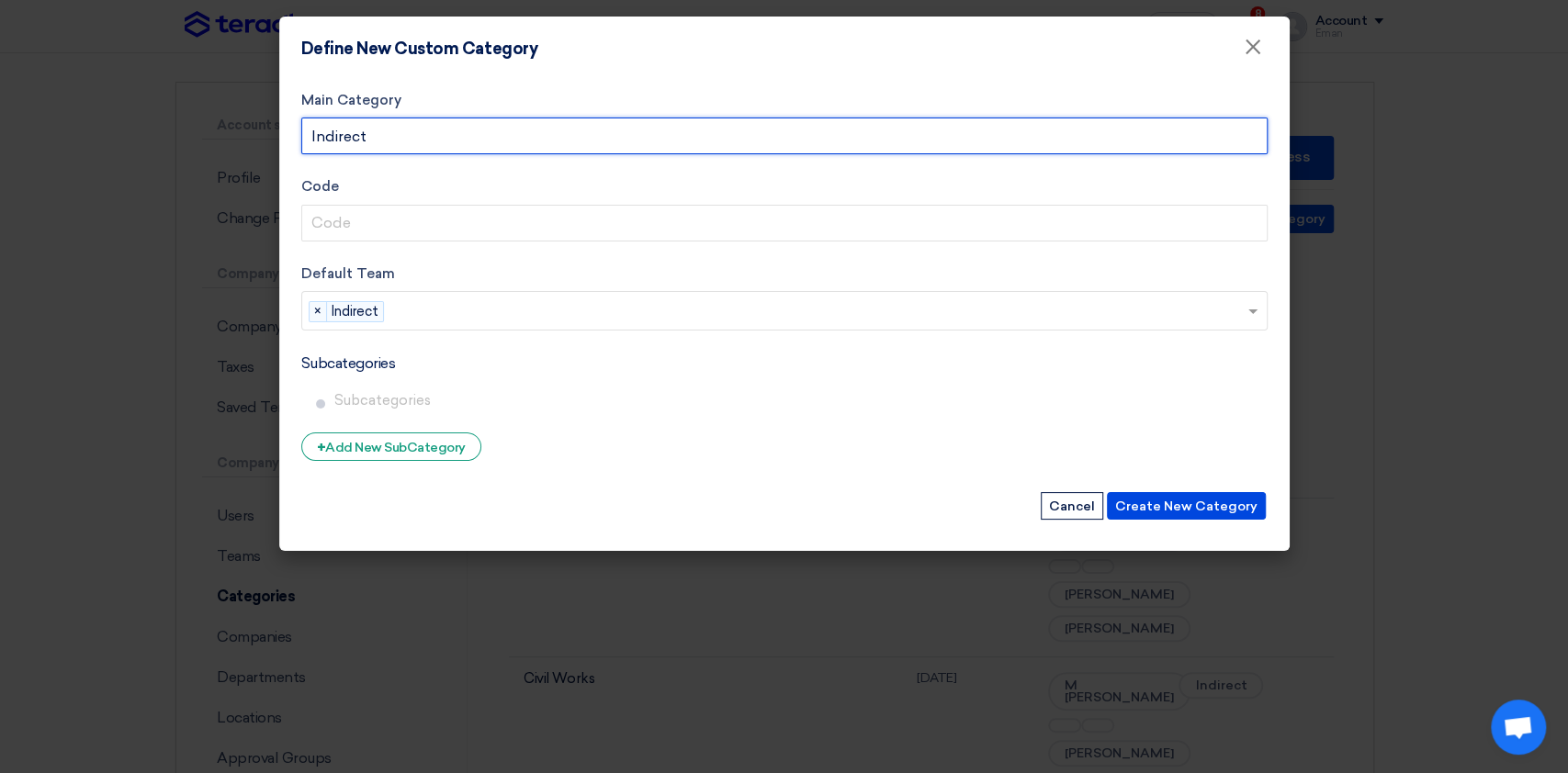
click at [427, 135] on input "Indirect" at bounding box center [785, 136] width 967 height 37
drag, startPoint x: 427, startPoint y: 135, endPoint x: 276, endPoint y: 122, distance: 151.6
click at [276, 122] on modal-container "Define New Custom Category × Main Category Indirect Code Default Team Teams... …" at bounding box center [784, 386] width 1568 height 773
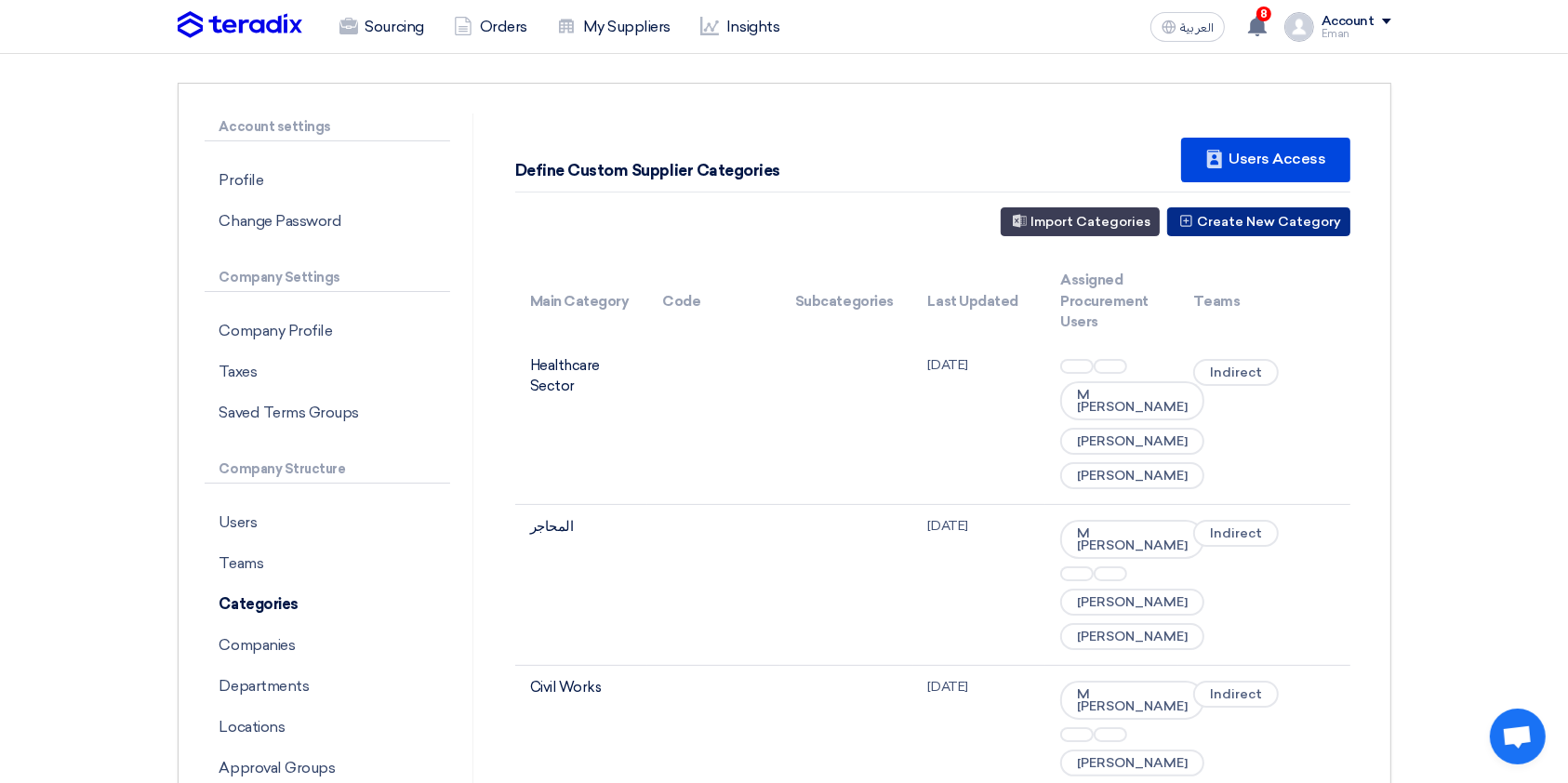
click at [1214, 228] on button "Create New Category" at bounding box center [1258, 222] width 183 height 29
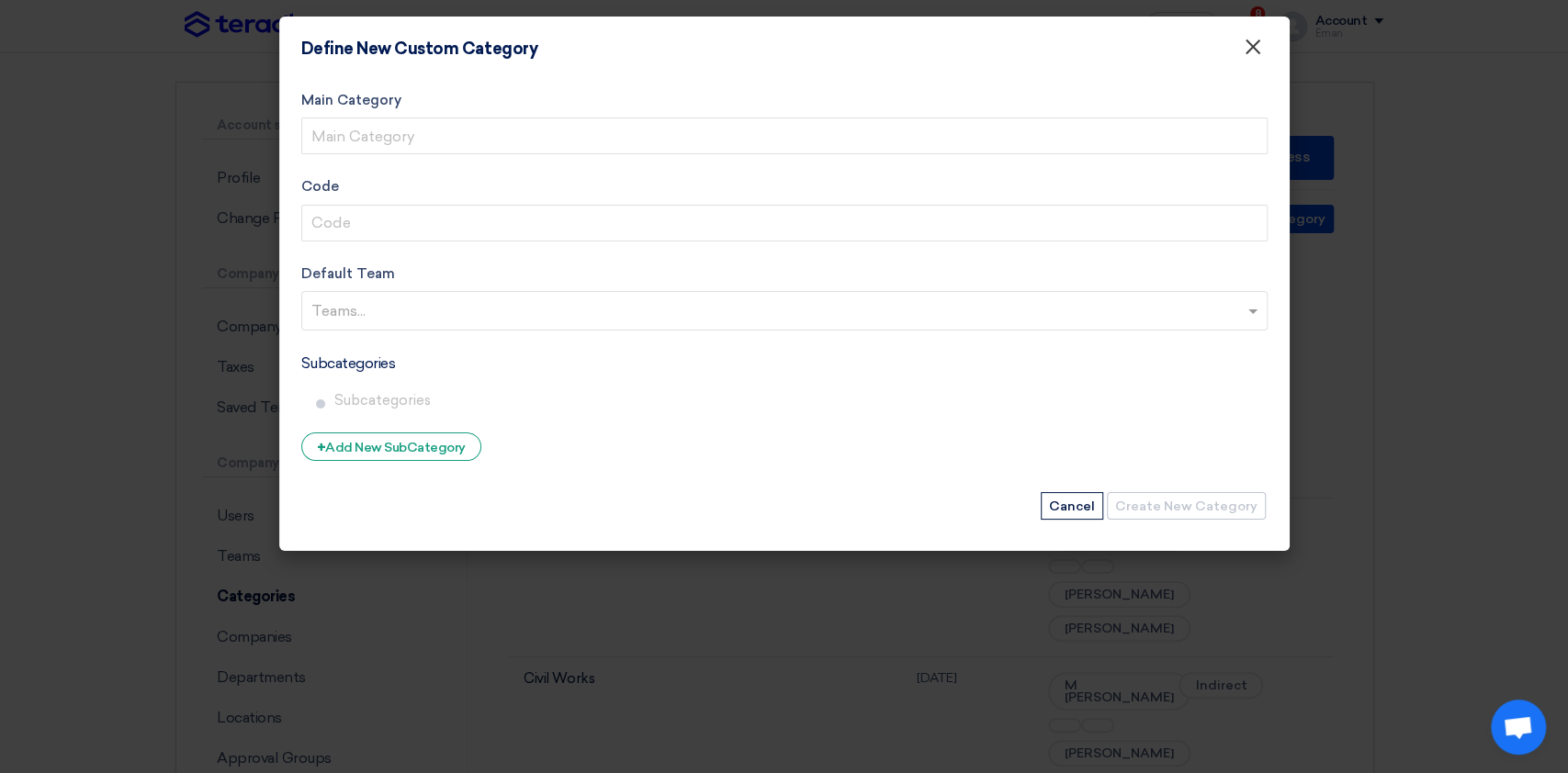
click at [1244, 33] on span "×" at bounding box center [1253, 52] width 18 height 37
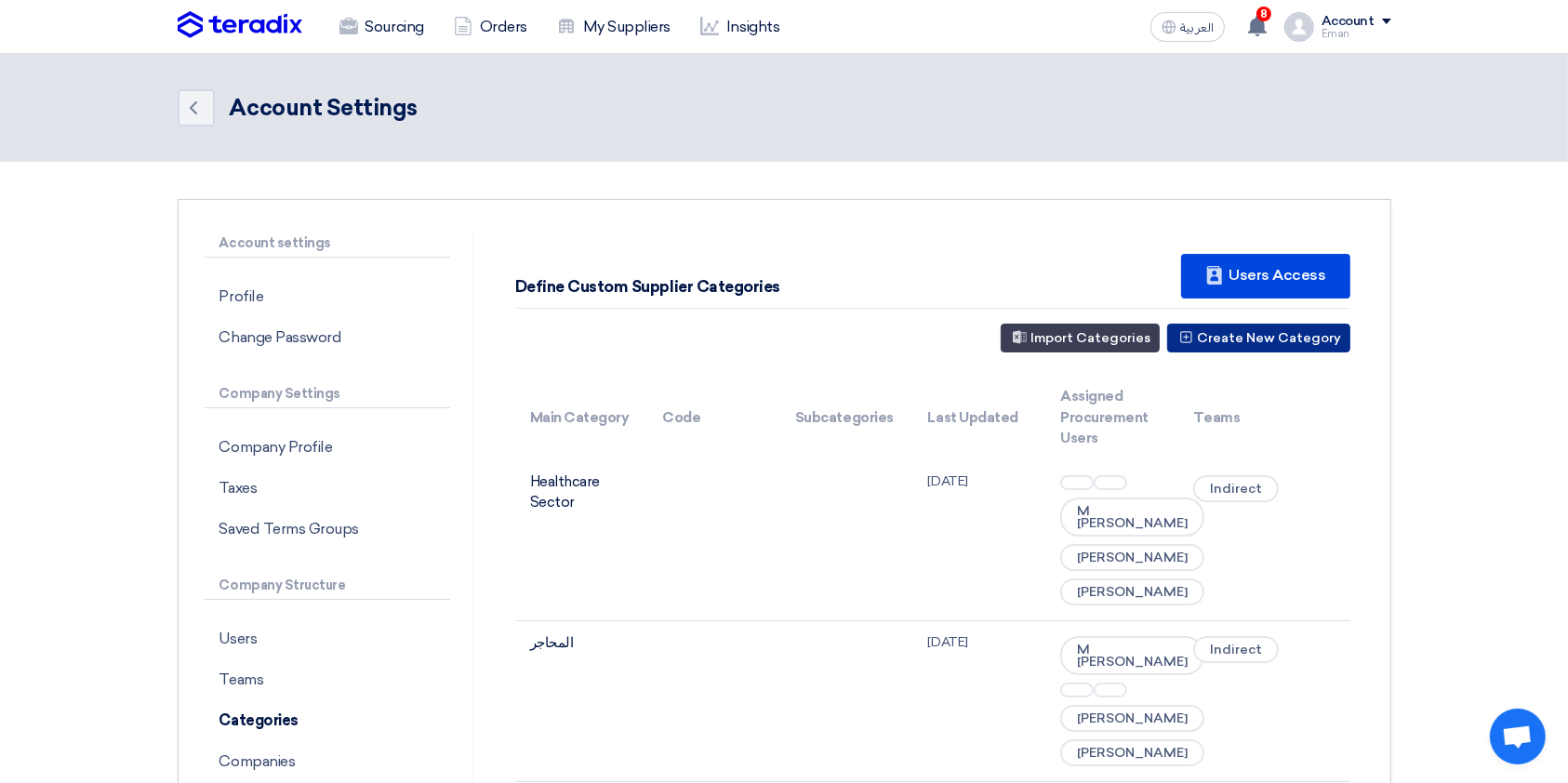
click at [1233, 333] on button "Create New Category" at bounding box center [1258, 338] width 183 height 29
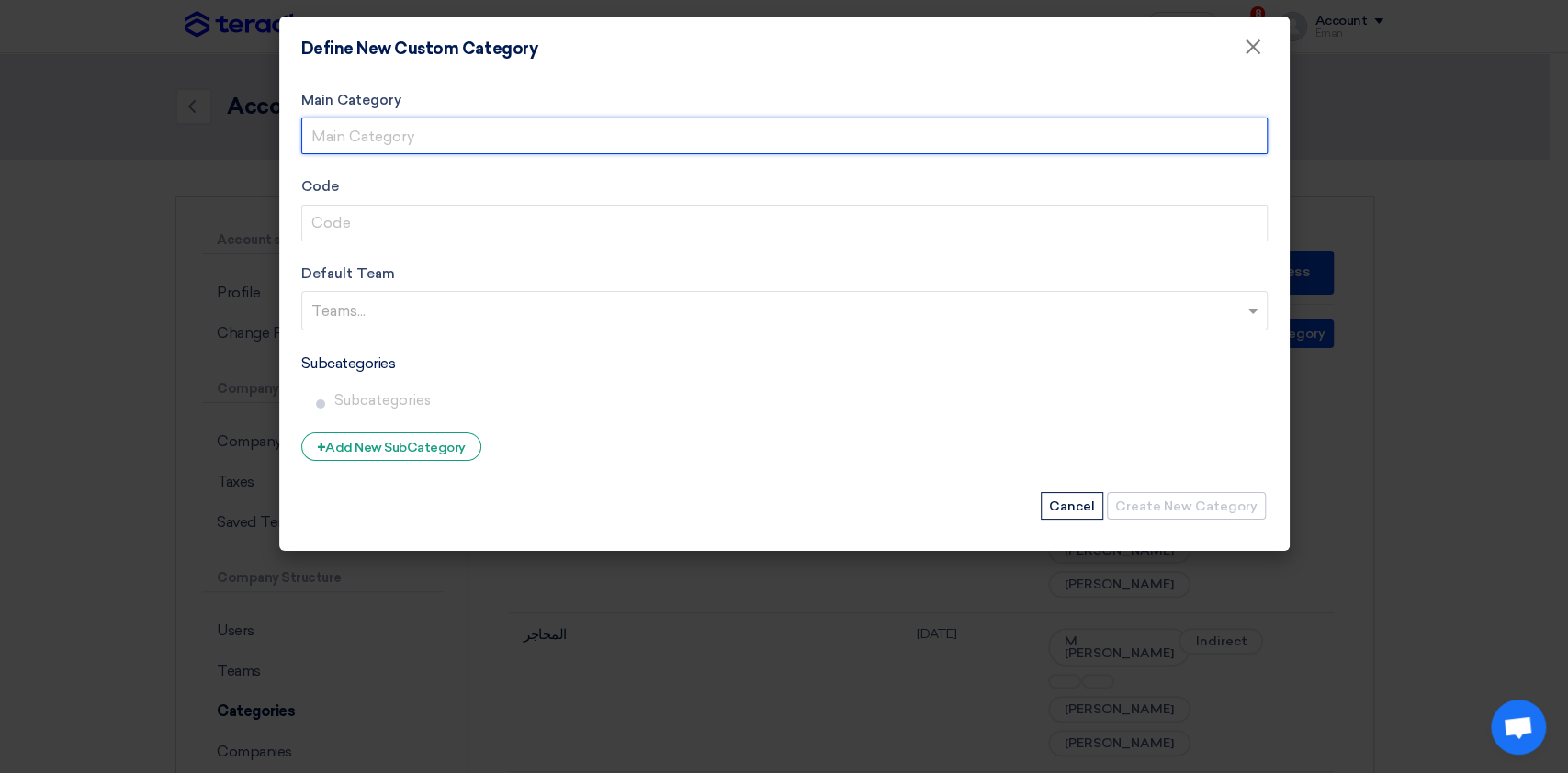
click at [559, 129] on input "Main Category" at bounding box center [785, 136] width 967 height 37
type input "IT"
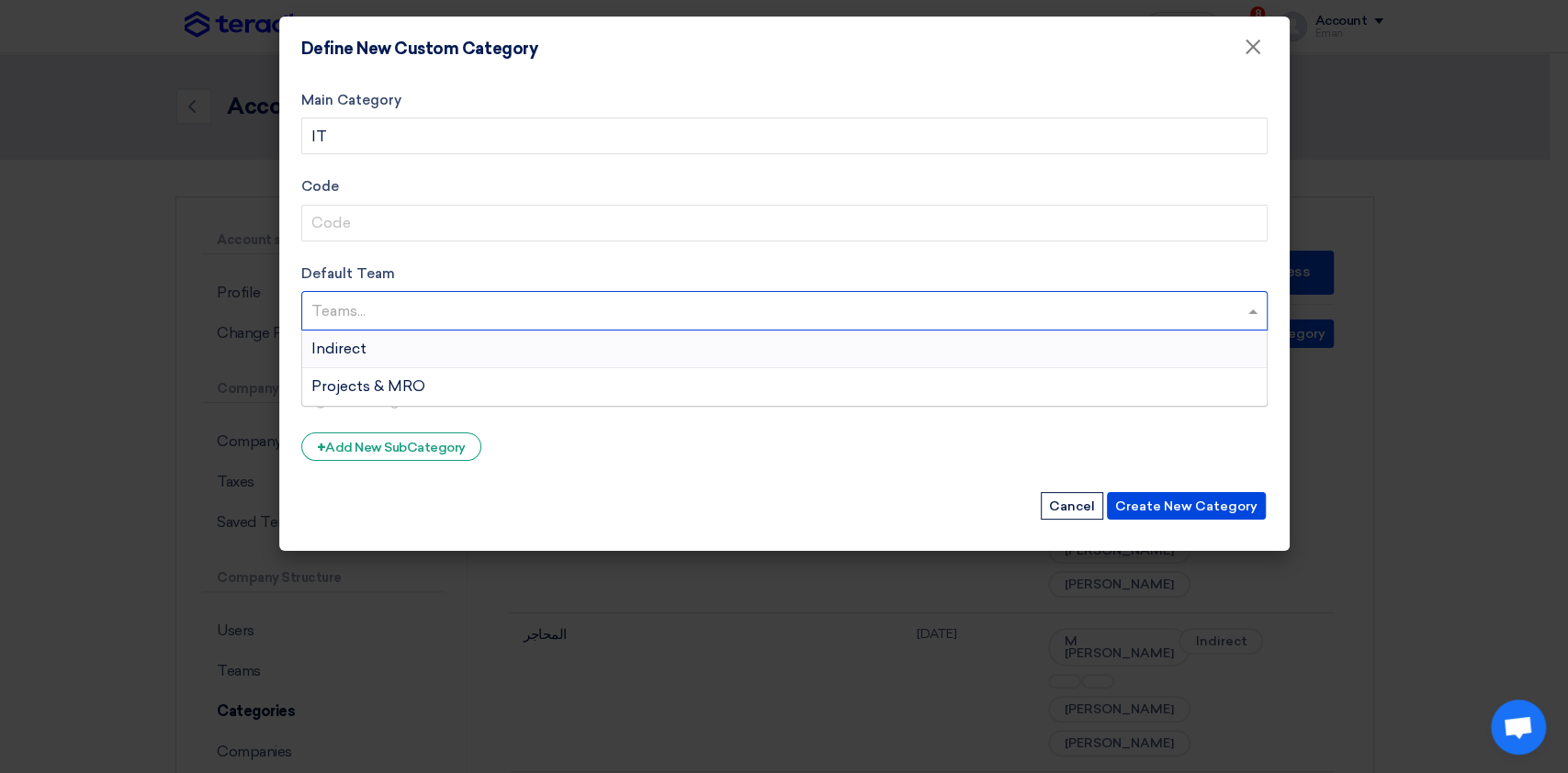
click at [374, 305] on input "text" at bounding box center [787, 312] width 951 height 30
click at [361, 357] on div "Indirect" at bounding box center [785, 349] width 965 height 38
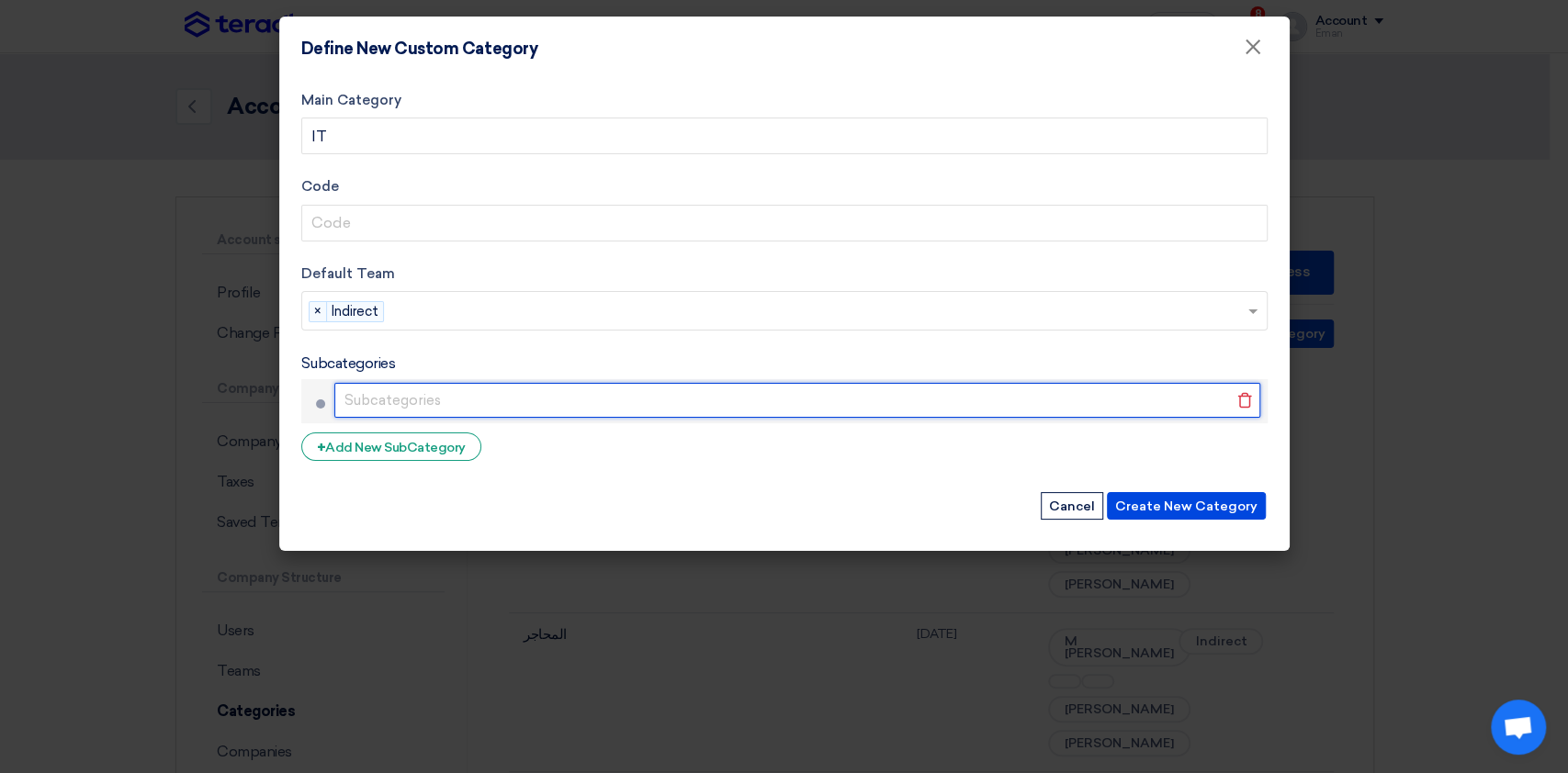
click at [376, 401] on input "text" at bounding box center [798, 401] width 926 height 35
type input "Hardware"
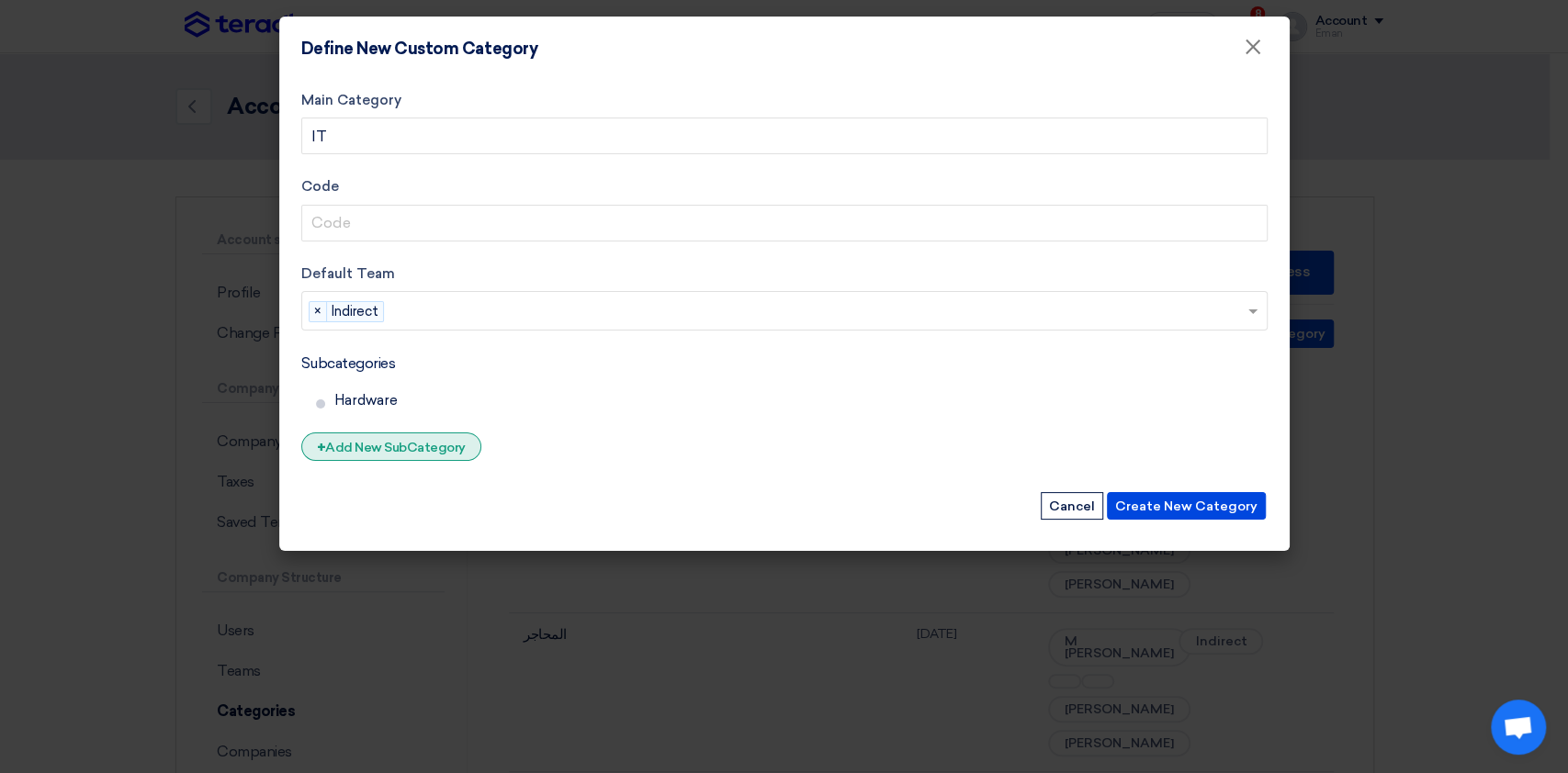
click at [373, 439] on div "+ Add New SubCategory" at bounding box center [391, 446] width 180 height 28
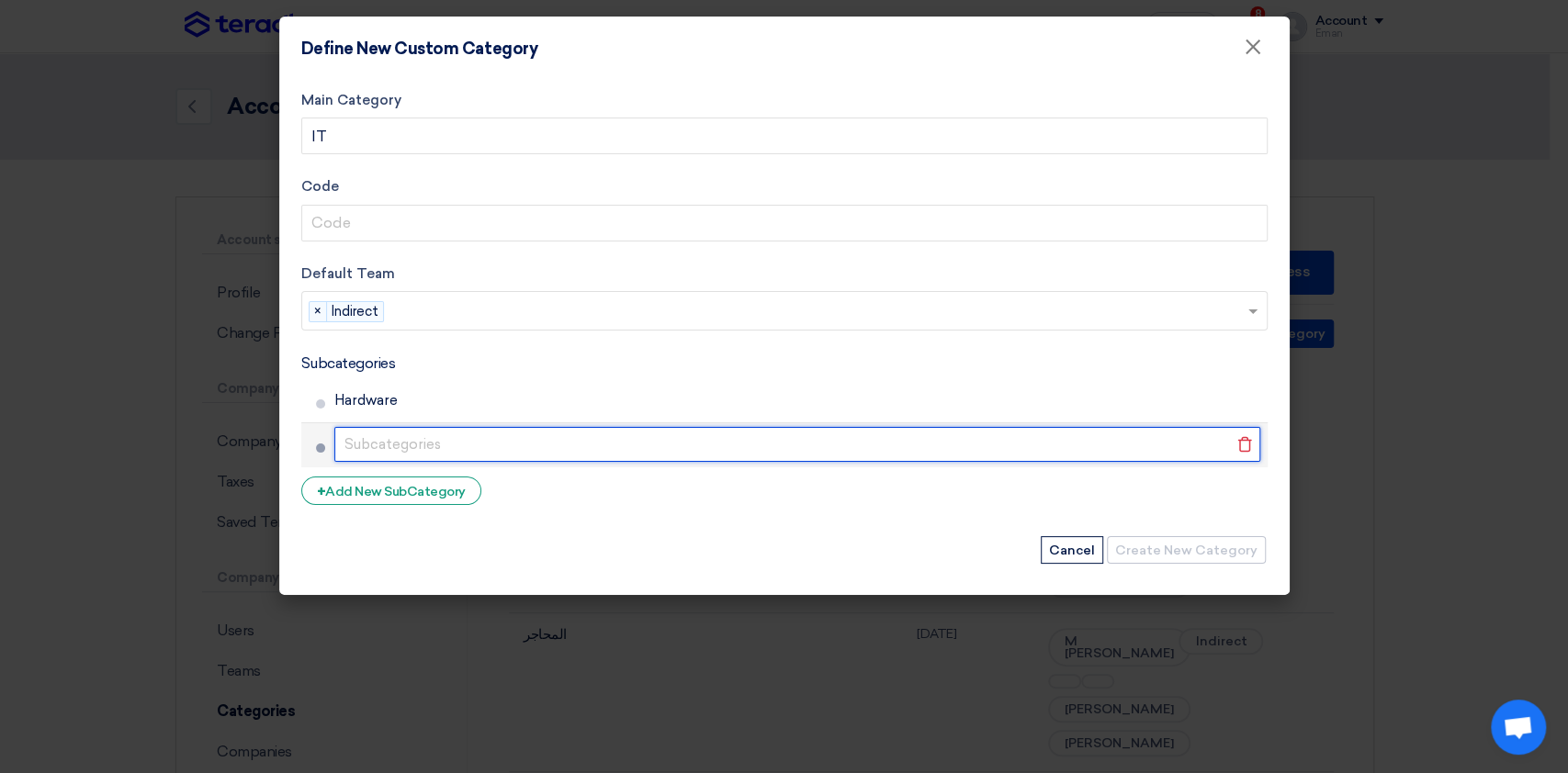
click at [410, 441] on input "text" at bounding box center [798, 444] width 926 height 35
type input "Software"
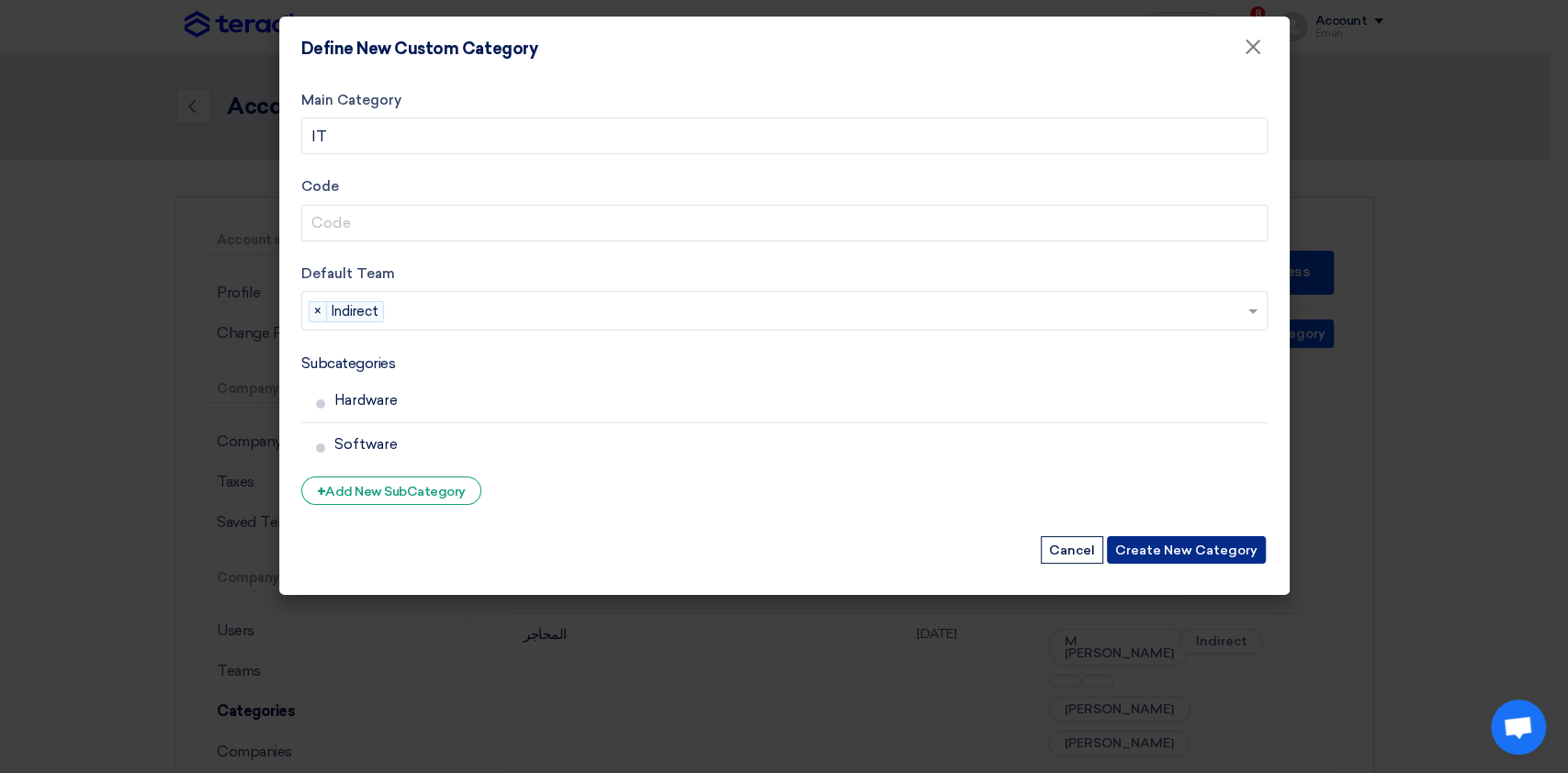
click at [1188, 550] on button "Create New Category" at bounding box center [1186, 550] width 159 height 27
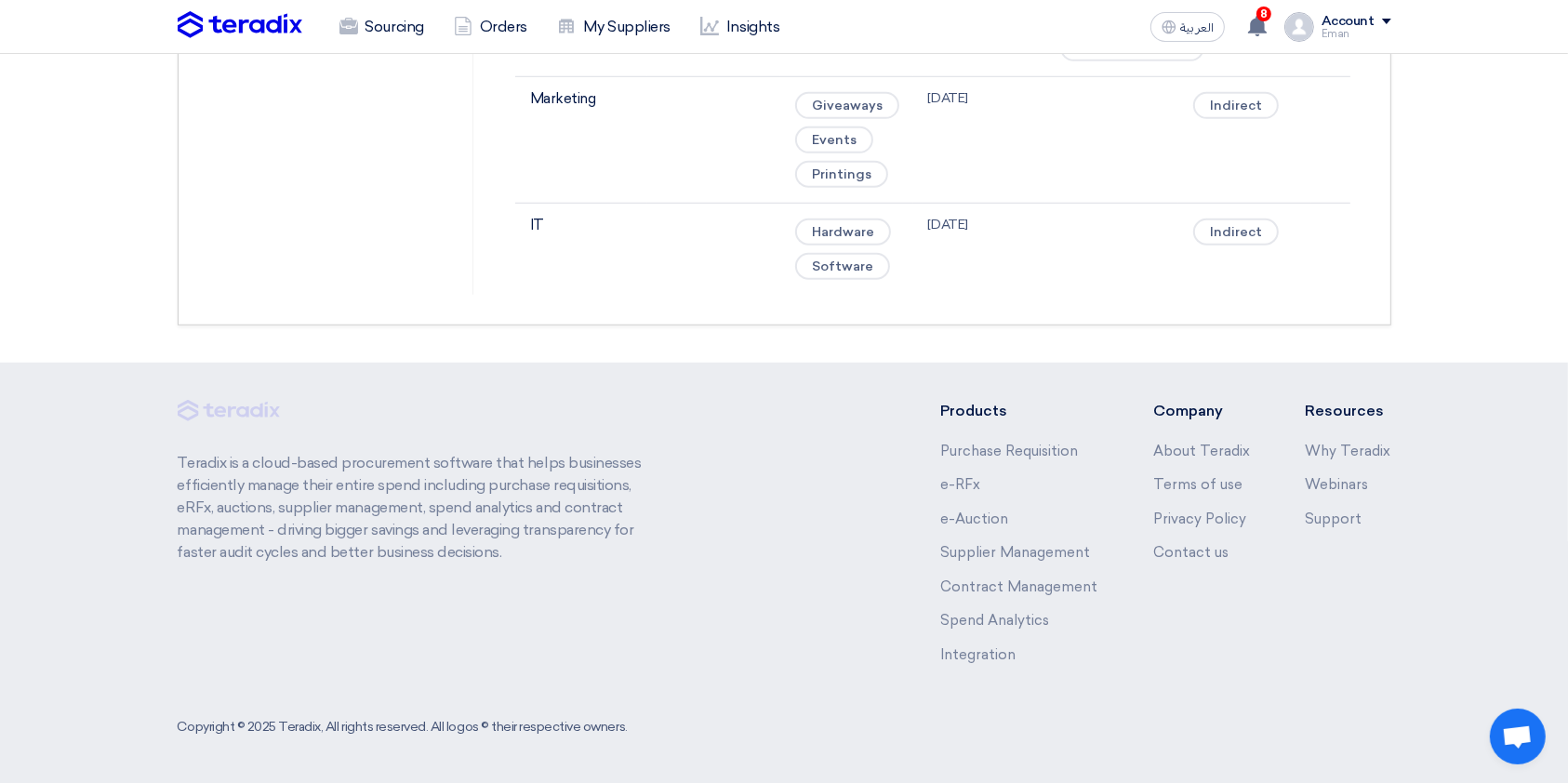
scroll to position [1344, 0]
